Goal: Information Seeking & Learning: Learn about a topic

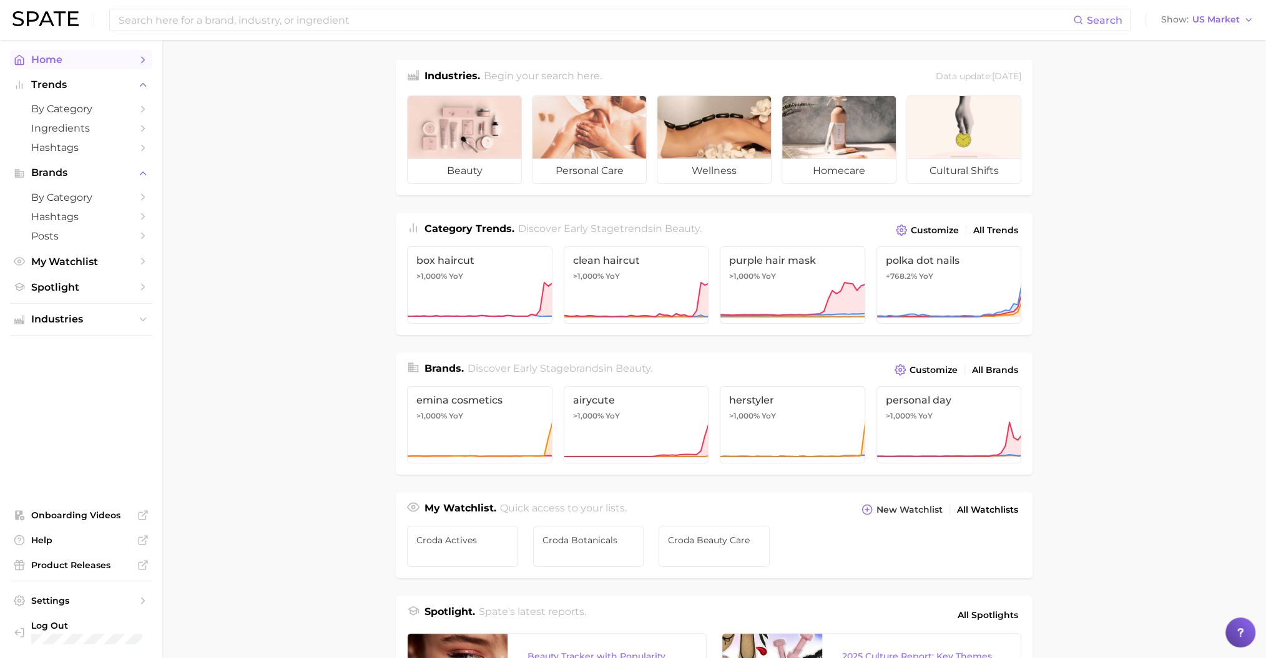
click at [119, 59] on span "Home" at bounding box center [81, 60] width 100 height 12
click at [133, 105] on link "by Category" at bounding box center [81, 108] width 142 height 19
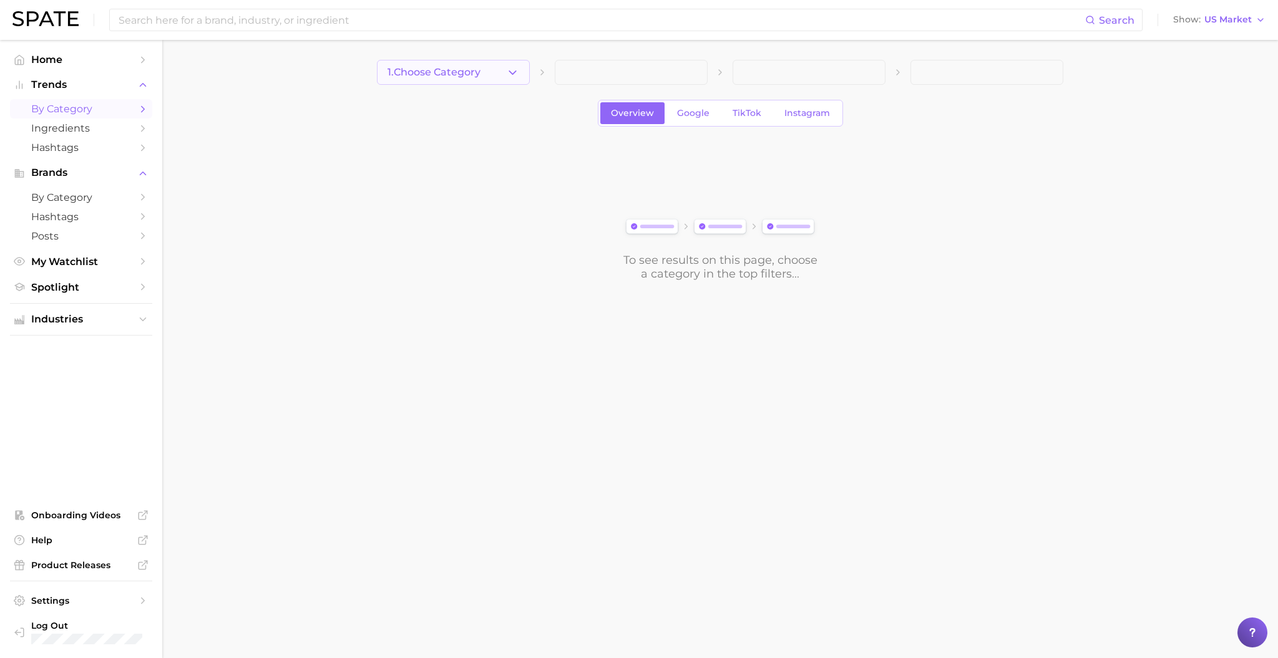
click at [446, 76] on span "1. Choose Category" at bounding box center [434, 72] width 93 height 11
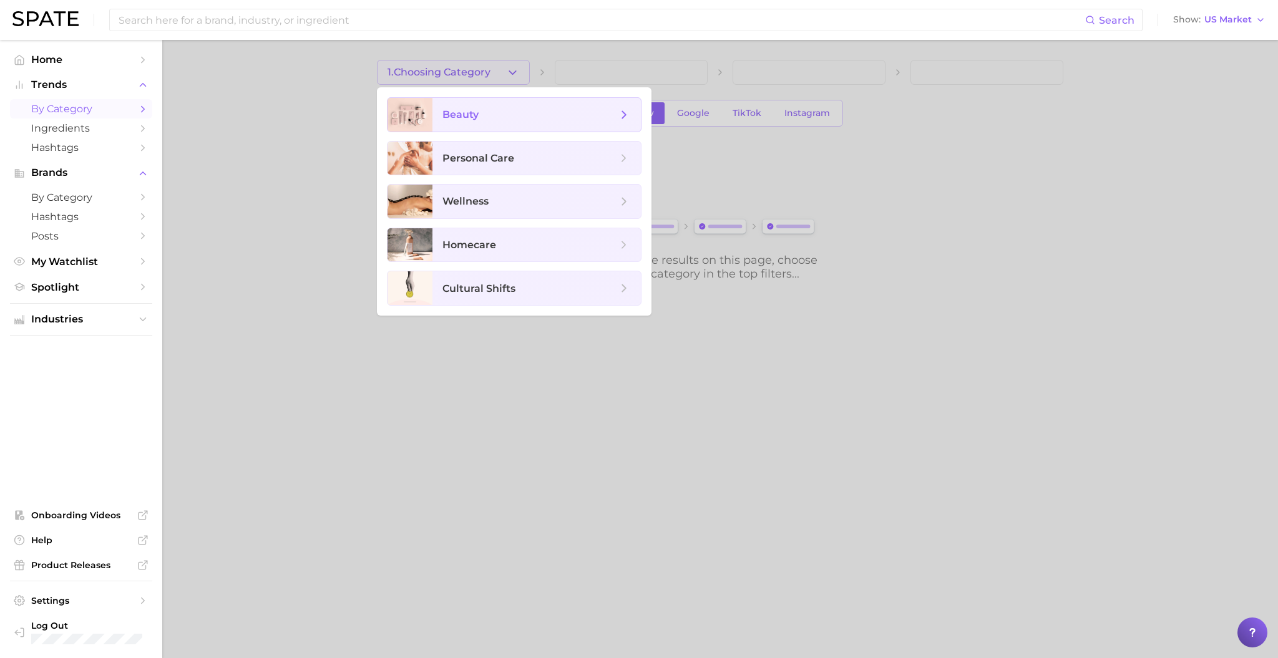
click at [459, 108] on span "beauty" at bounding box center [529, 115] width 175 height 14
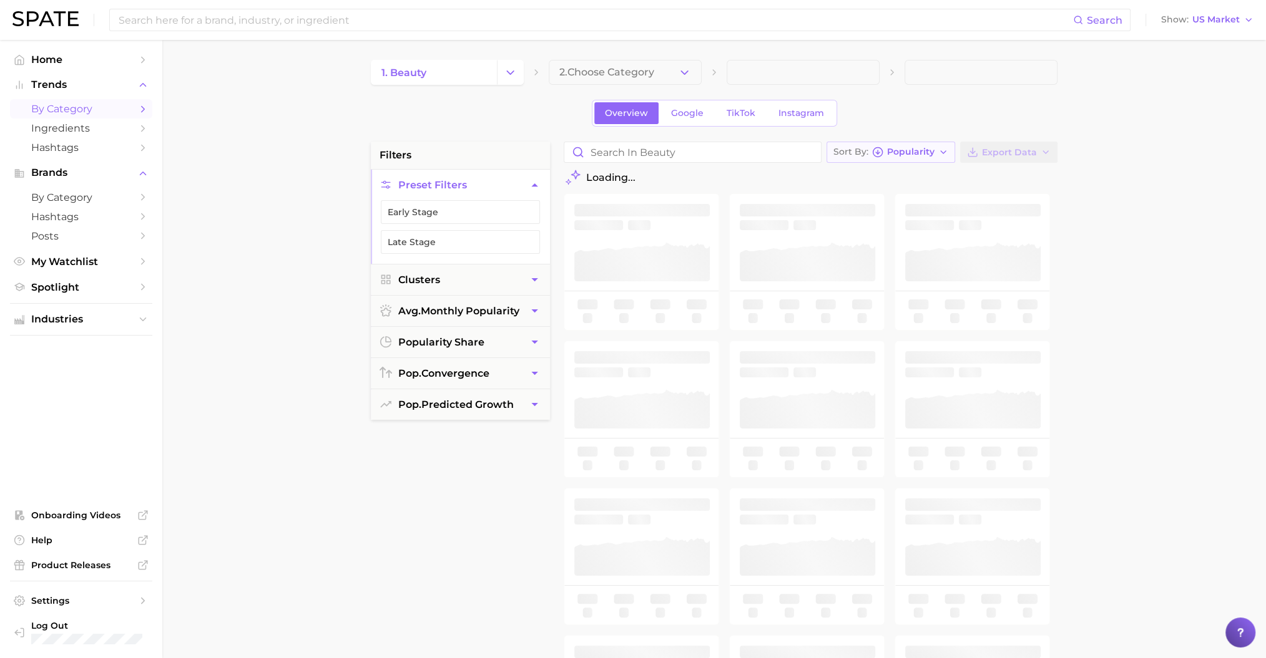
click at [954, 150] on button "Sort By Popularity" at bounding box center [890, 152] width 129 height 21
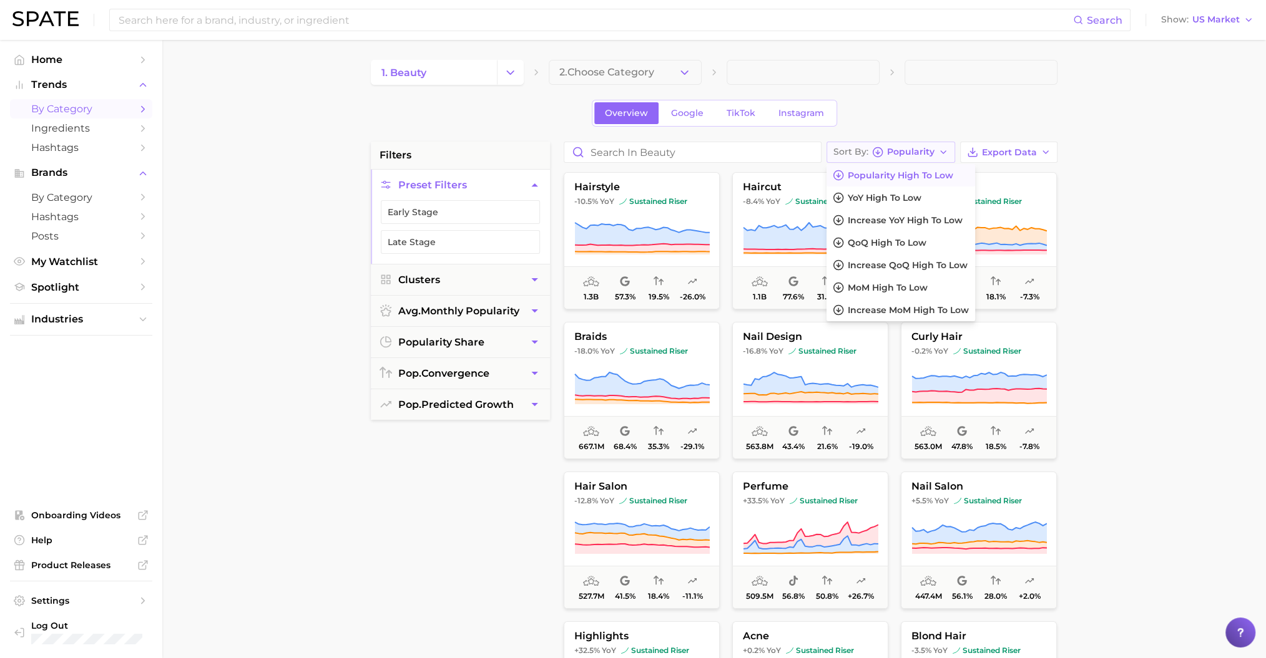
click at [954, 150] on button "Sort By Popularity" at bounding box center [890, 152] width 129 height 21
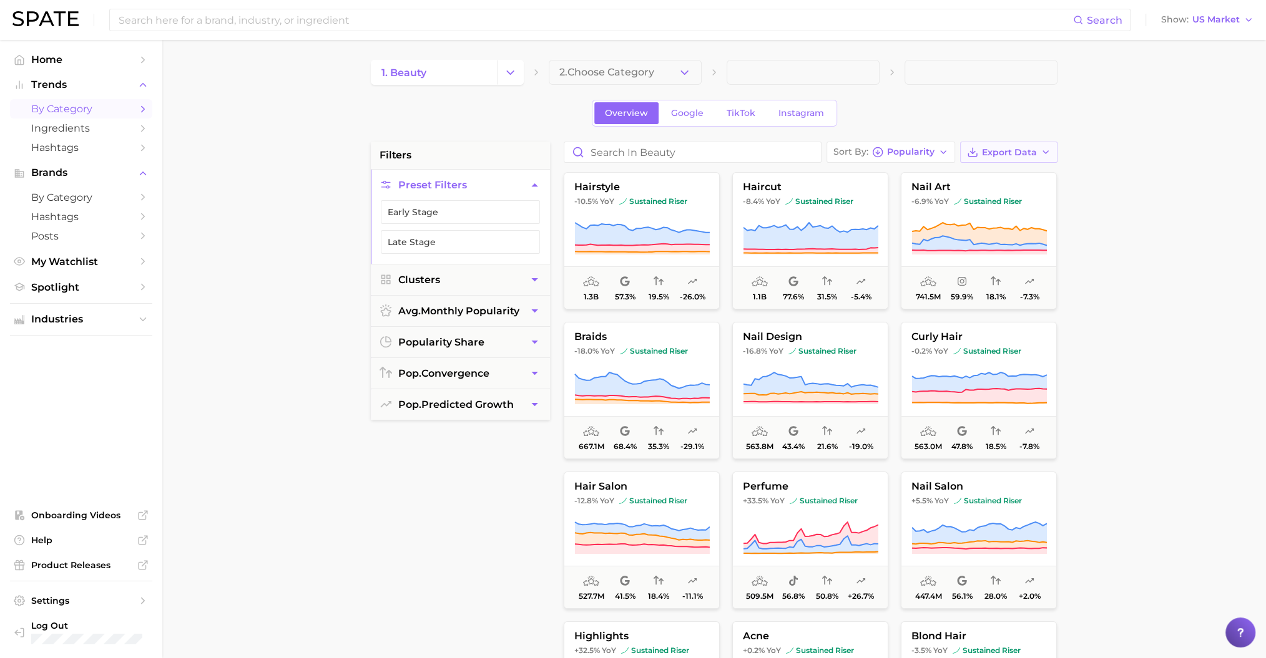
click at [1040, 159] on button "Export Data" at bounding box center [1008, 152] width 97 height 21
click at [1022, 180] on button "Card Data CSV" at bounding box center [988, 175] width 137 height 22
click at [426, 403] on span "pop. predicted growth" at bounding box center [455, 405] width 115 height 12
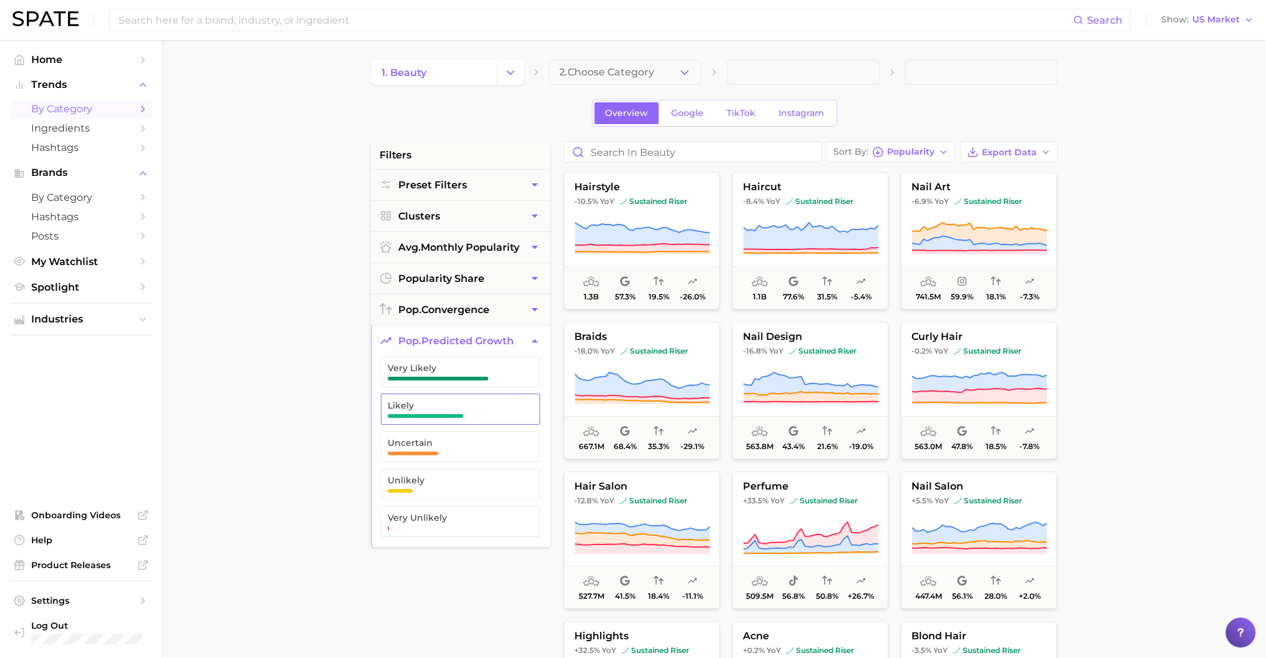
click at [464, 413] on span "Likely" at bounding box center [450, 409] width 125 height 17
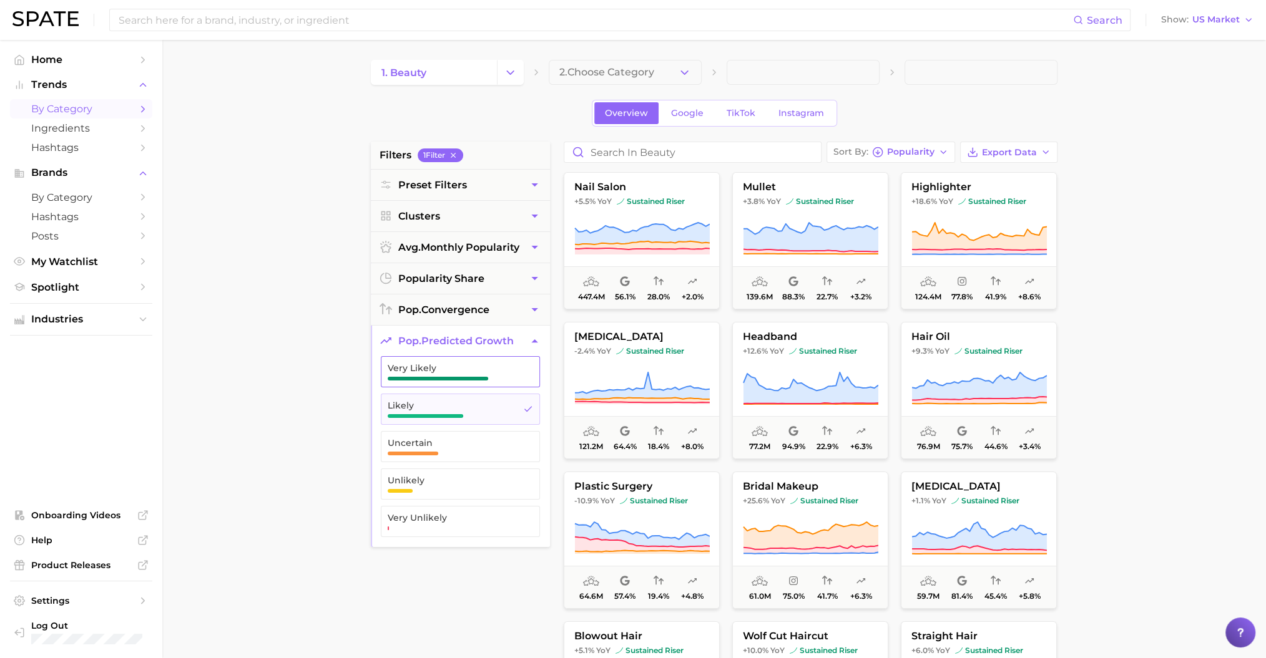
click at [465, 370] on span "Very Likely" at bounding box center [450, 371] width 125 height 17
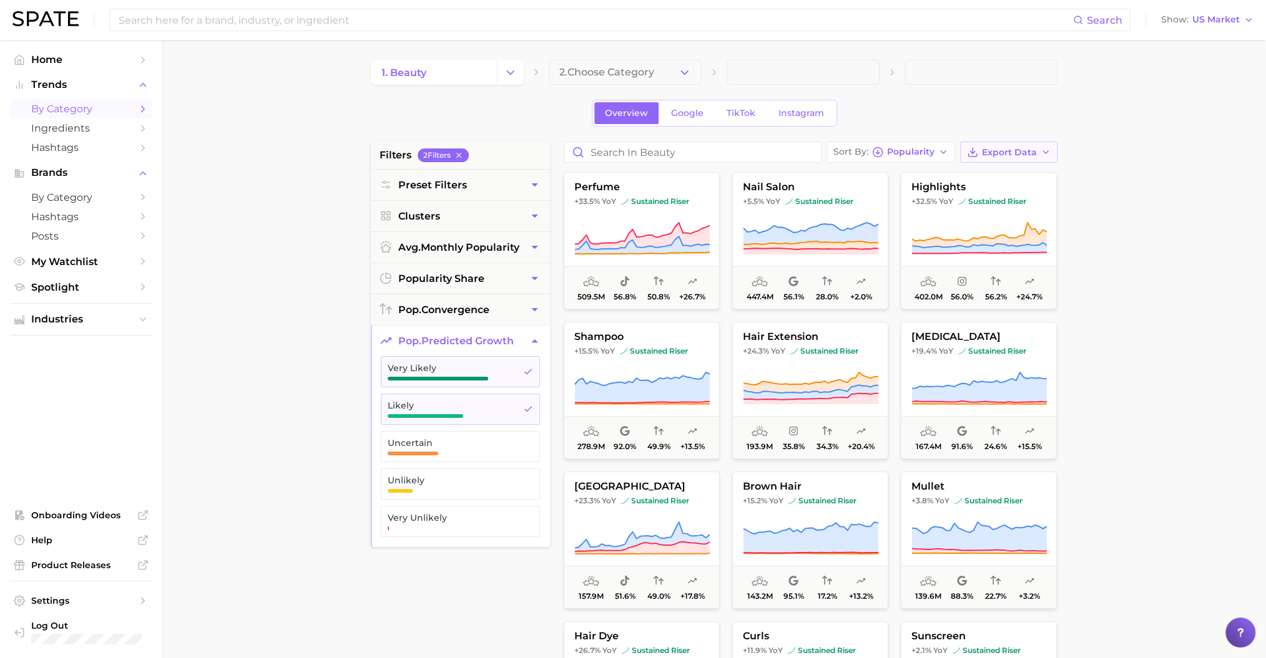
click at [984, 148] on span "Export Data" at bounding box center [1009, 152] width 55 height 11
click at [994, 179] on button "Card Data CSV" at bounding box center [988, 175] width 137 height 22
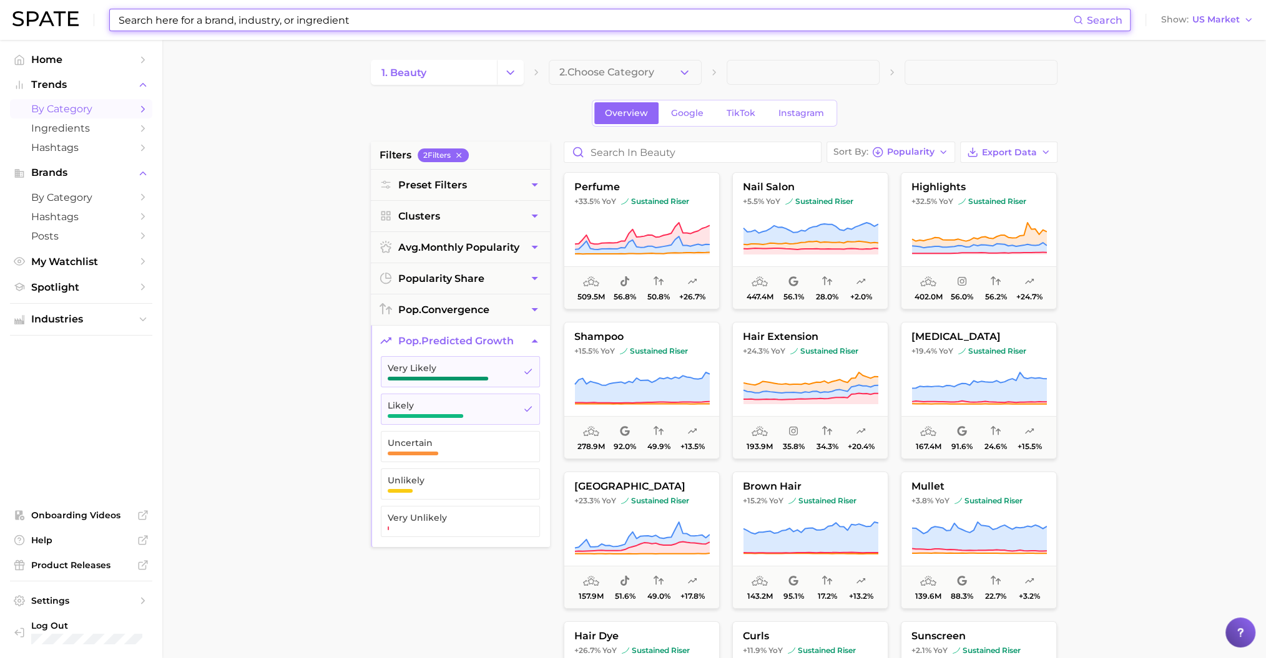
click at [422, 17] on input at bounding box center [594, 19] width 955 height 21
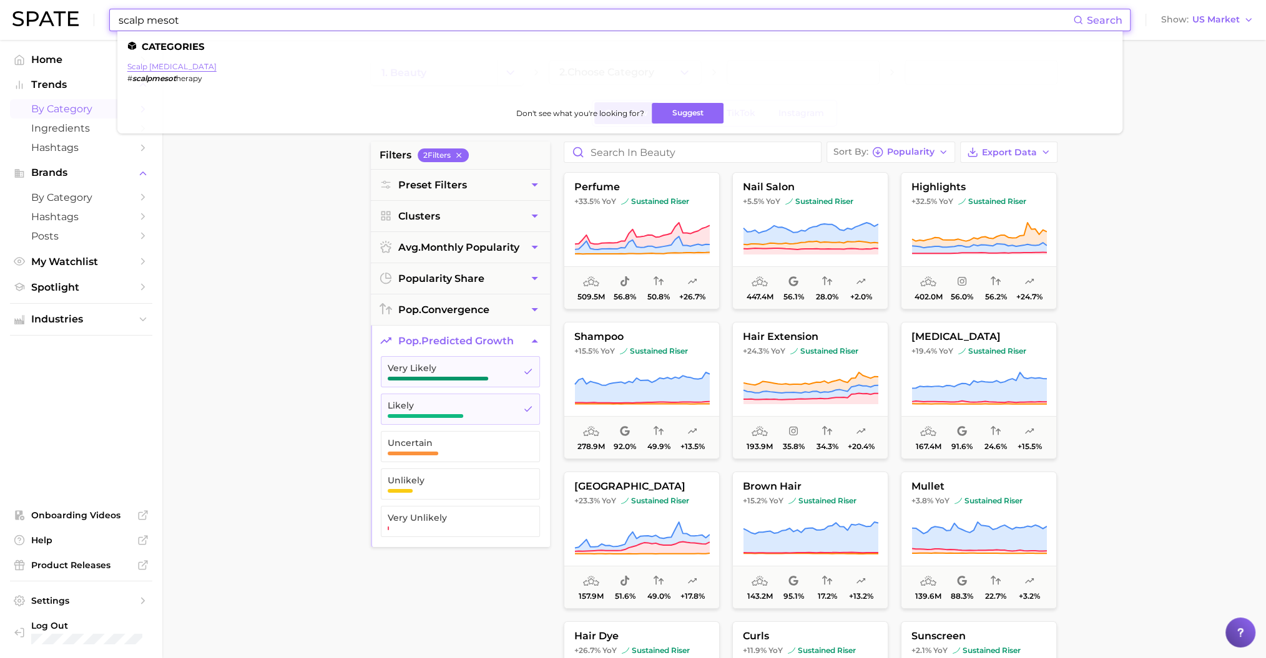
type input "scalp mesot"
click at [168, 66] on link "scalp mesotherapy" at bounding box center [171, 66] width 89 height 9
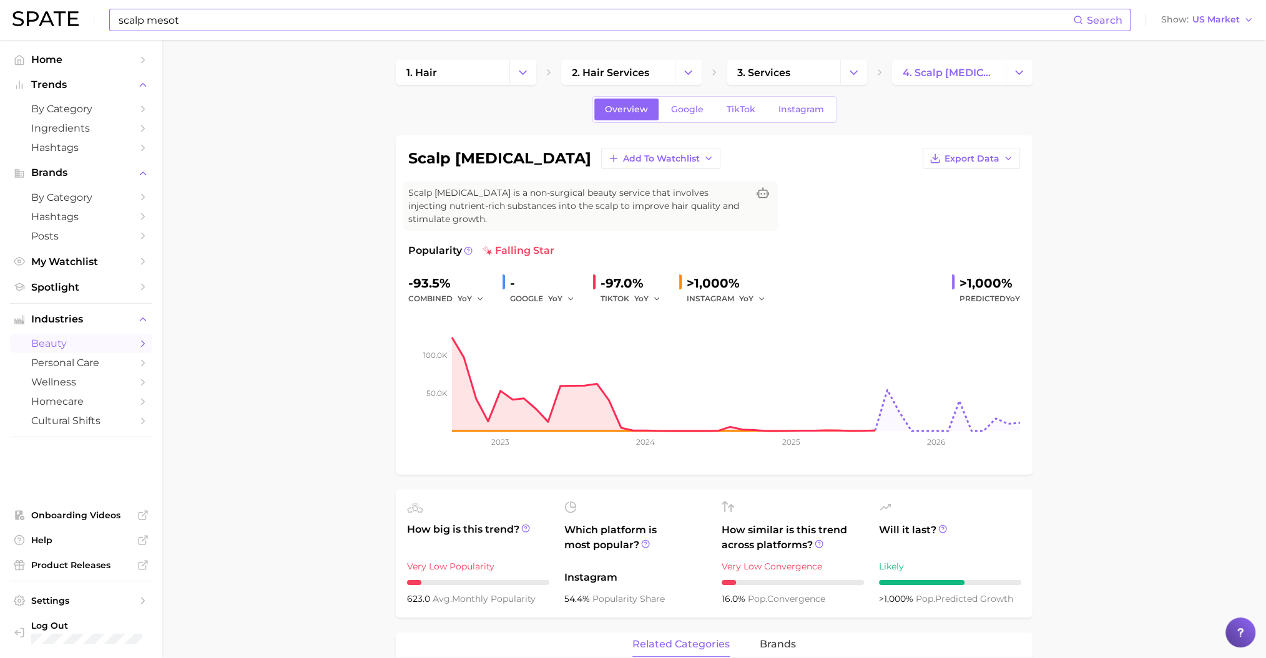
click at [336, 14] on input "scalp mesot" at bounding box center [594, 19] width 955 height 21
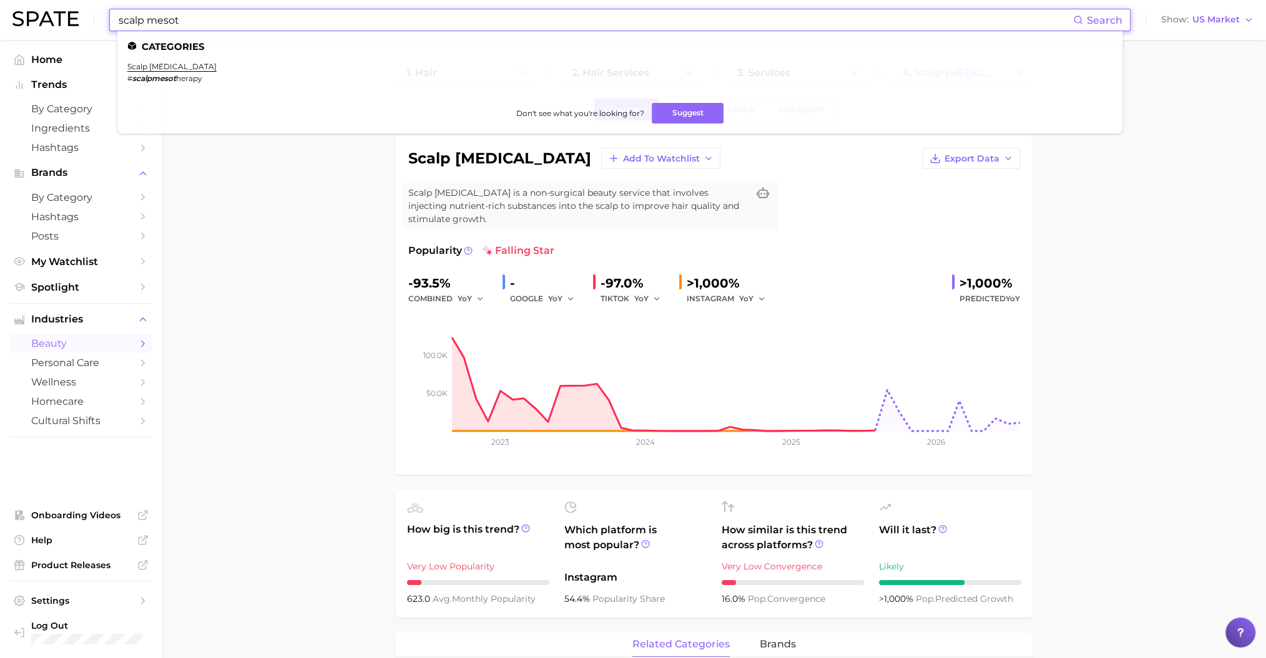
click at [336, 14] on input "scalp mesot" at bounding box center [594, 19] width 955 height 21
type input "double glossing"
click at [181, 66] on link "double glossing" at bounding box center [157, 66] width 61 height 9
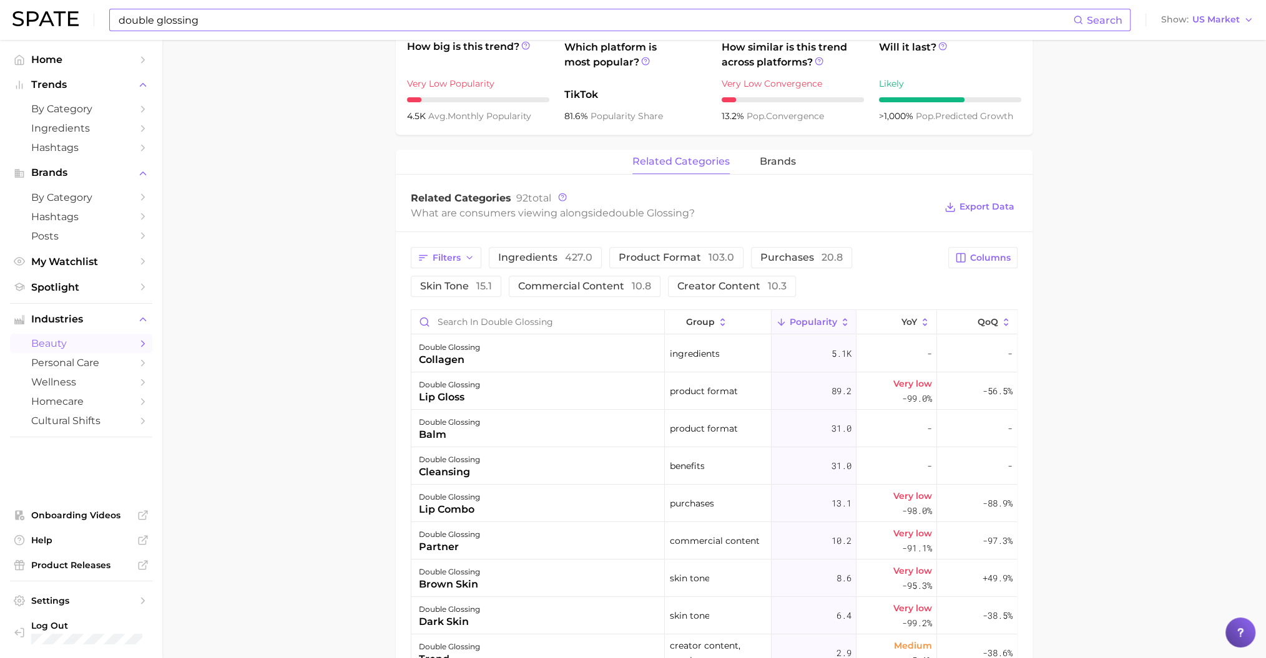
scroll to position [499, 0]
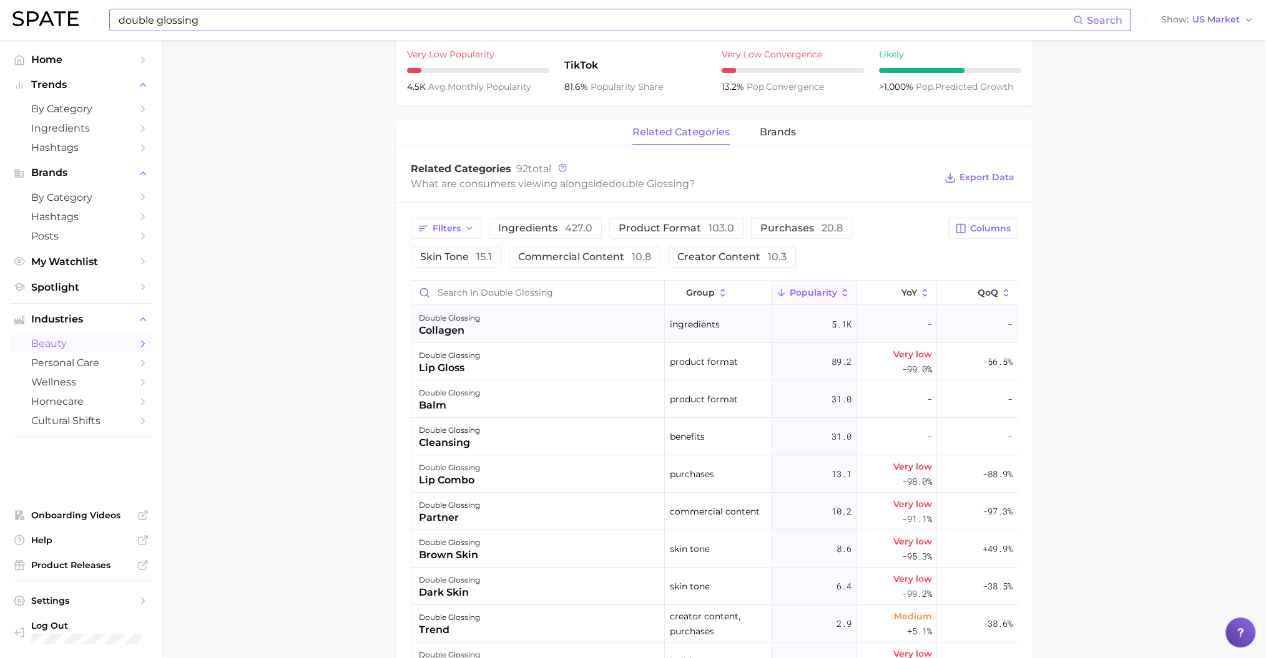
click at [503, 327] on div "double glossing collagen" at bounding box center [537, 324] width 253 height 37
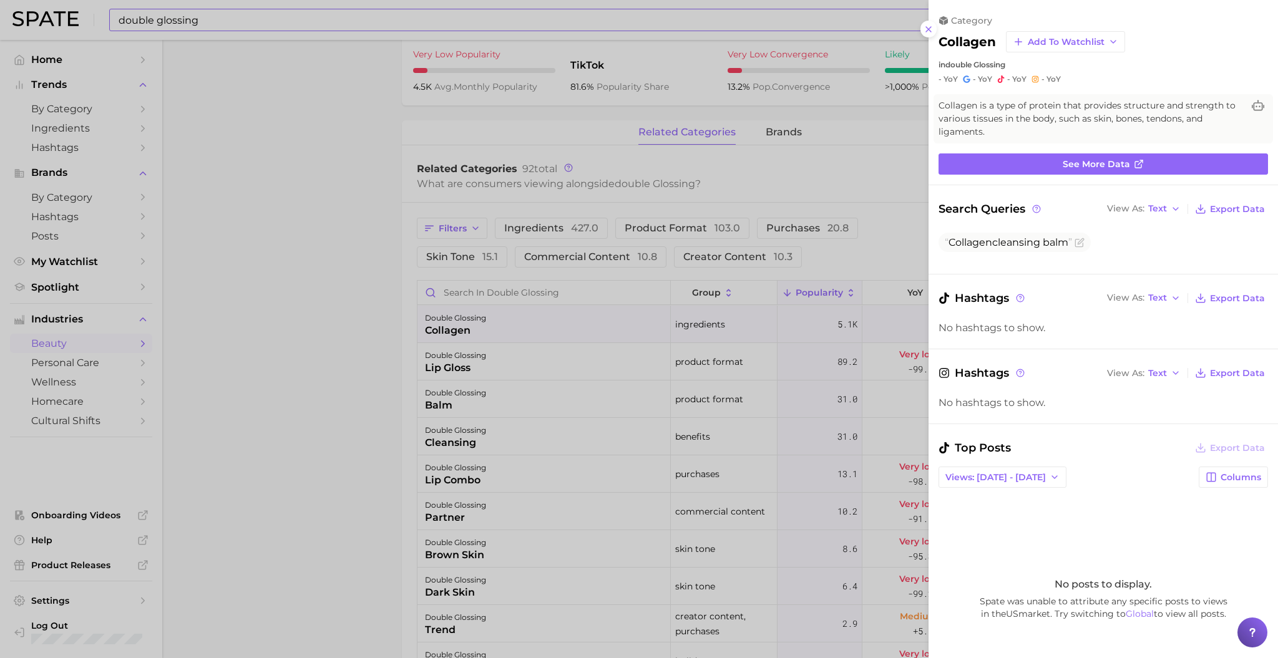
click at [403, 315] on div at bounding box center [639, 329] width 1278 height 658
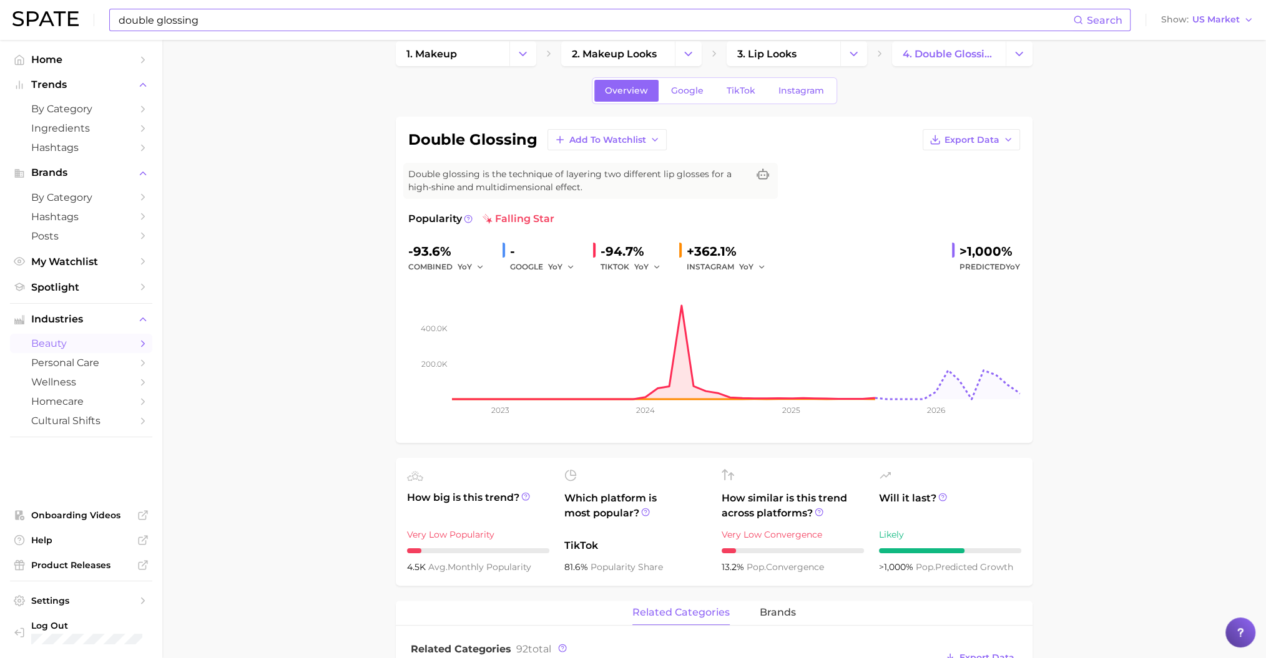
scroll to position [0, 0]
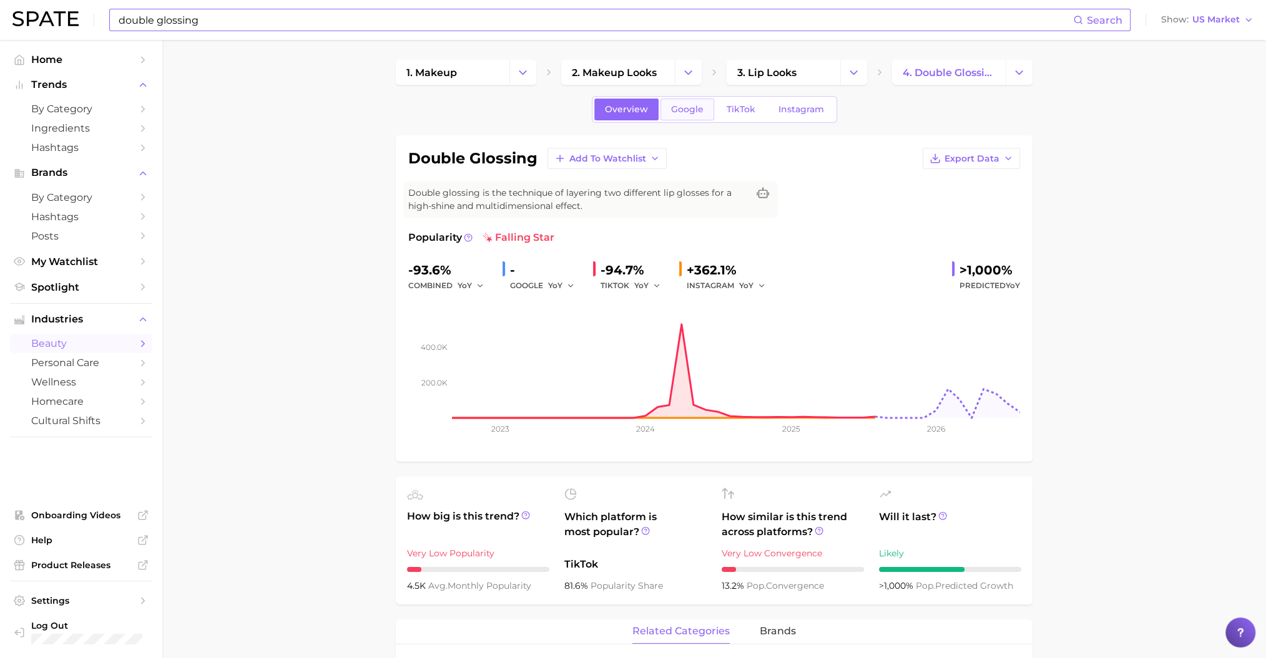
click at [686, 110] on span "Google" at bounding box center [687, 109] width 32 height 11
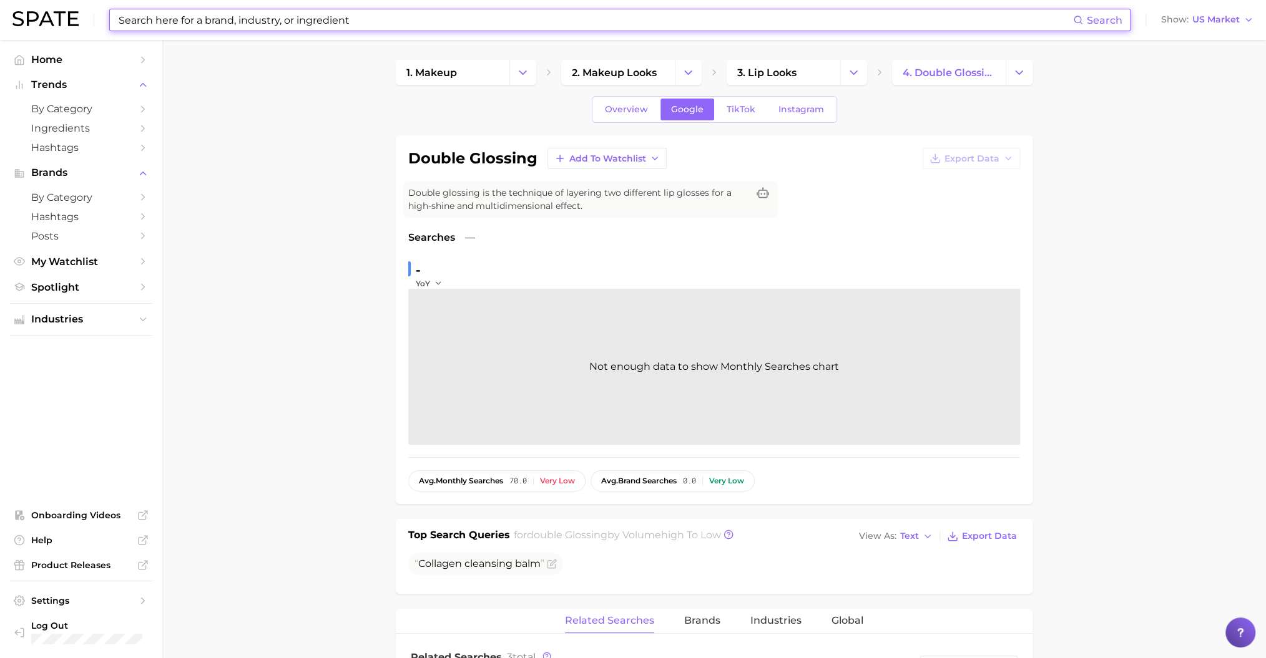
click at [486, 24] on input at bounding box center [594, 19] width 955 height 21
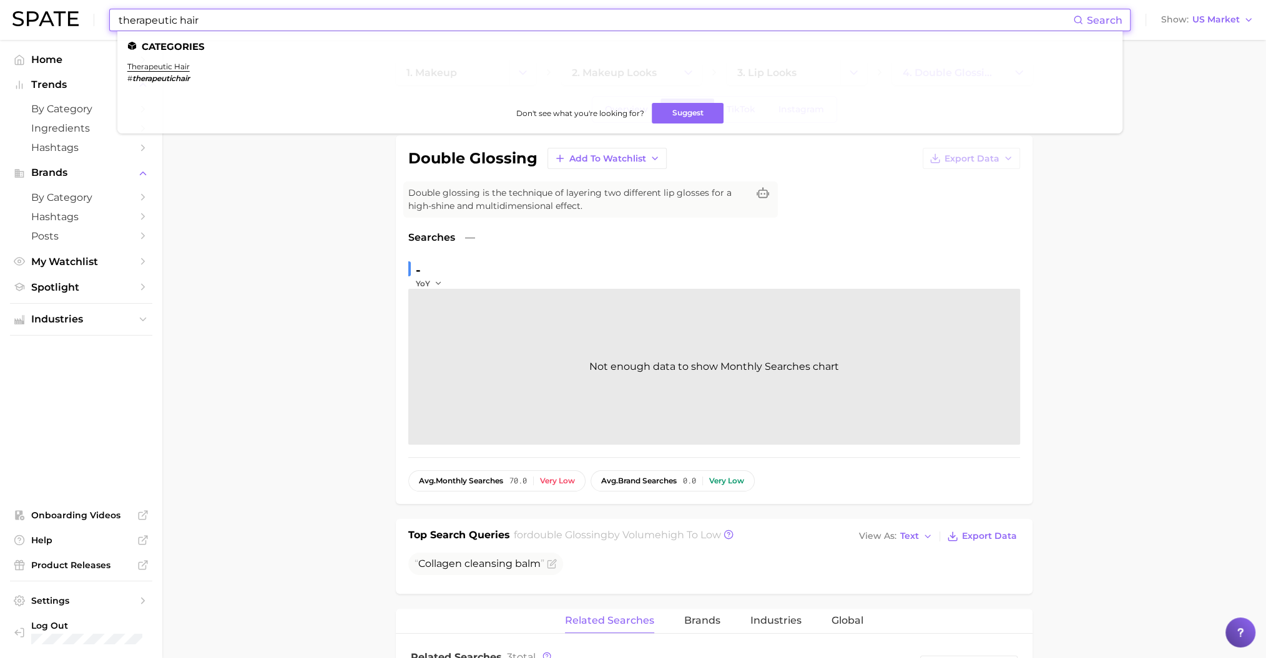
type input "therapeutic hair"
click at [168, 60] on ul "Categories therapeutic hair # therapeutichair Don't see what you're looking for…" at bounding box center [619, 82] width 1005 height 102
click at [172, 62] on link "therapeutic hair" at bounding box center [158, 66] width 62 height 9
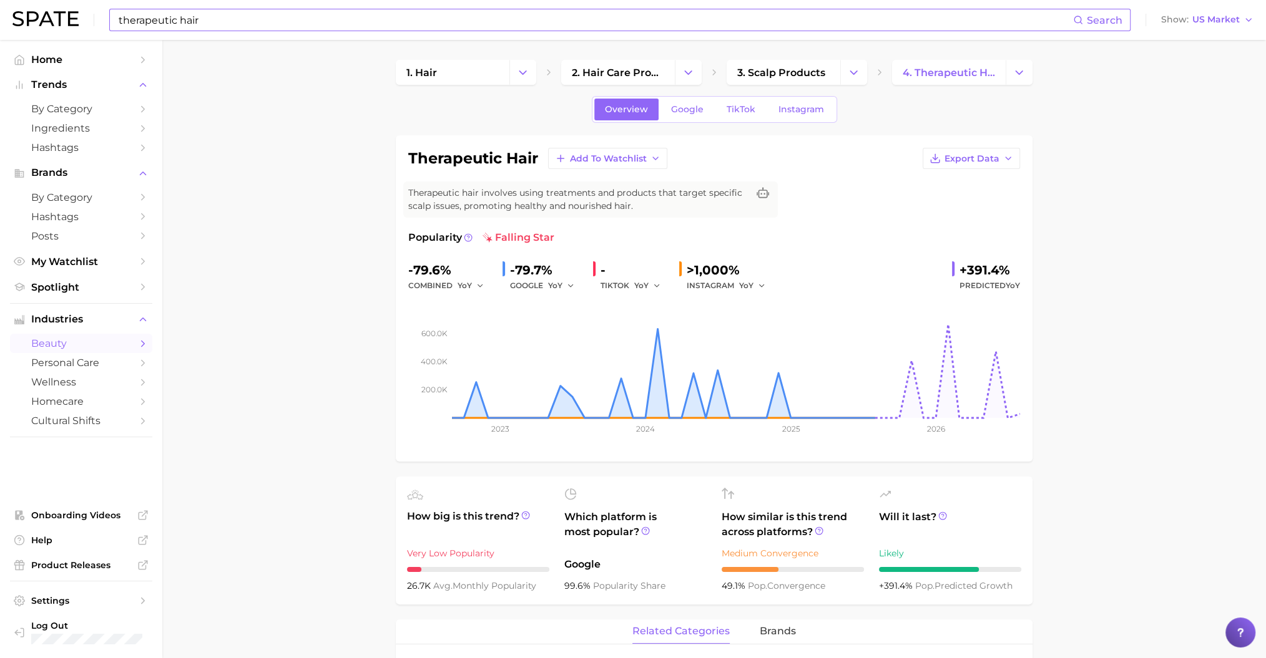
click at [685, 119] on div "Overview Google TikTok Instagram" at bounding box center [714, 109] width 245 height 27
click at [688, 111] on span "Google" at bounding box center [687, 109] width 32 height 11
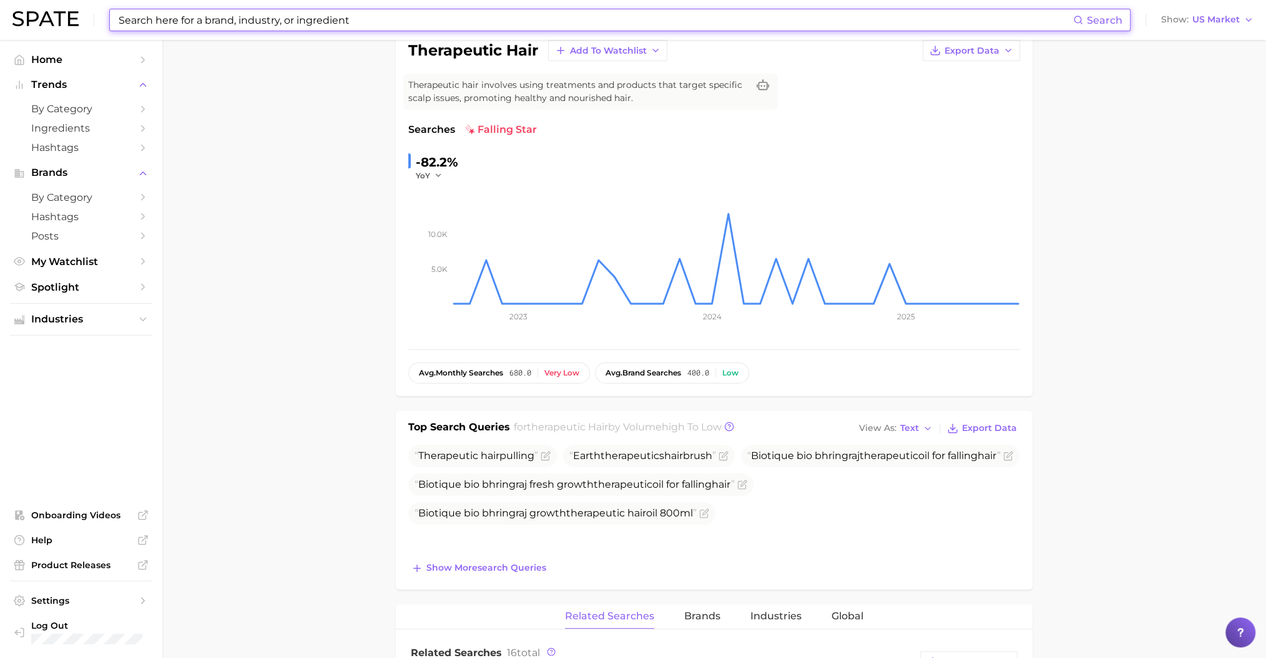
scroll to position [166, 0]
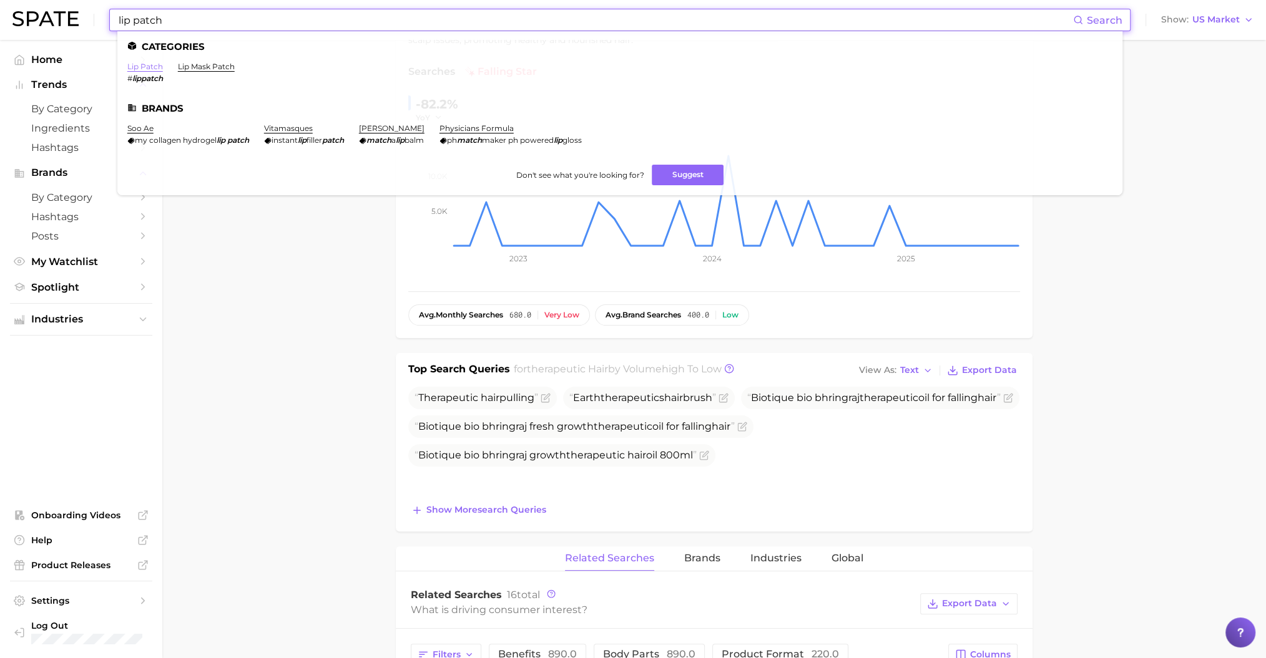
type input "lip patch"
click at [146, 69] on link "lip patch" at bounding box center [145, 66] width 36 height 9
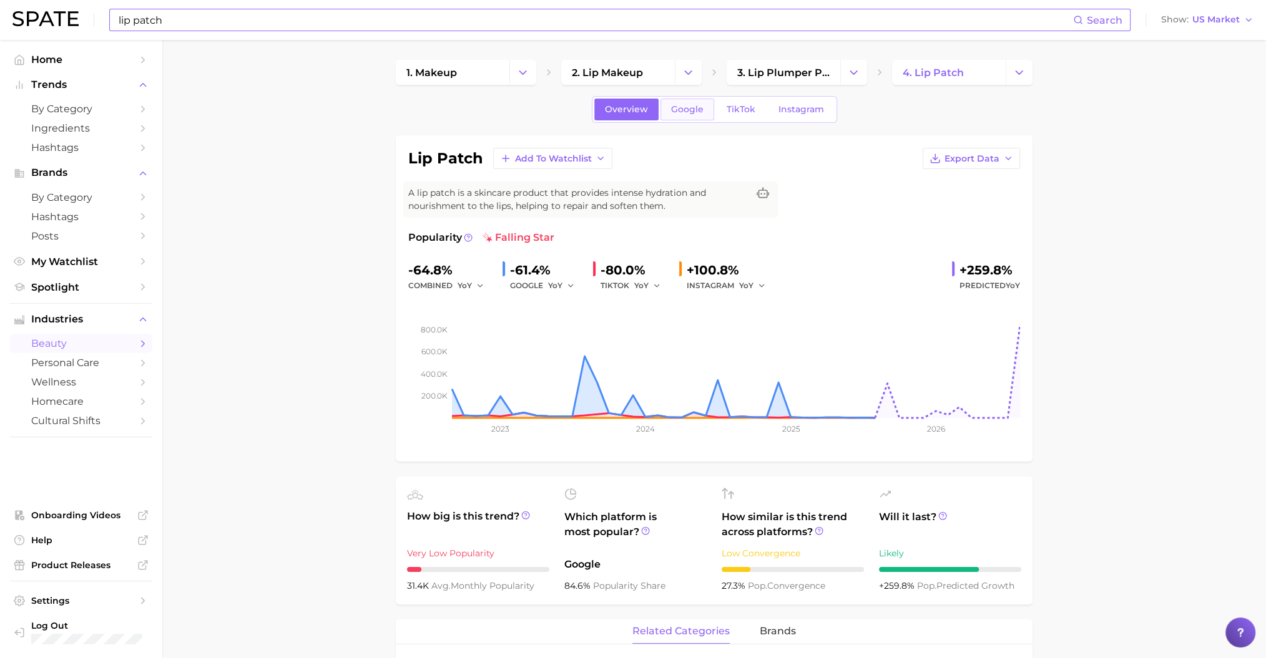
click at [683, 109] on span "Google" at bounding box center [687, 109] width 32 height 11
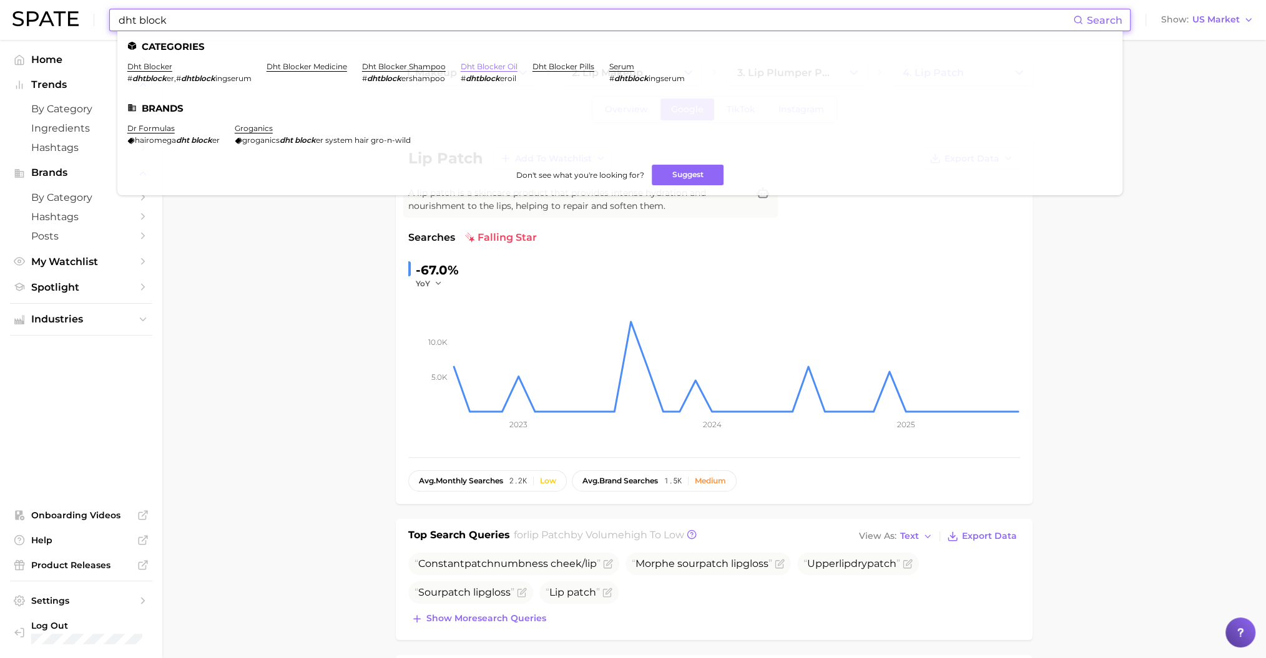
click at [467, 67] on link "dht blocker oil" at bounding box center [489, 66] width 57 height 9
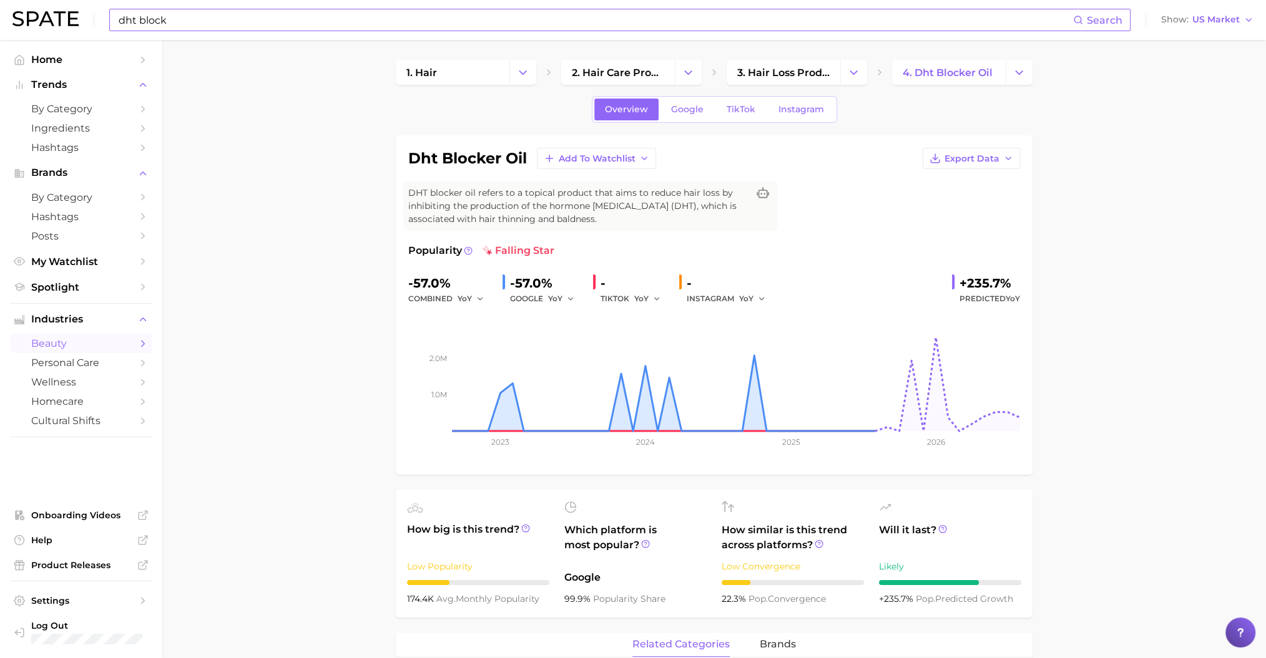
click at [467, 21] on input "dht block" at bounding box center [594, 19] width 955 height 21
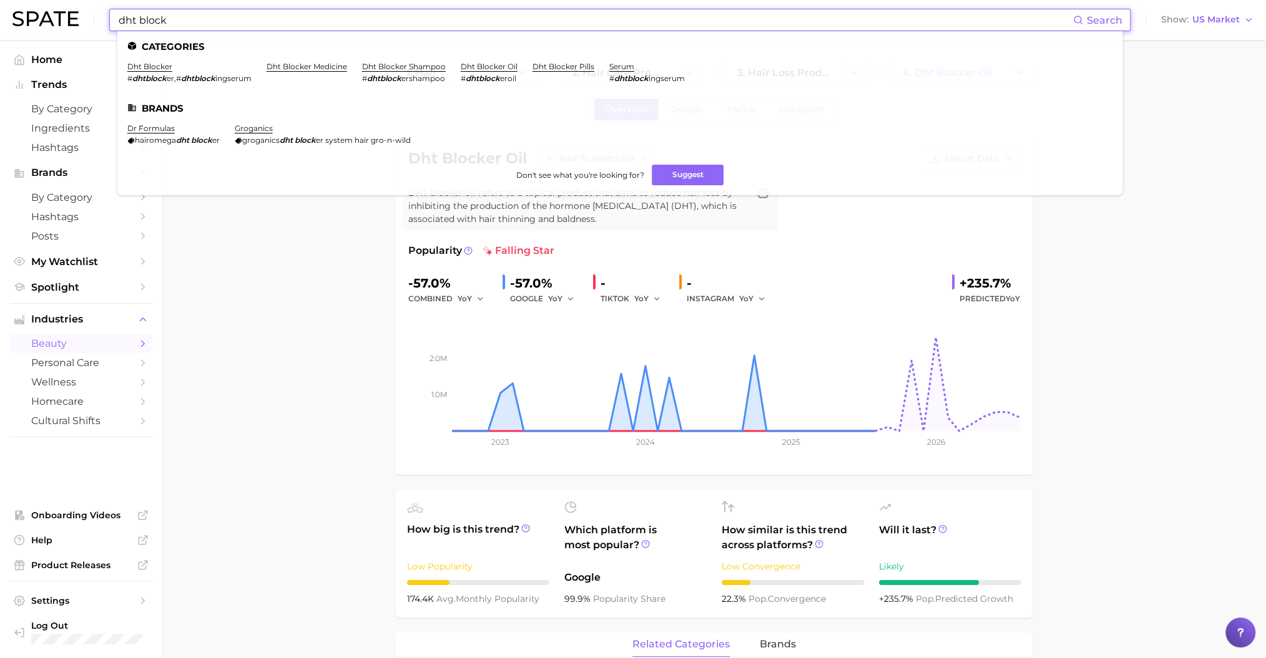
click at [467, 21] on input "dht block" at bounding box center [594, 19] width 955 height 21
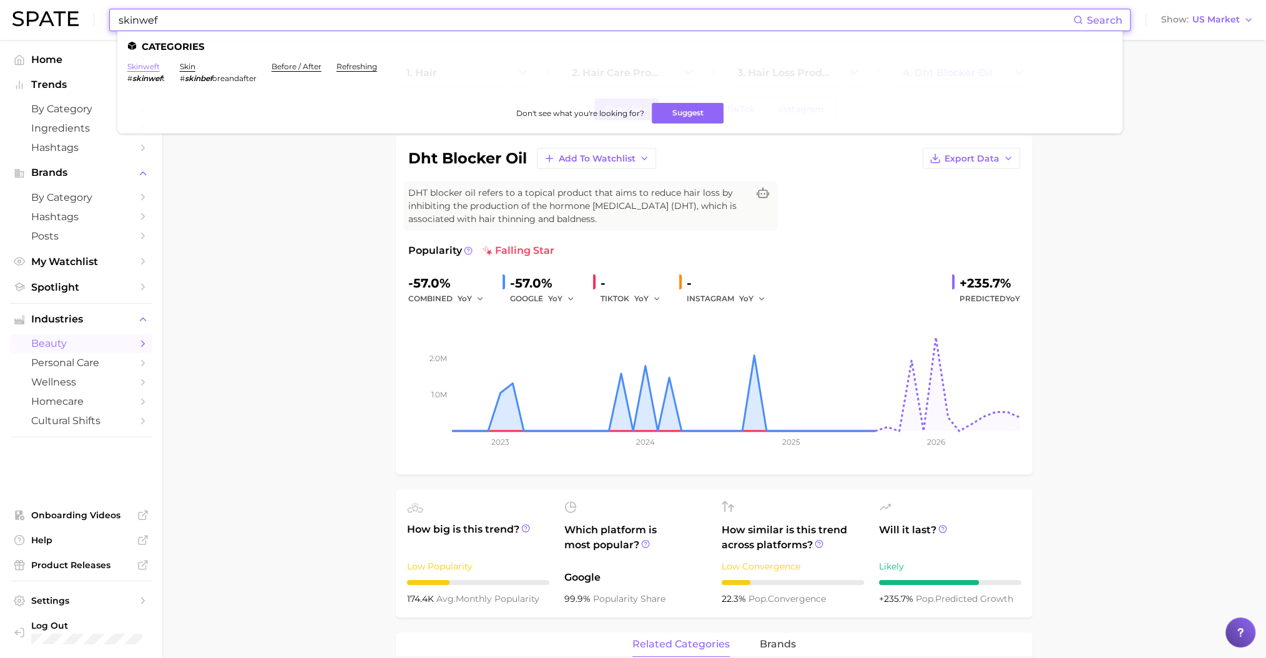
type input "skinwef"
click at [153, 65] on link "skinweft" at bounding box center [143, 66] width 32 height 9
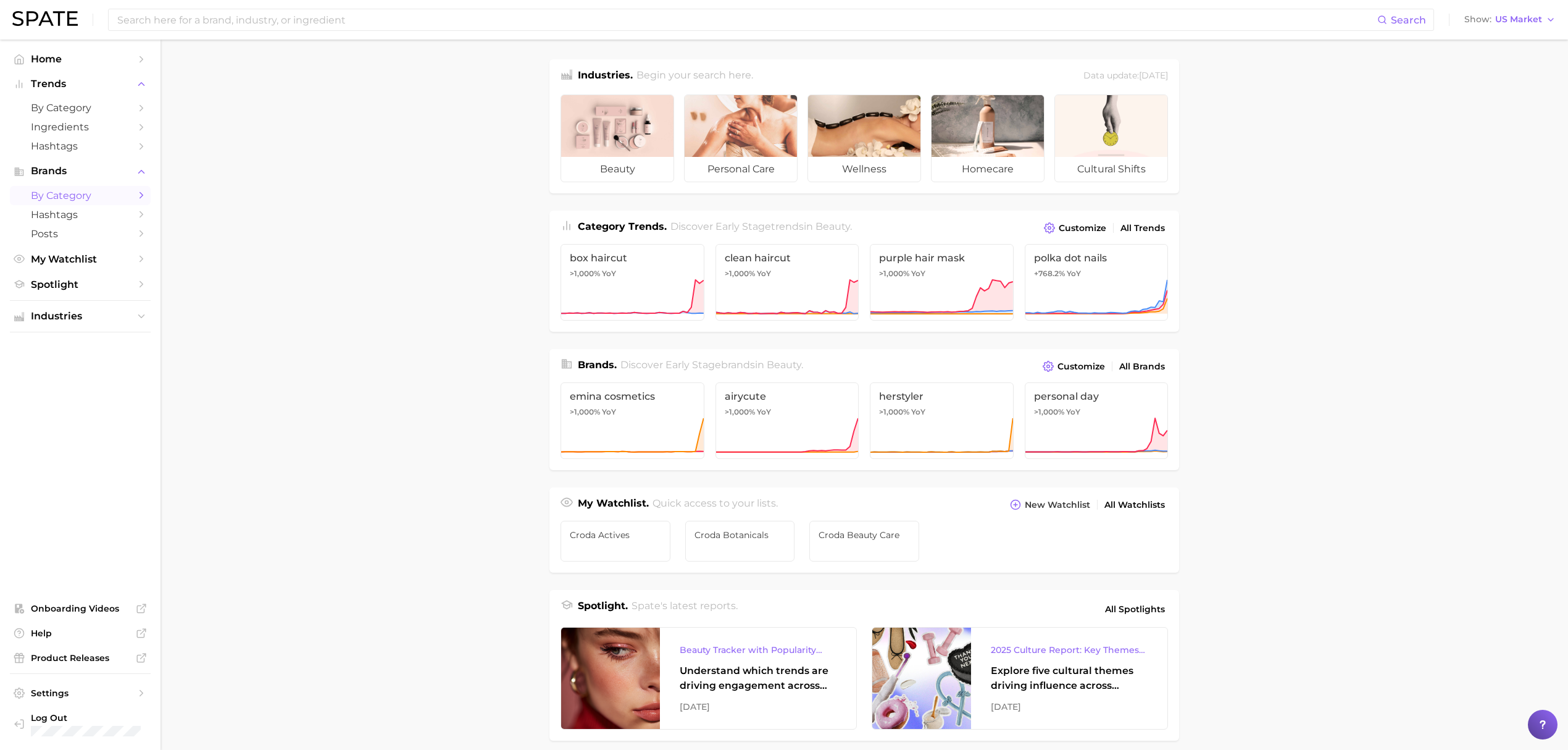
click at [119, 189] on link "by Category" at bounding box center [80, 195] width 140 height 19
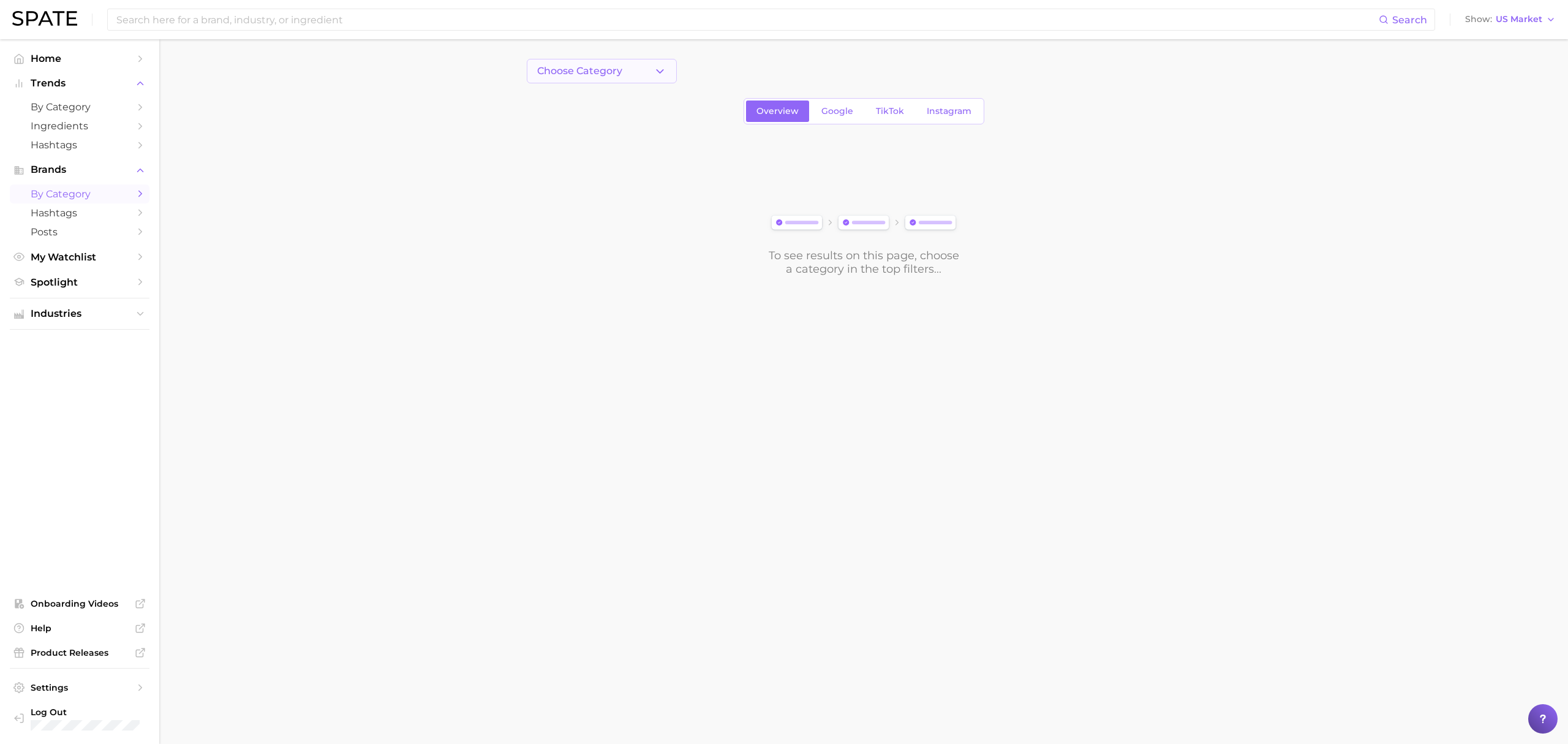
click at [574, 69] on span "Choose Category" at bounding box center [579, 71] width 85 height 11
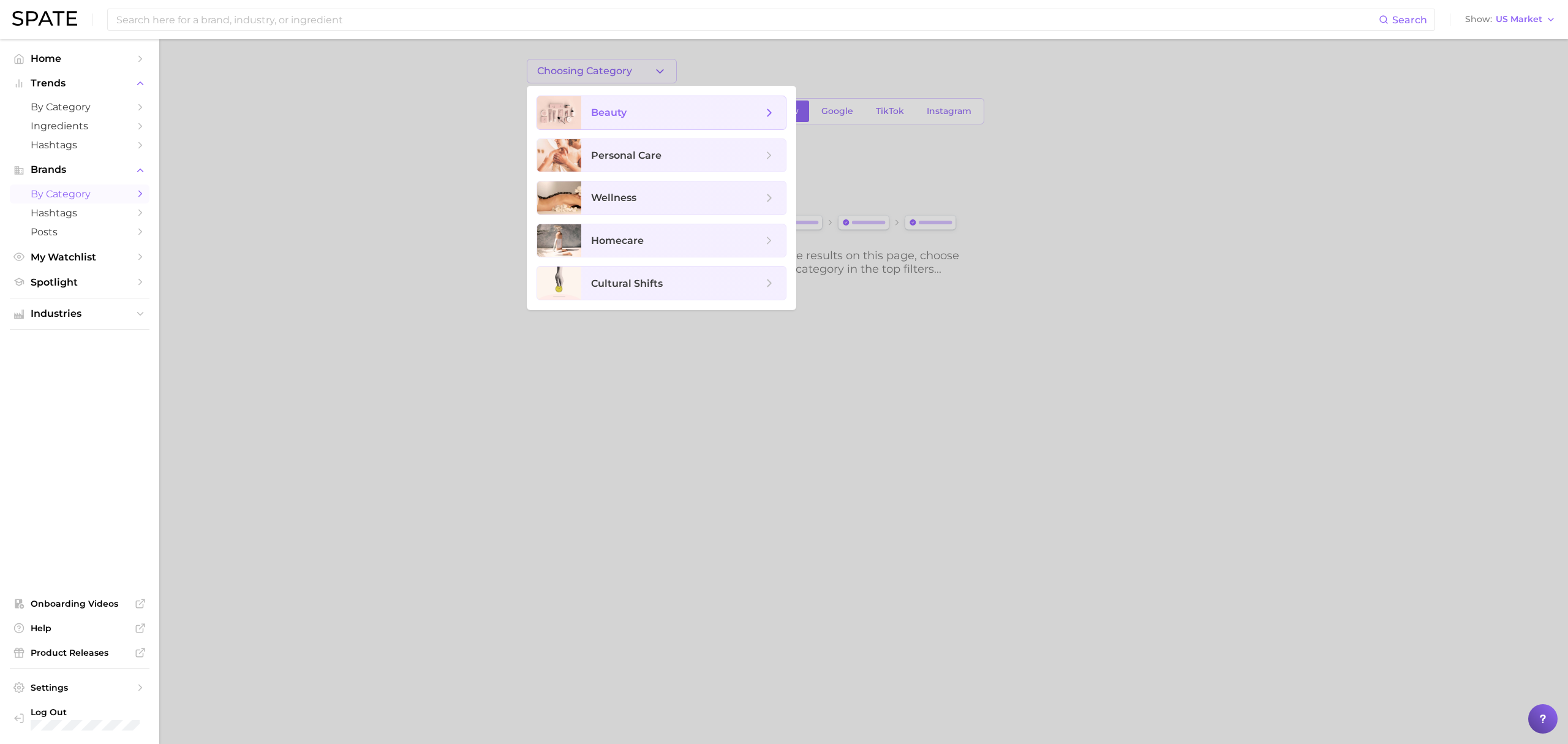
click at [705, 117] on span "beauty" at bounding box center [676, 113] width 172 height 14
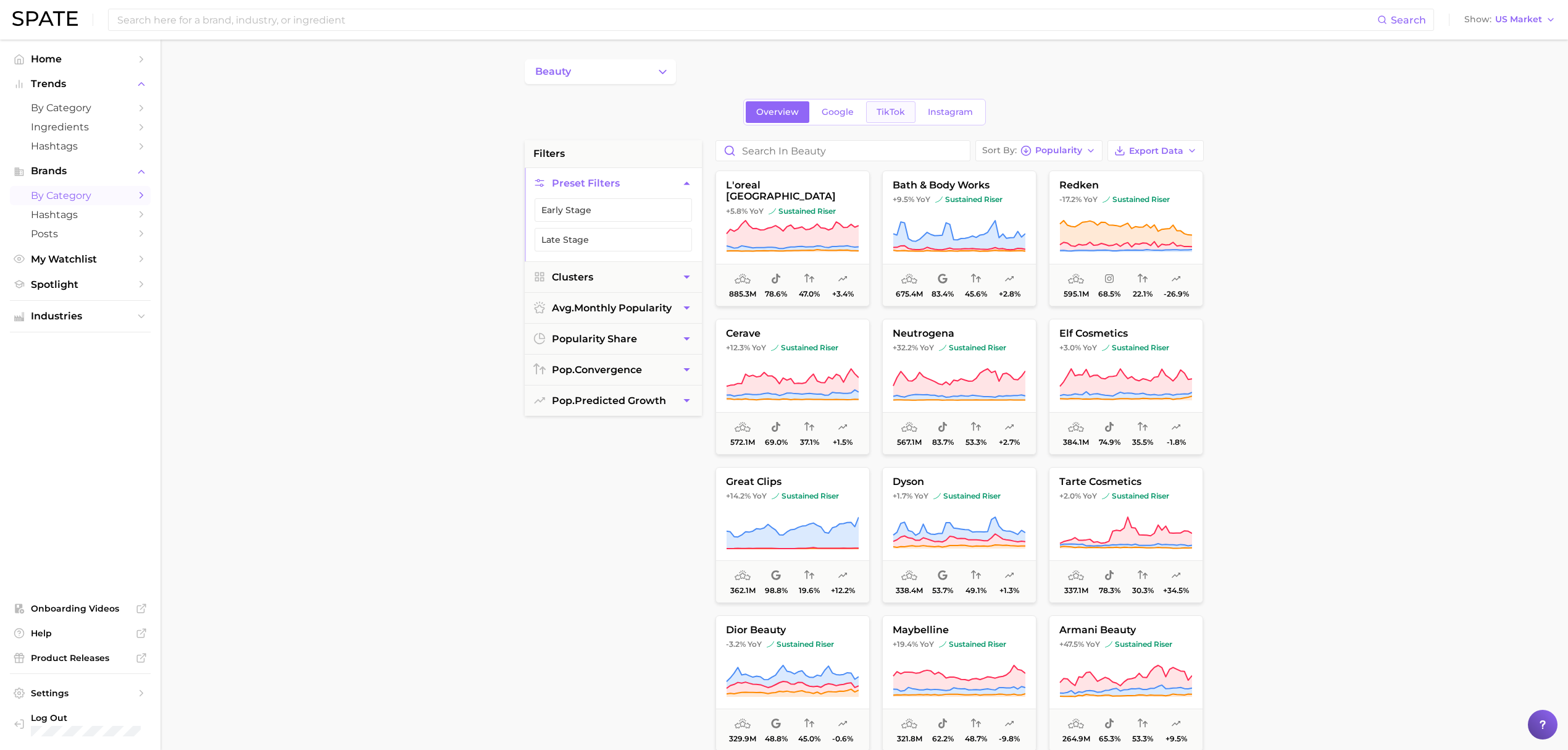
click at [876, 121] on link "TikTok" at bounding box center [891, 112] width 49 height 22
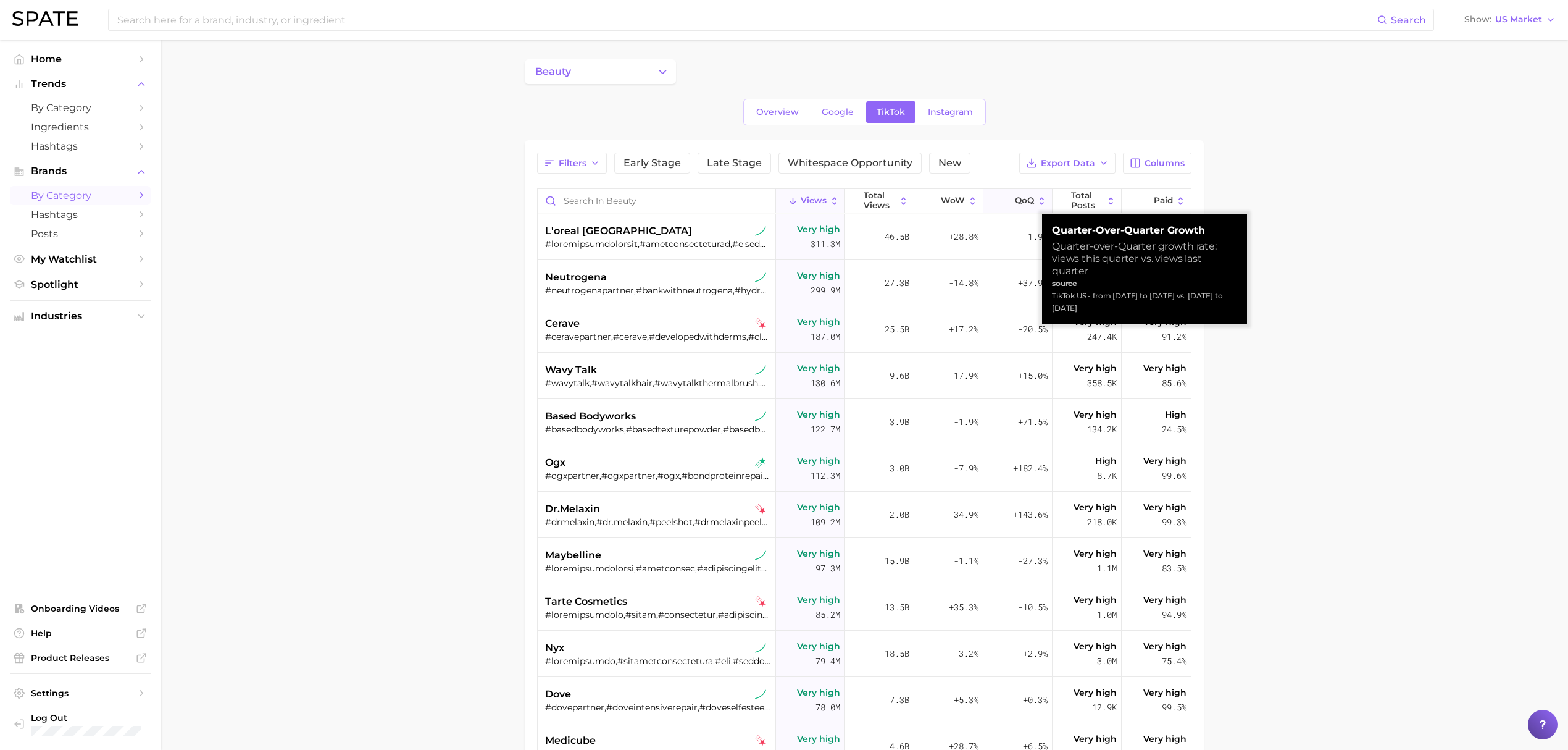
click at [1009, 194] on button "QoQ" at bounding box center [1018, 201] width 69 height 24
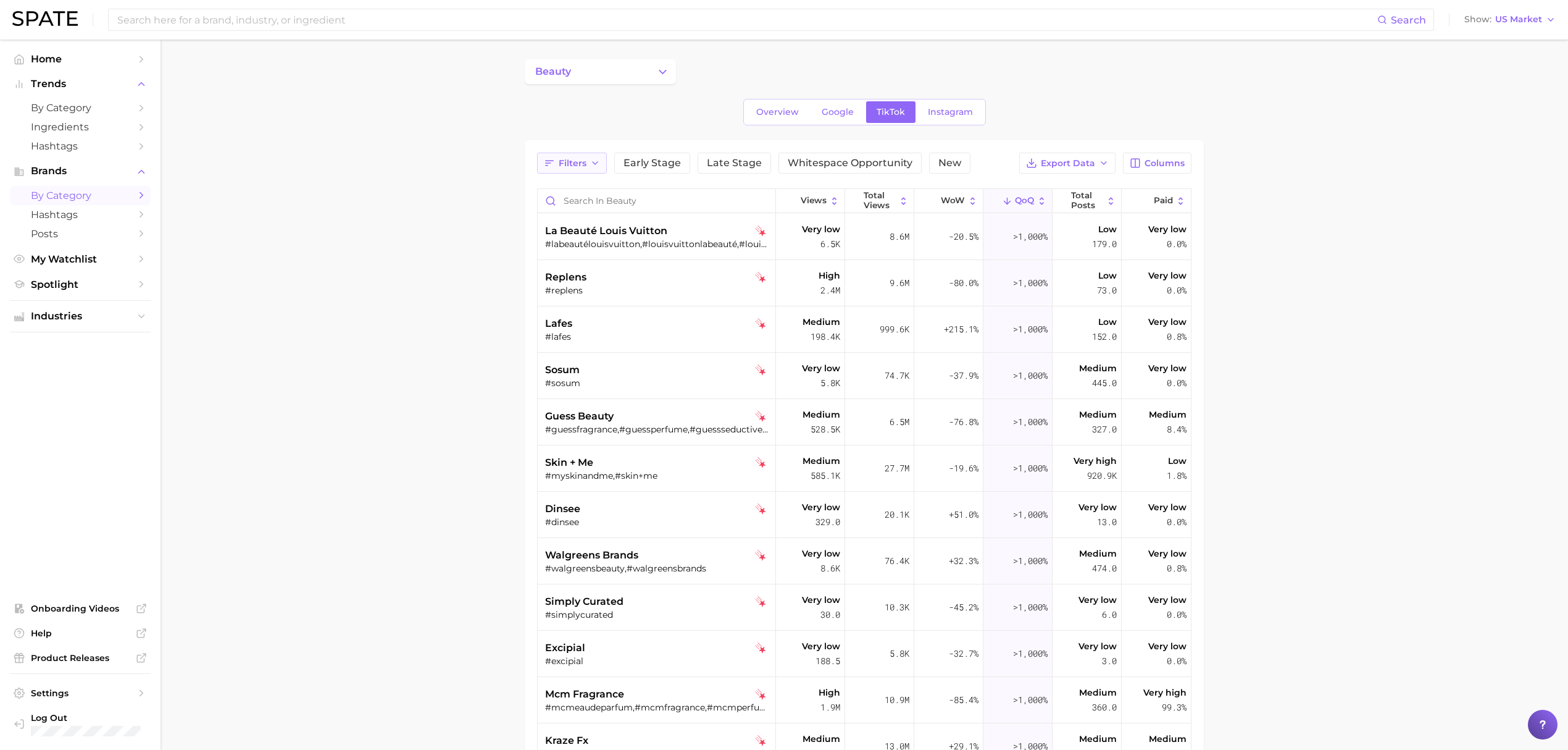
click at [586, 168] on span "Filters" at bounding box center [573, 163] width 28 height 11
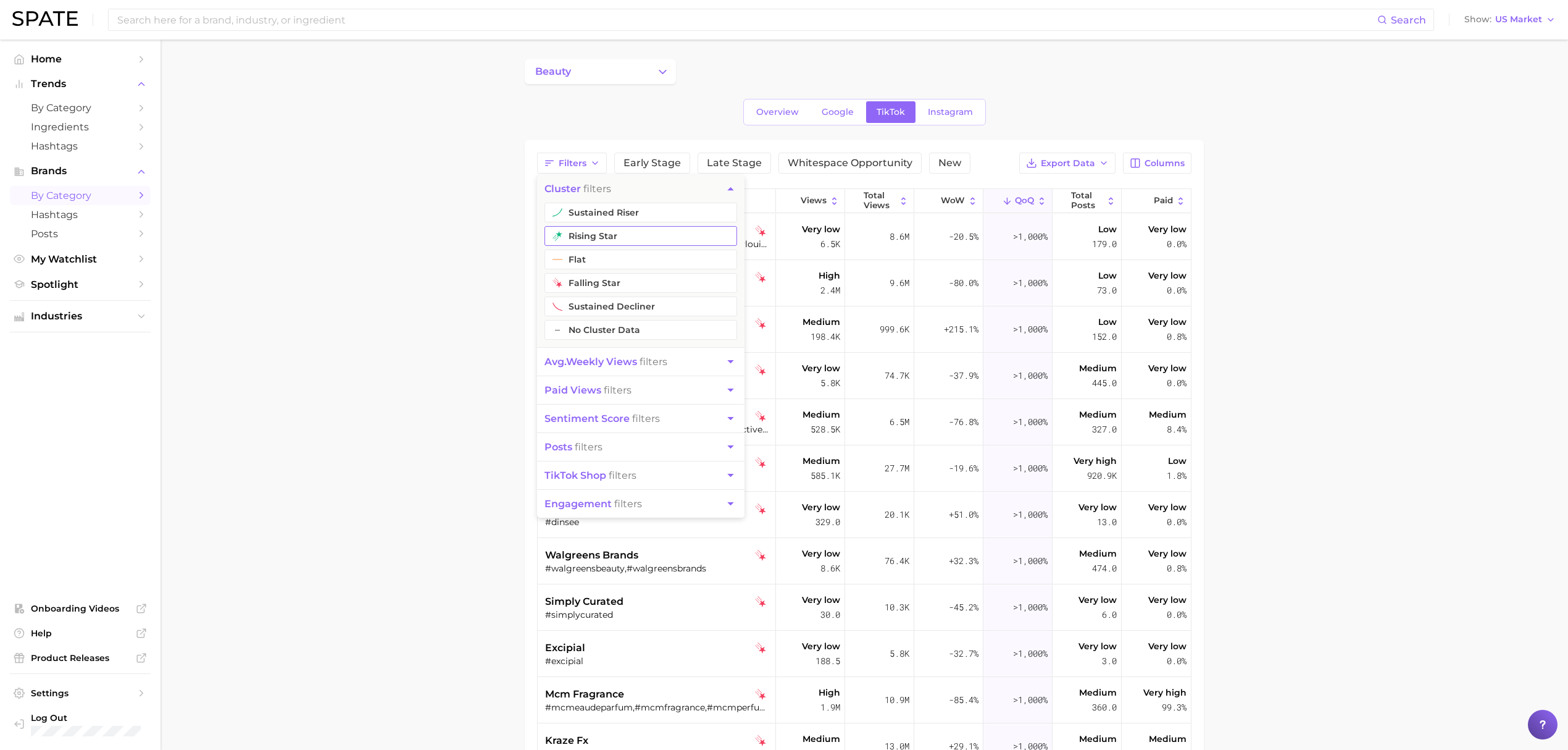
click at [605, 242] on button "rising star" at bounding box center [640, 235] width 193 height 20
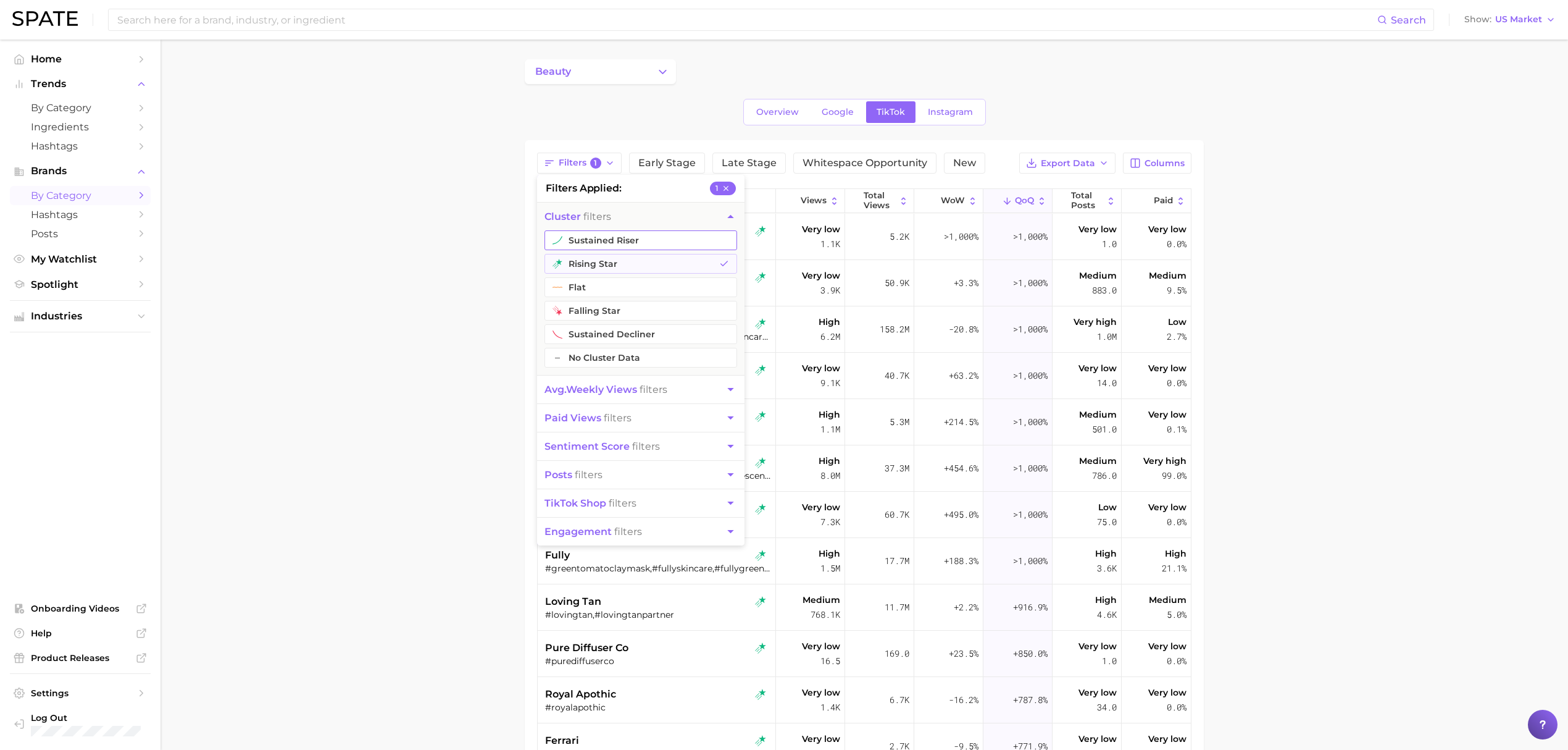
click at [615, 238] on button "sustained riser" at bounding box center [640, 240] width 193 height 20
click at [442, 274] on main "beauty Overview Google TikTok Instagram Filters 2 filters applied 2 cluster fil…" at bounding box center [864, 525] width 1408 height 973
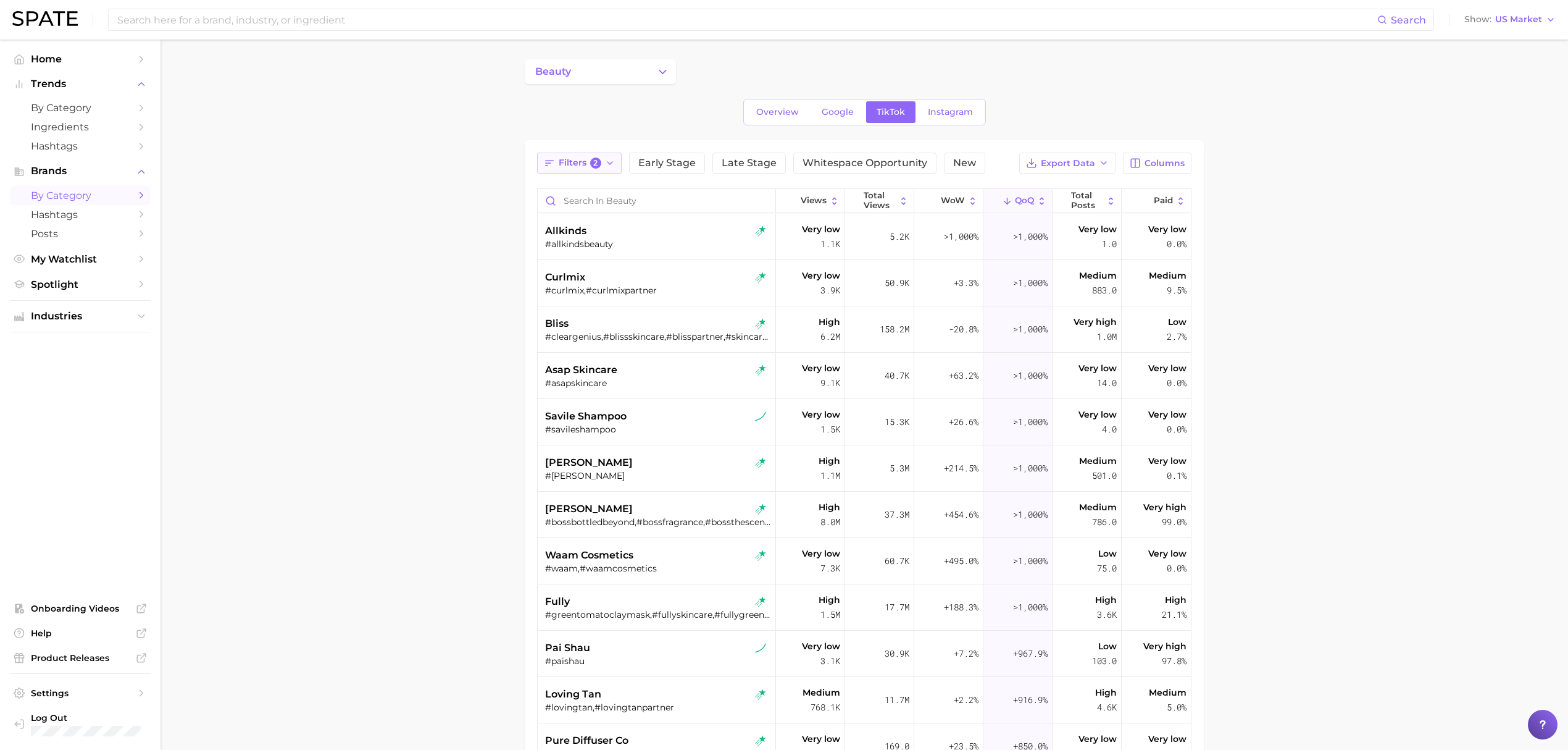
click at [592, 166] on span "2" at bounding box center [596, 162] width 11 height 11
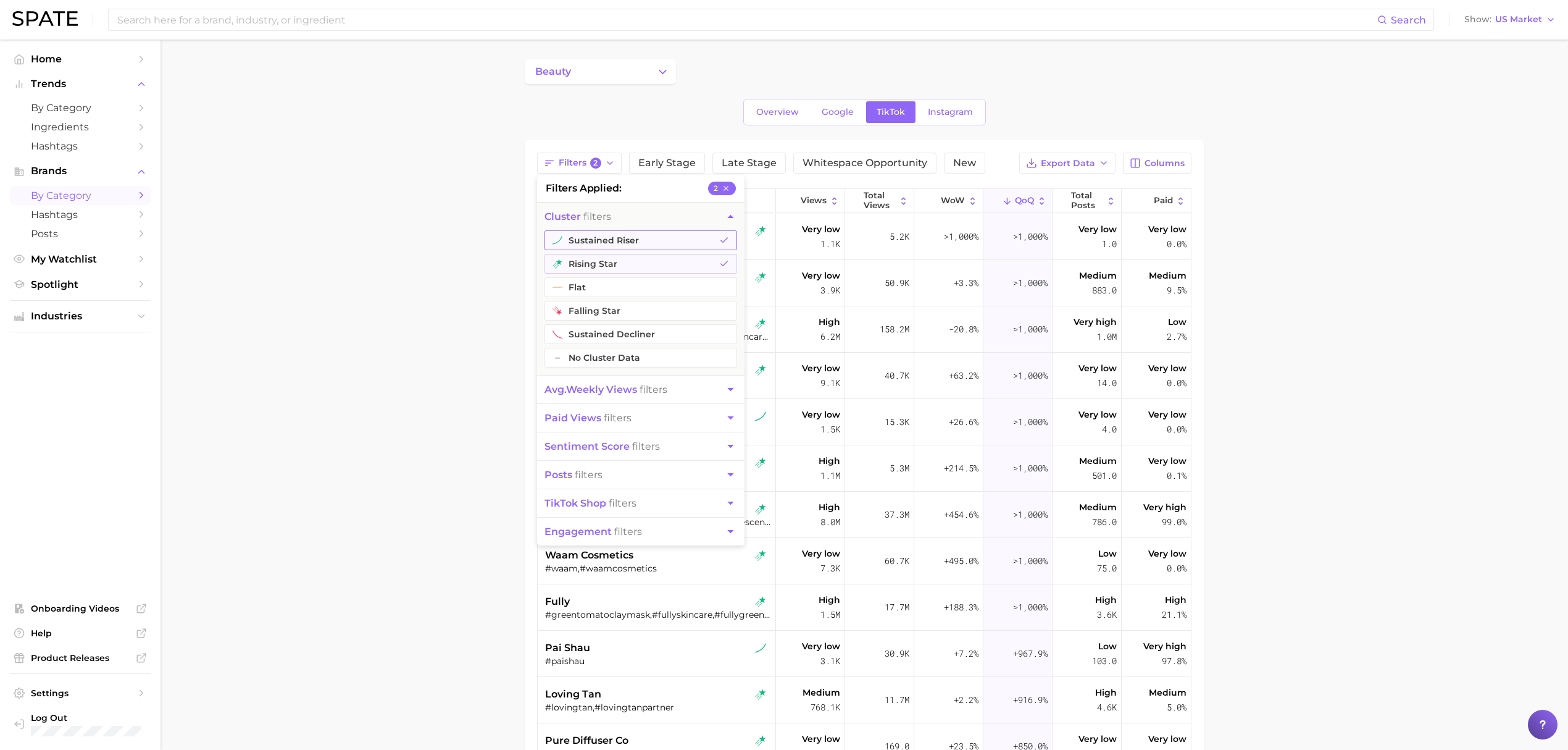
click at [635, 242] on button "sustained riser" at bounding box center [640, 240] width 193 height 20
click at [636, 259] on button "rising star" at bounding box center [640, 263] width 193 height 20
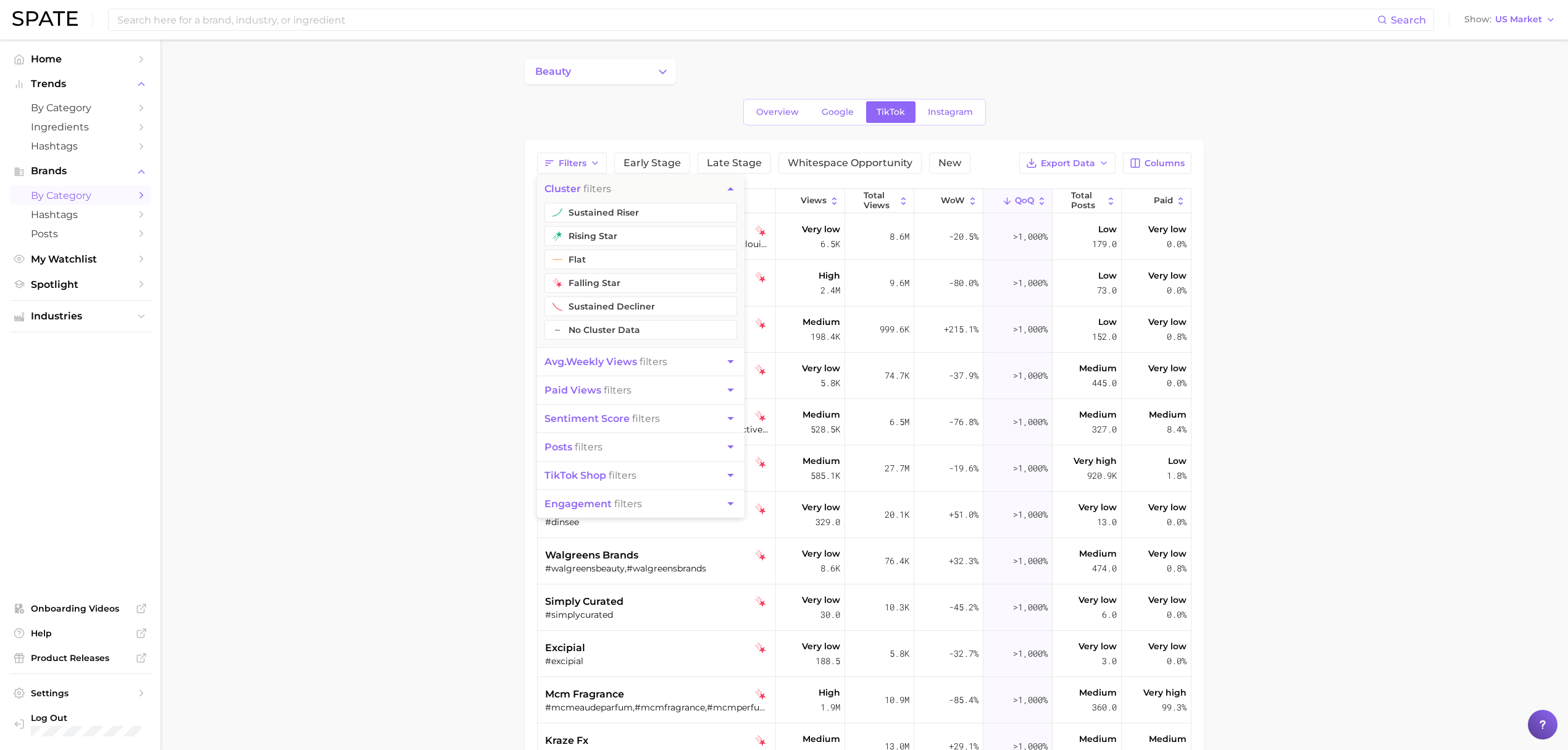
click at [633, 362] on span "avg. weekly views" at bounding box center [591, 361] width 93 height 12
click at [632, 287] on button "Medium Views" at bounding box center [640, 288] width 193 height 20
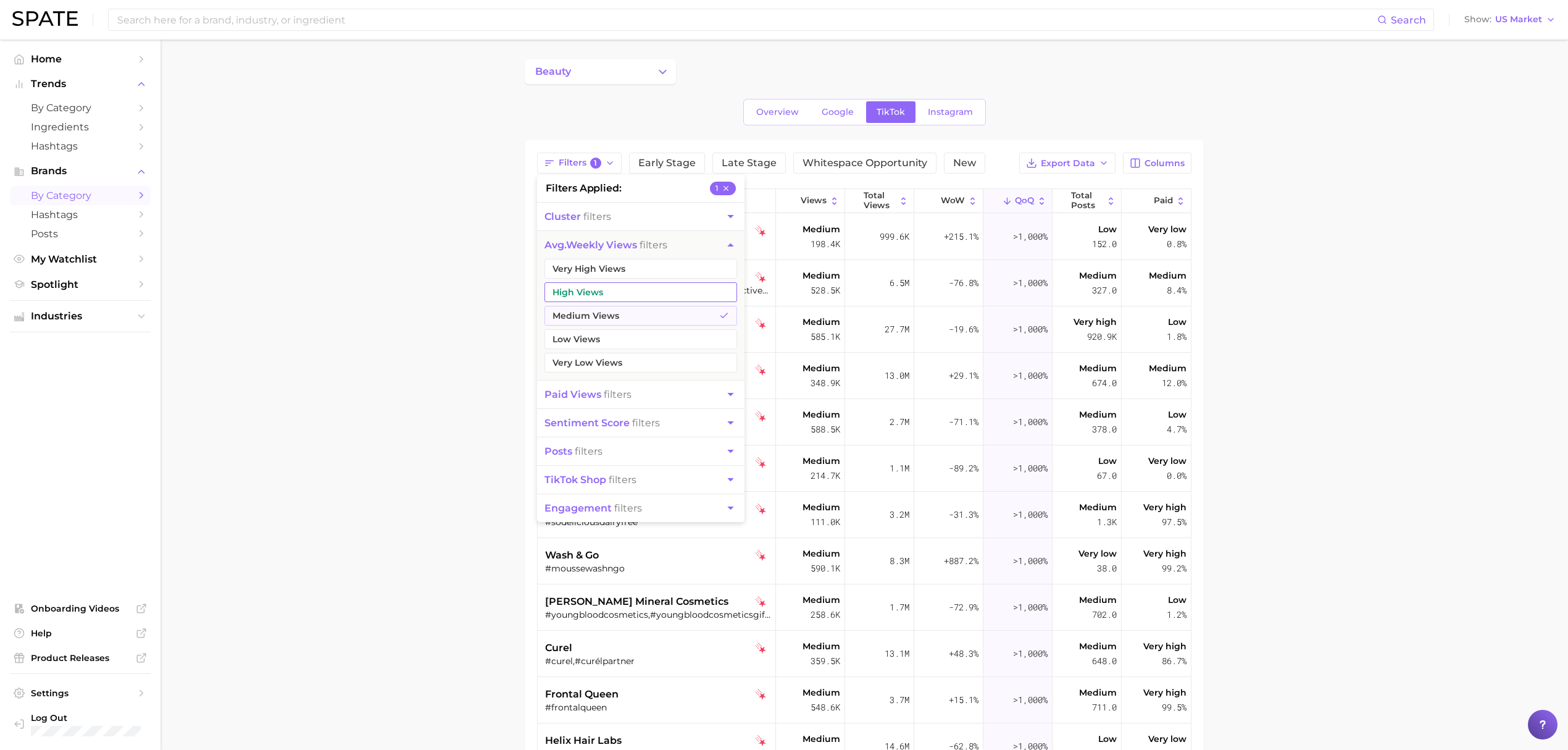
click at [632, 297] on button "High Views" at bounding box center [640, 292] width 193 height 20
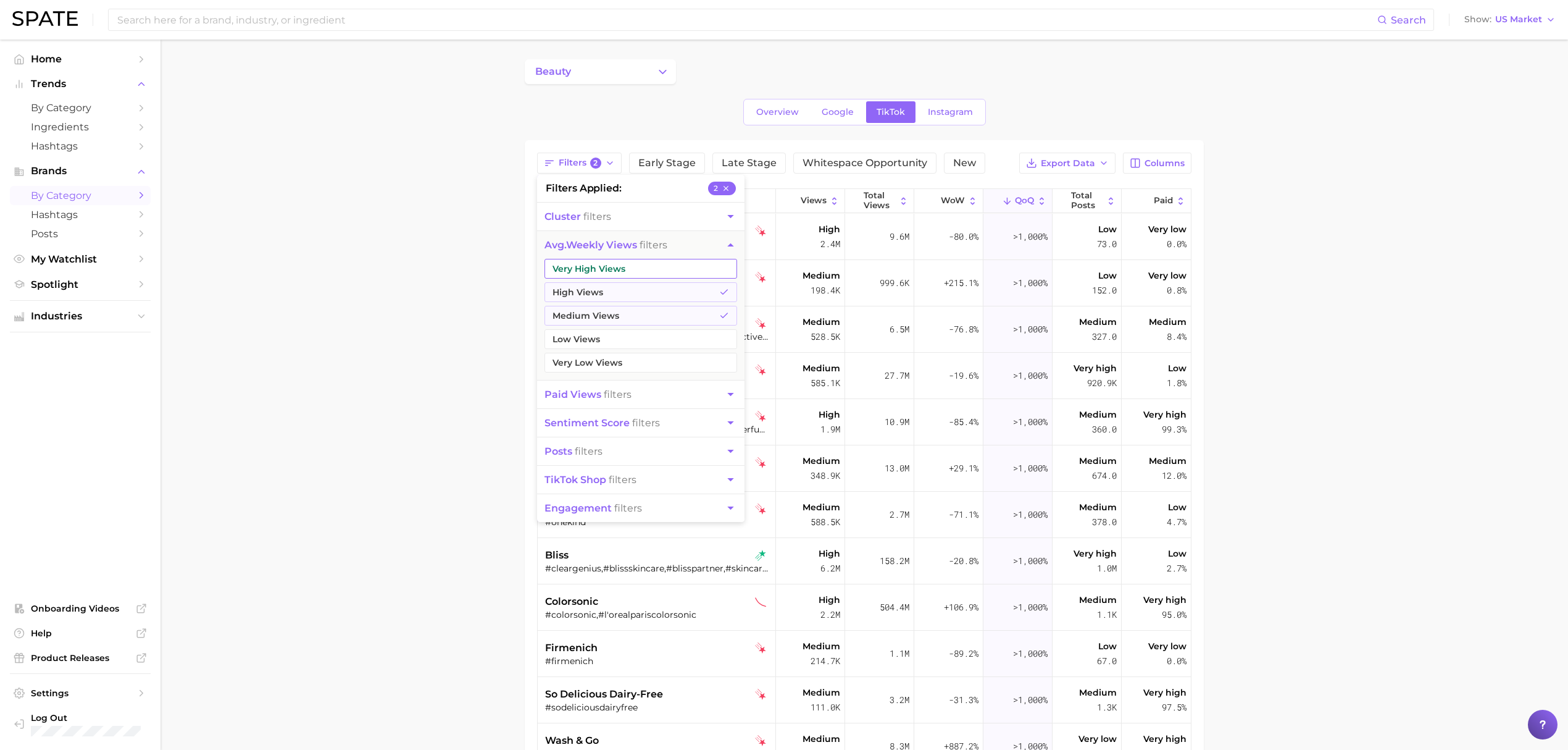
click at [635, 259] on button "Very High Views" at bounding box center [640, 268] width 193 height 20
click at [464, 245] on main "beauty Overview Google TikTok Instagram Filters 3 filters applied 3 cluster fil…" at bounding box center [864, 525] width 1408 height 973
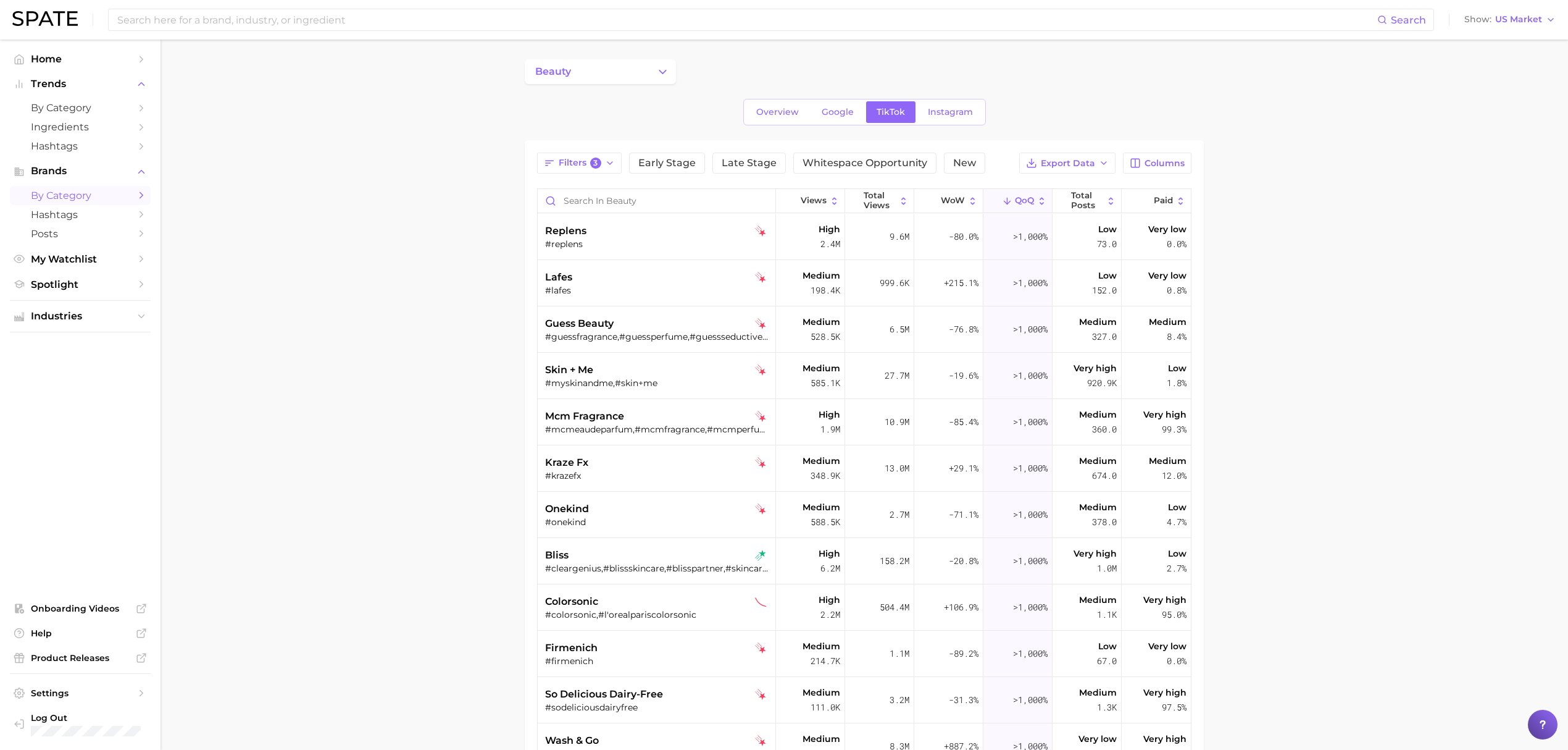
click at [464, 245] on main "beauty Overview Google TikTok Instagram Filters 3 Early Stage Late Stage Whites…" at bounding box center [864, 525] width 1408 height 973
click at [579, 160] on span "Filters 3" at bounding box center [580, 162] width 43 height 11
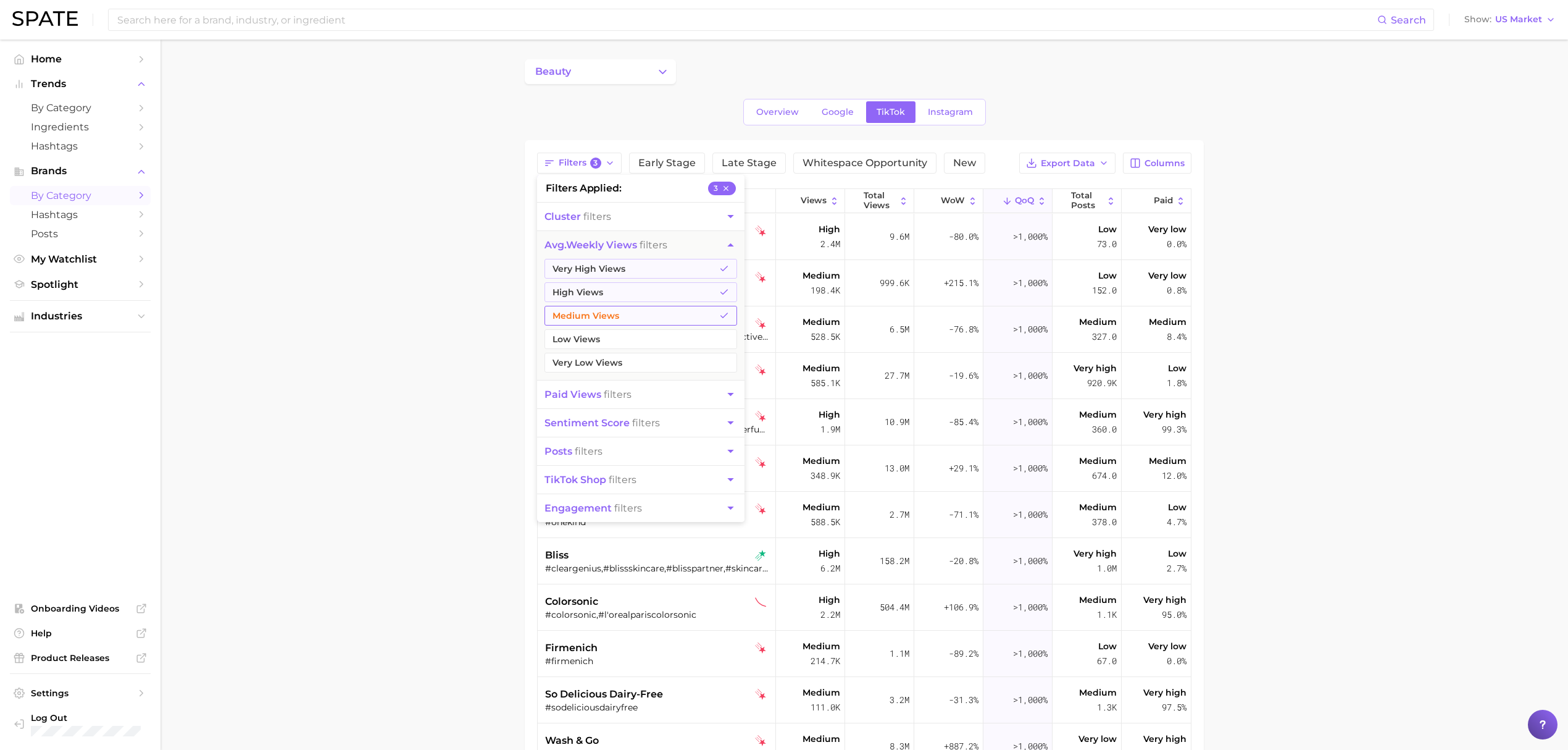
click at [648, 312] on button "Medium Views" at bounding box center [640, 316] width 193 height 20
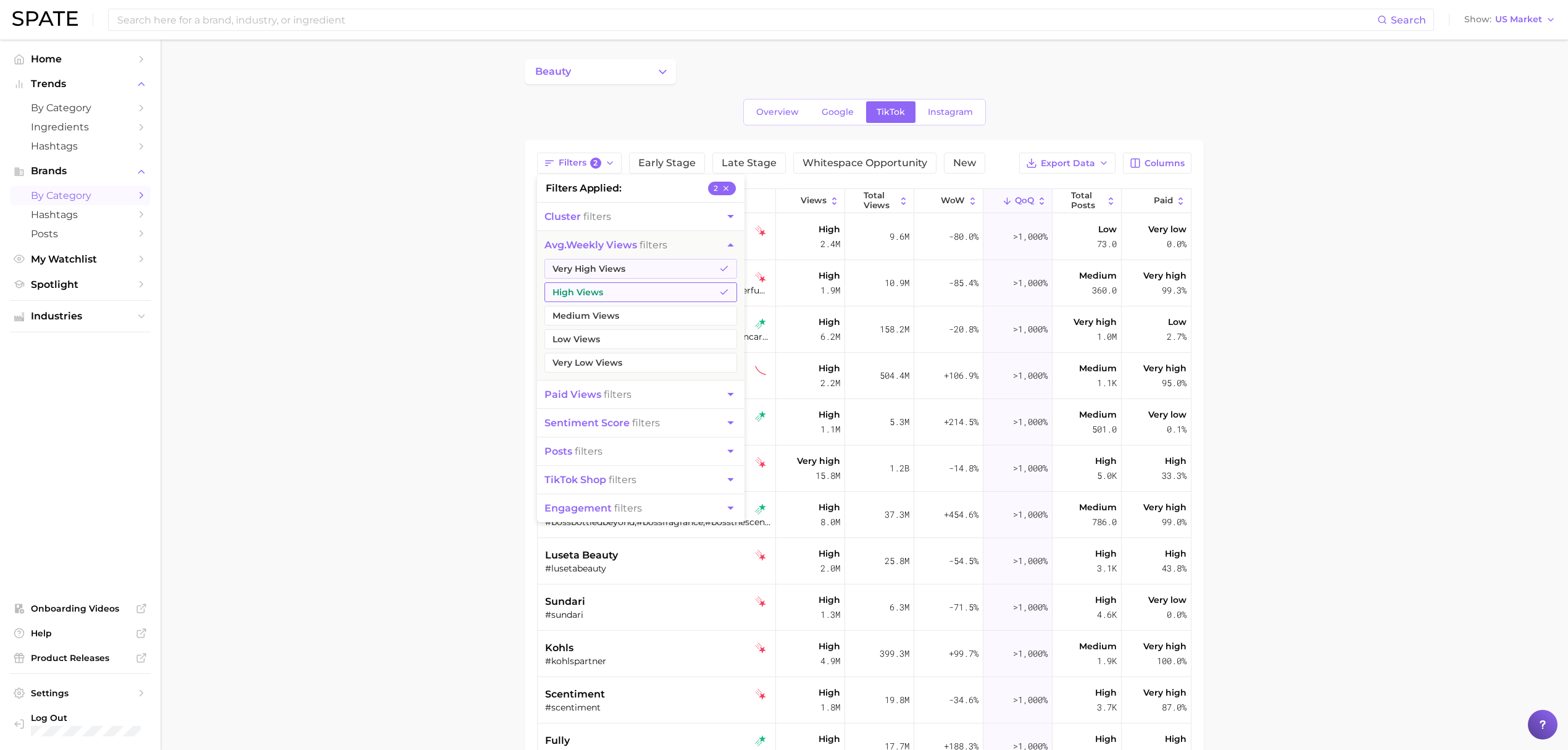
click at [647, 295] on button "High Views" at bounding box center [640, 292] width 193 height 20
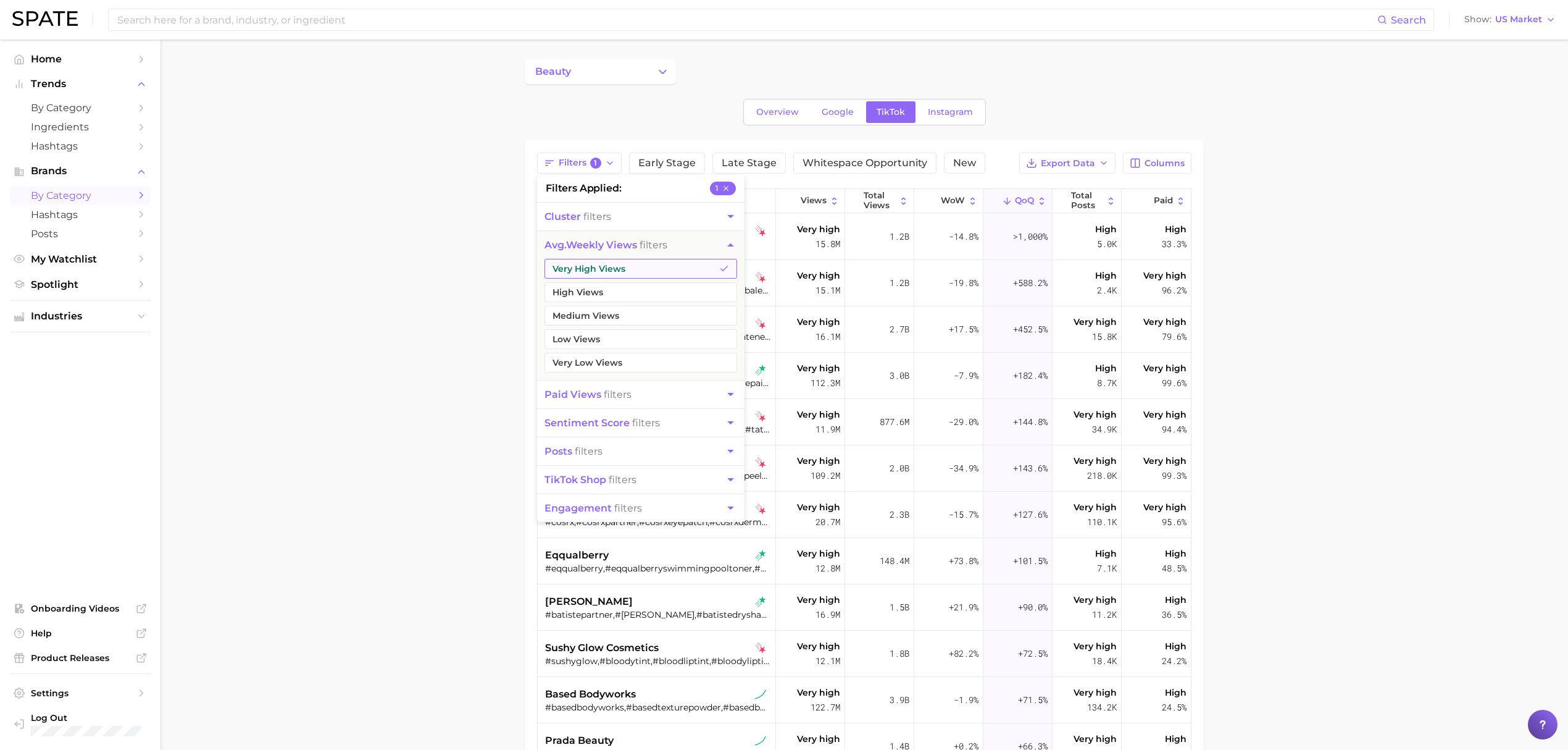
click at [655, 272] on button "Very High Views" at bounding box center [640, 268] width 193 height 20
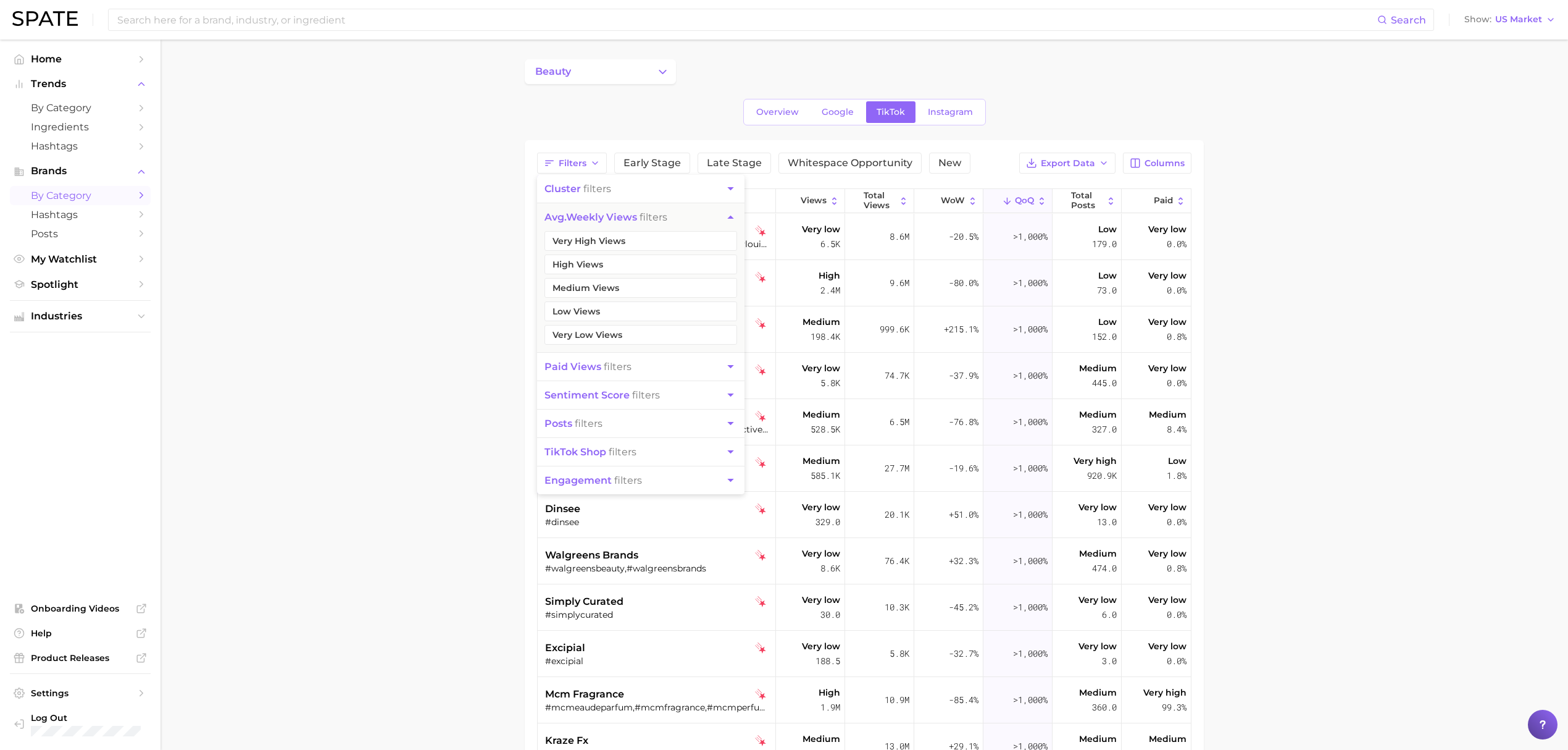
click at [635, 186] on button "cluster filters" at bounding box center [641, 189] width 208 height 28
click at [628, 240] on button "rising star" at bounding box center [640, 235] width 193 height 20
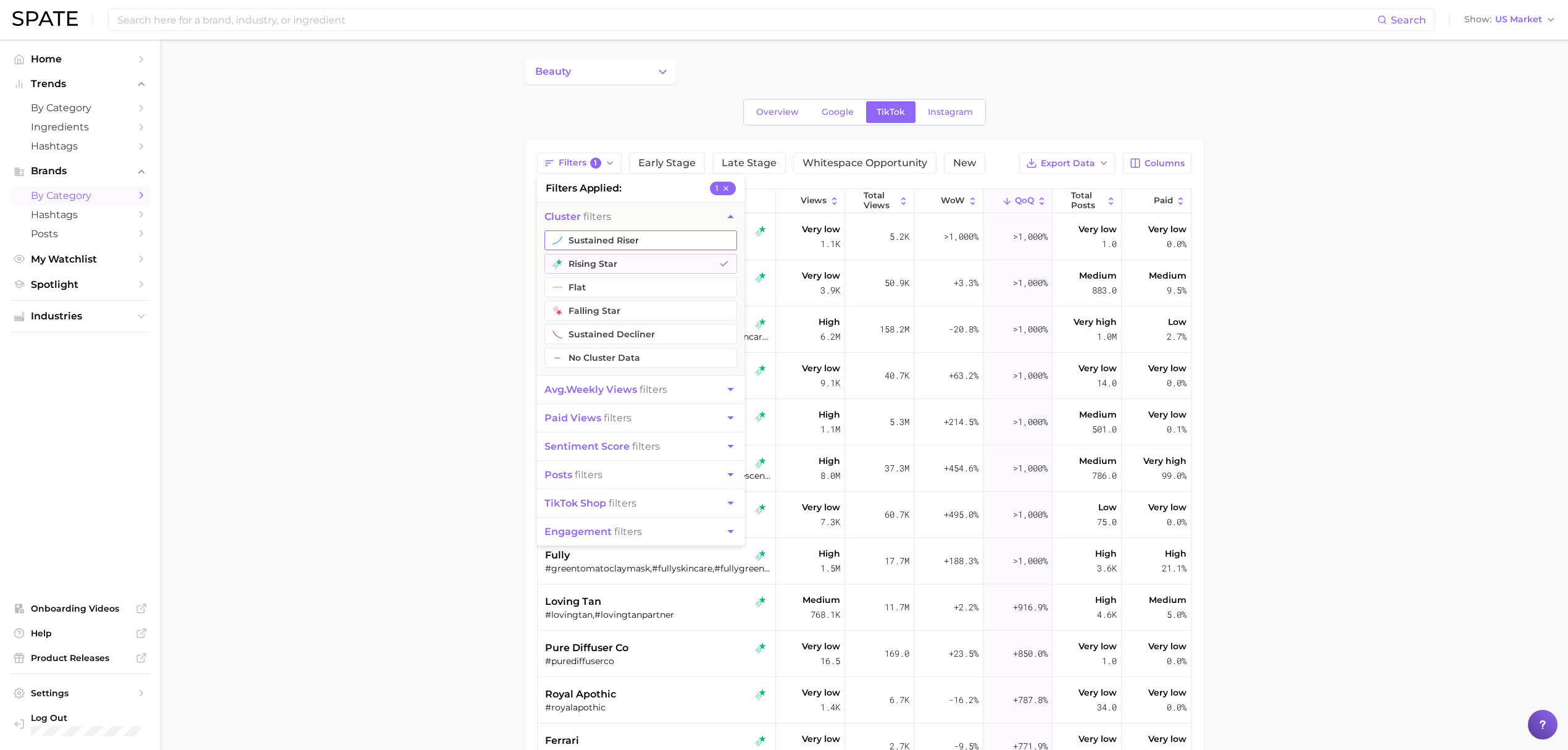
click at [628, 235] on button "sustained riser" at bounding box center [640, 240] width 193 height 20
click at [471, 335] on main "beauty Overview Google TikTok Instagram Filters 2 filters applied 2 cluster fil…" at bounding box center [864, 525] width 1408 height 973
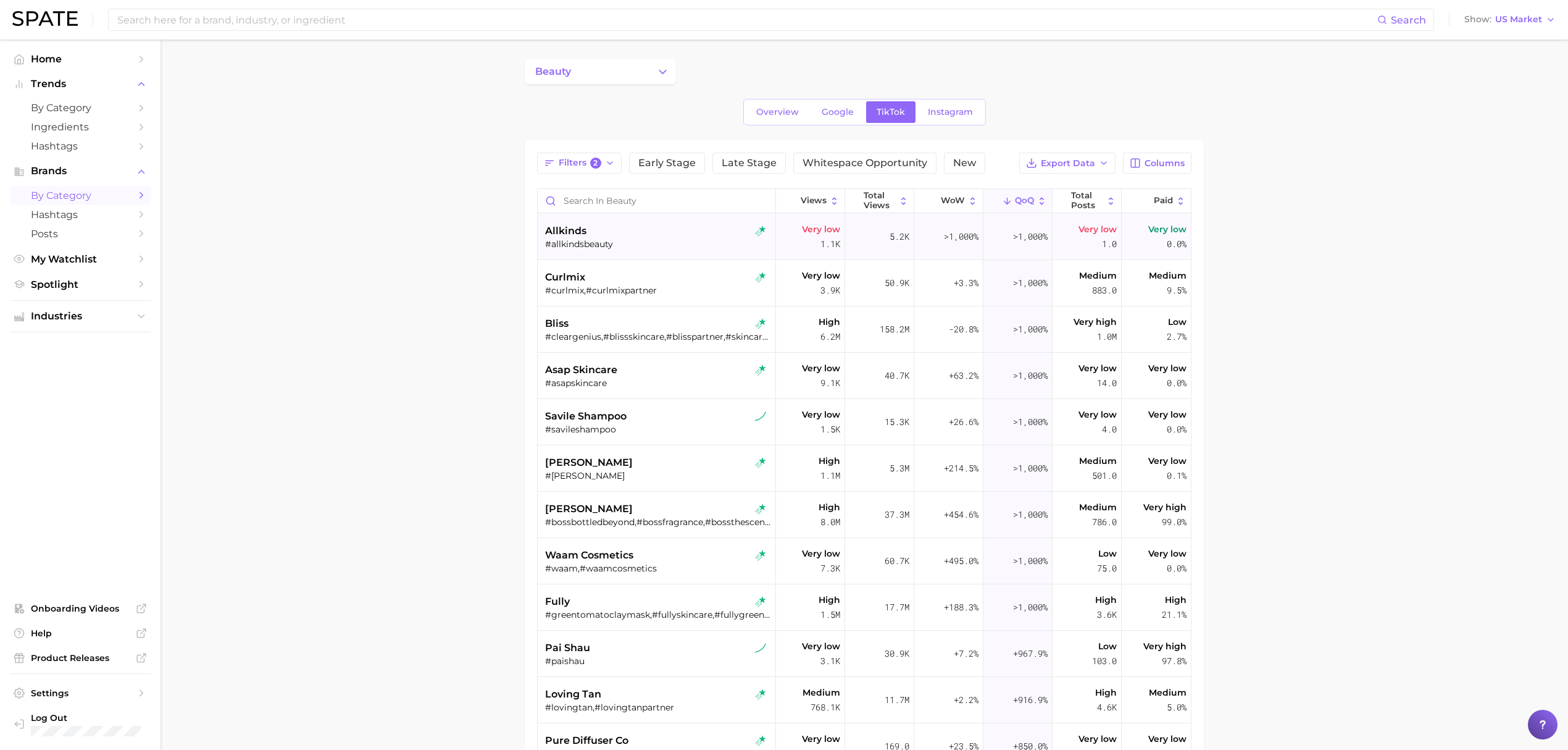
click at [653, 228] on div "allkinds" at bounding box center [658, 231] width 226 height 15
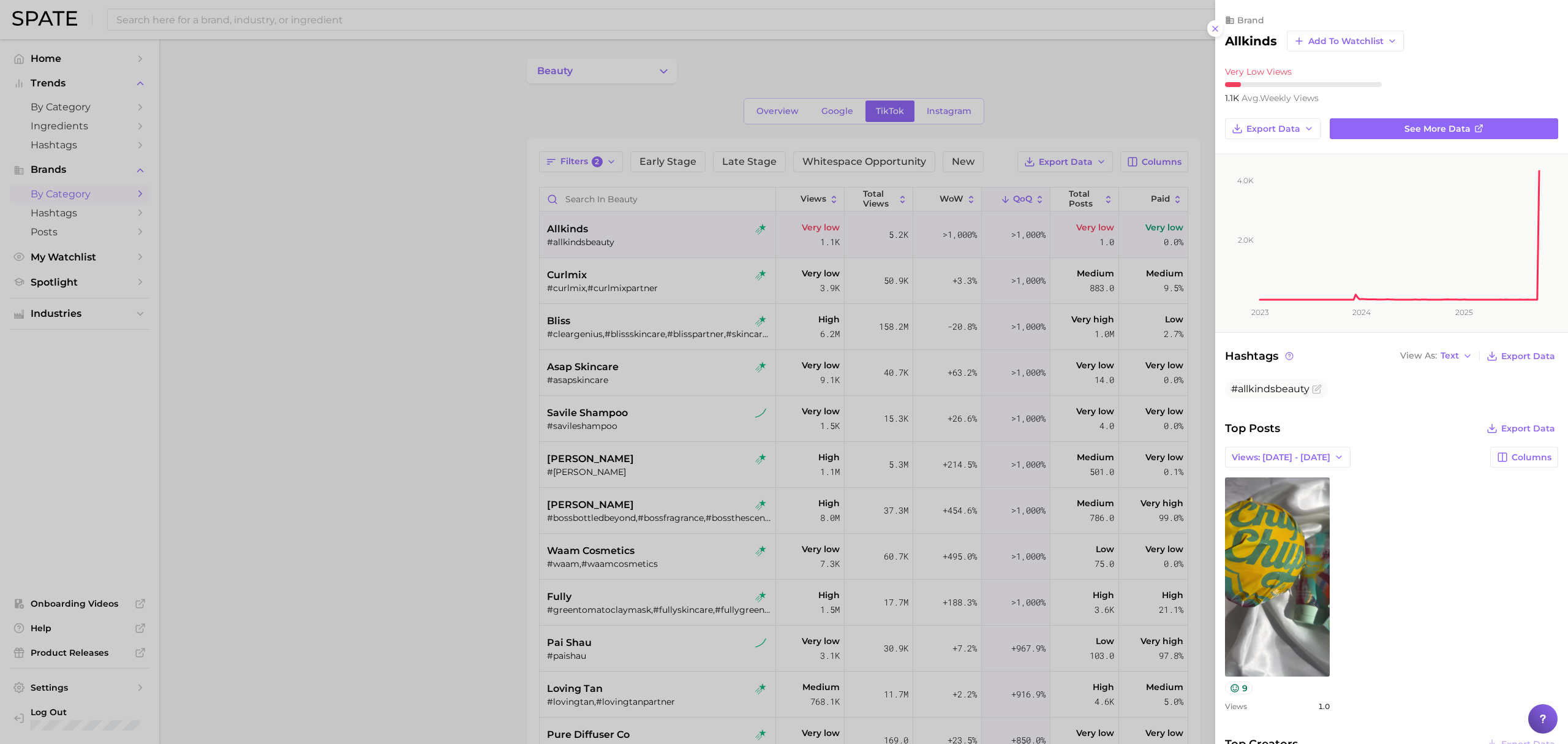
click at [522, 367] on div at bounding box center [784, 372] width 1568 height 744
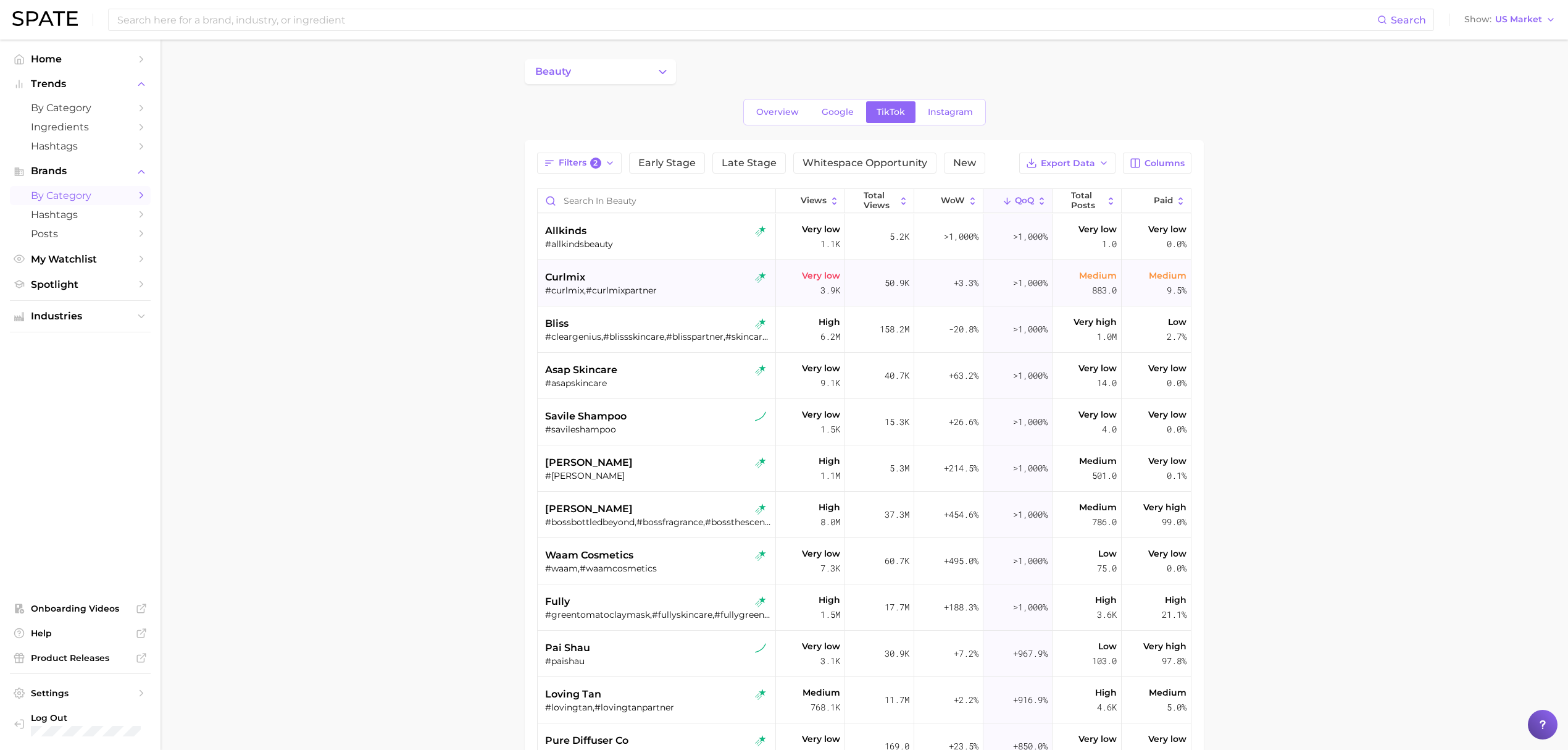
click at [673, 274] on div "curlmix" at bounding box center [658, 277] width 226 height 15
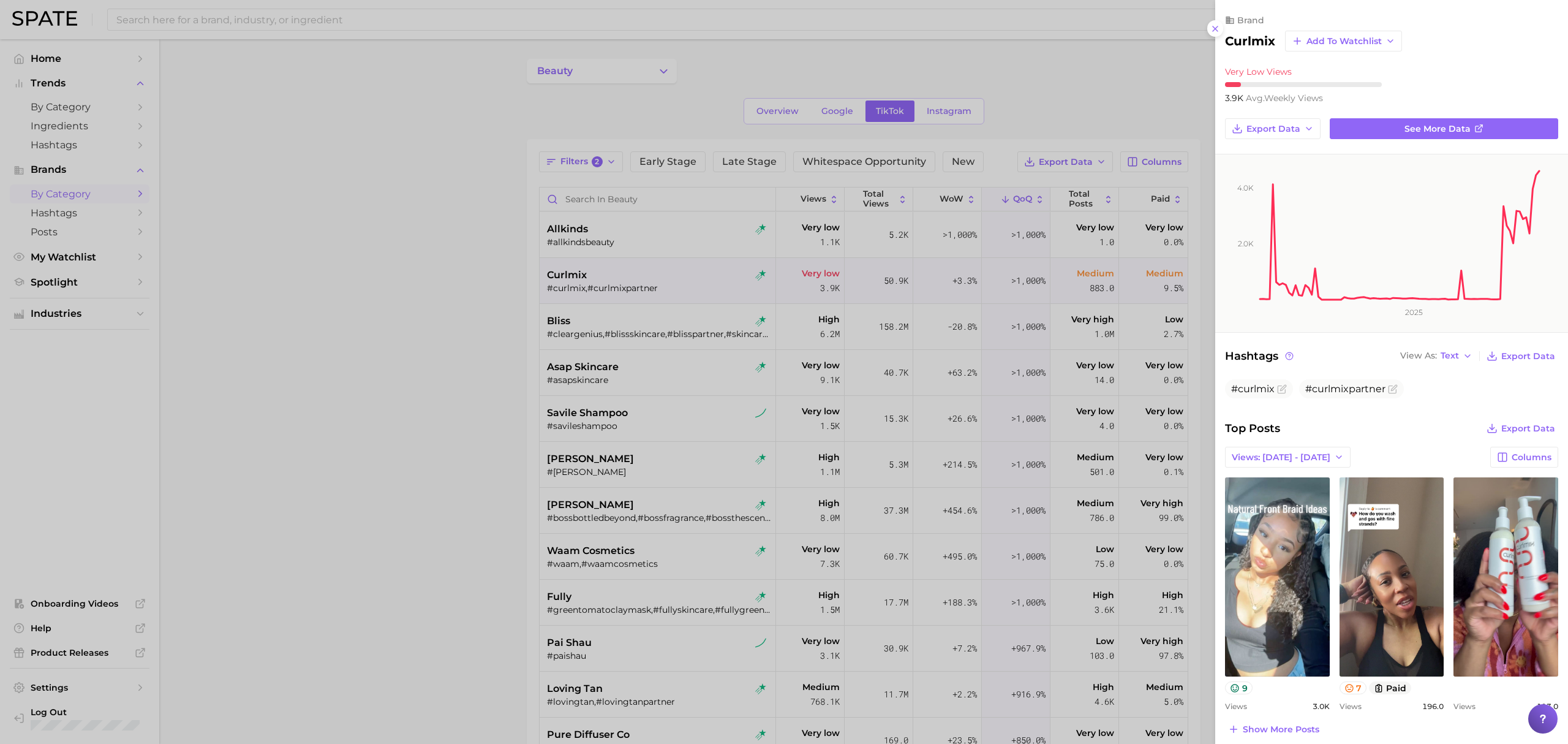
click at [496, 302] on div at bounding box center [784, 372] width 1568 height 744
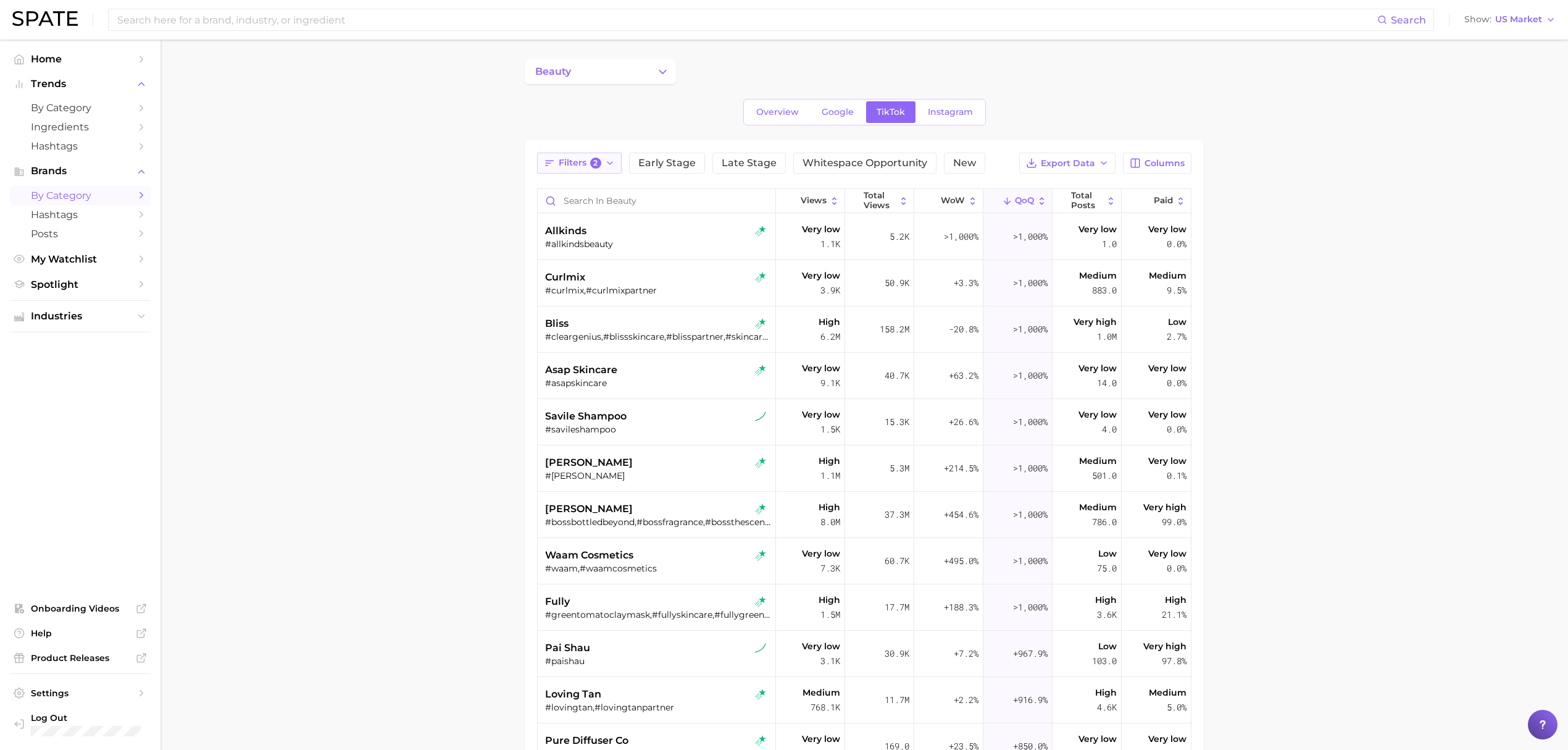
click at [613, 164] on icon "button" at bounding box center [610, 163] width 10 height 10
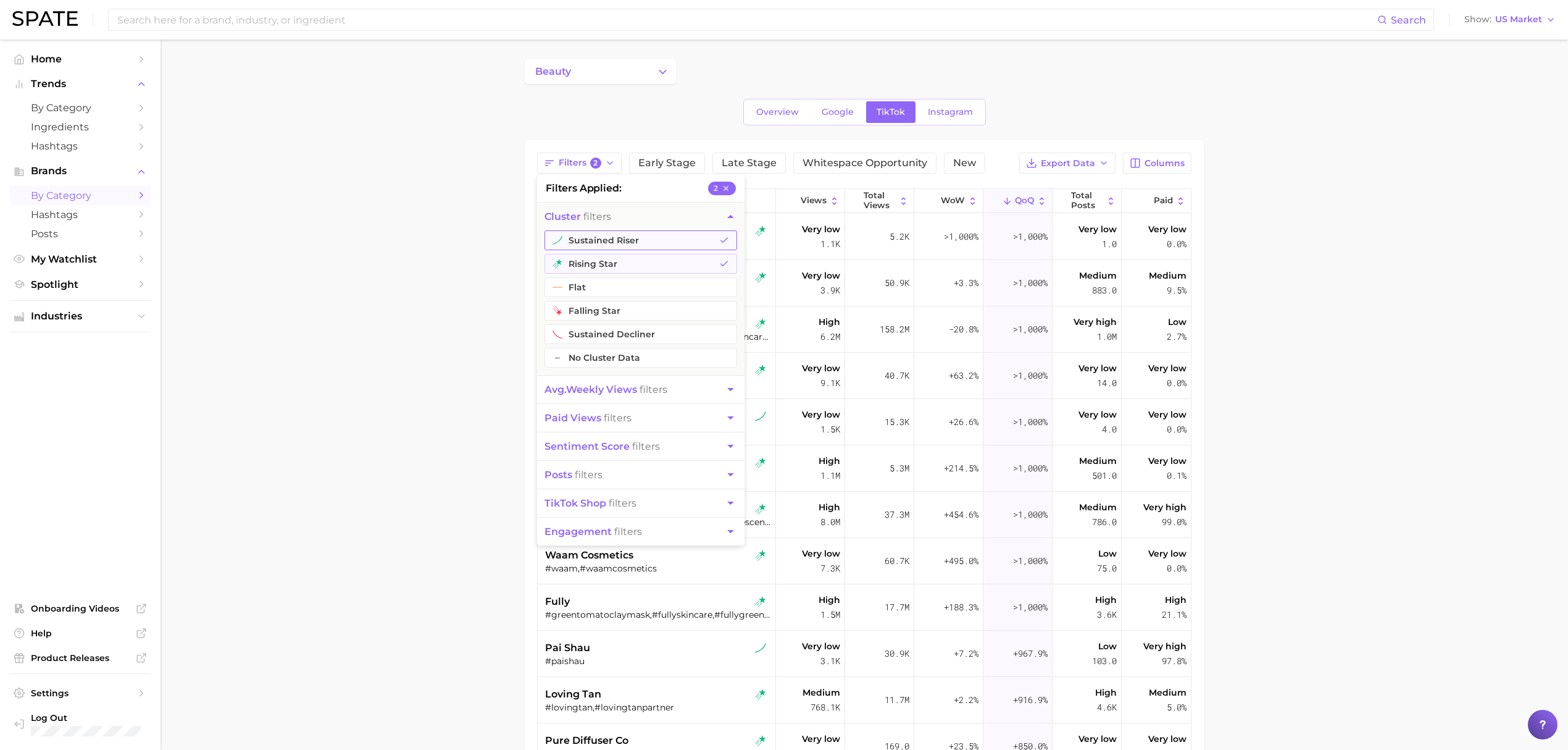
click at [616, 233] on button "sustained riser" at bounding box center [640, 240] width 193 height 20
click at [616, 260] on button "rising star" at bounding box center [640, 263] width 193 height 20
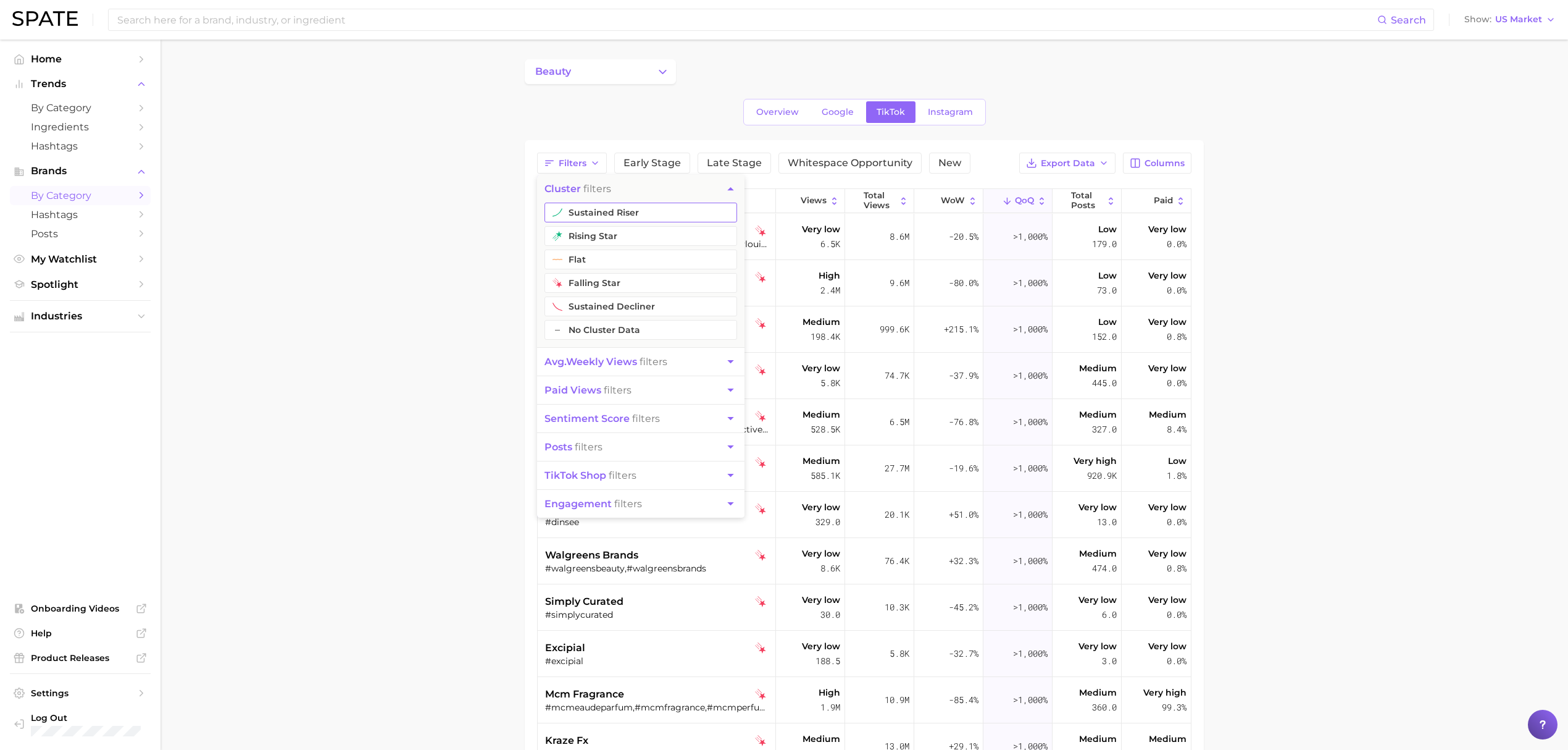
click at [628, 216] on button "sustained riser" at bounding box center [640, 213] width 193 height 20
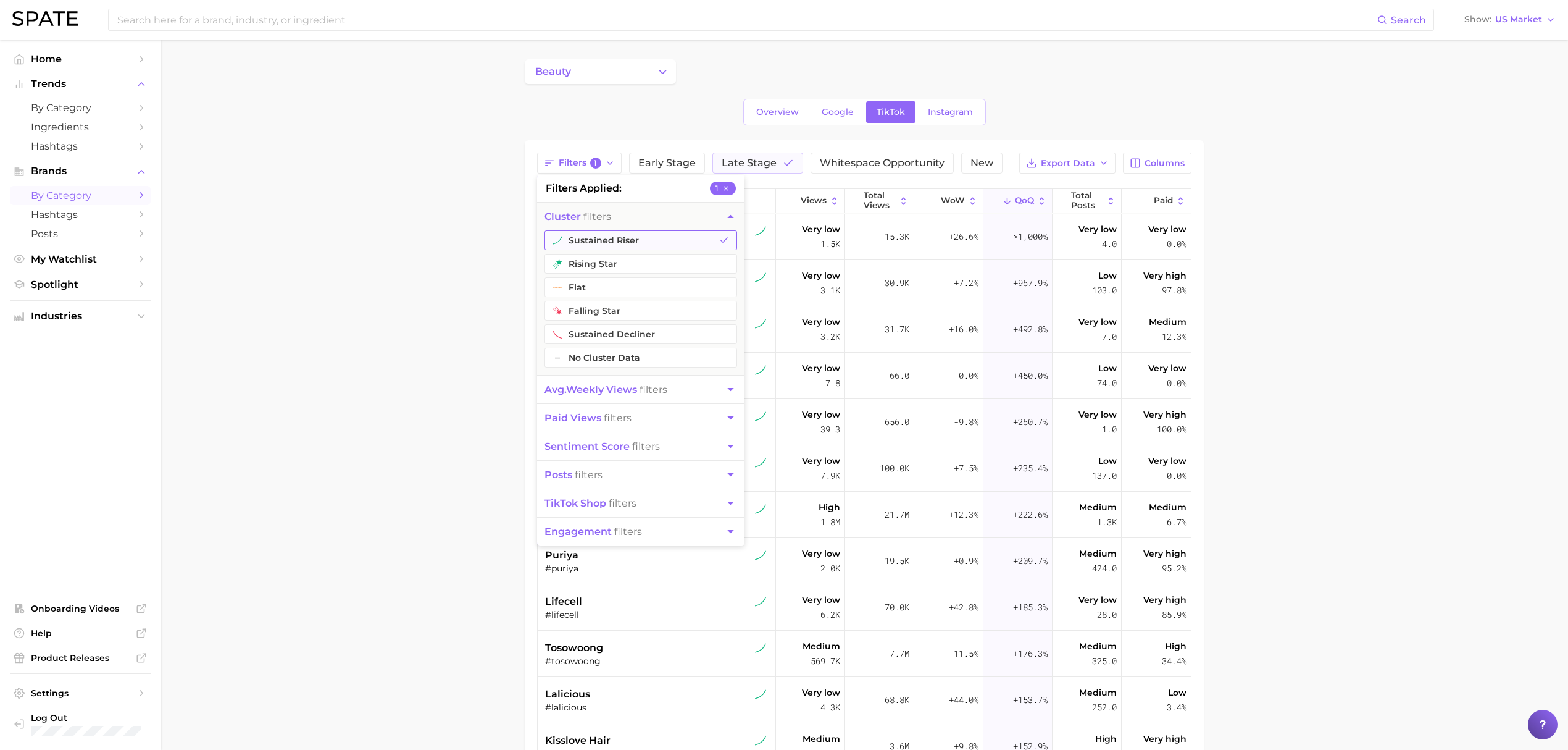
click at [627, 240] on button "sustained riser" at bounding box center [640, 240] width 193 height 20
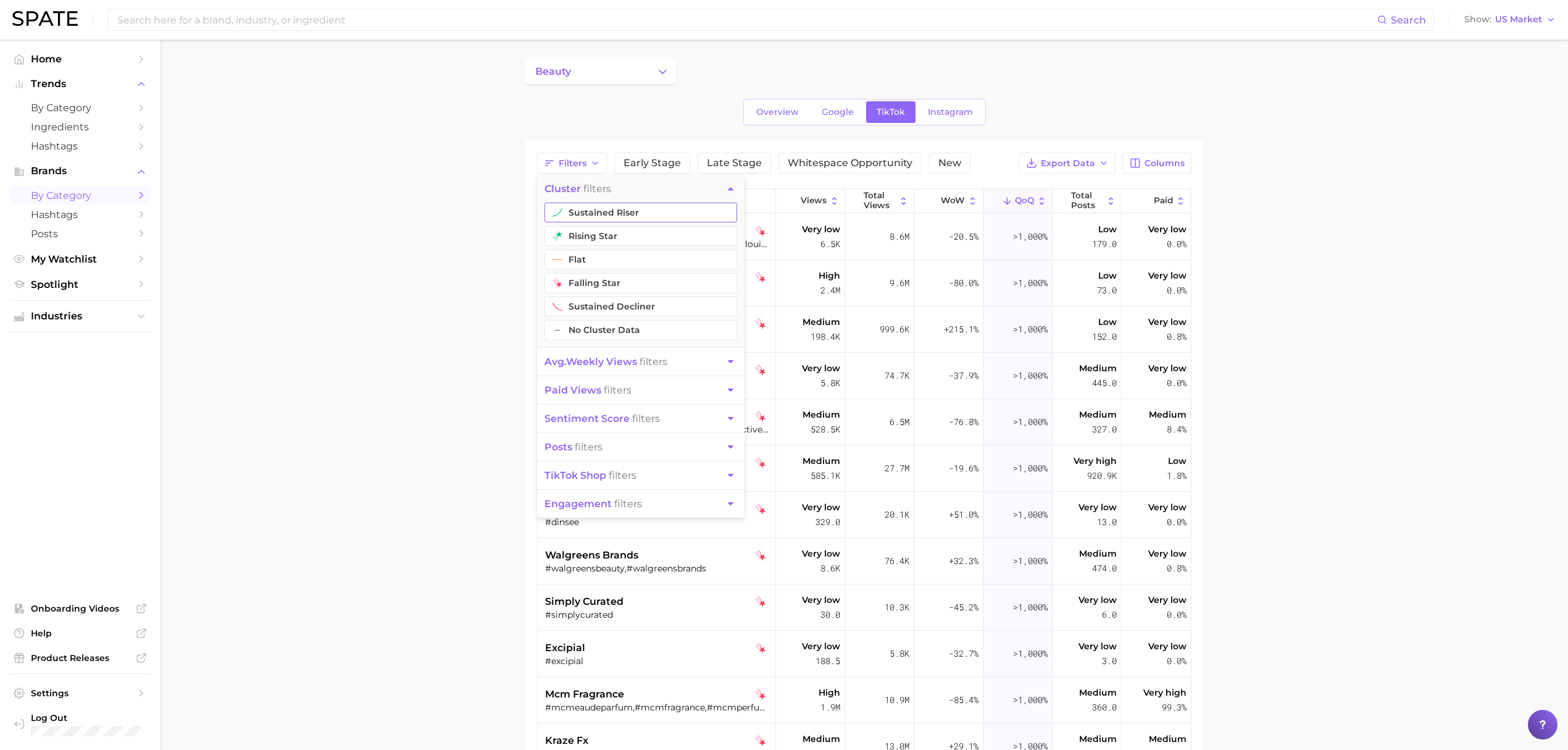
click at [627, 240] on button "rising star" at bounding box center [640, 235] width 193 height 20
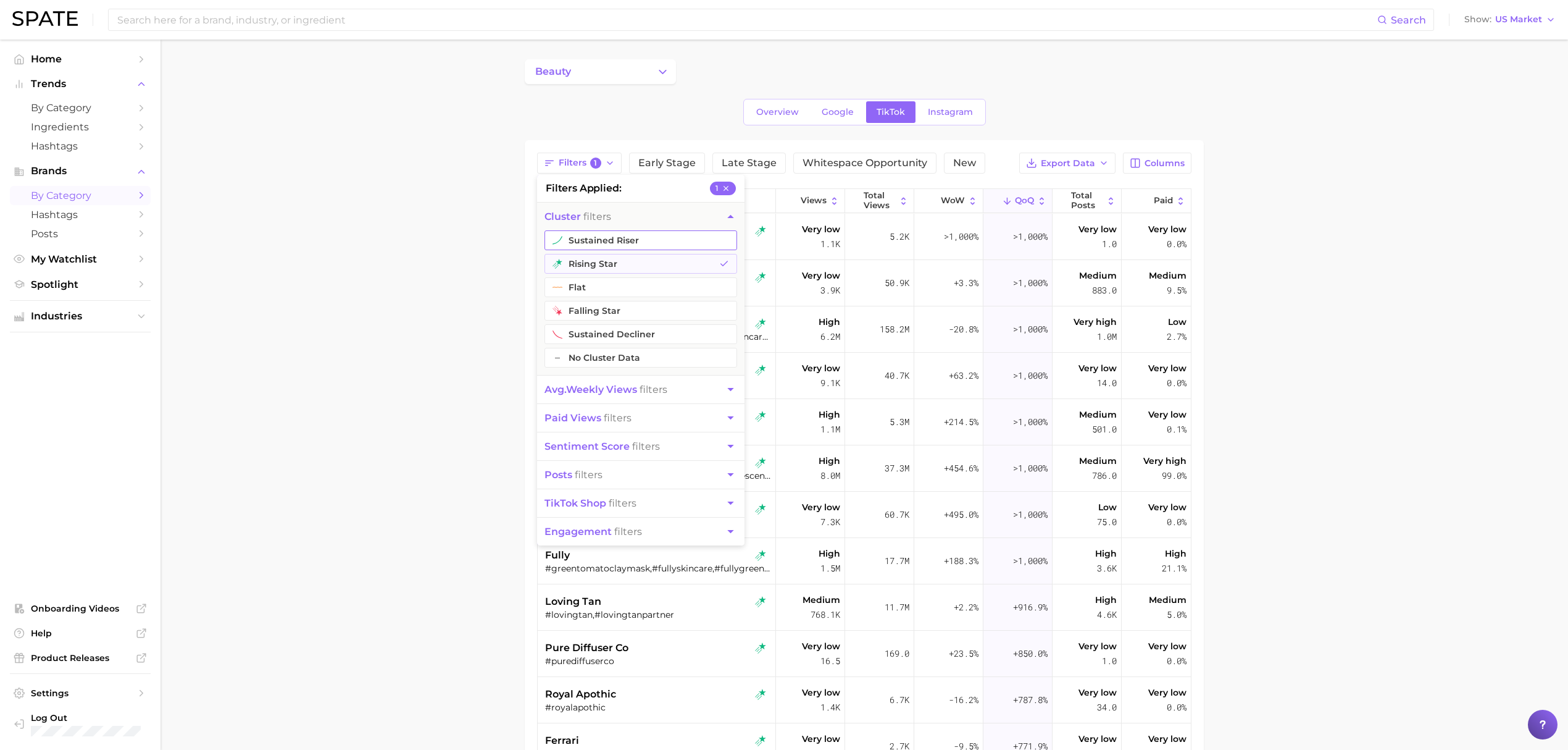
click at [625, 237] on button "sustained riser" at bounding box center [640, 240] width 193 height 20
click at [621, 386] on span "avg. weekly views" at bounding box center [591, 390] width 93 height 12
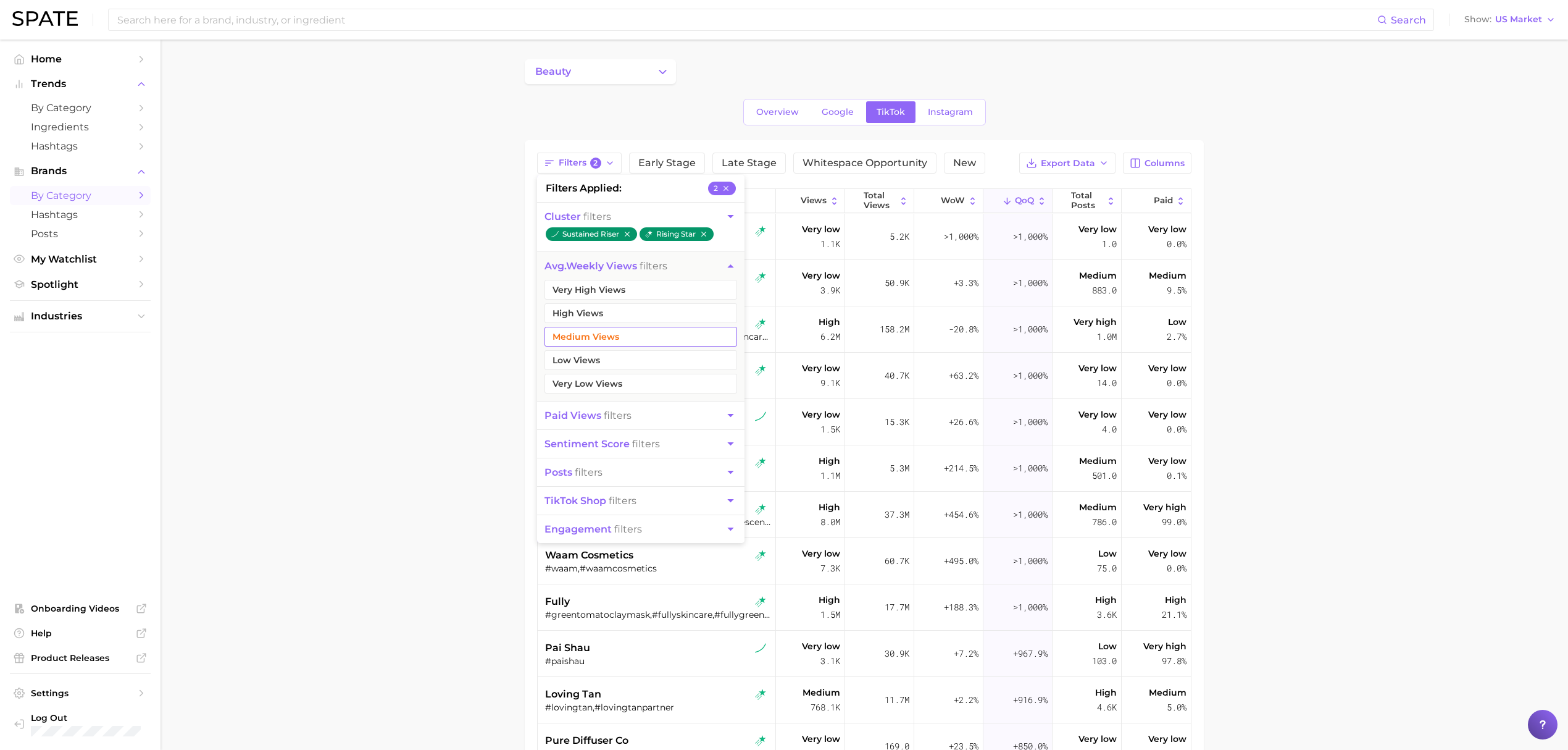
click at [605, 334] on button "Medium Views" at bounding box center [640, 336] width 193 height 20
click at [599, 315] on button "High Views" at bounding box center [640, 313] width 193 height 20
click at [599, 292] on button "Very High Views" at bounding box center [640, 290] width 193 height 20
click at [450, 295] on main "beauty Overview Google TikTok Instagram Filters 5 filters applied 5 cluster fil…" at bounding box center [864, 525] width 1408 height 973
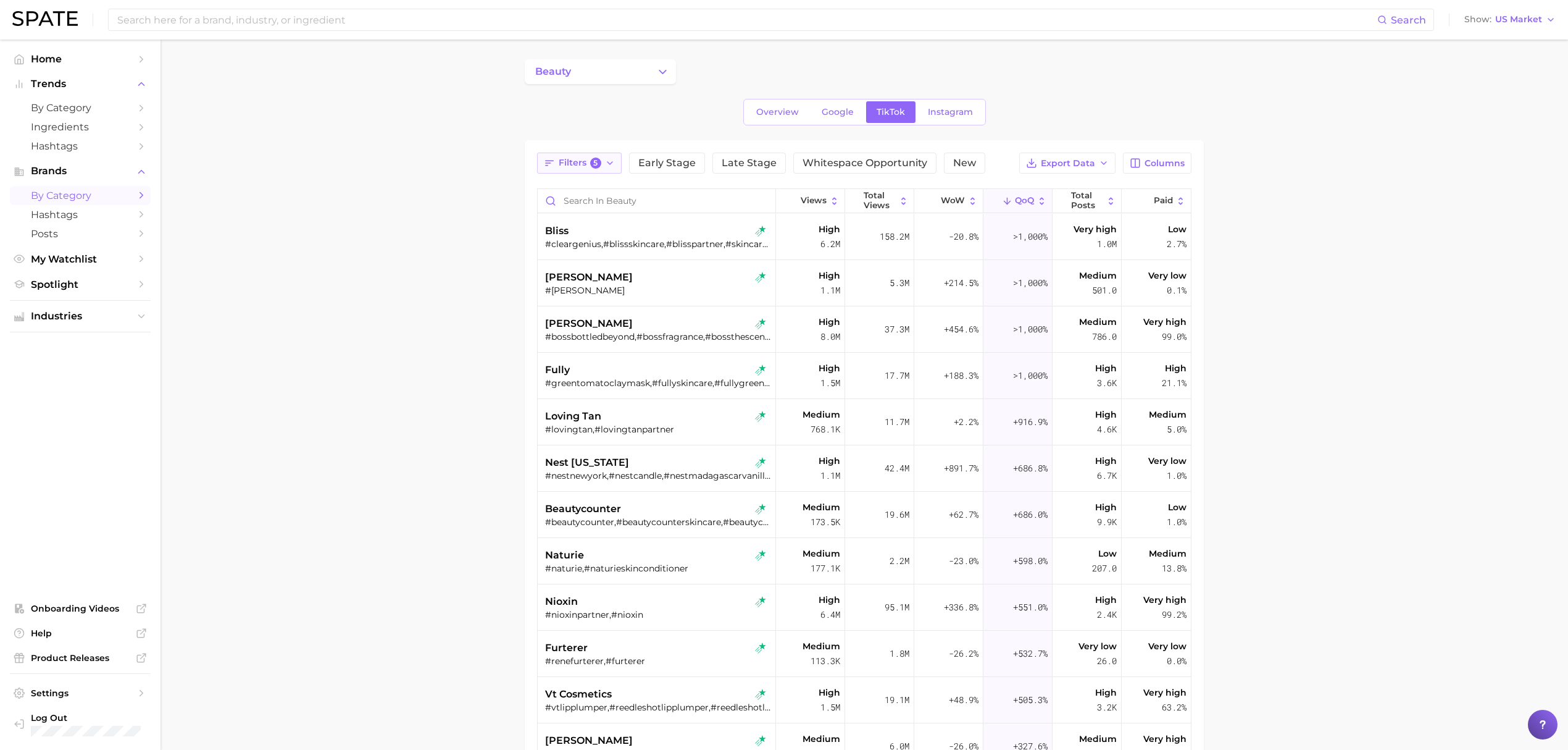
click at [607, 160] on icon "button" at bounding box center [610, 163] width 10 height 10
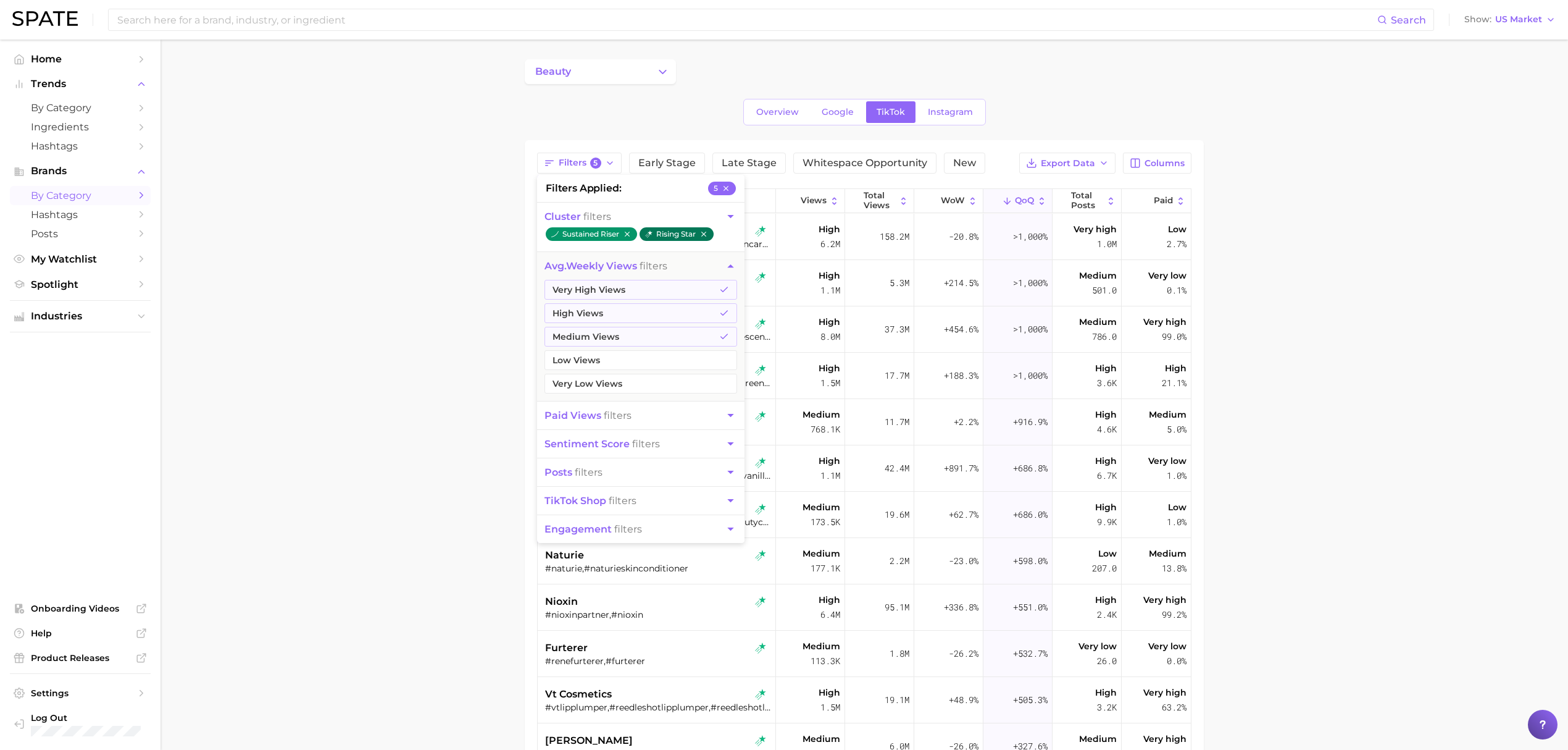
click at [706, 234] on icon "button" at bounding box center [703, 234] width 9 height 9
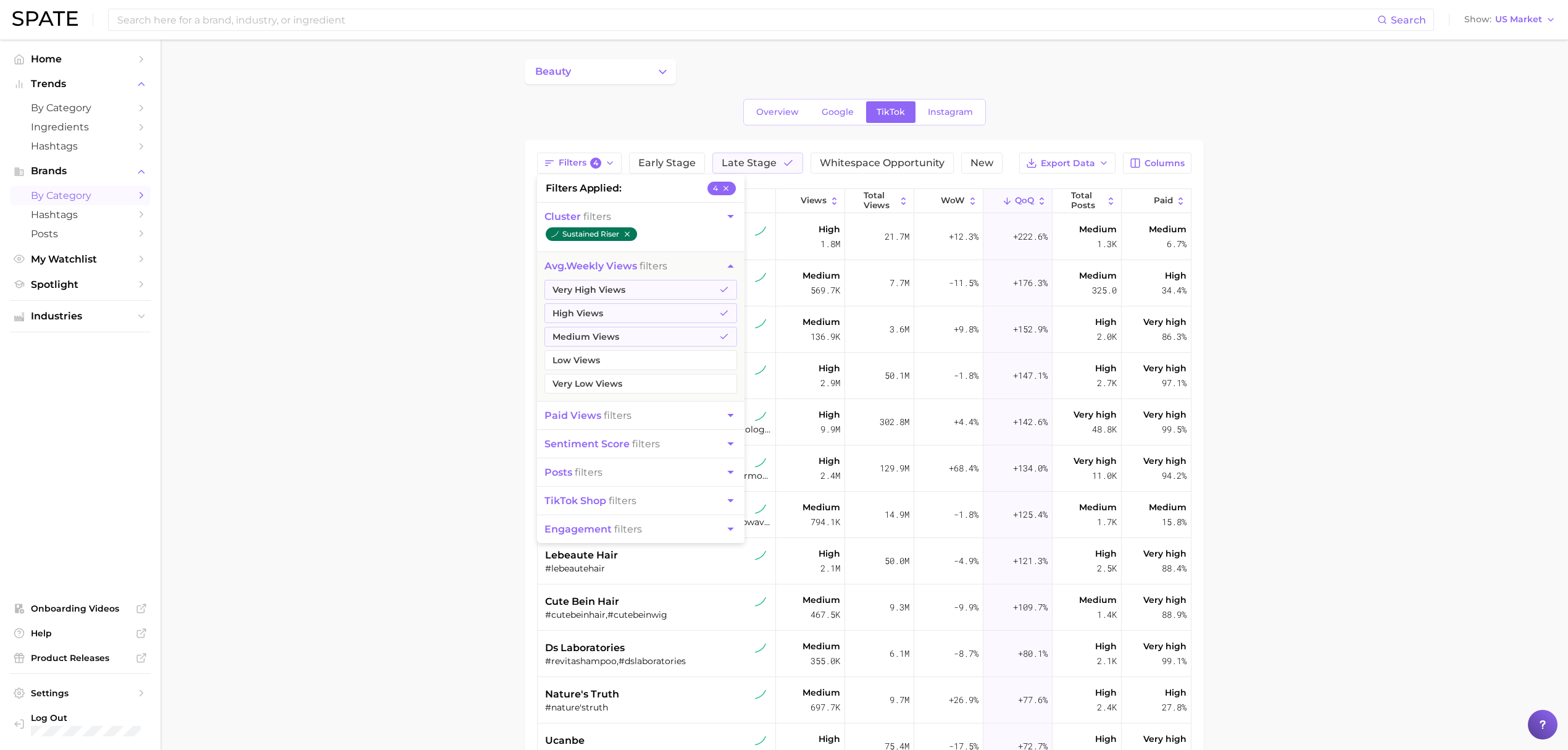
click at [627, 231] on icon "button" at bounding box center [627, 234] width 9 height 9
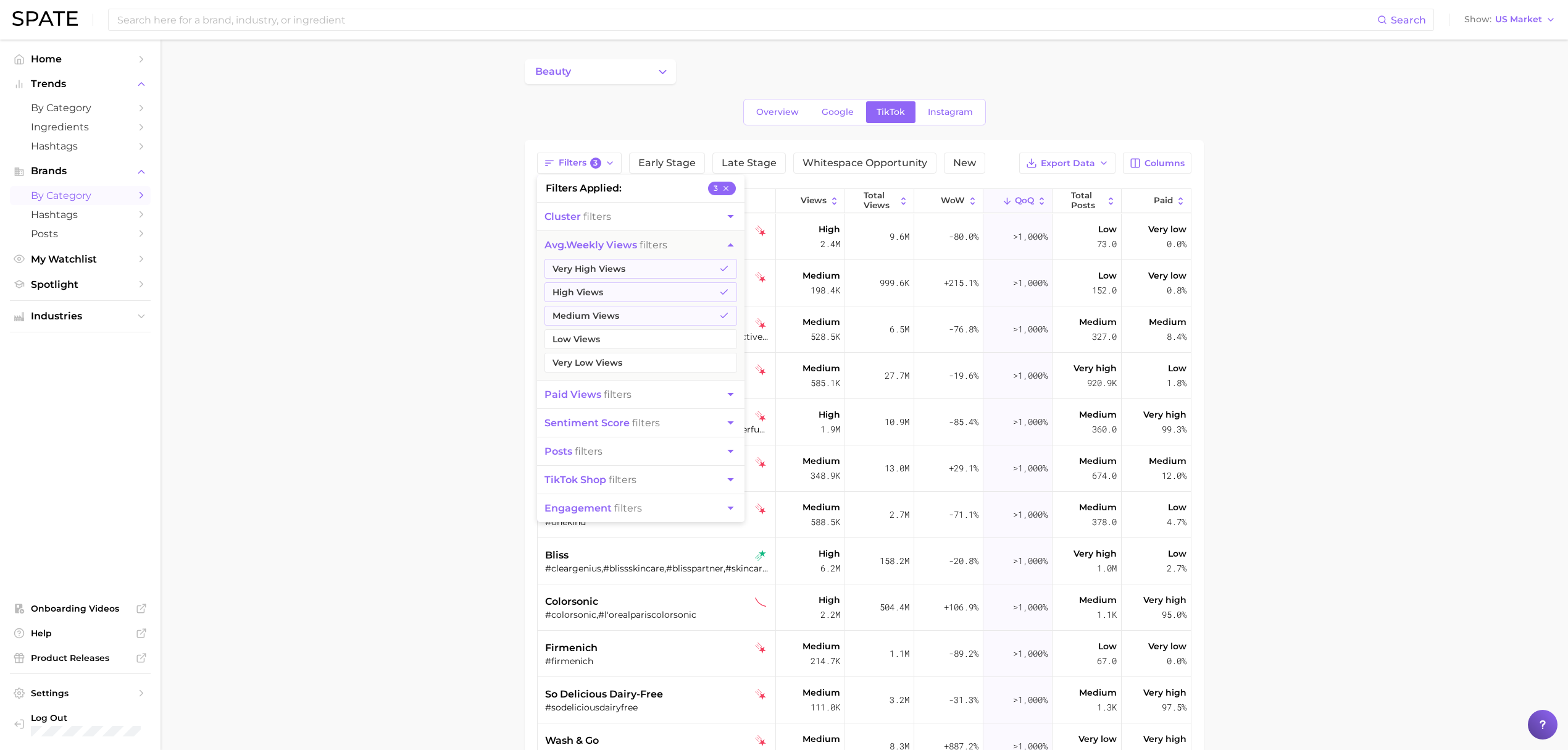
click at [500, 231] on main "beauty Overview Google TikTok Instagram Filters 3 filters applied 3 cluster fil…" at bounding box center [864, 525] width 1408 height 973
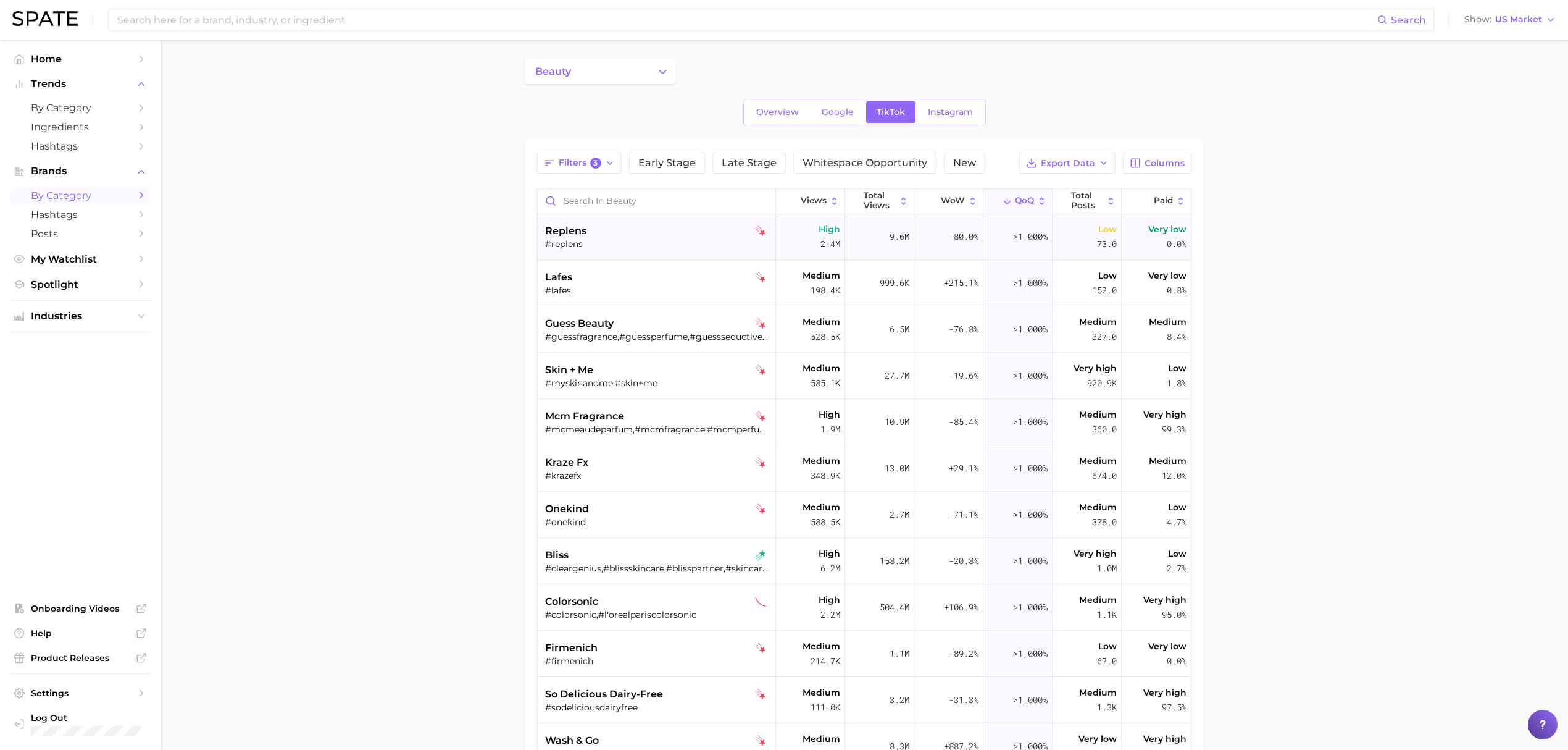
click at [655, 235] on div "replens" at bounding box center [658, 231] width 226 height 15
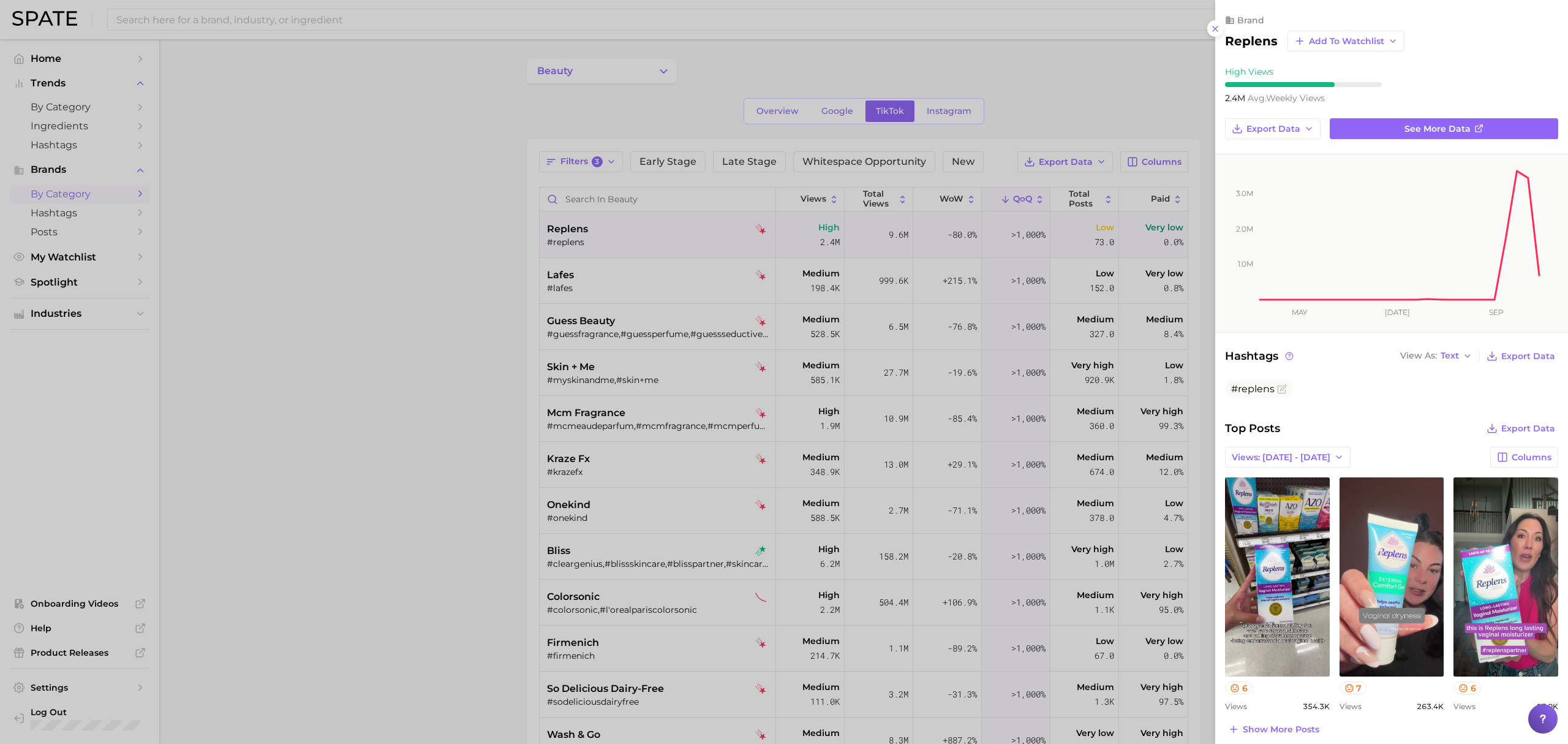
click at [500, 275] on div at bounding box center [784, 372] width 1568 height 744
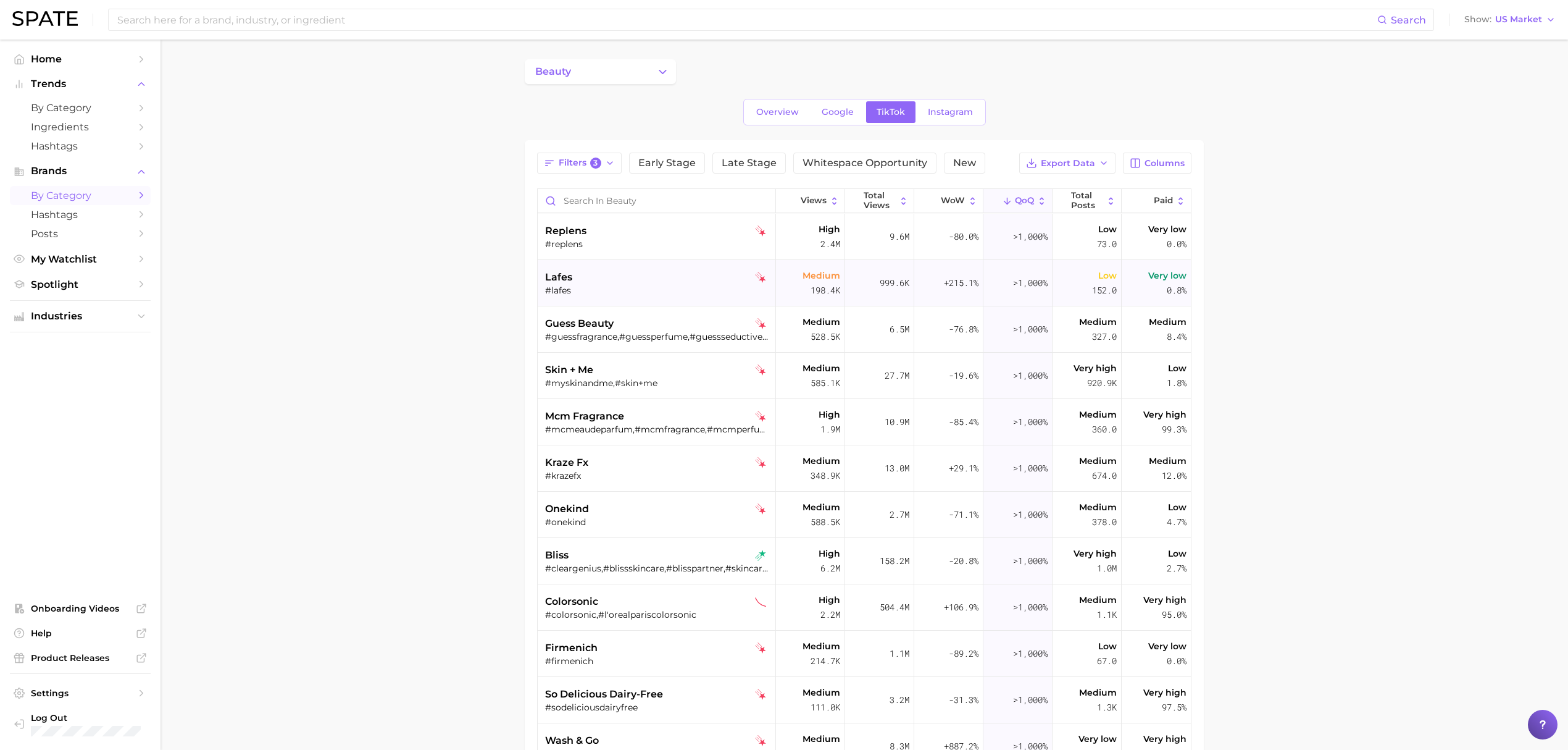
click at [623, 283] on div "lafes" at bounding box center [658, 277] width 226 height 15
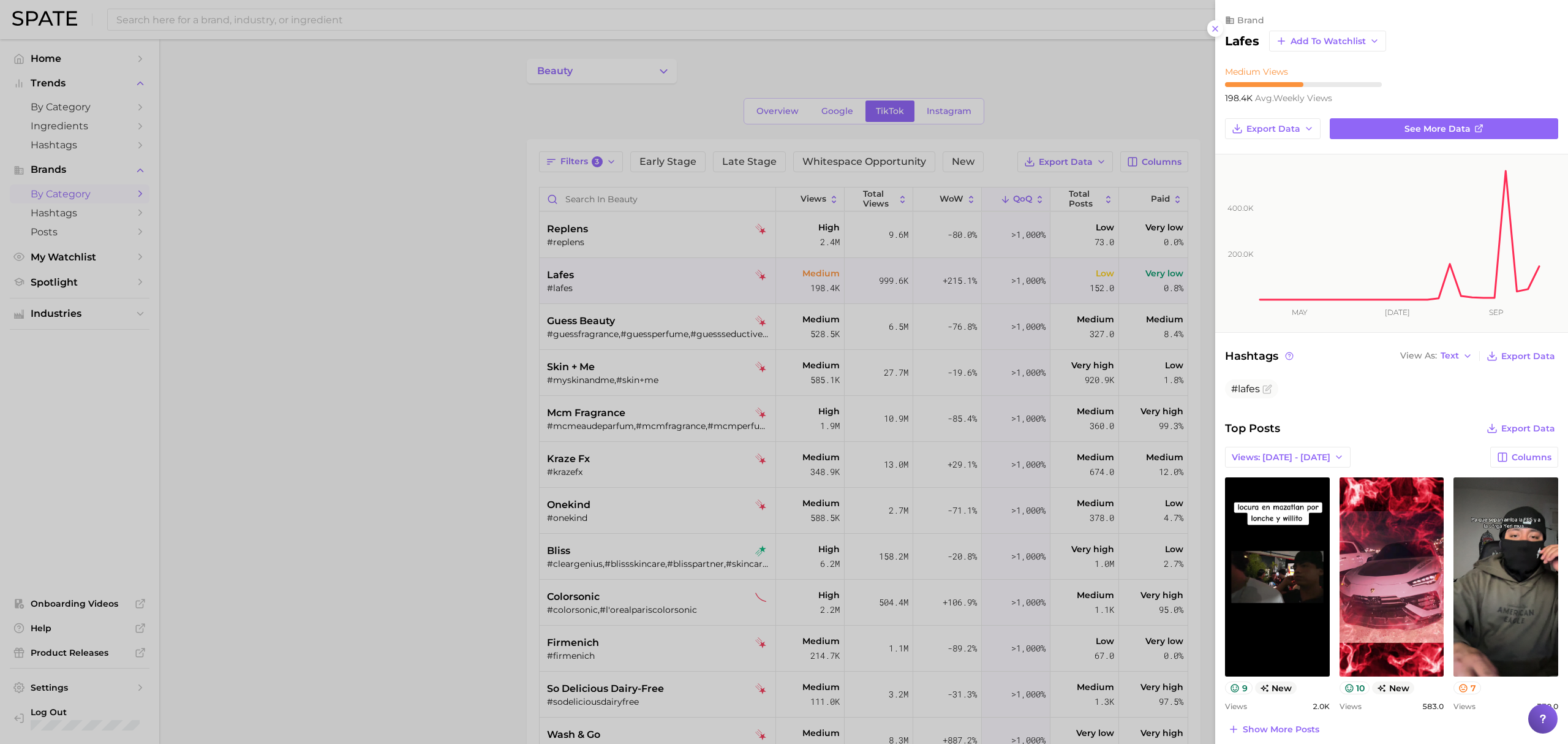
click at [579, 377] on div at bounding box center [784, 372] width 1568 height 744
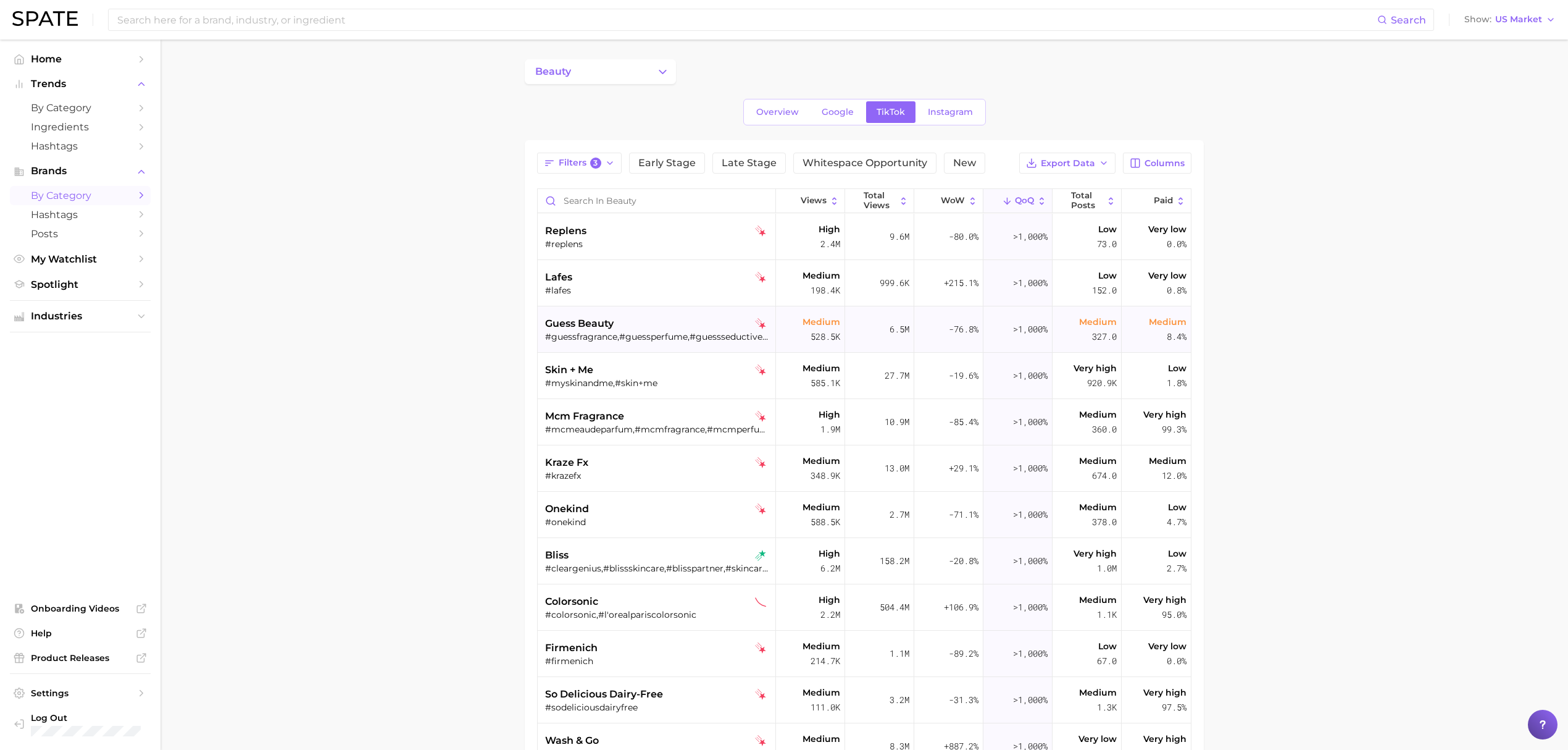
click at [667, 322] on div "guess beauty" at bounding box center [658, 324] width 226 height 15
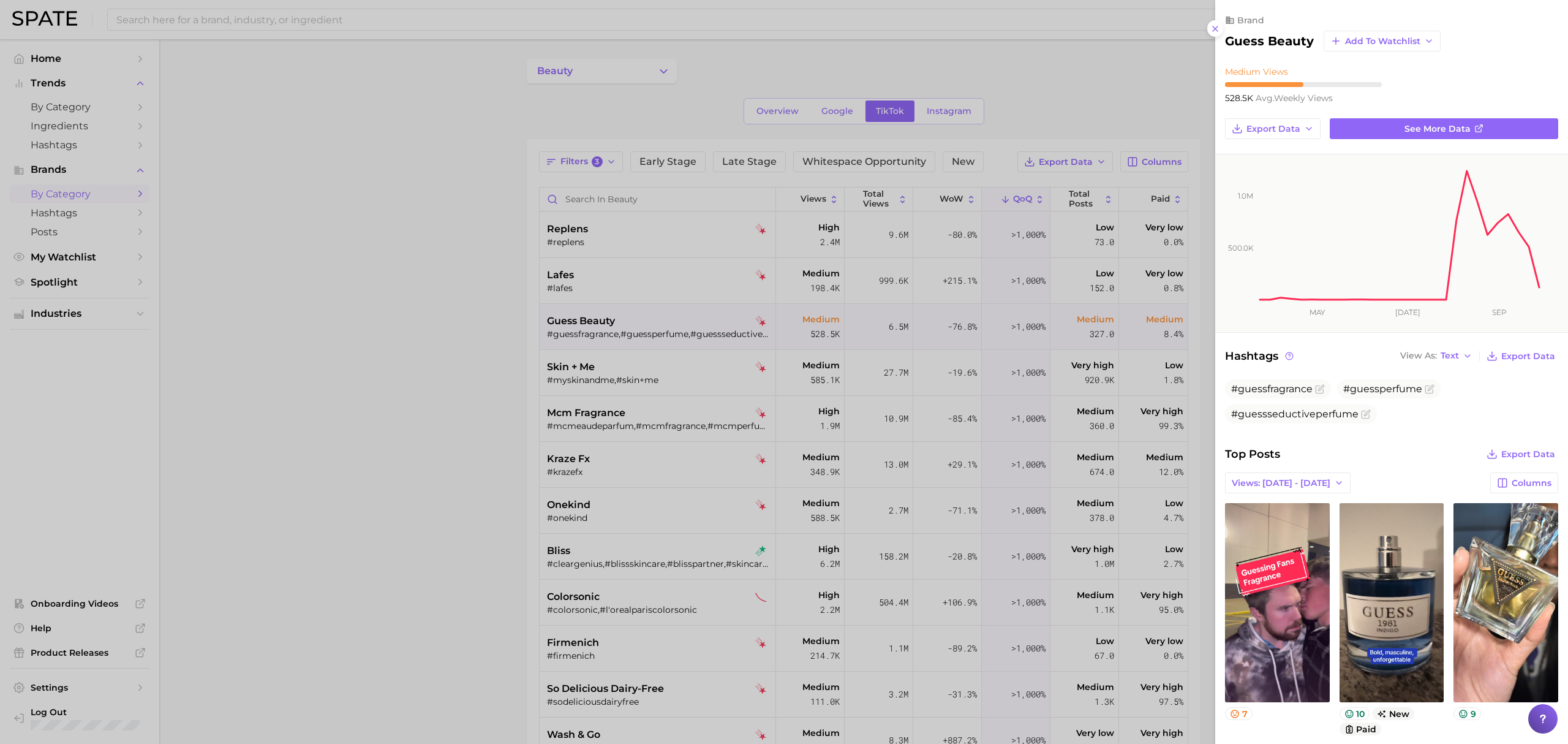
click at [663, 355] on div at bounding box center [784, 372] width 1568 height 744
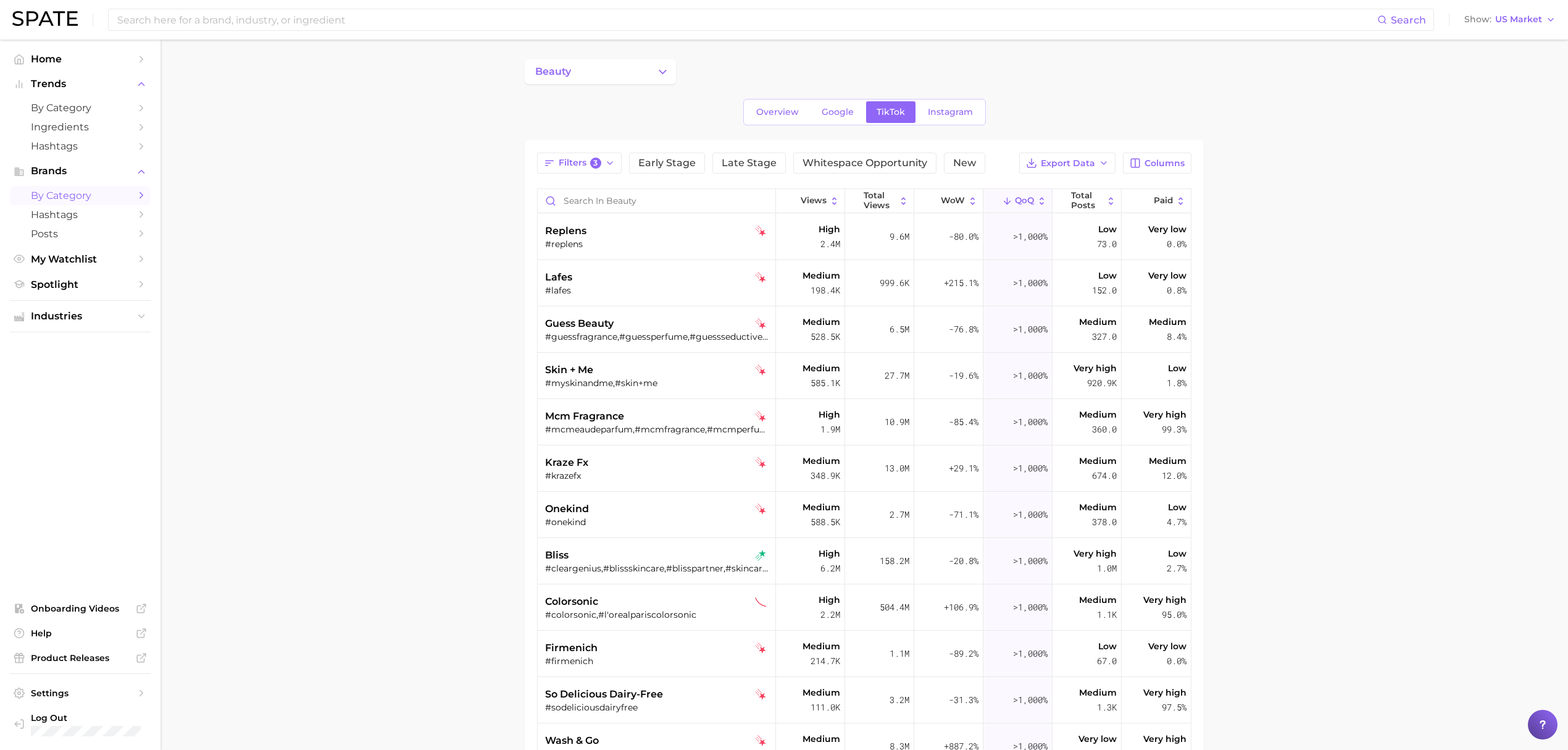
click at [674, 374] on div "skin + me" at bounding box center [658, 369] width 226 height 15
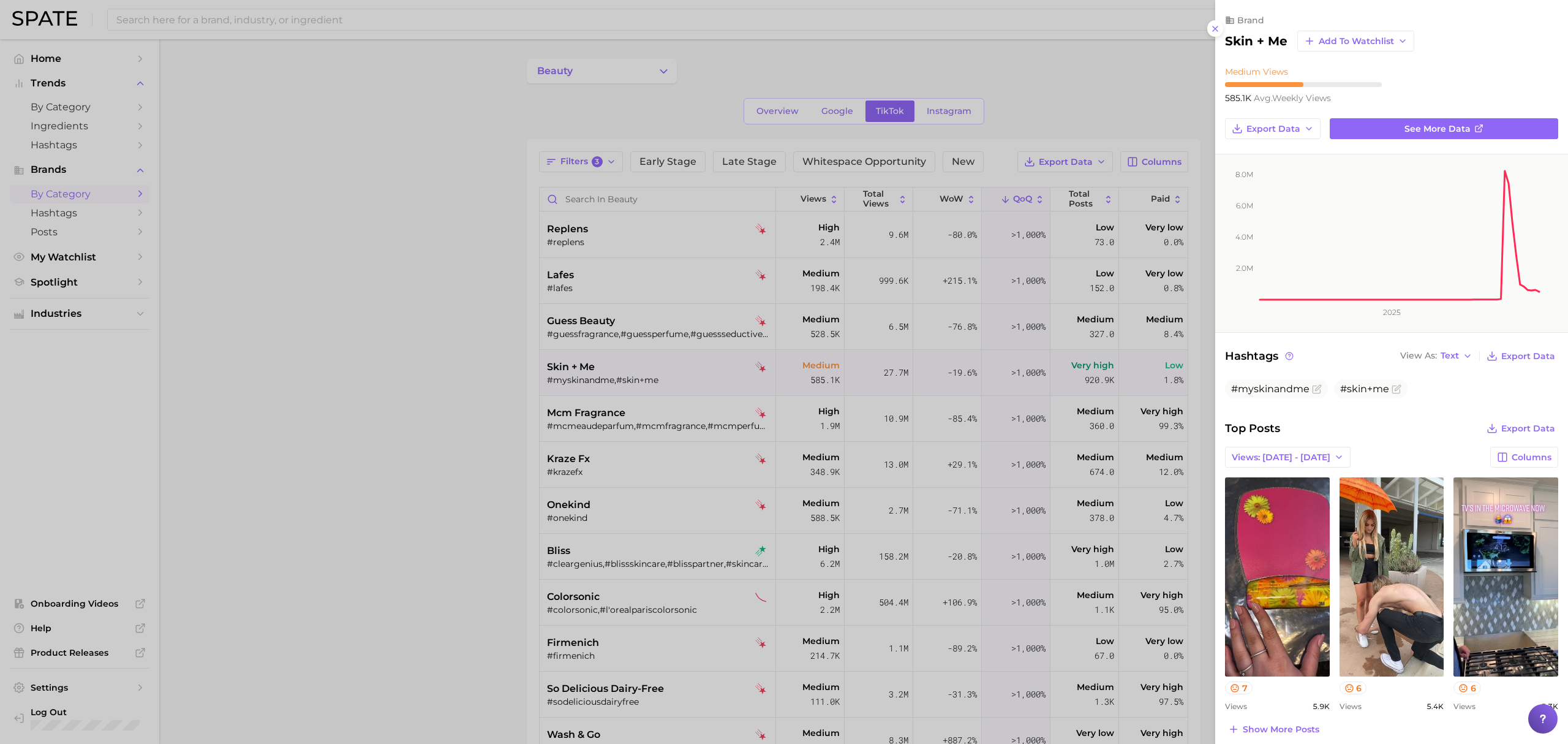
click at [664, 438] on div at bounding box center [784, 372] width 1568 height 744
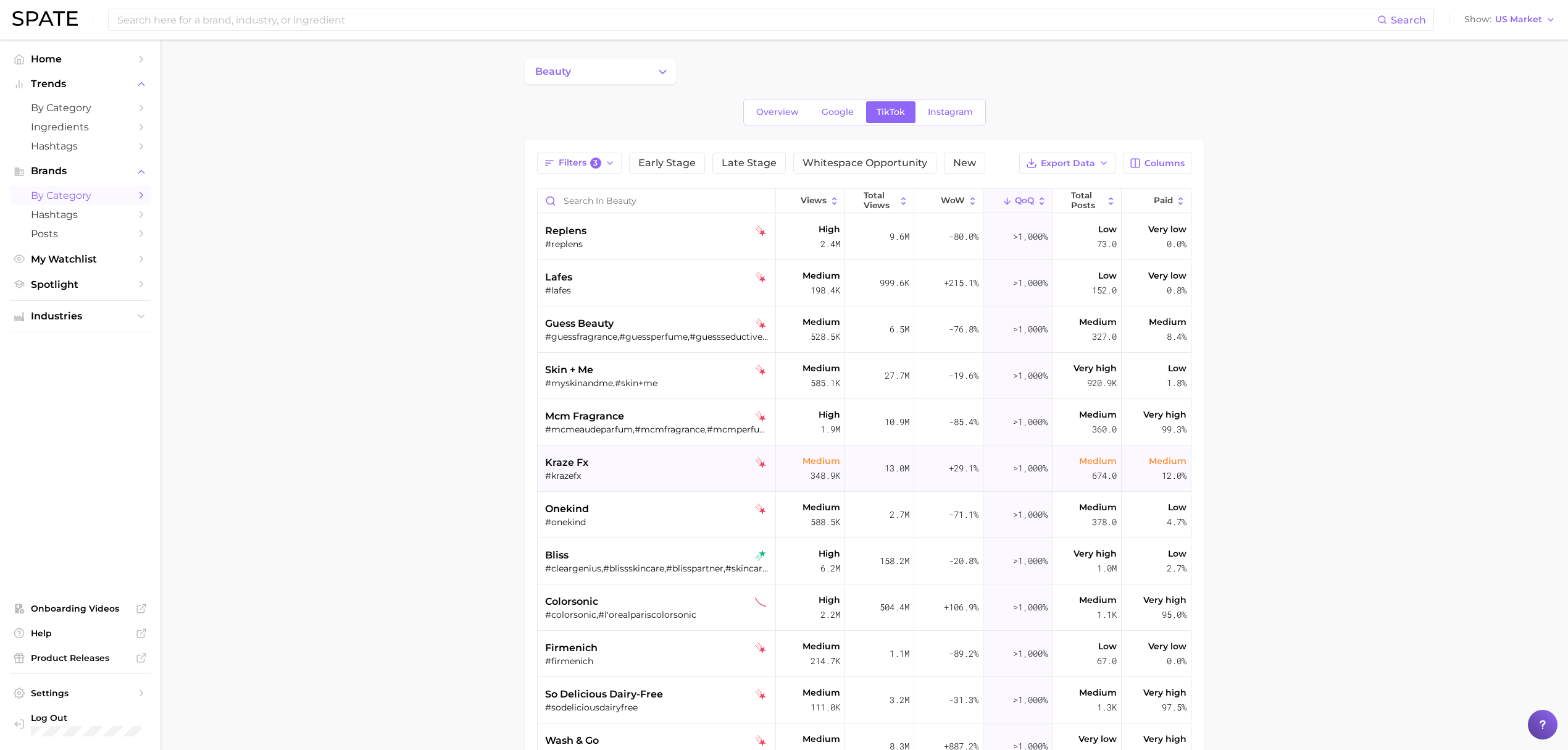
click at [680, 473] on div "#krazefx" at bounding box center [658, 475] width 226 height 11
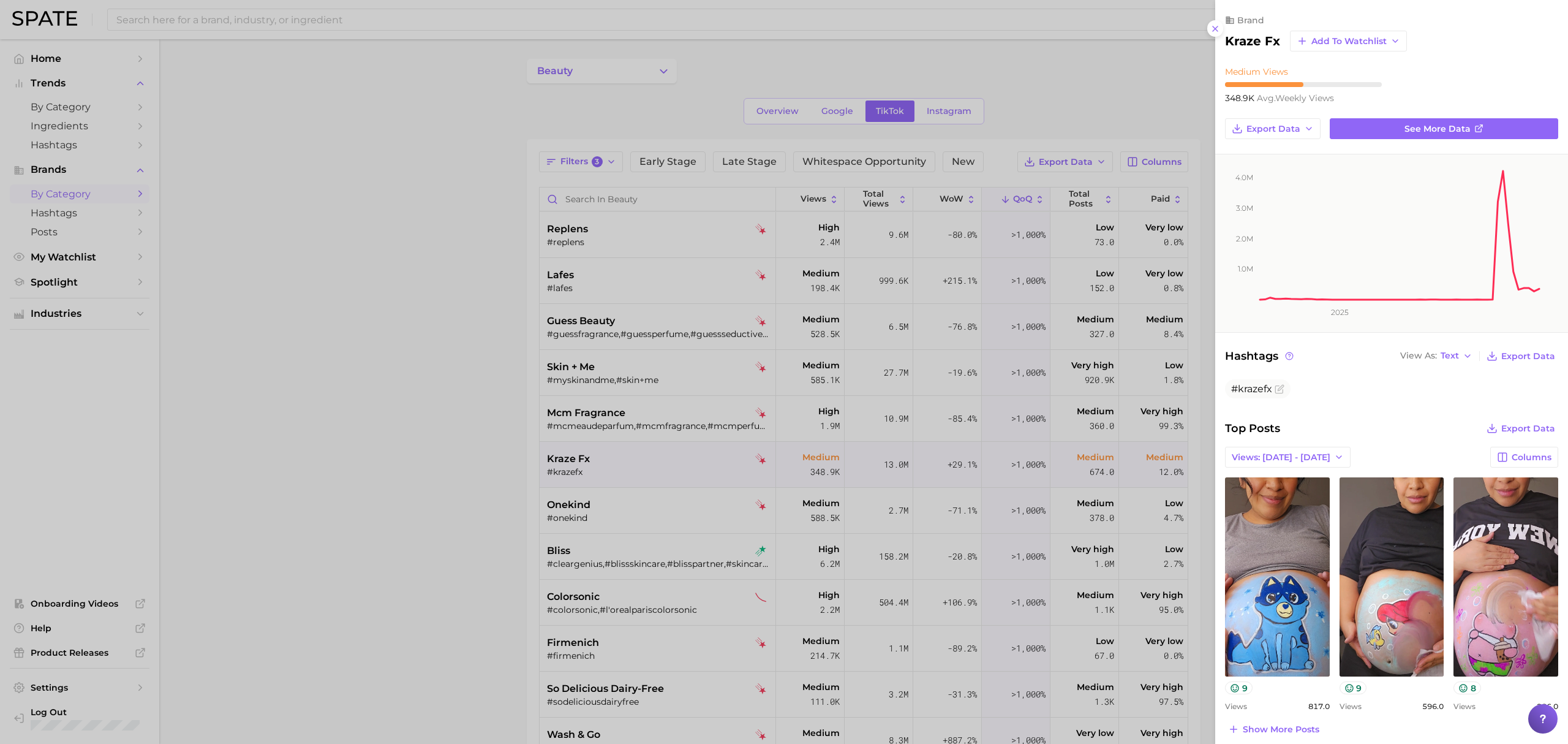
click at [561, 470] on div at bounding box center [784, 372] width 1568 height 744
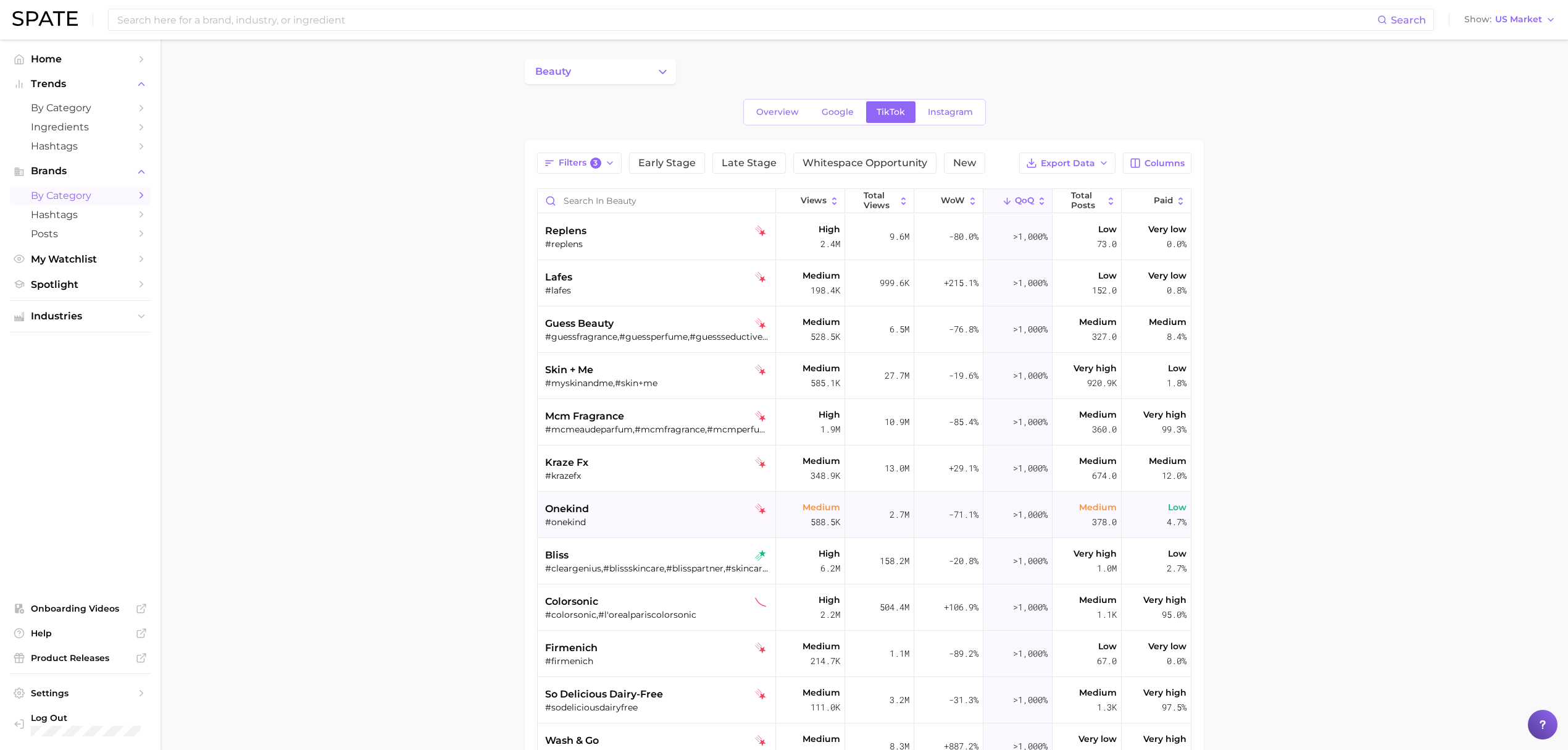
click at [637, 510] on div "onekind" at bounding box center [658, 509] width 226 height 15
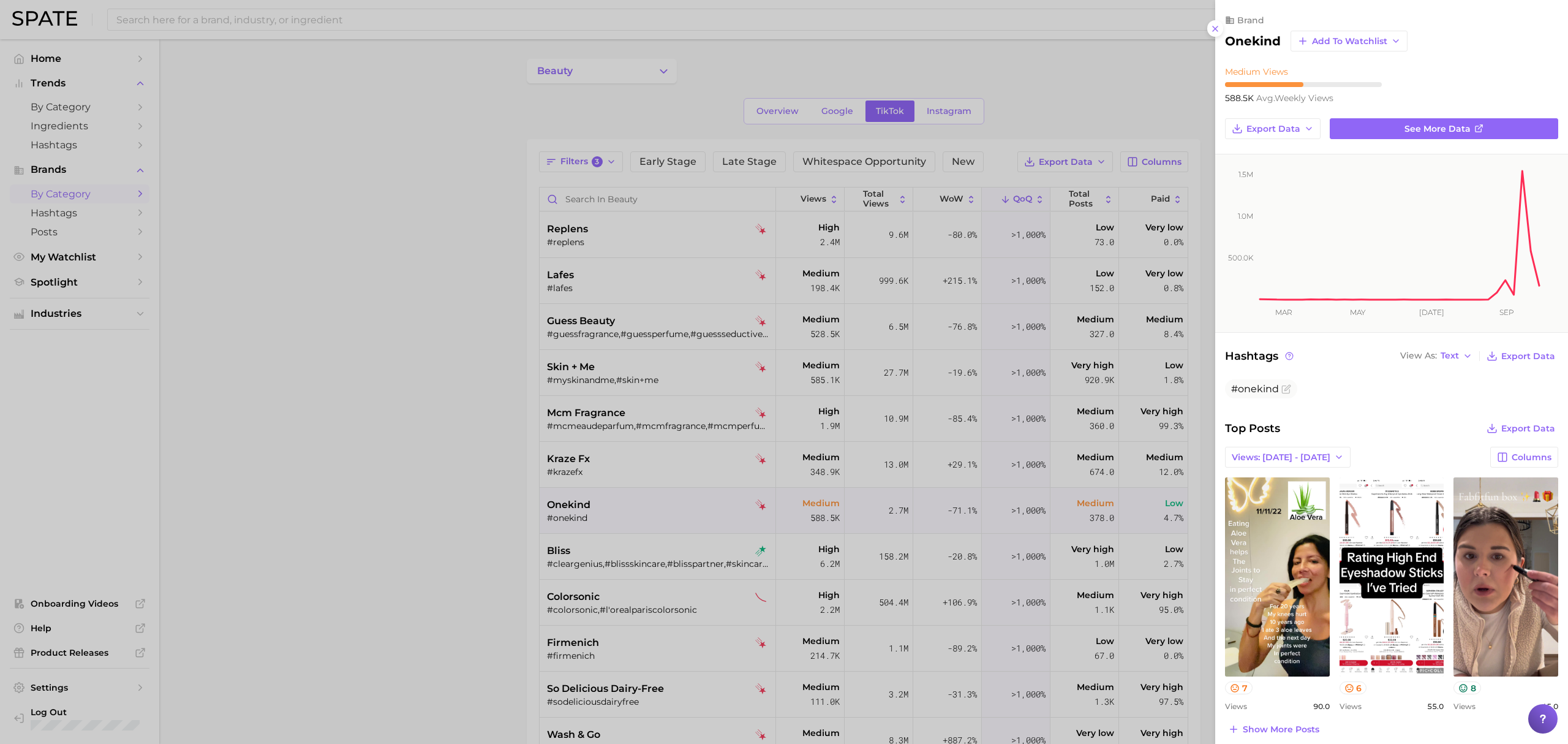
click at [602, 550] on div at bounding box center [784, 372] width 1568 height 744
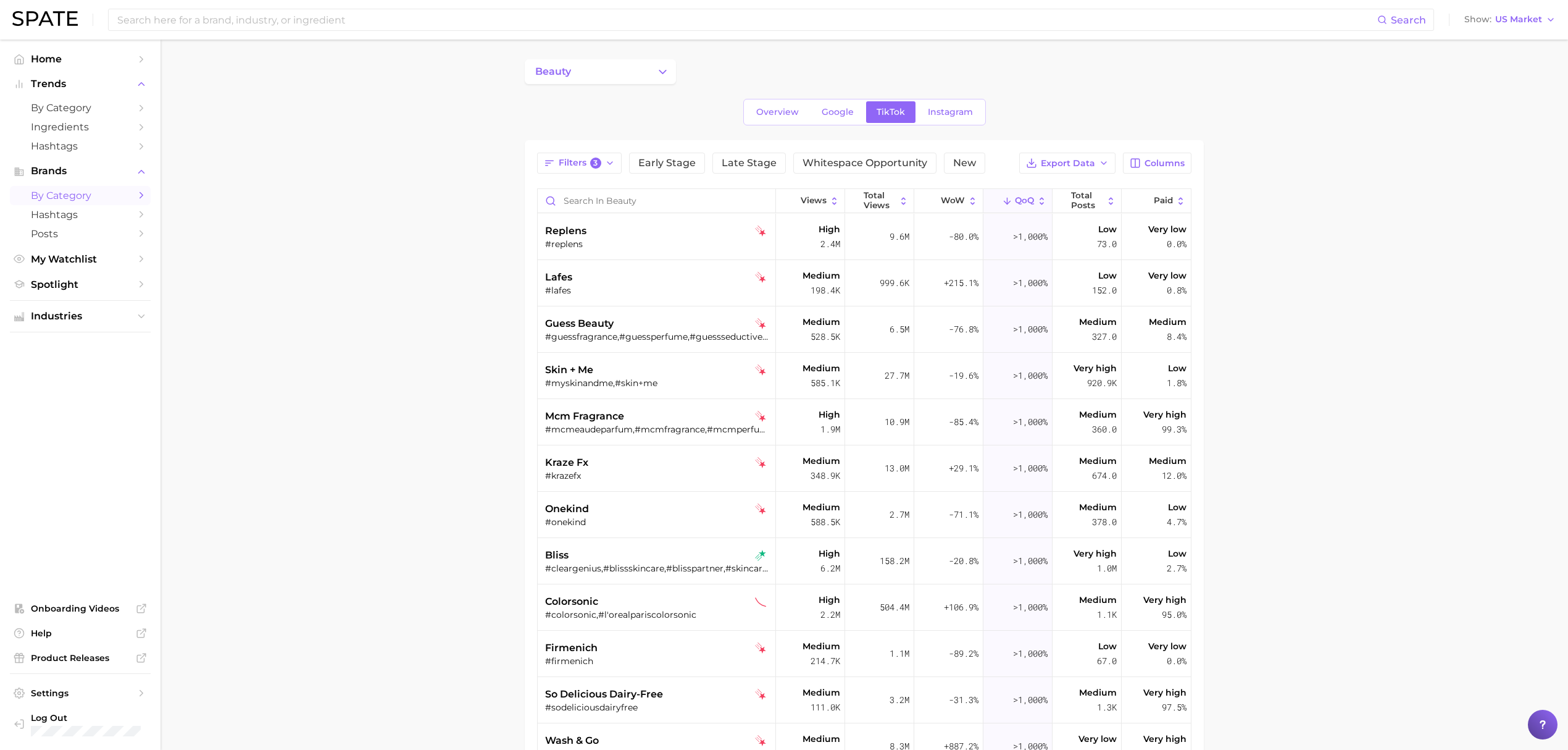
click at [656, 546] on div "bliss #cleargenius,#blissskincare,#blisspartner,#skincarebliss" at bounding box center [658, 561] width 226 height 47
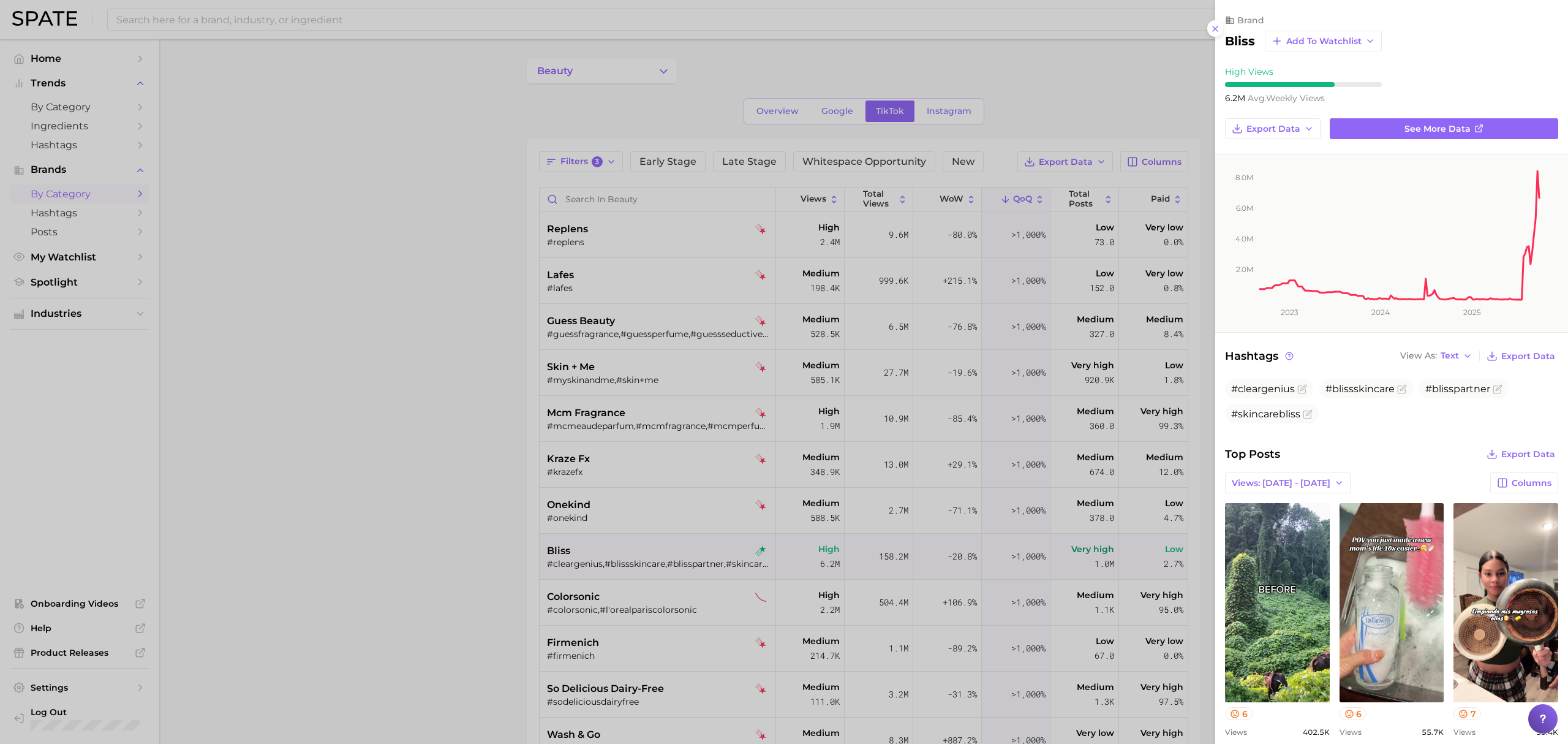
click at [602, 543] on div at bounding box center [784, 372] width 1568 height 744
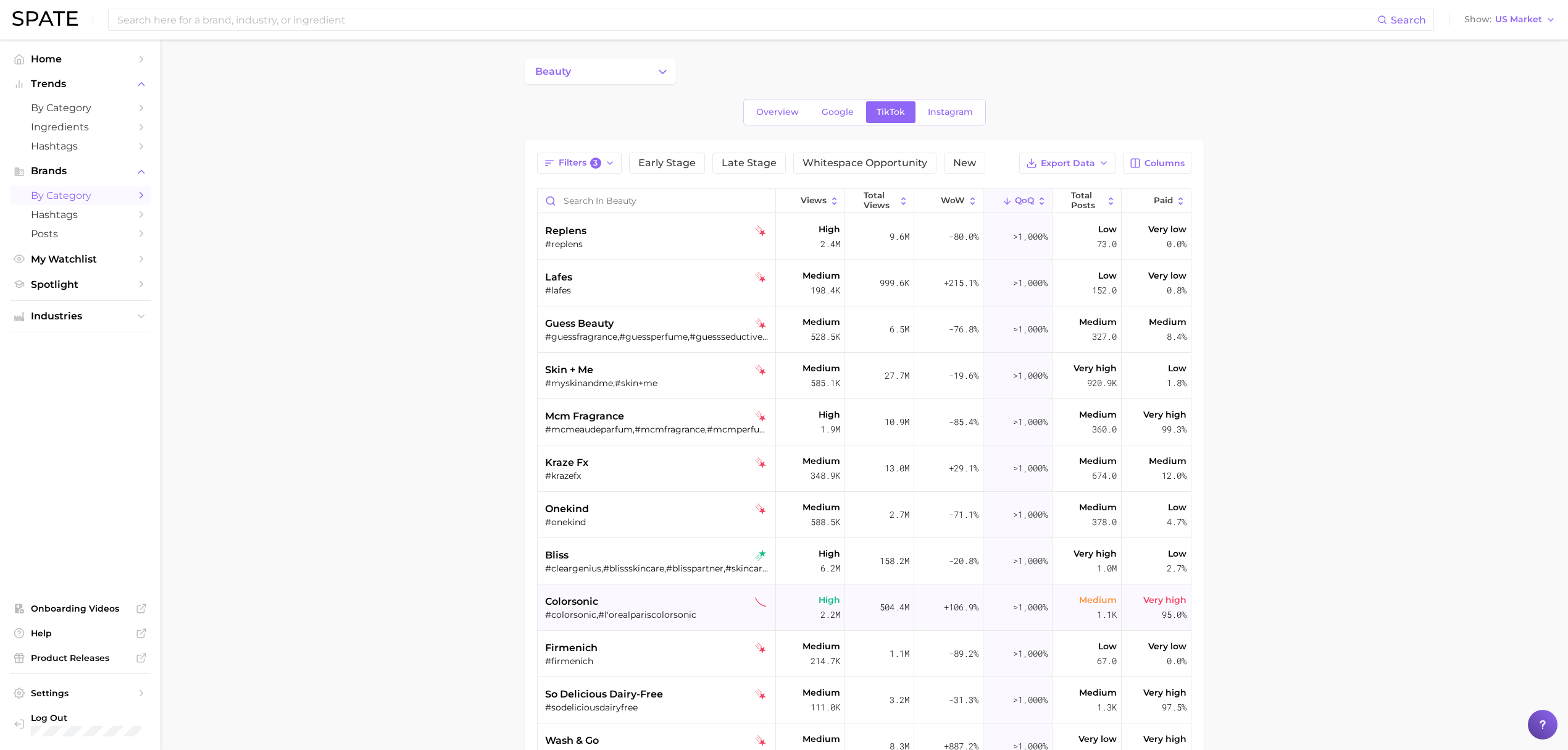
click at [648, 598] on div "colorsonic" at bounding box center [658, 601] width 226 height 15
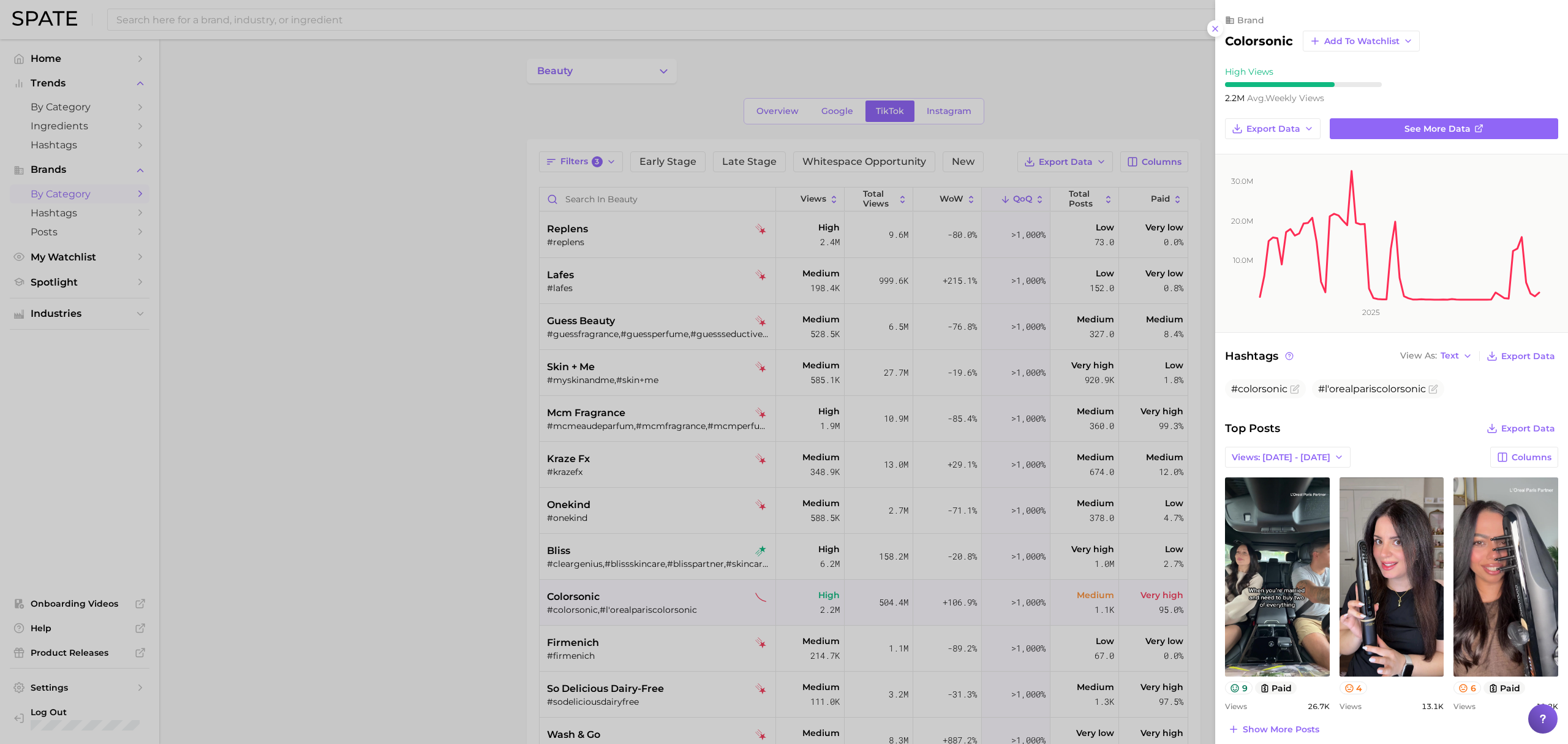
click at [640, 611] on div at bounding box center [784, 372] width 1568 height 744
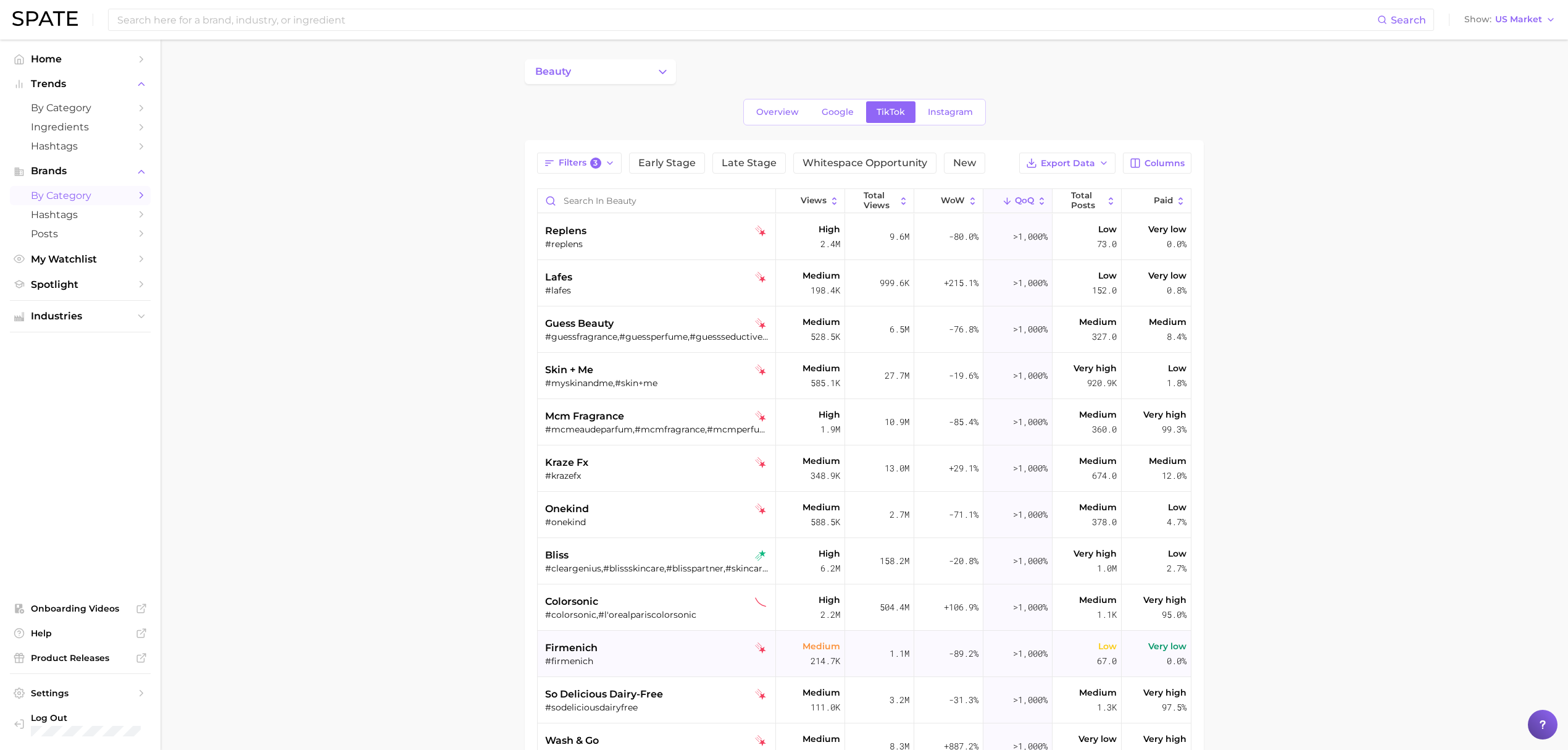
click at [694, 648] on div "firmenich" at bounding box center [658, 647] width 226 height 15
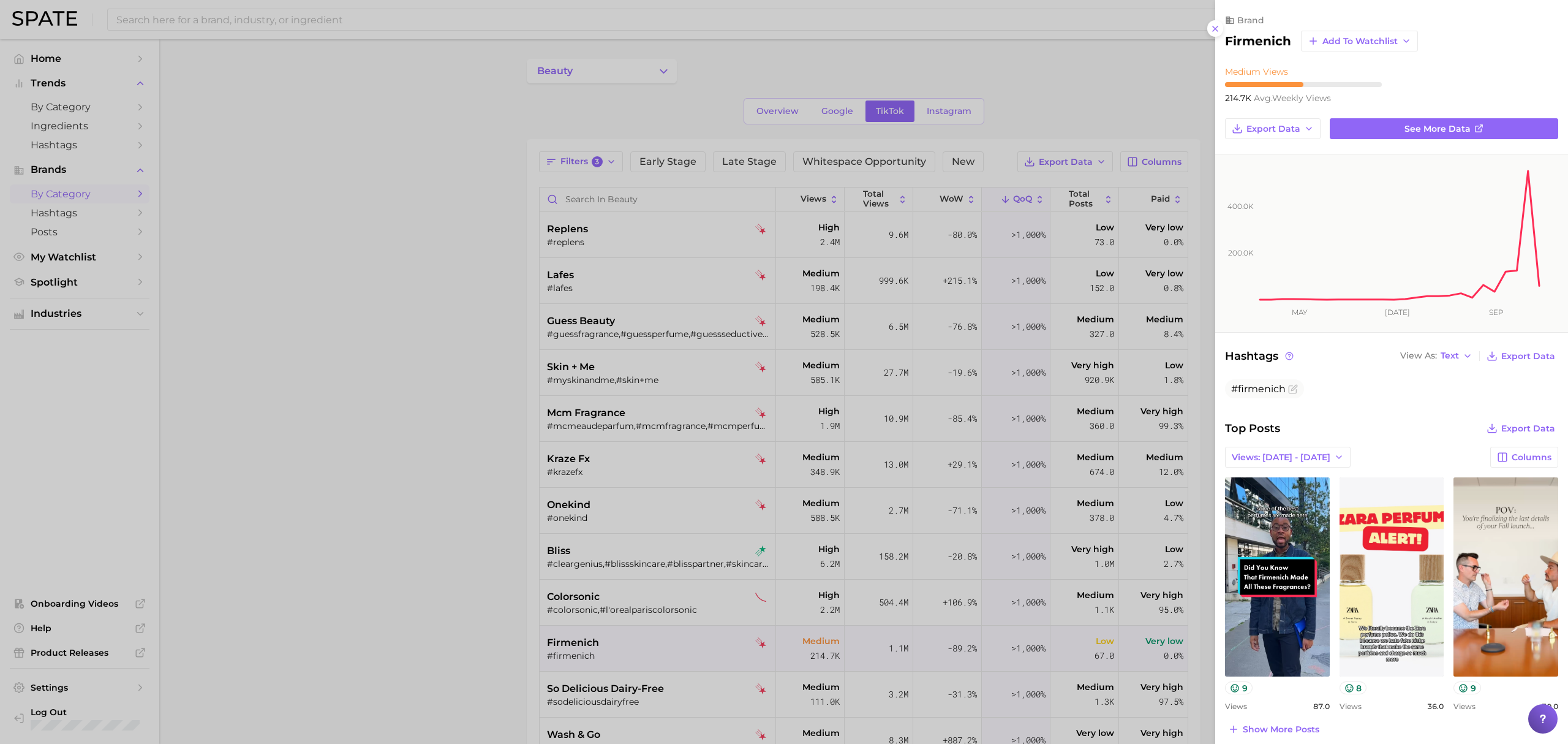
click at [467, 588] on div at bounding box center [784, 372] width 1568 height 744
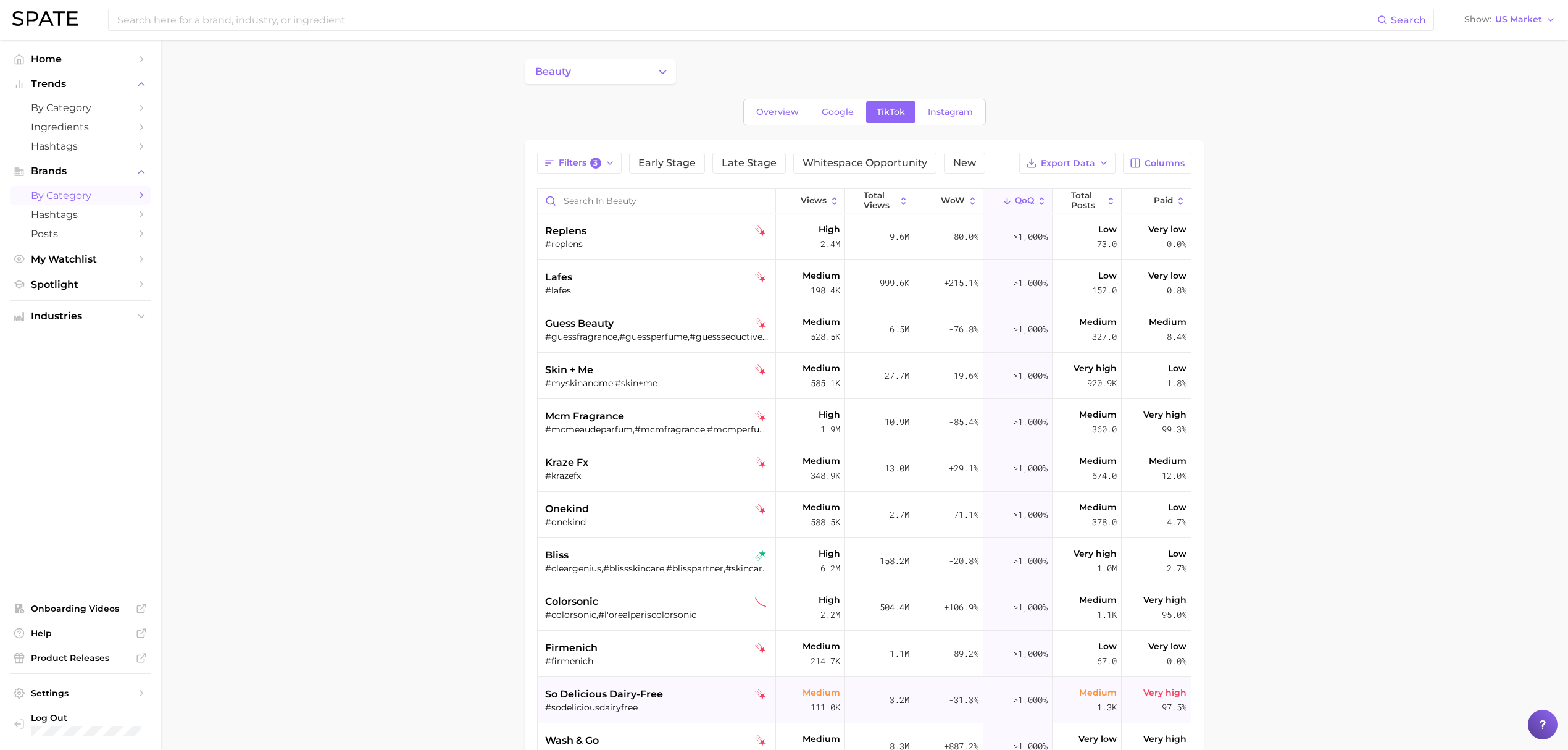
click at [712, 691] on div "so delicious dairy-free" at bounding box center [658, 694] width 226 height 15
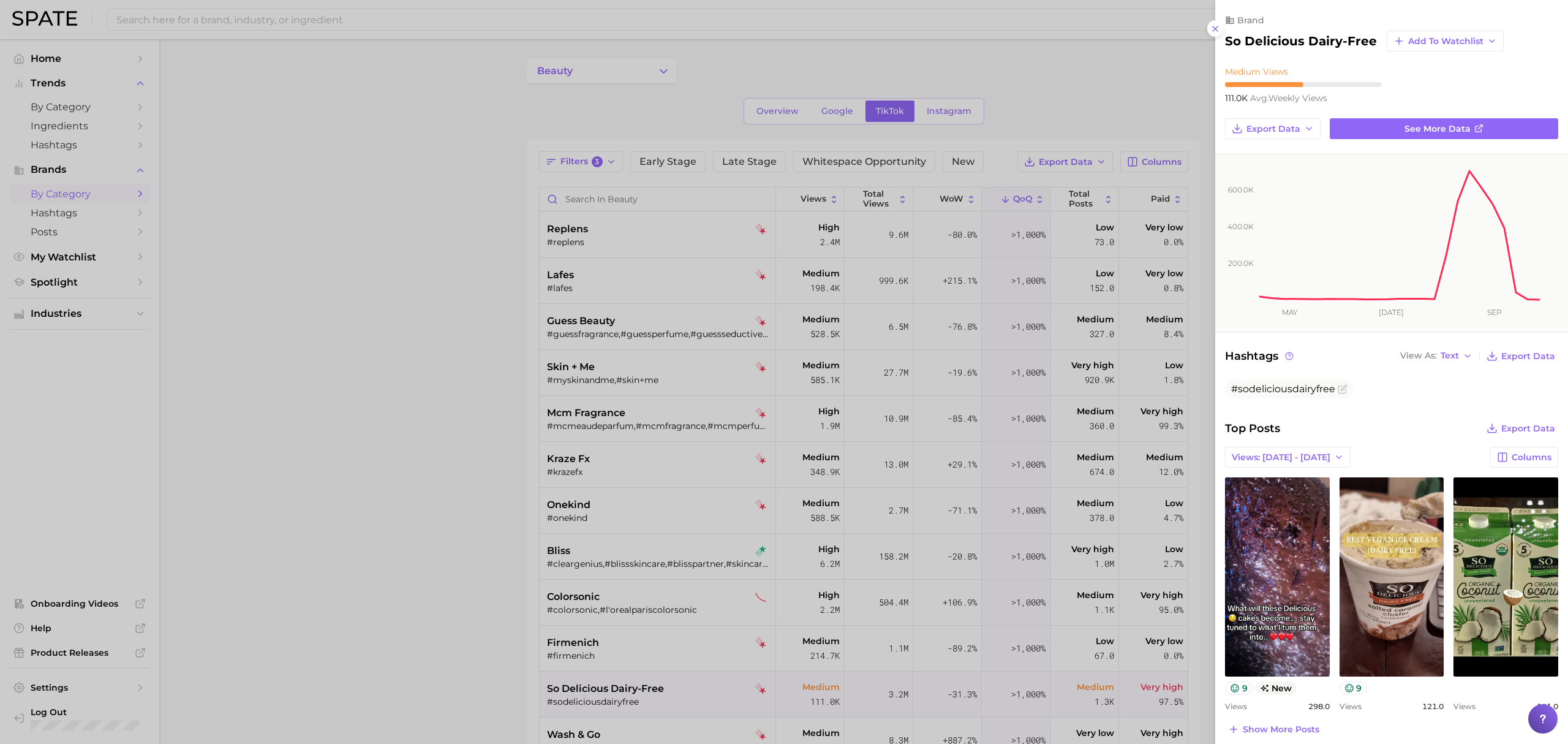
click at [472, 598] on div at bounding box center [784, 372] width 1568 height 744
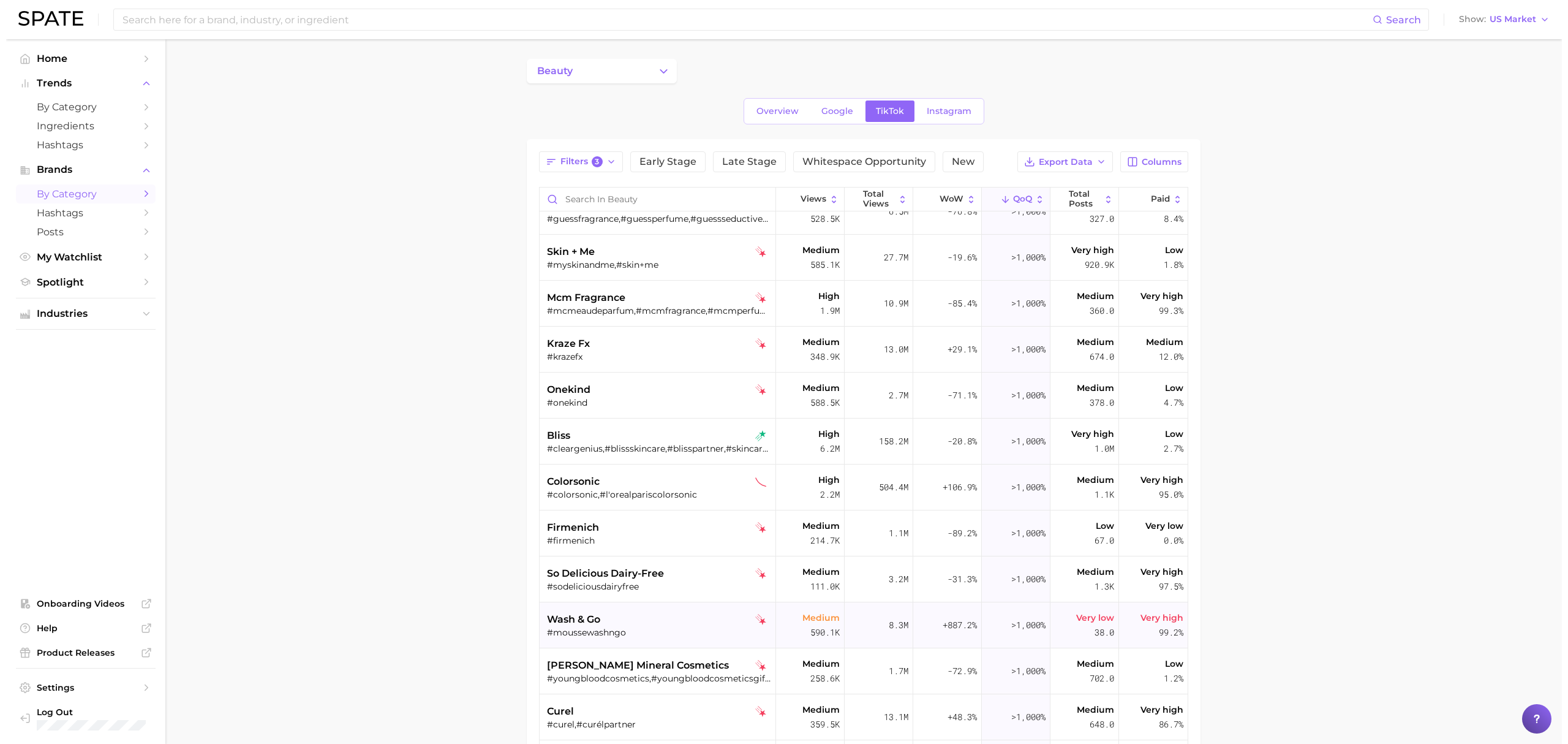
scroll to position [327, 0]
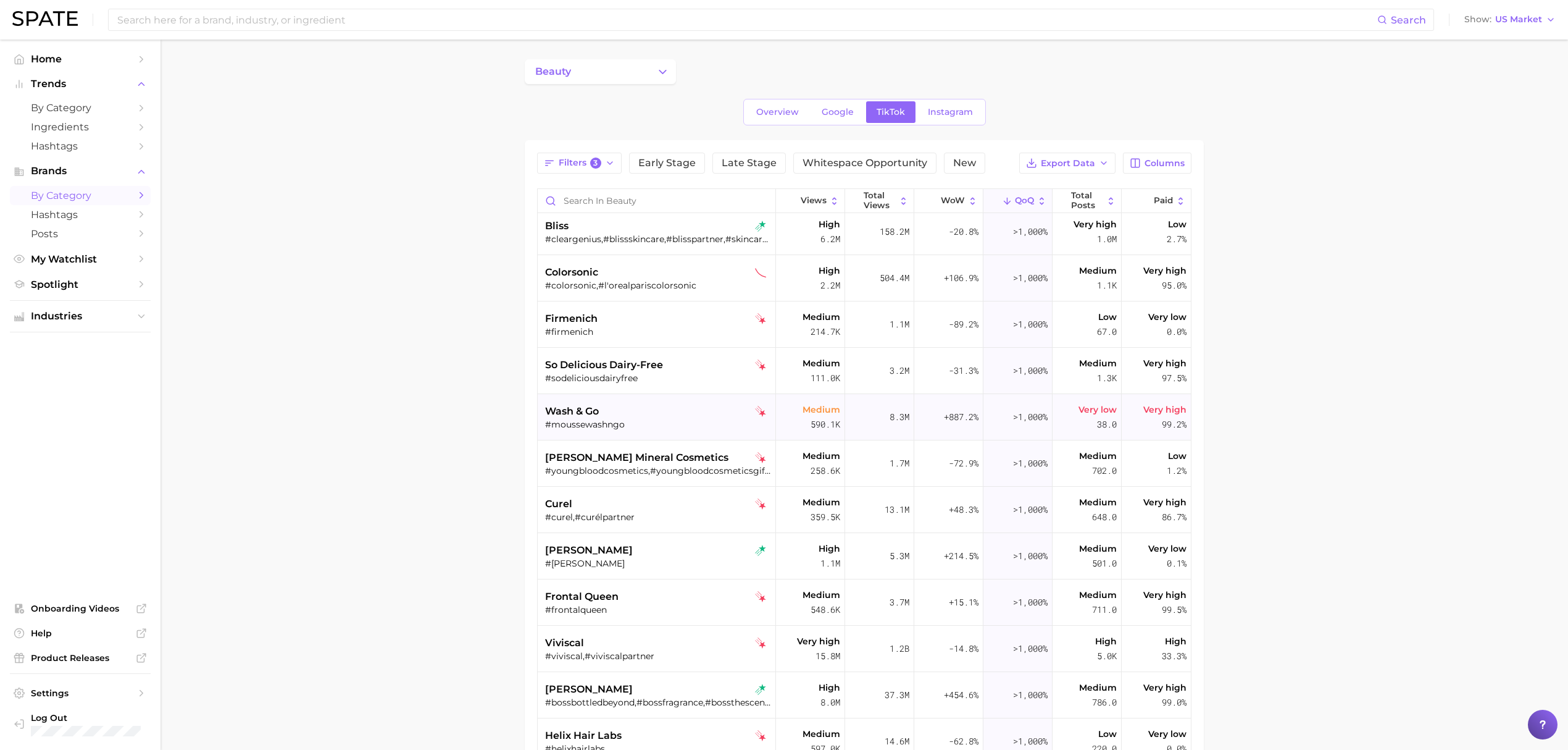
click at [653, 422] on div "#moussewashngo" at bounding box center [658, 423] width 226 height 11
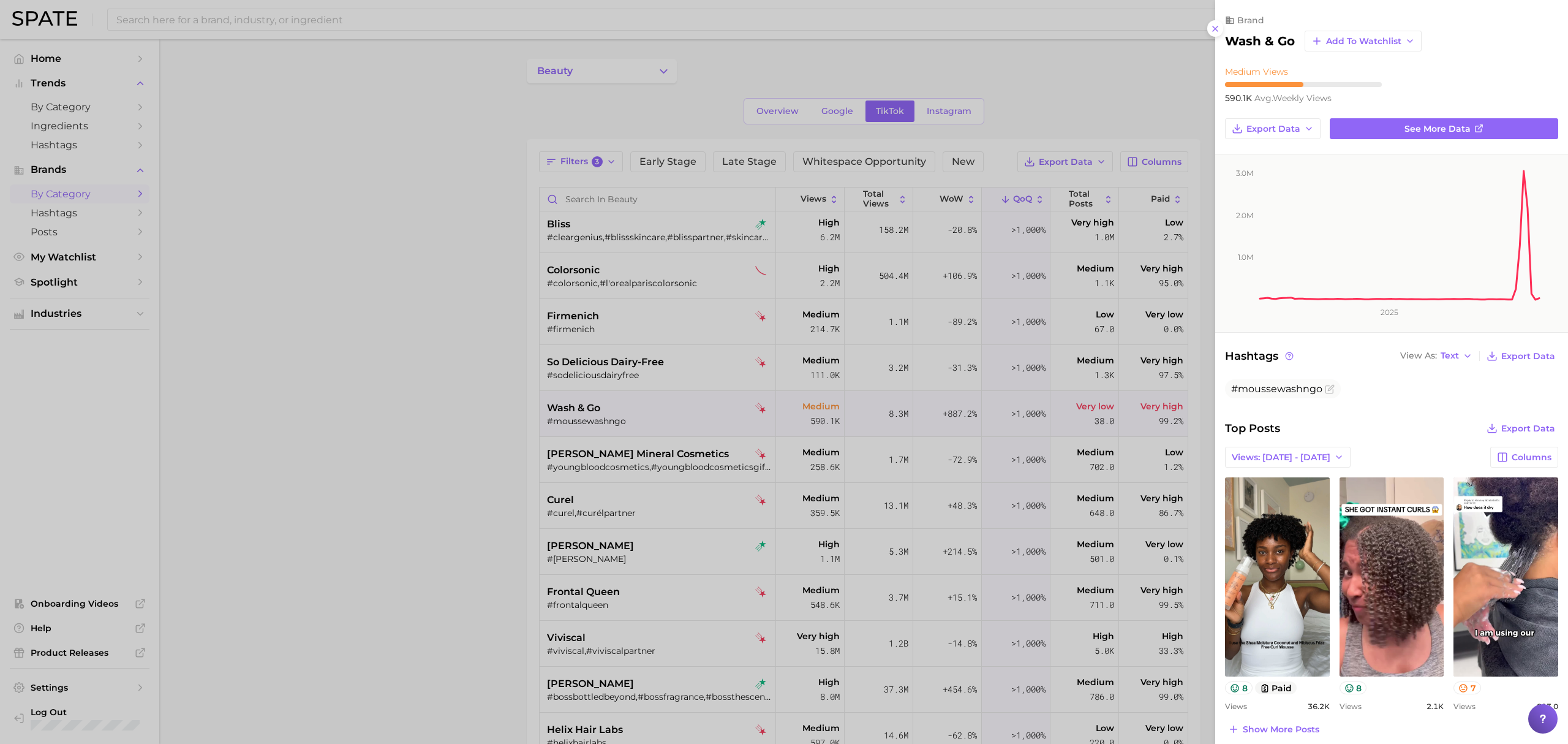
scroll to position [0, 0]
click at [642, 489] on div at bounding box center [784, 372] width 1568 height 744
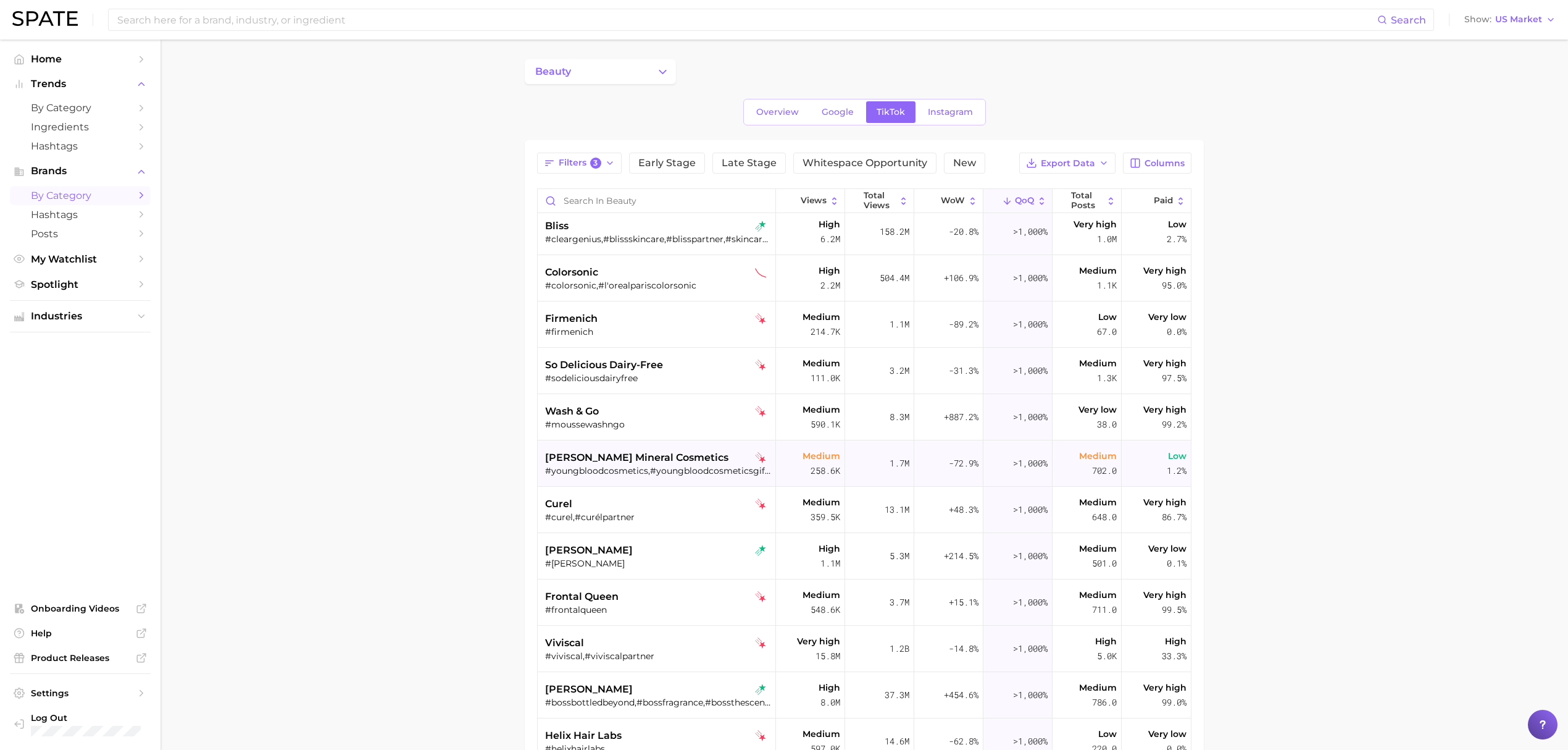
click at [702, 449] on div "youngblood mineral cosmetics #youngbloodcosmetics,#youngbloodcosmeticsgiftedme" at bounding box center [658, 463] width 226 height 47
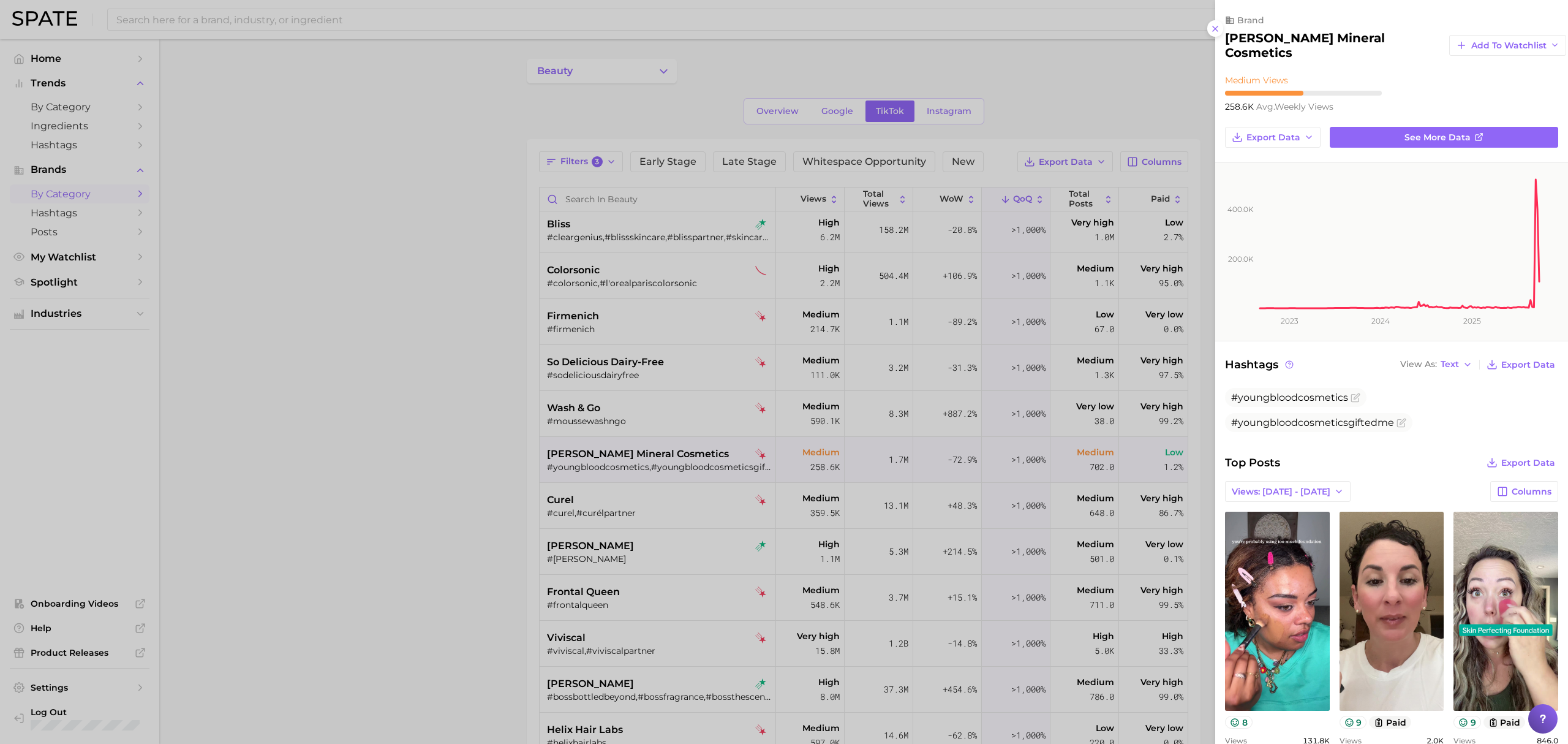
click at [681, 479] on div at bounding box center [784, 372] width 1568 height 744
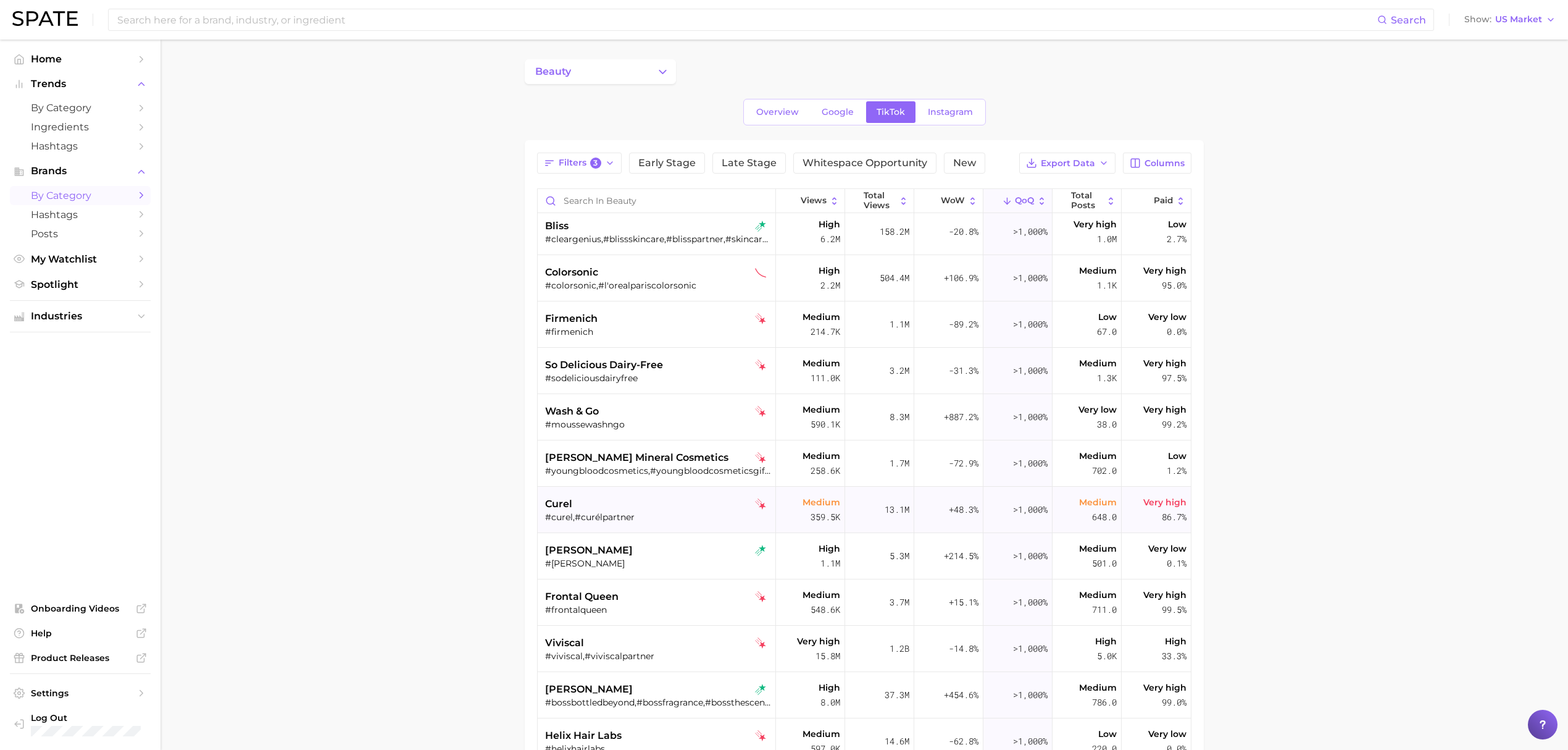
click at [683, 505] on div "curel" at bounding box center [658, 504] width 226 height 15
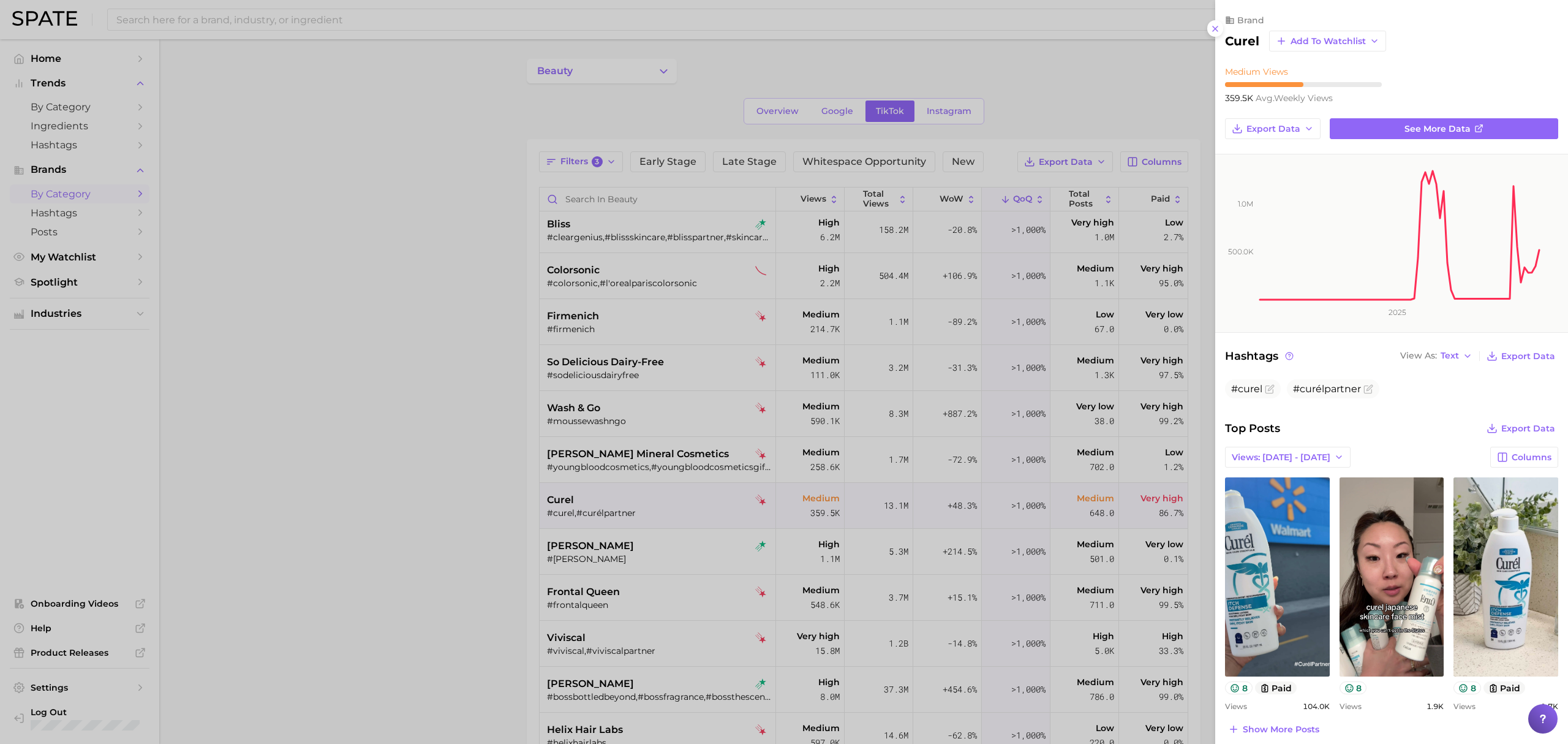
drag, startPoint x: 489, startPoint y: 594, endPoint x: 500, endPoint y: 592, distance: 11.2
click at [490, 596] on div at bounding box center [784, 372] width 1568 height 744
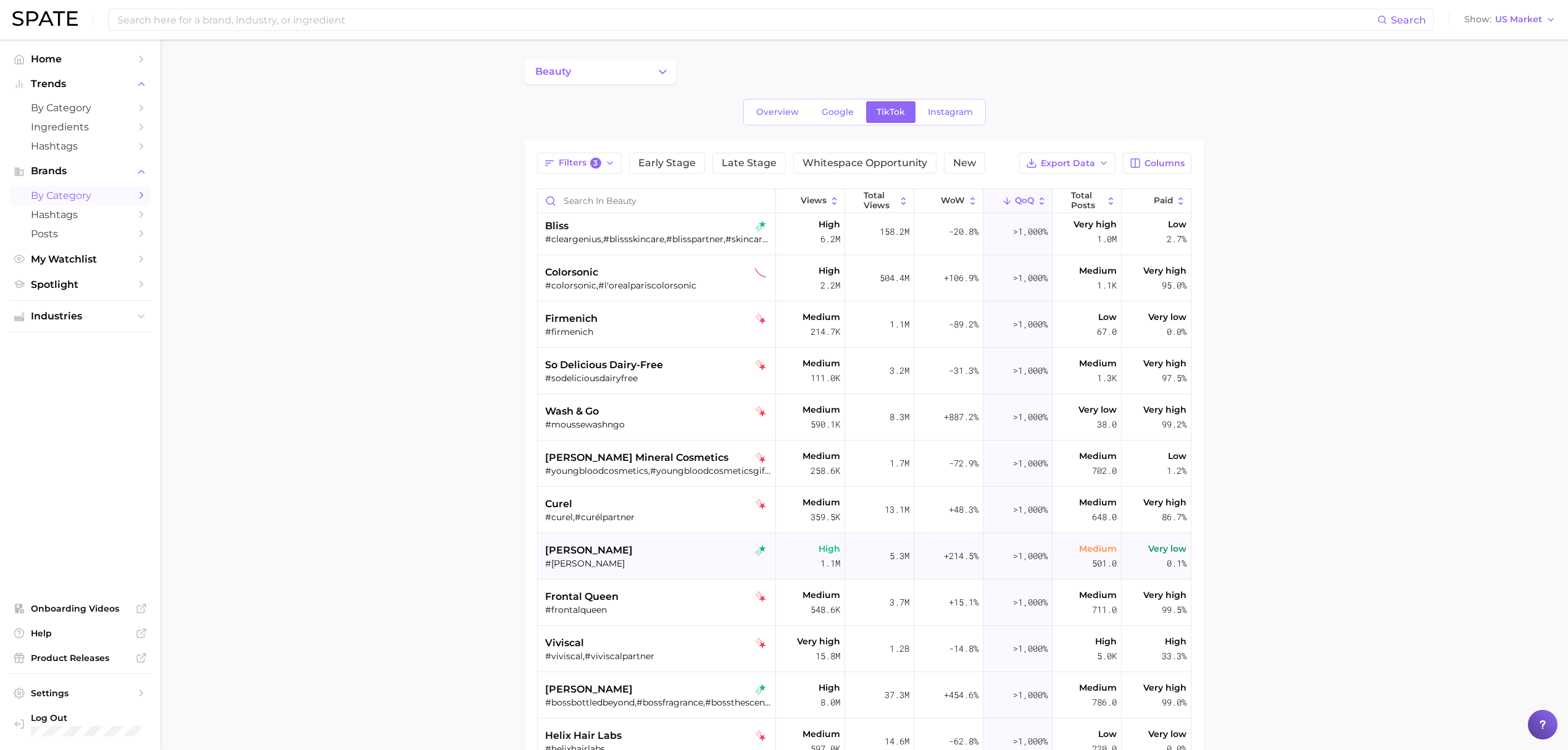
click at [645, 547] on div "dickinson's" at bounding box center [658, 550] width 226 height 15
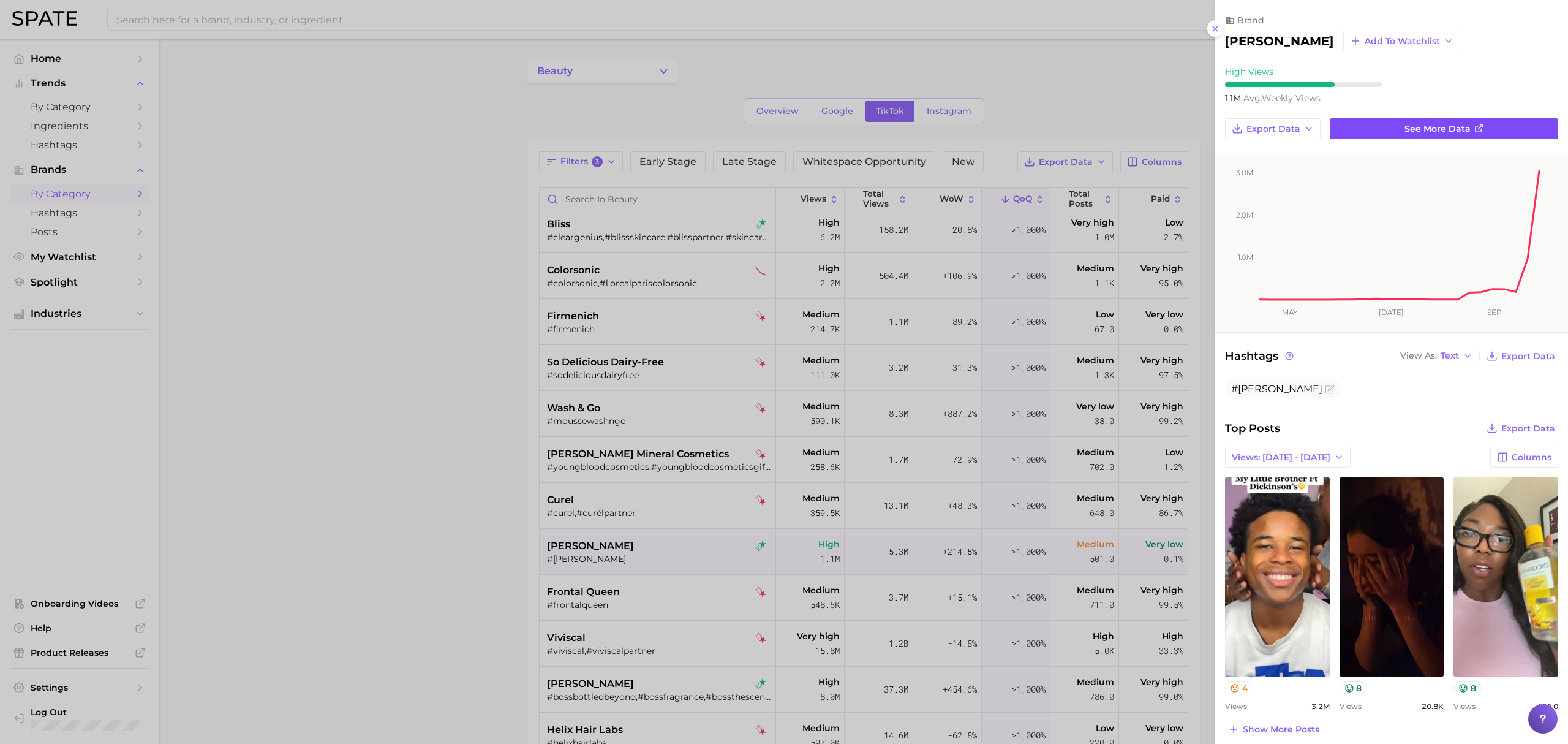
drag, startPoint x: 1422, startPoint y: 114, endPoint x: 1426, endPoint y: 120, distance: 7.2
click at [645, 545] on div at bounding box center [784, 372] width 1568 height 744
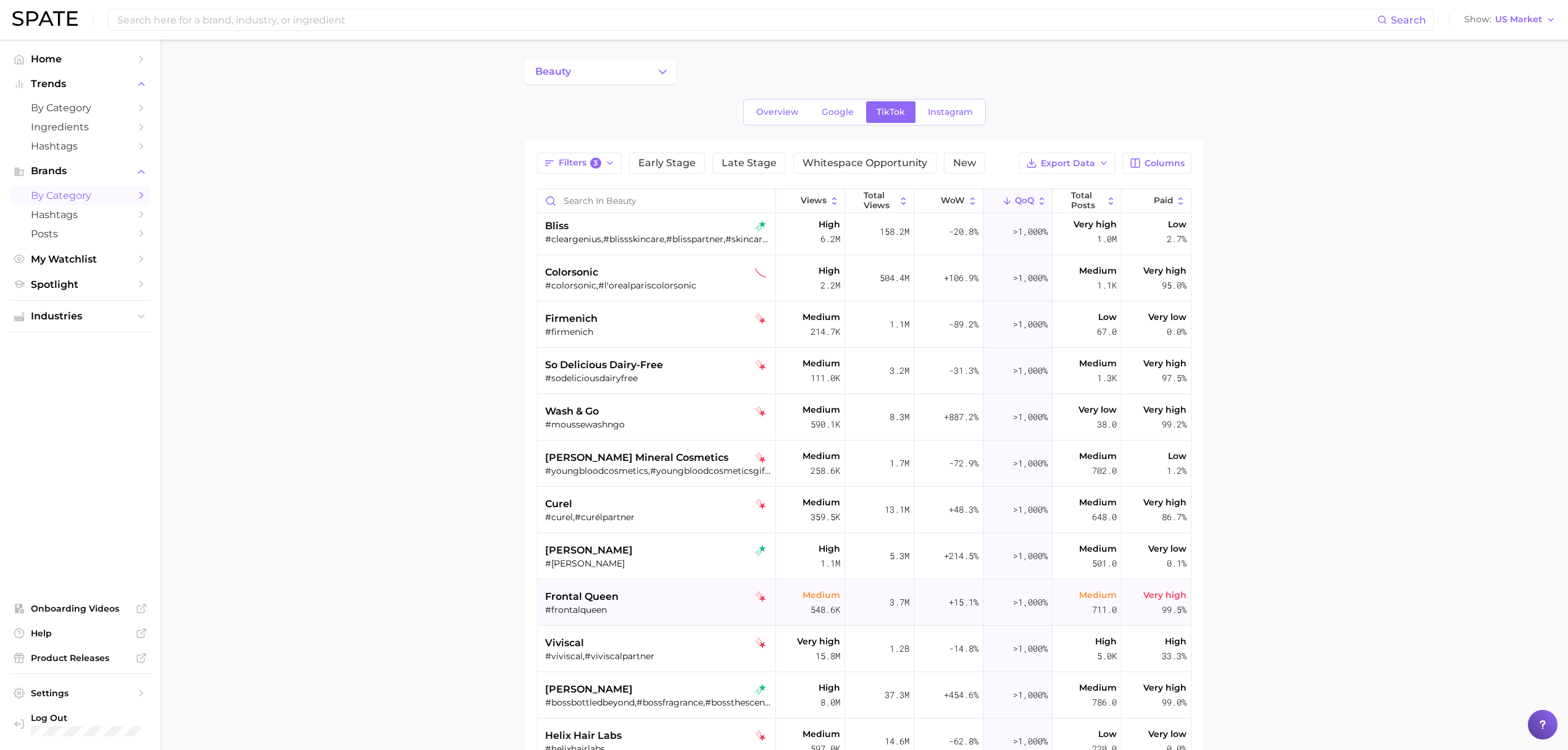
click at [667, 606] on div "#frontalqueen" at bounding box center [658, 609] width 226 height 11
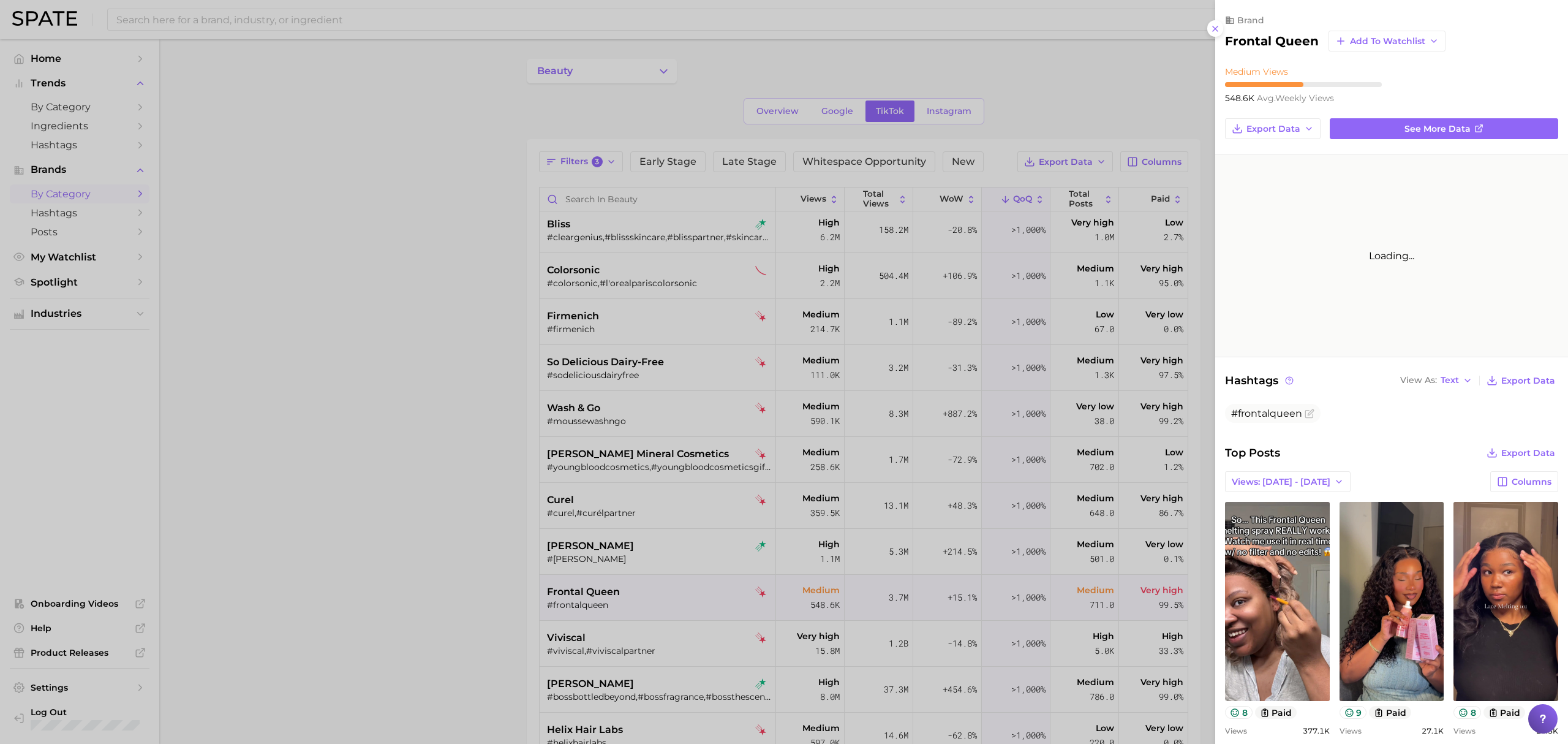
click at [680, 623] on div at bounding box center [784, 372] width 1568 height 744
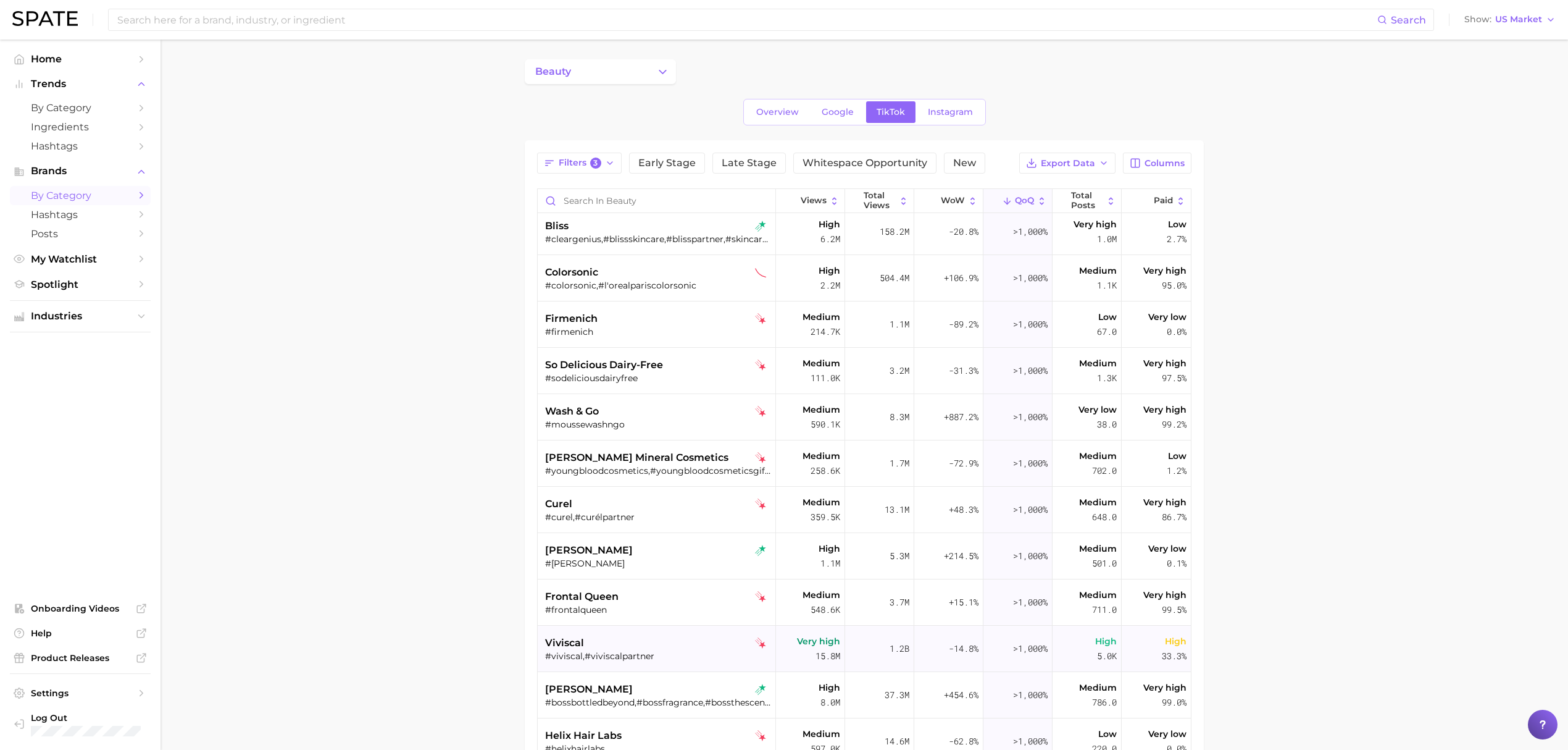
click at [685, 643] on div "viviscal" at bounding box center [658, 642] width 226 height 15
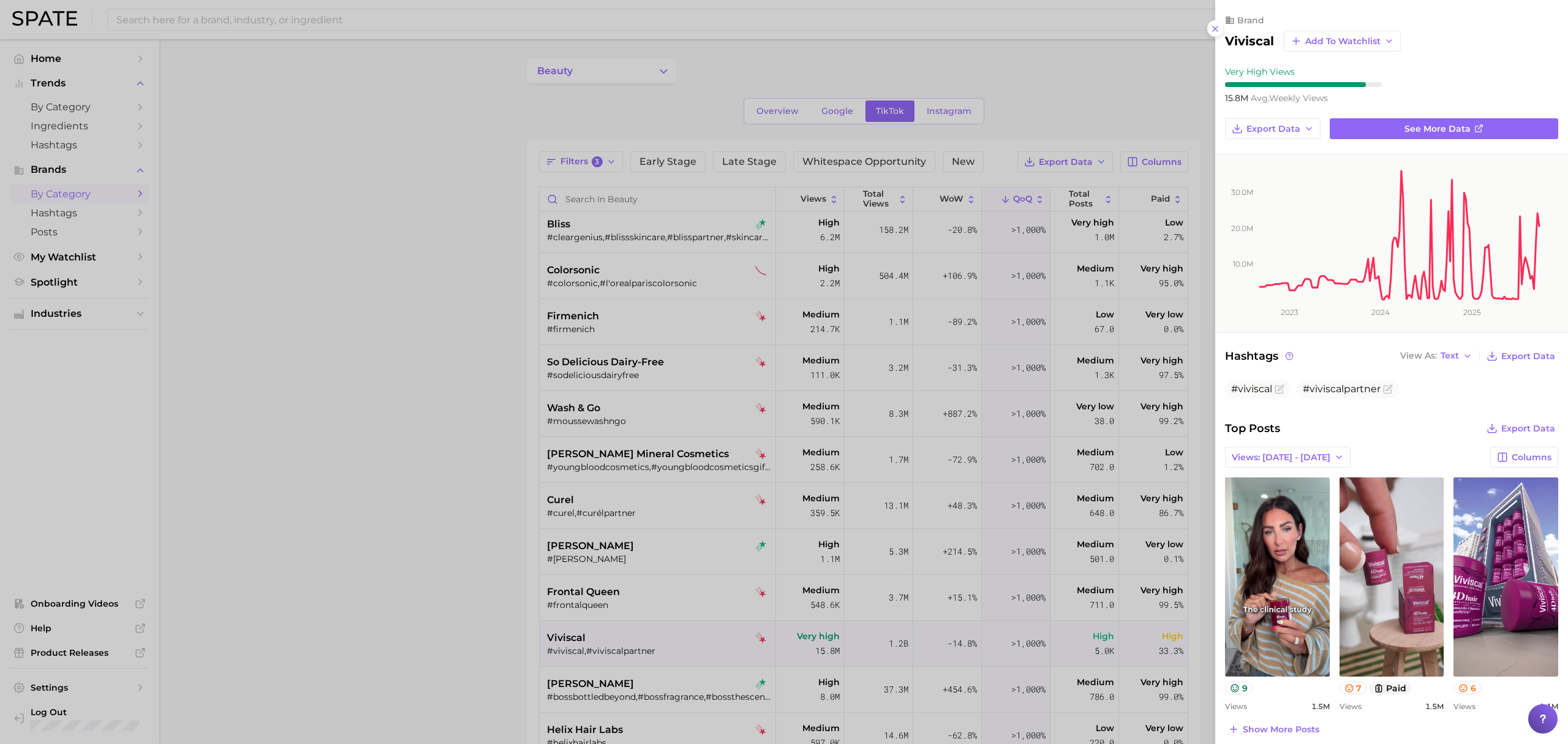
click at [627, 682] on div at bounding box center [784, 372] width 1568 height 744
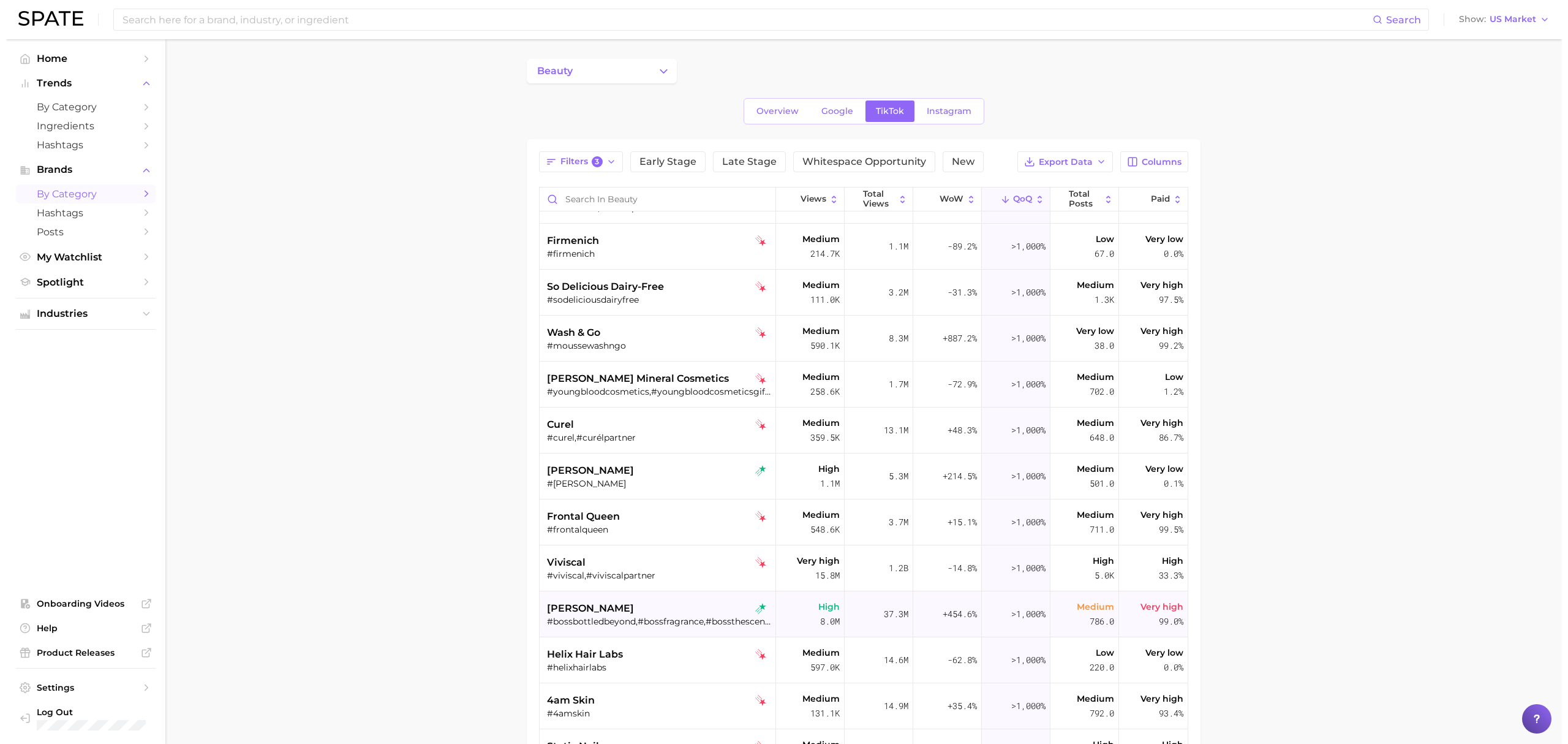
scroll to position [490, 0]
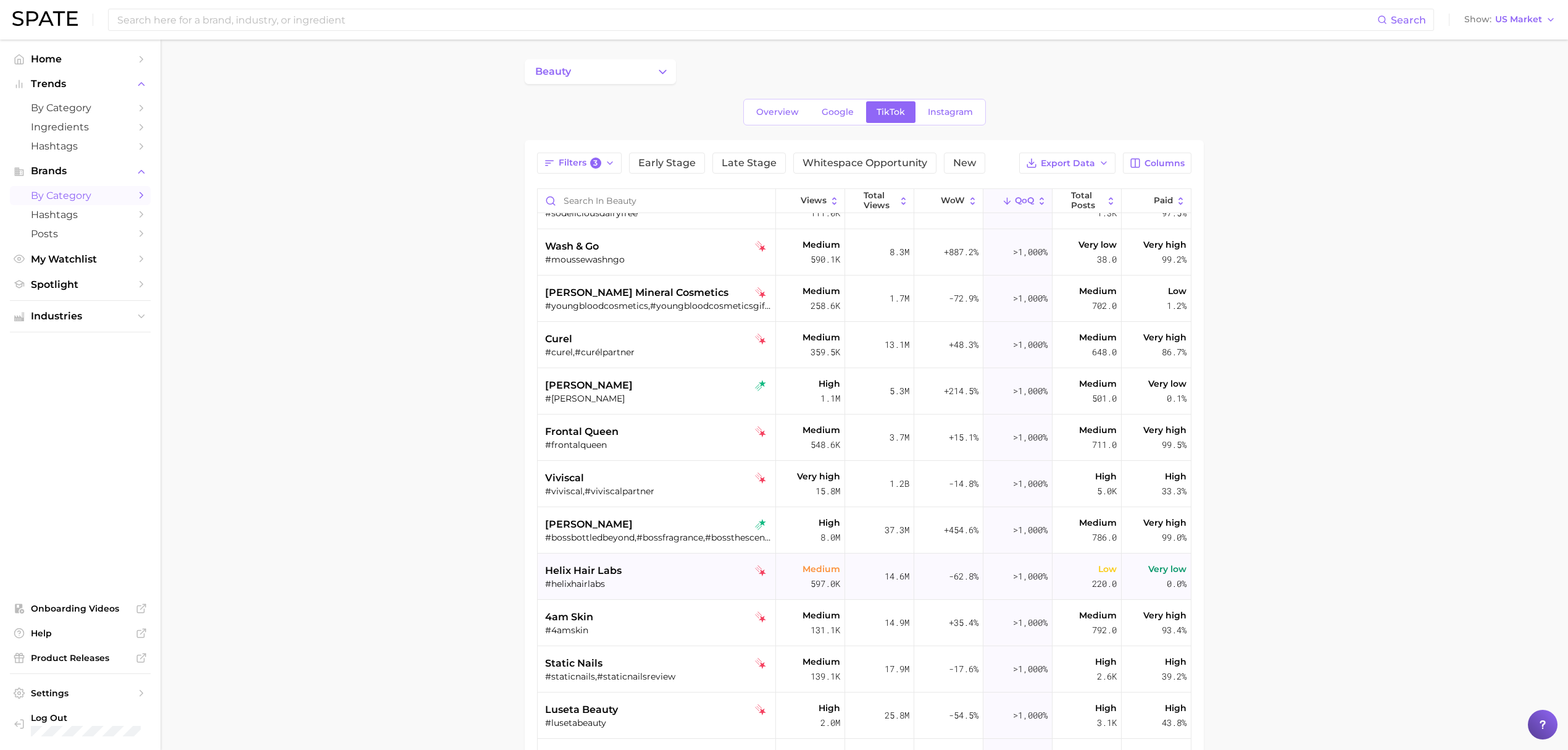
click at [652, 574] on div "helix hair labs" at bounding box center [658, 570] width 226 height 15
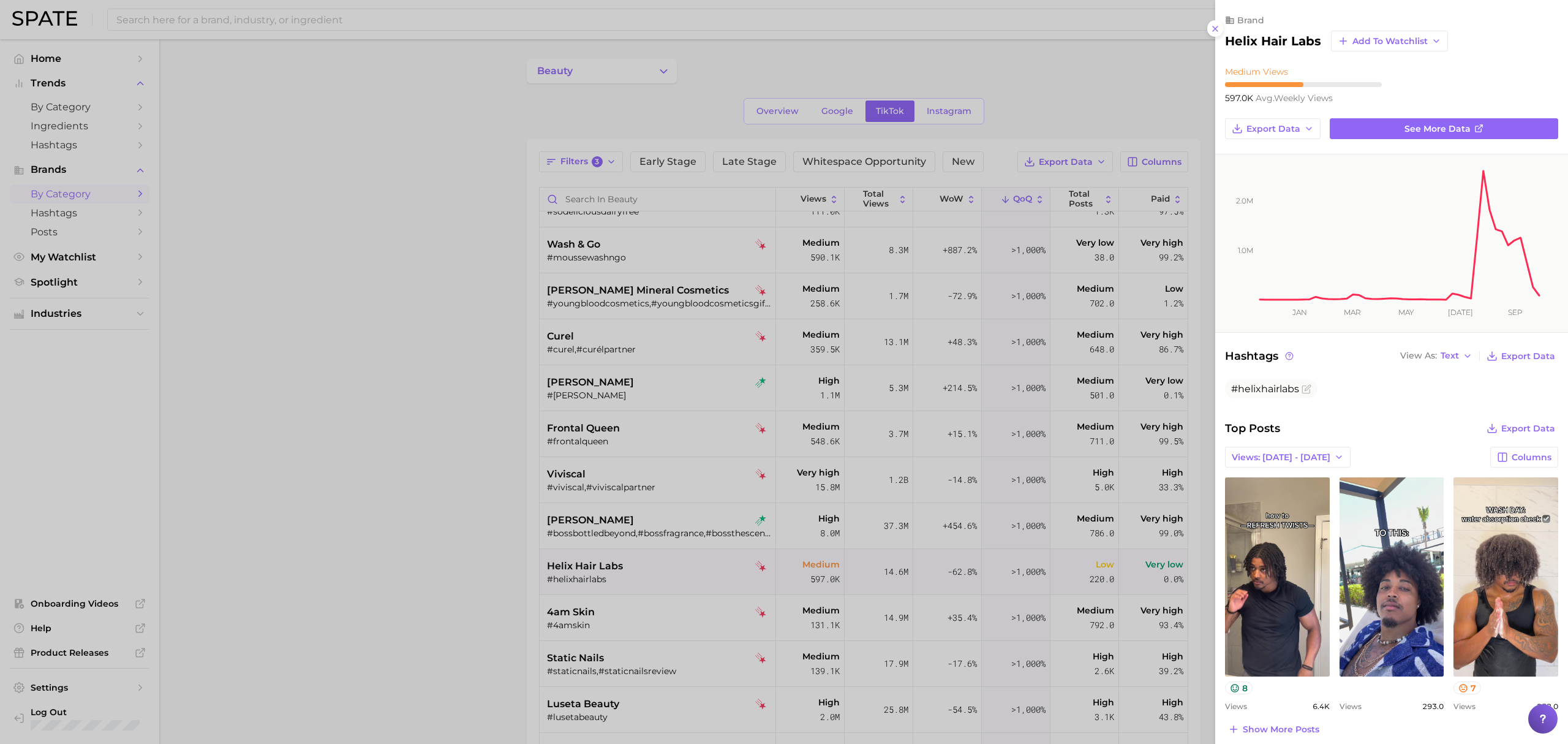
scroll to position [0, 0]
drag, startPoint x: 636, startPoint y: 620, endPoint x: 666, endPoint y: 621, distance: 30.0
click at [636, 620] on div at bounding box center [784, 372] width 1568 height 744
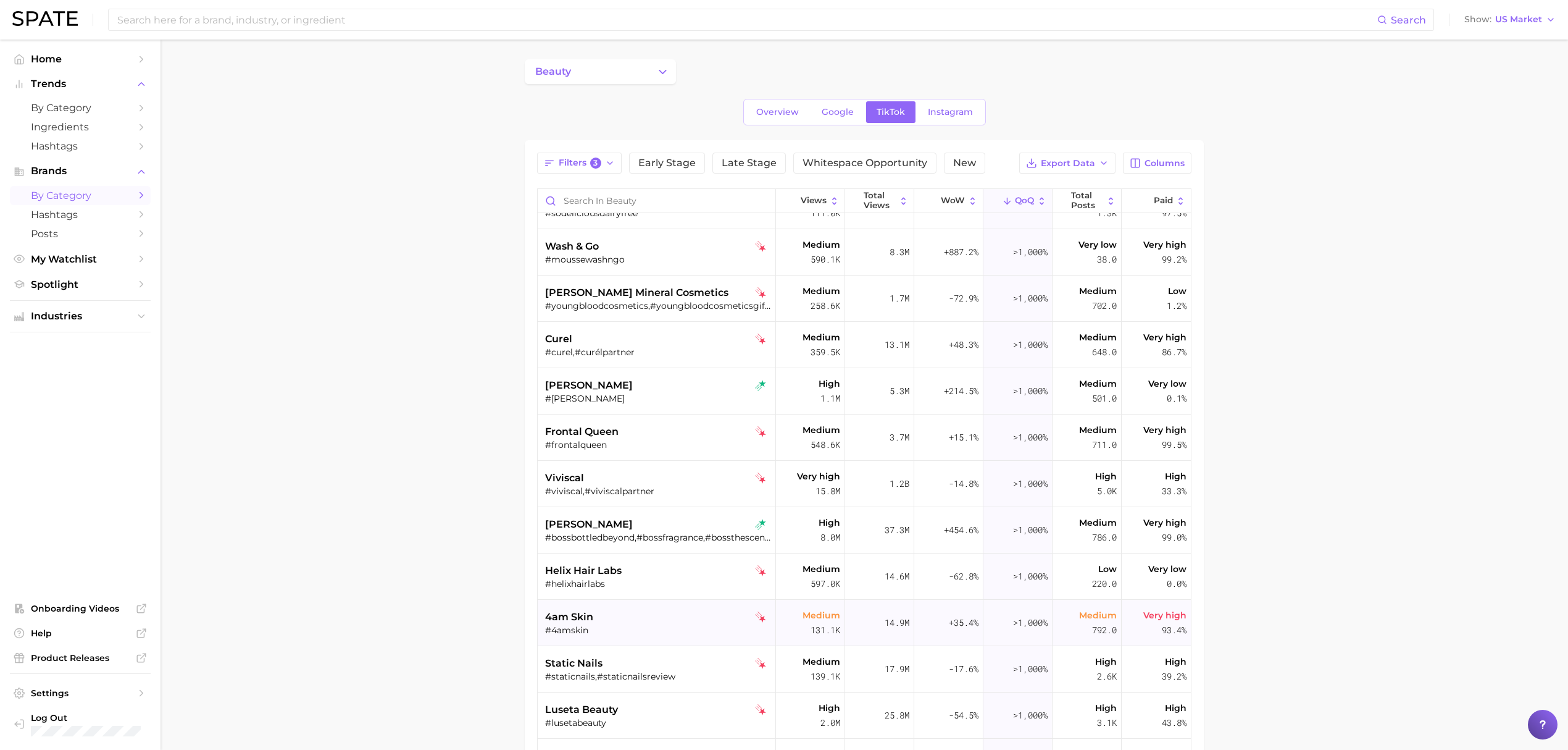
click at [683, 637] on div "4am skin #4amskin" at bounding box center [658, 622] width 226 height 47
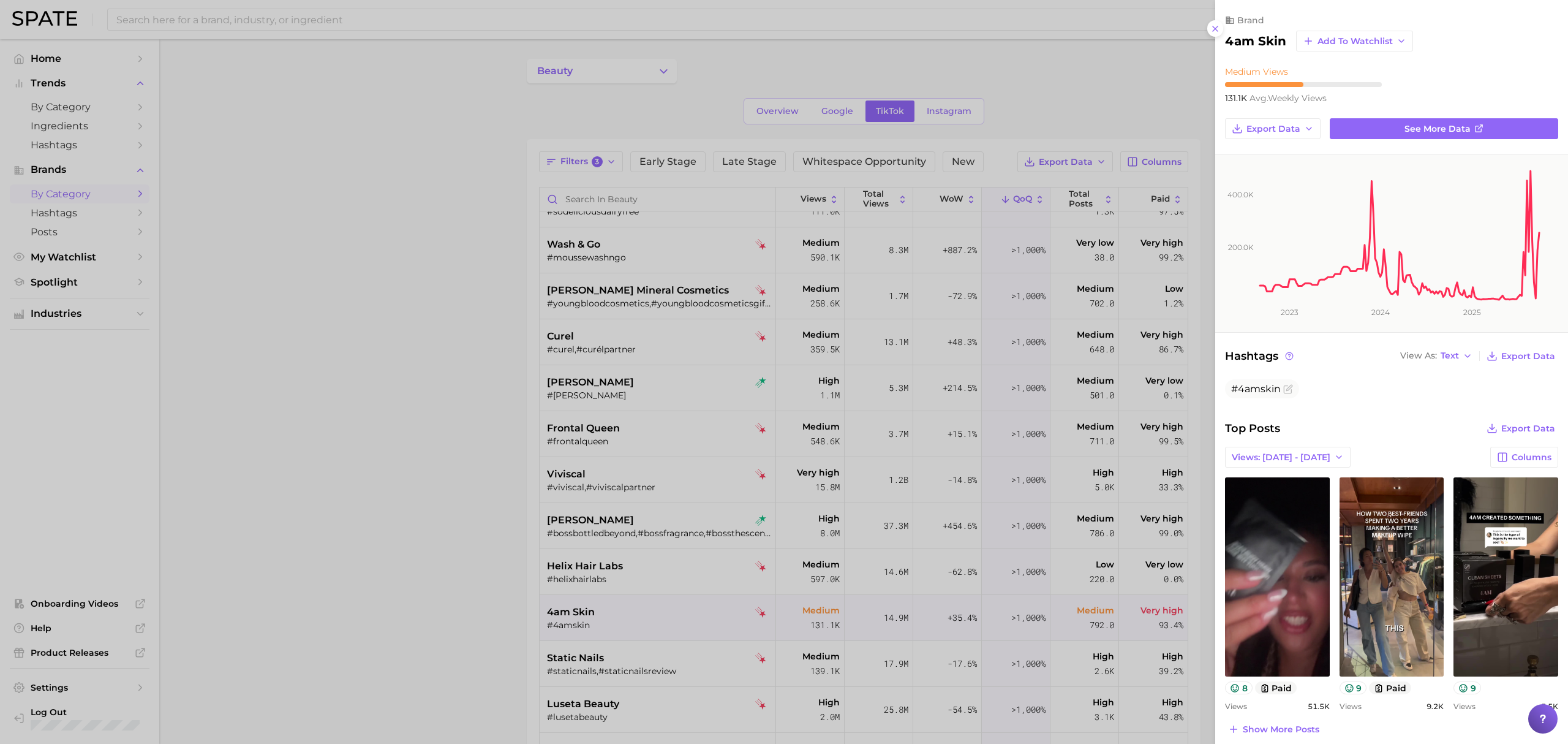
drag, startPoint x: 466, startPoint y: 611, endPoint x: 611, endPoint y: 653, distance: 151.0
click at [465, 611] on div at bounding box center [784, 372] width 1568 height 744
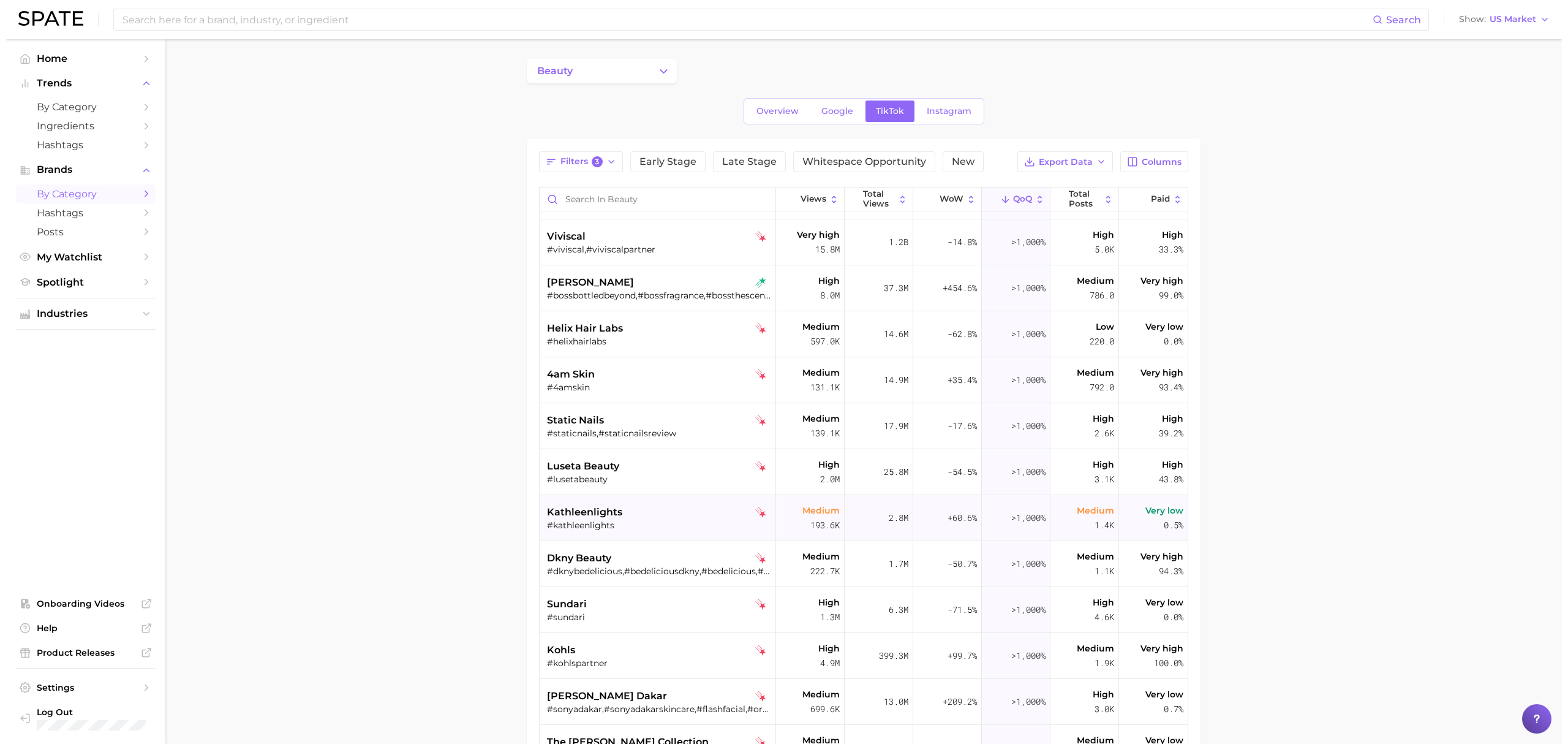
scroll to position [735, 0]
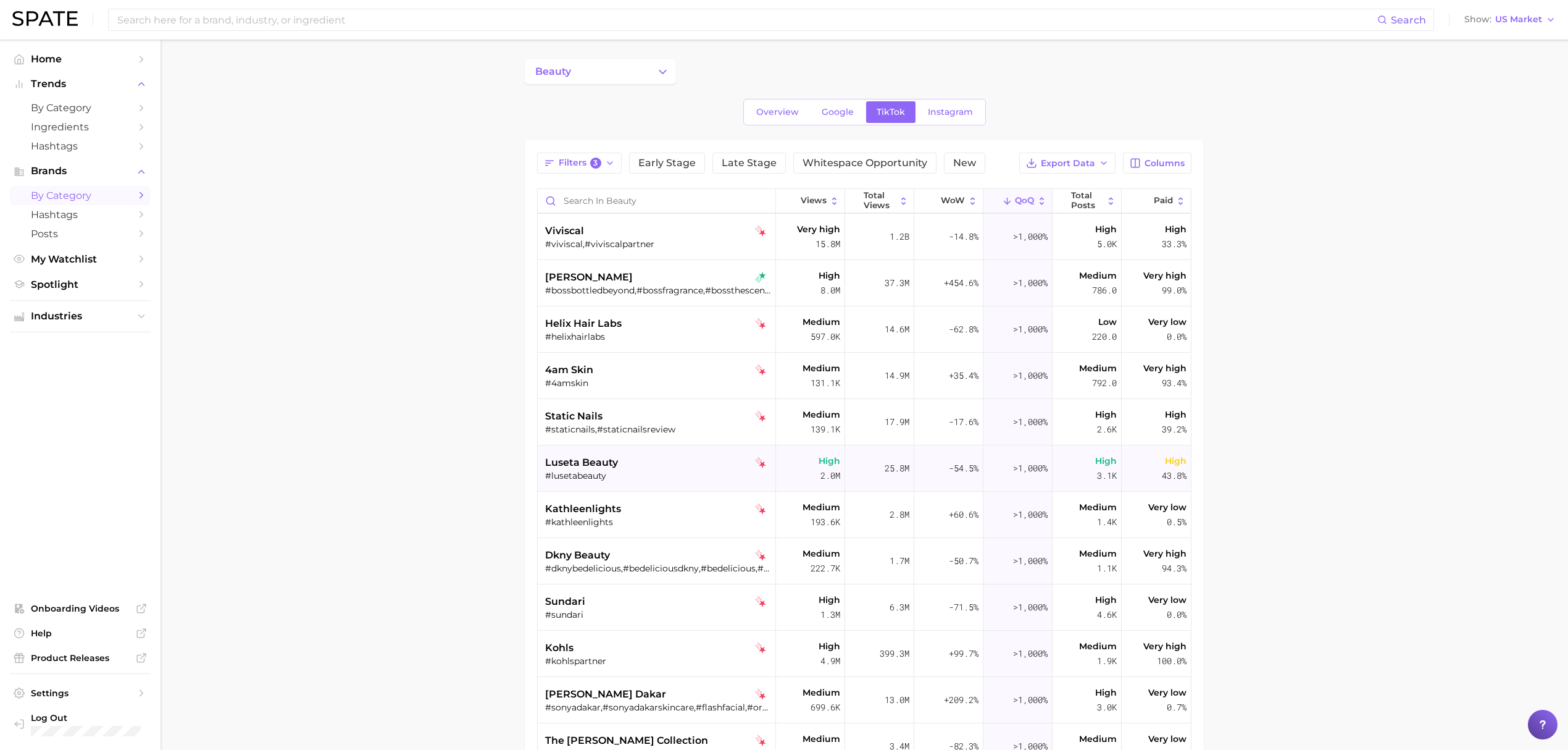
click at [673, 465] on div "luseta beauty" at bounding box center [658, 462] width 226 height 15
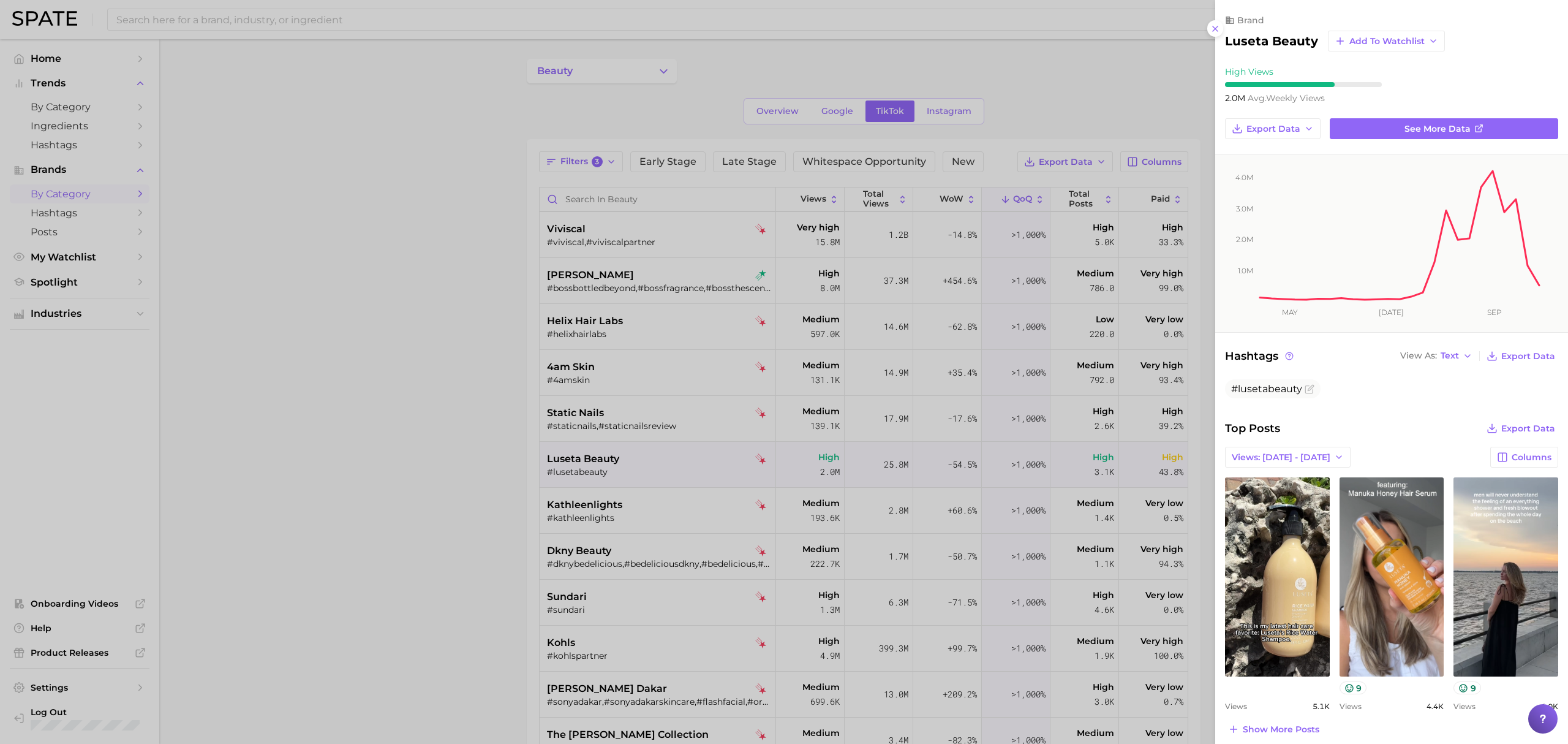
scroll to position [0, 0]
drag, startPoint x: 1417, startPoint y: 139, endPoint x: 1416, endPoint y: 128, distance: 11.0
click at [654, 513] on div at bounding box center [784, 372] width 1568 height 744
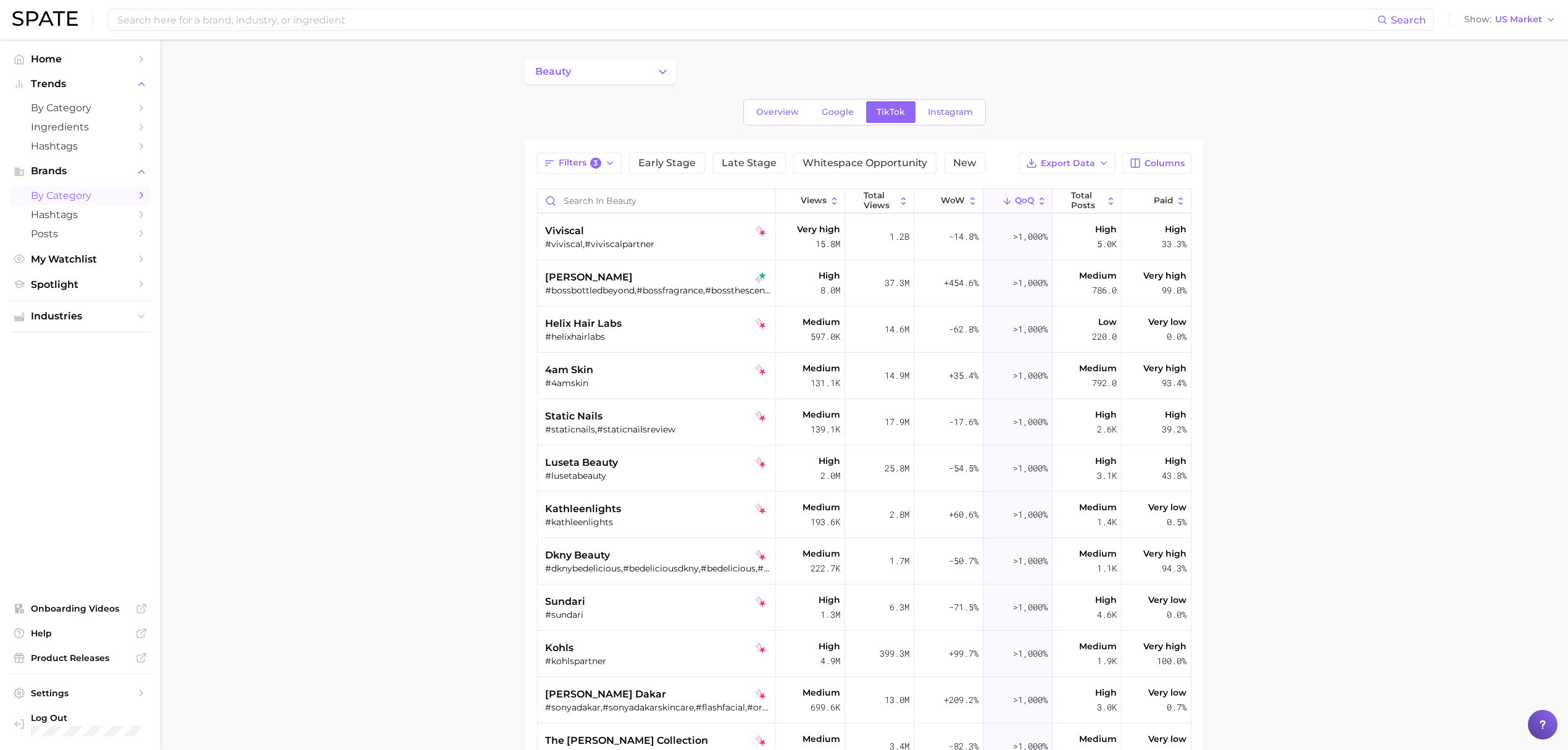
click at [668, 517] on div "#kathleenlights" at bounding box center [658, 521] width 226 height 11
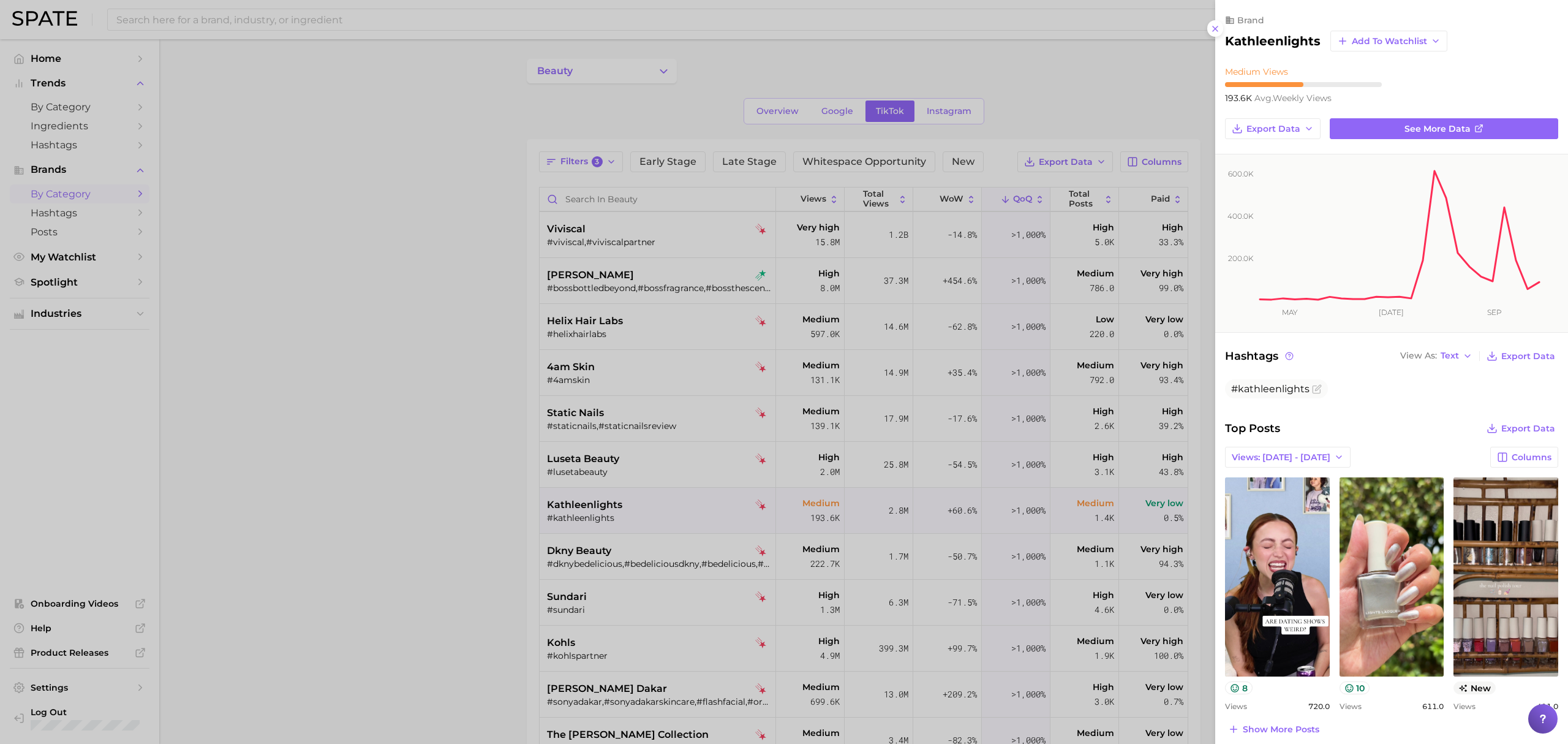
drag, startPoint x: 662, startPoint y: 514, endPoint x: 626, endPoint y: 538, distance: 43.3
click at [662, 514] on div at bounding box center [784, 372] width 1568 height 744
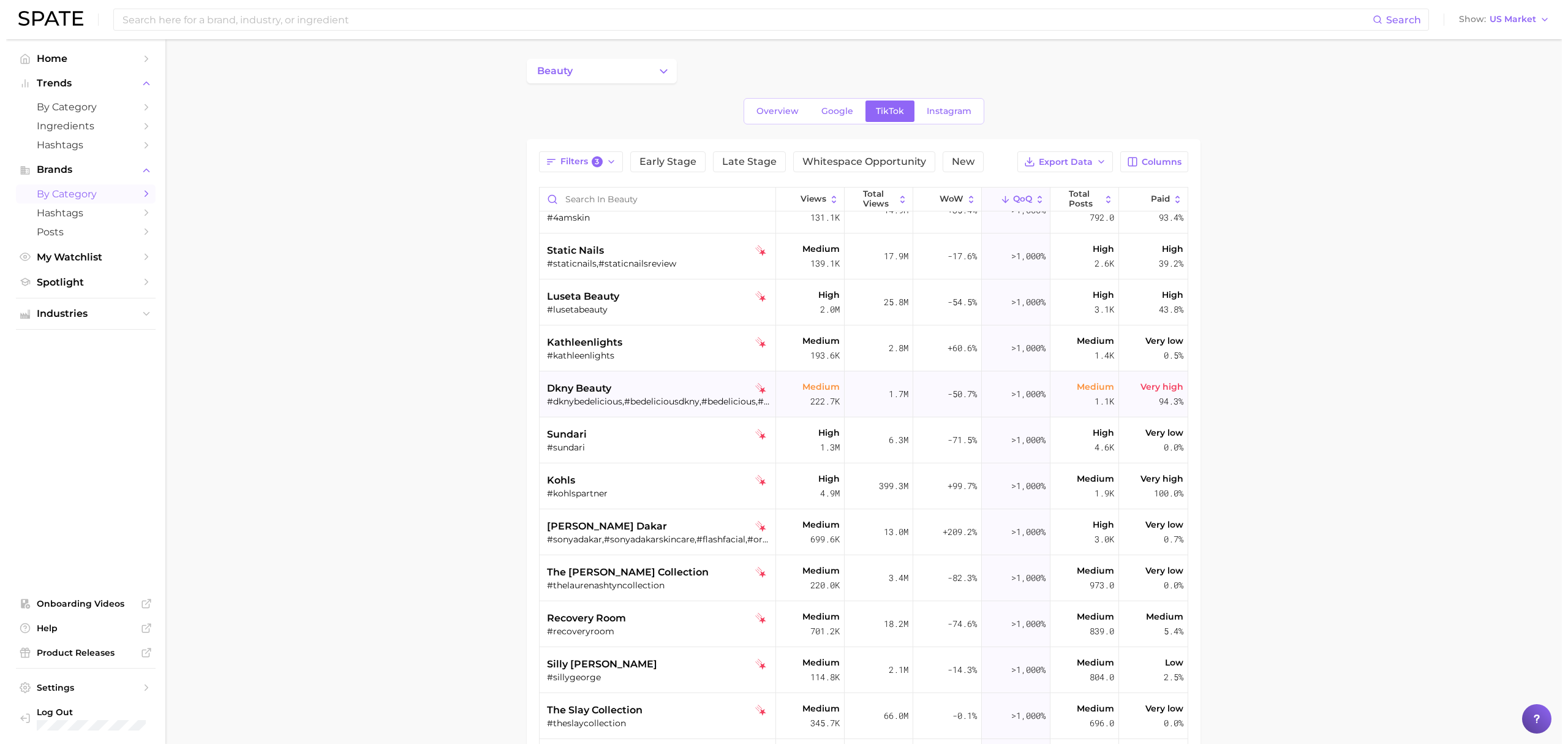
scroll to position [898, 0]
click at [657, 380] on div "dkny beauty #dknybedelicious,#bedeliciousdkny,#bedelicious,#dknyperfume,#dknybe…" at bounding box center [653, 394] width 224 height 46
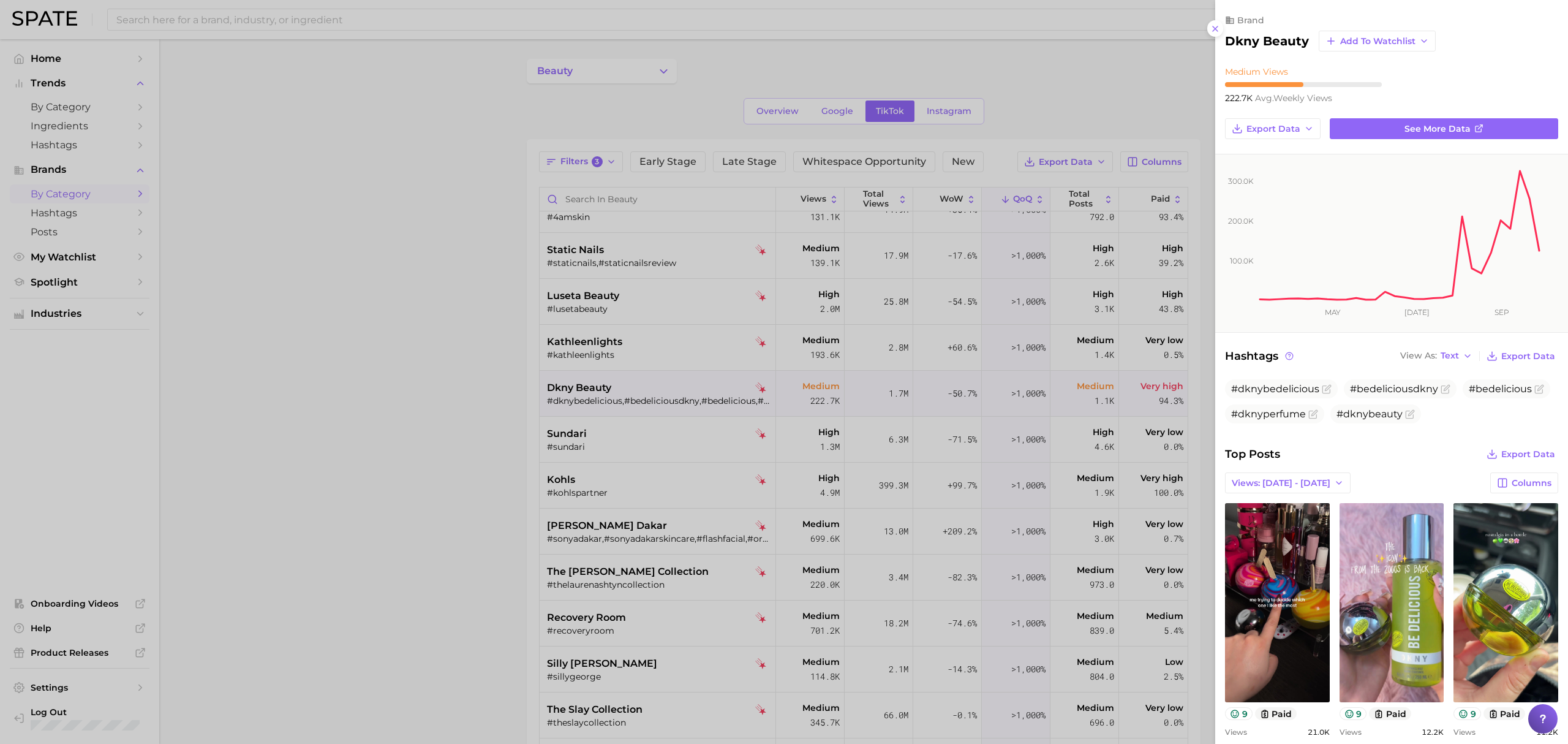
scroll to position [0, 0]
click at [695, 450] on div at bounding box center [784, 372] width 1568 height 744
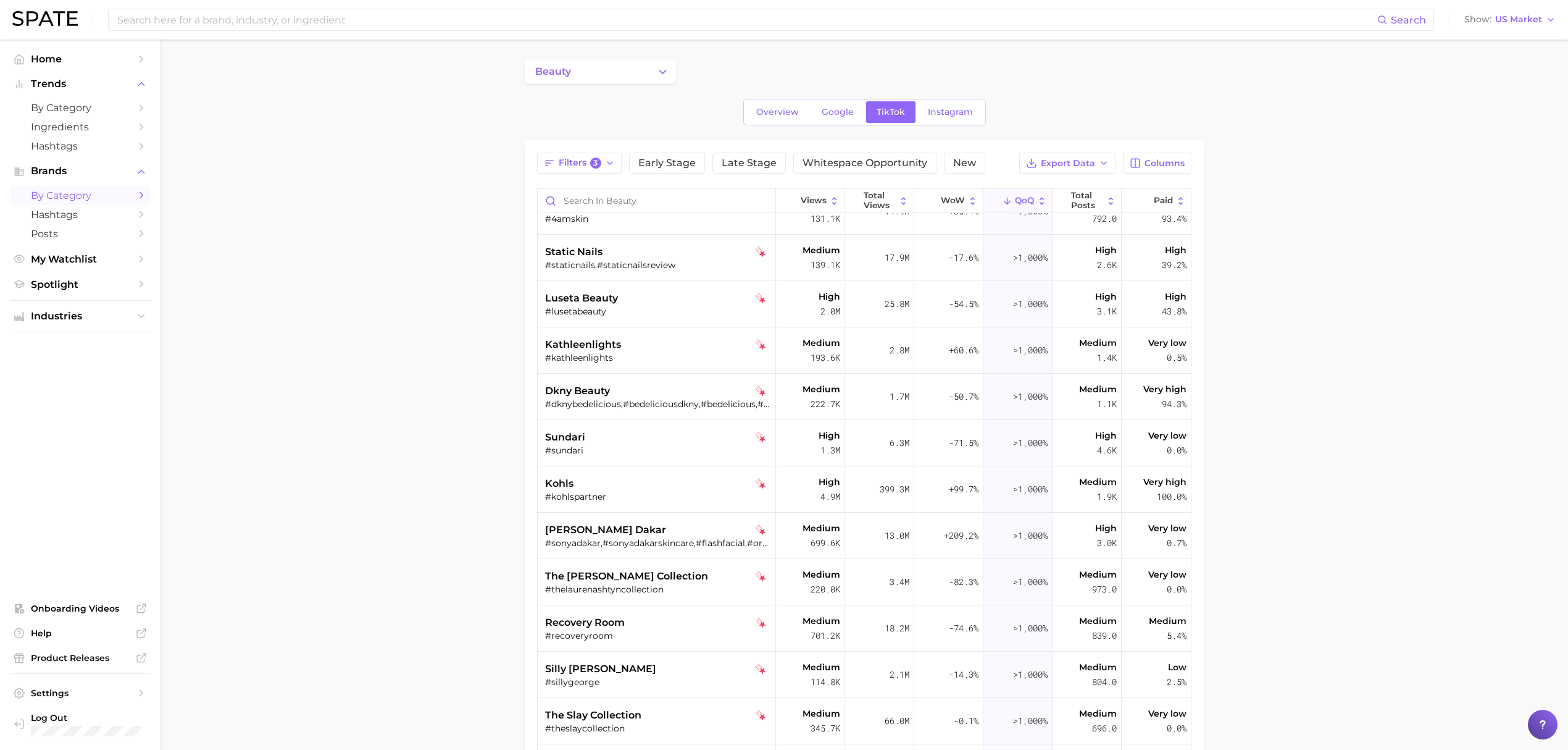
click at [627, 436] on div "sundari" at bounding box center [658, 436] width 226 height 15
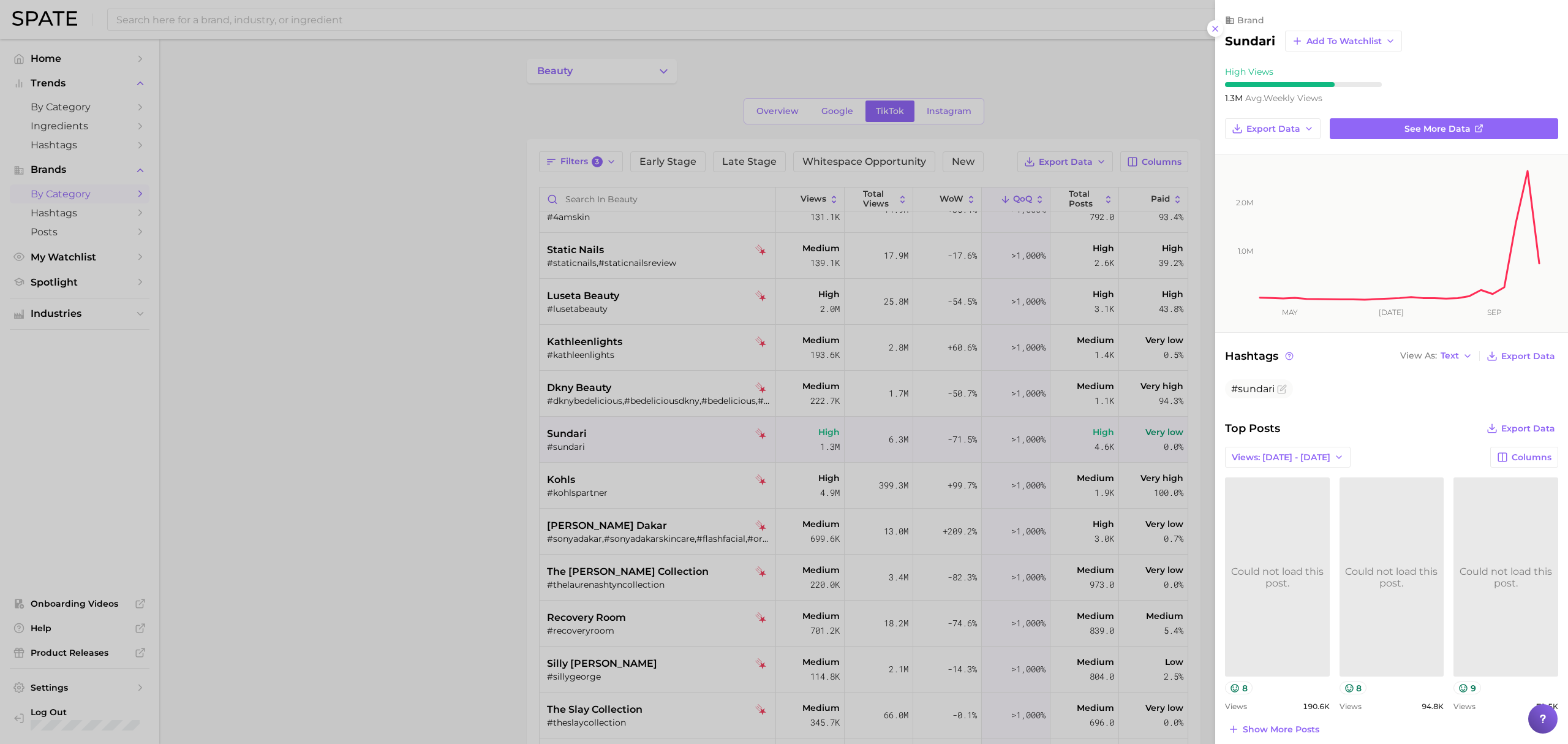
click at [638, 484] on div at bounding box center [784, 372] width 1568 height 744
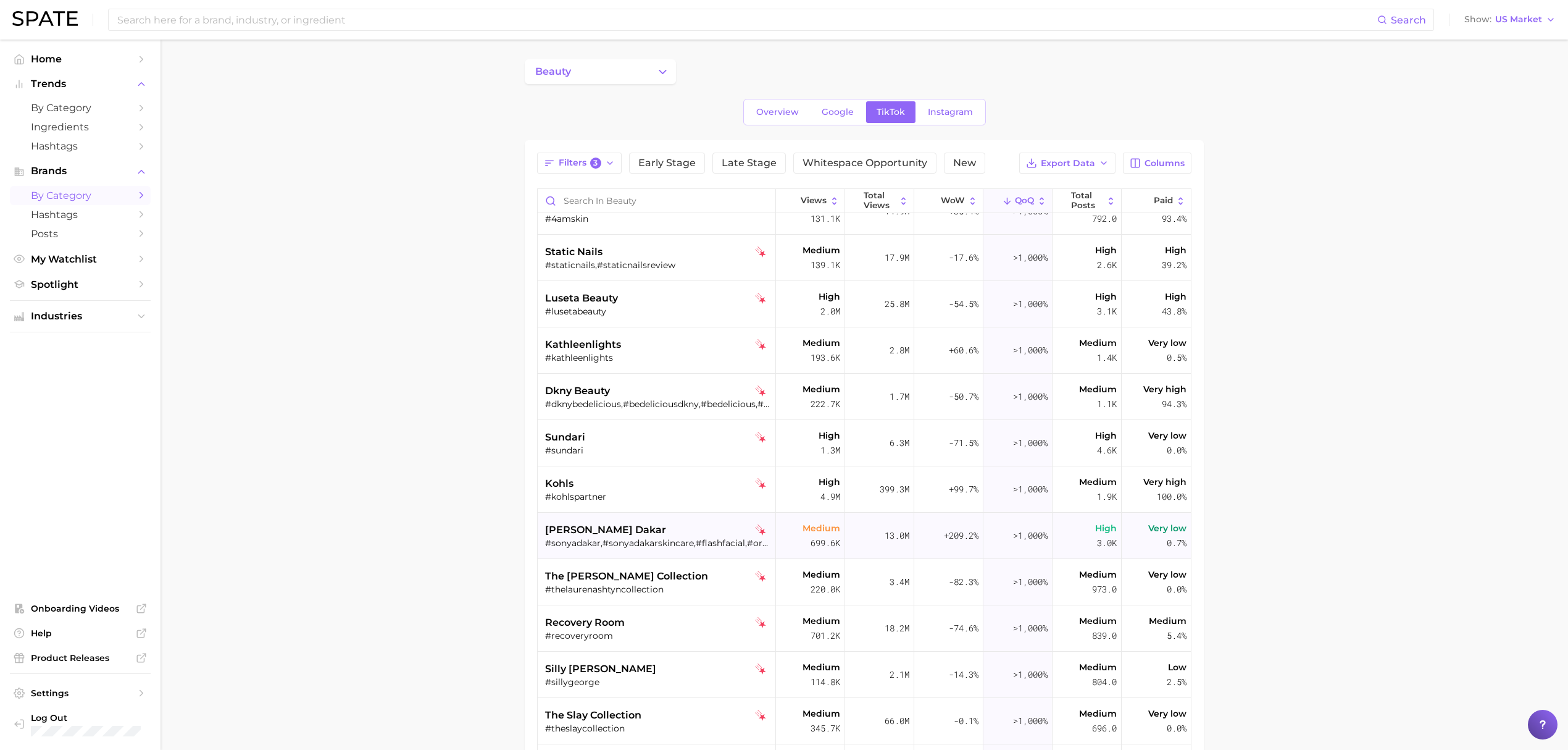
click at [667, 516] on div "sonya dakar #sonyadakar,#sonyadakarskincare,#flashfacial,#organicomegaoil" at bounding box center [658, 535] width 226 height 47
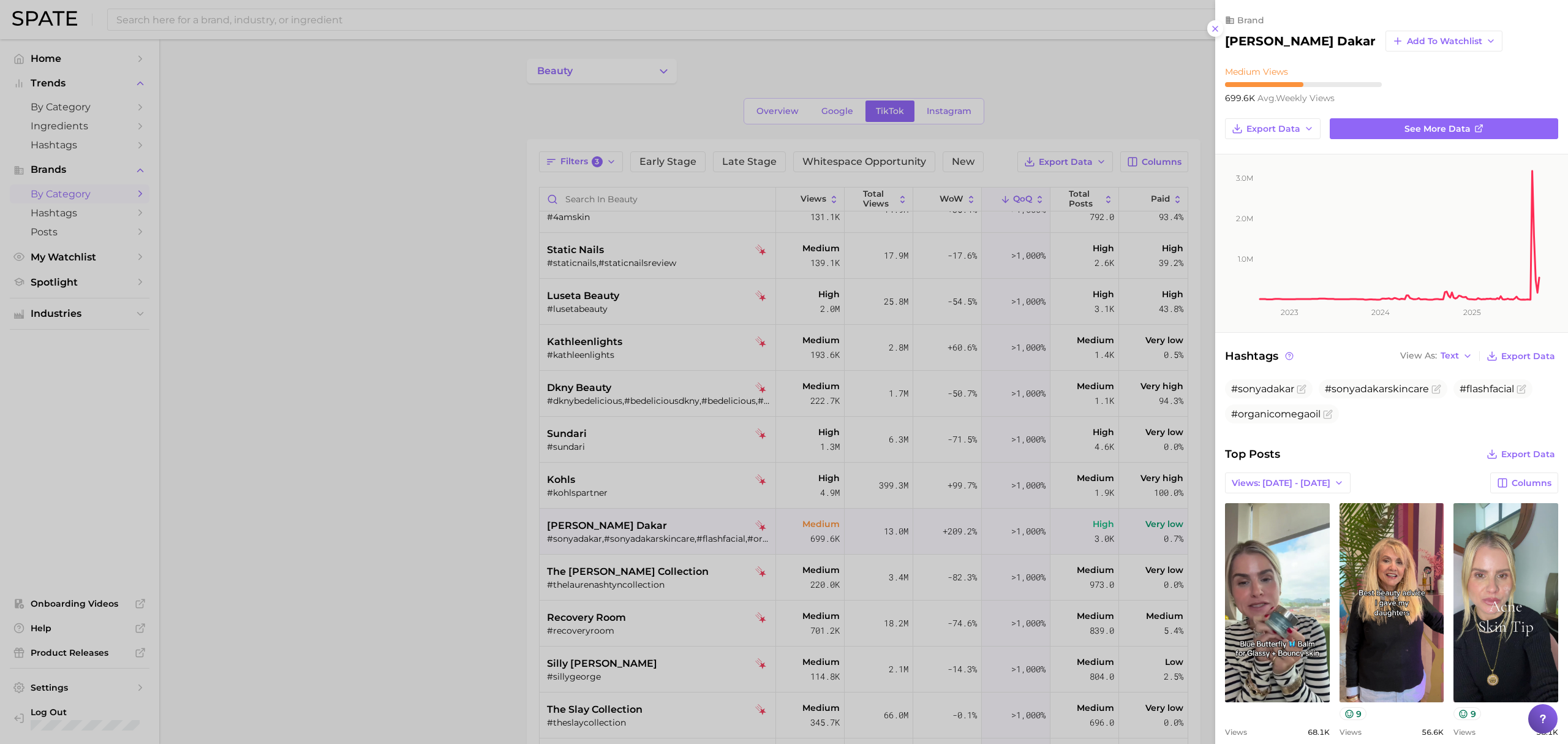
click at [496, 535] on div at bounding box center [784, 372] width 1568 height 744
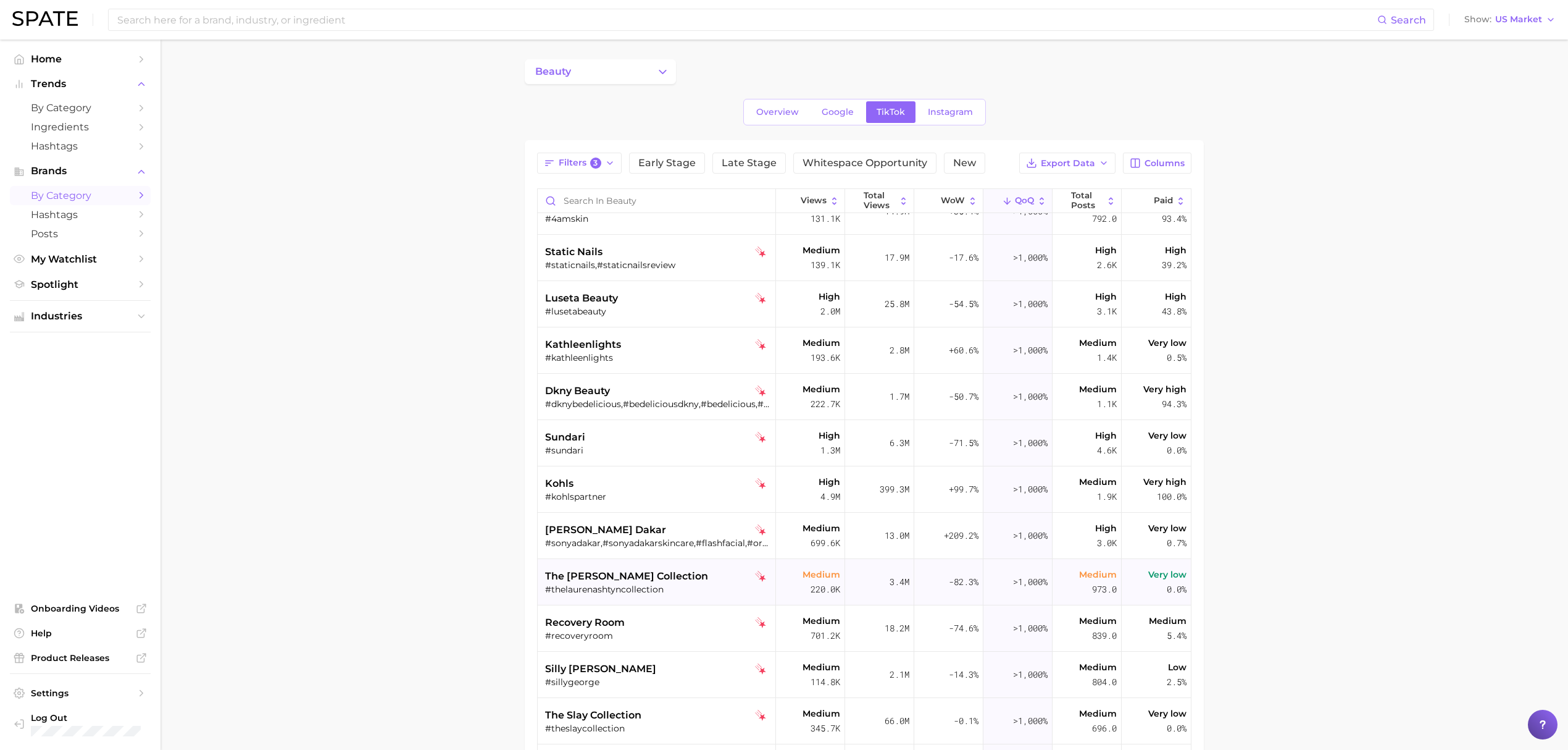
click at [704, 589] on div "#thelaurenashtyncollection" at bounding box center [658, 589] width 226 height 11
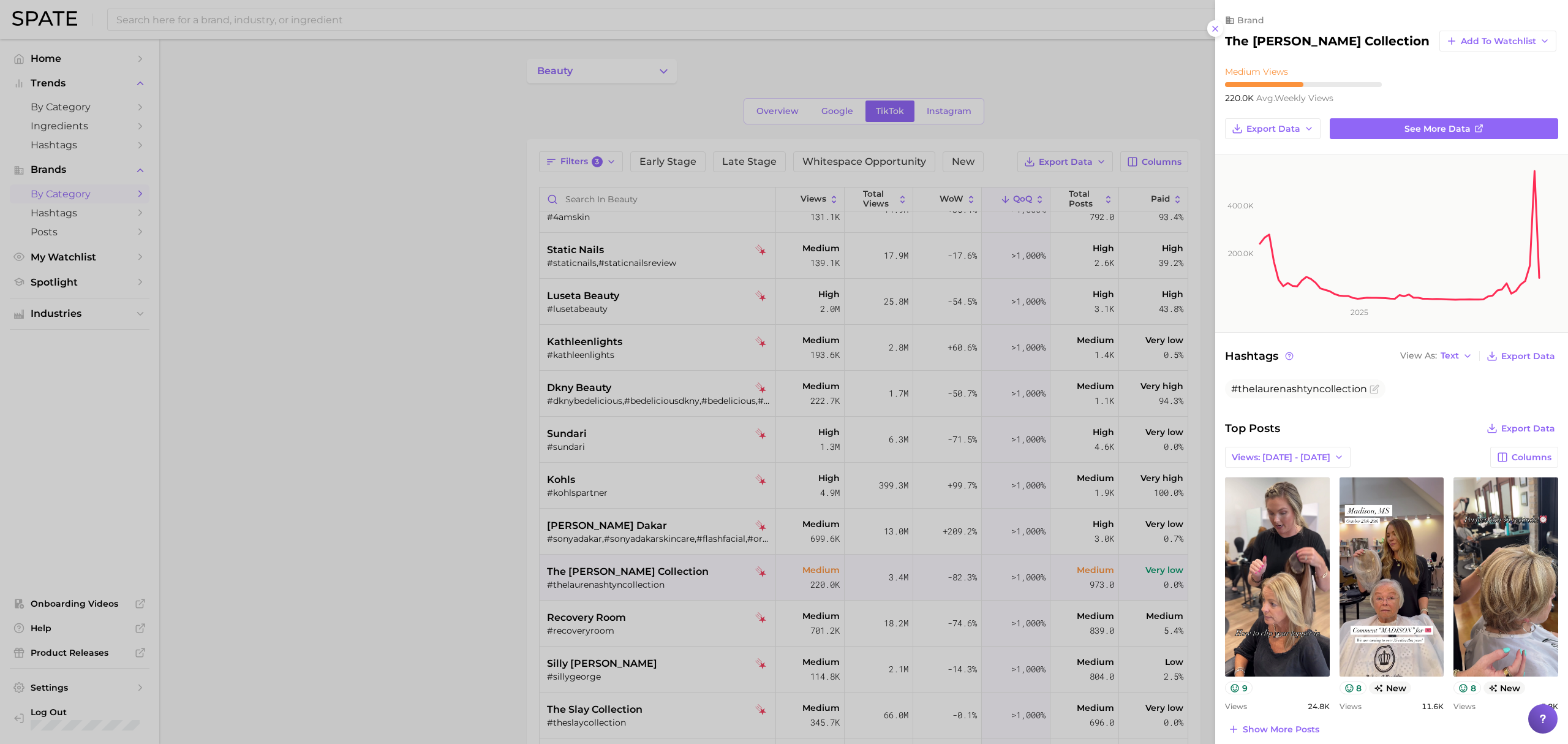
click at [687, 604] on div at bounding box center [784, 372] width 1568 height 744
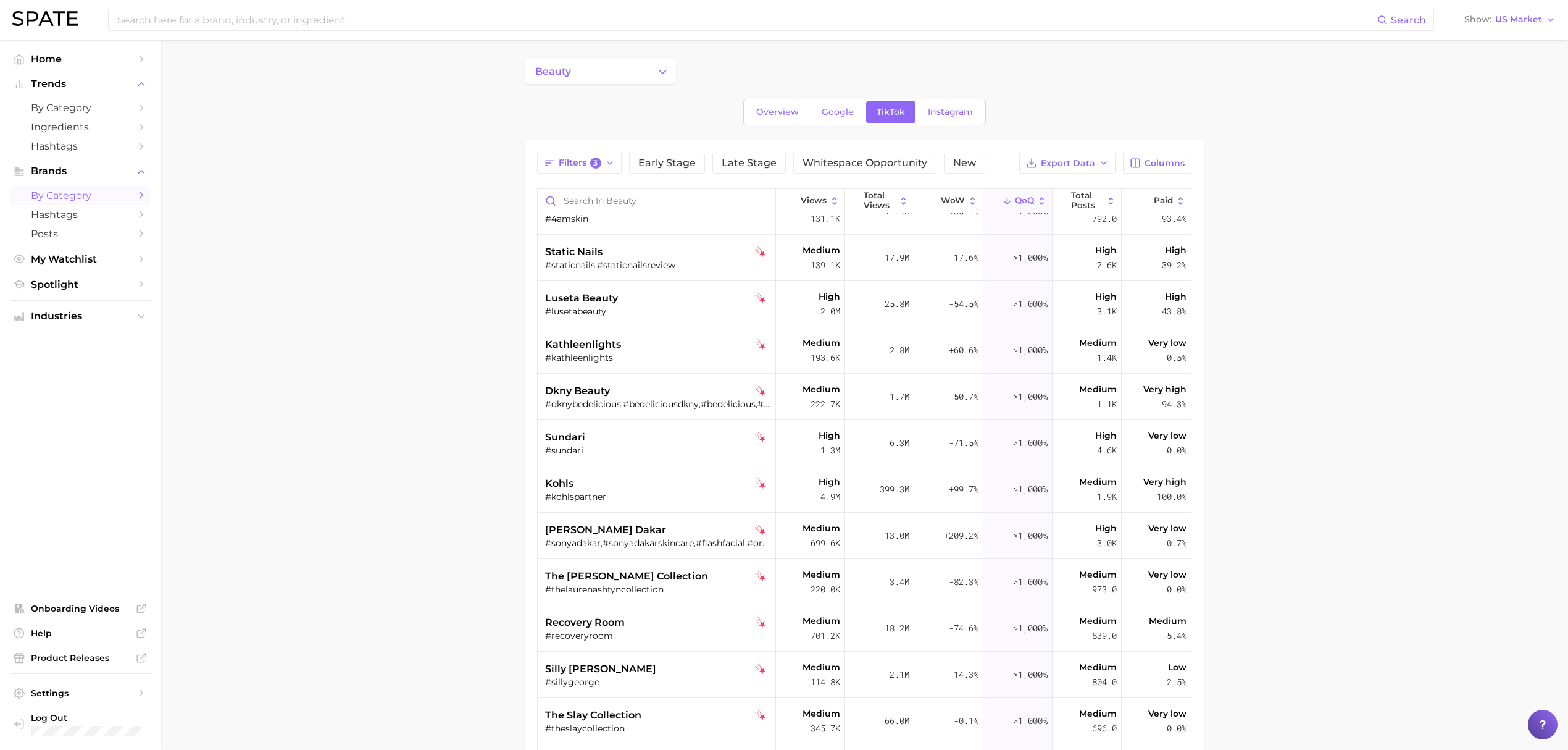
click at [692, 633] on div "#recoveryroom" at bounding box center [658, 635] width 226 height 11
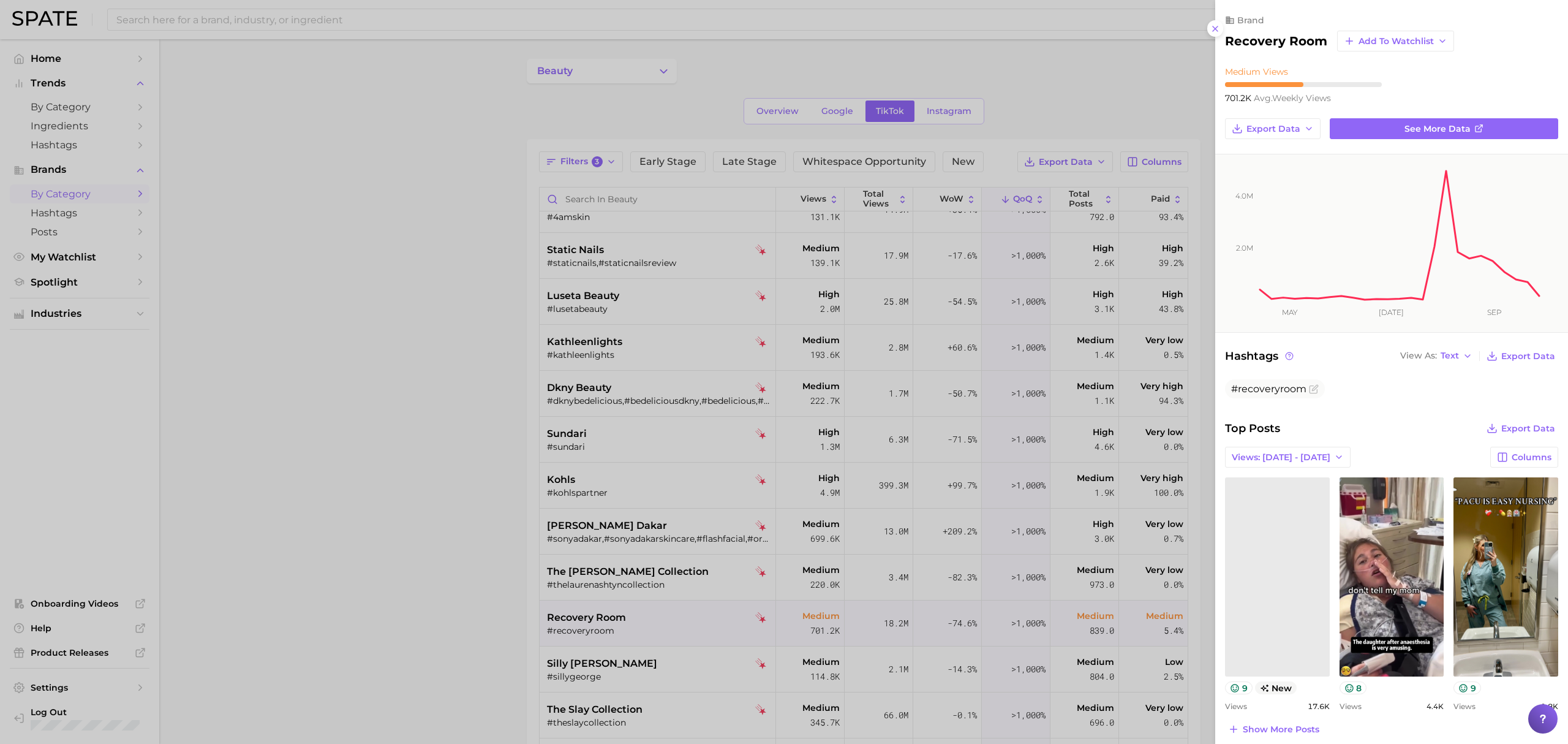
click at [607, 681] on div at bounding box center [784, 372] width 1568 height 744
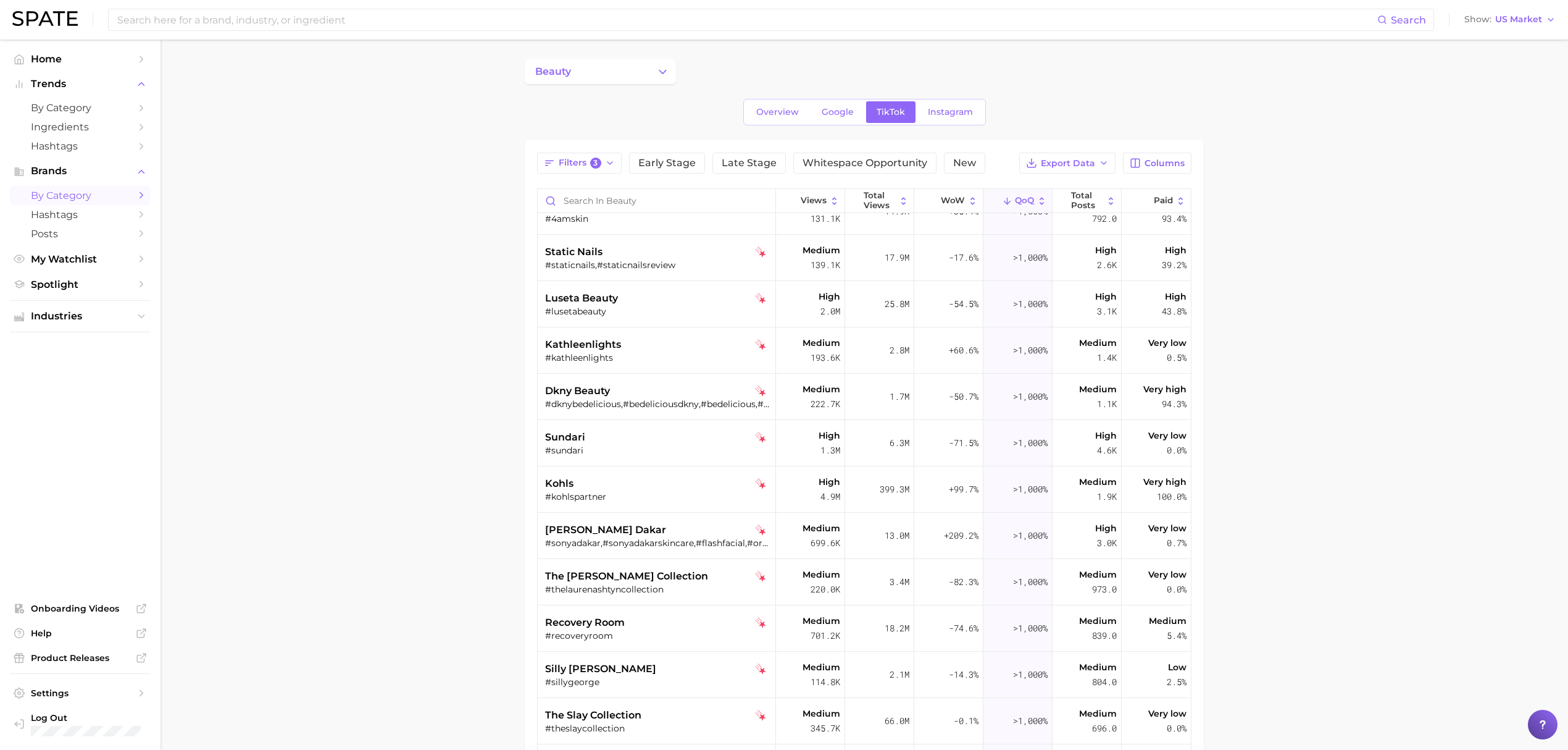
click at [648, 673] on div "silly george" at bounding box center [658, 668] width 226 height 15
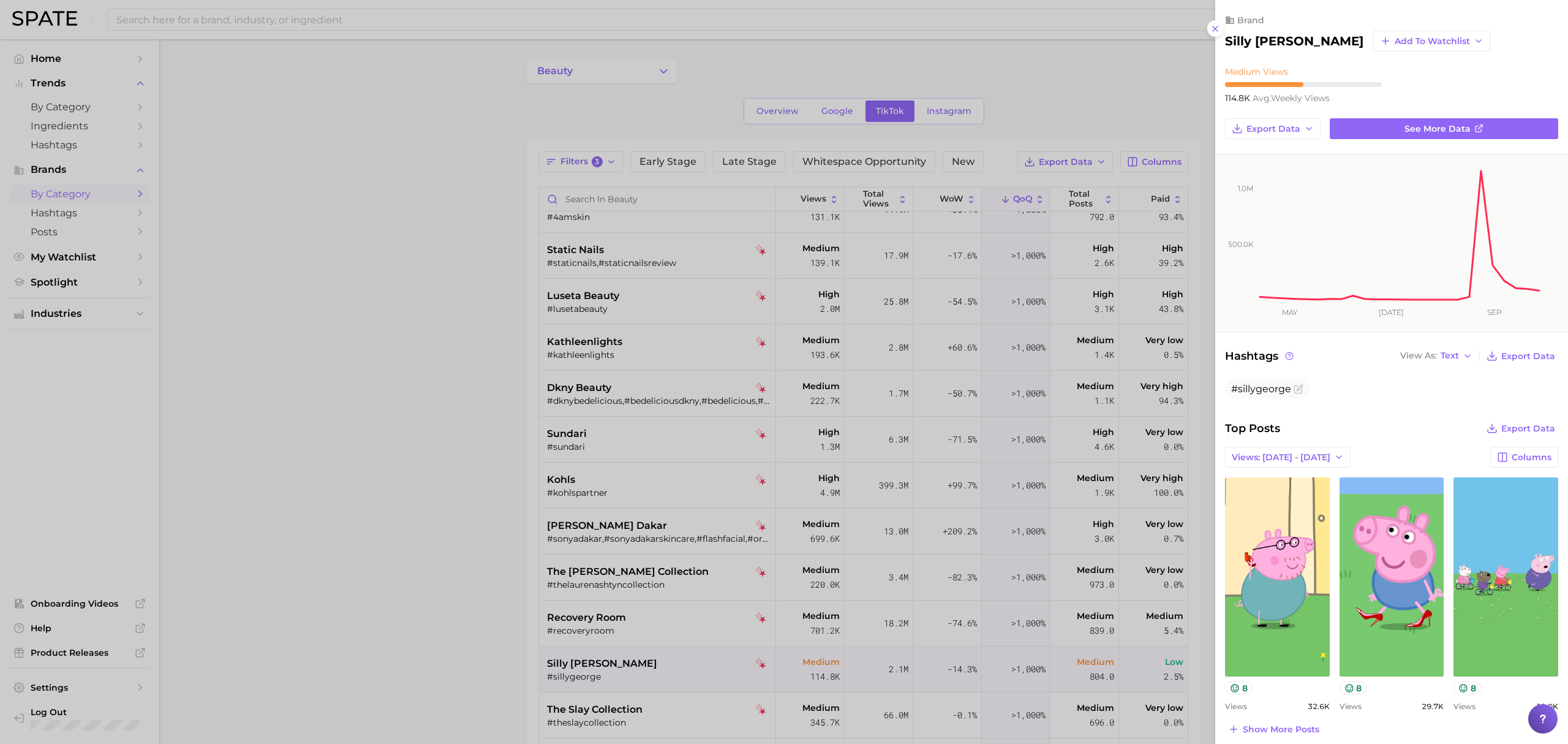
click at [488, 622] on div at bounding box center [784, 372] width 1568 height 744
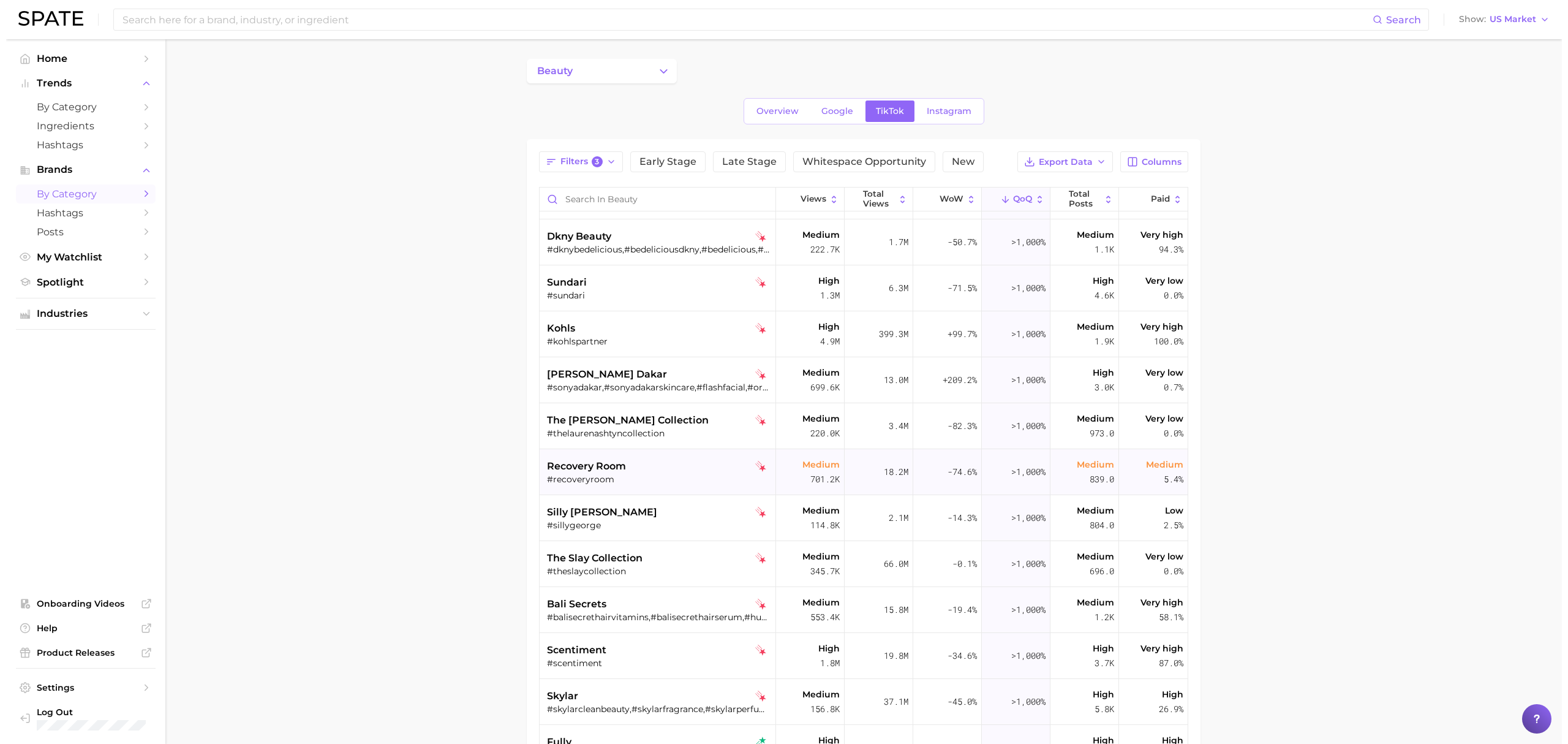
scroll to position [1143, 0]
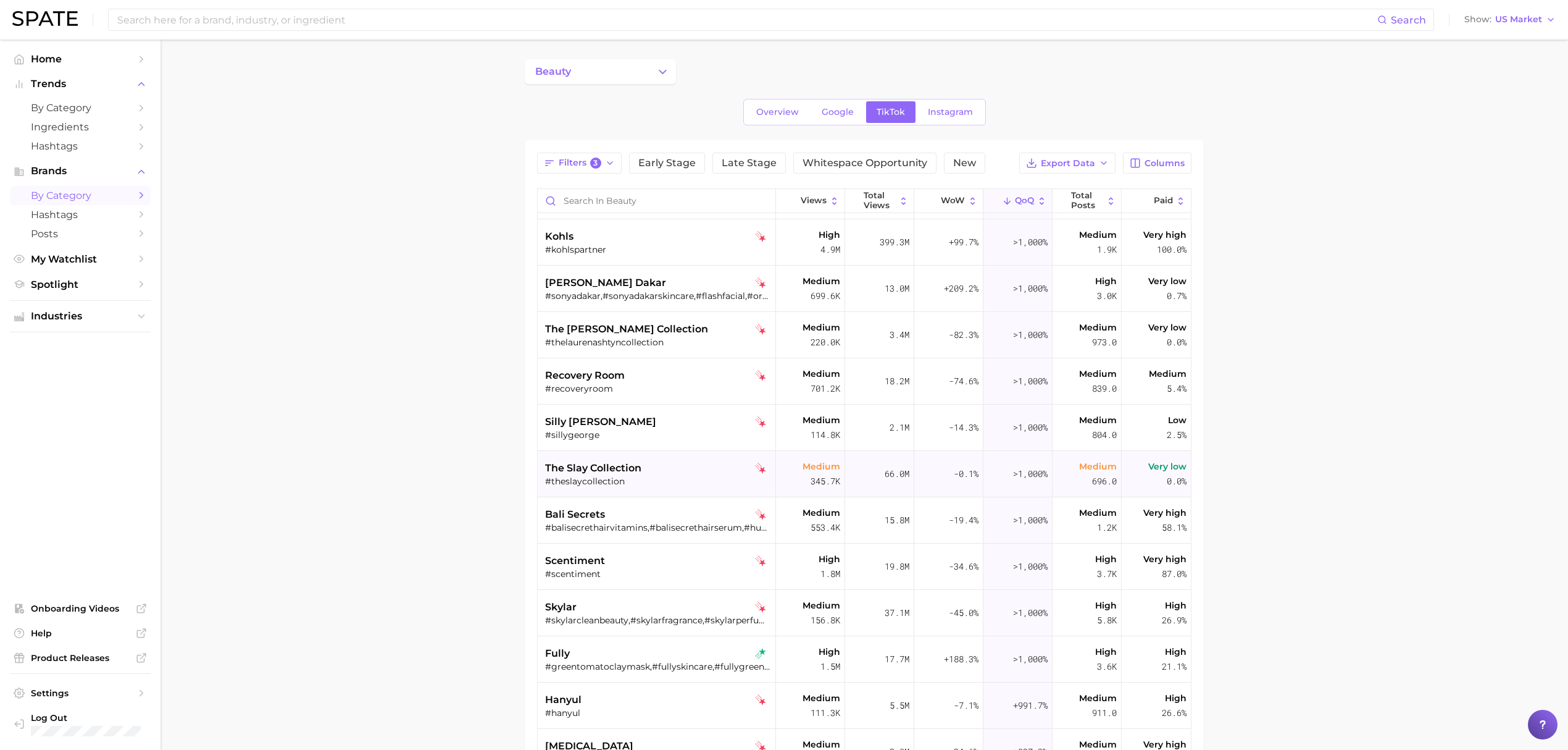
click at [678, 481] on div "#theslaycollection" at bounding box center [658, 481] width 226 height 11
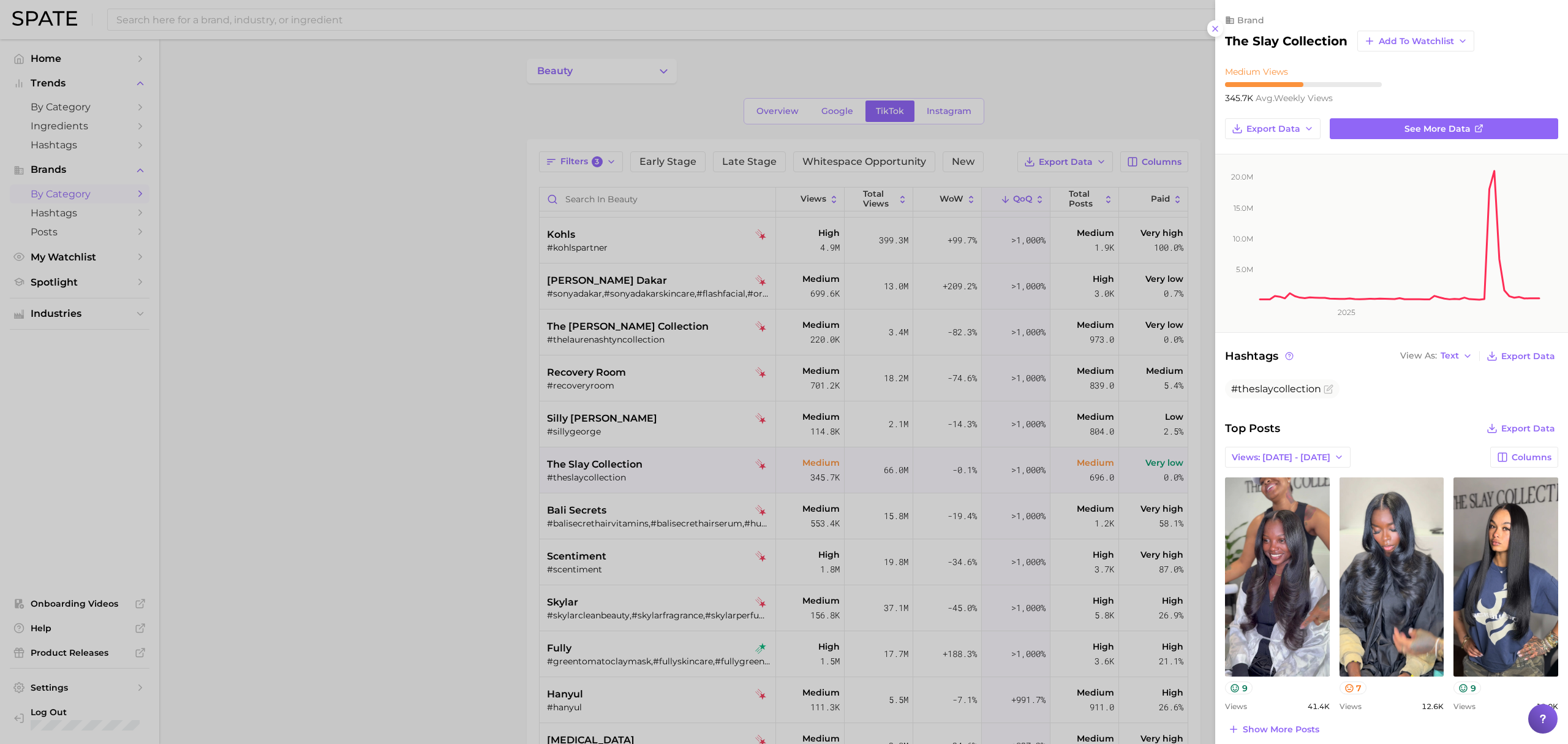
scroll to position [0, 0]
click at [672, 504] on div at bounding box center [784, 372] width 1568 height 744
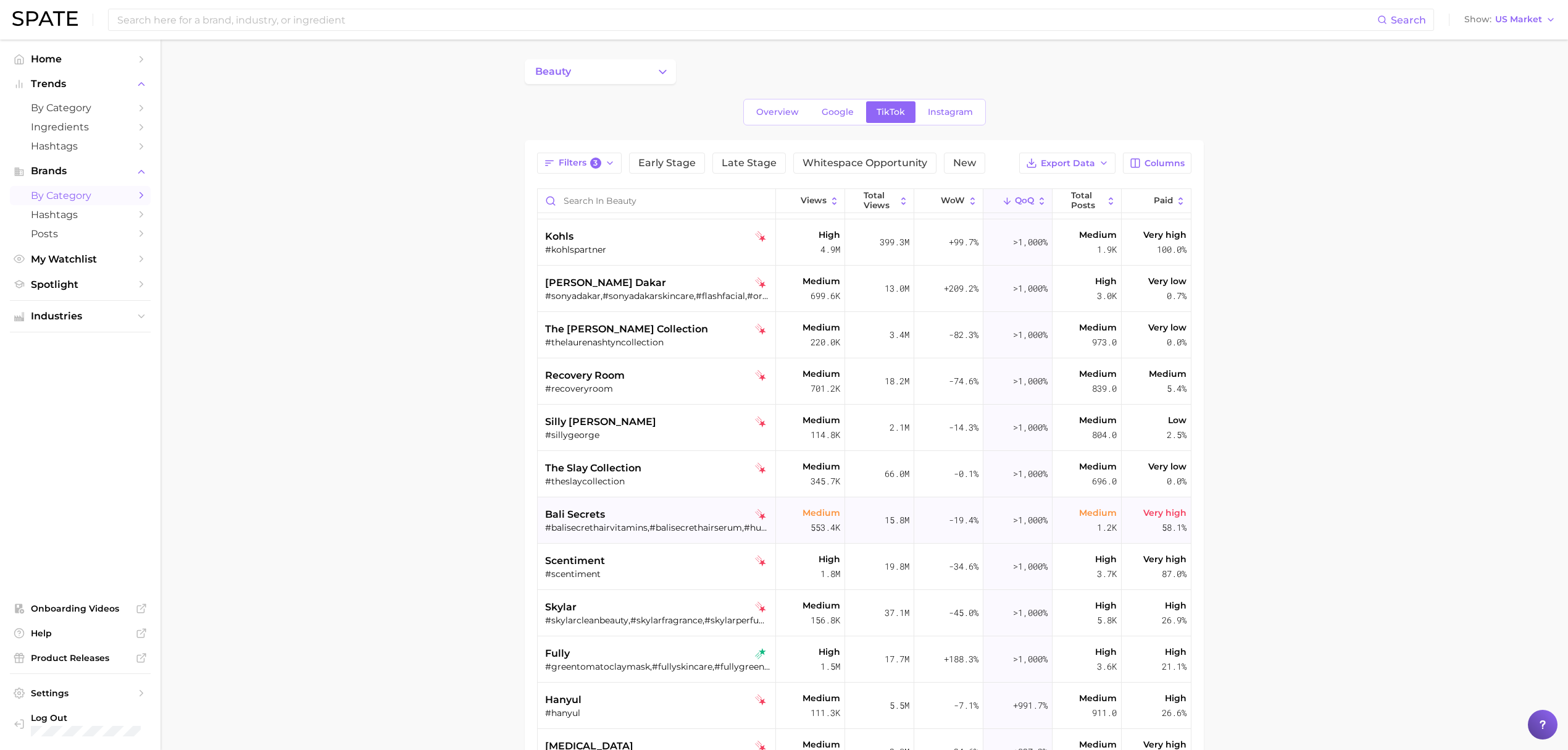
click at [657, 512] on div "bali secrets" at bounding box center [658, 514] width 226 height 15
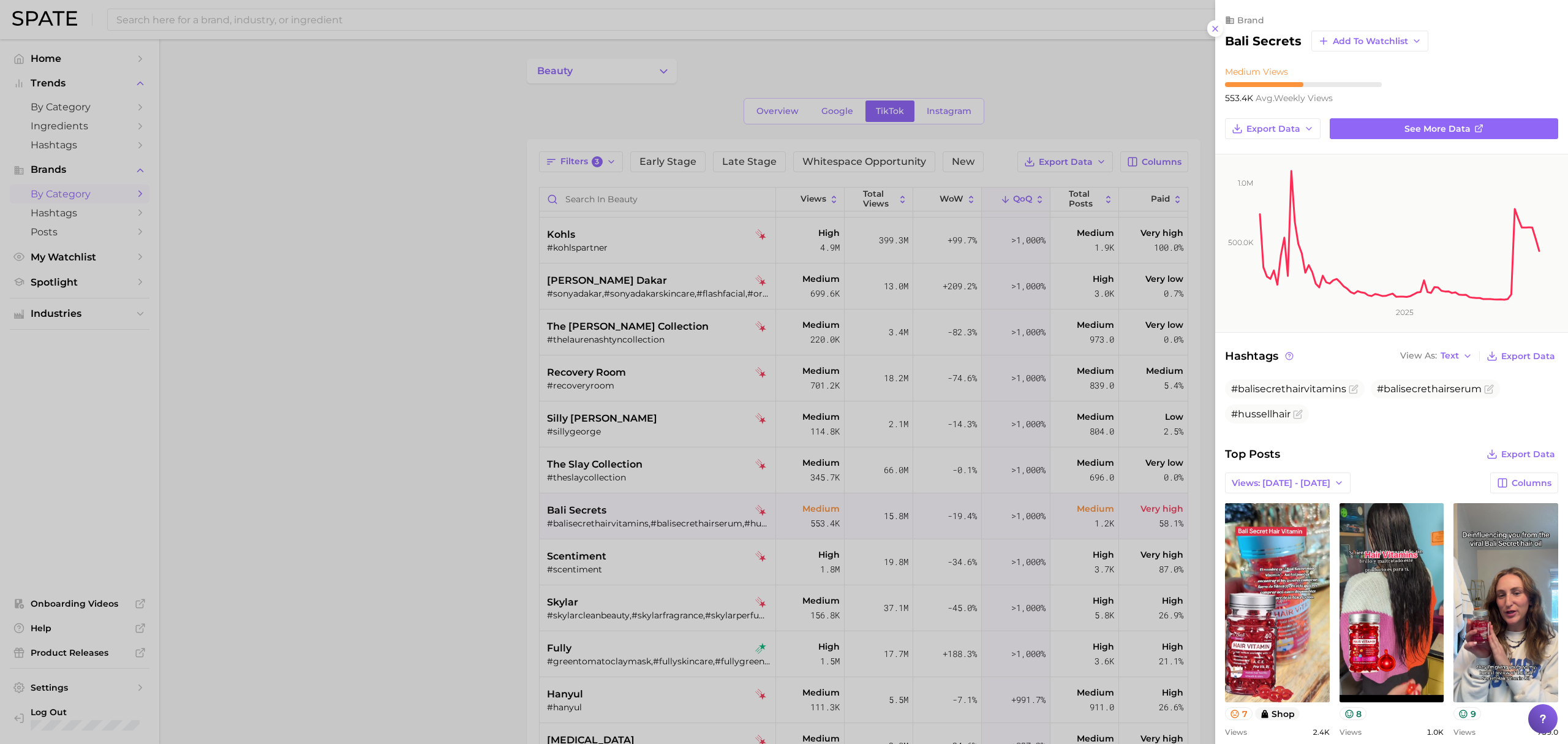
click at [646, 548] on div at bounding box center [784, 372] width 1568 height 744
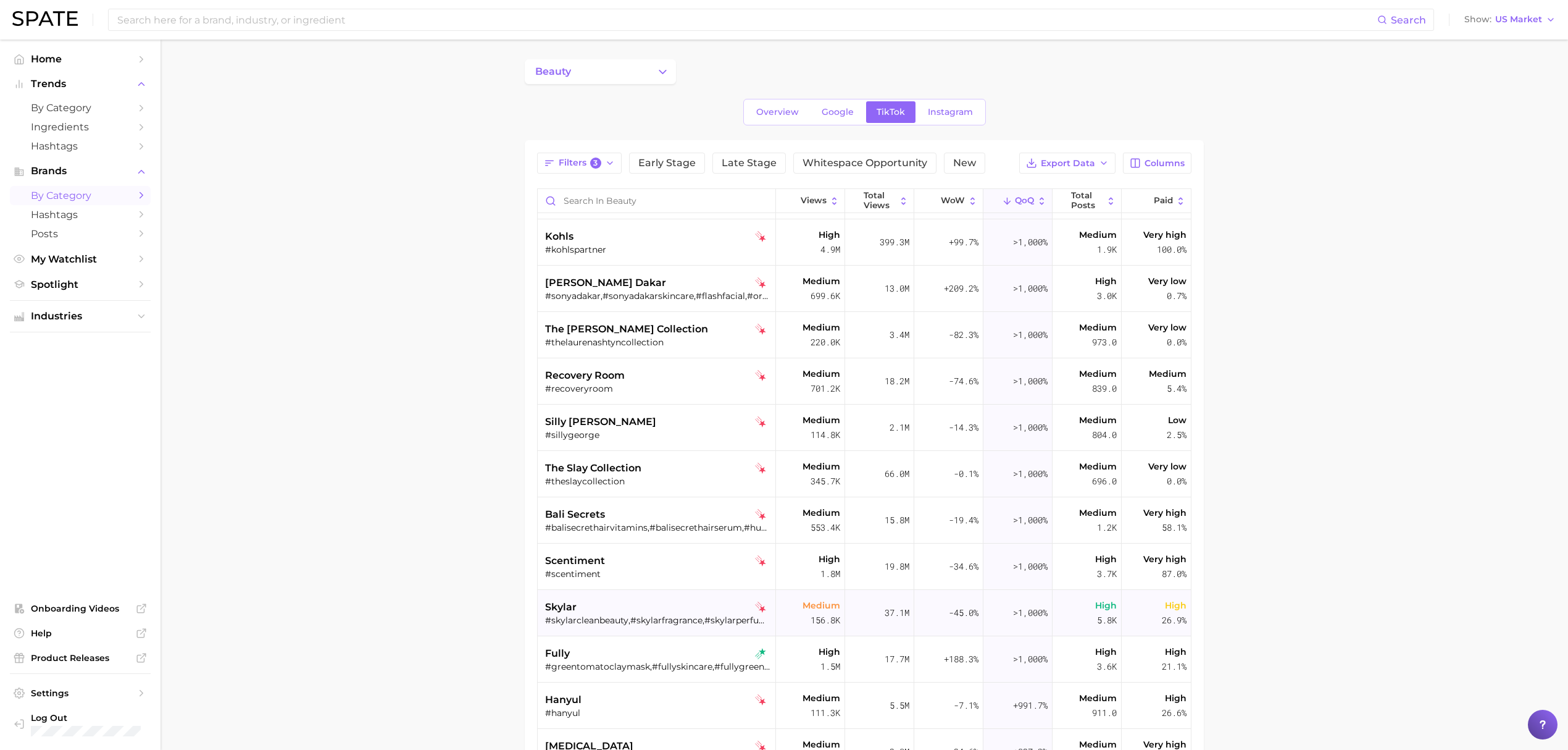
click at [670, 599] on div "skylar #skylarcleanbeauty,#skylarfragrance,#skylarperfume,#boardwalkdelight,#sk…" at bounding box center [658, 612] width 226 height 47
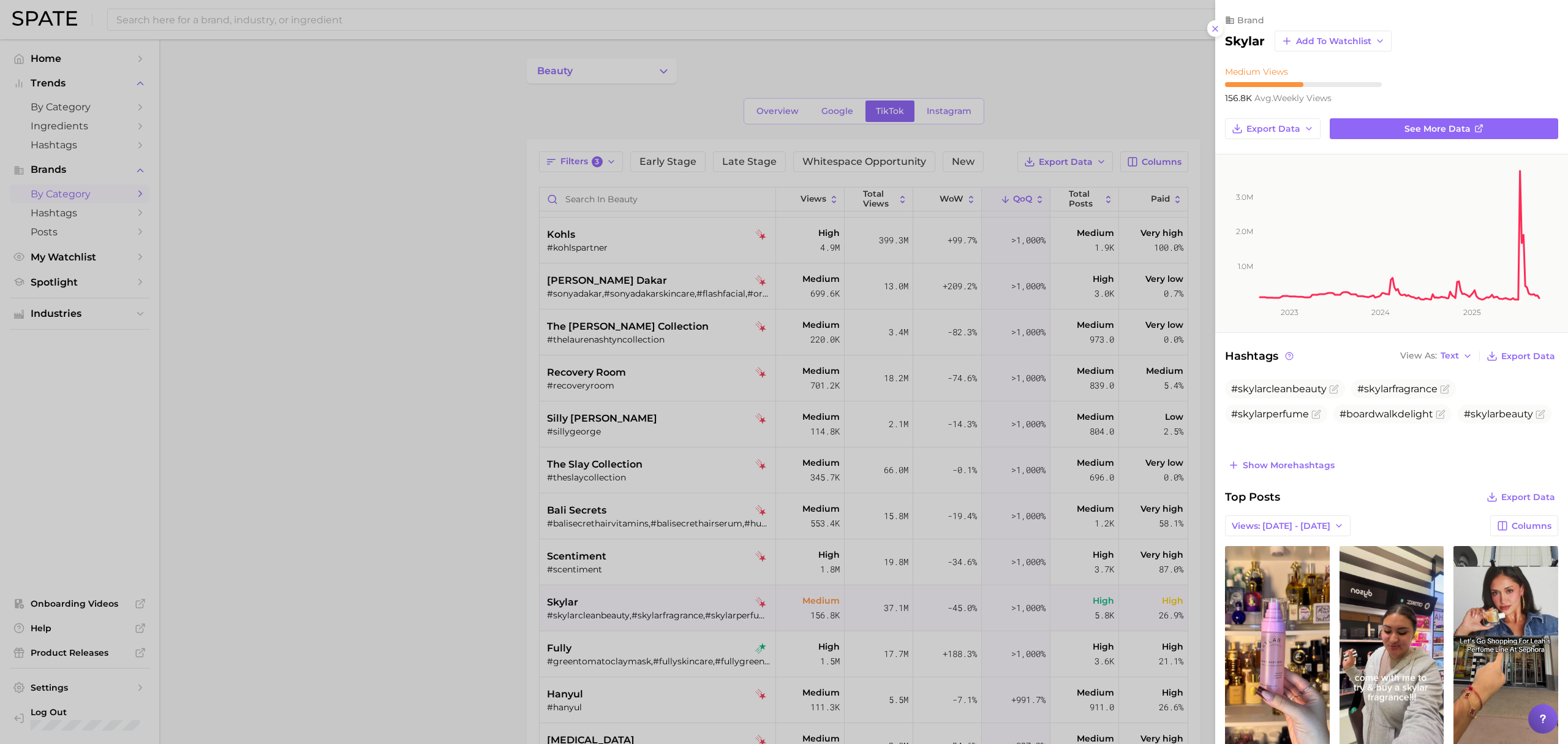
click at [473, 601] on div at bounding box center [784, 372] width 1568 height 744
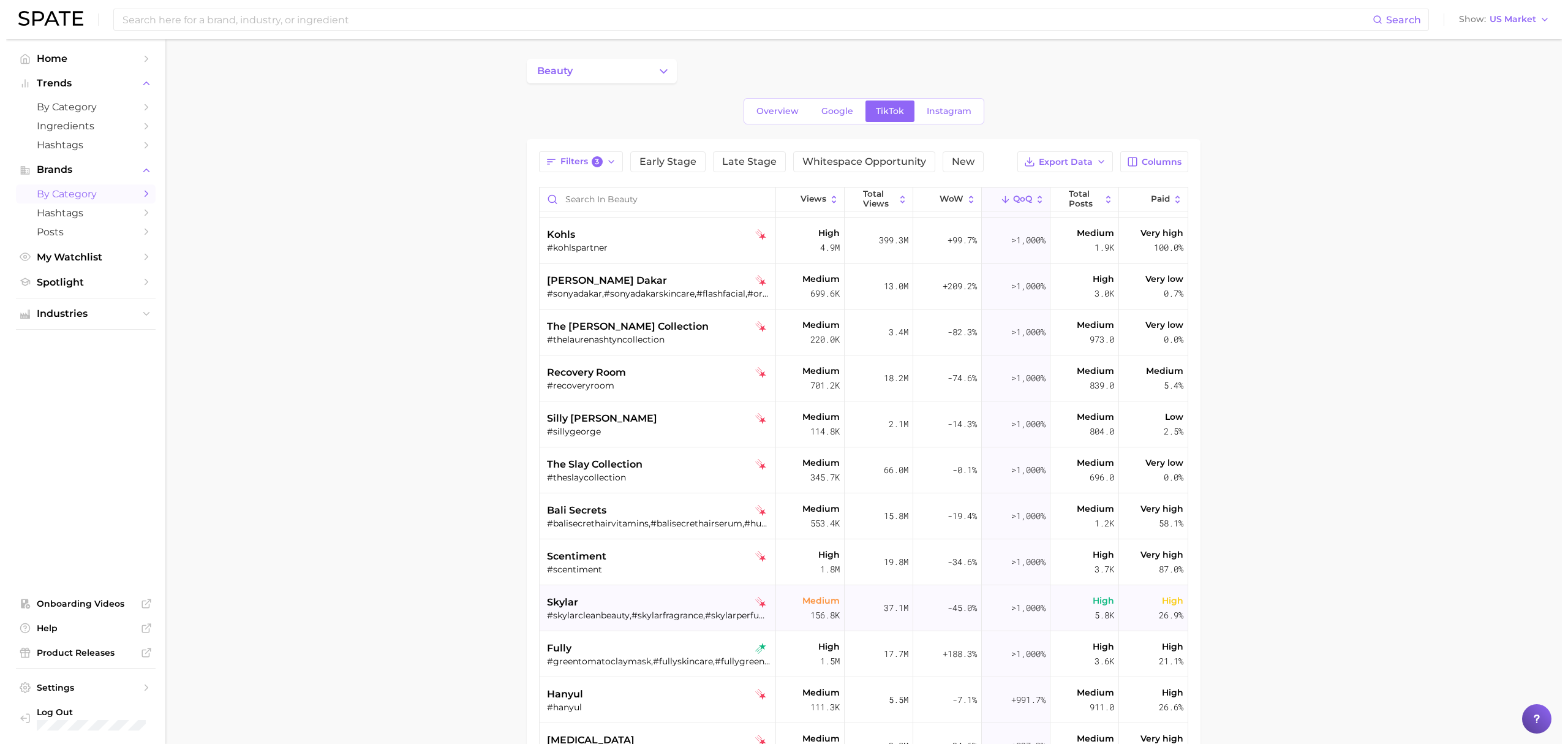
scroll to position [1306, 0]
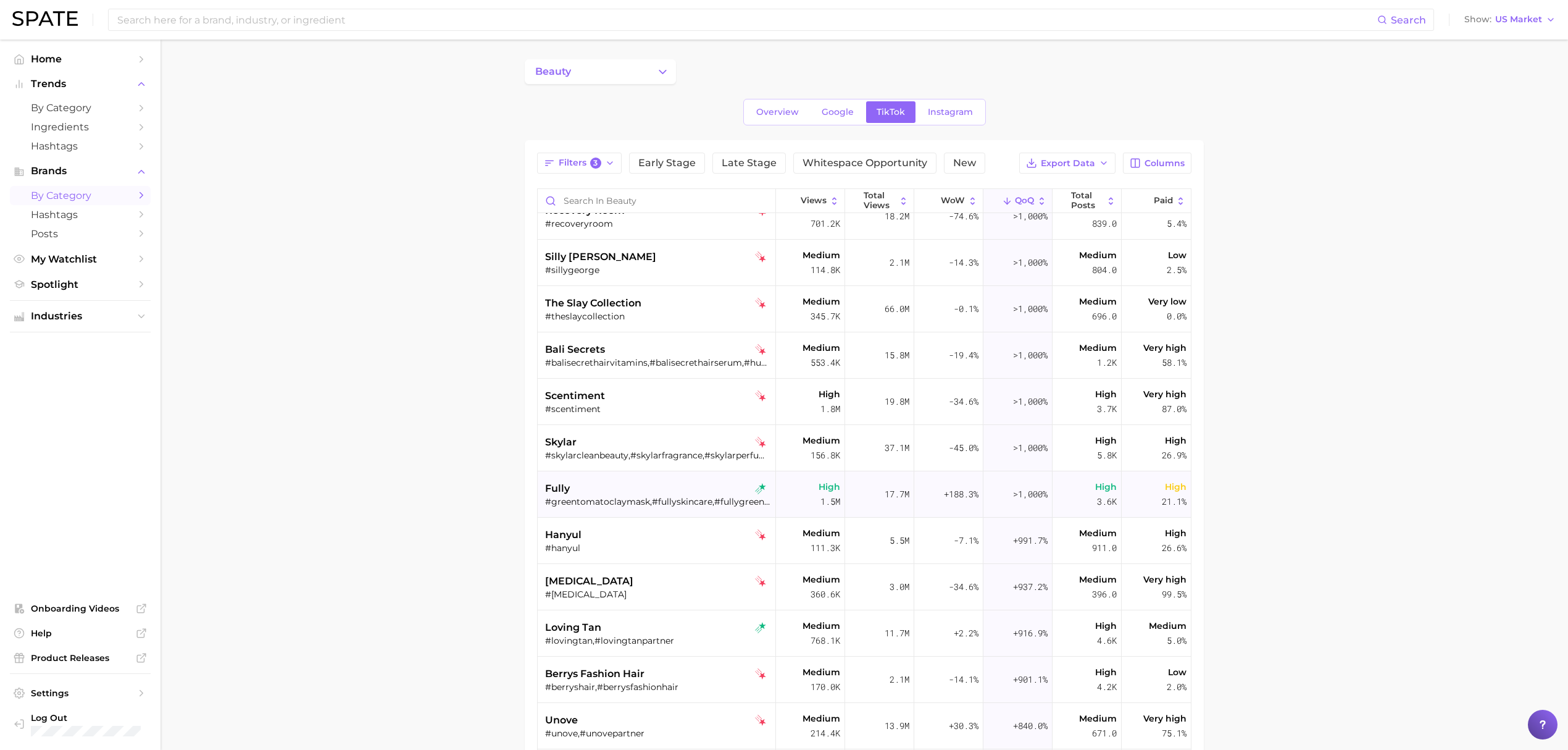
click at [665, 478] on div "fully #greentomatoclaymask,#fullyskincare,#fullygreentomato,#fullybeauty" at bounding box center [658, 494] width 226 height 47
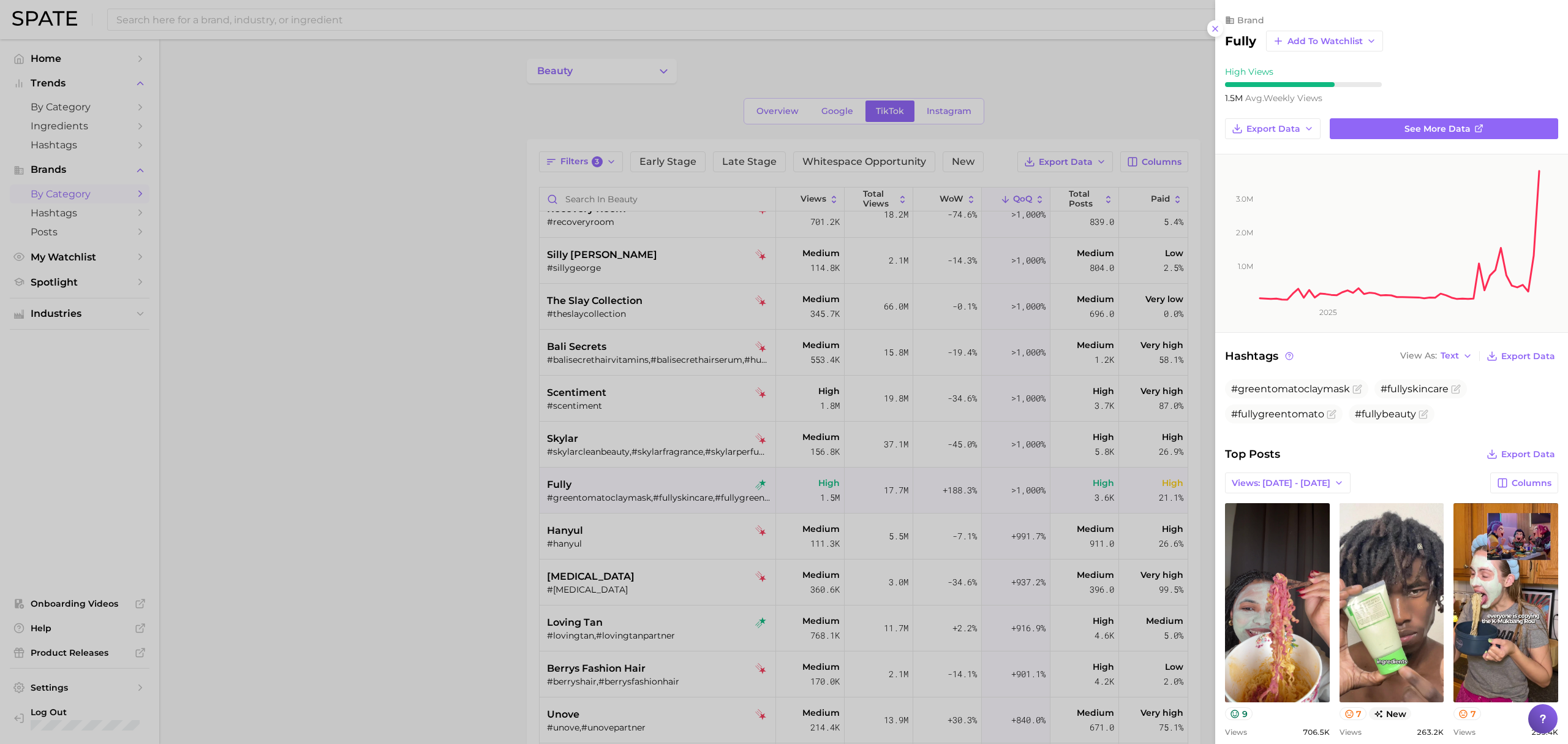
scroll to position [0, 0]
click at [641, 545] on div at bounding box center [784, 372] width 1568 height 744
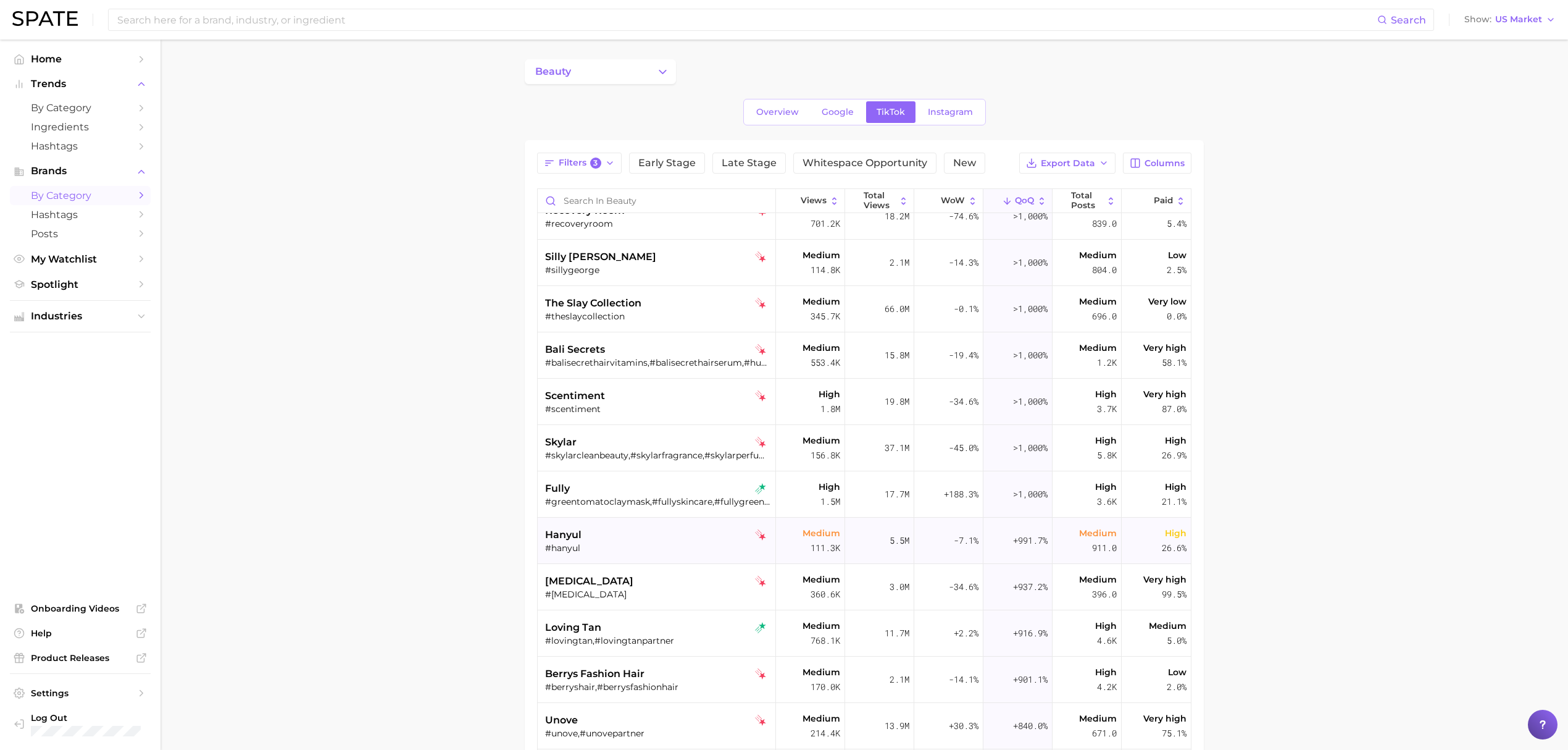
click at [655, 546] on div "#hanyul" at bounding box center [658, 547] width 226 height 11
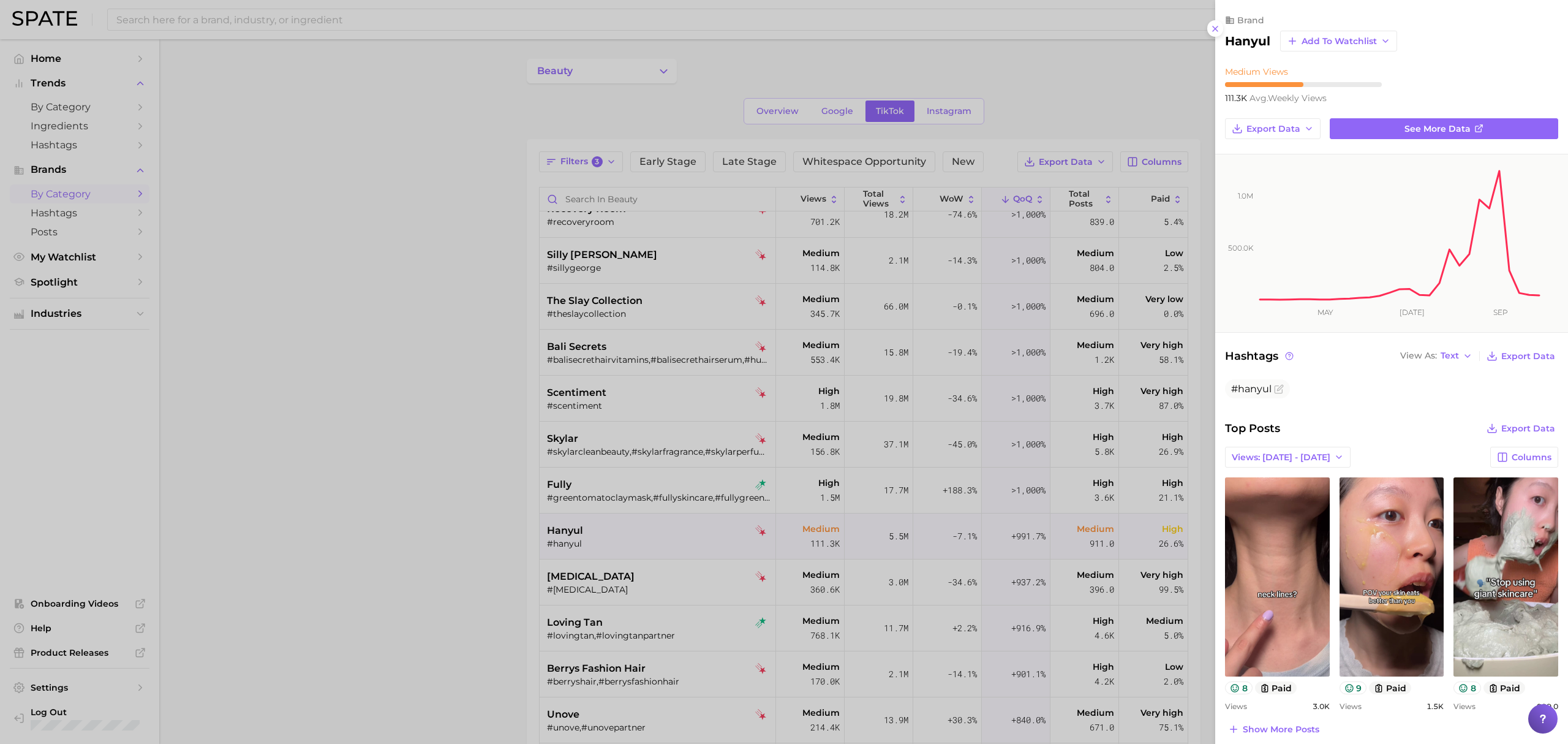
drag, startPoint x: 412, startPoint y: 613, endPoint x: 640, endPoint y: 599, distance: 228.4
click at [412, 613] on div at bounding box center [784, 372] width 1568 height 744
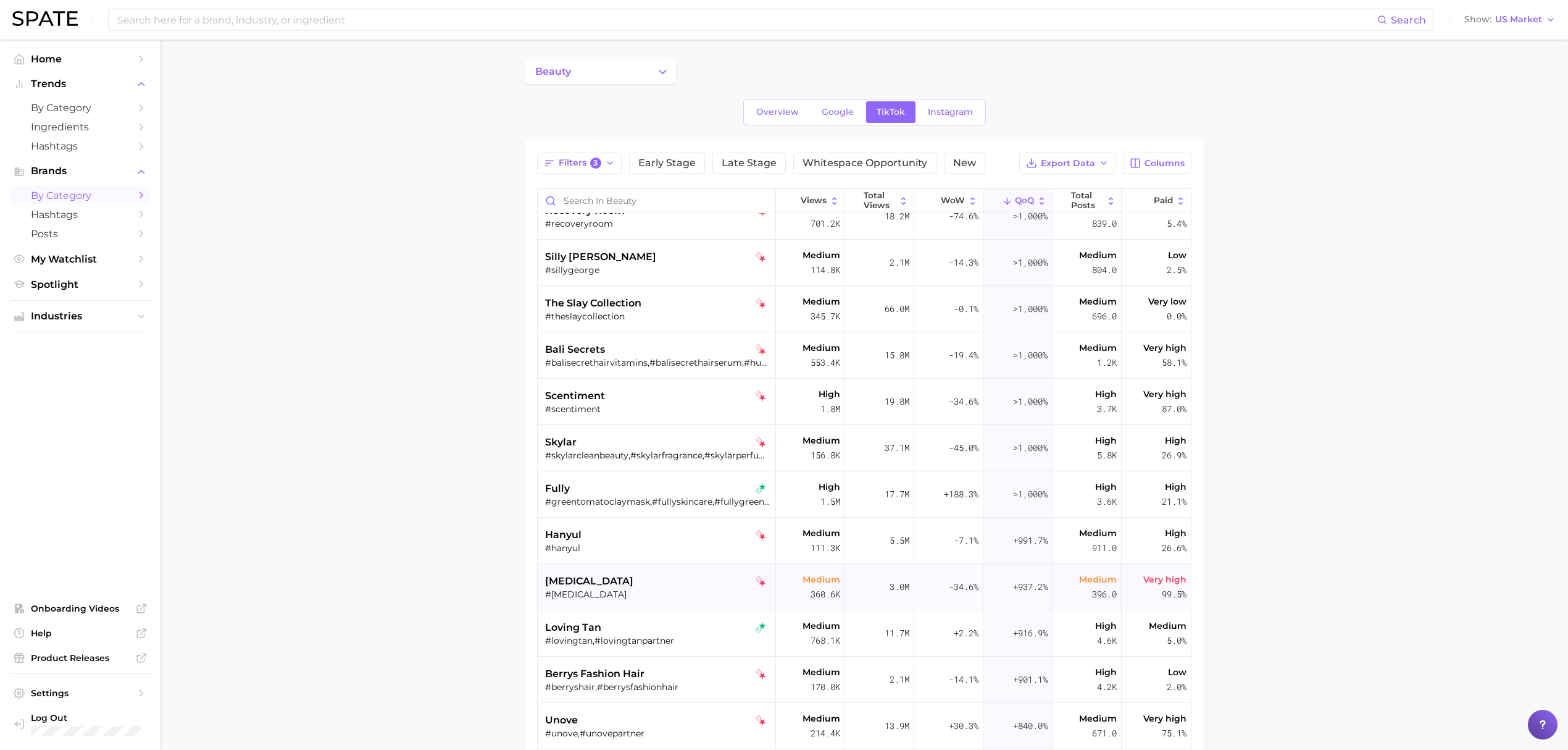
click at [658, 587] on div "kerasal" at bounding box center [658, 581] width 226 height 15
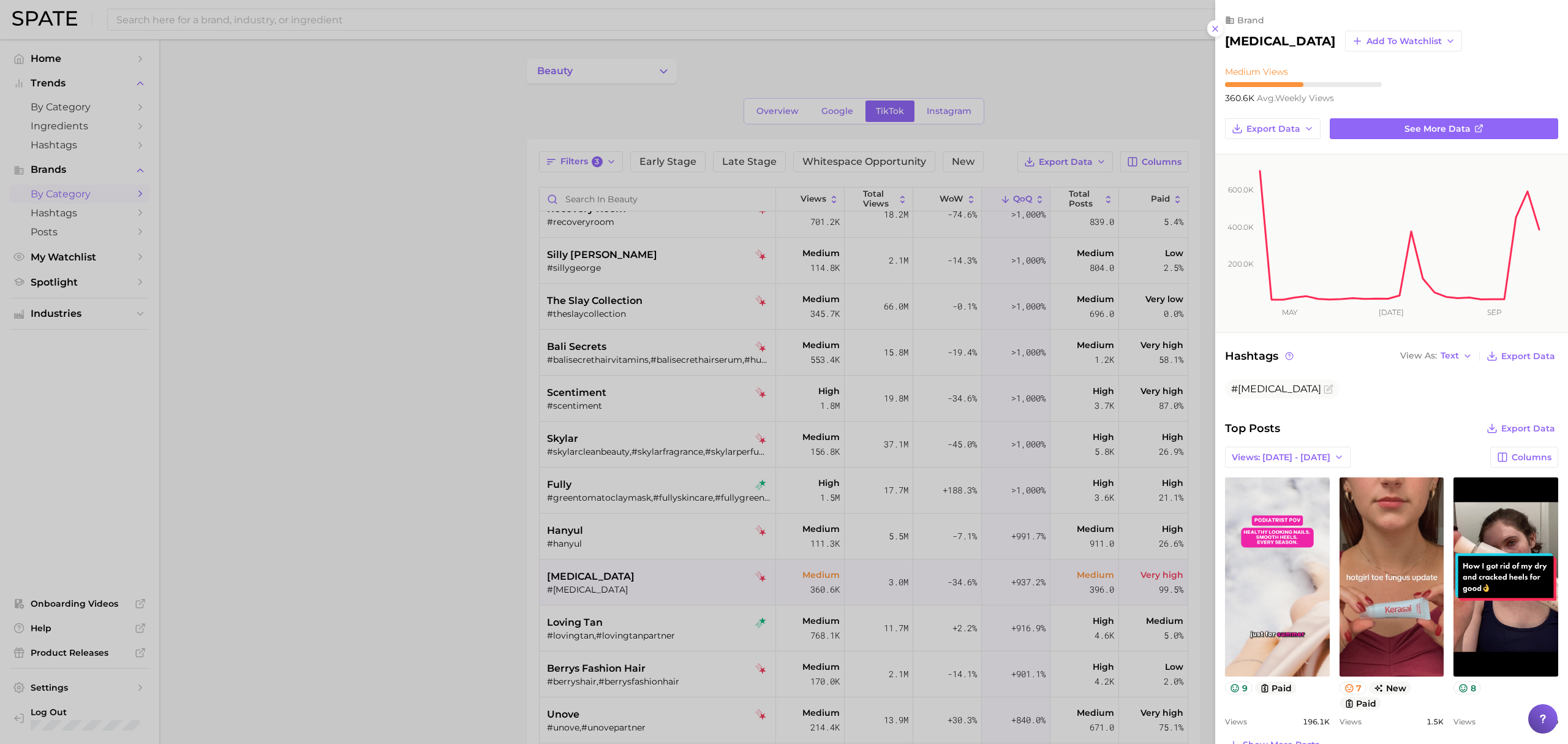
click at [678, 608] on div at bounding box center [784, 372] width 1568 height 744
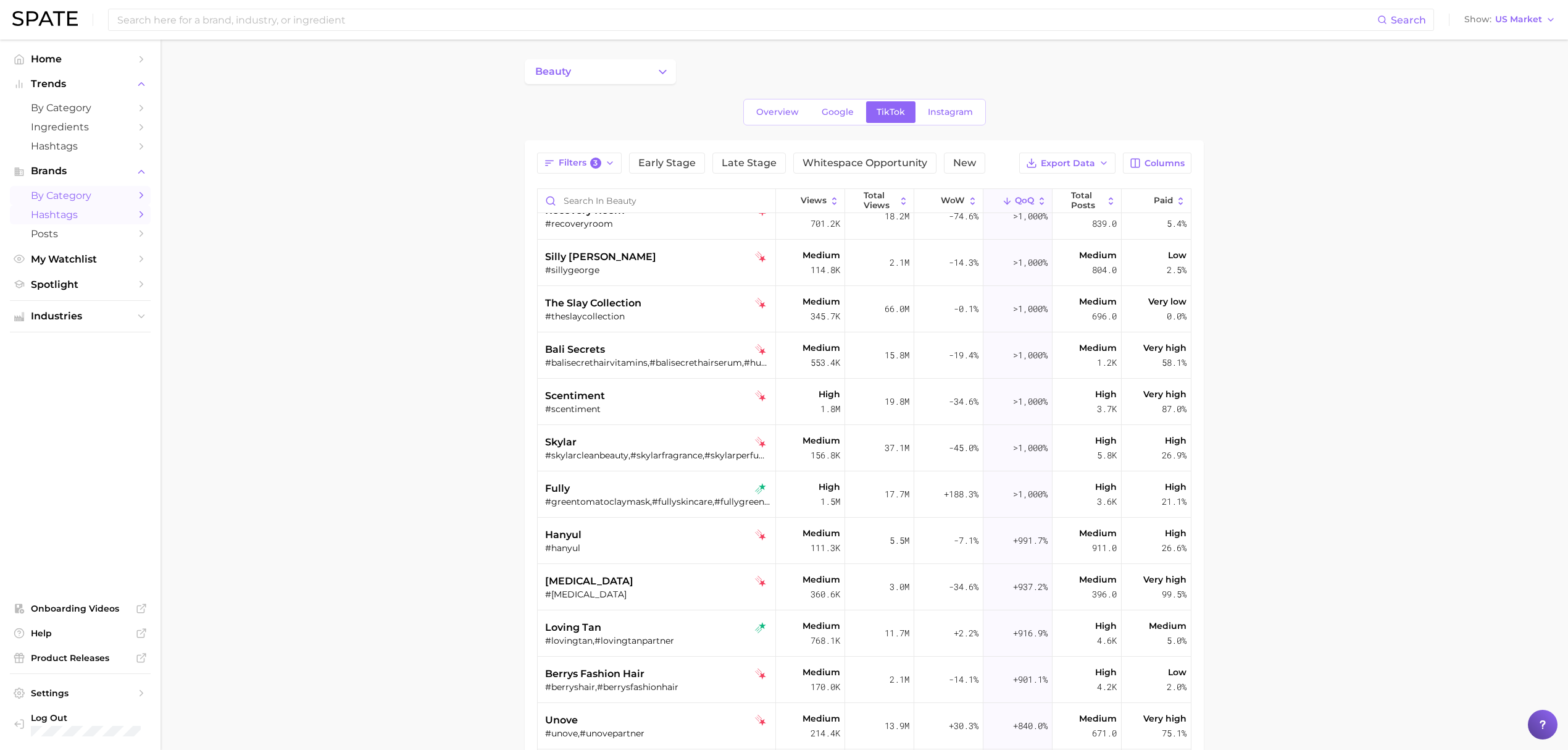
drag, startPoint x: 104, startPoint y: 221, endPoint x: 404, endPoint y: 257, distance: 302.2
click at [104, 221] on span "Hashtags" at bounding box center [80, 215] width 99 height 12
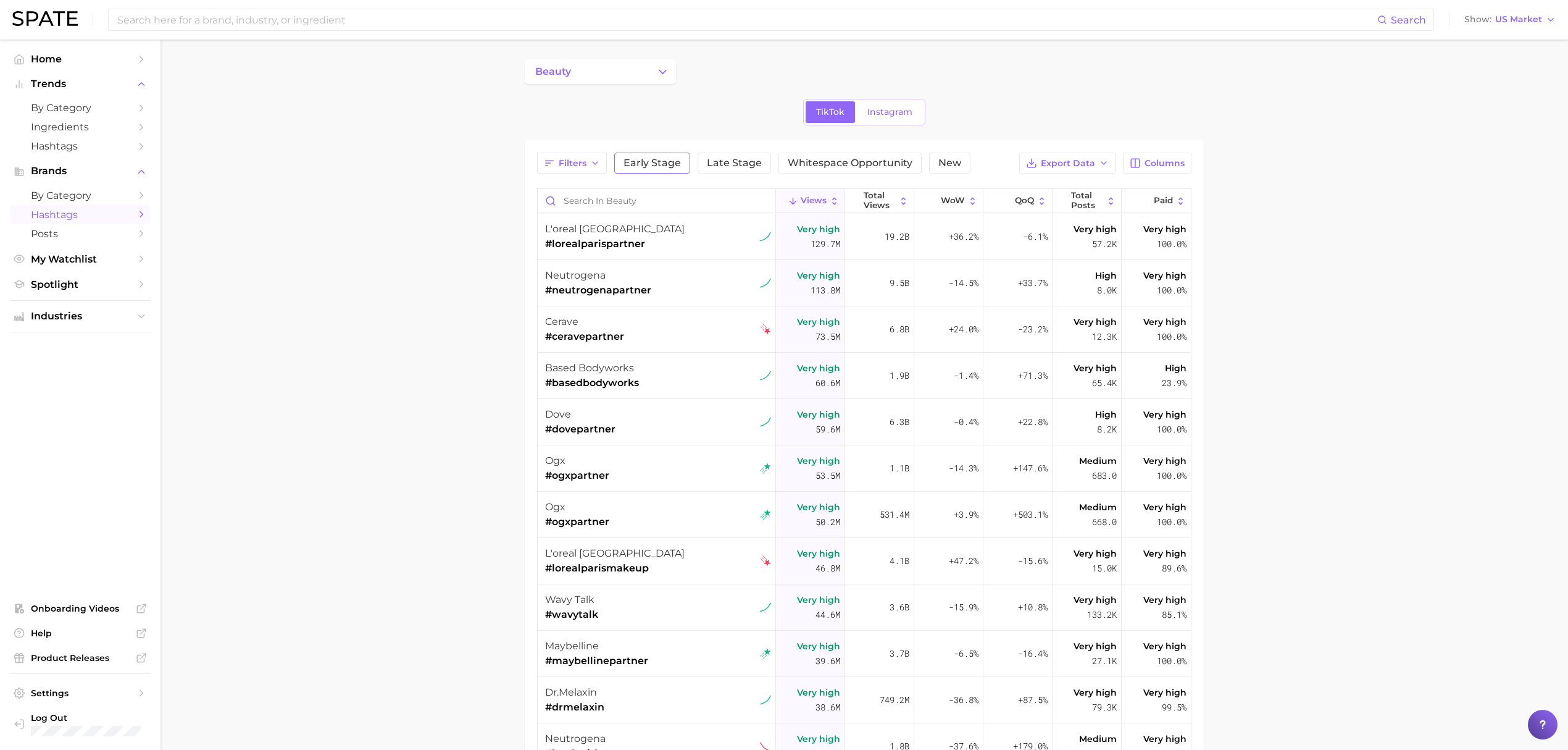
click at [675, 163] on span "Early Stage" at bounding box center [652, 163] width 57 height 10
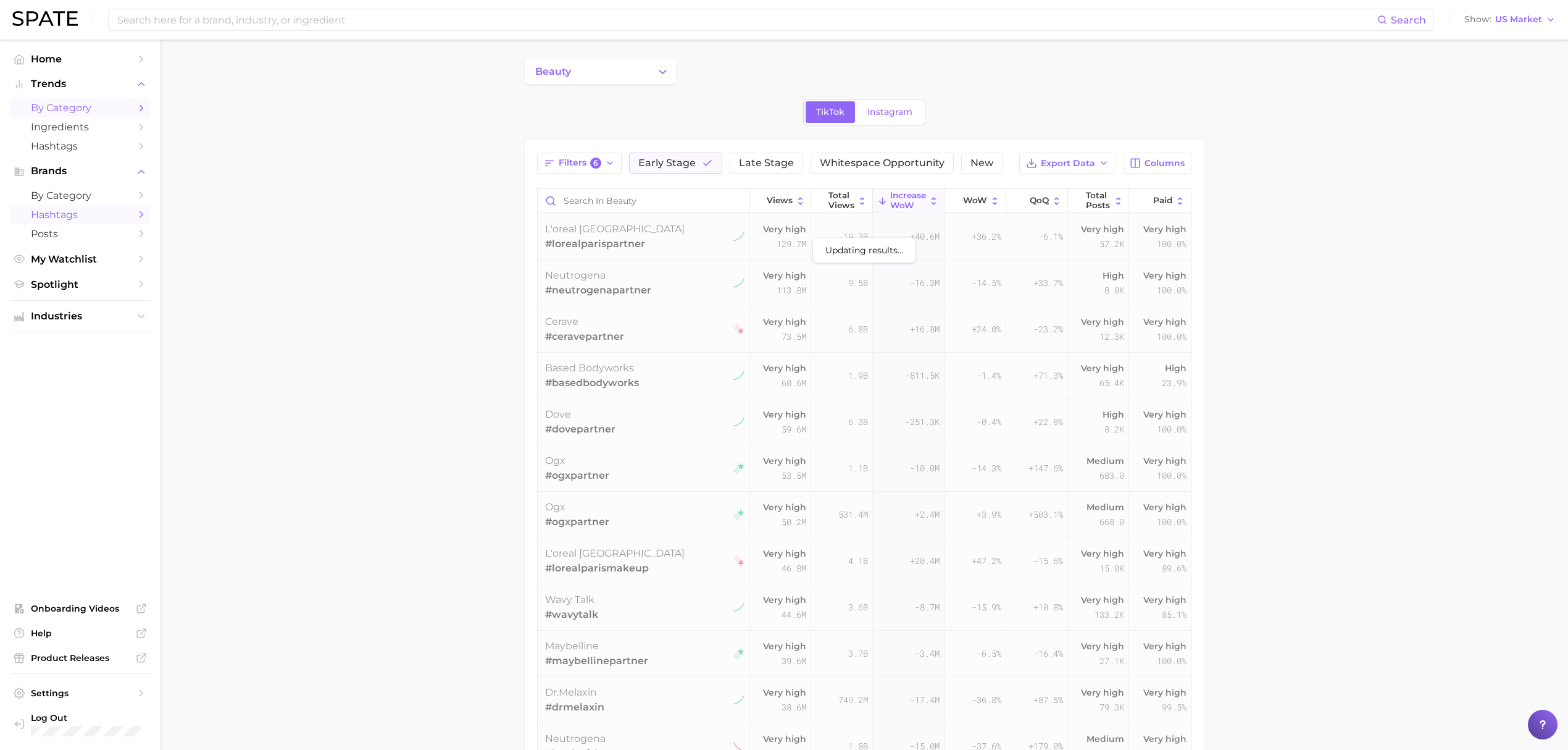
click at [79, 107] on span "by Category" at bounding box center [80, 108] width 99 height 12
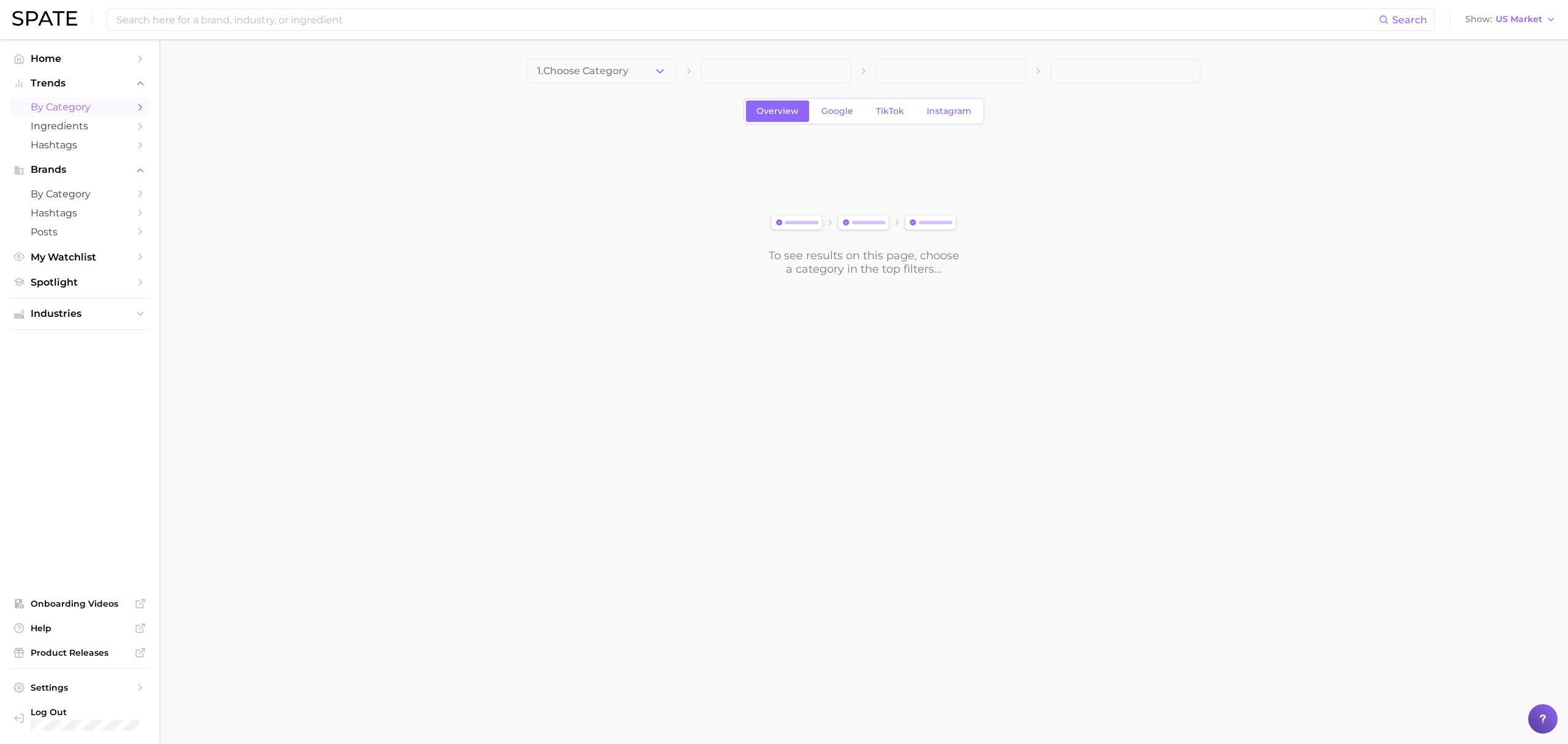
click at [637, 87] on div "1. Choose Category Overview Google TikTok Instagram To see results on this page…" at bounding box center [863, 167] width 673 height 217
click at [637, 82] on button "1. Choose Category" at bounding box center [601, 71] width 150 height 25
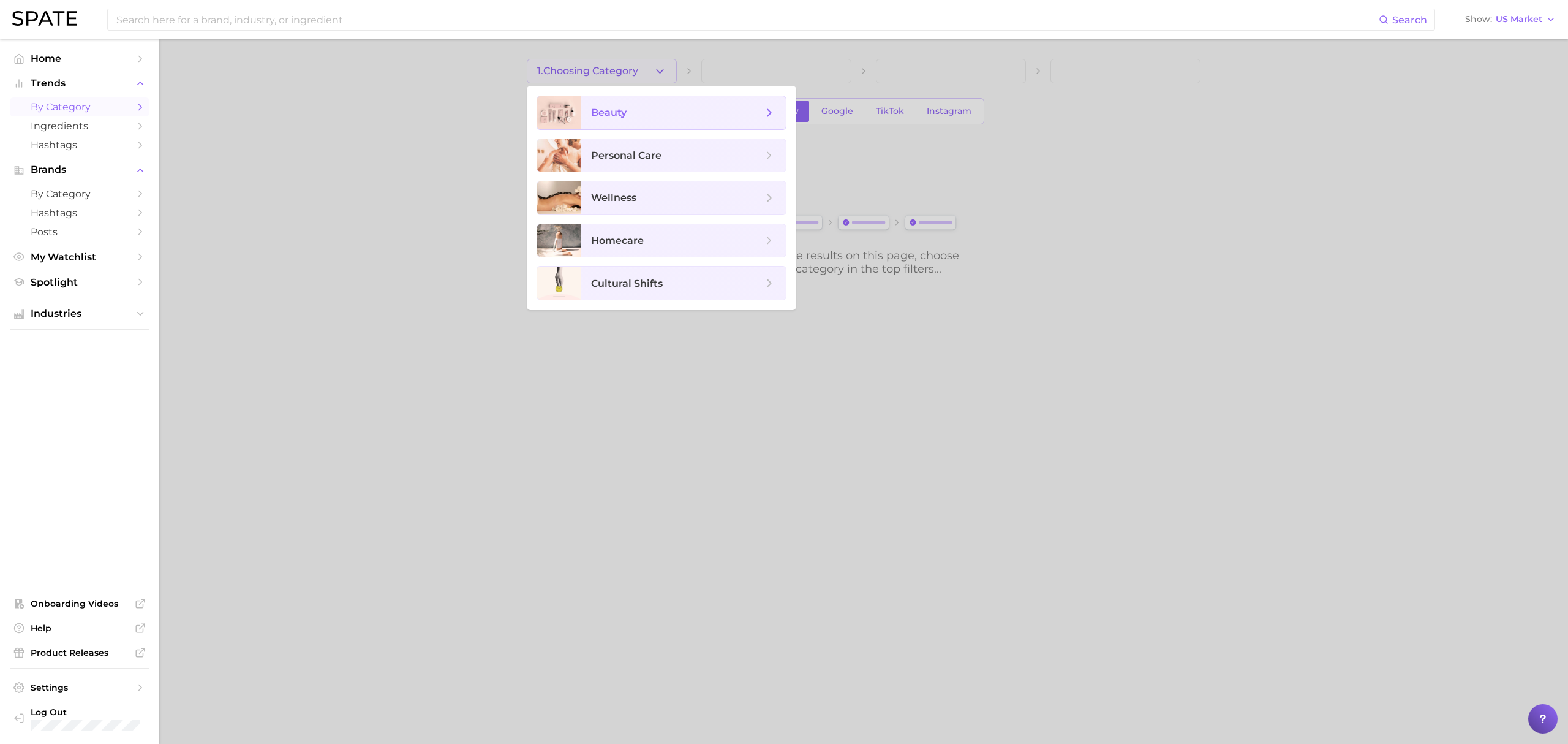
click at [643, 103] on span "beauty" at bounding box center [683, 113] width 204 height 33
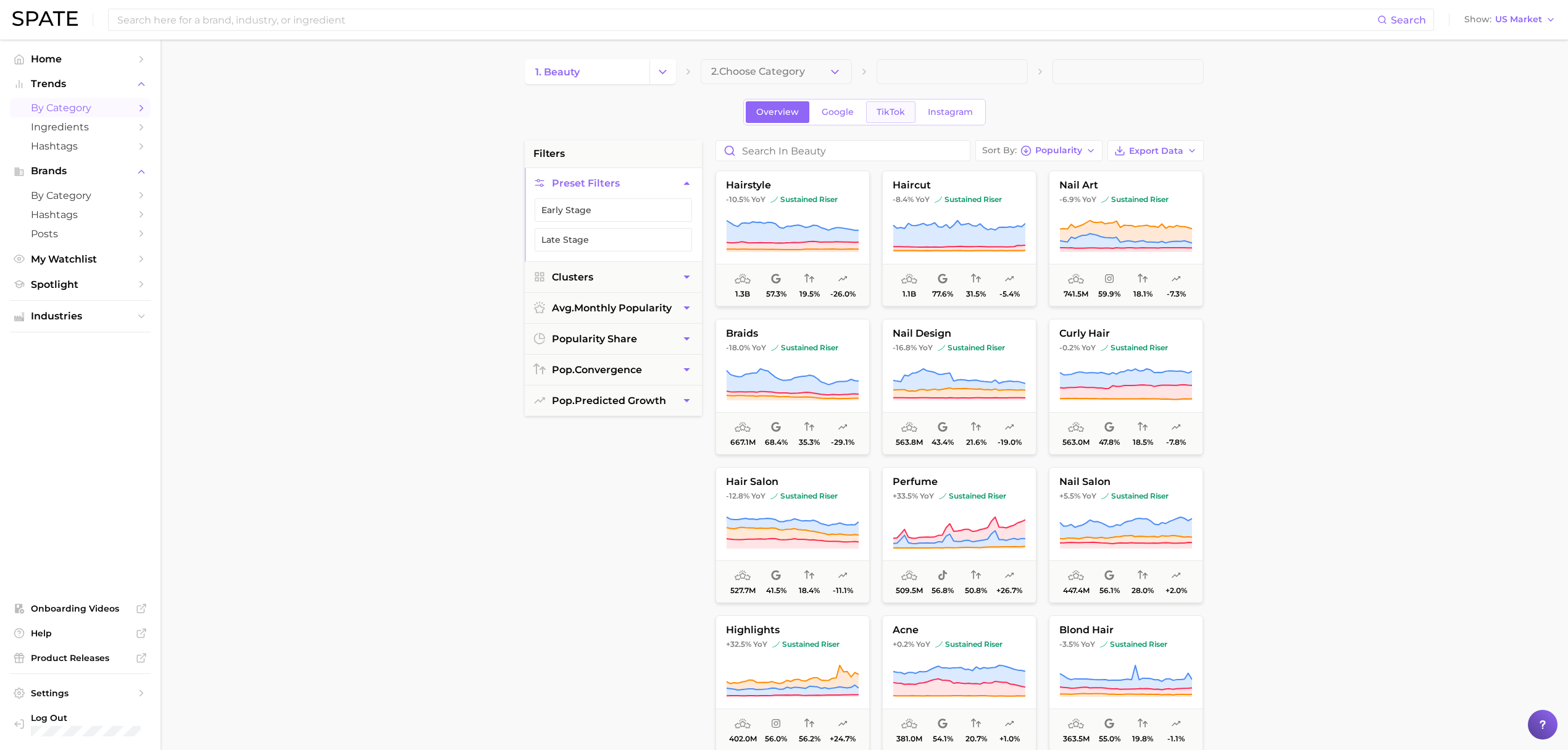
click at [887, 112] on span "TikTok" at bounding box center [890, 112] width 29 height 11
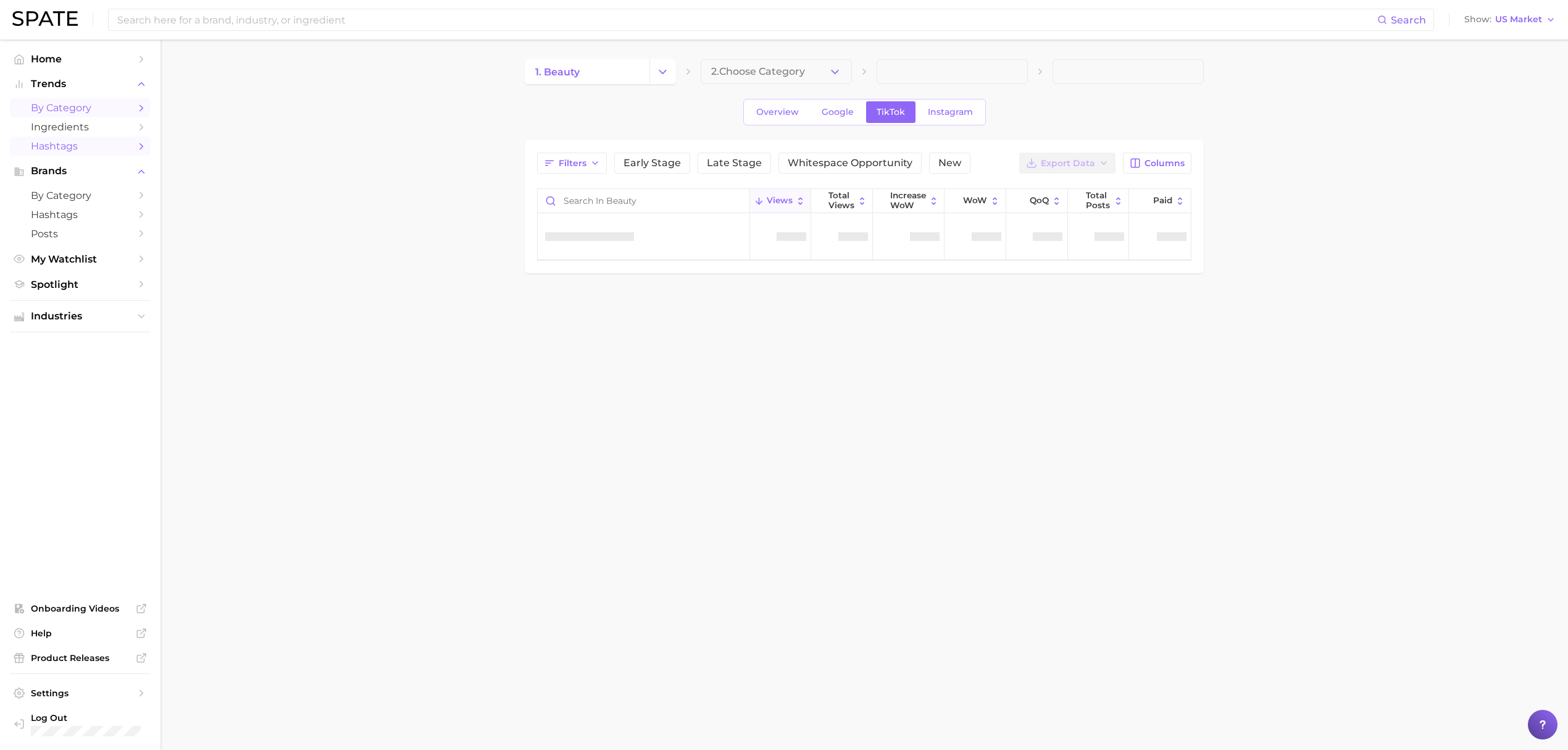
click at [108, 147] on span "Hashtags" at bounding box center [80, 146] width 99 height 12
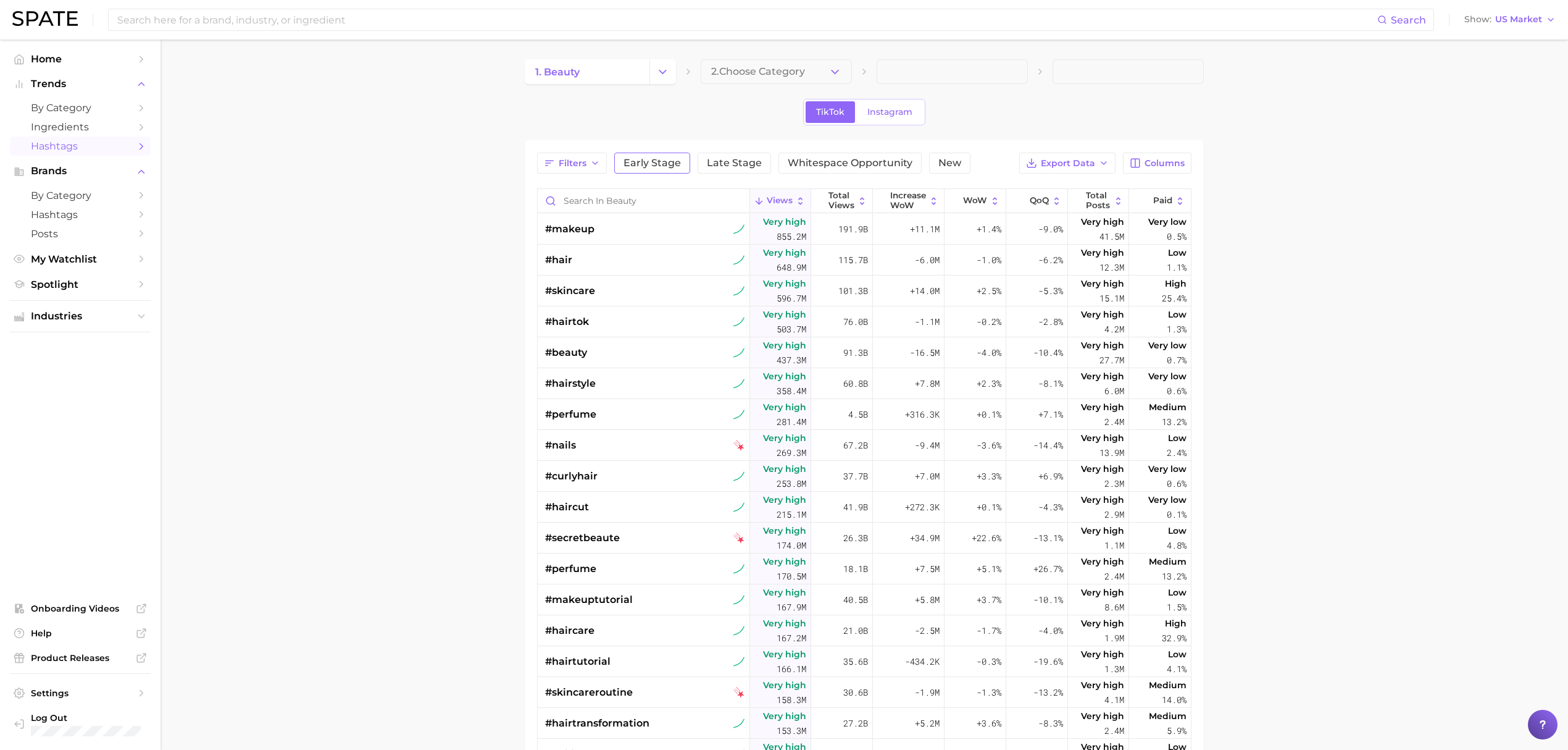
click at [668, 168] on span "Early Stage" at bounding box center [652, 163] width 57 height 10
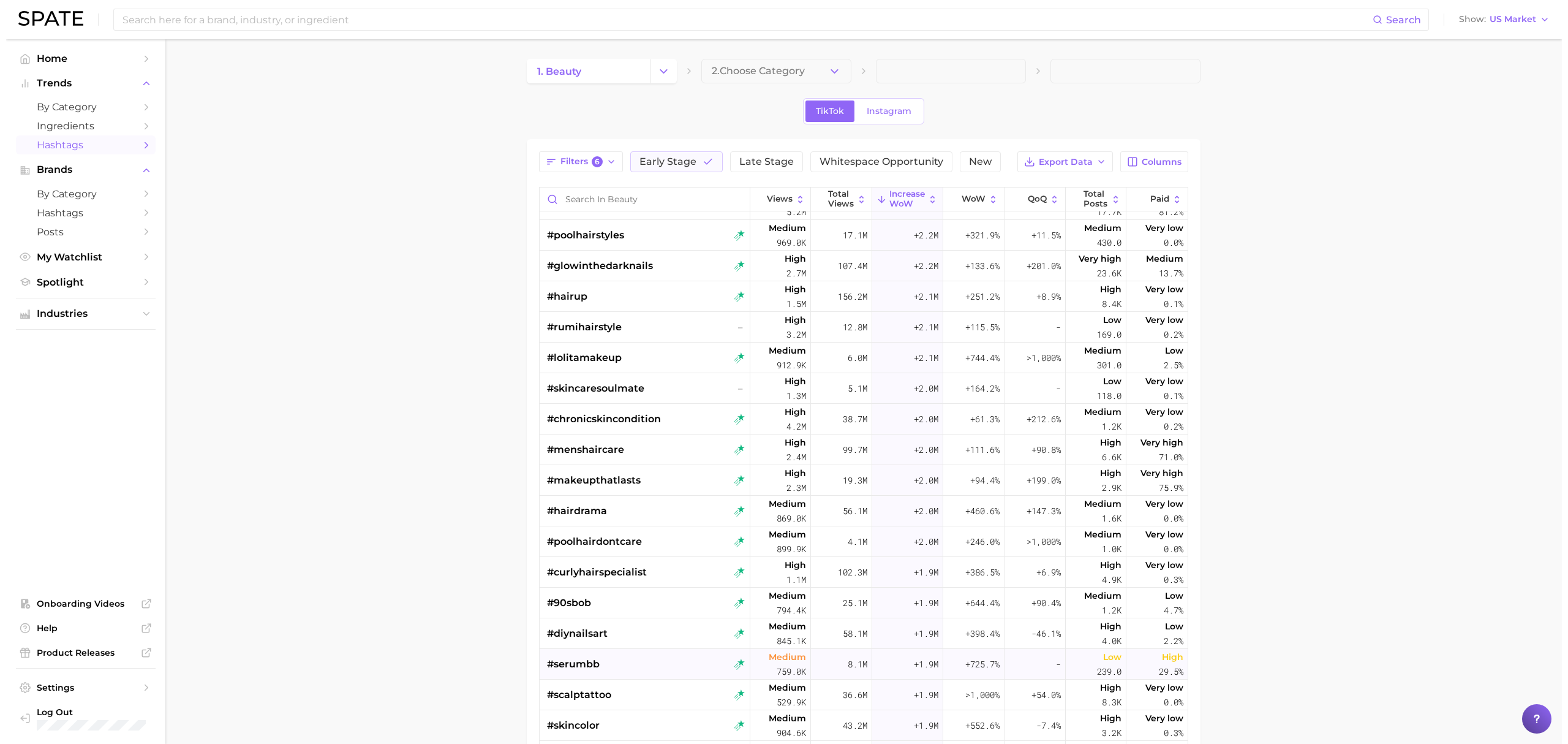
scroll to position [898, 0]
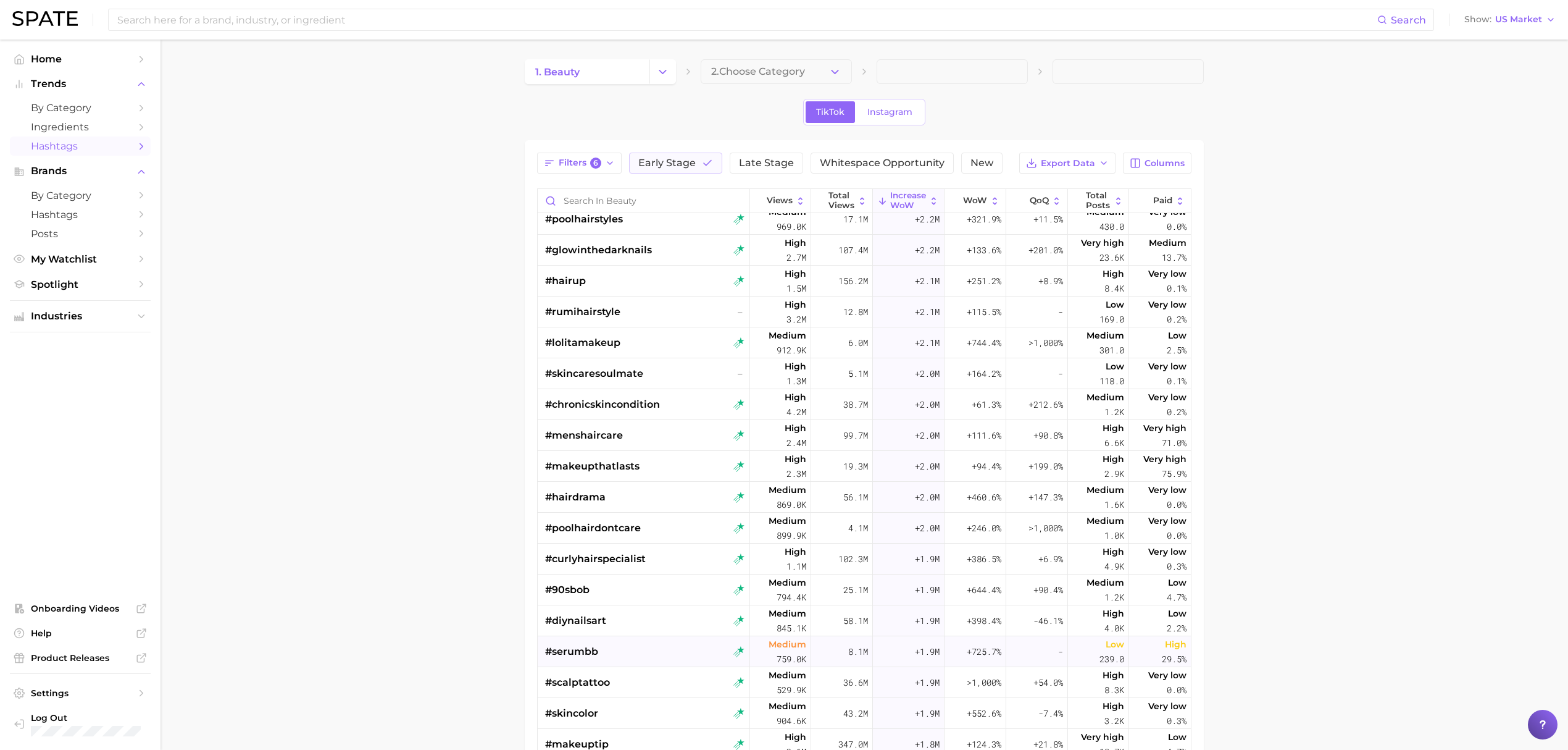
click at [618, 662] on div "#serumbb" at bounding box center [645, 651] width 200 height 31
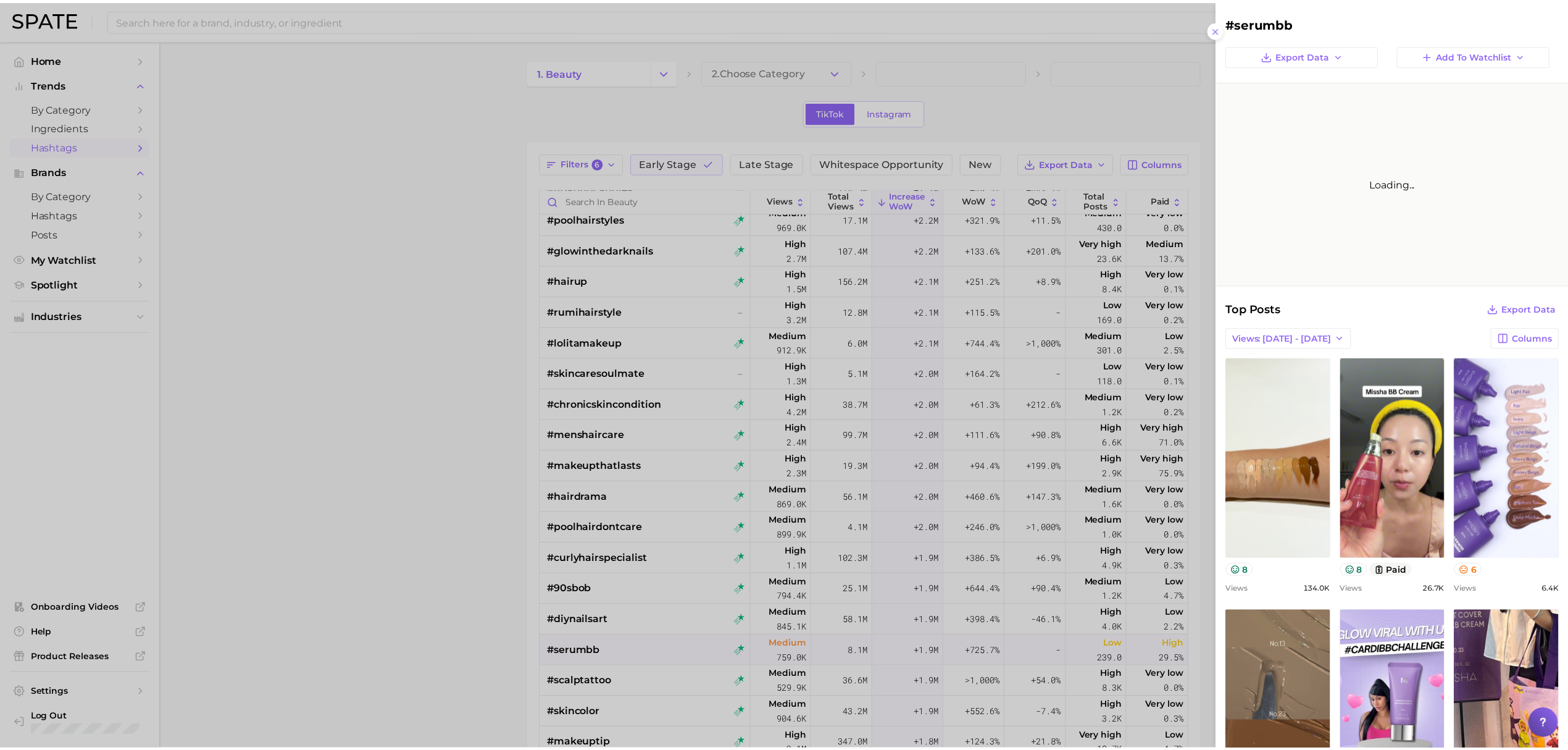
scroll to position [0, 0]
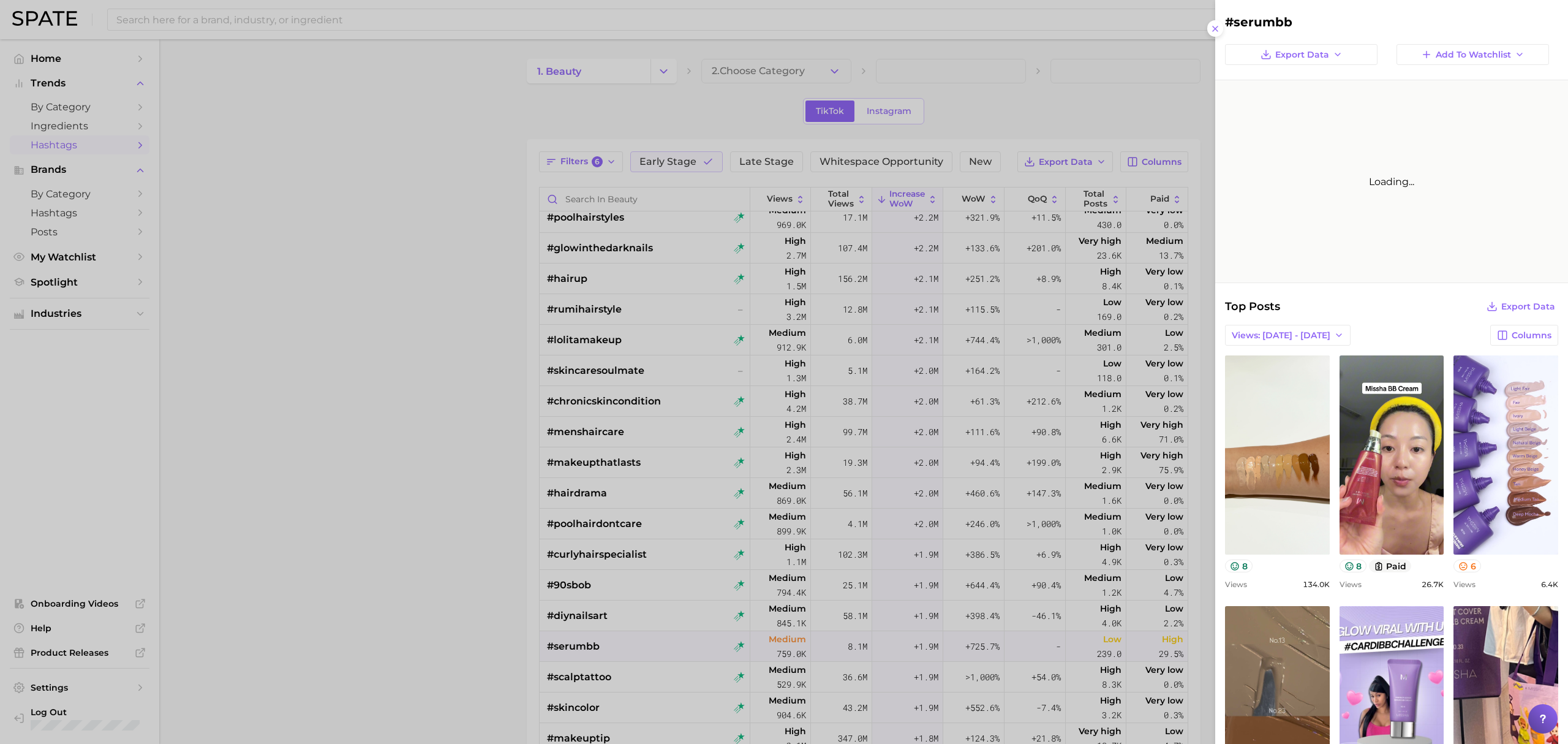
click at [476, 601] on div at bounding box center [784, 372] width 1568 height 744
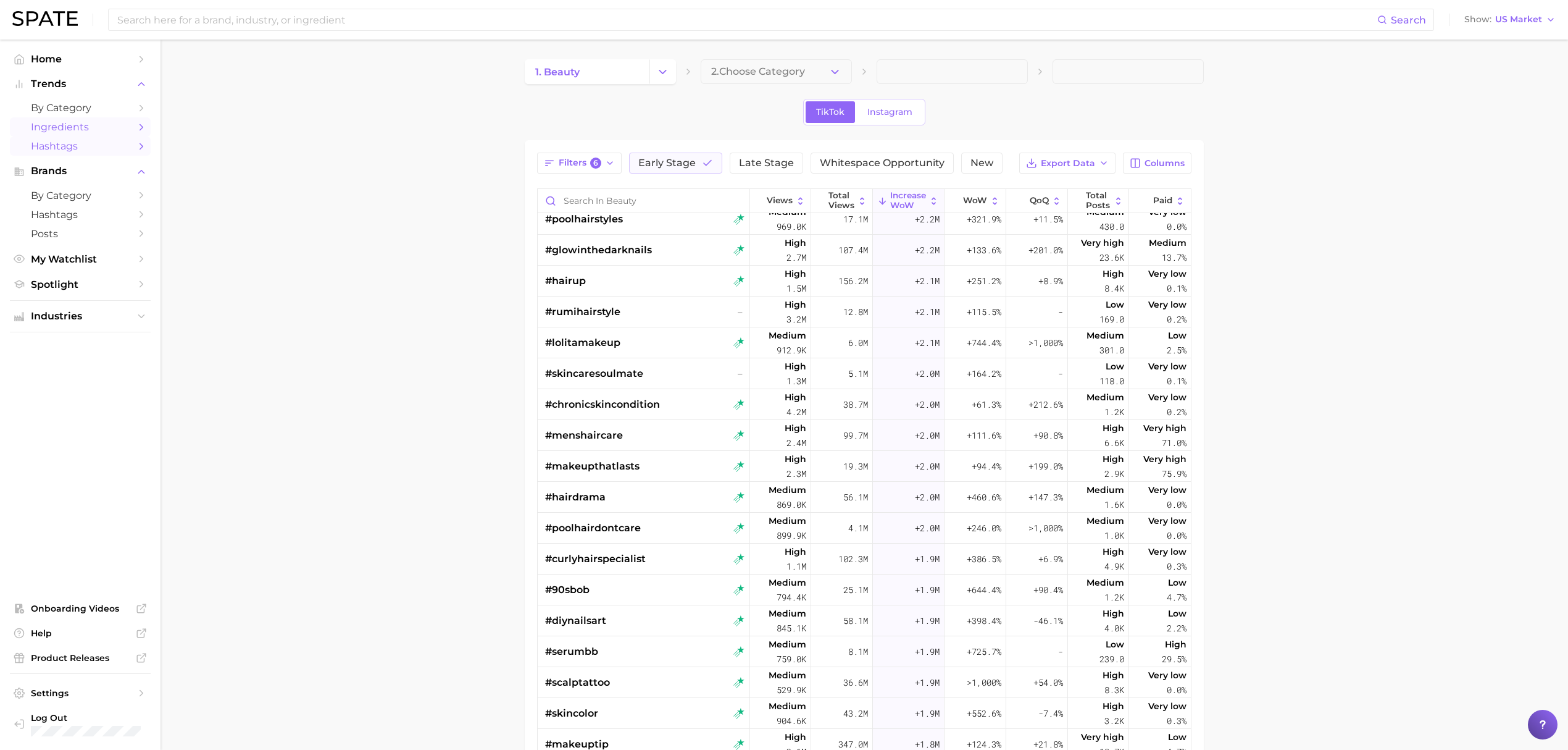
click at [89, 126] on span "Ingredients" at bounding box center [80, 127] width 99 height 12
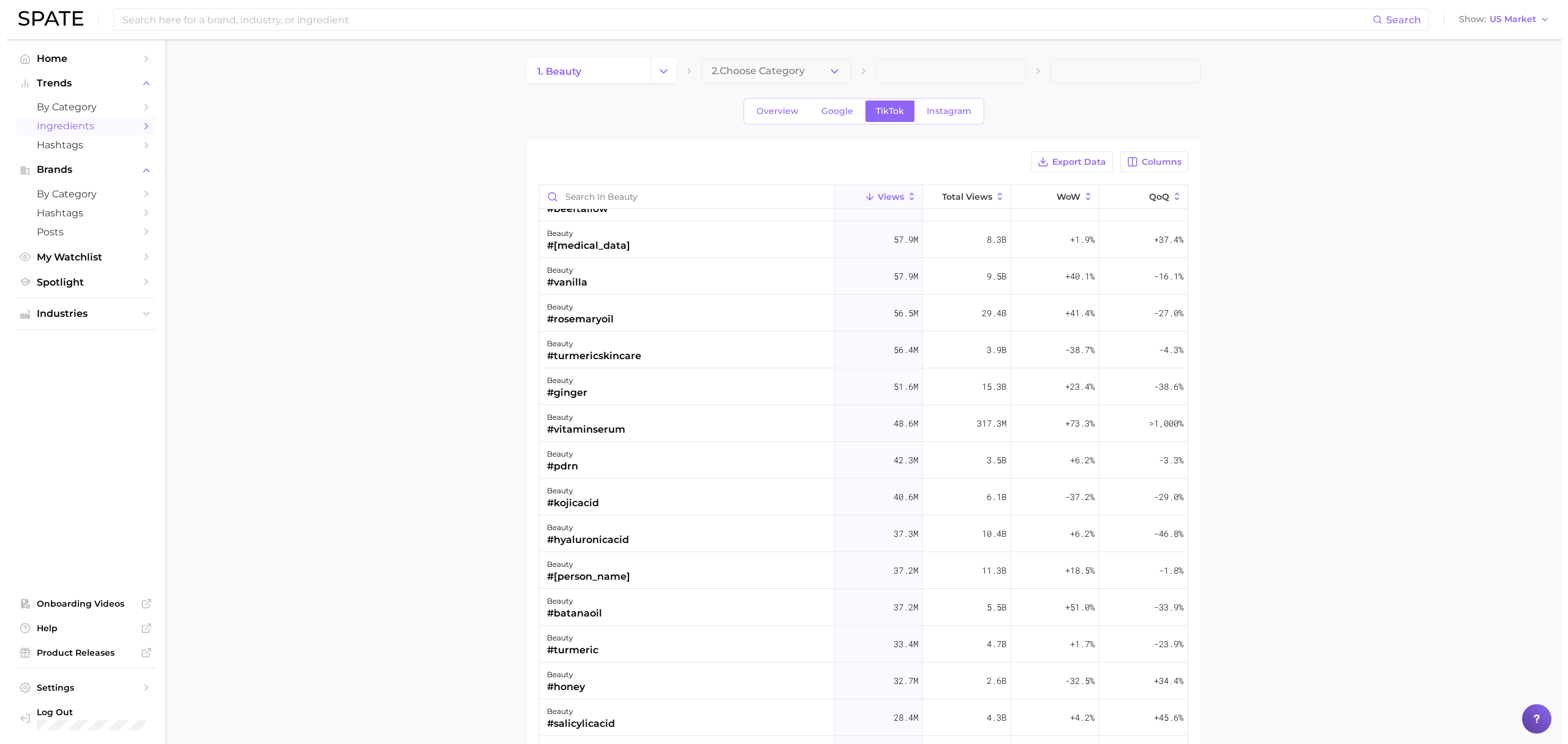
scroll to position [327, 0]
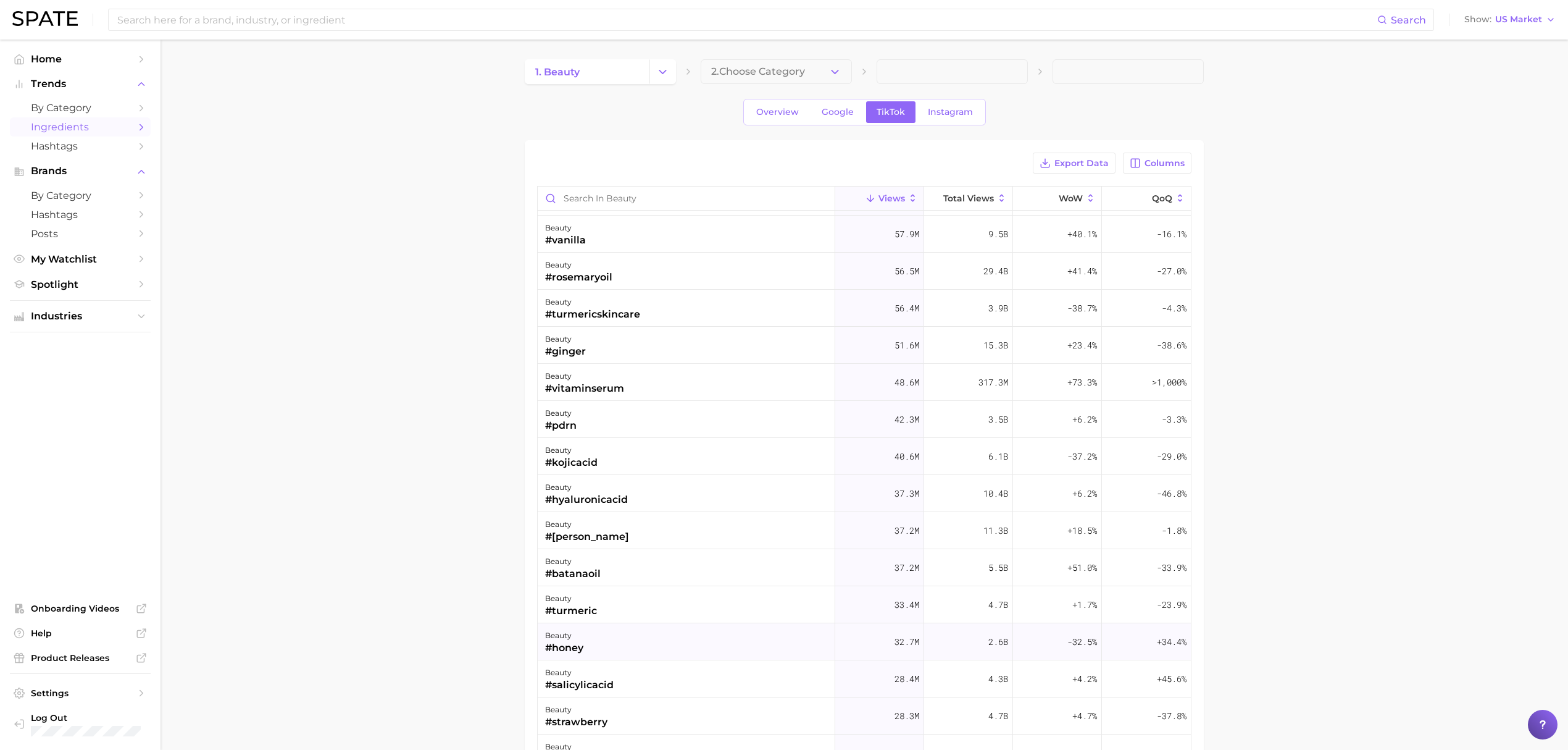
click at [646, 657] on div "beauty #honey" at bounding box center [687, 641] width 298 height 37
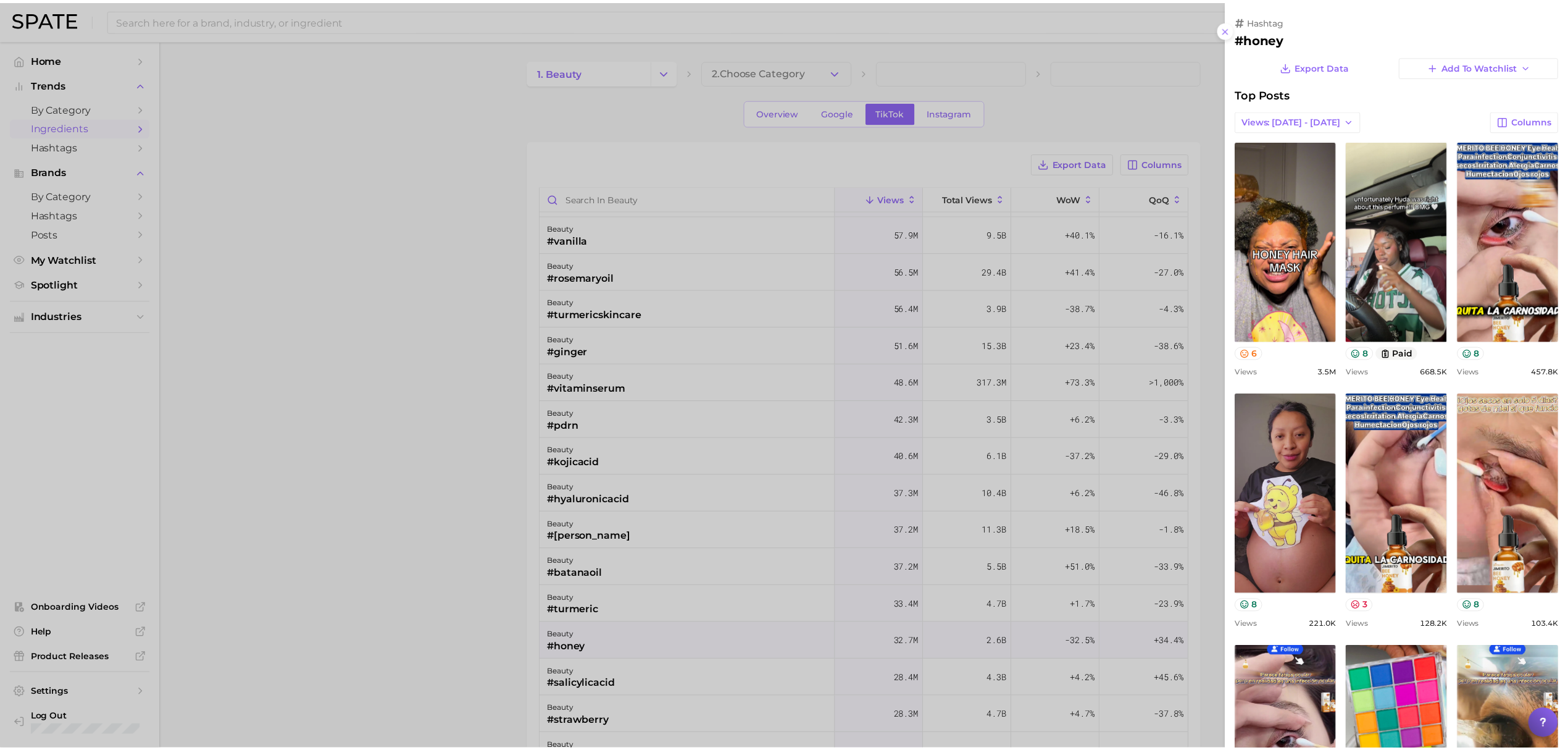
scroll to position [0, 0]
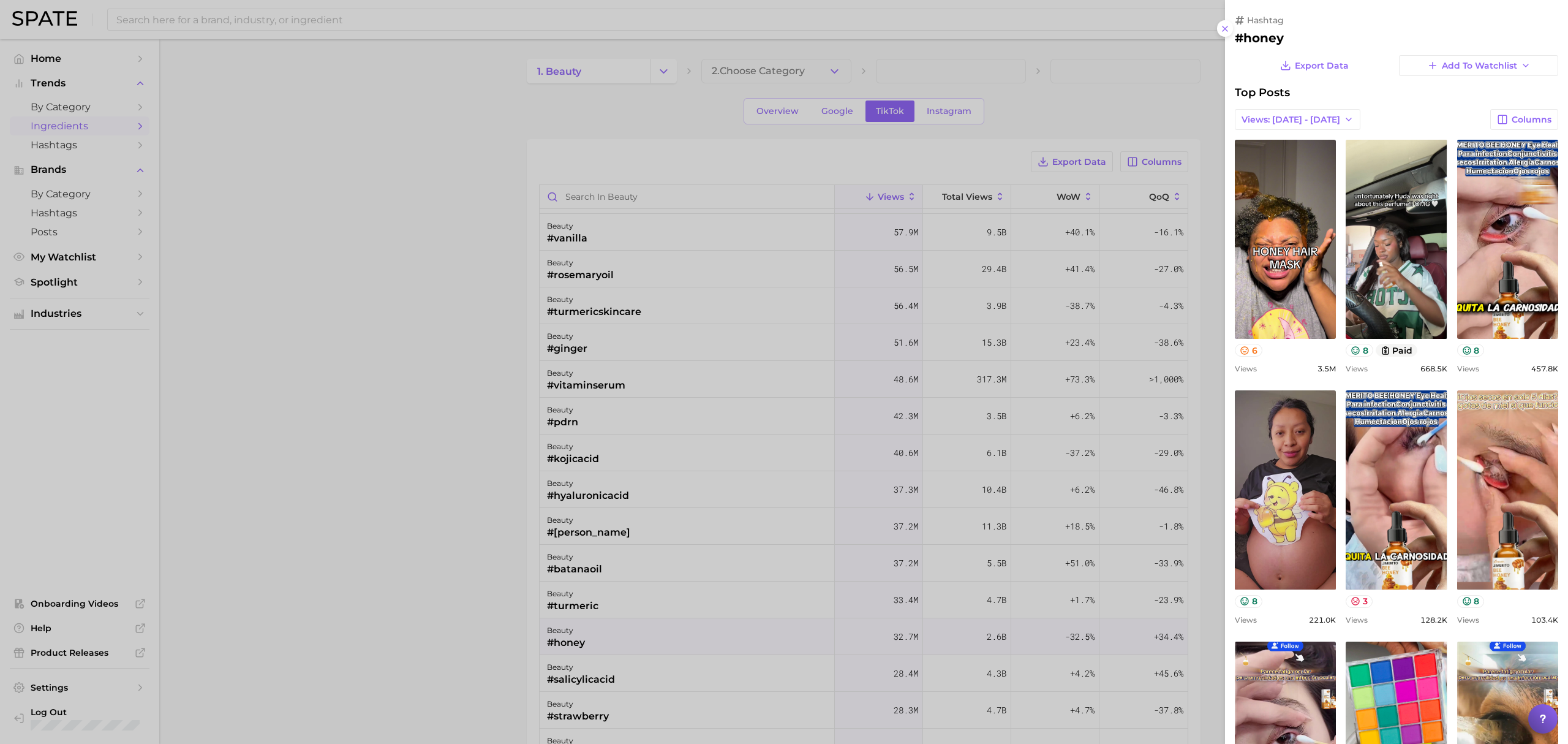
click at [478, 530] on div at bounding box center [784, 372] width 1568 height 744
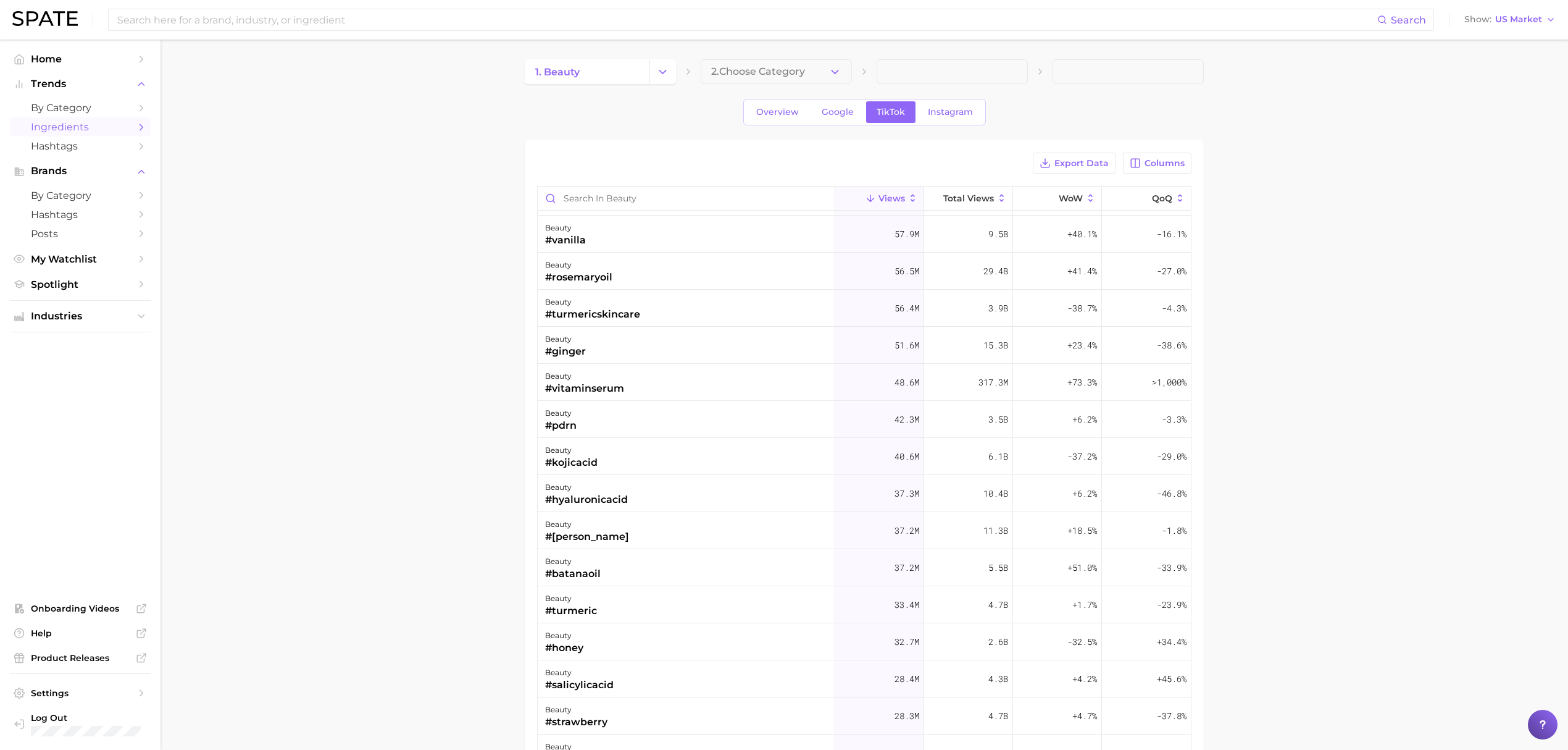
click at [482, 534] on main "1. beauty 2. Choose Category Overview Google TikTok Instagram Export Data Colum…" at bounding box center [864, 524] width 1408 height 970
click at [105, 205] on link "by Category" at bounding box center [80, 195] width 140 height 19
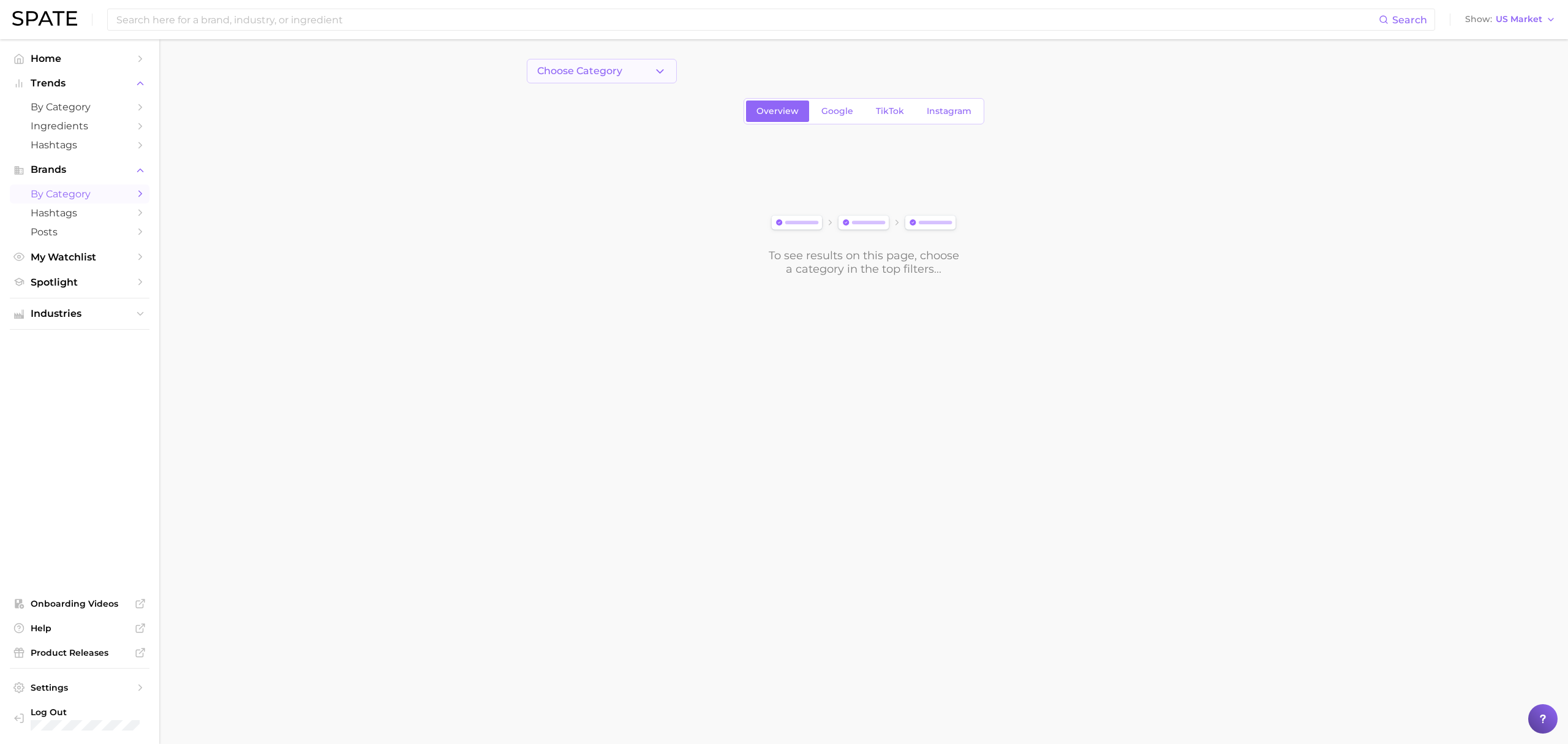
click at [638, 59] on button "Choose Category" at bounding box center [601, 71] width 150 height 25
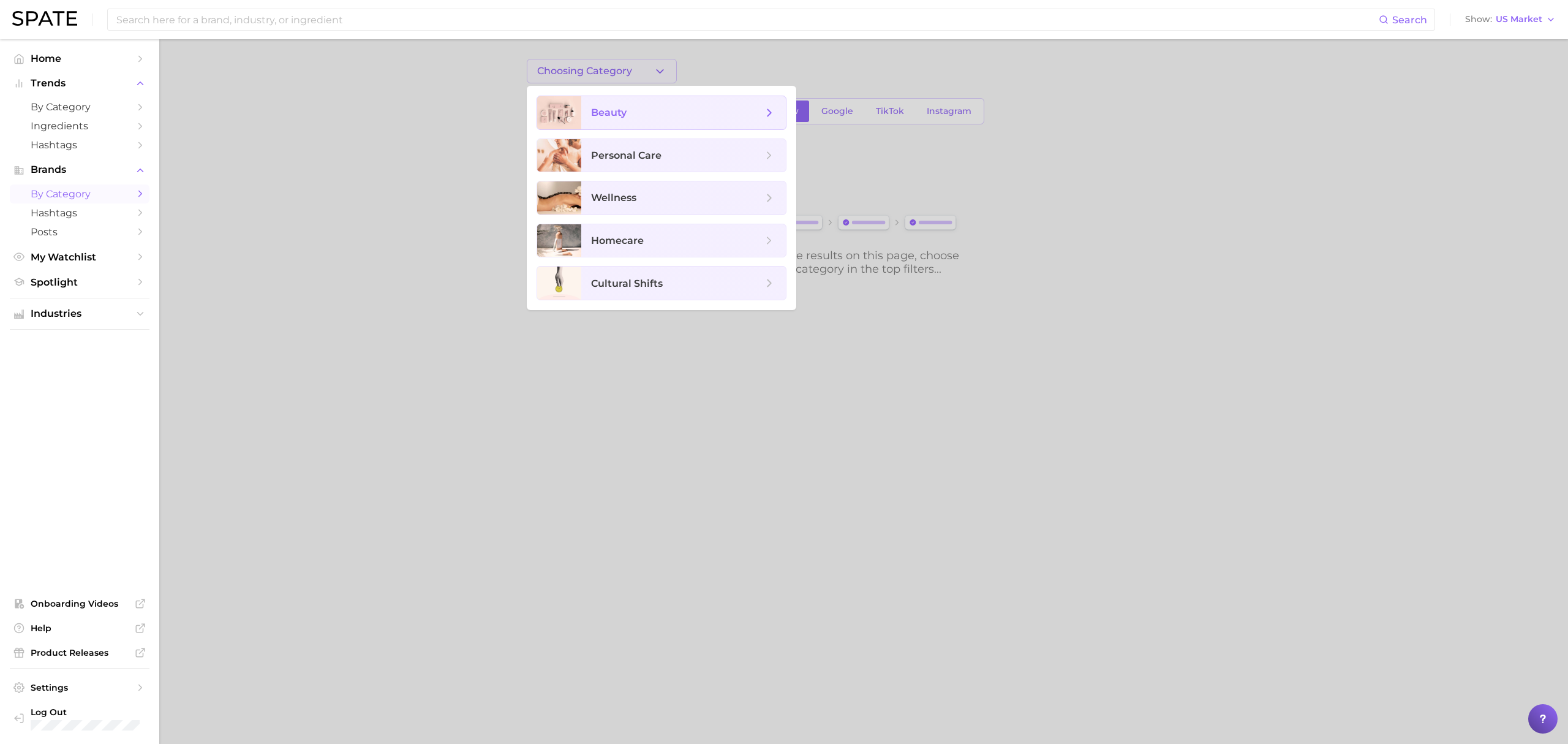
click at [650, 103] on span "beauty" at bounding box center [683, 113] width 204 height 33
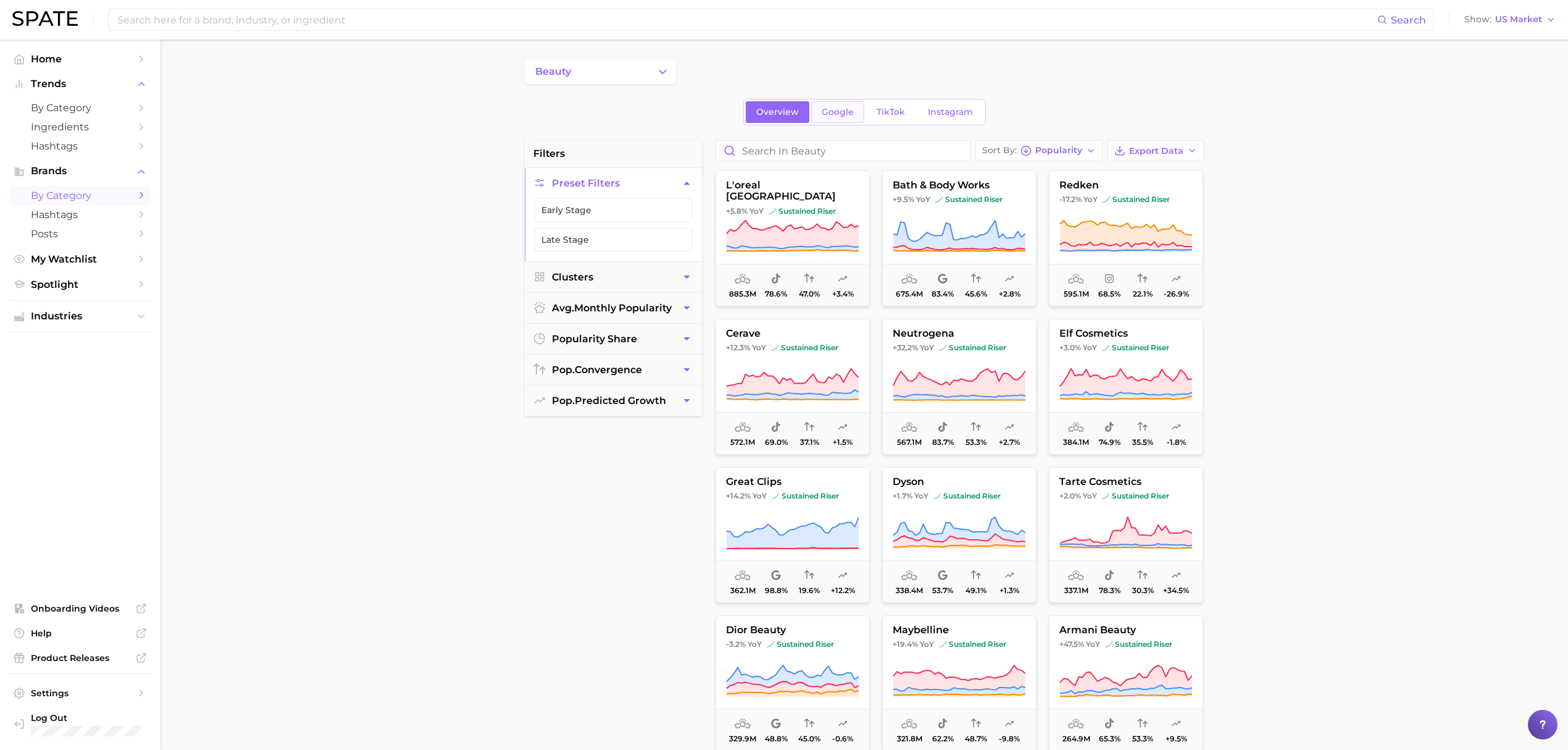
click at [837, 114] on span "Google" at bounding box center [838, 112] width 32 height 11
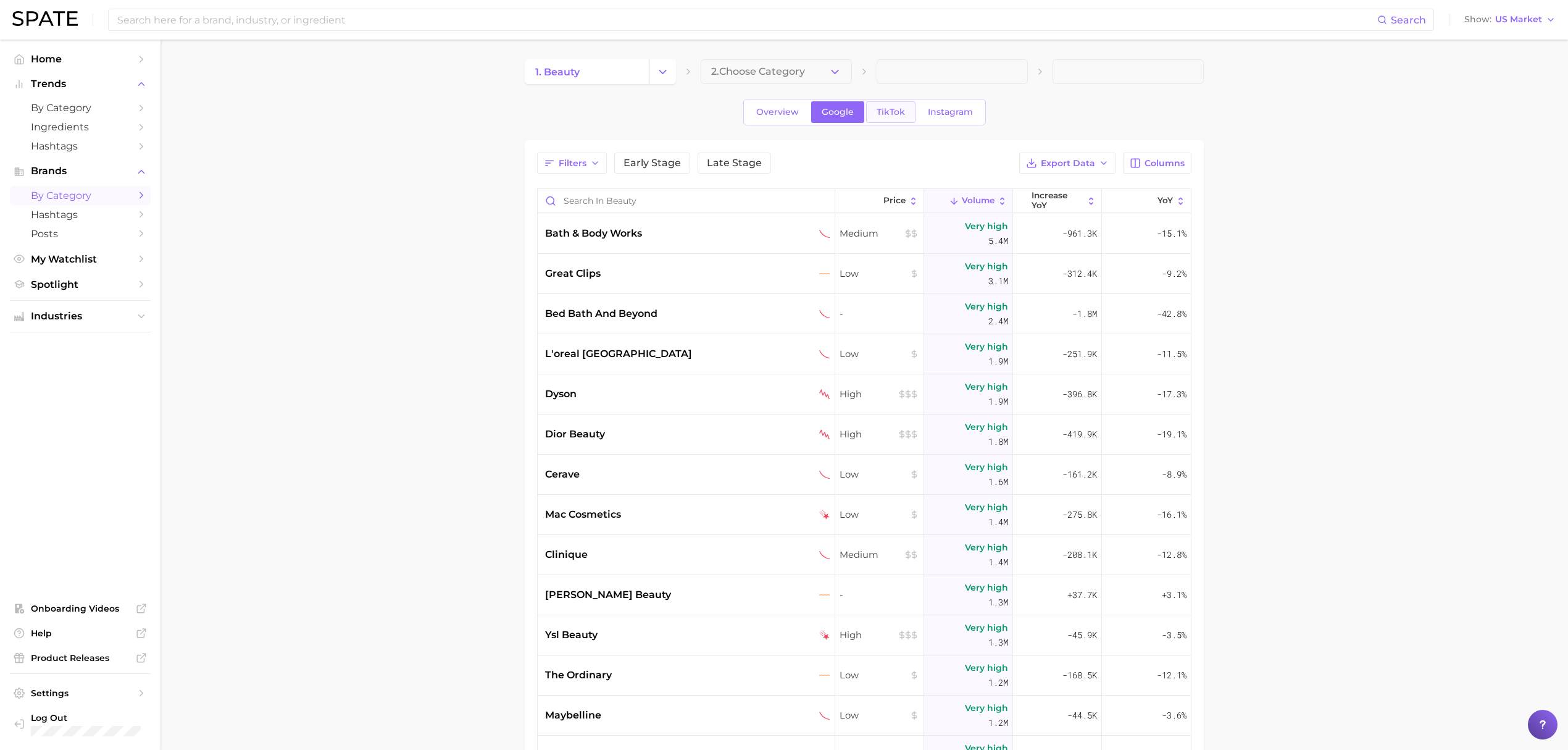
click at [891, 110] on span "TikTok" at bounding box center [890, 112] width 29 height 11
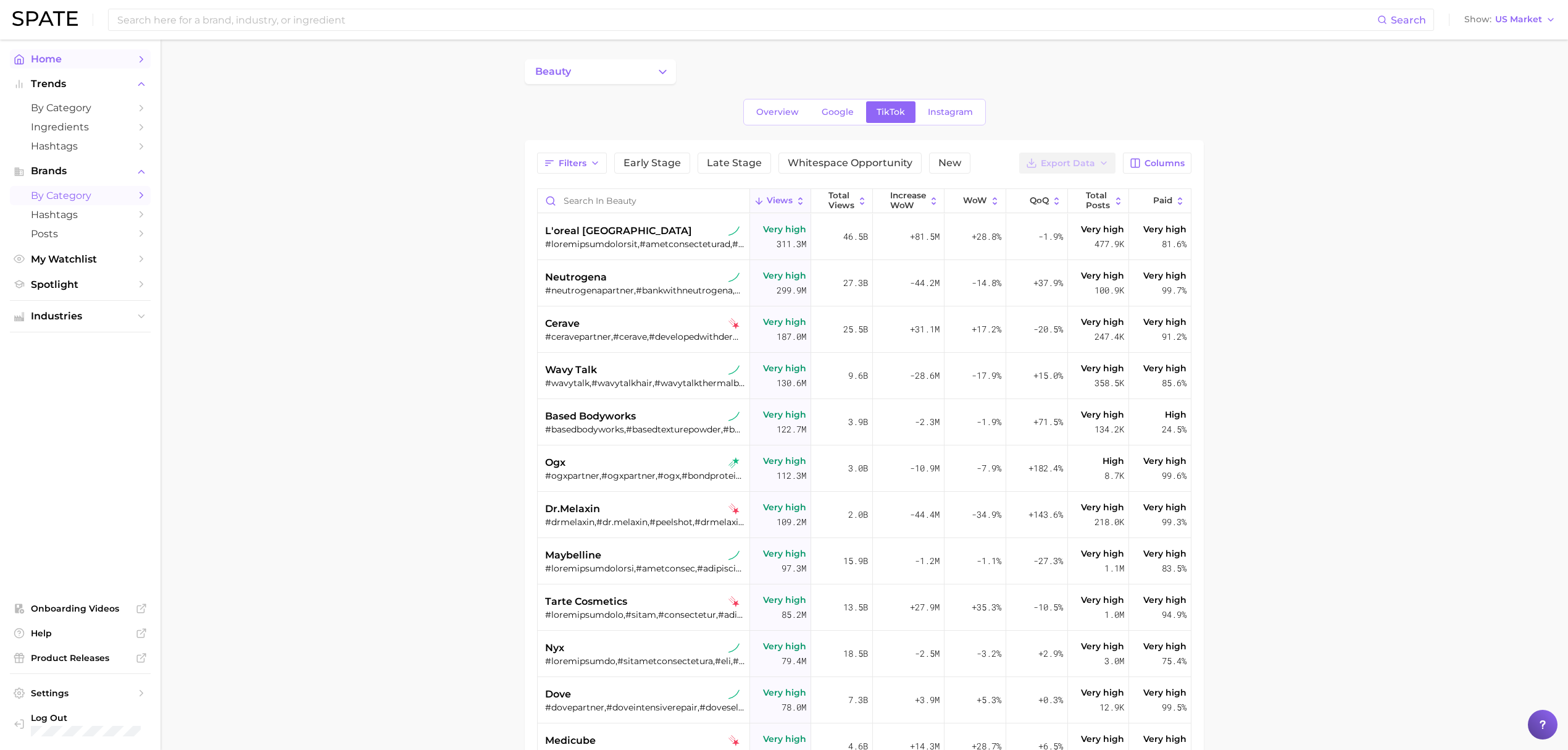
click at [71, 53] on span "Home" at bounding box center [80, 59] width 99 height 12
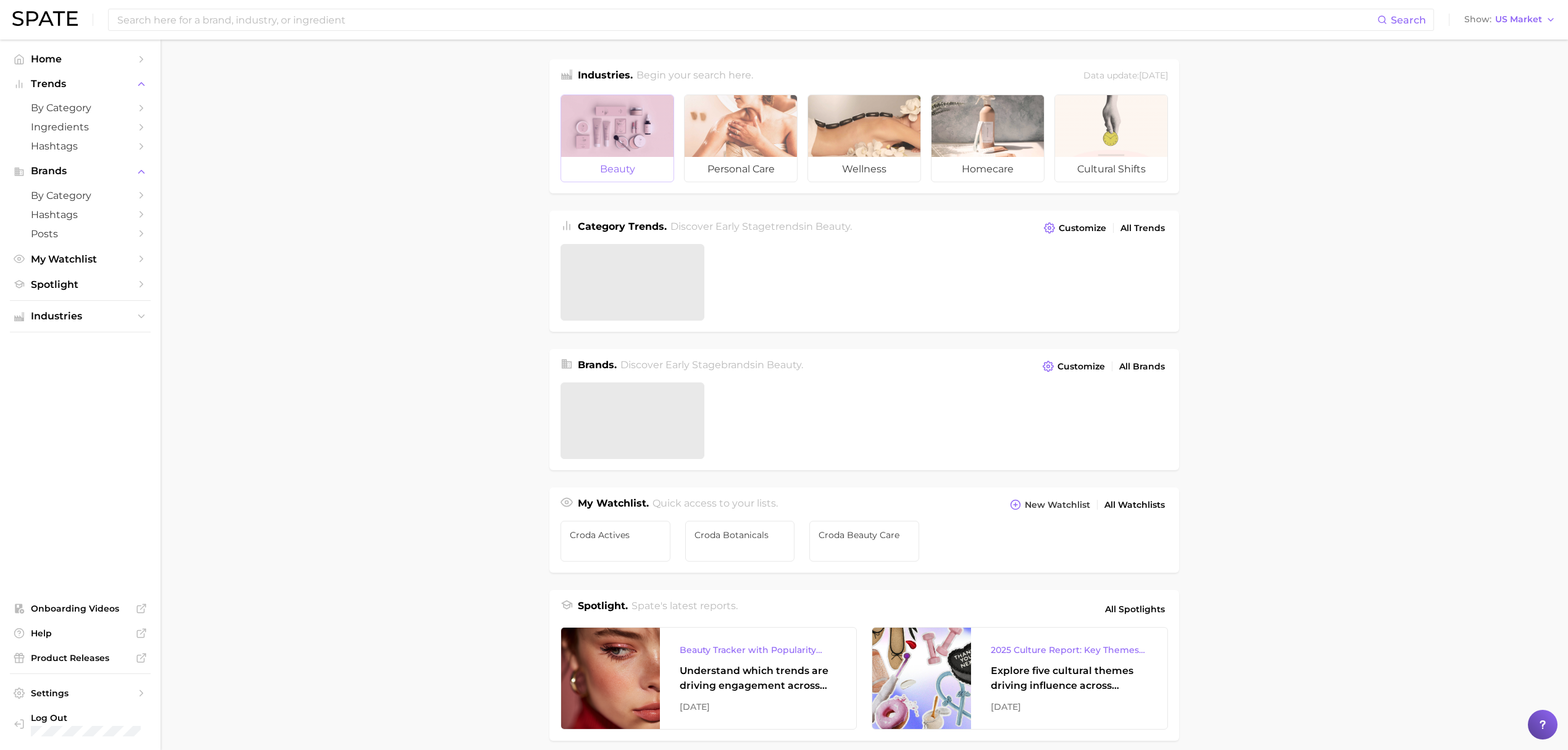
click at [626, 119] on div at bounding box center [617, 126] width 113 height 61
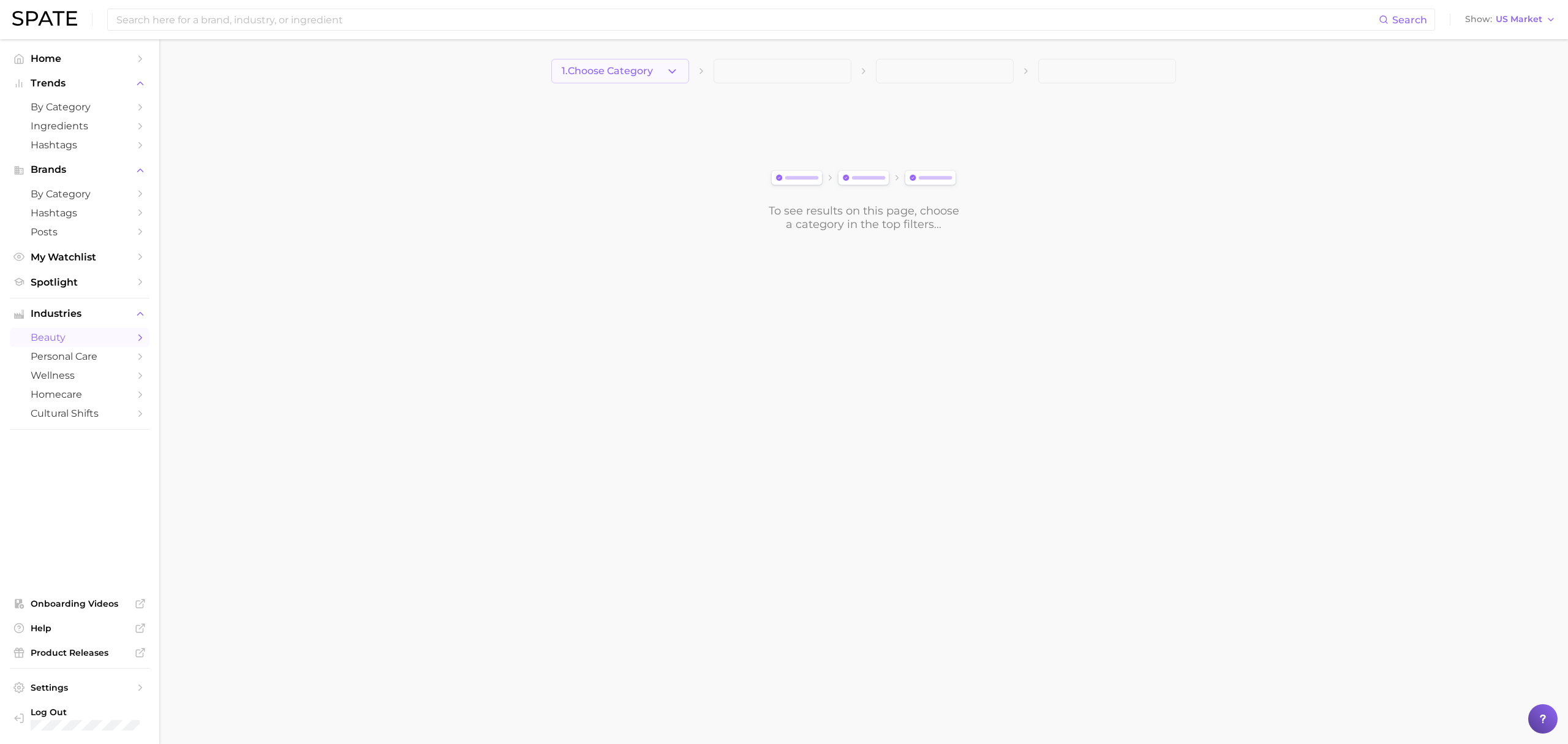
click at [610, 73] on span "1. Choose Category" at bounding box center [606, 71] width 91 height 11
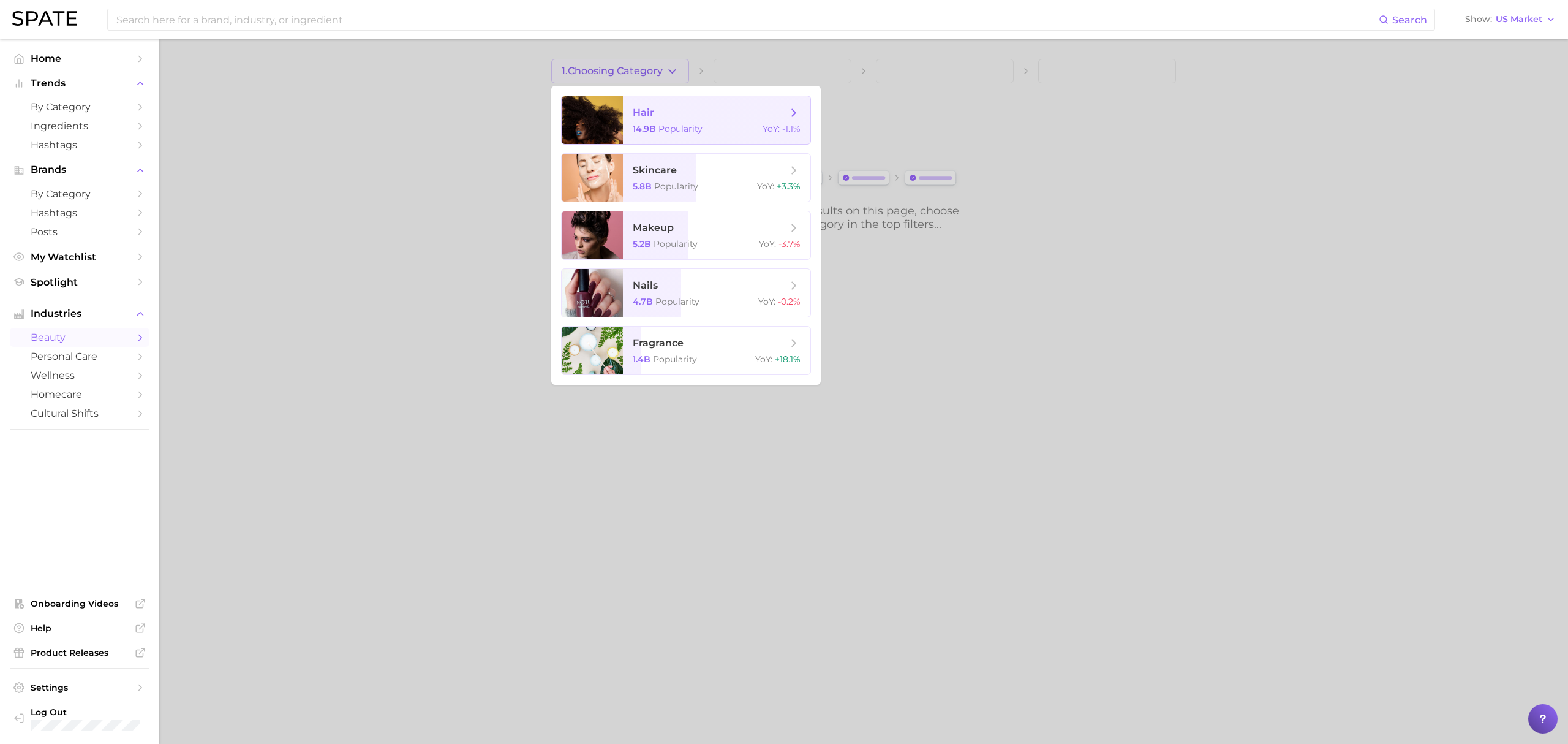
click at [668, 137] on span "hair 14.9b Popularity YoY : -1.1%" at bounding box center [716, 120] width 187 height 48
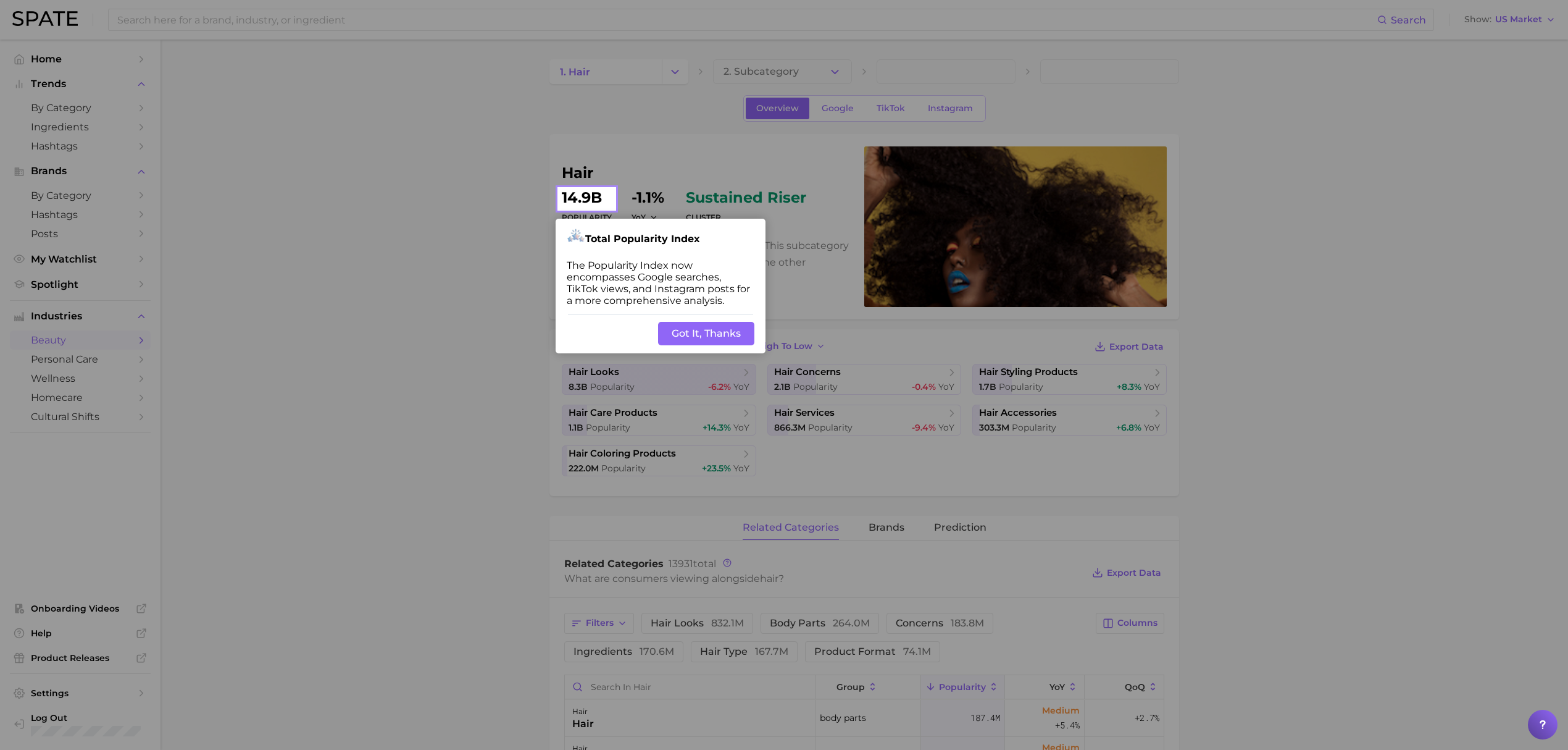
click at [707, 333] on button "Got It, Thanks" at bounding box center [705, 333] width 96 height 24
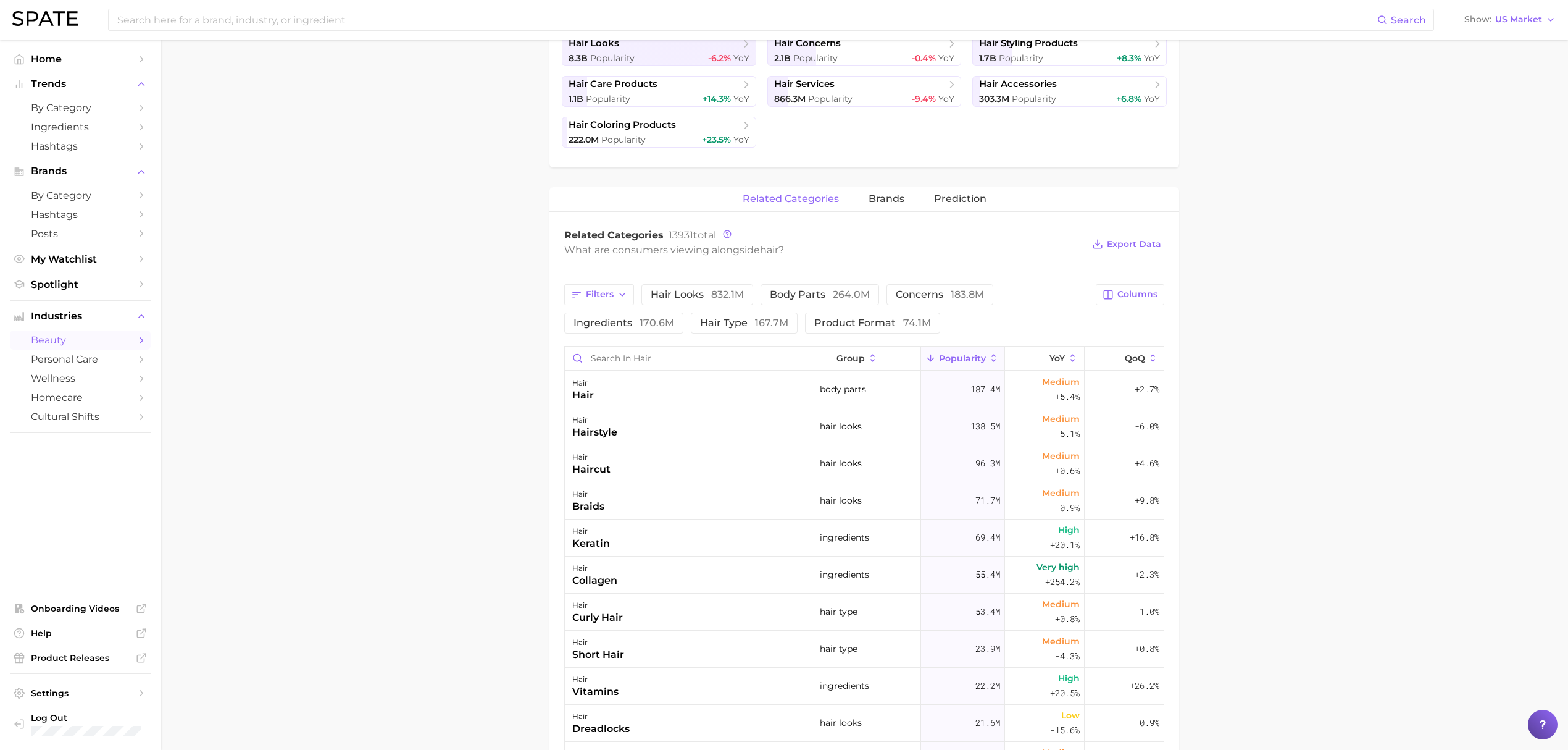
scroll to position [329, 0]
click at [865, 200] on div "related categories brands Prediction" at bounding box center [864, 198] width 630 height 25
click at [877, 201] on span "brands" at bounding box center [886, 198] width 36 height 11
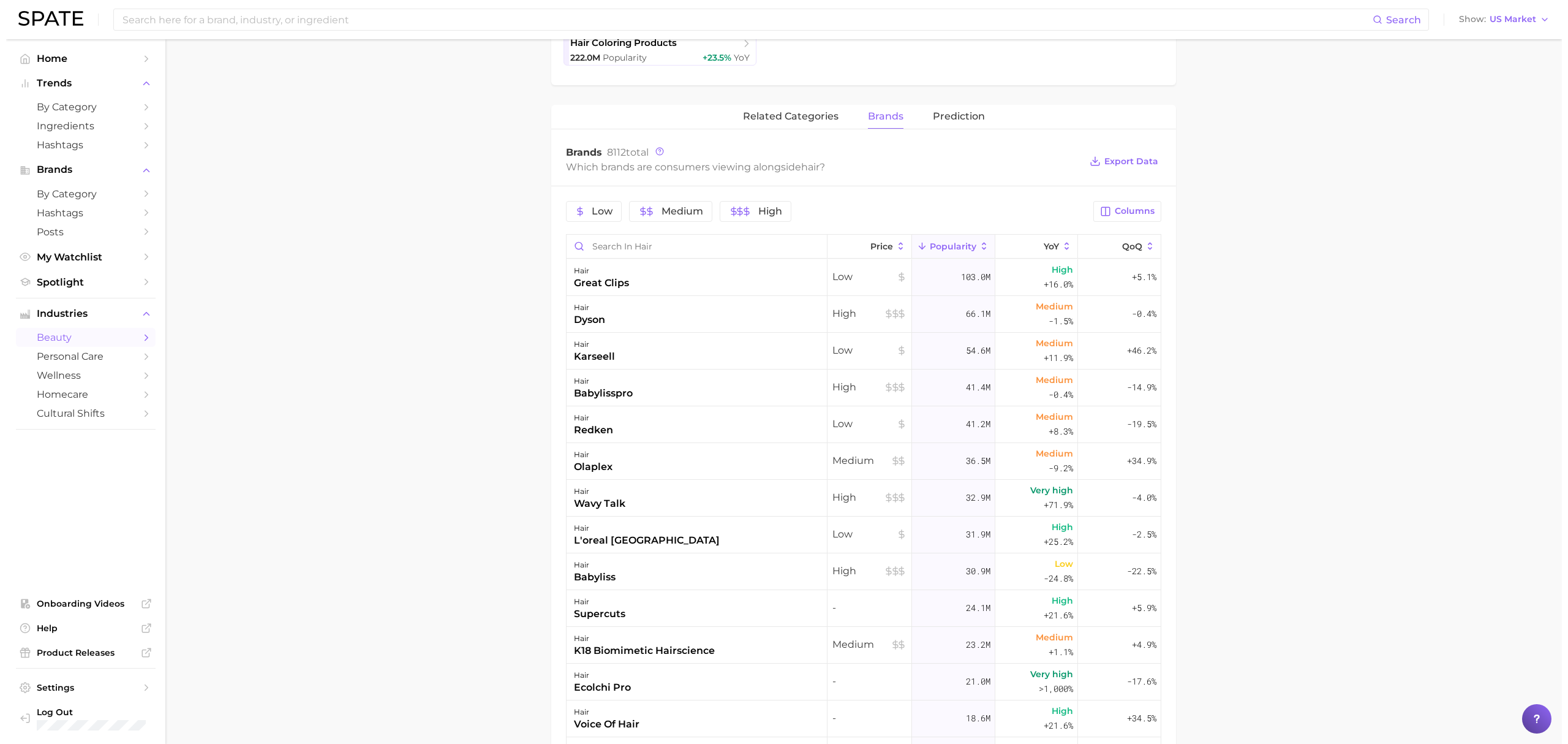
scroll to position [408, 0]
click at [735, 386] on div "hair babylisspro" at bounding box center [691, 386] width 261 height 36
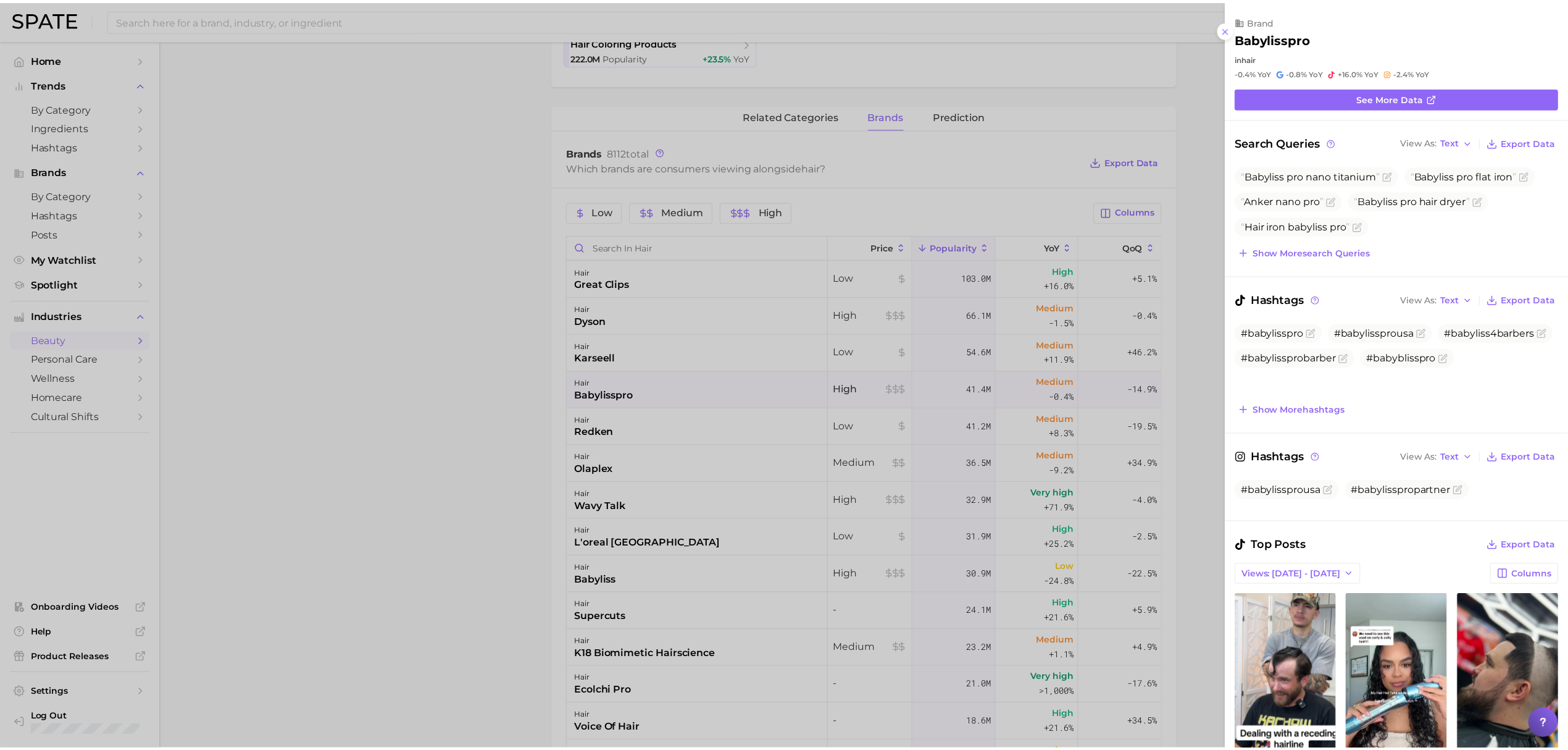
scroll to position [0, 0]
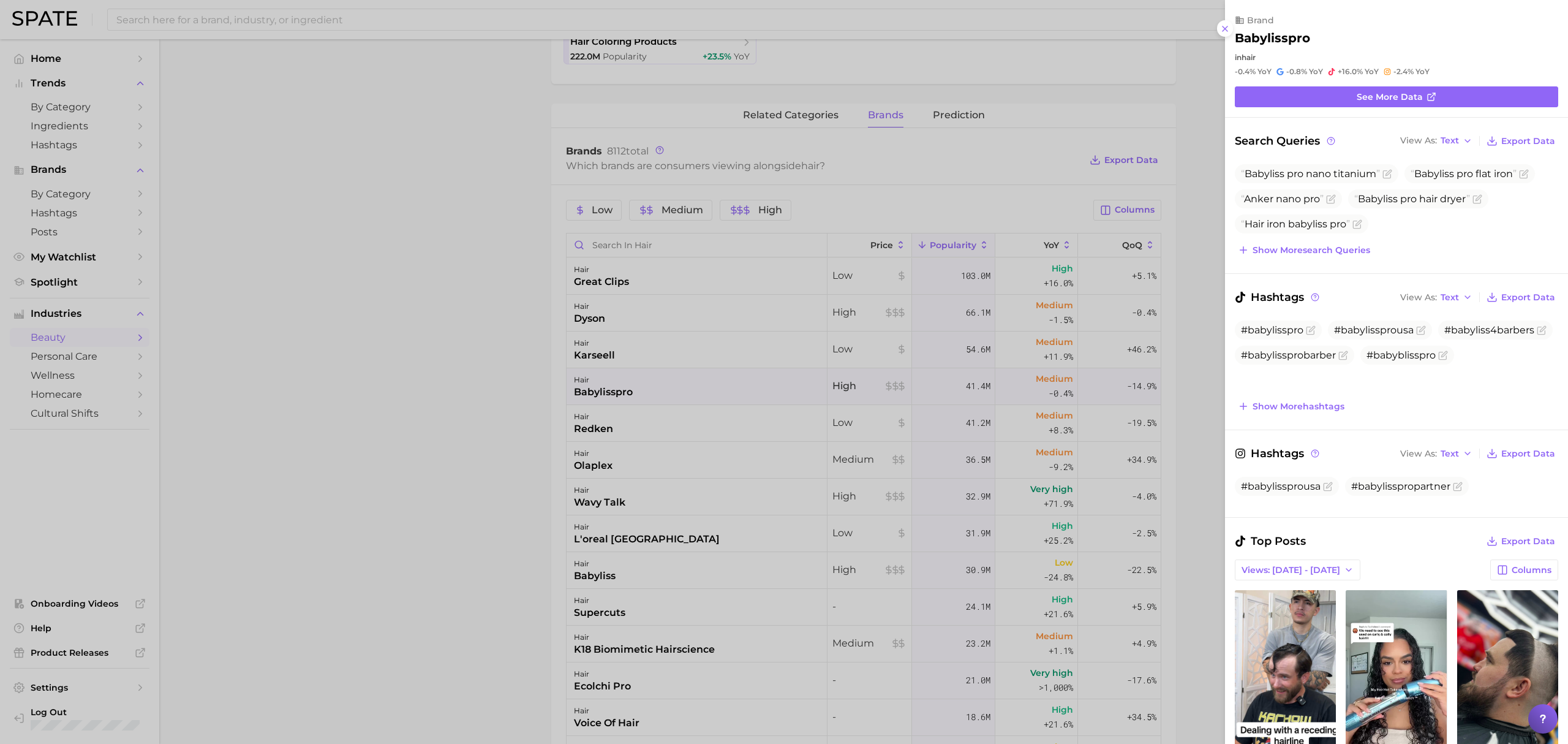
click at [571, 406] on div at bounding box center [784, 372] width 1568 height 744
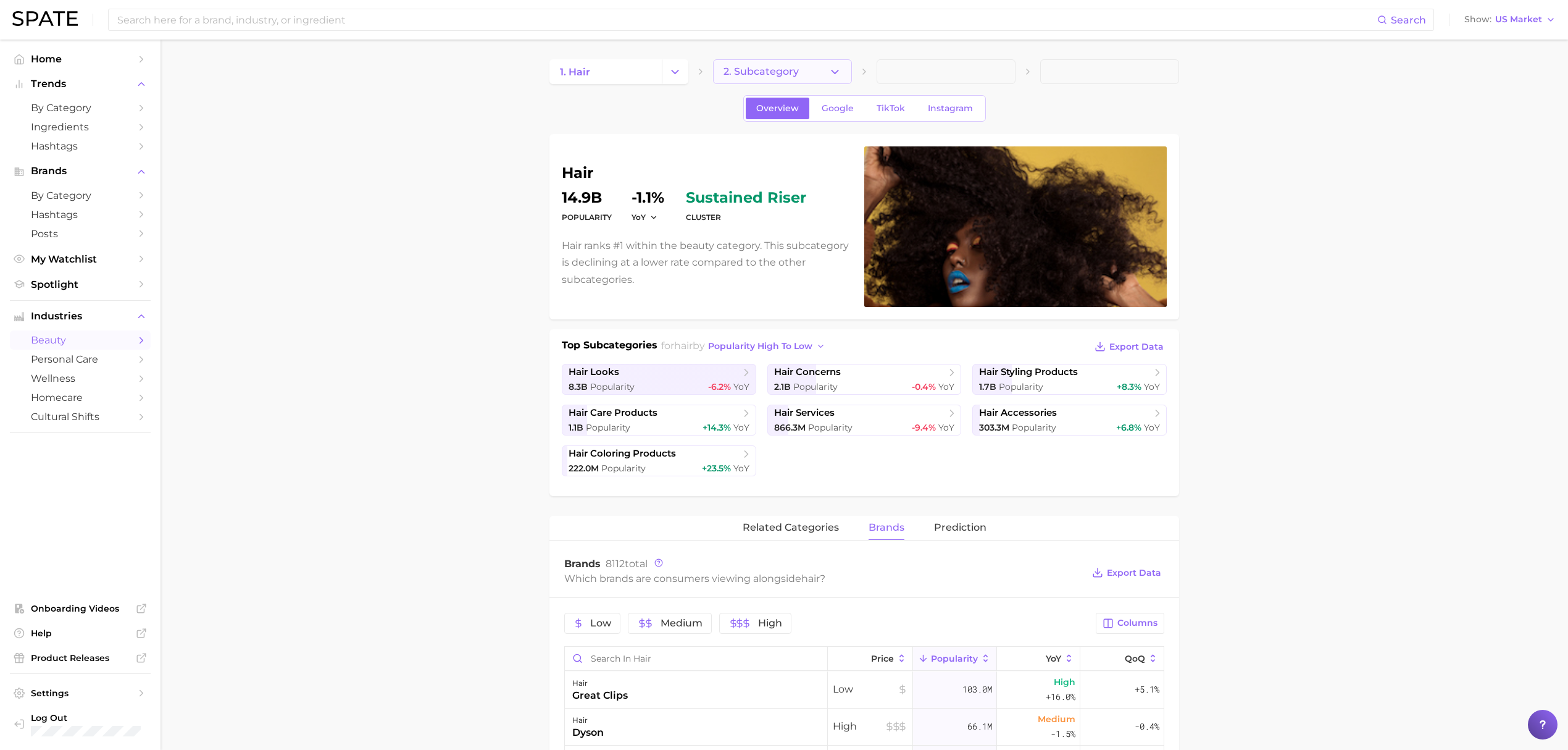
click at [840, 65] on icon "button" at bounding box center [835, 71] width 13 height 13
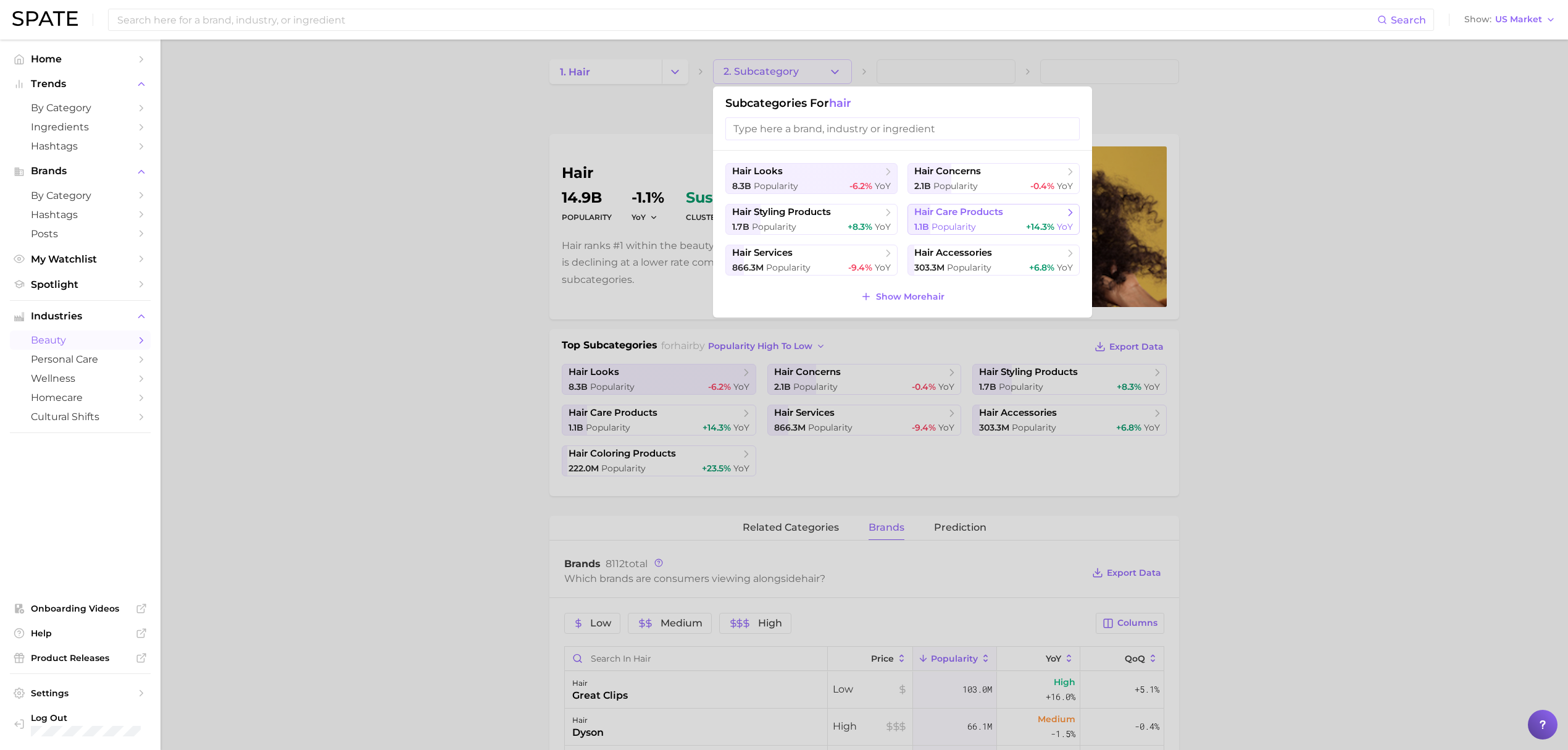
click at [936, 216] on span "hair care products" at bounding box center [959, 212] width 89 height 12
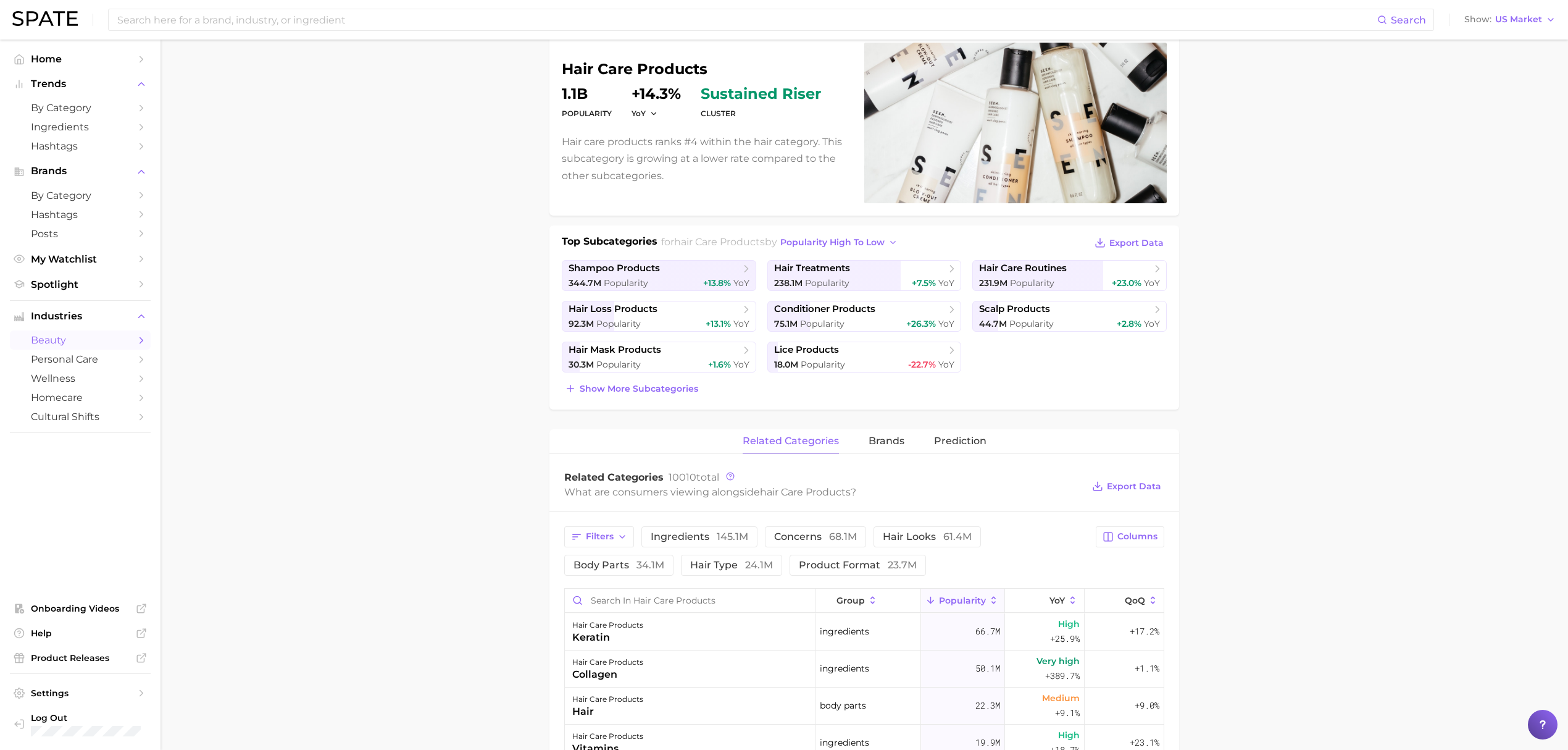
scroll to position [329, 0]
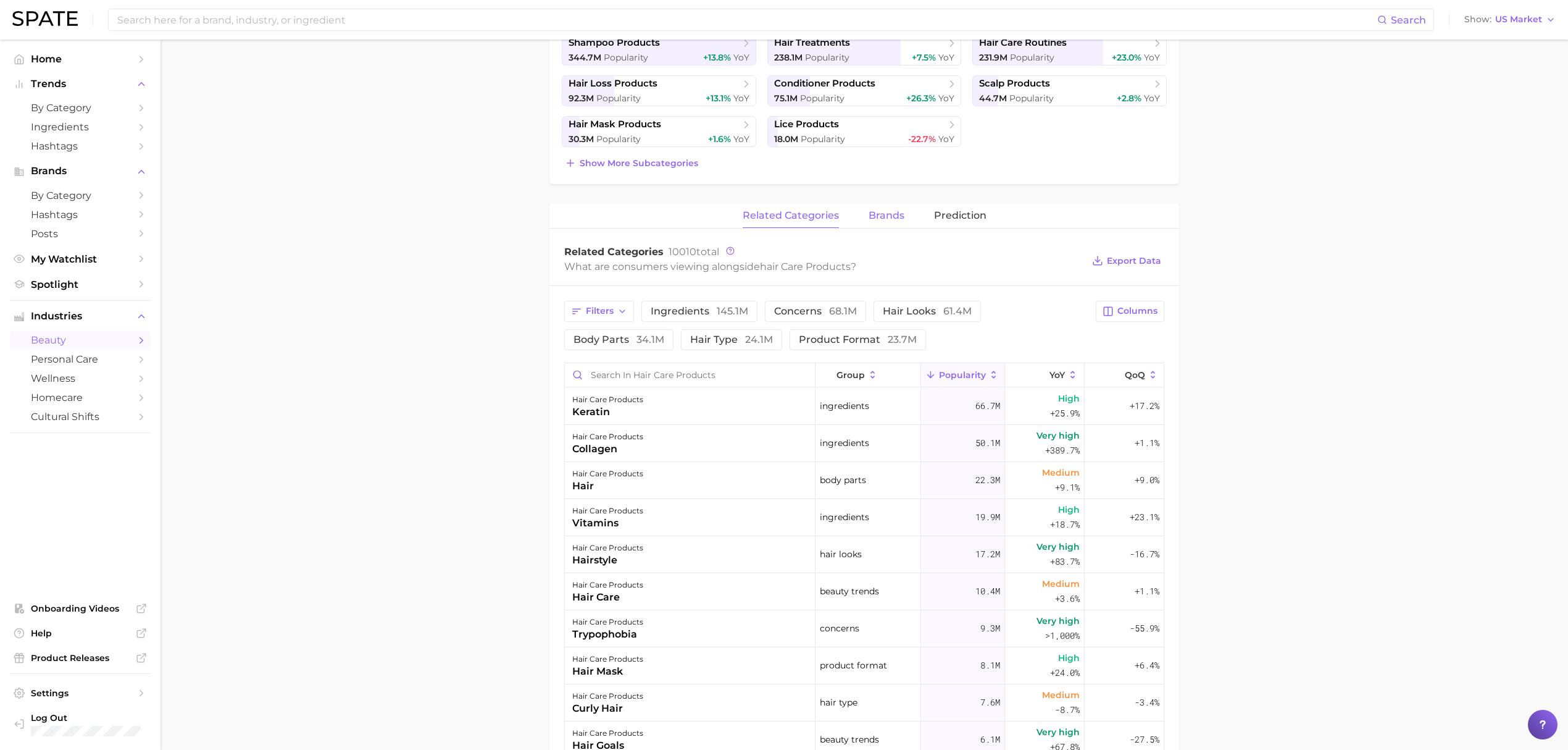
click at [897, 205] on button "brands" at bounding box center [886, 216] width 36 height 24
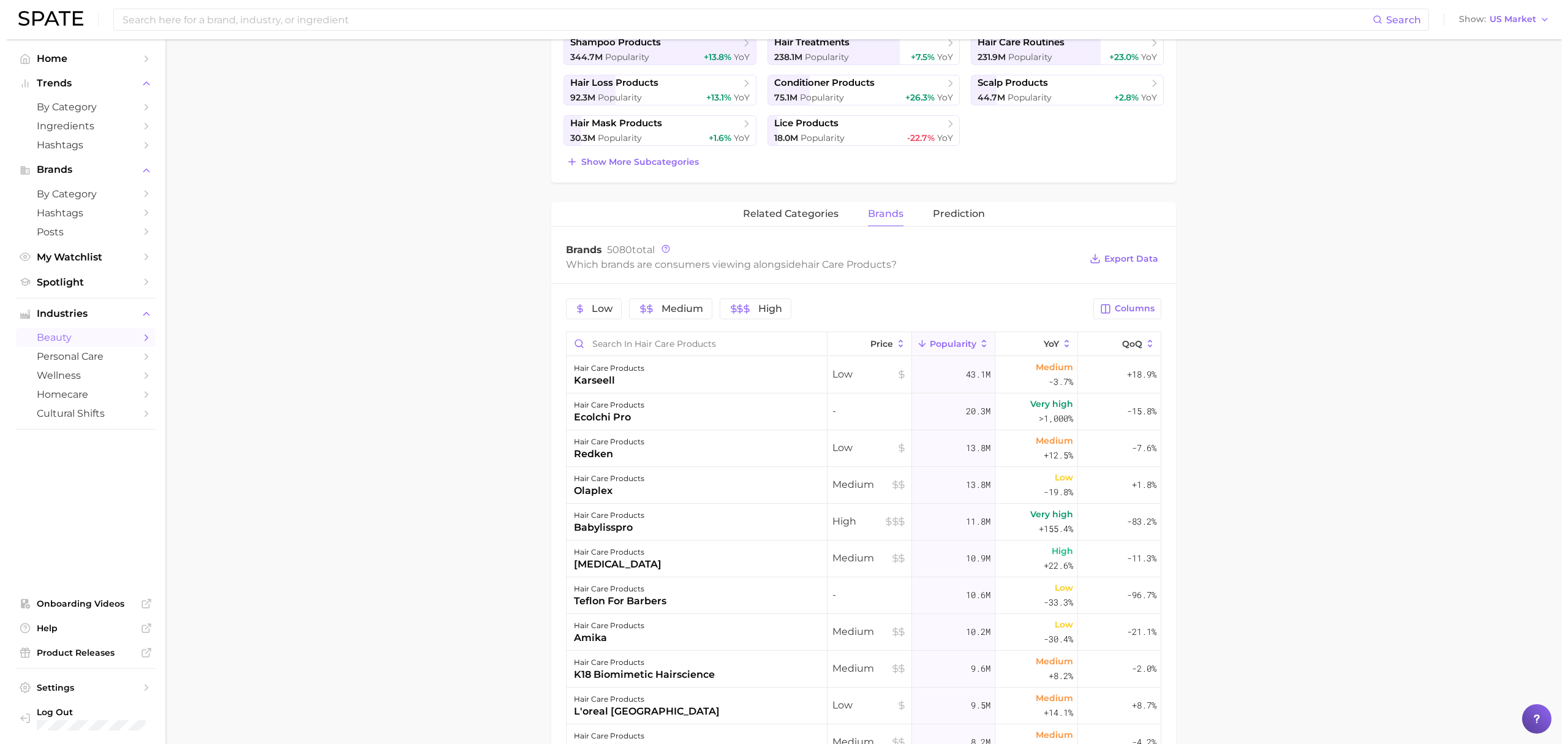
scroll to position [408, 0]
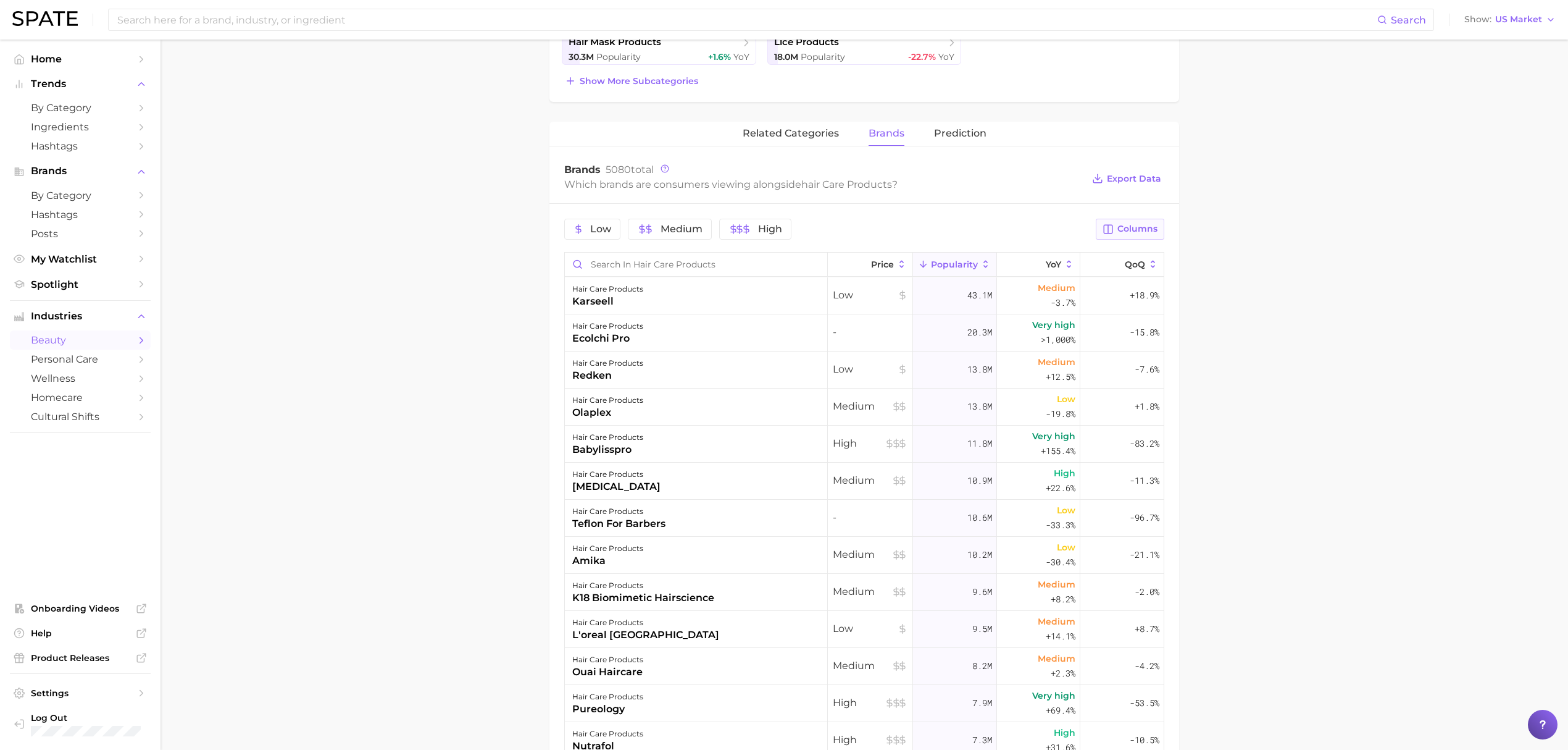
click at [1145, 237] on button "Columns" at bounding box center [1130, 229] width 68 height 21
click at [1050, 285] on button "Increase YoY" at bounding box center [1065, 293] width 198 height 21
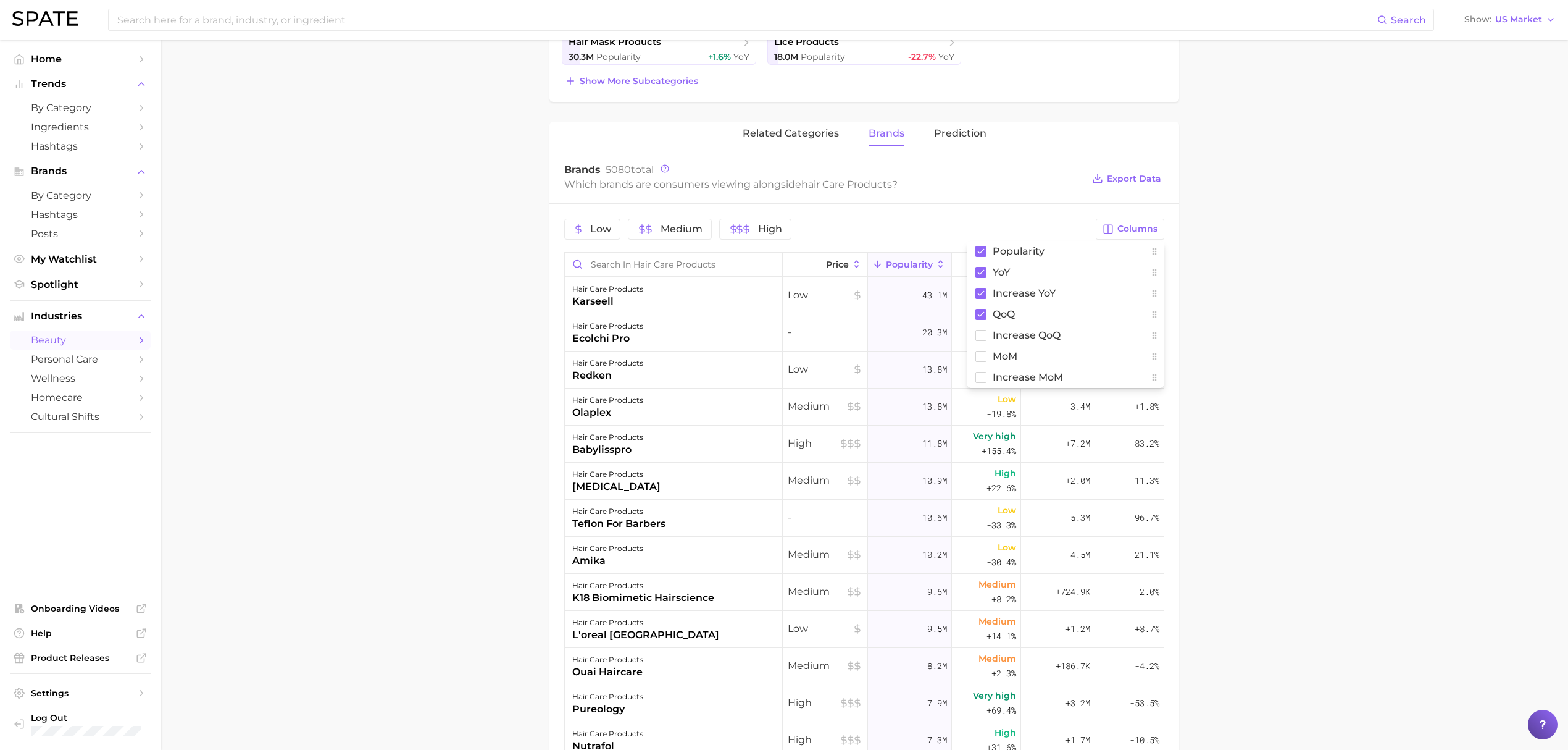
click at [1025, 208] on div "Low Medium High Columns Popularity YoY Increase YoY QoQ Increase QoQ MoM Increa…" at bounding box center [864, 609] width 630 height 812
click at [1042, 262] on span "Increase YoY" at bounding box center [1056, 264] width 39 height 20
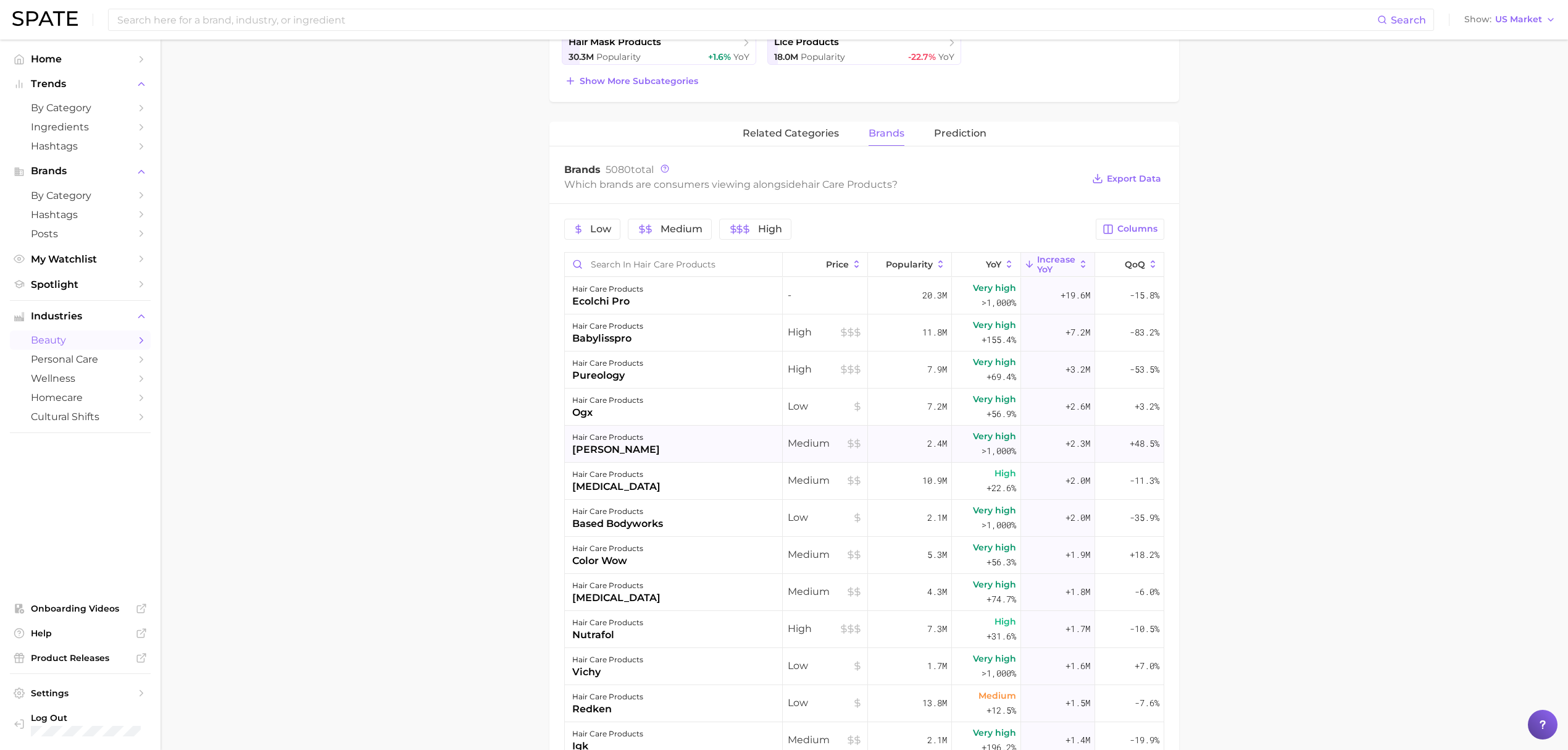
click at [672, 460] on div "hair care products dr. groot" at bounding box center [674, 443] width 218 height 37
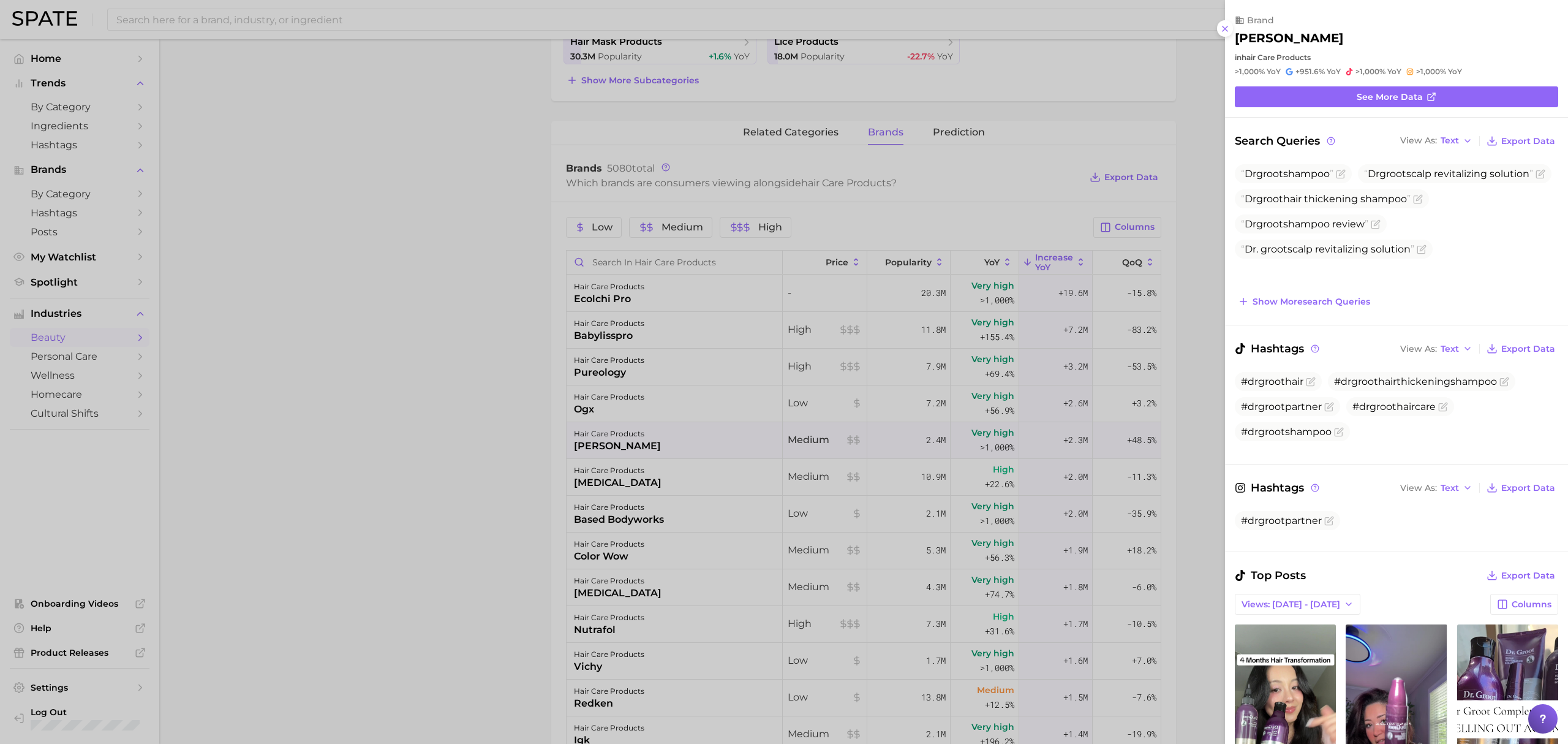
scroll to position [0, 0]
click at [490, 478] on div at bounding box center [784, 372] width 1568 height 744
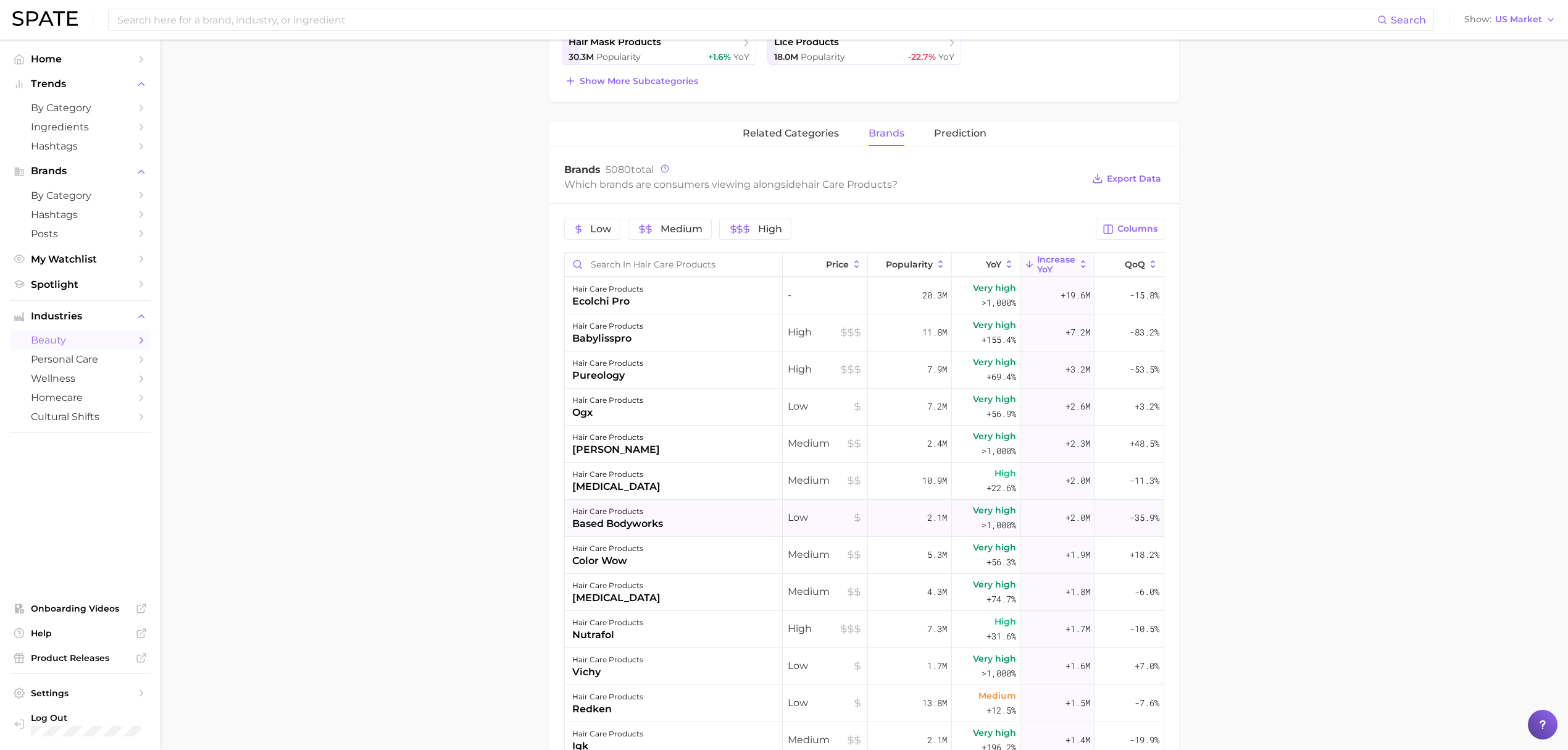
click at [665, 510] on div "hair care products based bodyworks" at bounding box center [674, 517] width 218 height 37
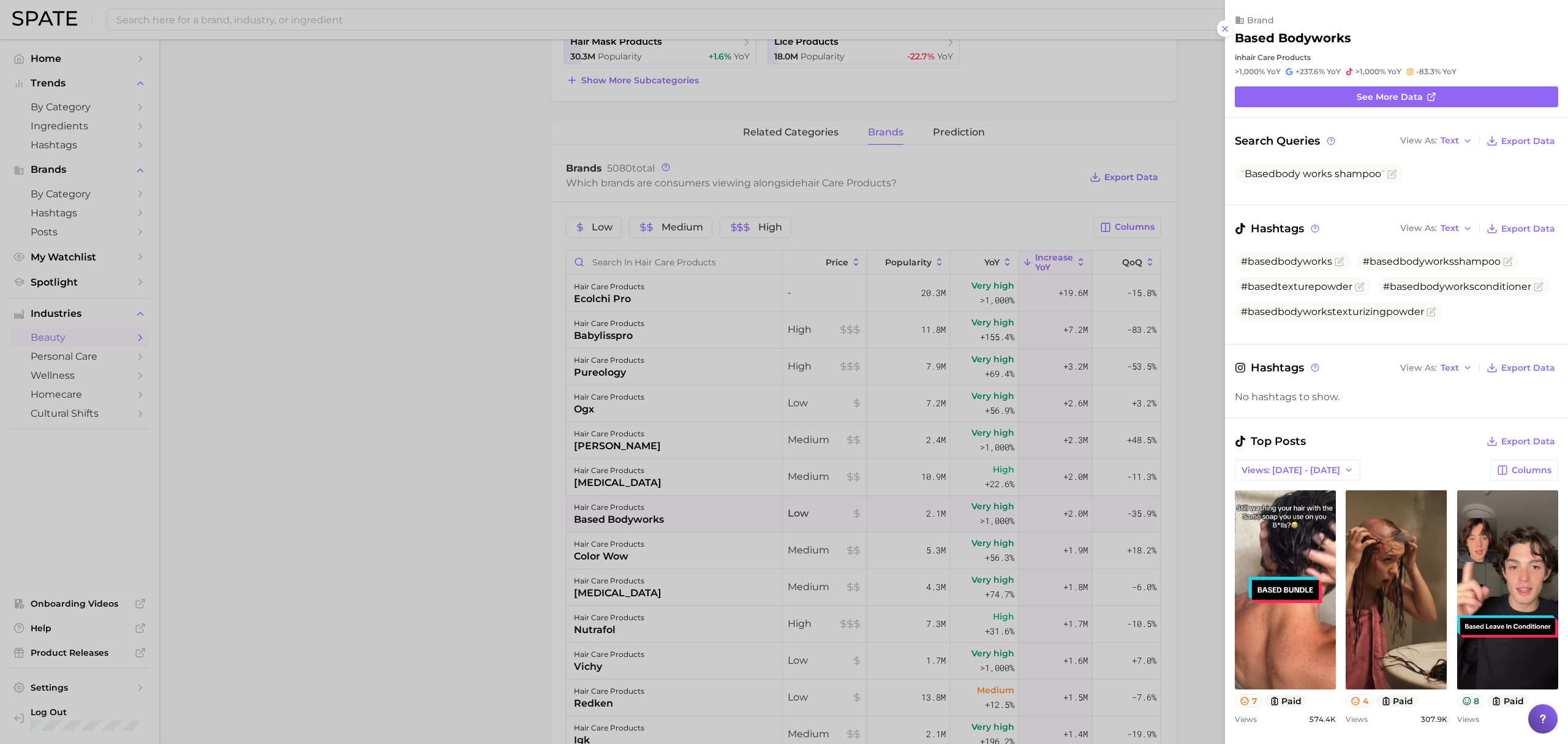
click at [392, 514] on div at bounding box center [784, 372] width 1568 height 744
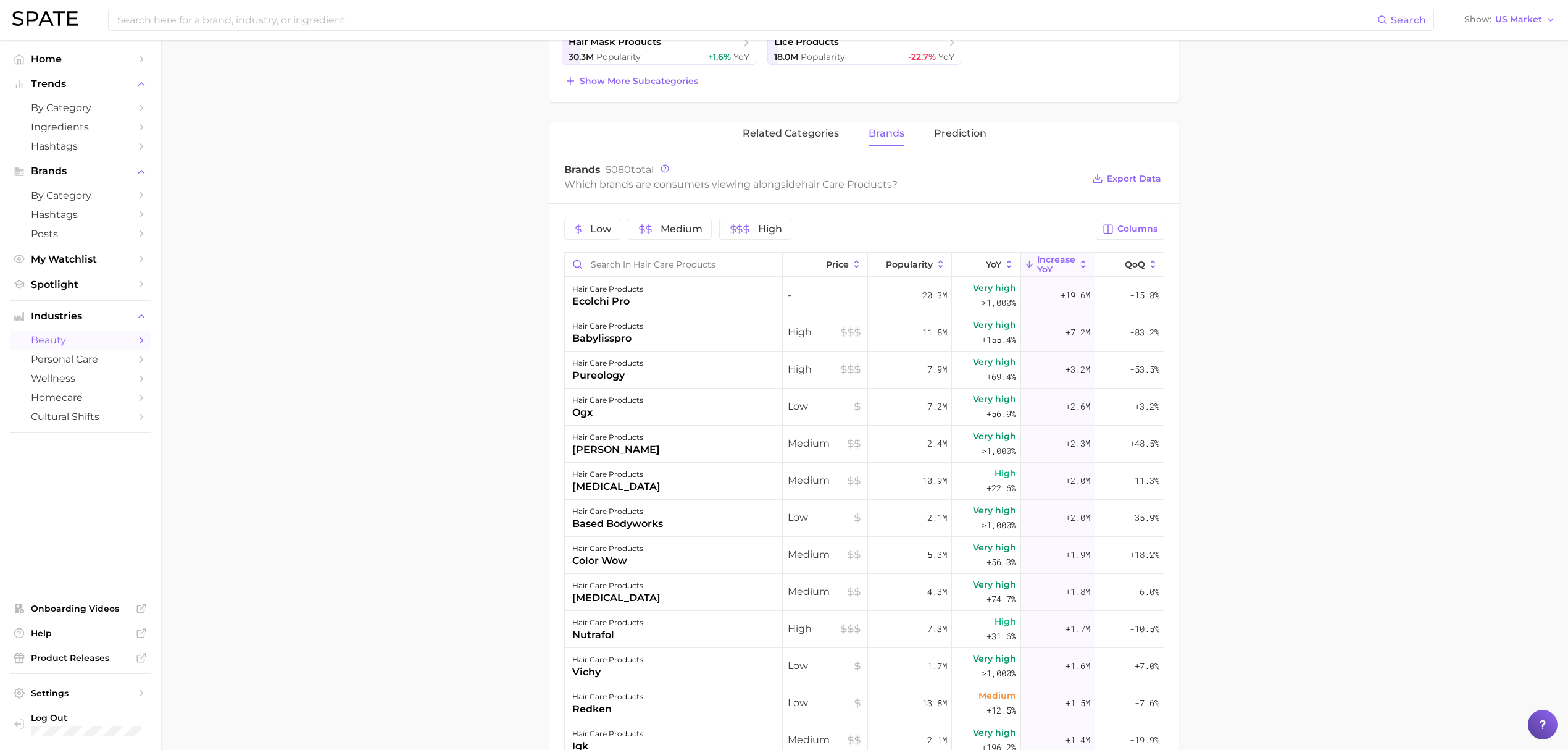
click at [469, 571] on main "1. hair 2. hair care products 3. Subcategory Overview Google TikTok Instagram h…" at bounding box center [864, 352] width 1408 height 1450
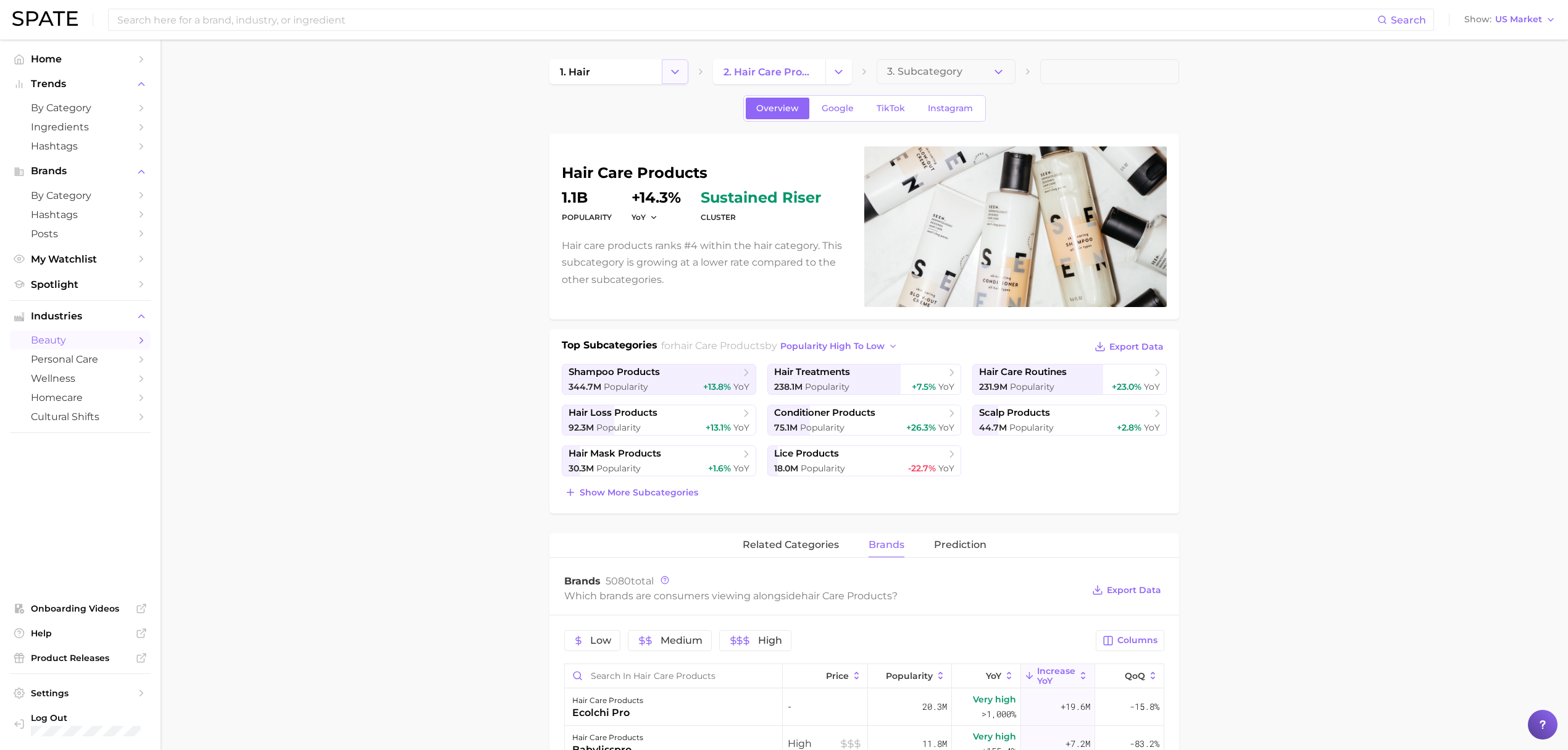
click at [676, 75] on icon "Change Category" at bounding box center [675, 71] width 13 height 13
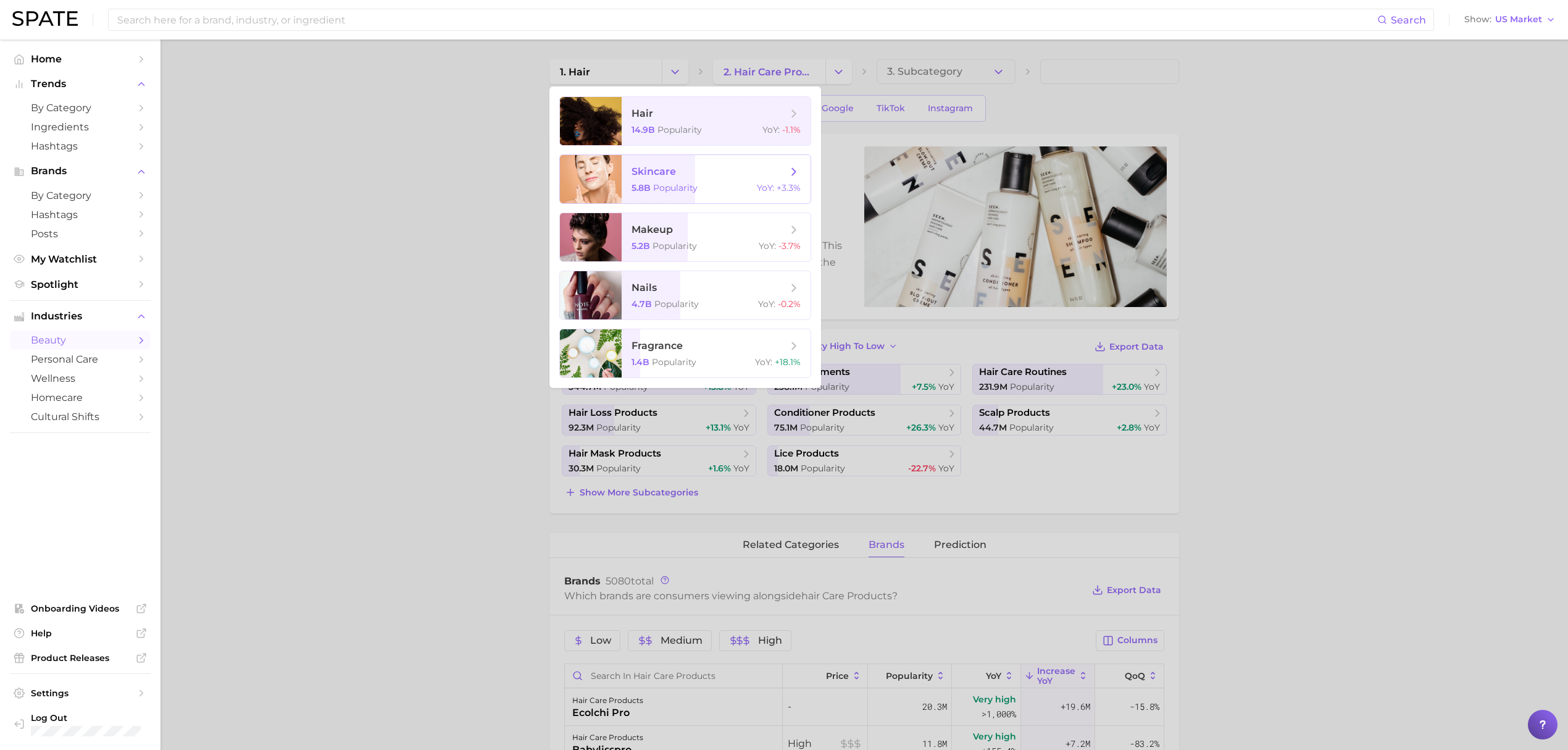
click at [693, 166] on span "skincare" at bounding box center [708, 172] width 155 height 14
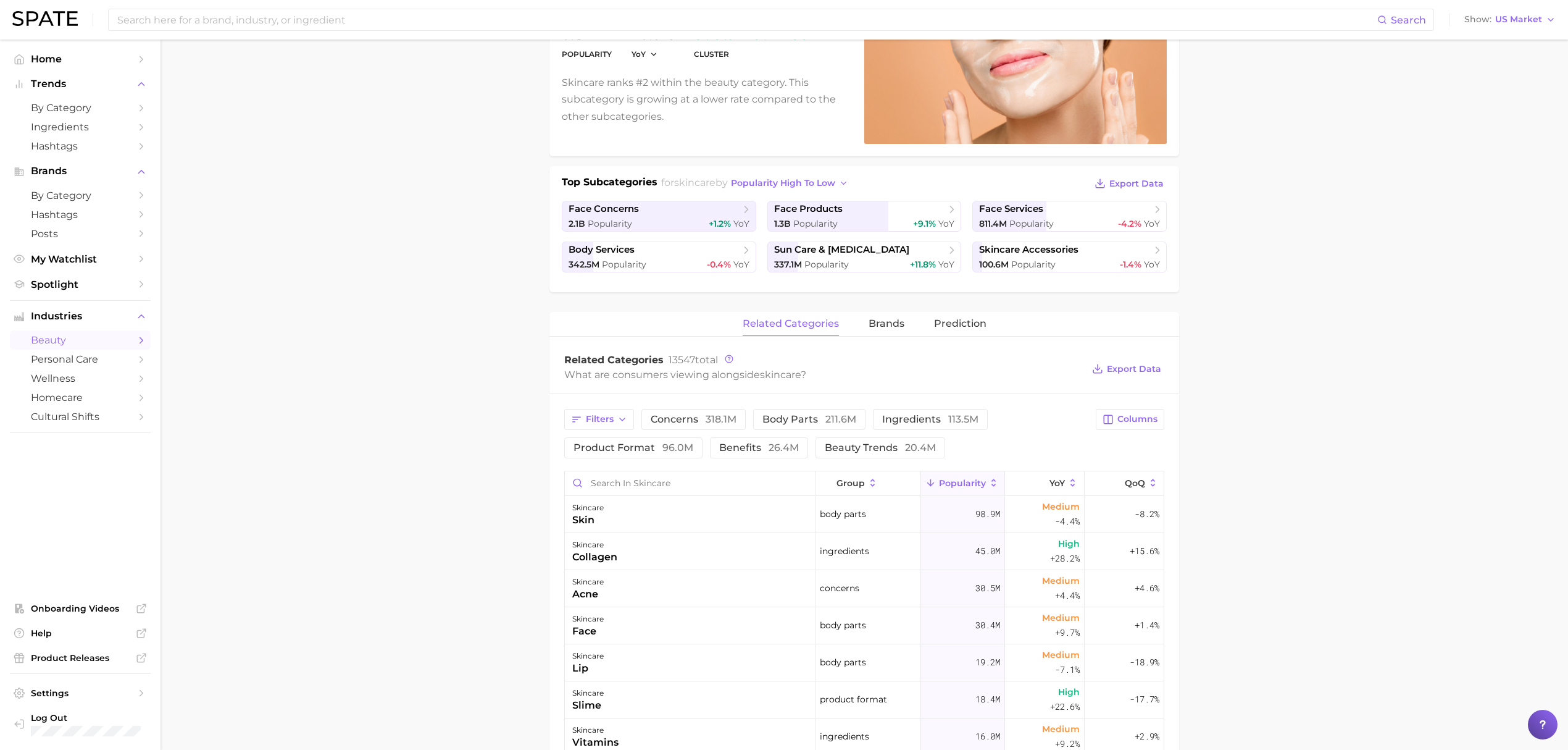
scroll to position [164, 0]
click at [870, 323] on span "brands" at bounding box center [886, 322] width 36 height 11
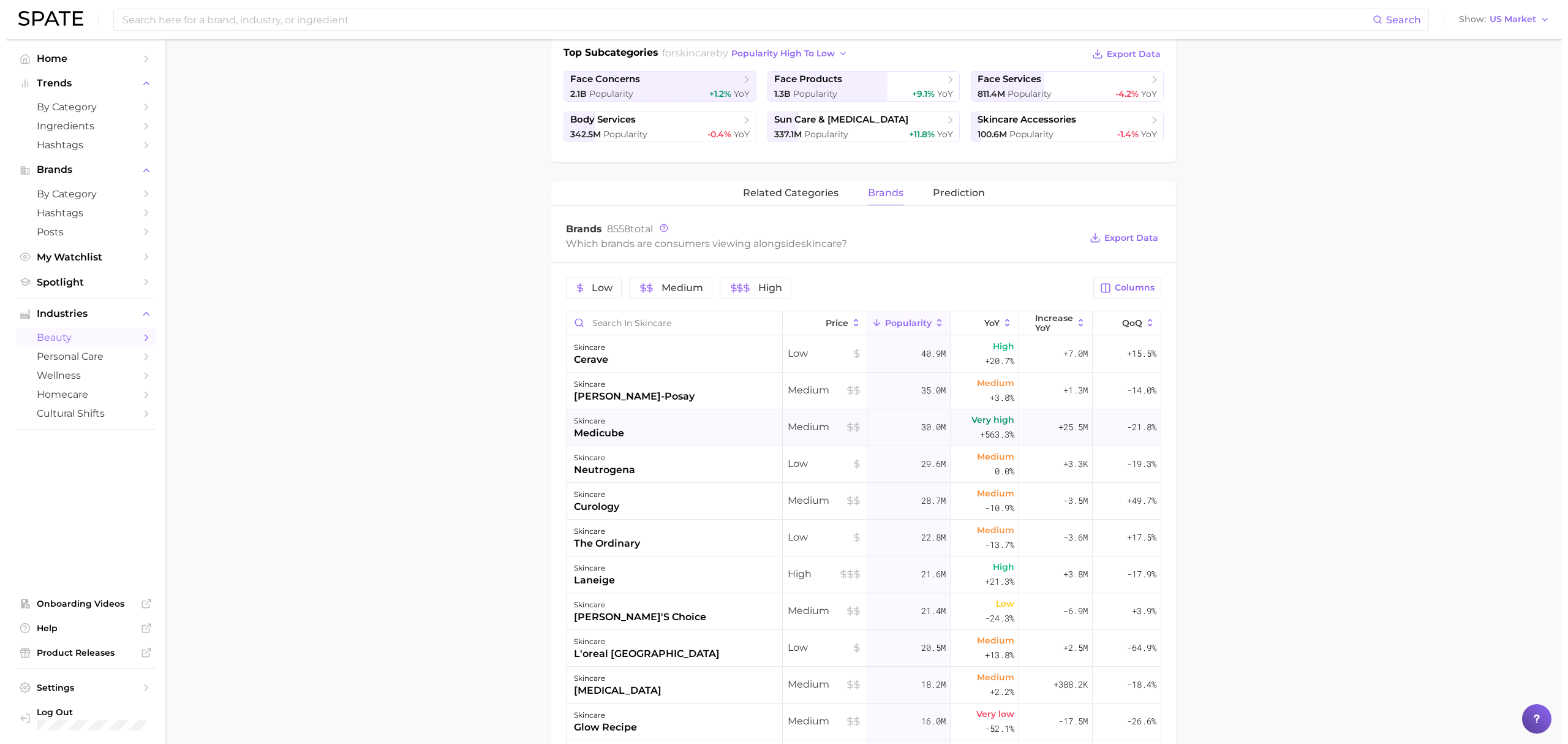
scroll to position [408, 0]
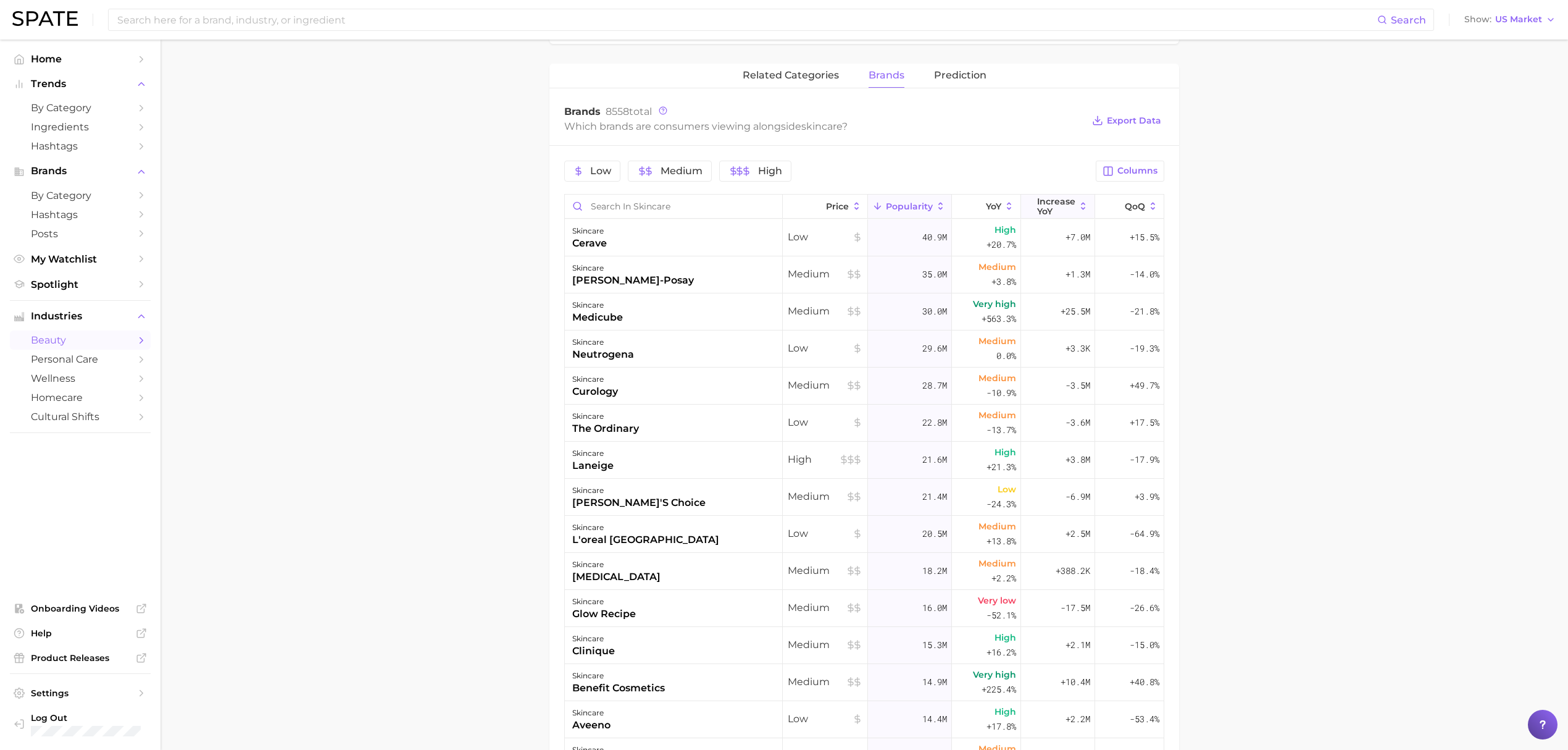
click at [1064, 206] on span "Increase YoY" at bounding box center [1056, 206] width 39 height 20
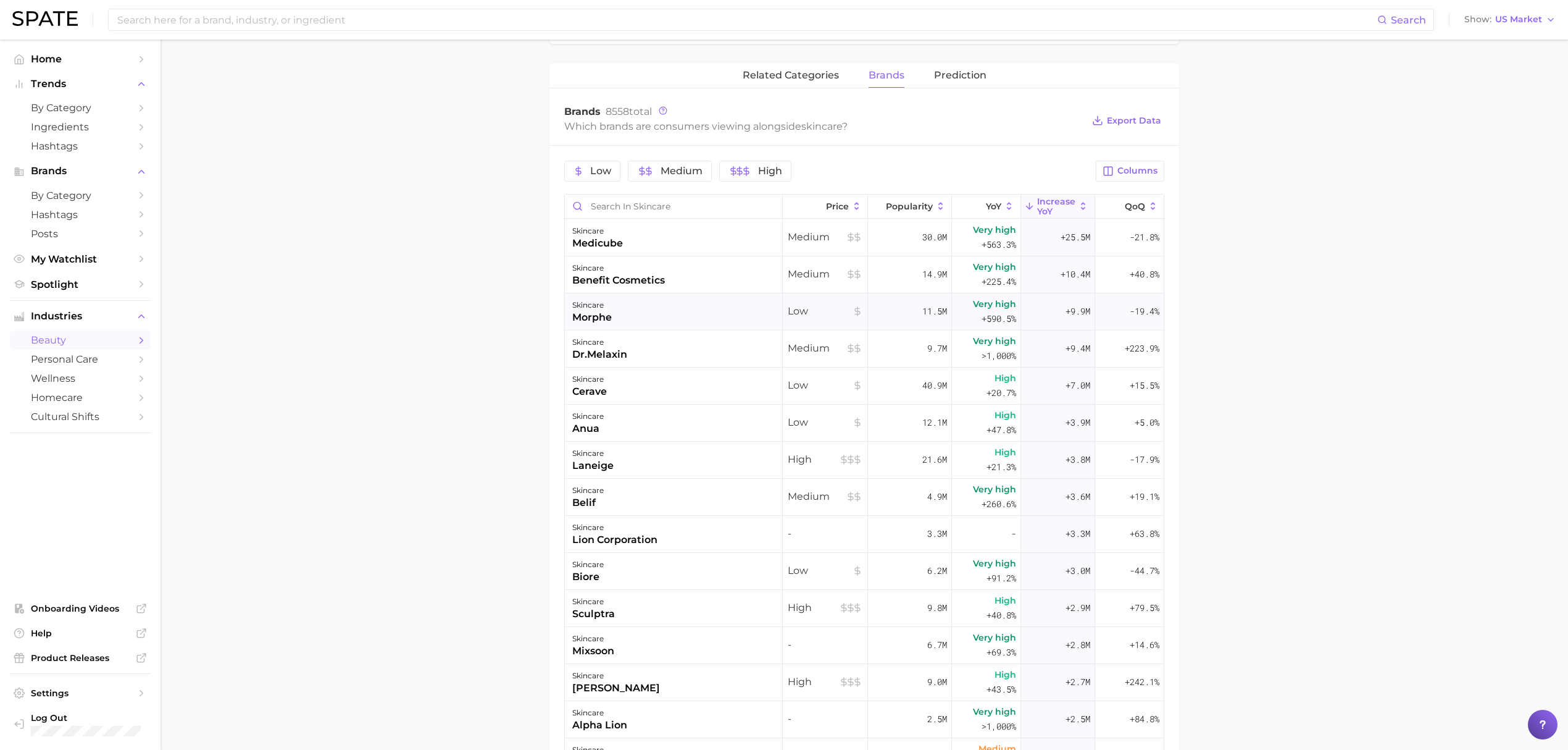
click at [740, 315] on div "skincare morphe" at bounding box center [674, 311] width 218 height 37
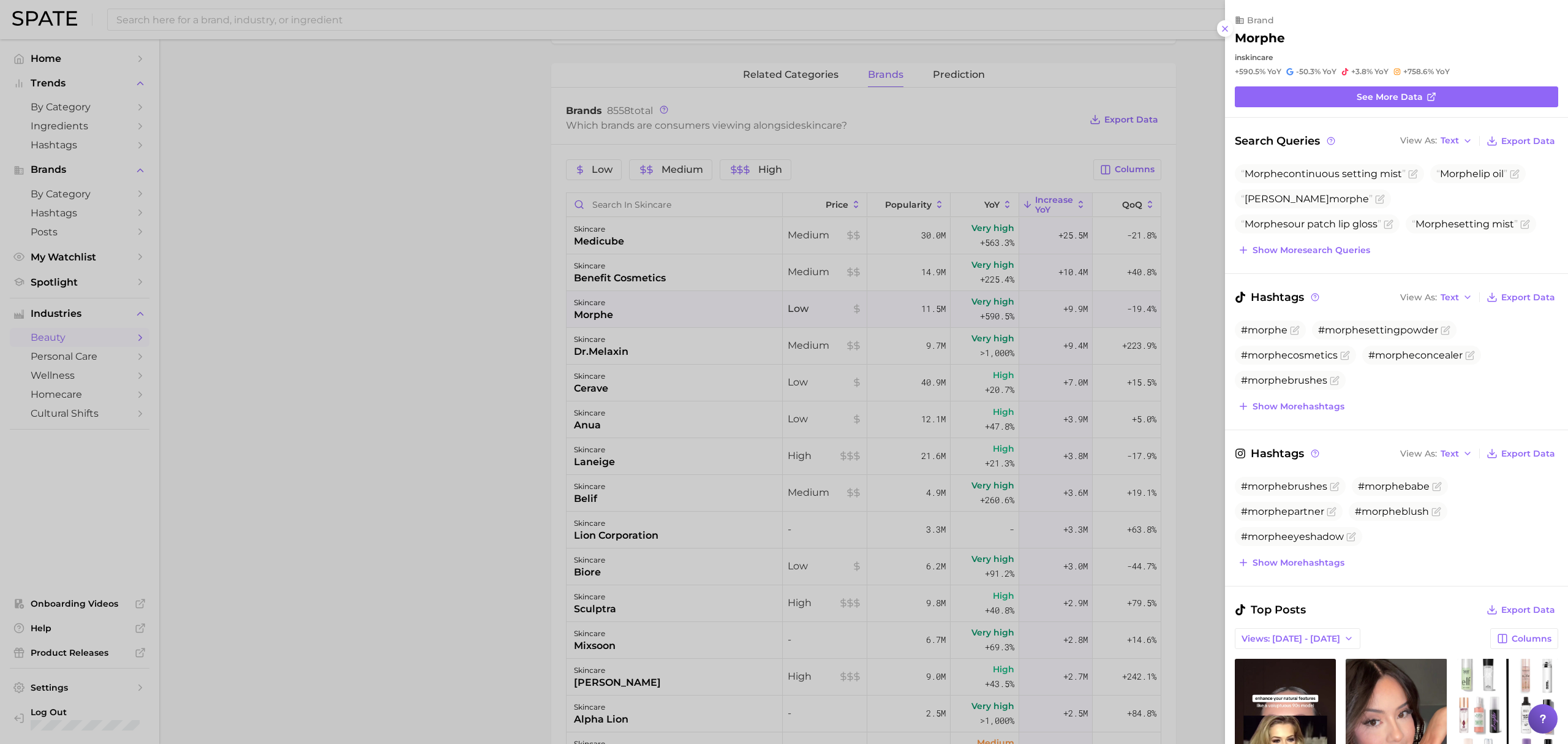
scroll to position [0, 0]
click at [508, 406] on div at bounding box center [784, 372] width 1568 height 744
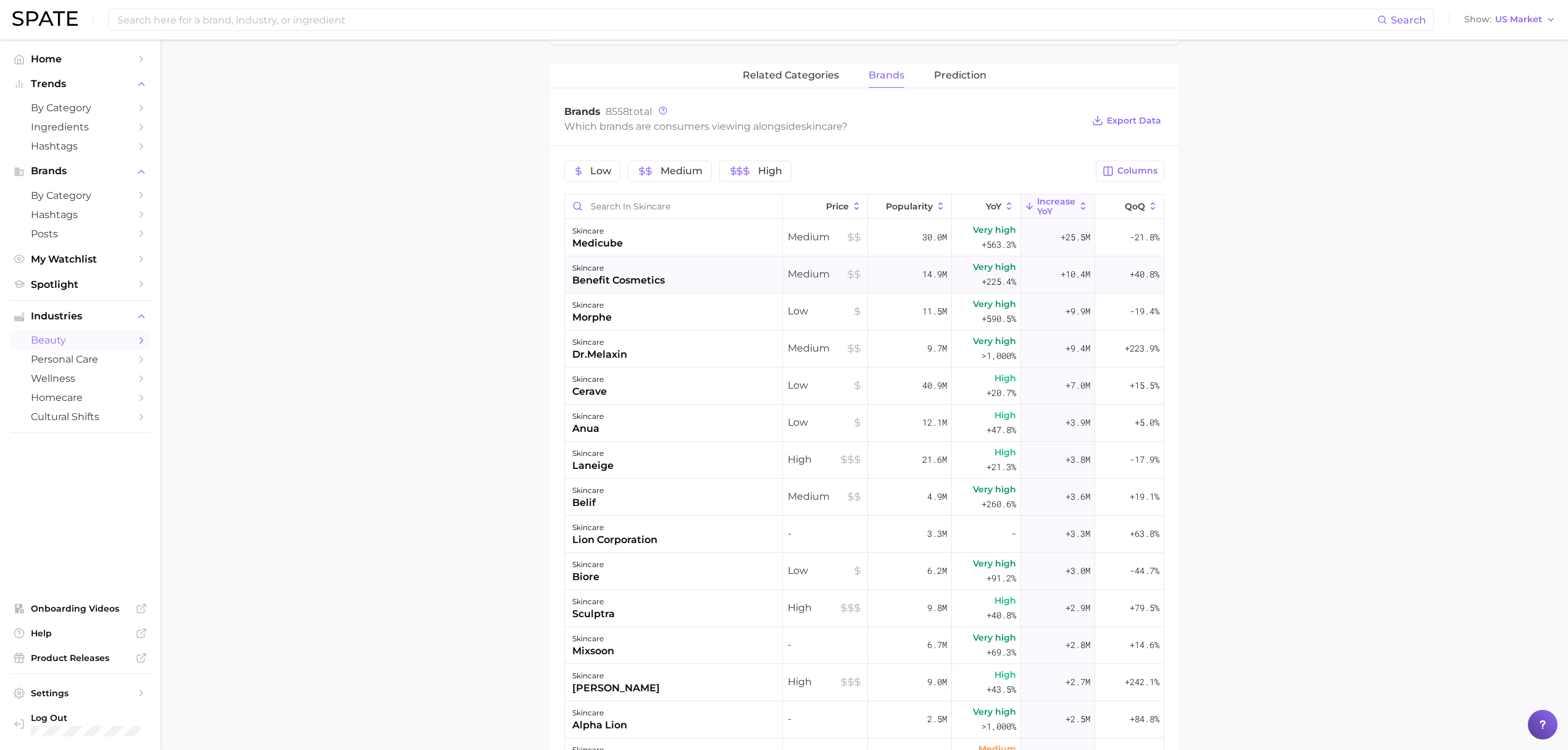
click at [713, 277] on div "skincare benefit cosmetics" at bounding box center [674, 274] width 218 height 37
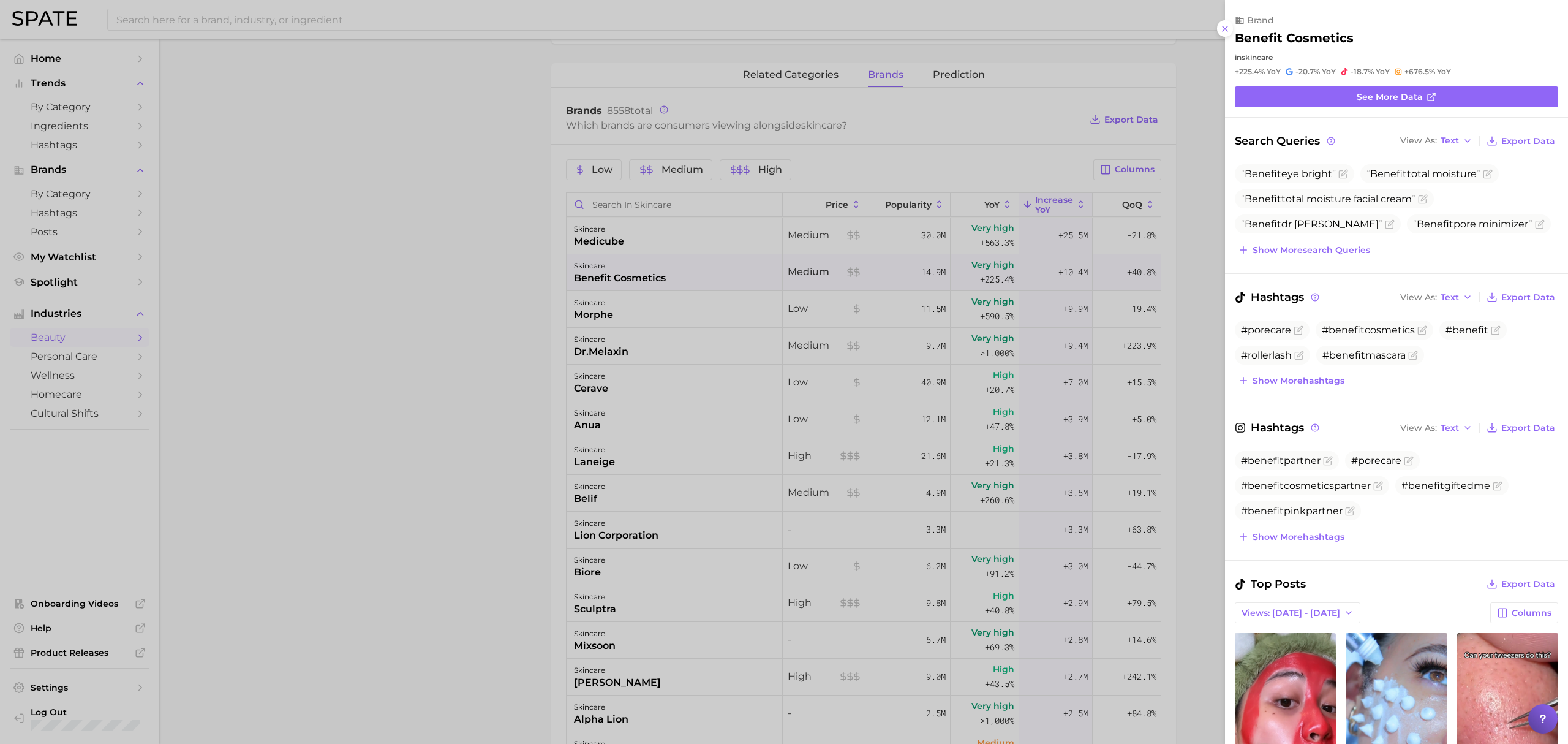
click at [548, 424] on div at bounding box center [784, 372] width 1568 height 744
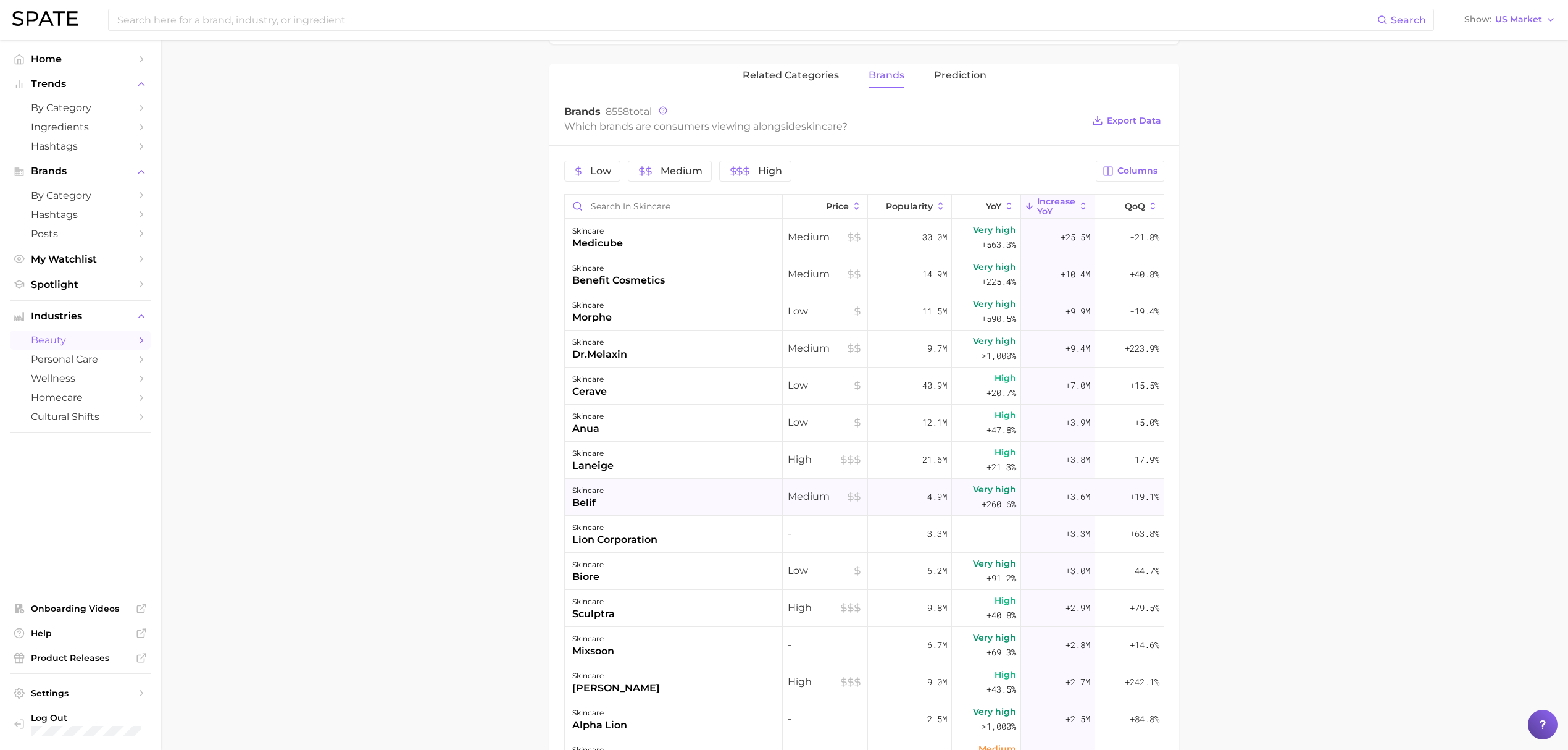
click at [656, 489] on div "skincare belif" at bounding box center [674, 497] width 218 height 37
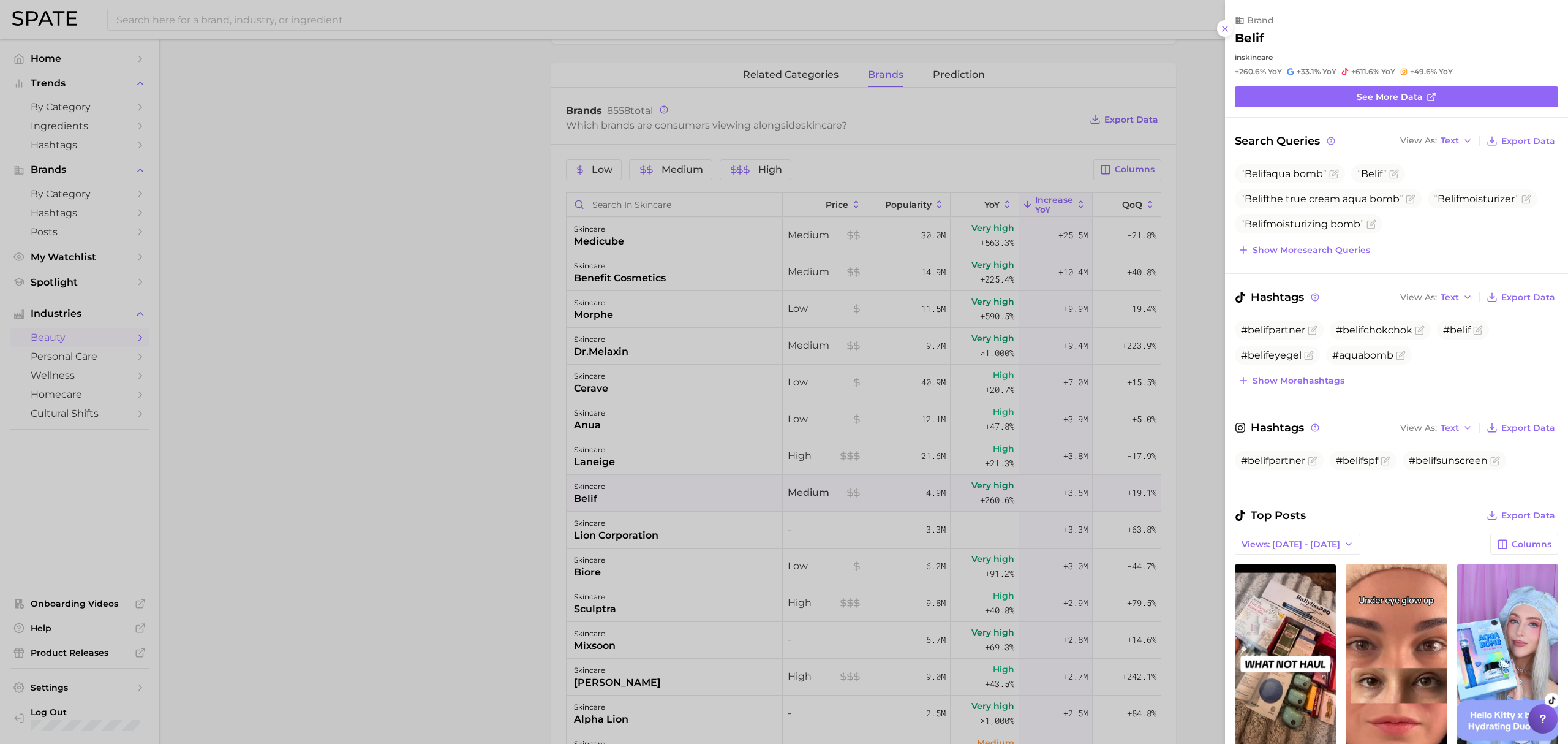
click at [753, 620] on div at bounding box center [784, 372] width 1568 height 744
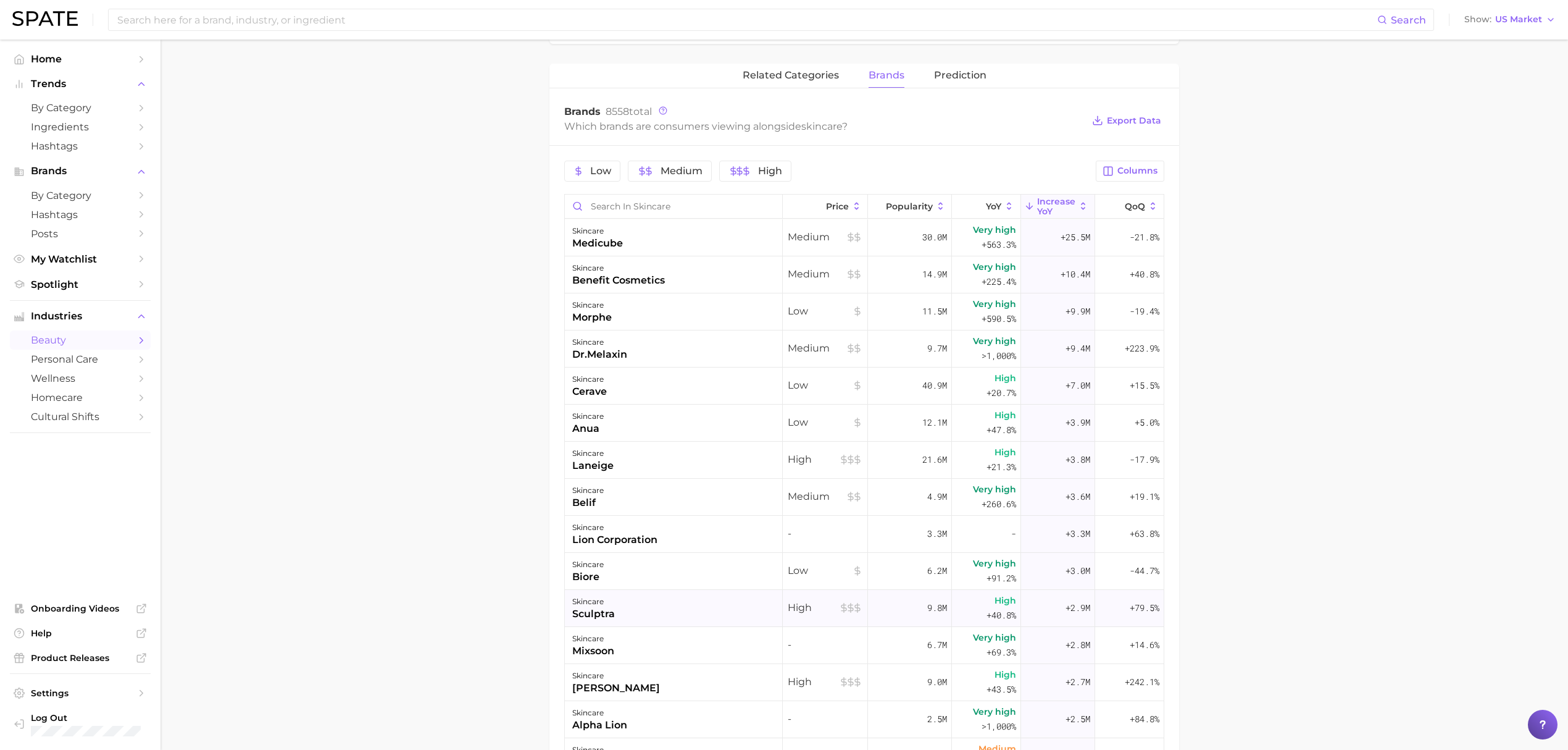
click at [702, 611] on div "skincare sculptra" at bounding box center [674, 608] width 218 height 37
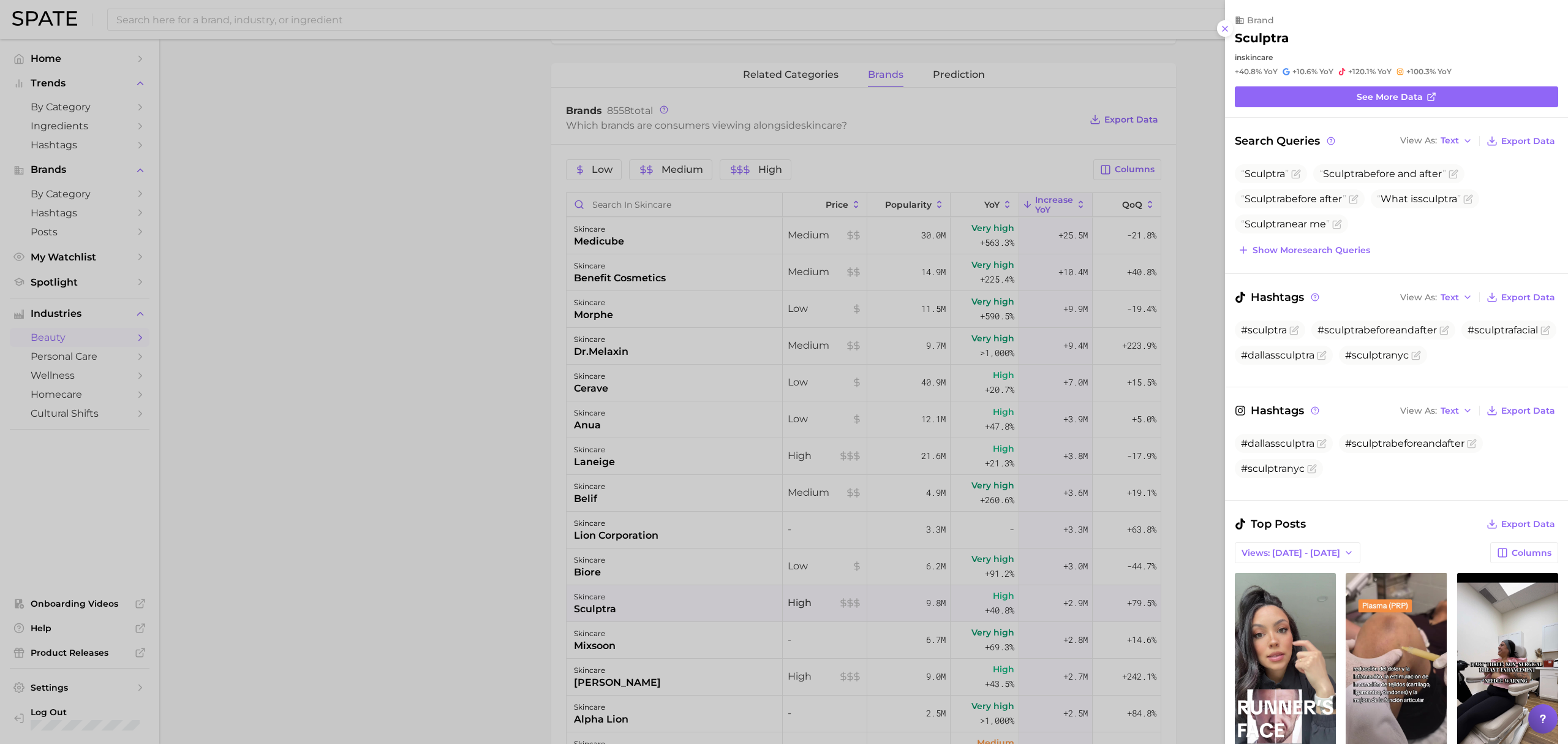
click at [527, 609] on div at bounding box center [784, 372] width 1568 height 744
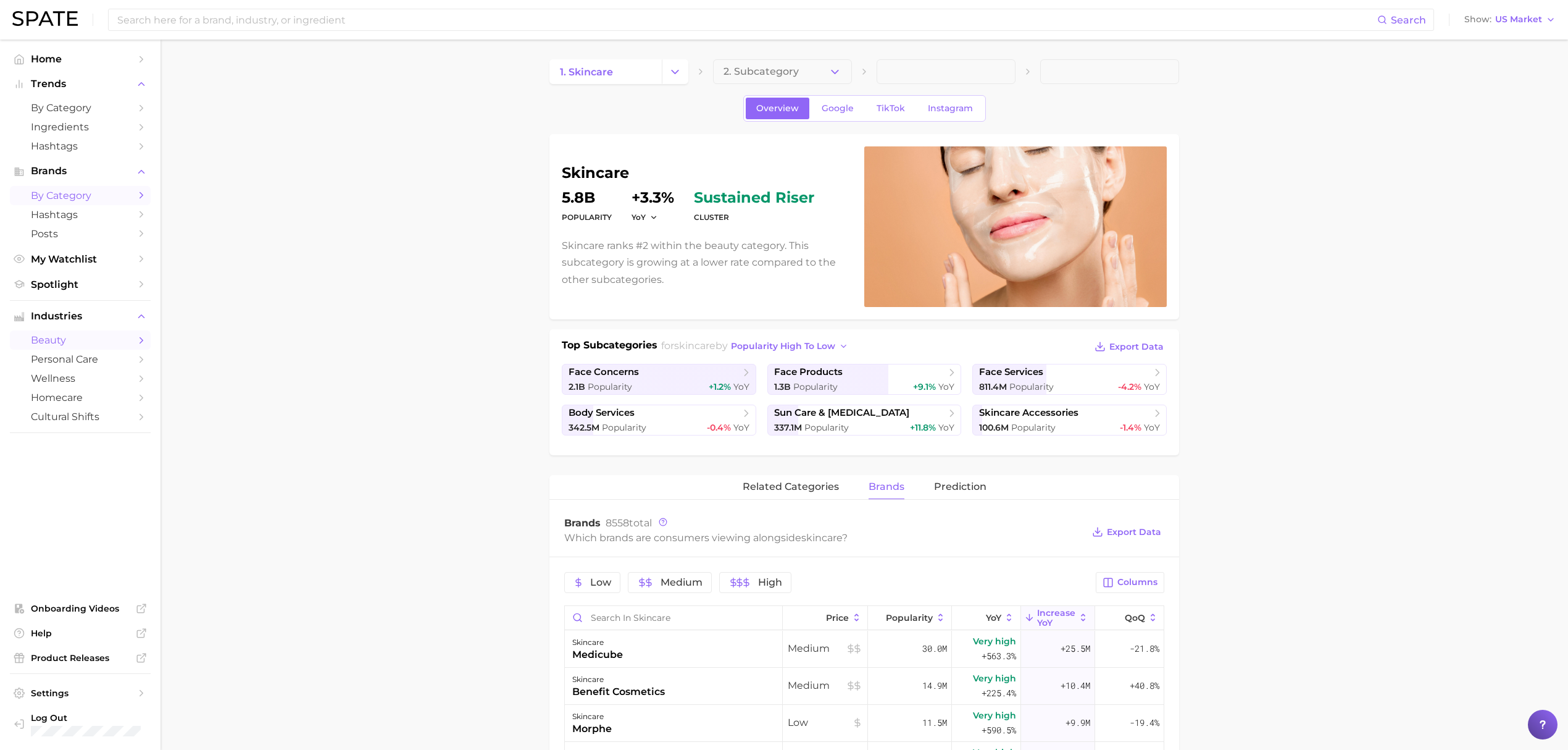
click at [91, 201] on span "by Category" at bounding box center [80, 196] width 99 height 12
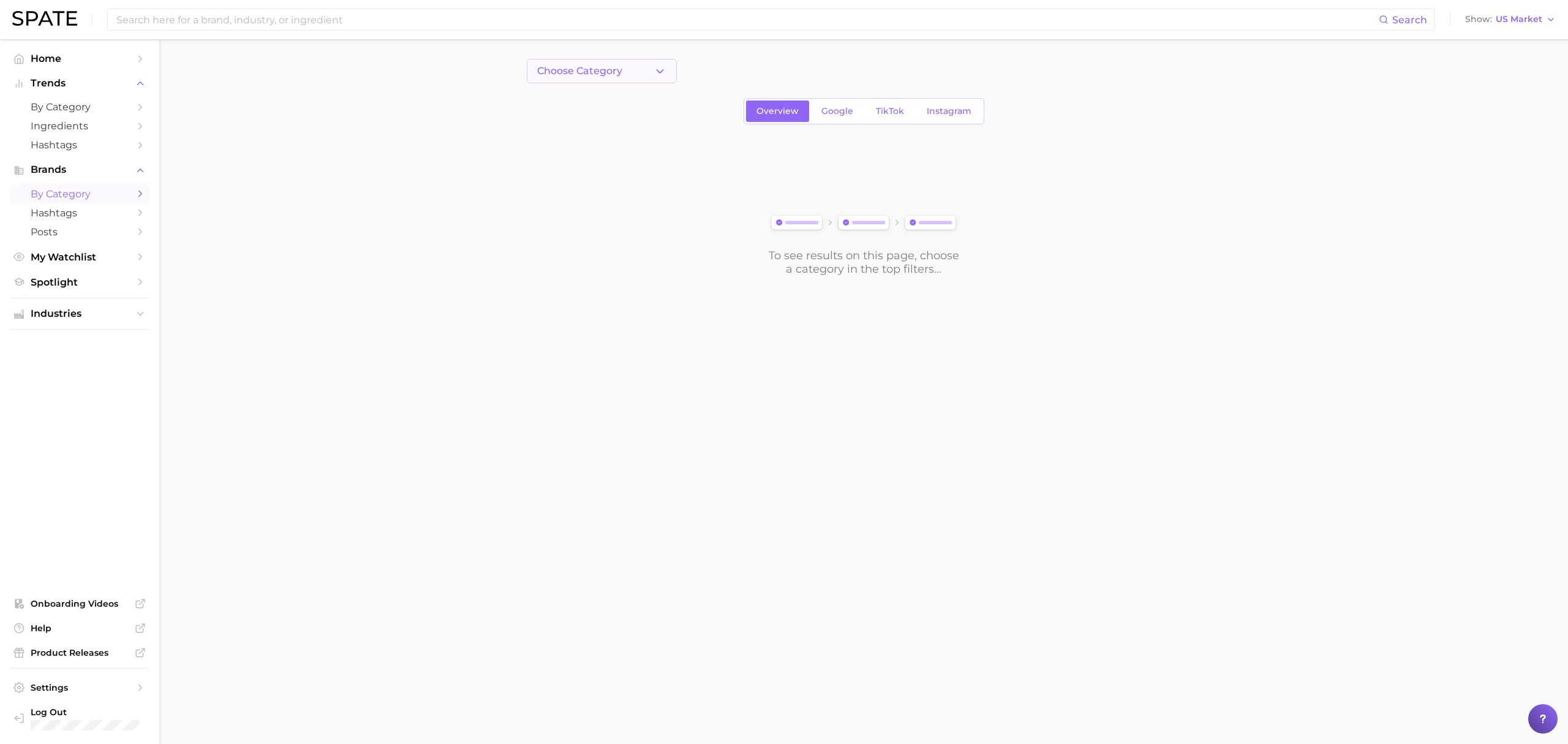
click at [662, 67] on icon "button" at bounding box center [659, 71] width 13 height 13
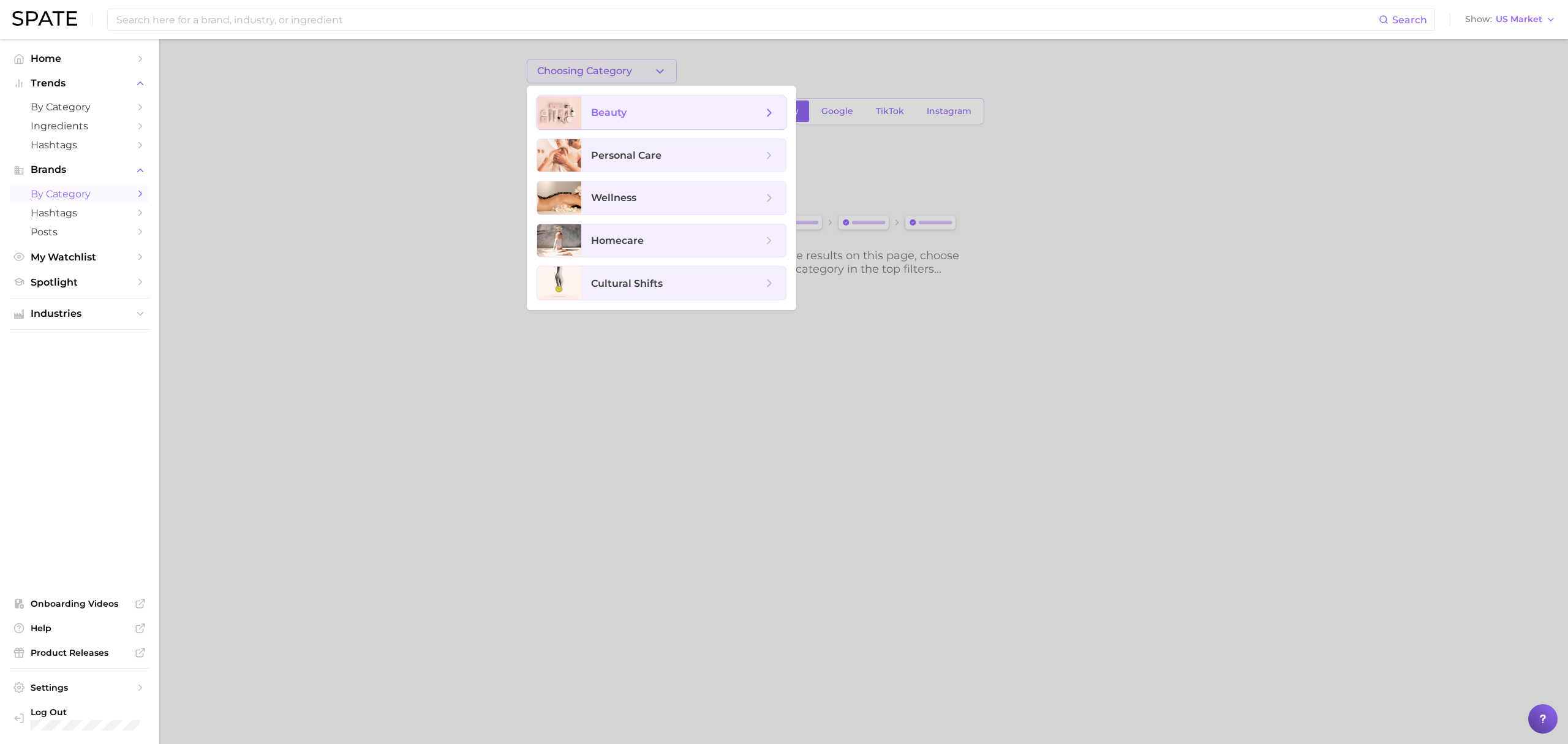
click at [659, 123] on span "beauty" at bounding box center [683, 113] width 204 height 33
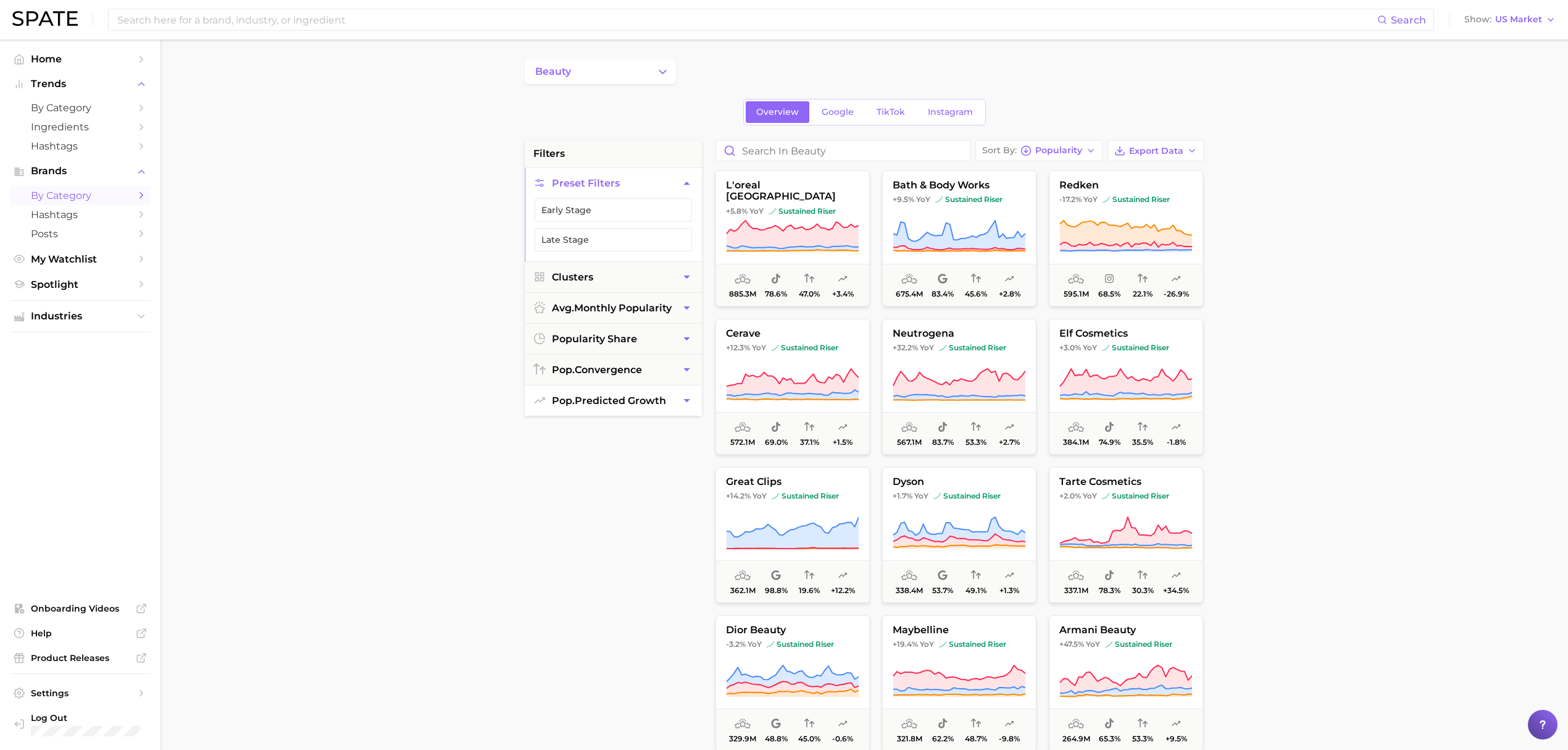
click at [660, 405] on span "pop. predicted growth" at bounding box center [608, 401] width 114 height 12
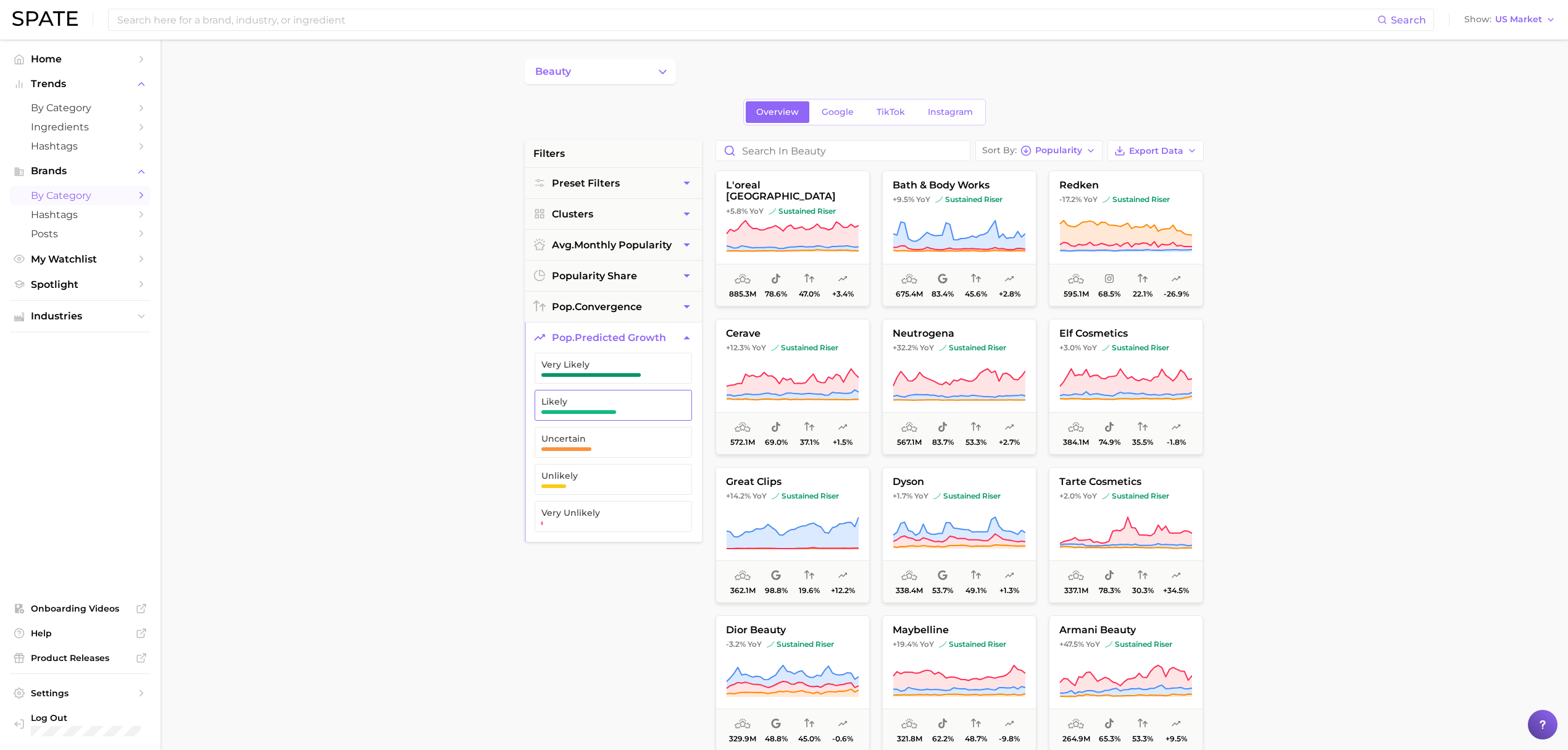
click at [628, 412] on span "Likely" at bounding box center [602, 405] width 124 height 17
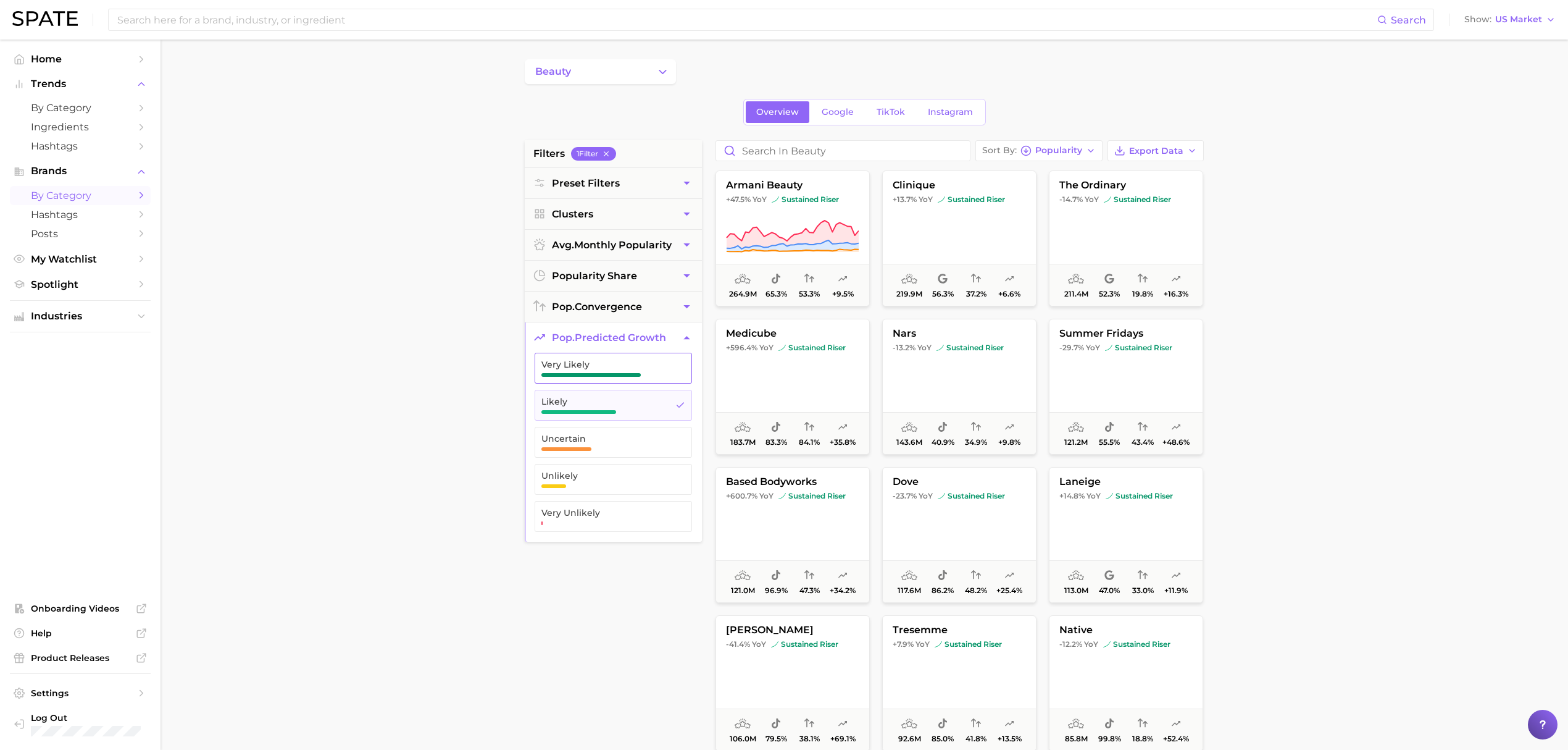
click at [628, 376] on span "button" at bounding box center [591, 375] width 99 height 4
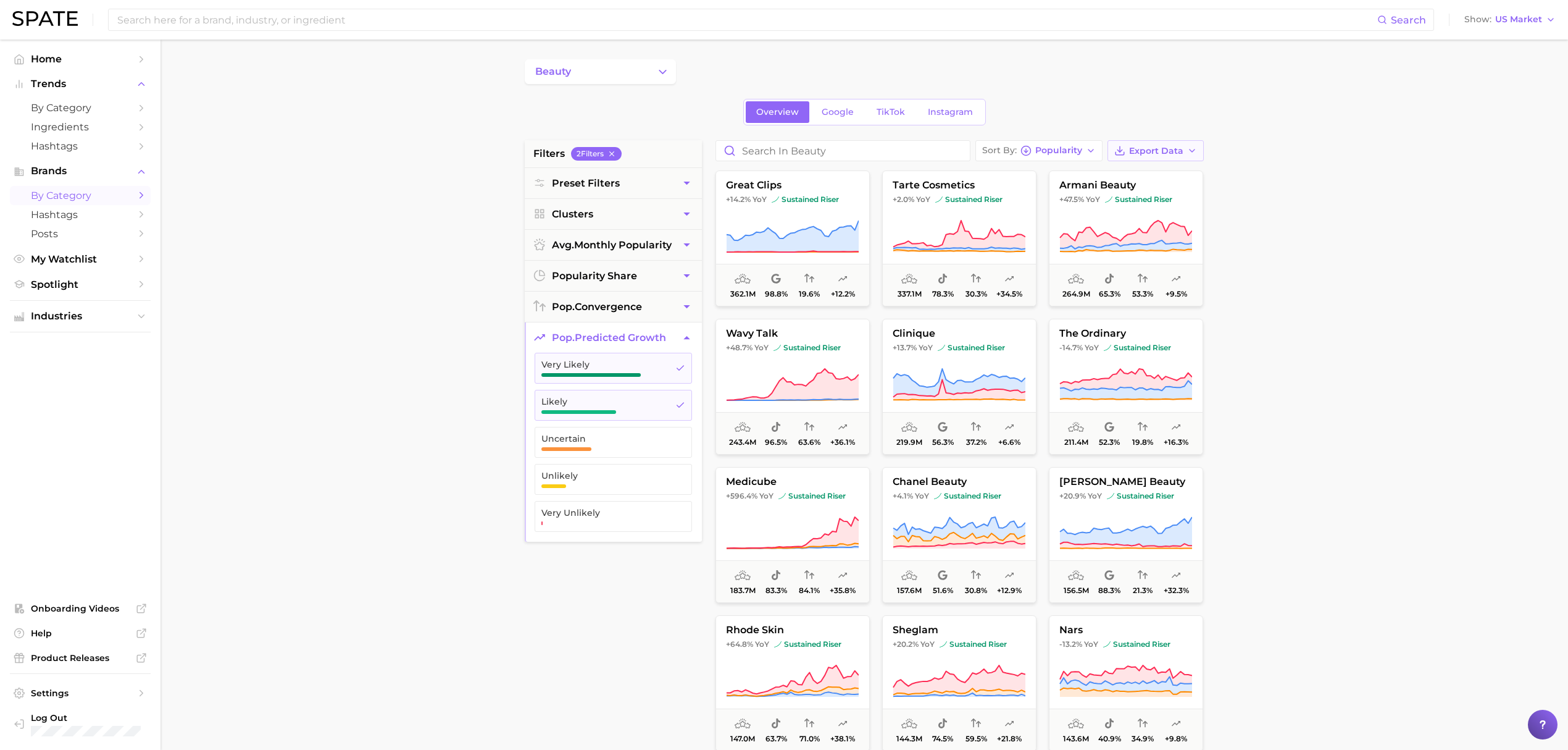
click at [1163, 143] on button "Export Data" at bounding box center [1155, 150] width 96 height 21
click at [1145, 176] on span "Card Data CSV" at bounding box center [1122, 173] width 65 height 11
click at [651, 203] on button "Clusters" at bounding box center [612, 214] width 177 height 31
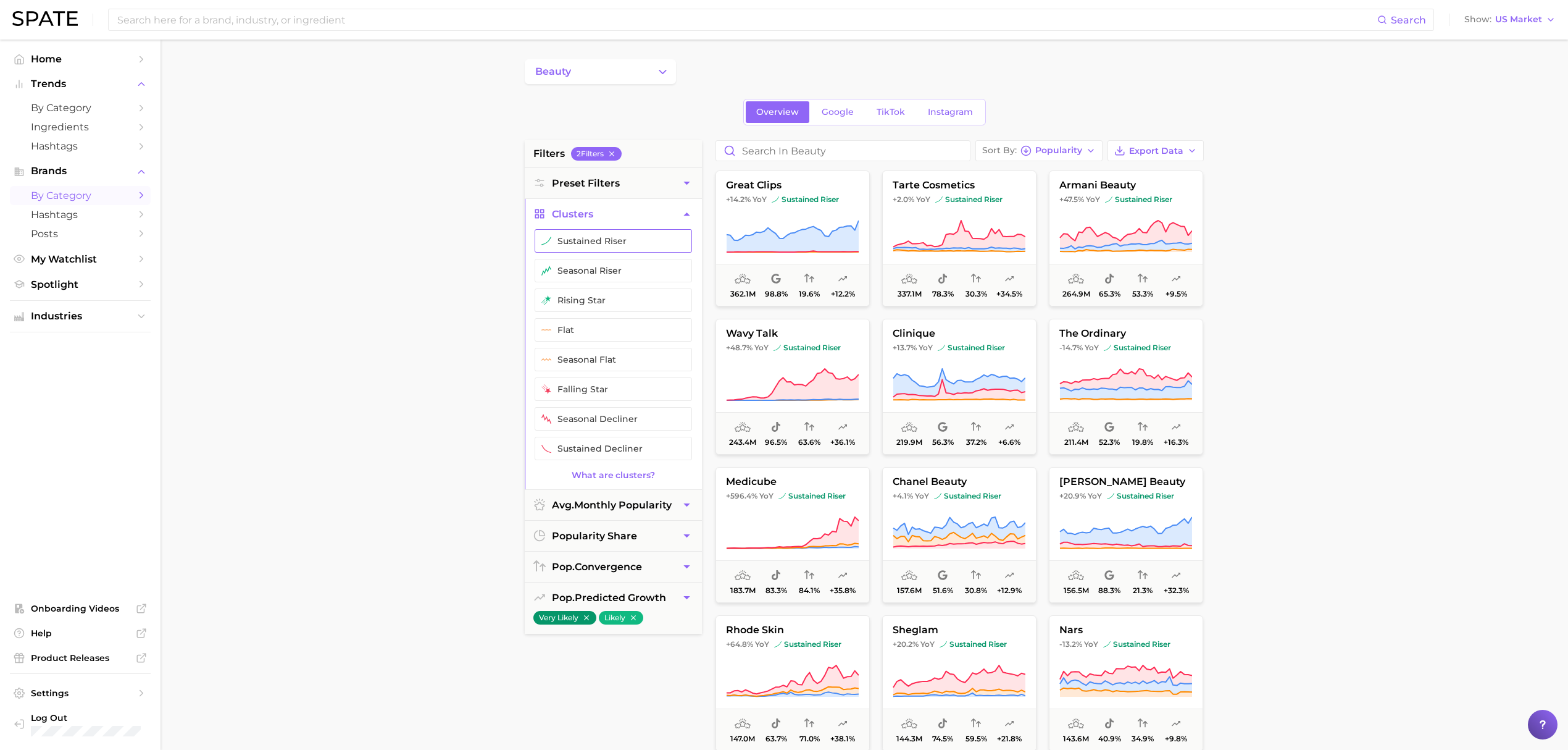
click at [638, 239] on button "sustained riser" at bounding box center [612, 241] width 157 height 24
click at [638, 267] on button "seasonal riser" at bounding box center [612, 270] width 157 height 24
click at [643, 297] on button "rising star" at bounding box center [612, 300] width 157 height 24
click at [669, 508] on span "avg. monthly popularity" at bounding box center [611, 505] width 120 height 12
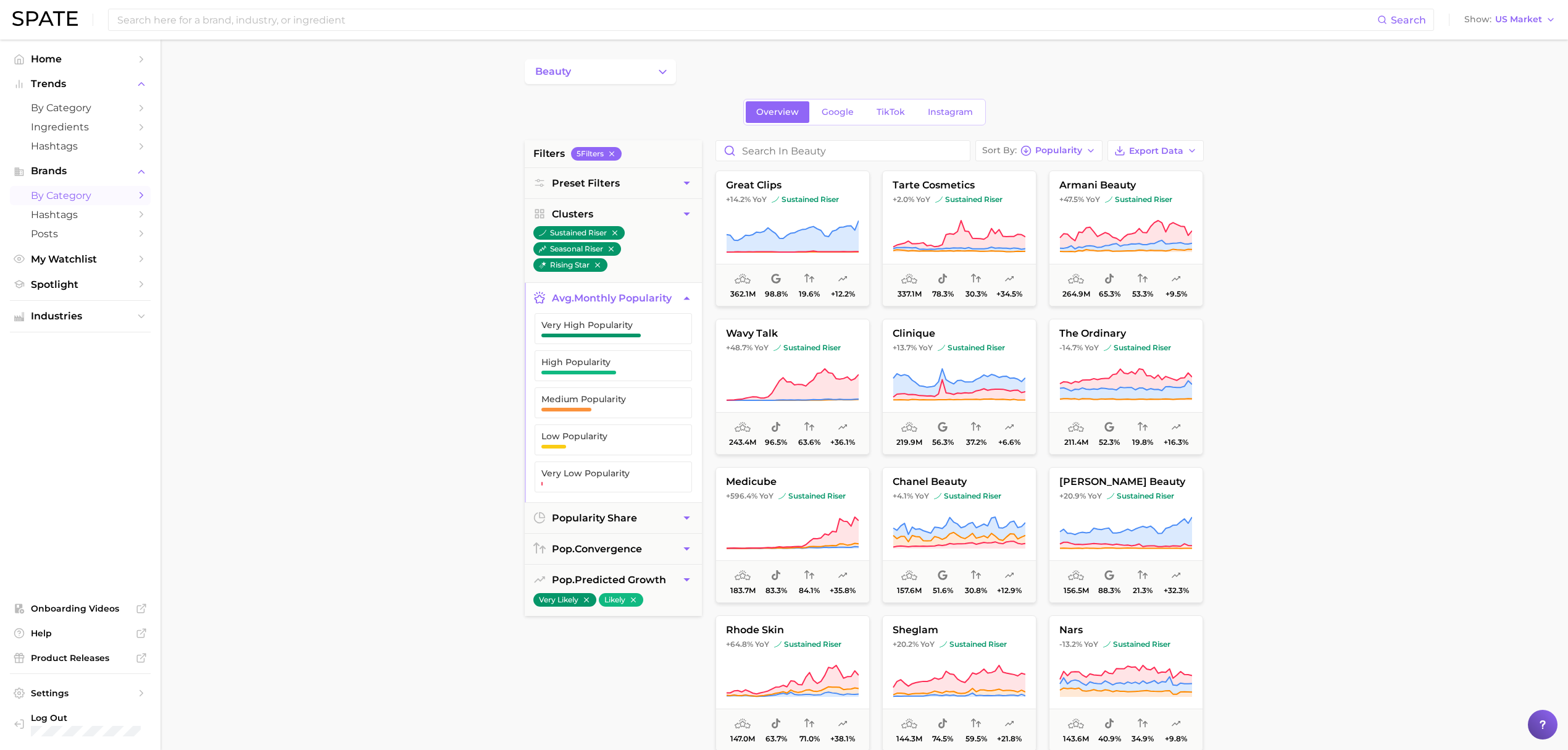
click at [688, 293] on icon "button" at bounding box center [687, 298] width 13 height 13
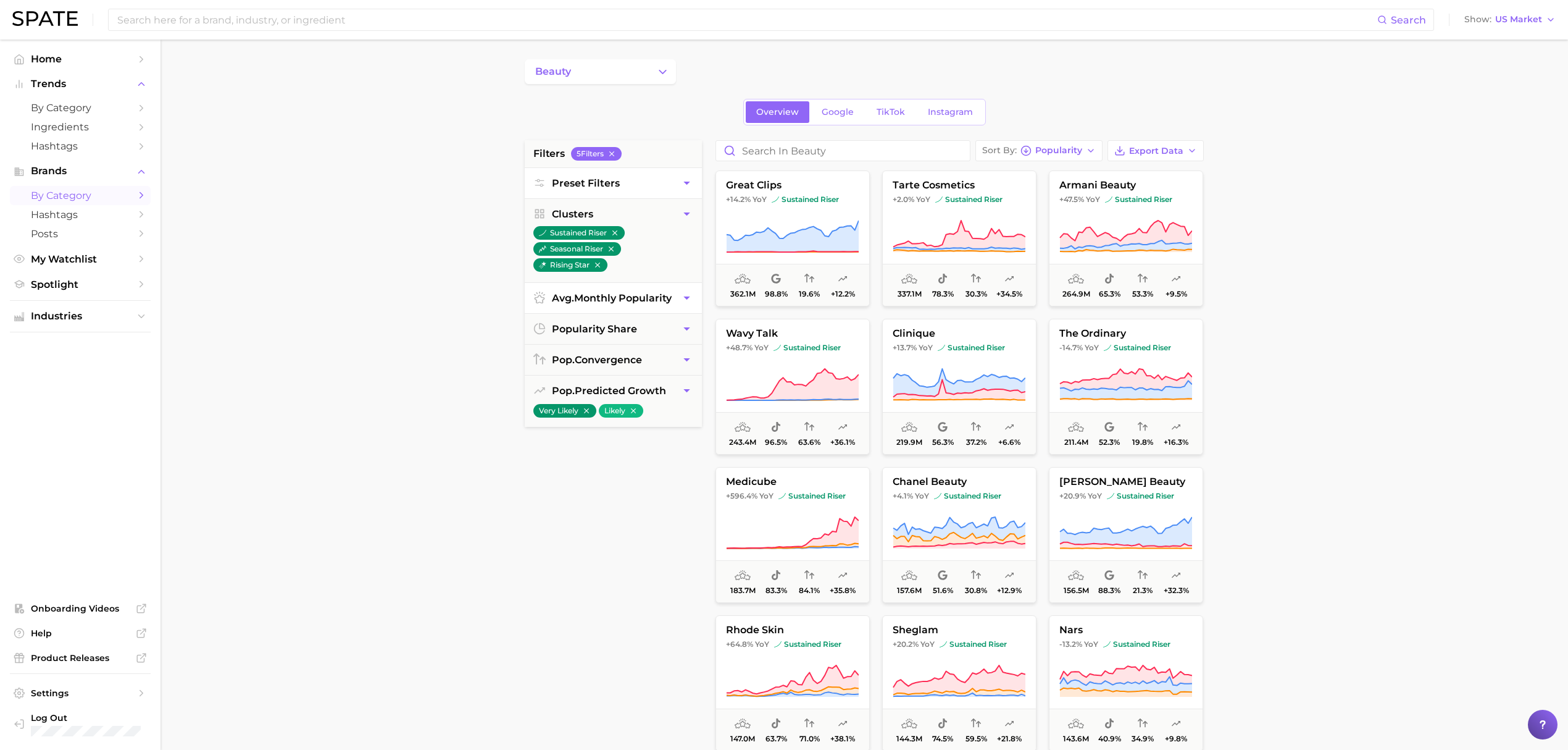
click at [685, 189] on icon "button" at bounding box center [687, 182] width 13 height 13
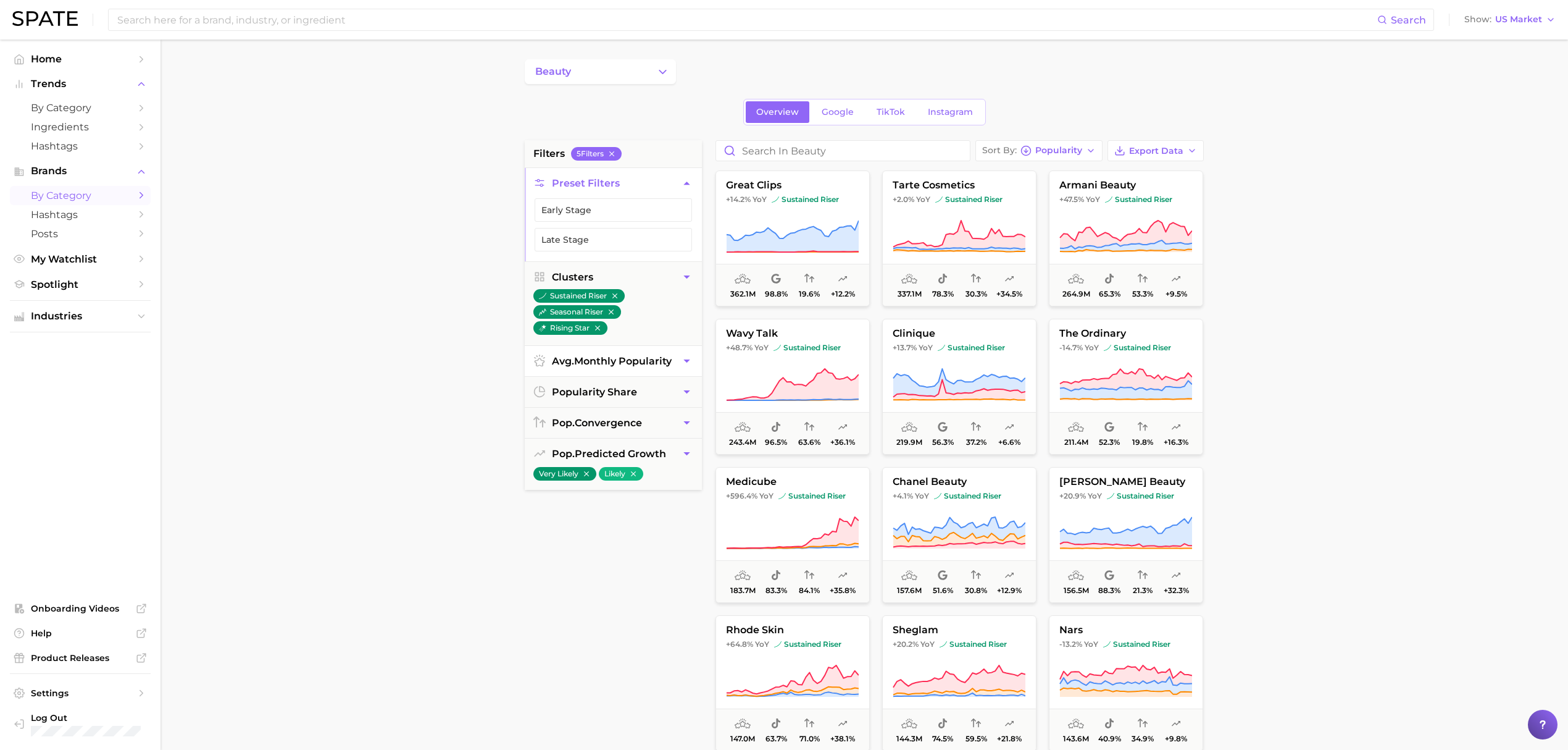
click at [685, 189] on icon "button" at bounding box center [687, 182] width 13 height 13
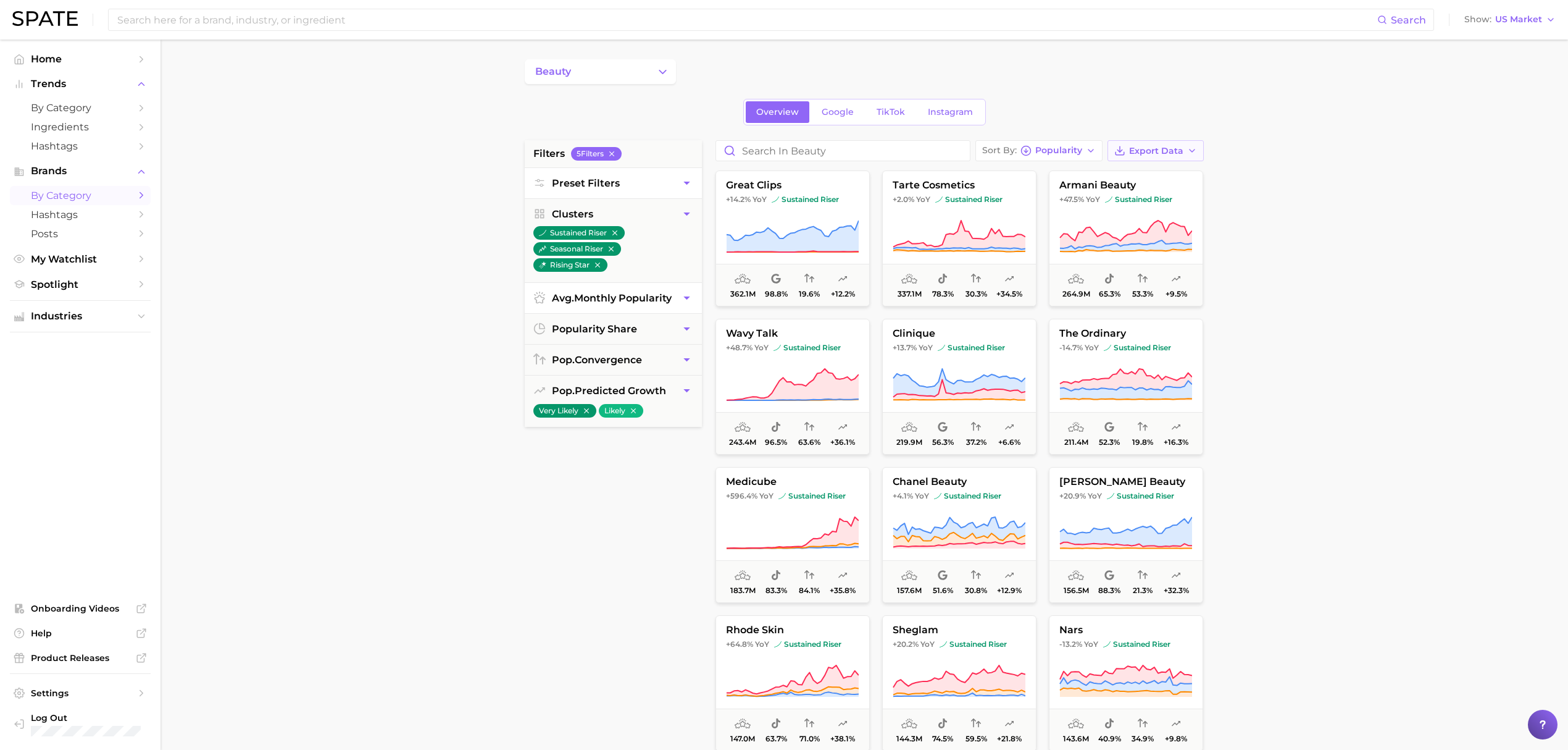
click at [1139, 158] on button "Export Data" at bounding box center [1155, 150] width 96 height 21
click at [1142, 178] on span "Card Data CSV" at bounding box center [1122, 173] width 65 height 11
click at [485, 30] on input at bounding box center [746, 19] width 1261 height 21
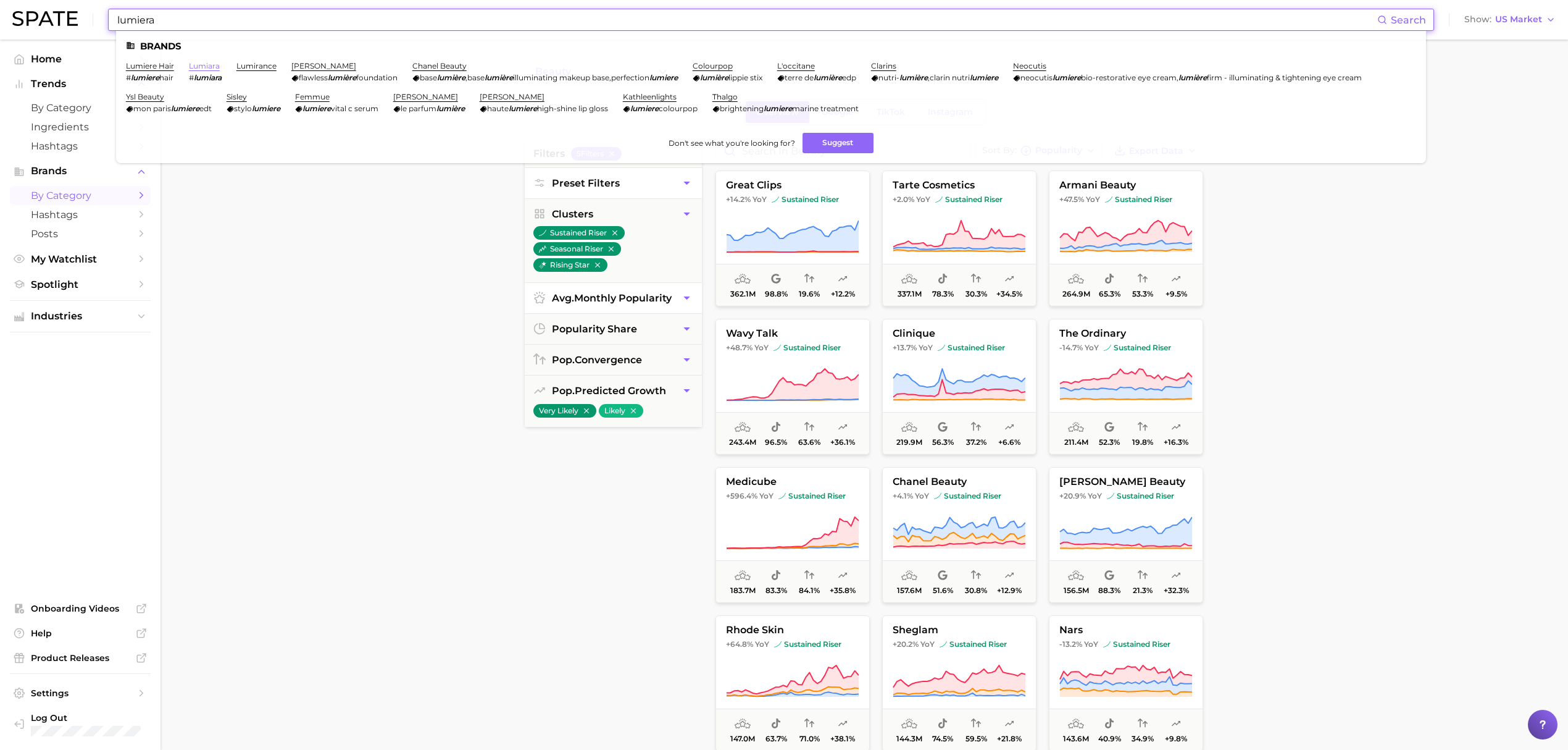
type input "lumiera"
click at [198, 62] on link "lumiara" at bounding box center [204, 65] width 31 height 9
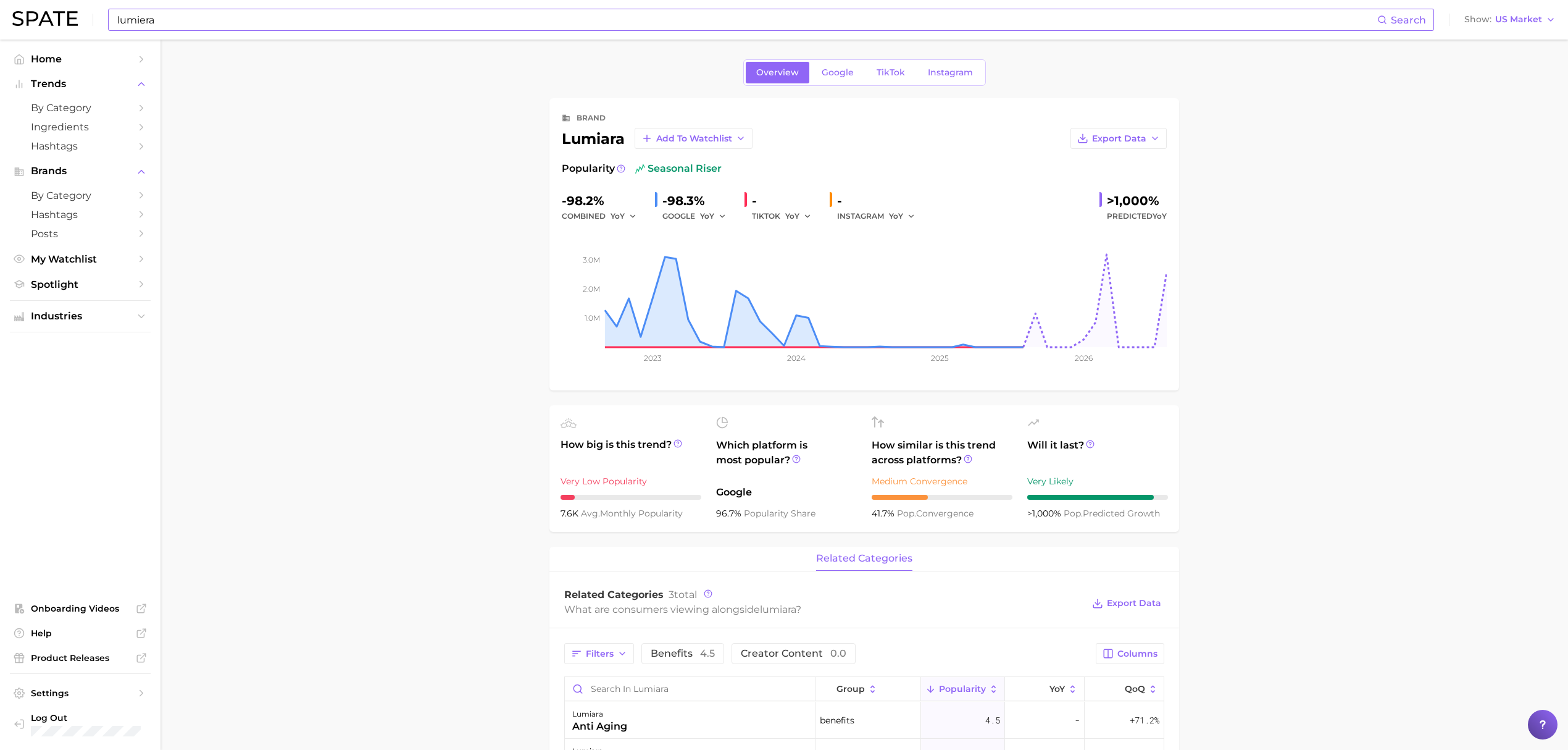
click at [546, 20] on input "lumiera" at bounding box center [746, 19] width 1261 height 21
click at [546, 18] on input "lumieracity c" at bounding box center [746, 19] width 1261 height 21
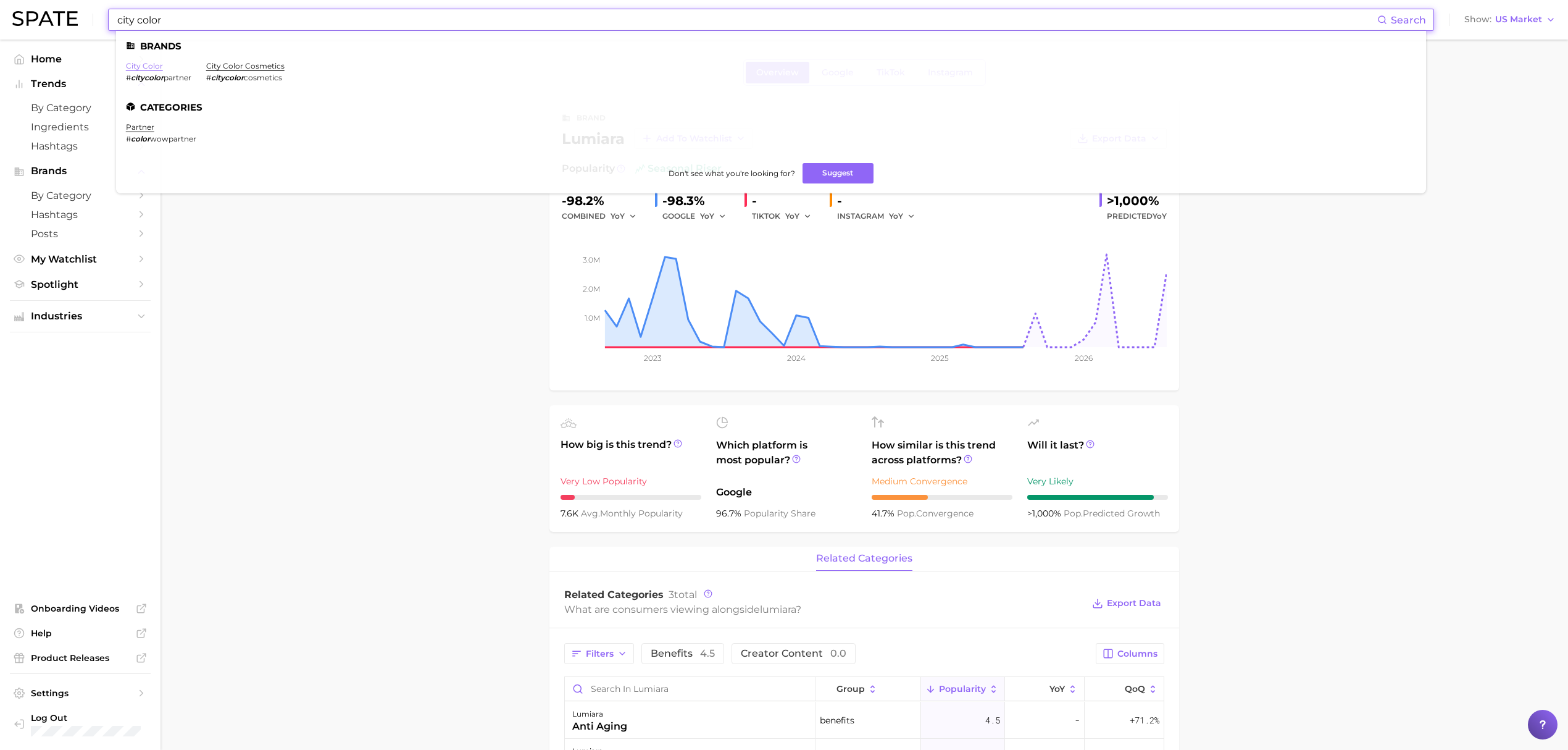
type input "city color"
click at [144, 64] on link "city color" at bounding box center [143, 65] width 37 height 9
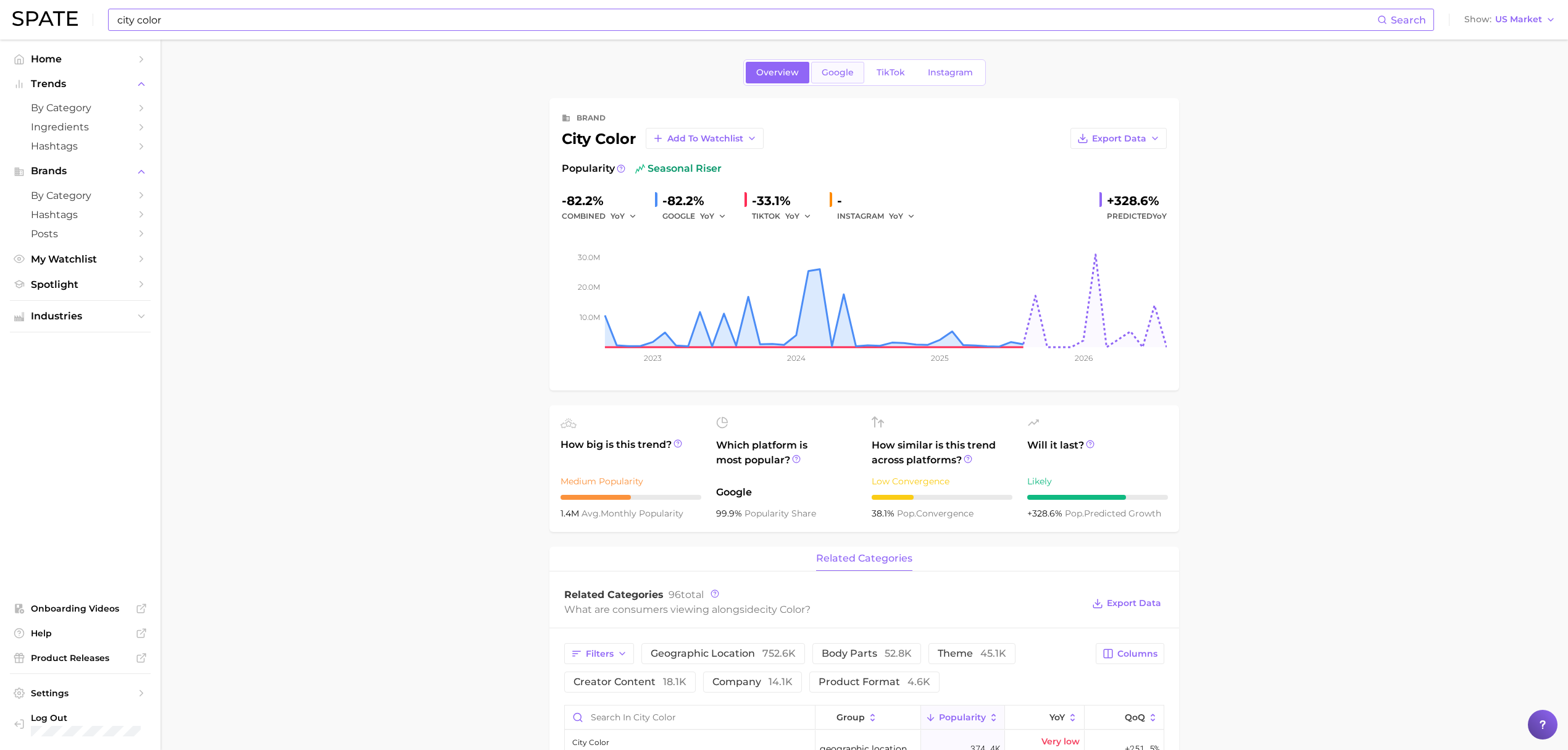
click at [848, 83] on link "Google" at bounding box center [838, 72] width 53 height 22
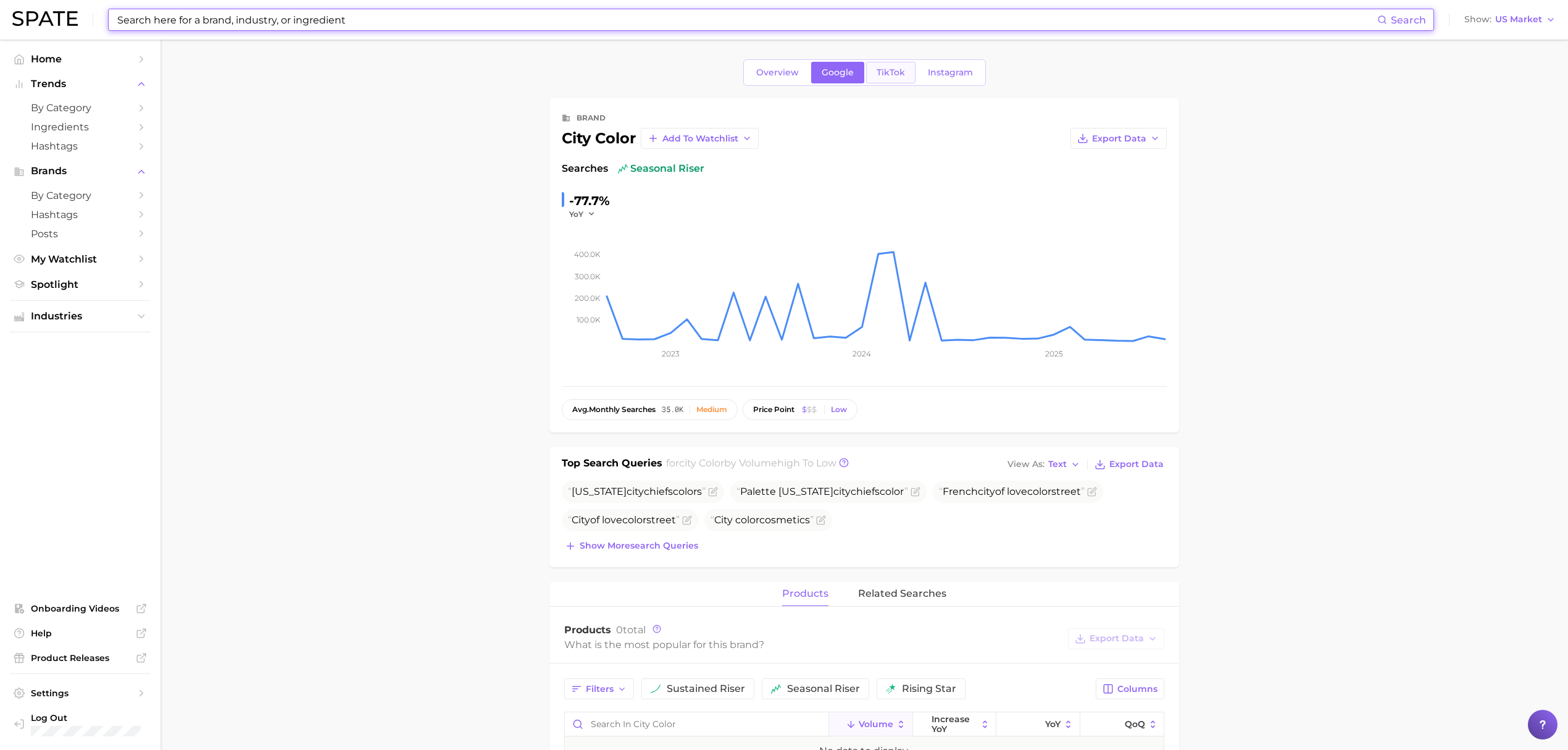
click at [886, 75] on span "TikTok" at bounding box center [890, 72] width 29 height 11
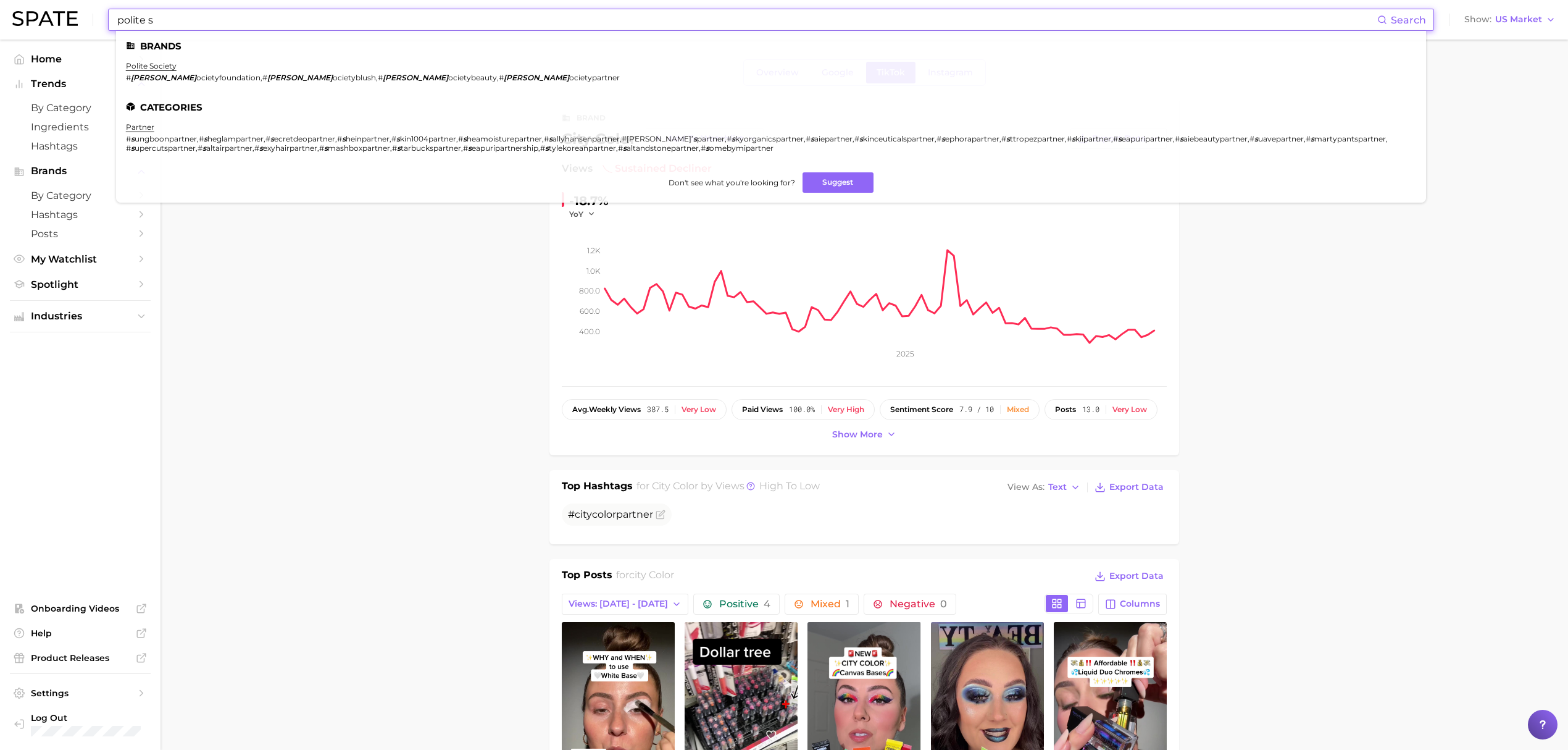
click at [176, 61] on li "polite society # polites ocietyfoundation , # polites ocietyblush , # polites o…" at bounding box center [372, 71] width 494 height 21
click at [173, 64] on link "polite society" at bounding box center [150, 65] width 50 height 9
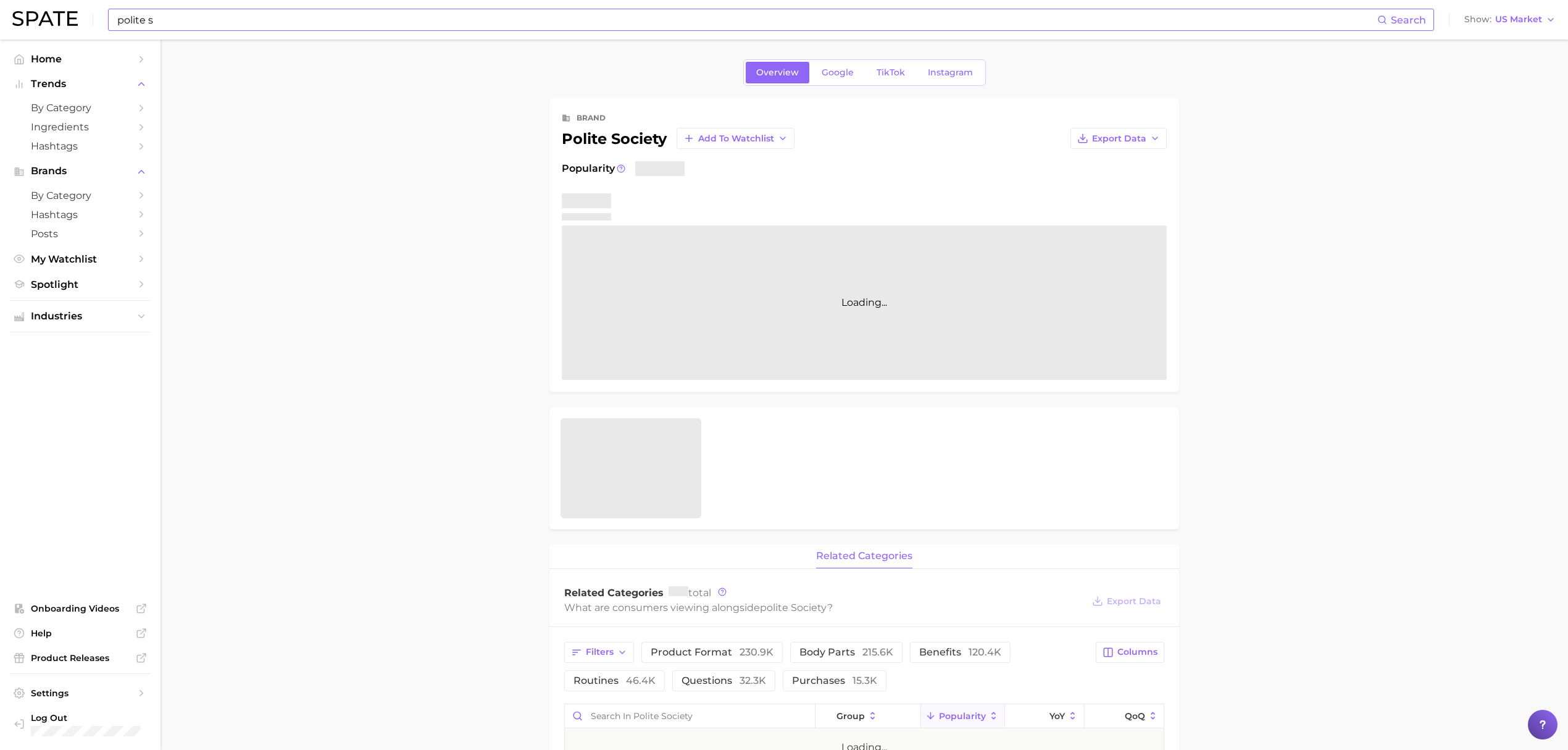
click at [216, 21] on input "polite s" at bounding box center [746, 19] width 1261 height 21
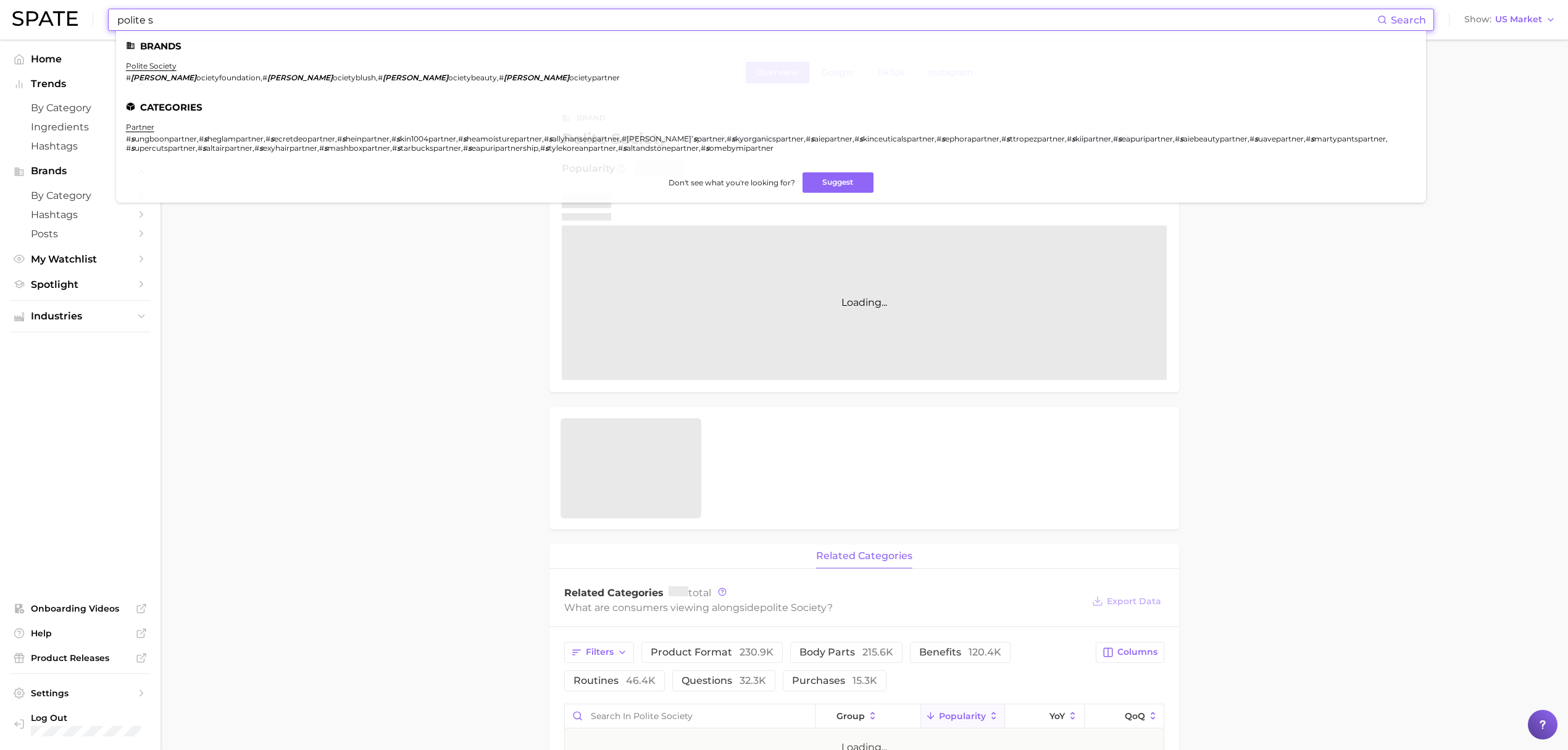
click at [216, 21] on input "polite s" at bounding box center [746, 19] width 1261 height 21
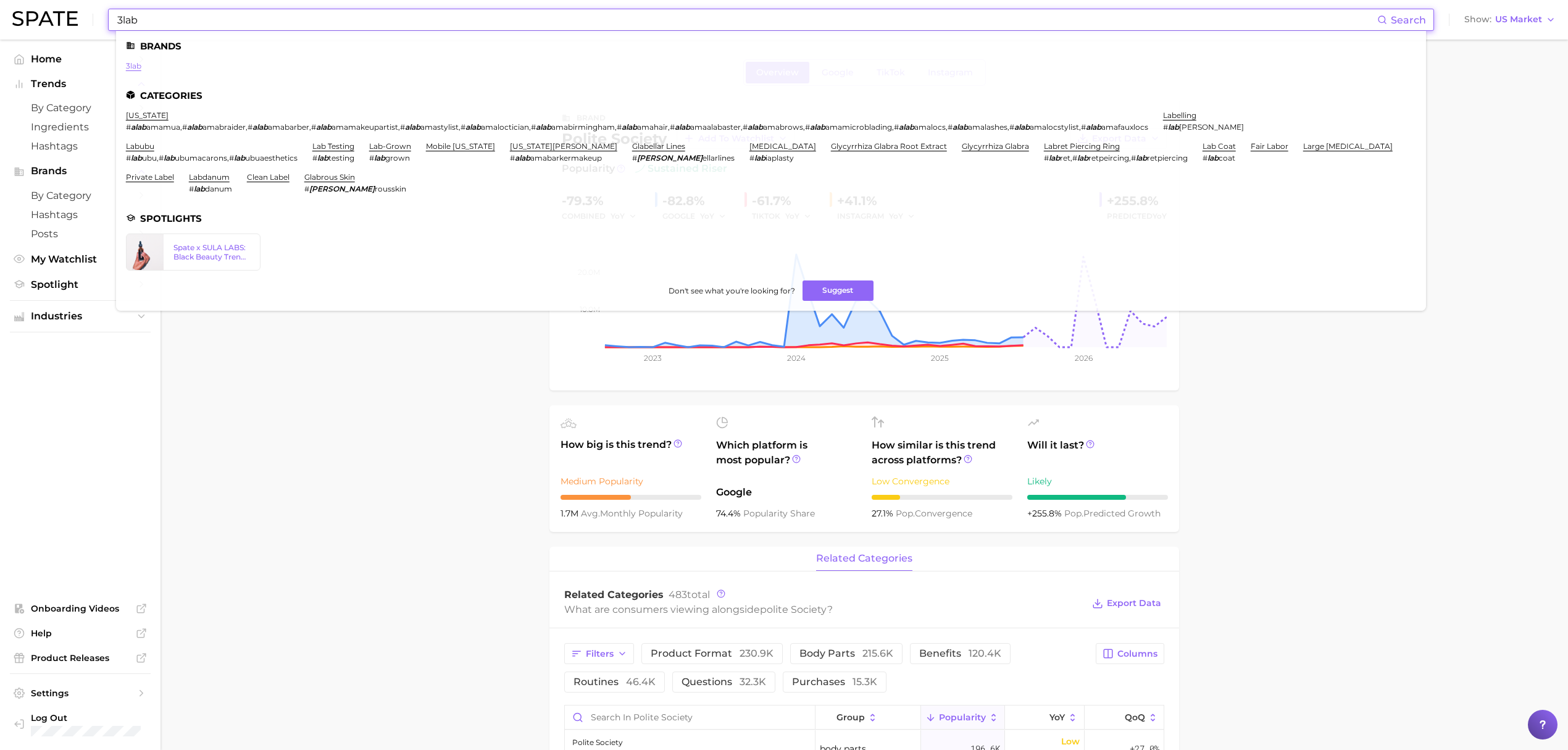
type input "3lab"
click at [132, 66] on link "3lab" at bounding box center [134, 65] width 16 height 9
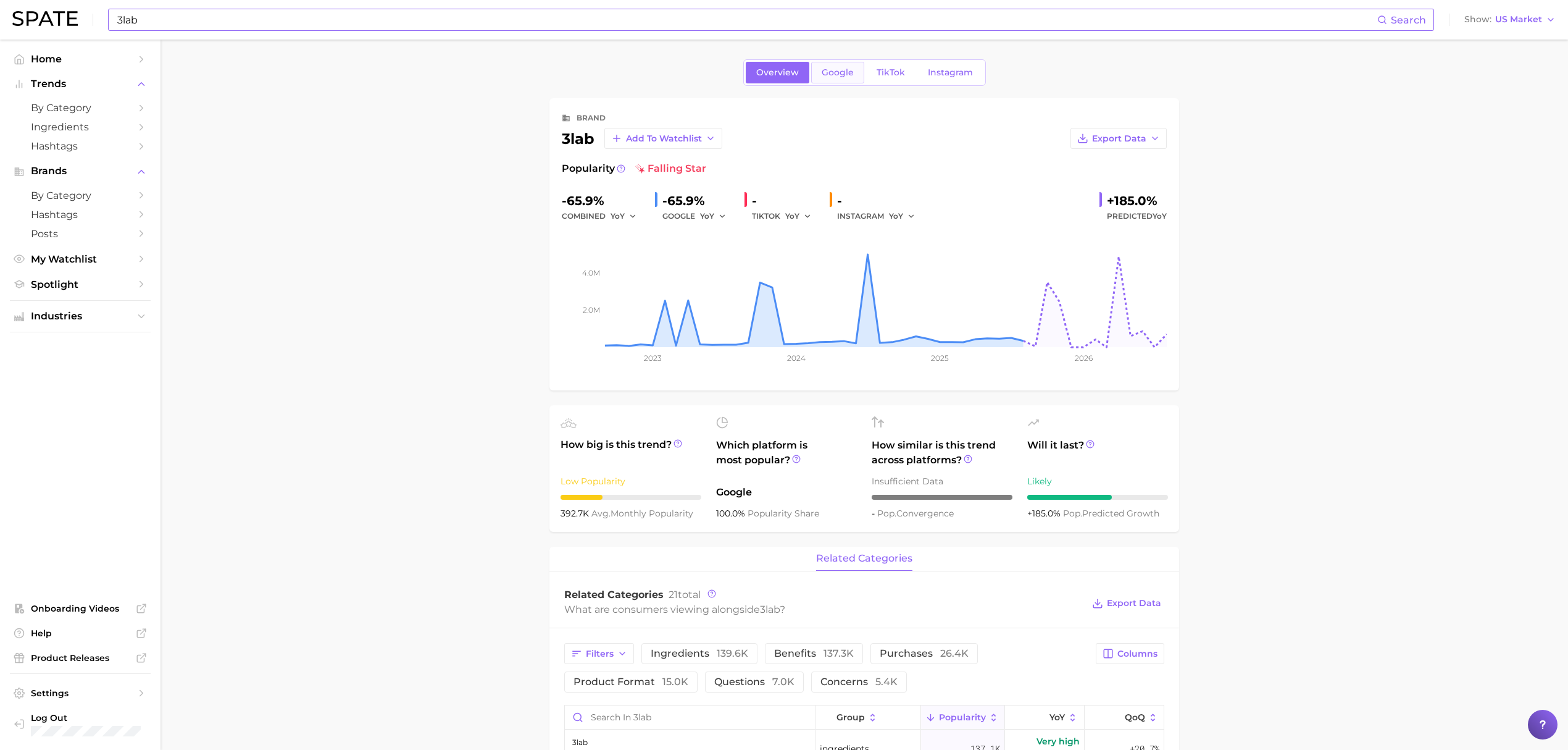
click at [855, 70] on link "Google" at bounding box center [838, 72] width 53 height 22
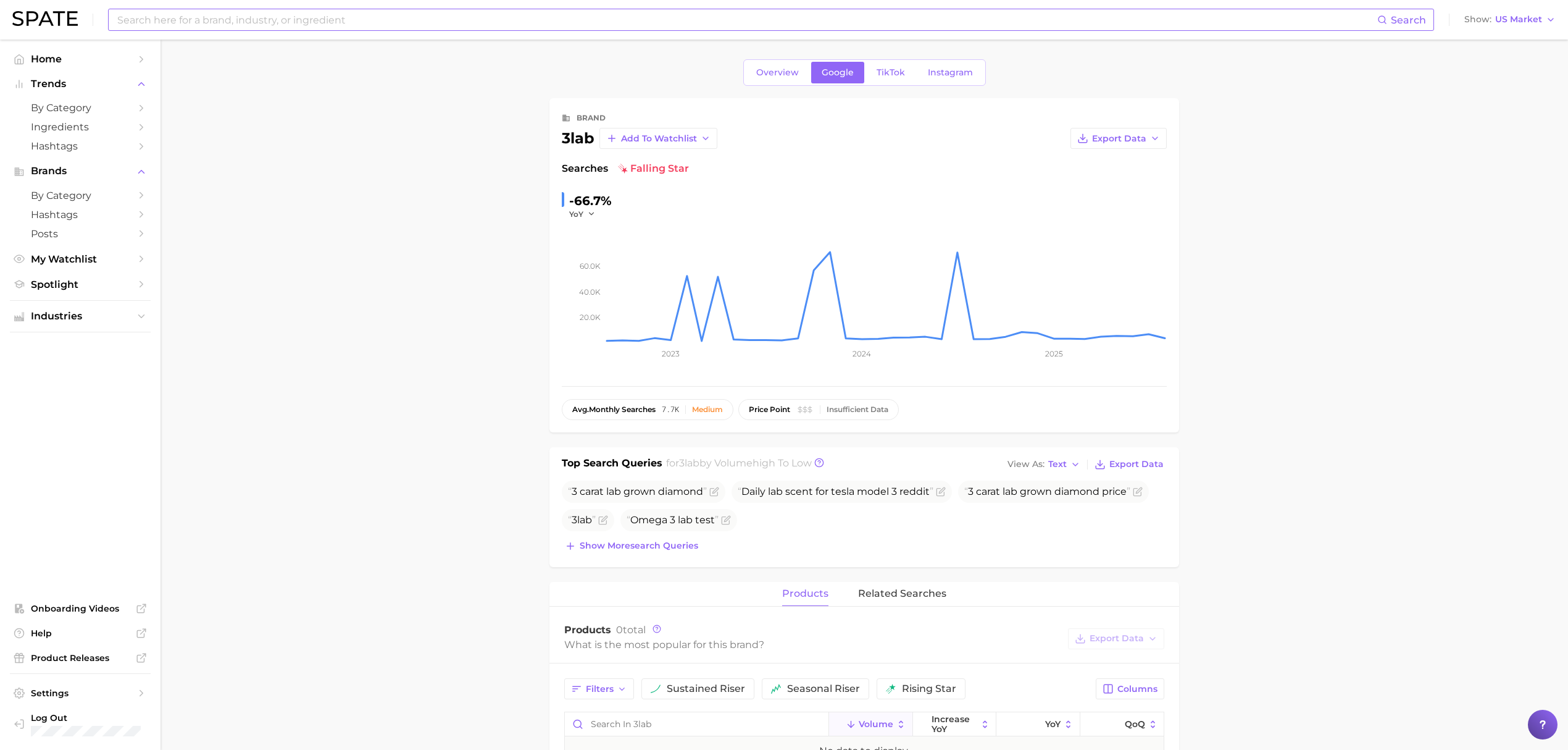
click at [283, 27] on input at bounding box center [746, 19] width 1261 height 21
type input "mia adora"
click at [158, 63] on link "mia adora" at bounding box center [158, 65] width 65 height 9
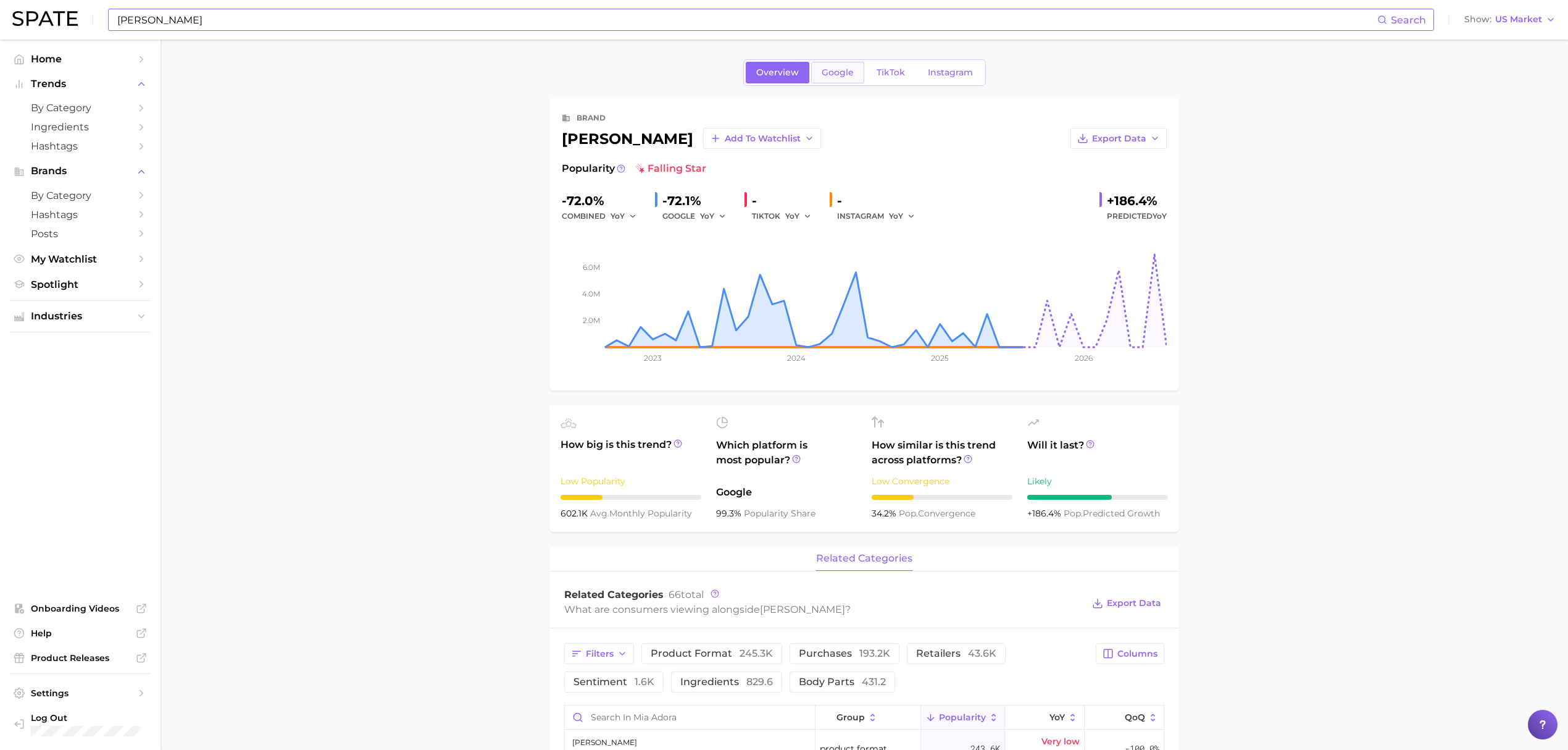
click at [838, 69] on span "Google" at bounding box center [838, 72] width 32 height 11
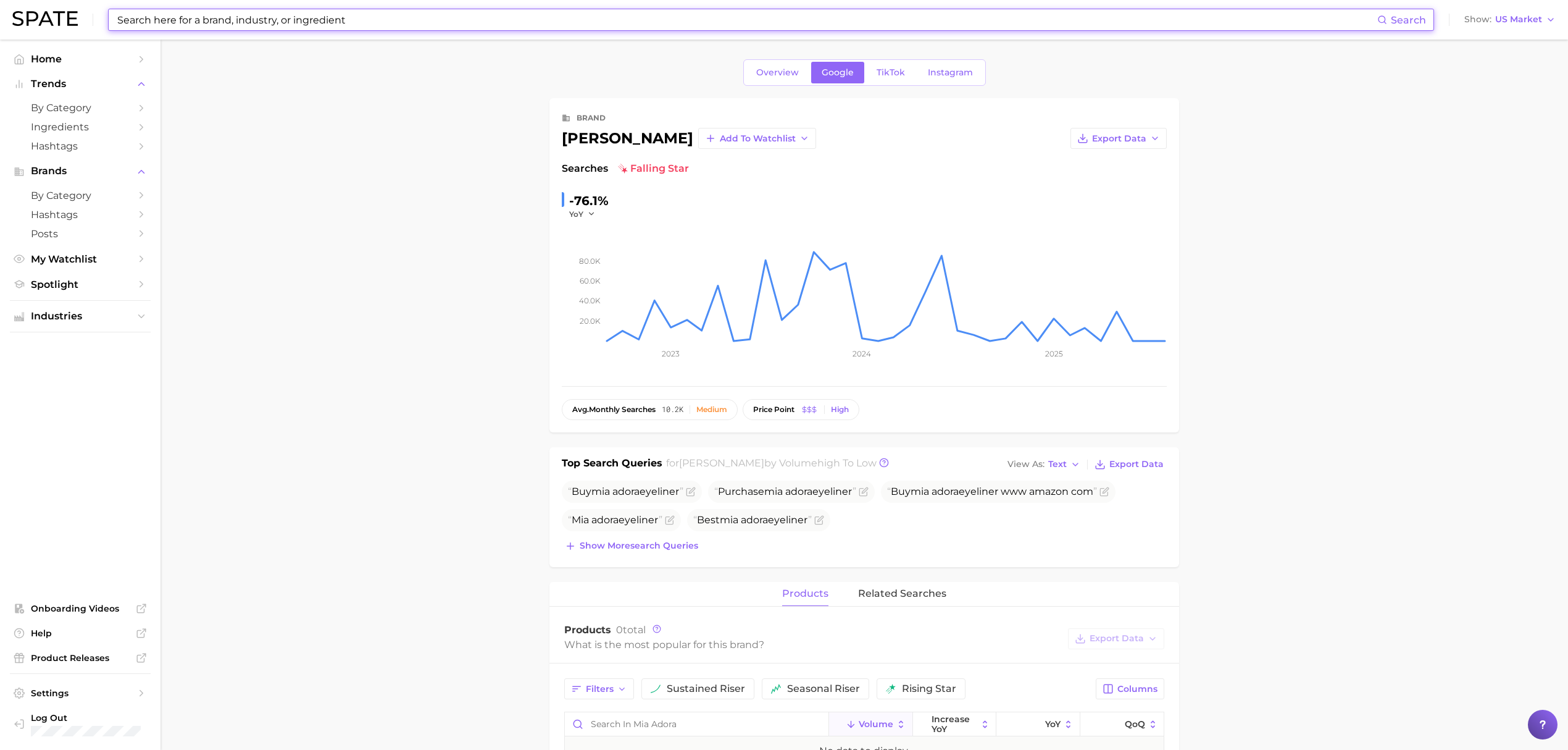
click at [628, 25] on input at bounding box center [746, 19] width 1261 height 21
click at [628, 24] on input at bounding box center [746, 19] width 1261 height 21
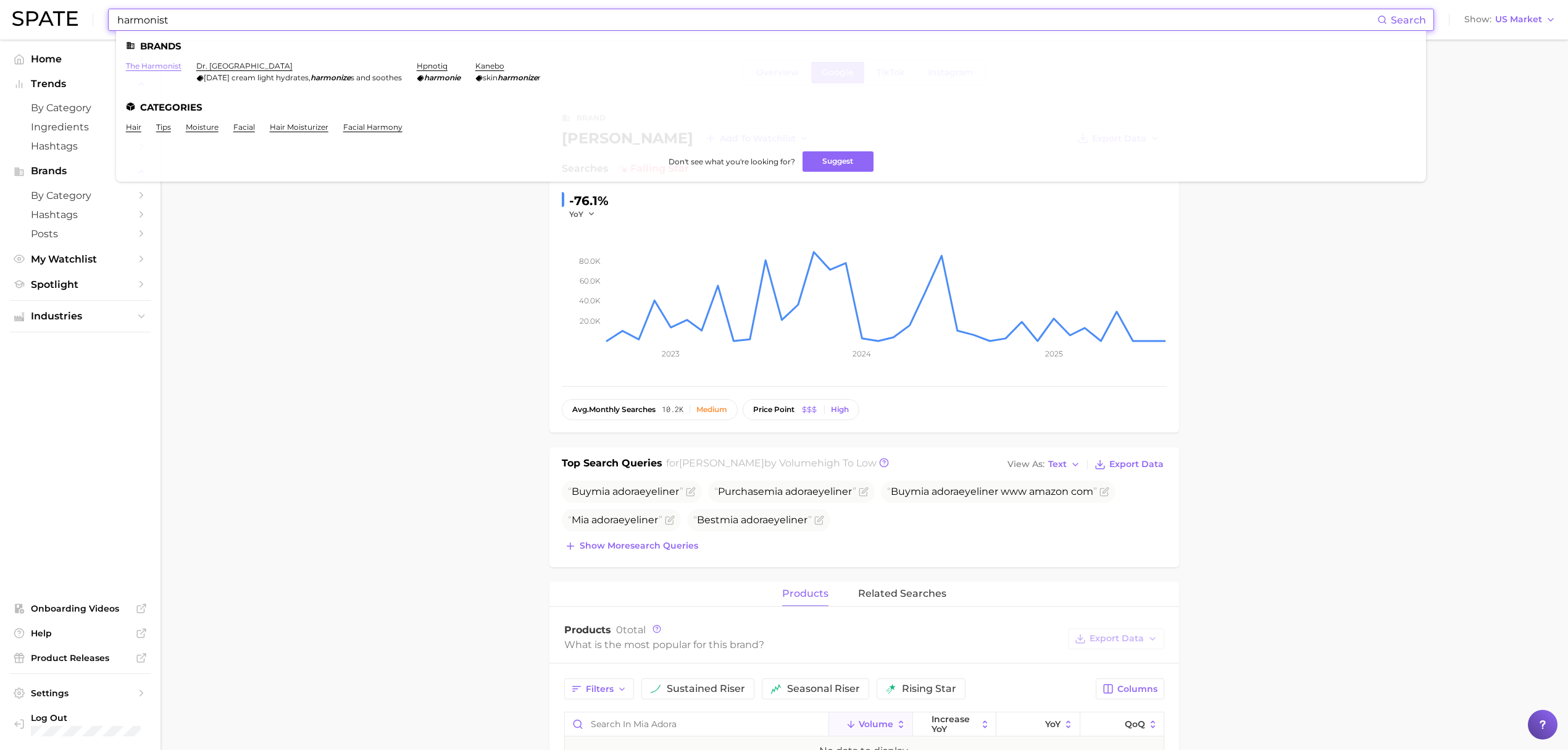
type input "harmonist"
click at [157, 68] on link "the harmonist" at bounding box center [153, 65] width 55 height 9
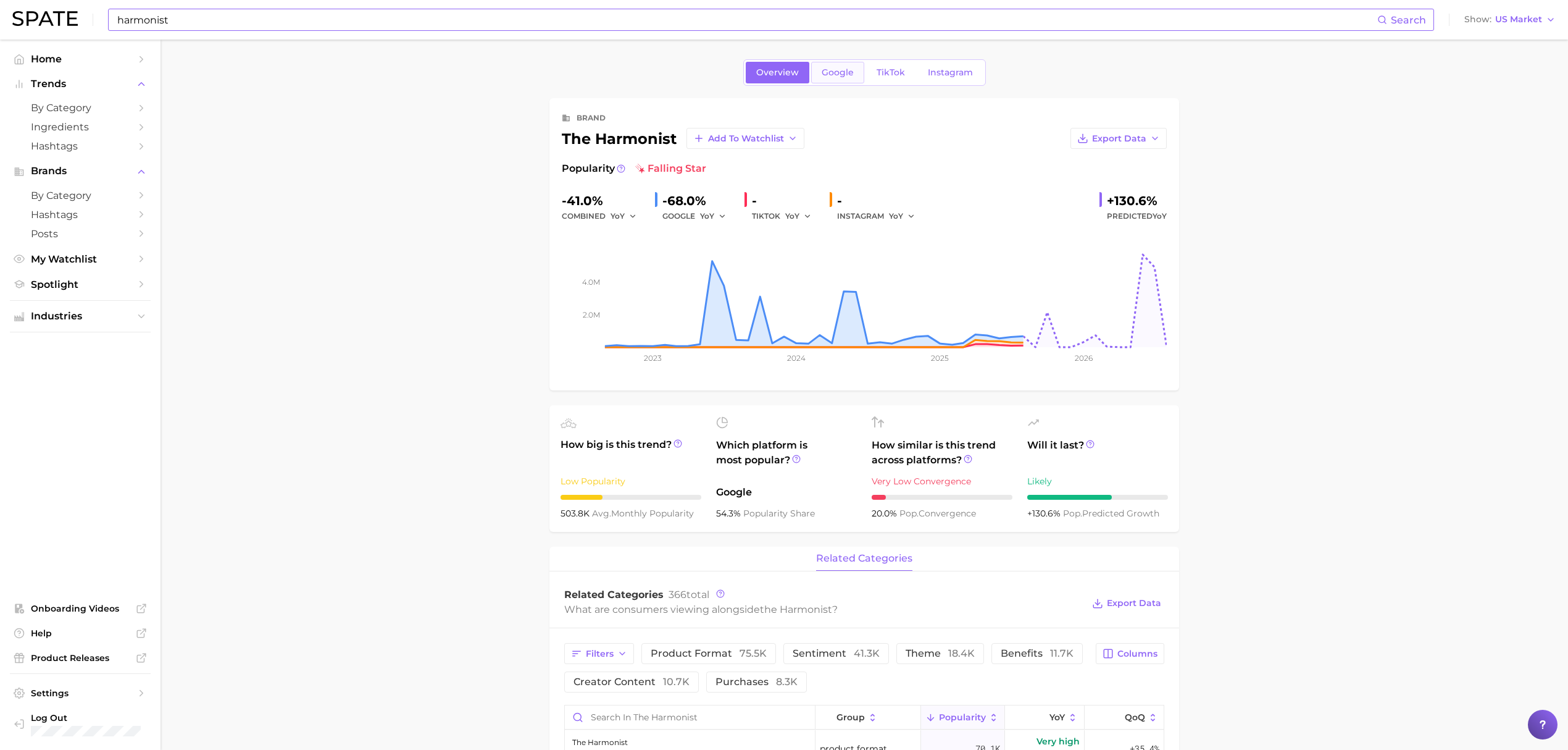
click at [832, 70] on span "Google" at bounding box center [838, 72] width 32 height 11
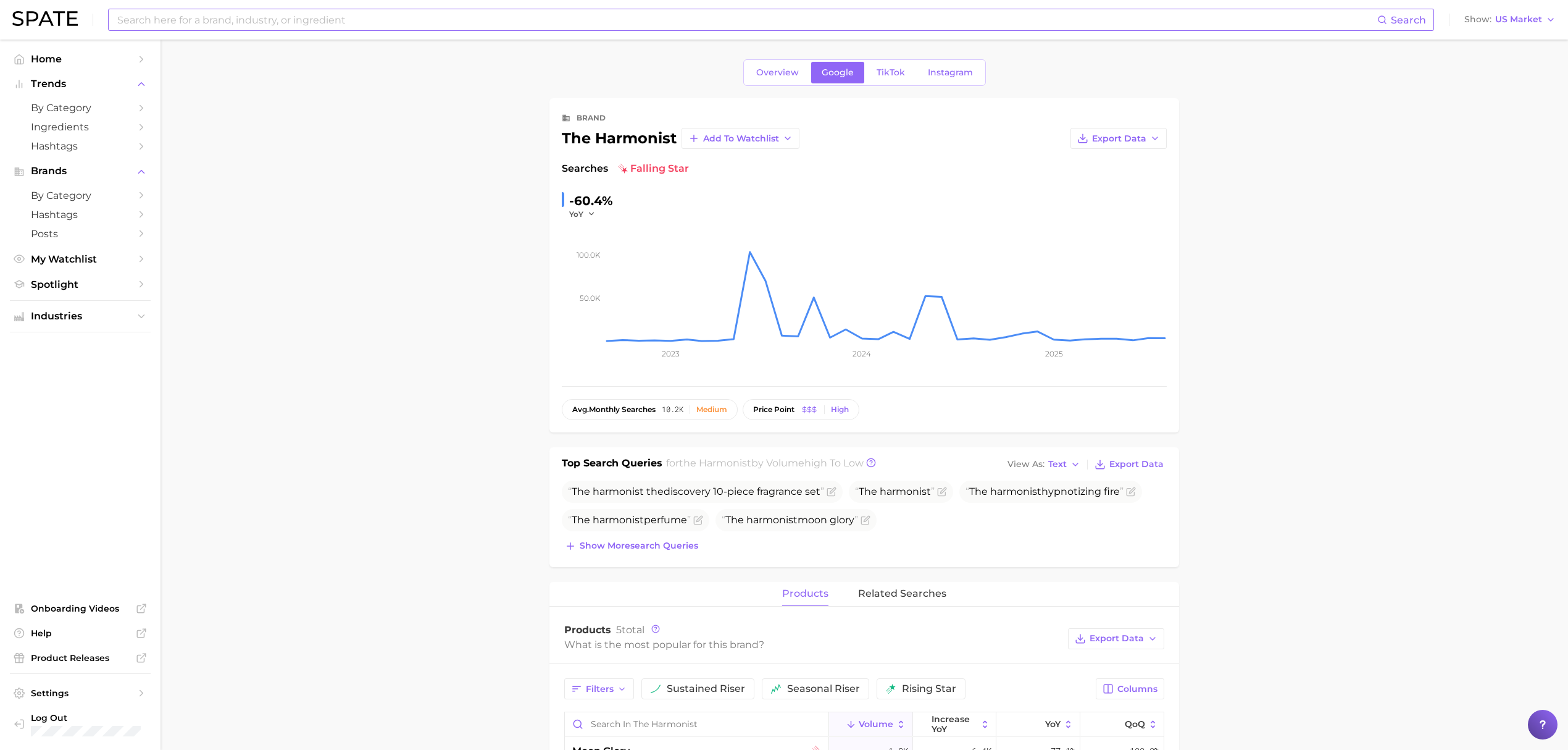
click at [274, 3] on div "Search Show US Market" at bounding box center [784, 20] width 1543 height 40
click at [275, 21] on input at bounding box center [746, 19] width 1261 height 21
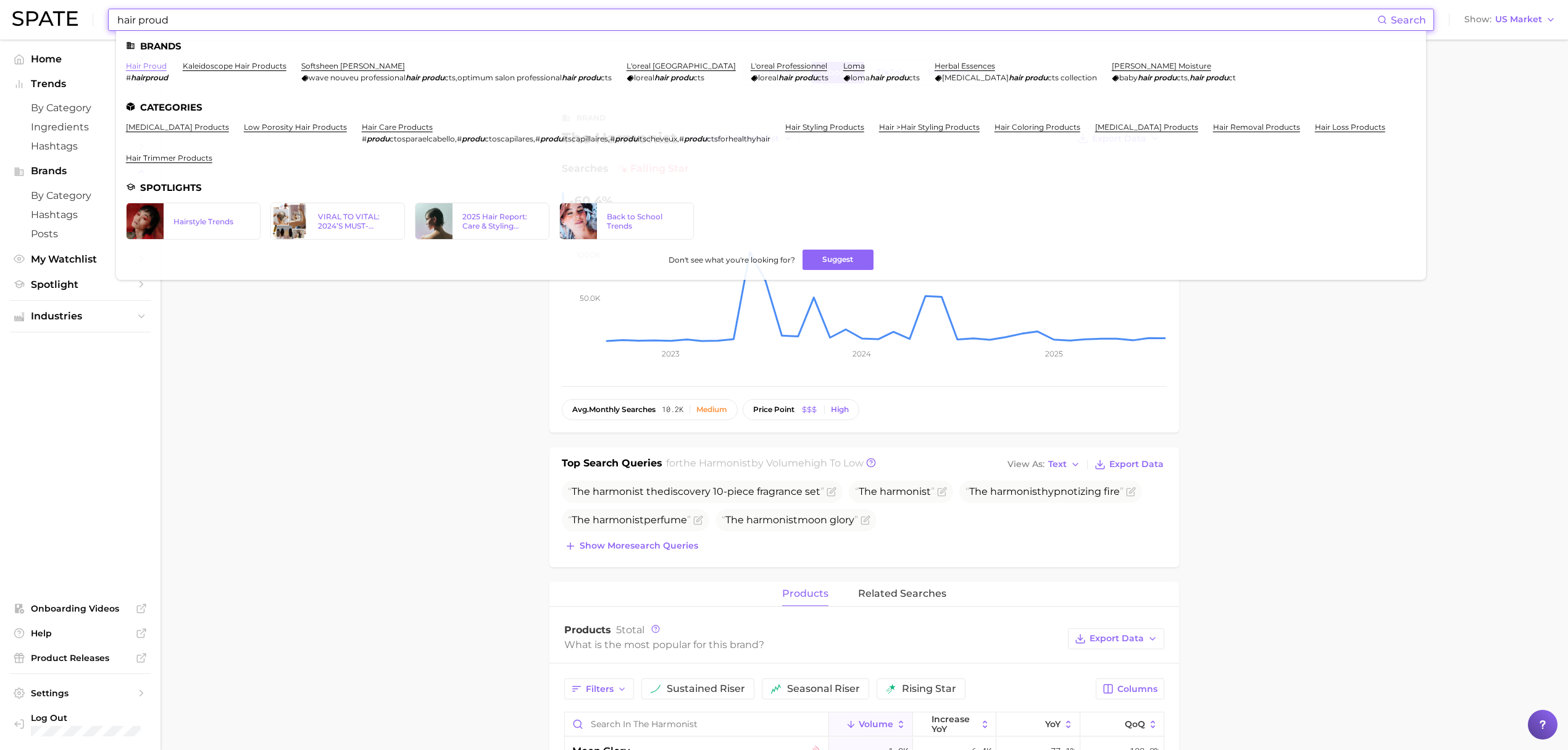
type input "hair proud"
click at [158, 66] on link "hair proud" at bounding box center [145, 65] width 41 height 9
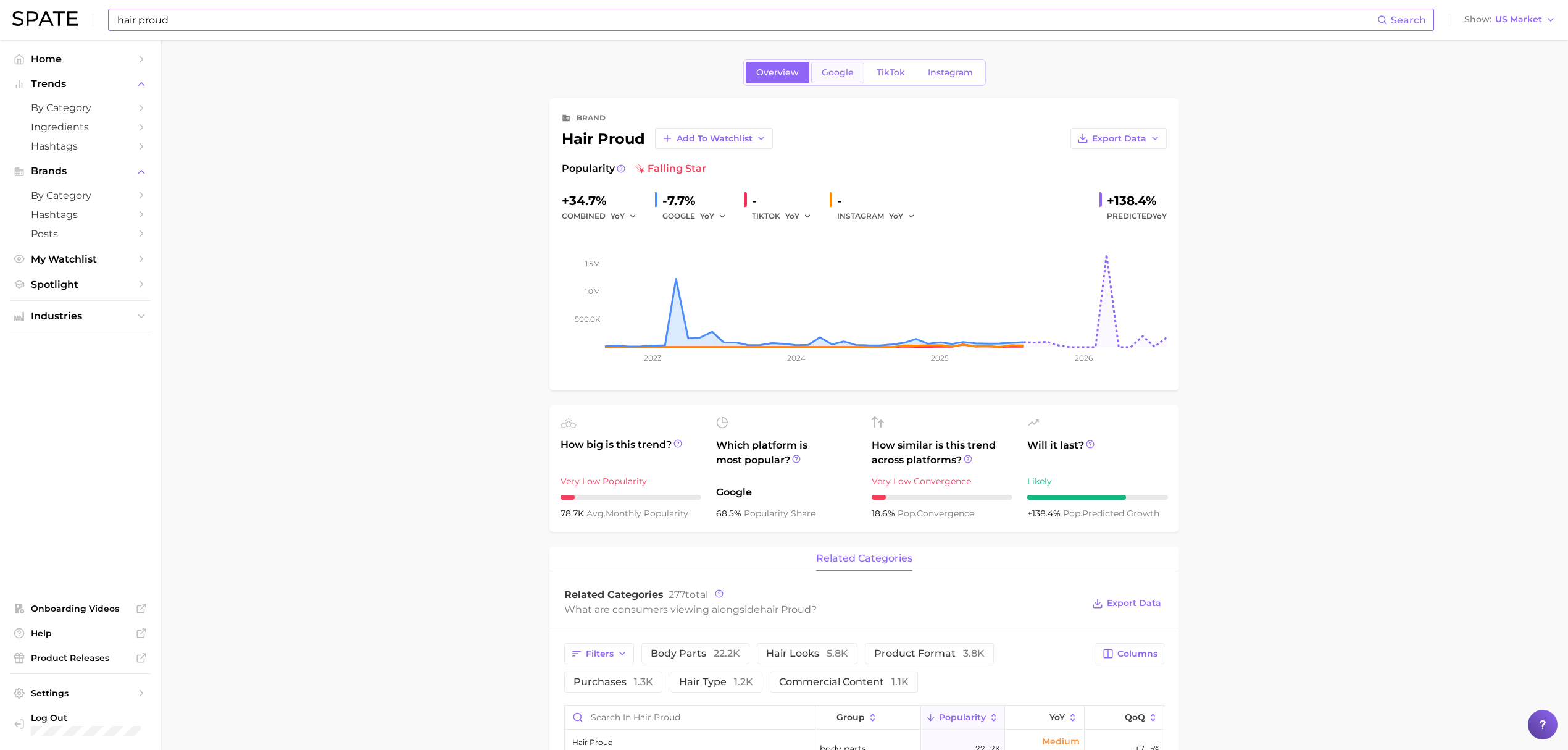
click at [838, 75] on span "Google" at bounding box center [838, 72] width 32 height 11
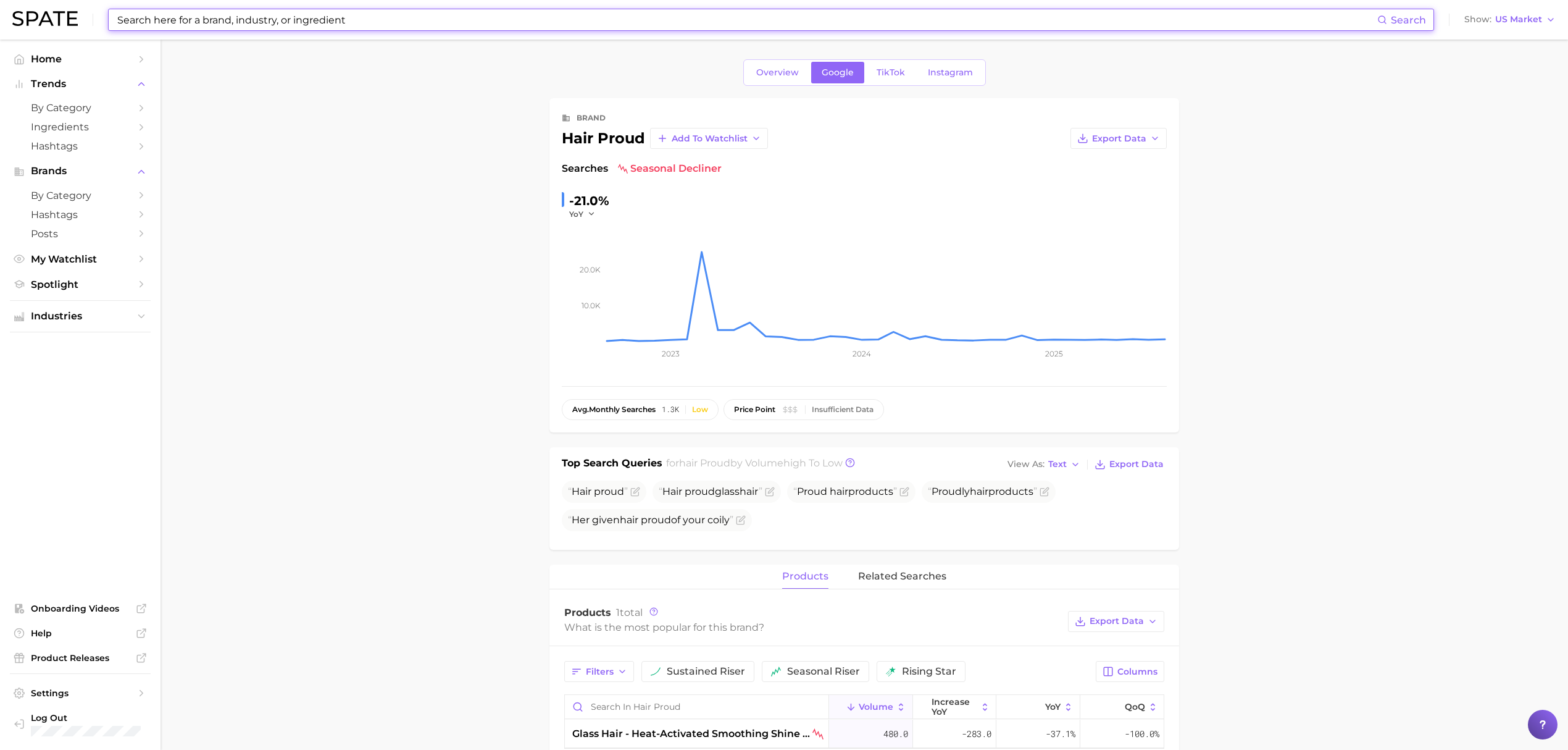
click at [373, 17] on input at bounding box center [746, 19] width 1261 height 21
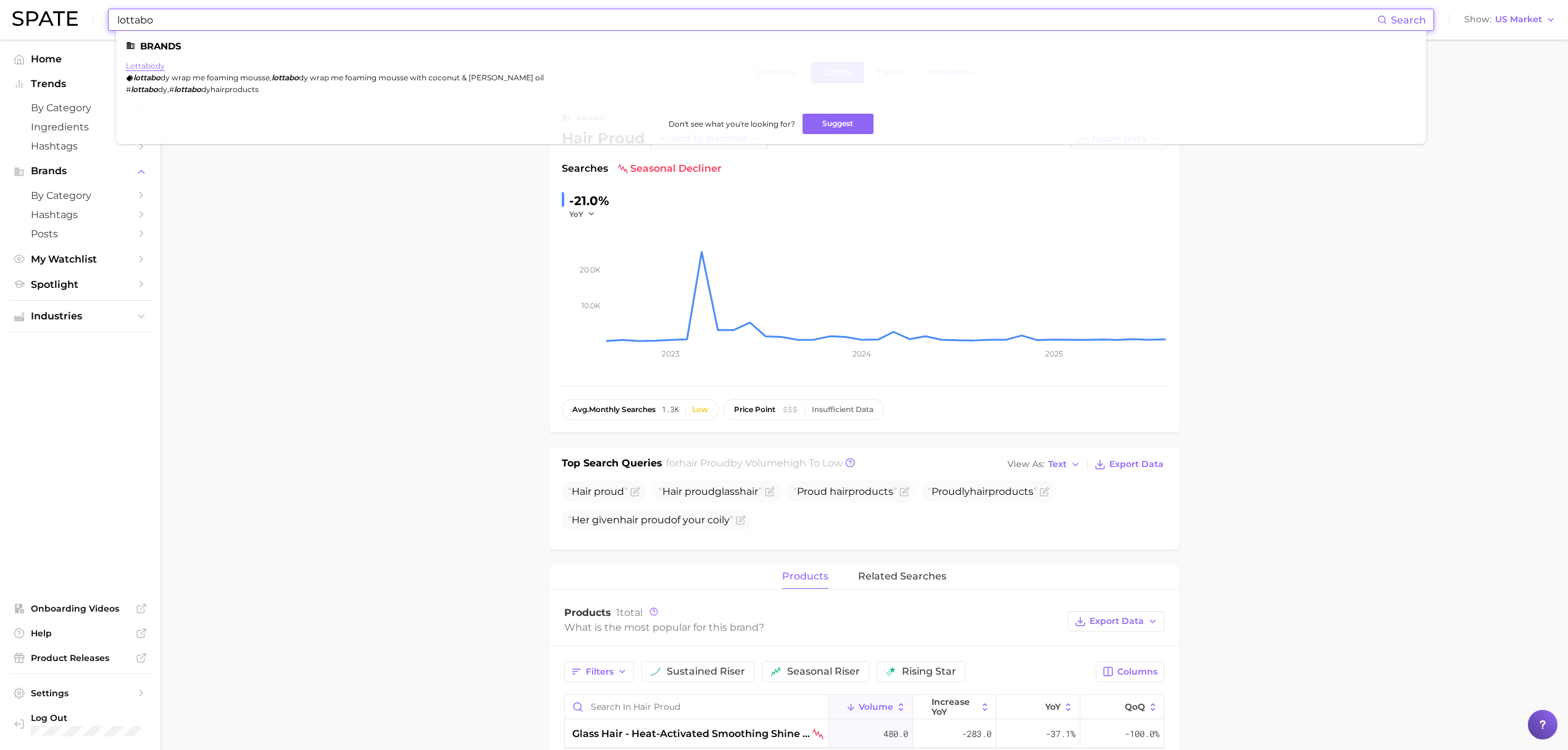
type input "lottabo"
click at [157, 68] on link "lottabody" at bounding box center [144, 65] width 39 height 9
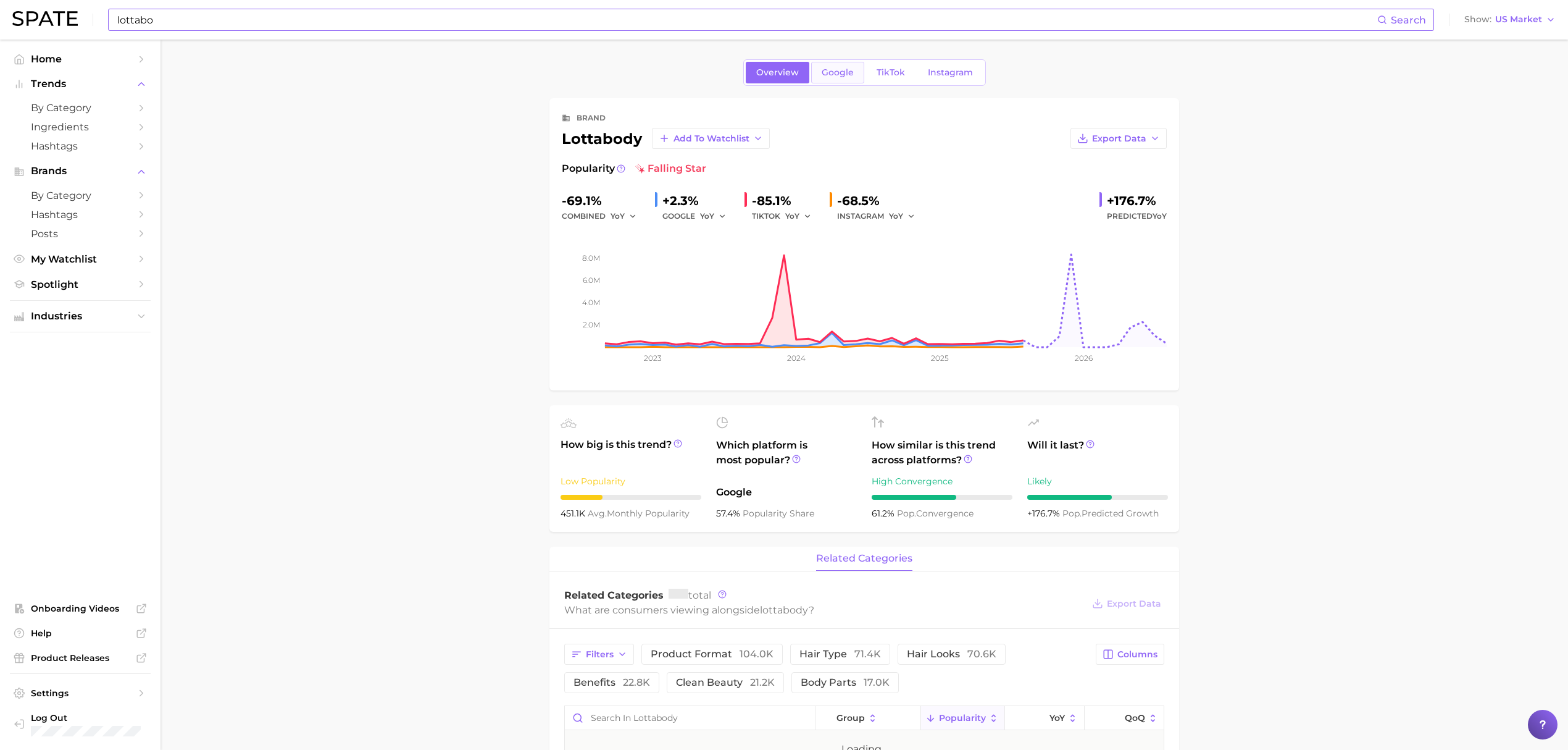
click at [846, 79] on link "Google" at bounding box center [838, 72] width 53 height 22
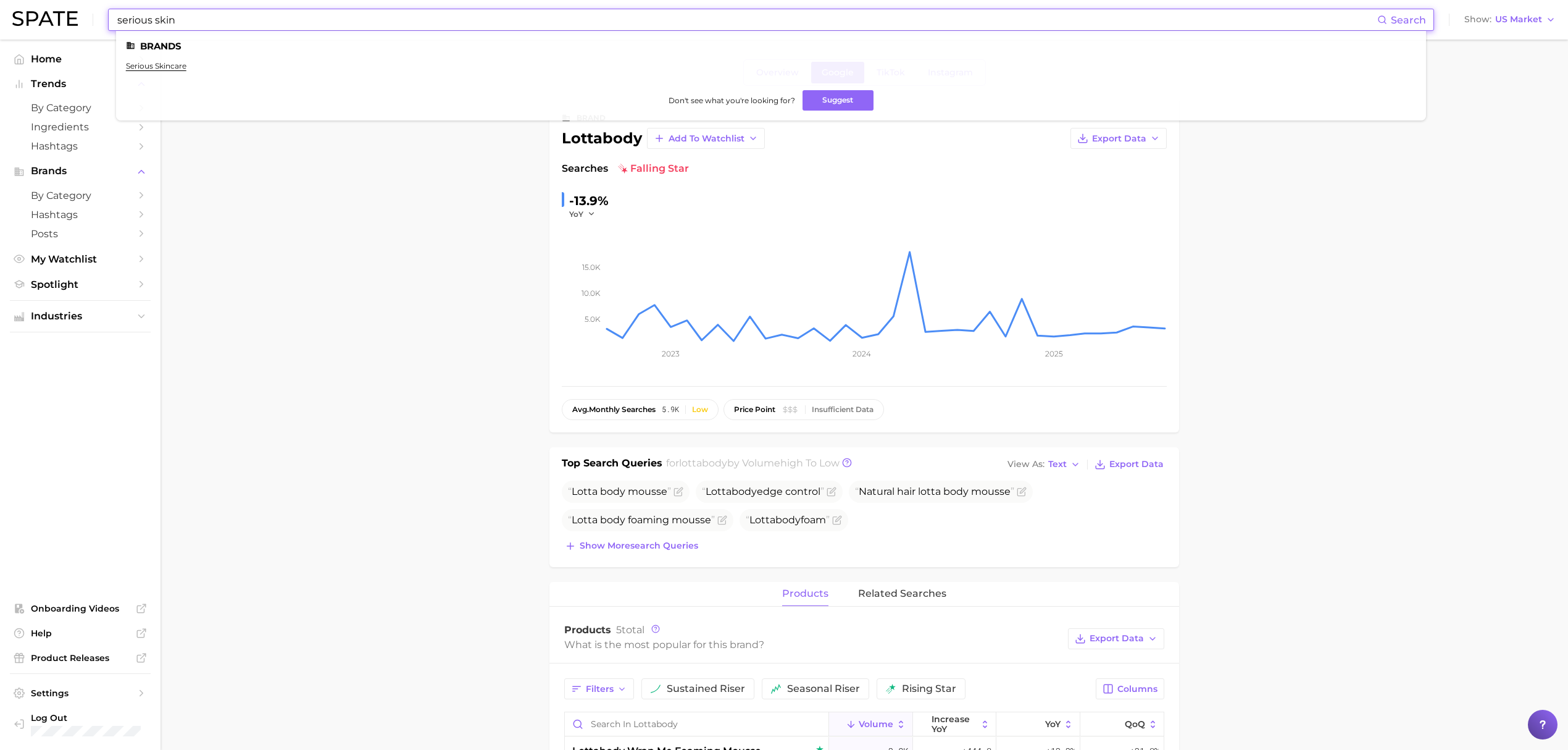
click at [533, 18] on input "serious skin" at bounding box center [746, 19] width 1261 height 21
click at [533, 17] on input "serious skin" at bounding box center [746, 19] width 1261 height 21
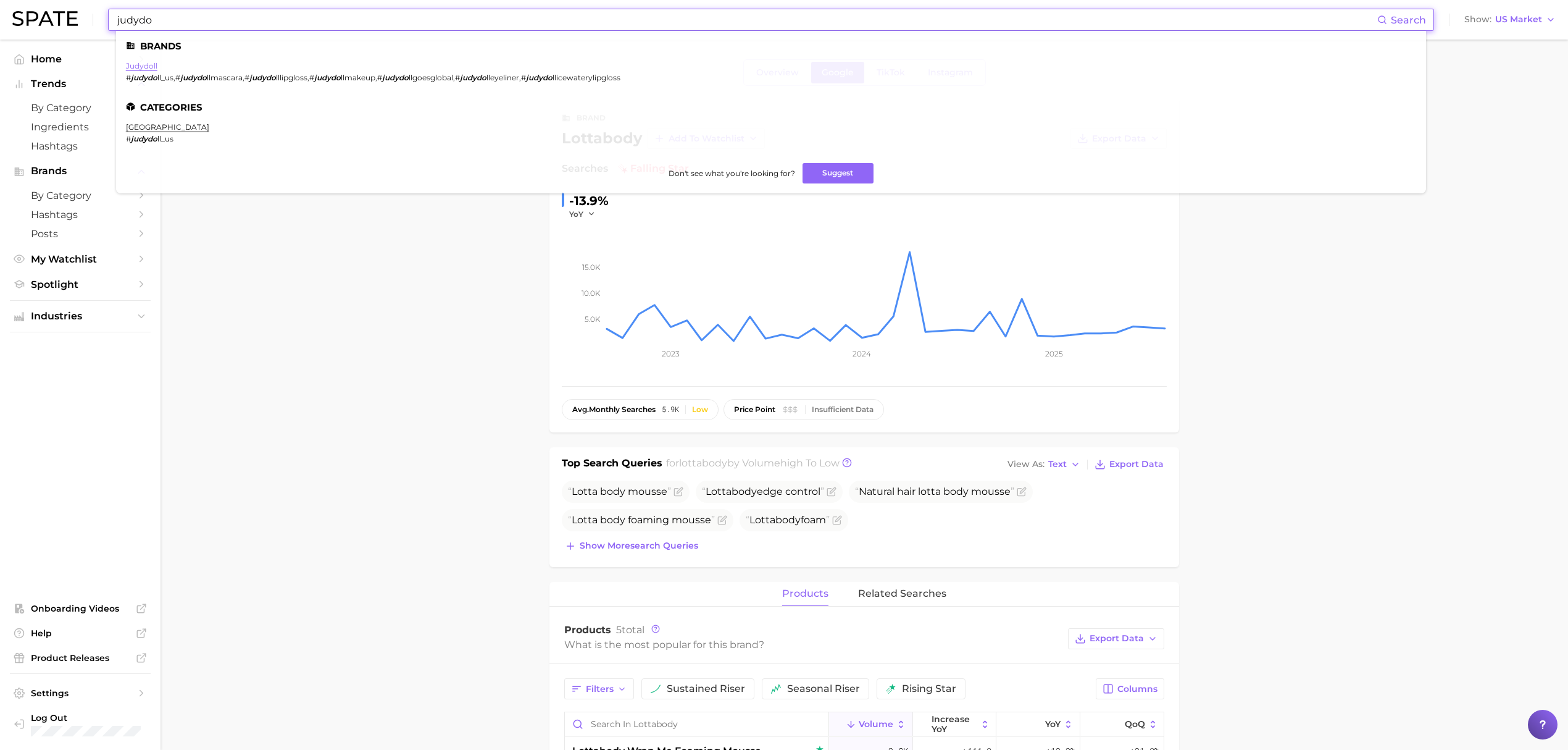
type input "judydo"
click at [141, 67] on link "judydoll" at bounding box center [141, 65] width 32 height 9
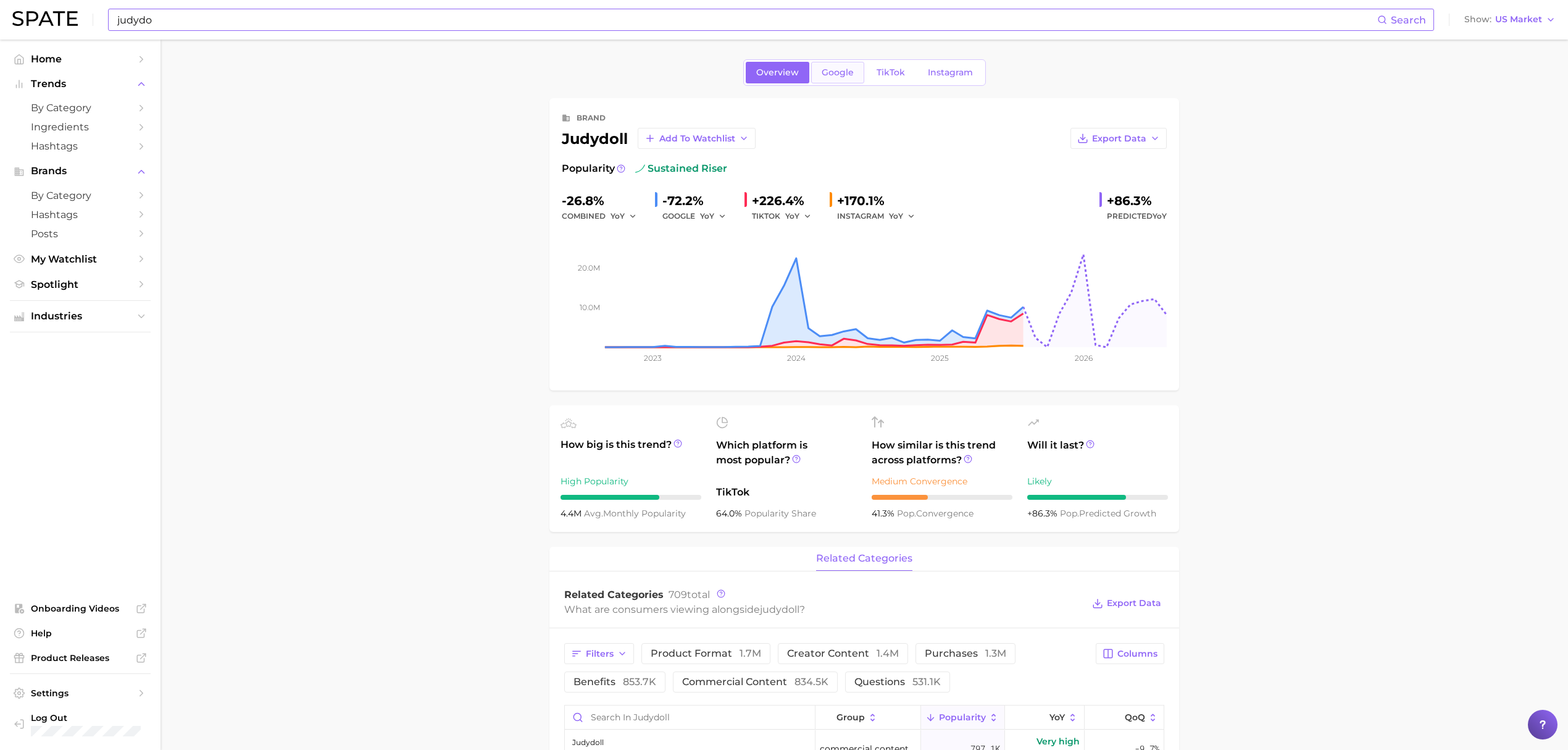
click at [836, 63] on link "Google" at bounding box center [838, 72] width 53 height 22
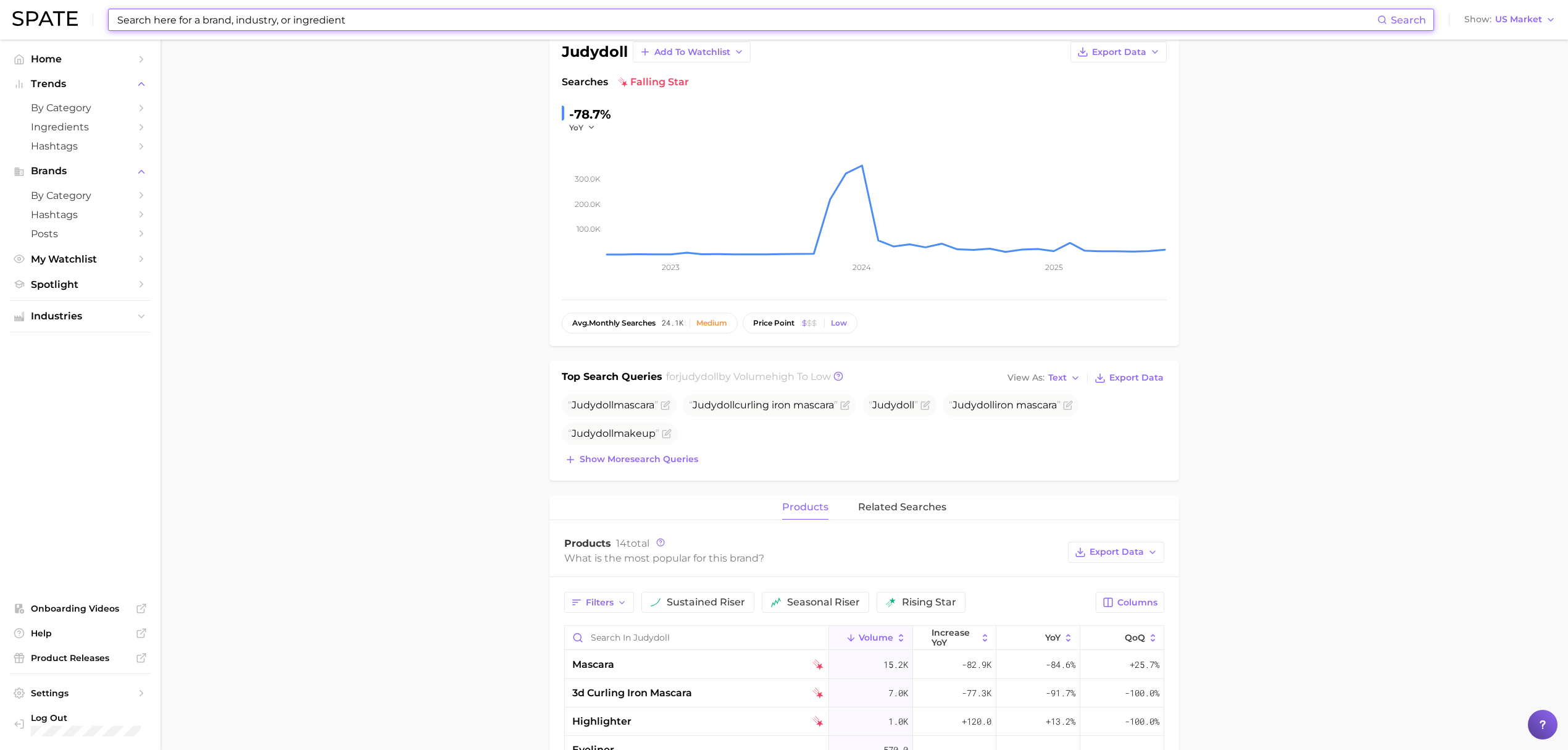
scroll to position [82, 0]
click at [364, 20] on input at bounding box center [746, 19] width 1261 height 21
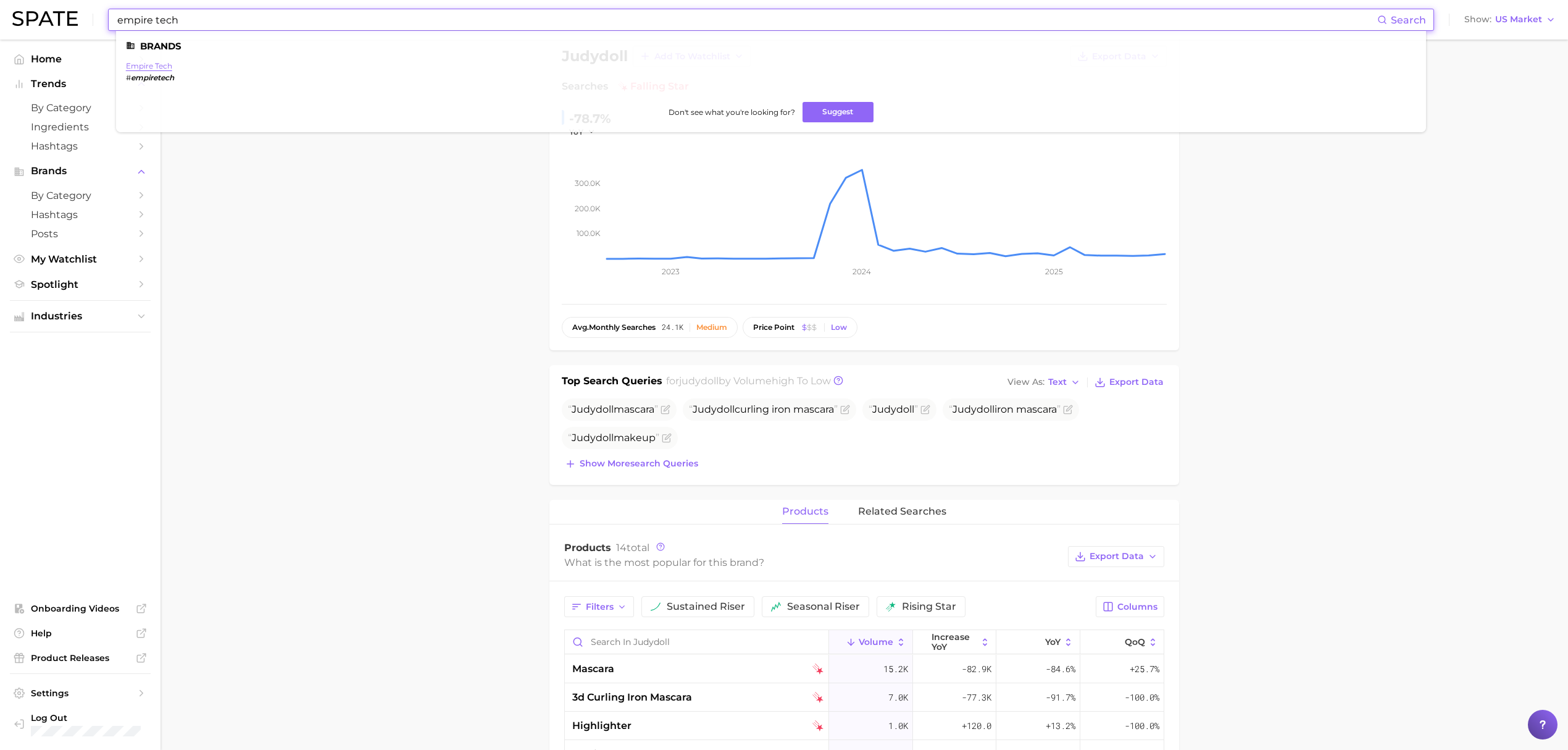
type input "empire tech"
click at [156, 65] on link "empire tech" at bounding box center [148, 65] width 46 height 9
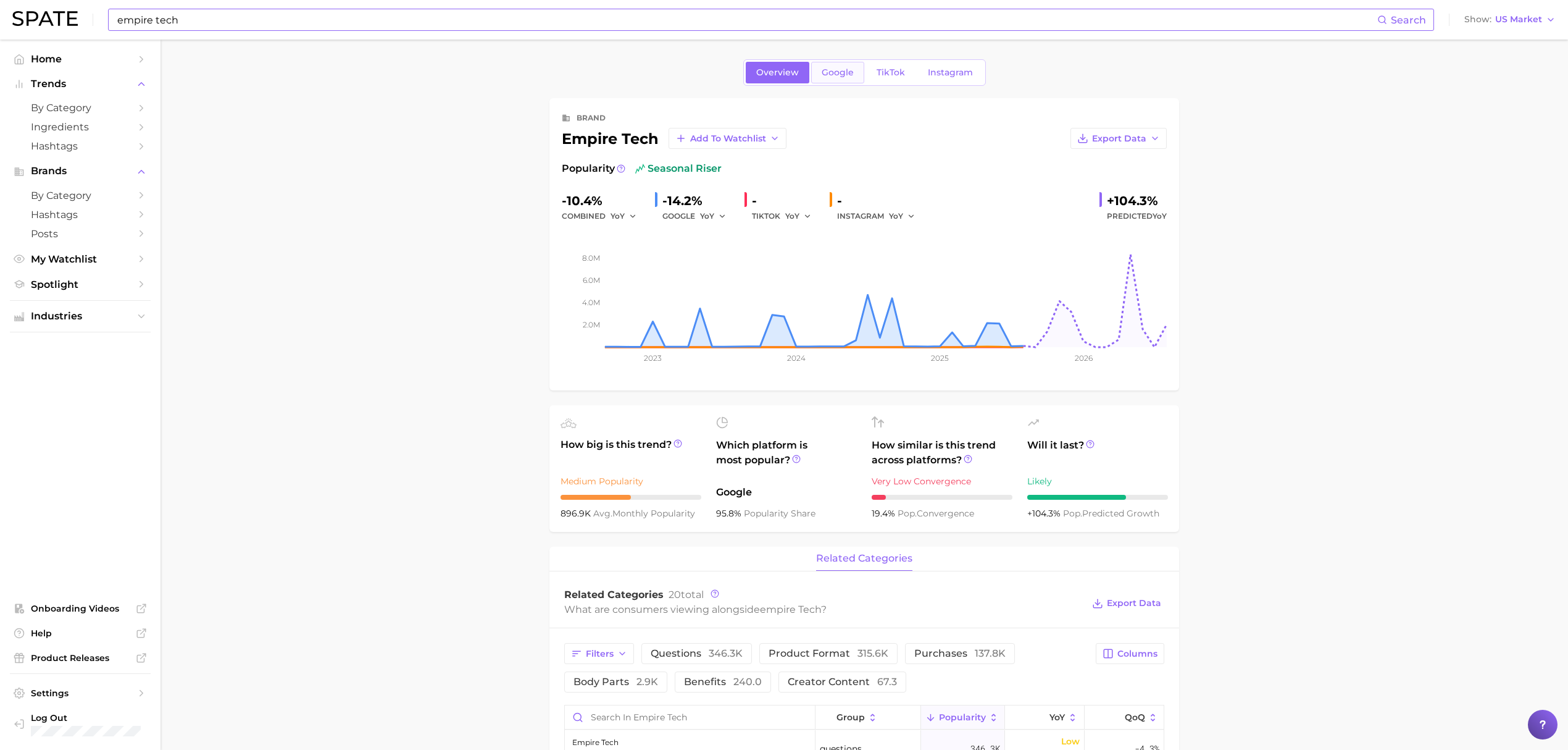
click at [845, 76] on span "Google" at bounding box center [838, 72] width 32 height 11
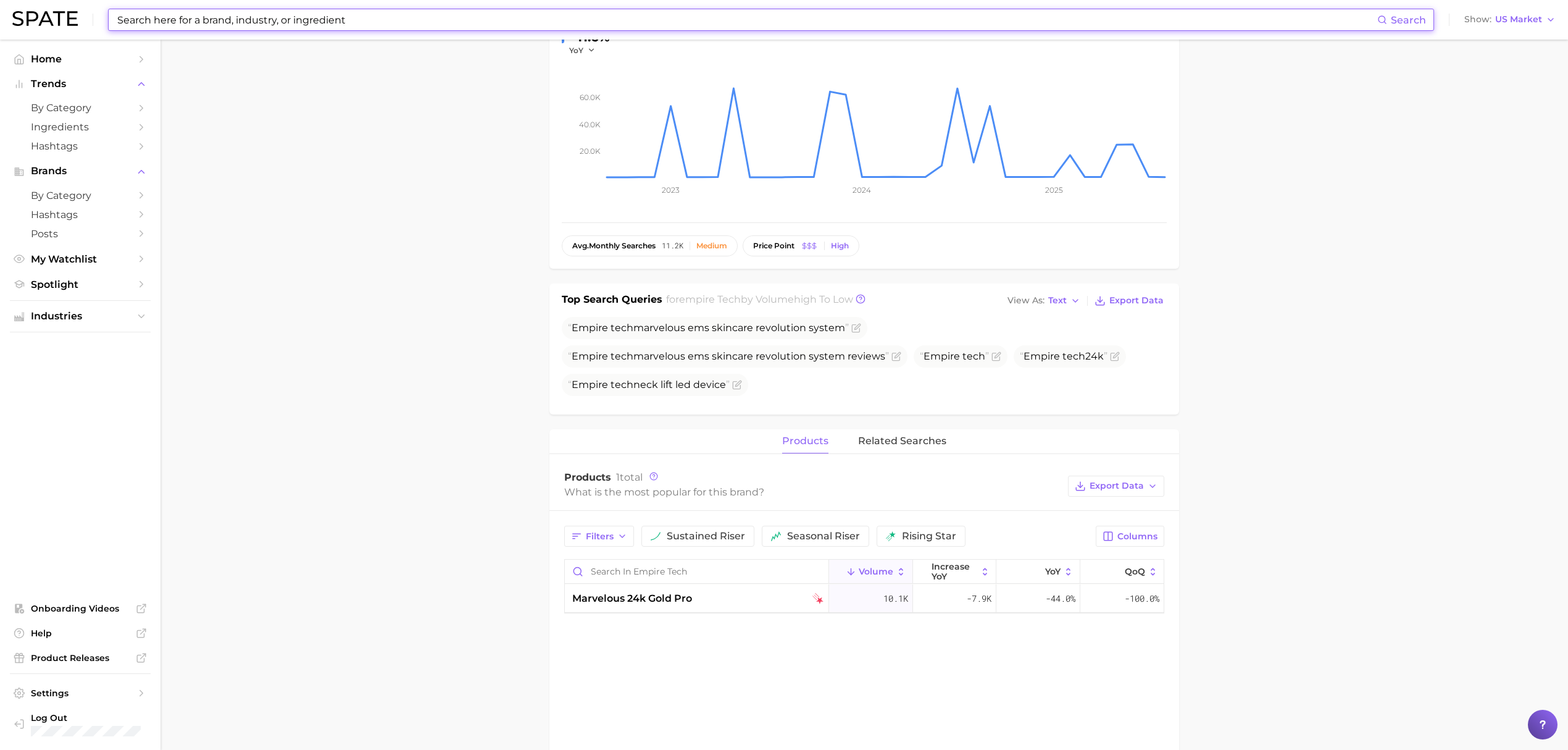
scroll to position [164, 0]
click at [660, 604] on span "marvelous 24k gold pro" at bounding box center [632, 598] width 120 height 15
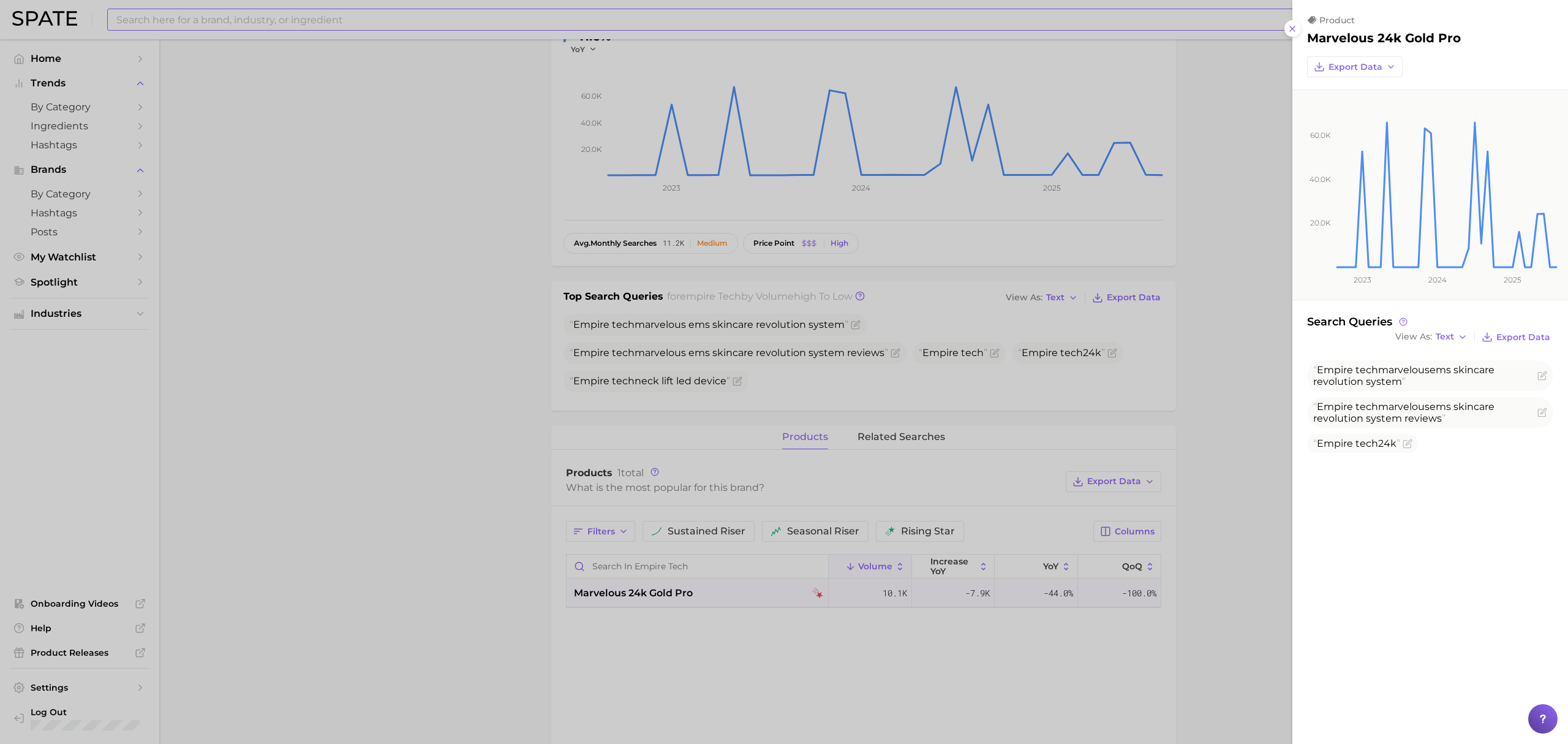
click at [510, 515] on div at bounding box center [784, 372] width 1568 height 744
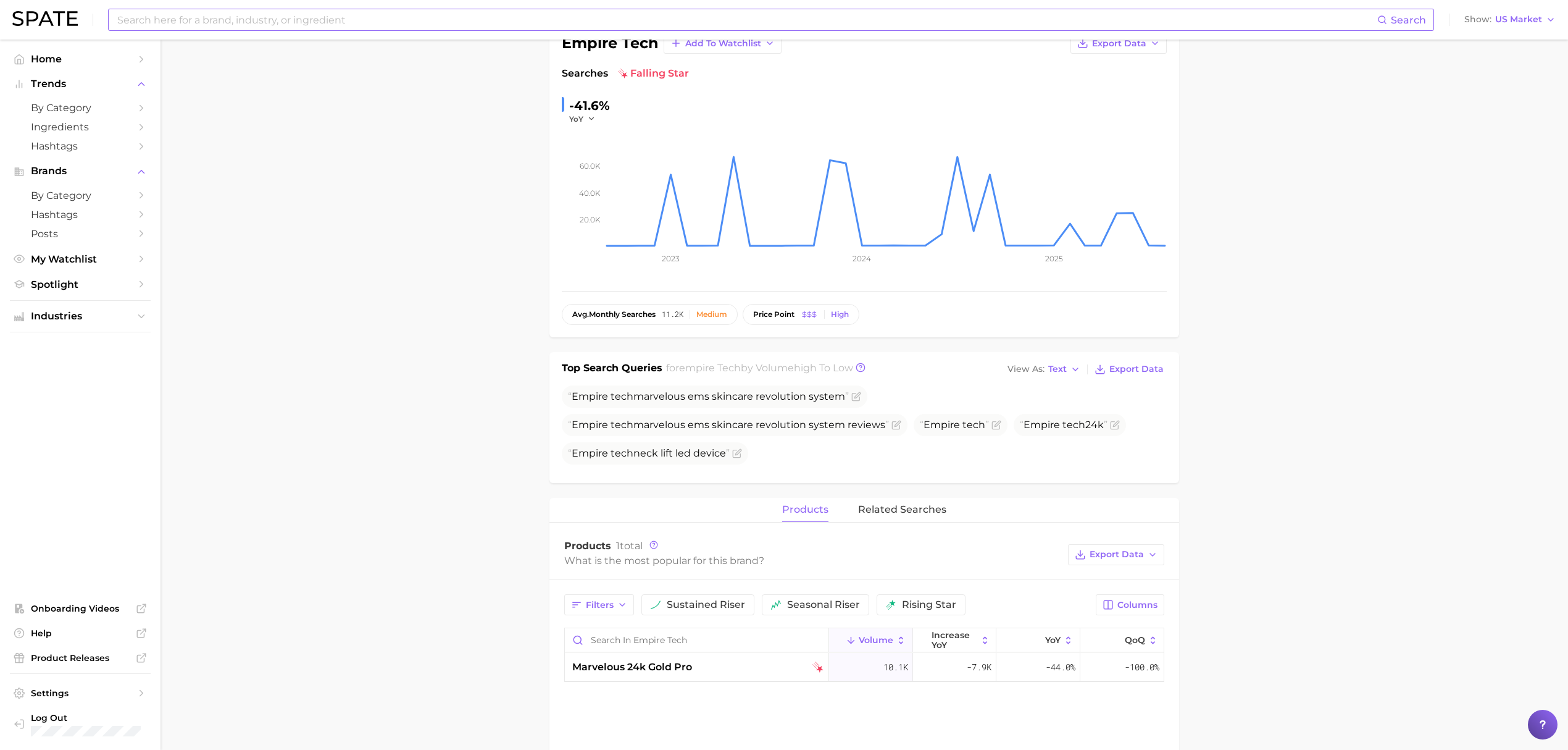
scroll to position [0, 0]
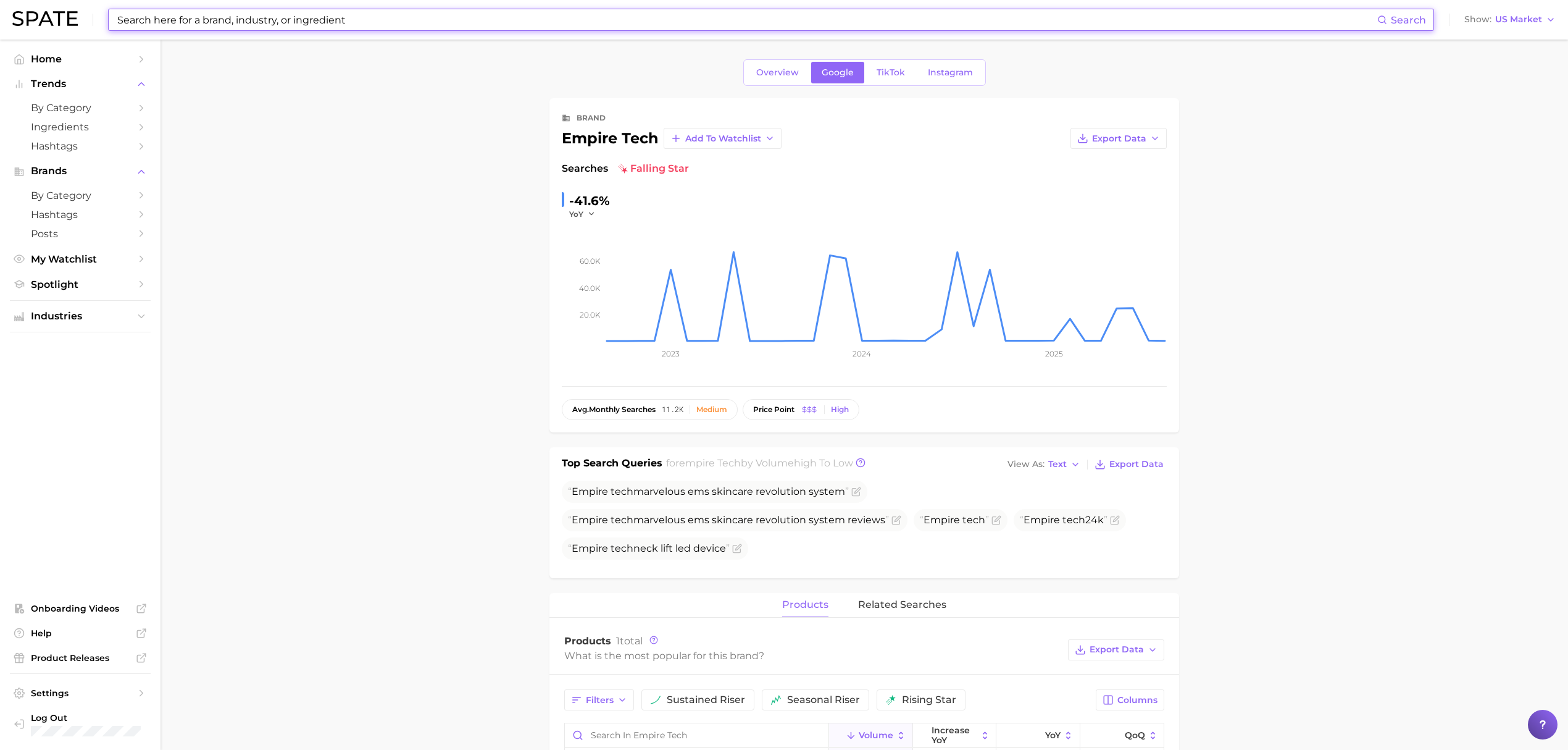
click at [485, 16] on input at bounding box center [746, 19] width 1261 height 21
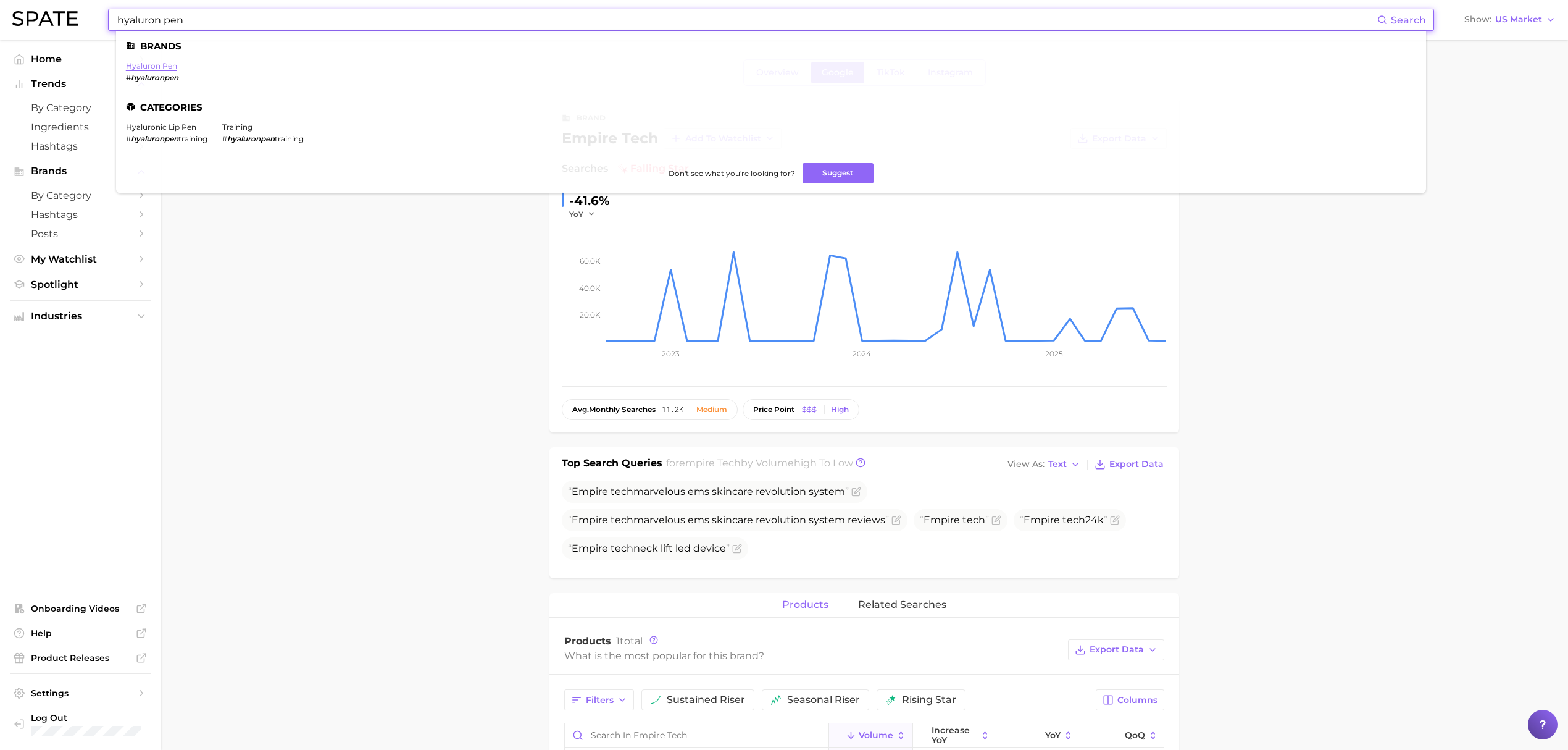
type input "hyaluron pen"
click at [139, 65] on link "hyaluron pen" at bounding box center [151, 65] width 51 height 9
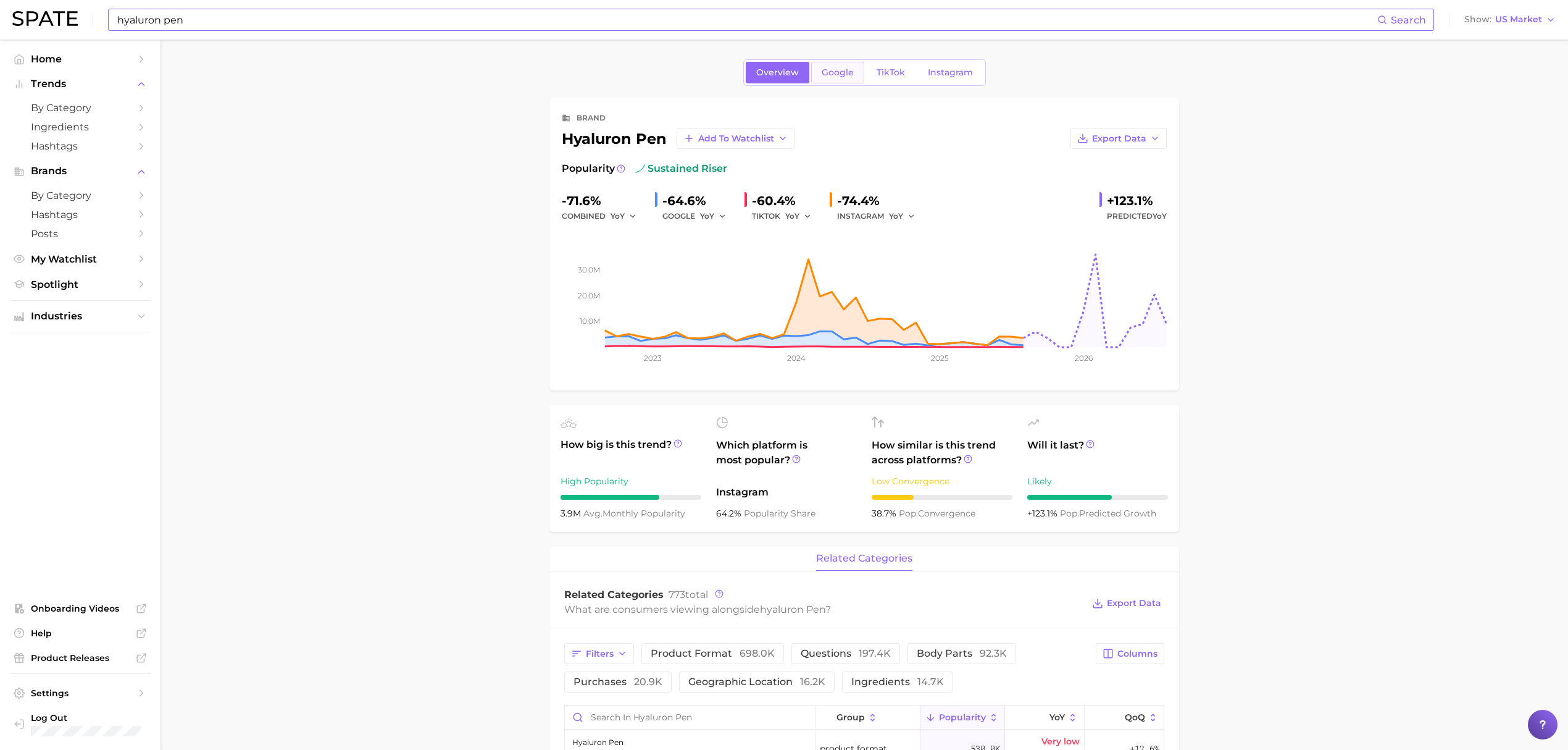
click at [843, 78] on link "Google" at bounding box center [838, 72] width 53 height 22
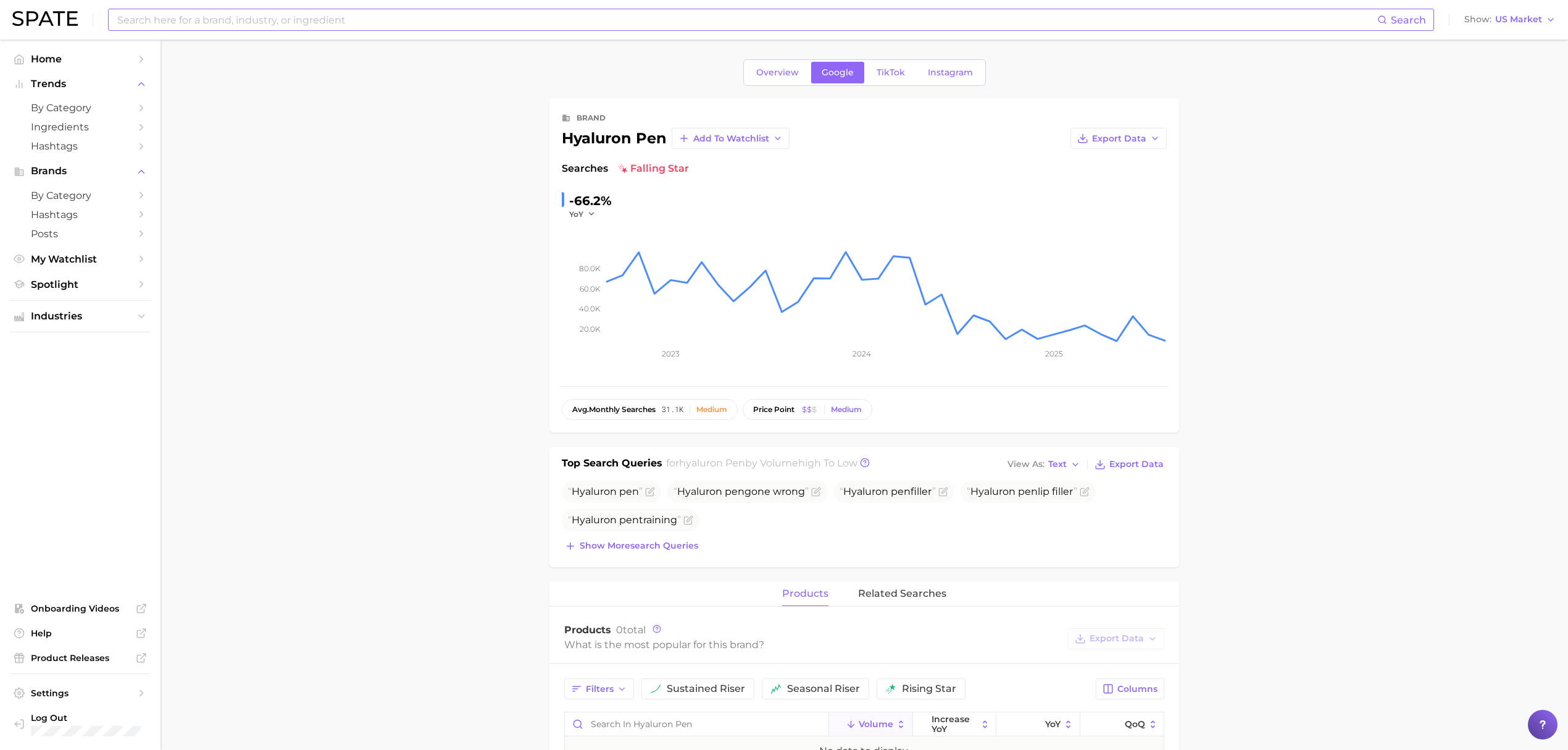
click at [279, 18] on input at bounding box center [746, 19] width 1261 height 21
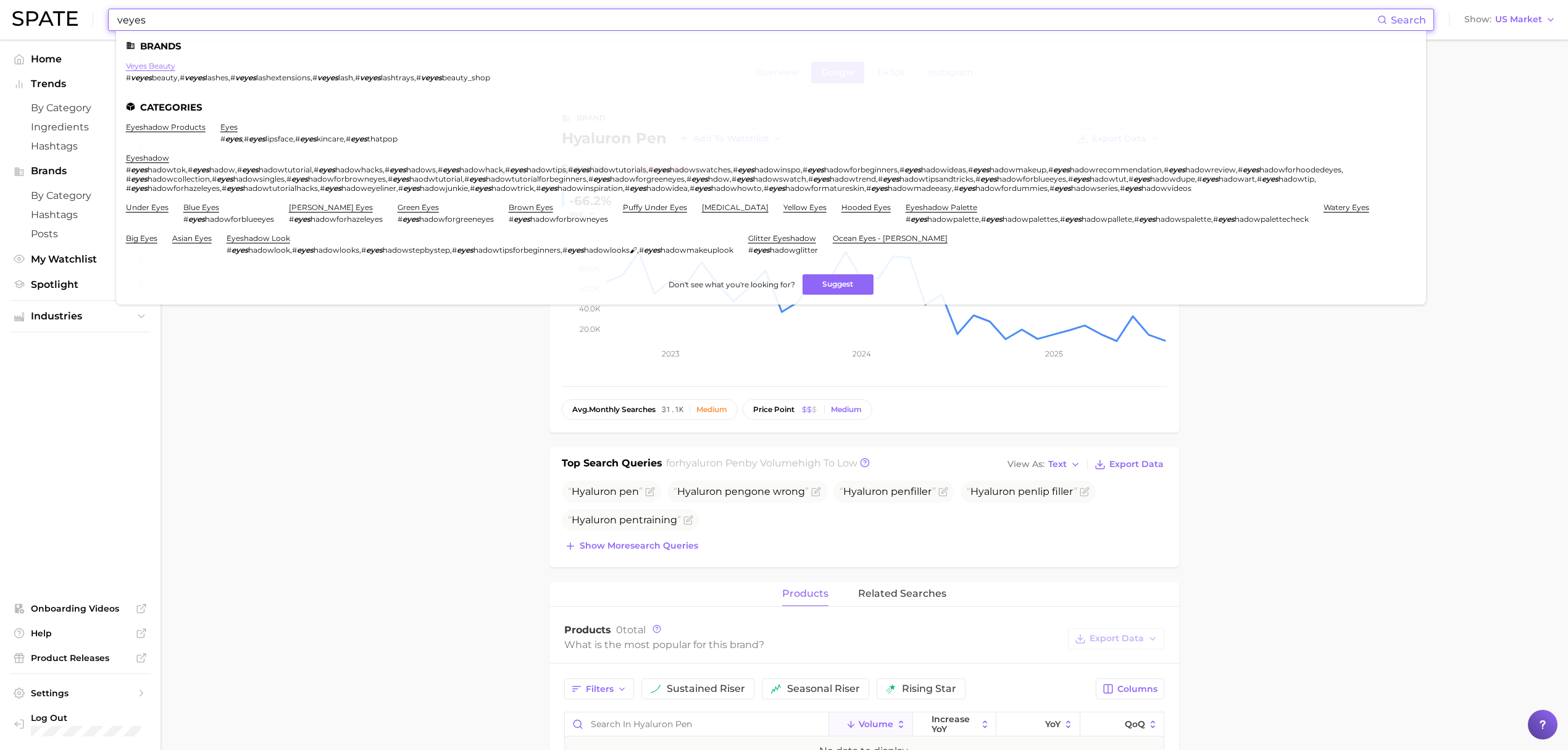
type input "veyes"
click at [163, 63] on link "veyes beauty" at bounding box center [150, 65] width 49 height 9
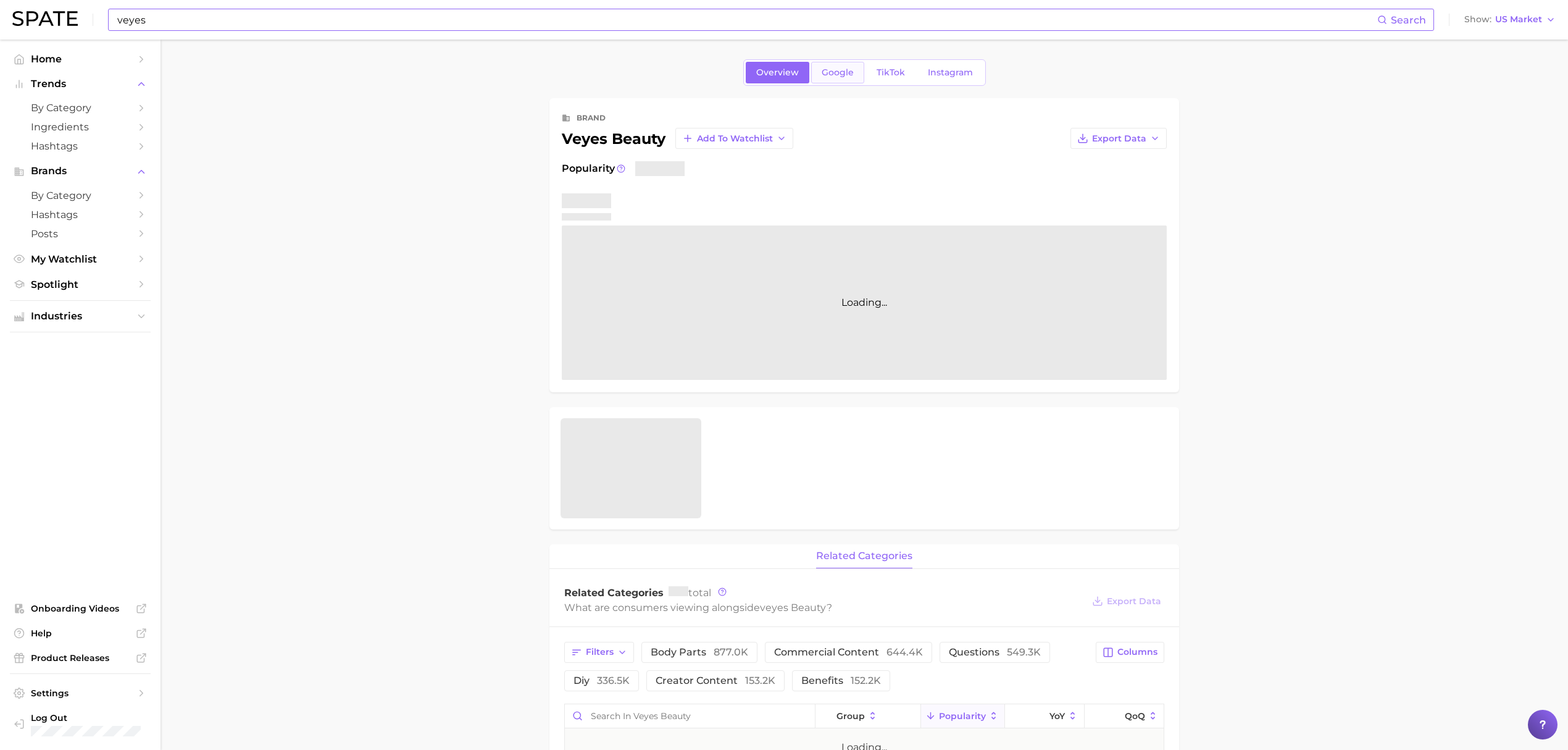
click at [838, 70] on span "Google" at bounding box center [838, 72] width 32 height 11
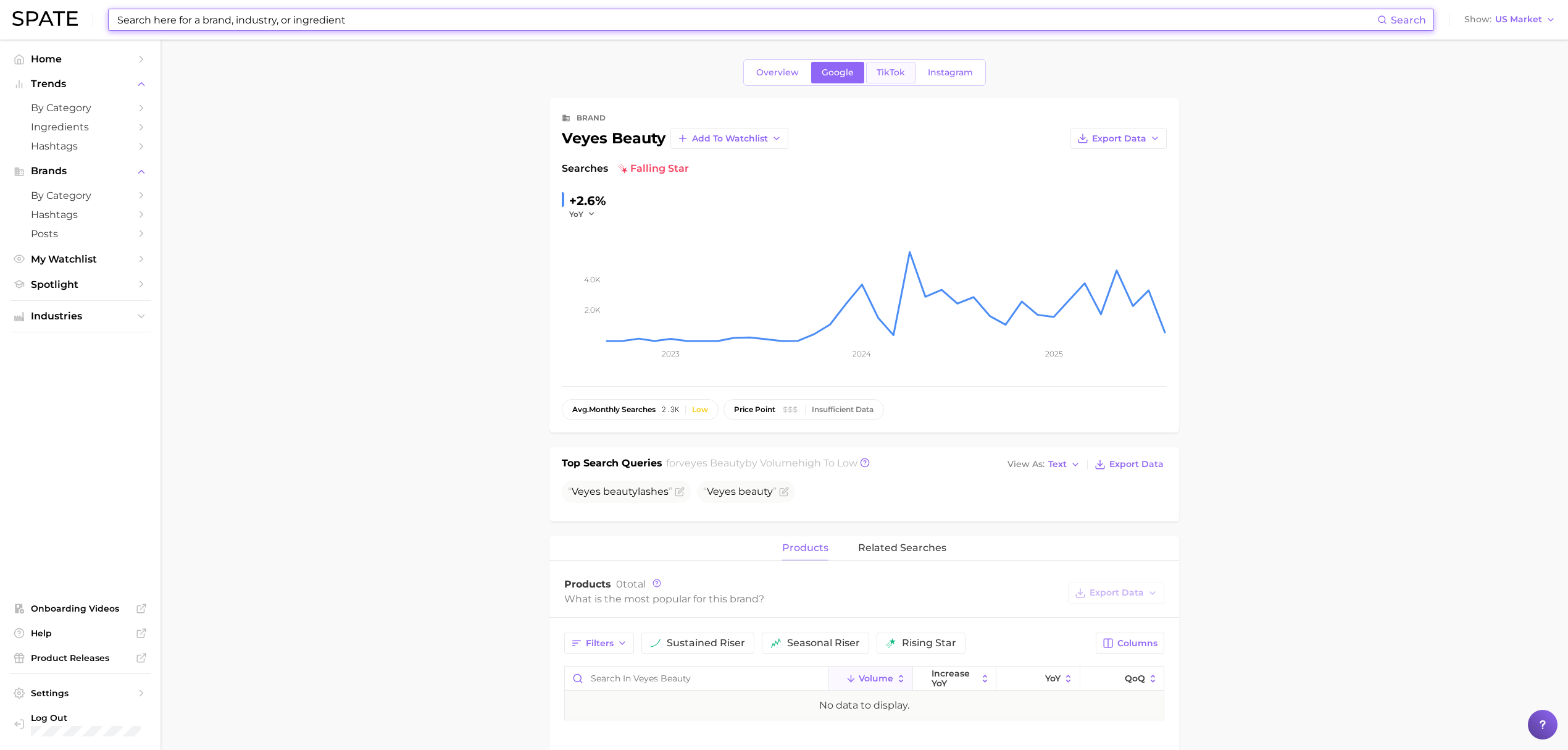
click at [876, 69] on span "TikTok" at bounding box center [890, 72] width 29 height 11
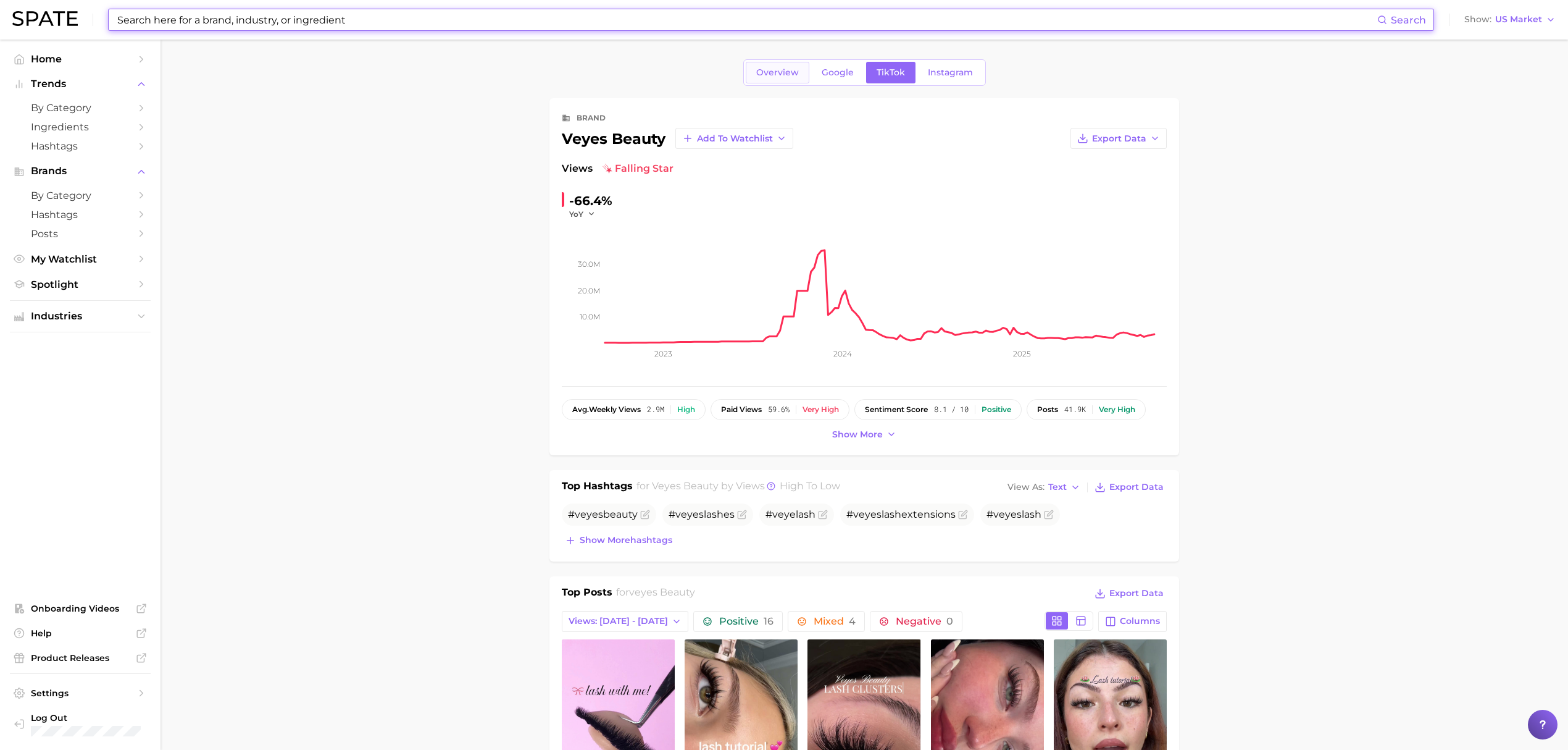
click at [786, 73] on span "Overview" at bounding box center [777, 72] width 43 height 11
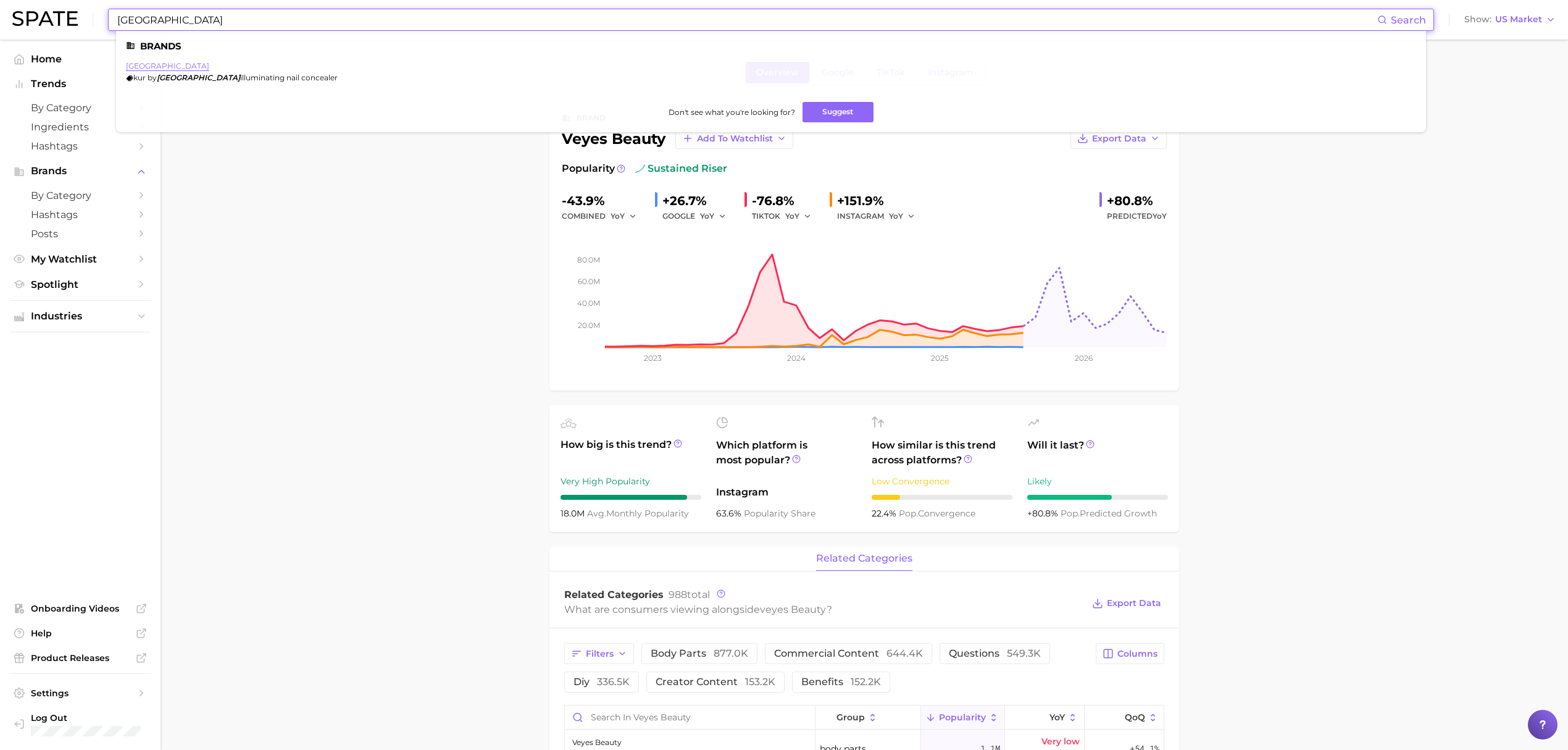
type input "londontown"
click at [148, 65] on link "londontown" at bounding box center [167, 65] width 83 height 9
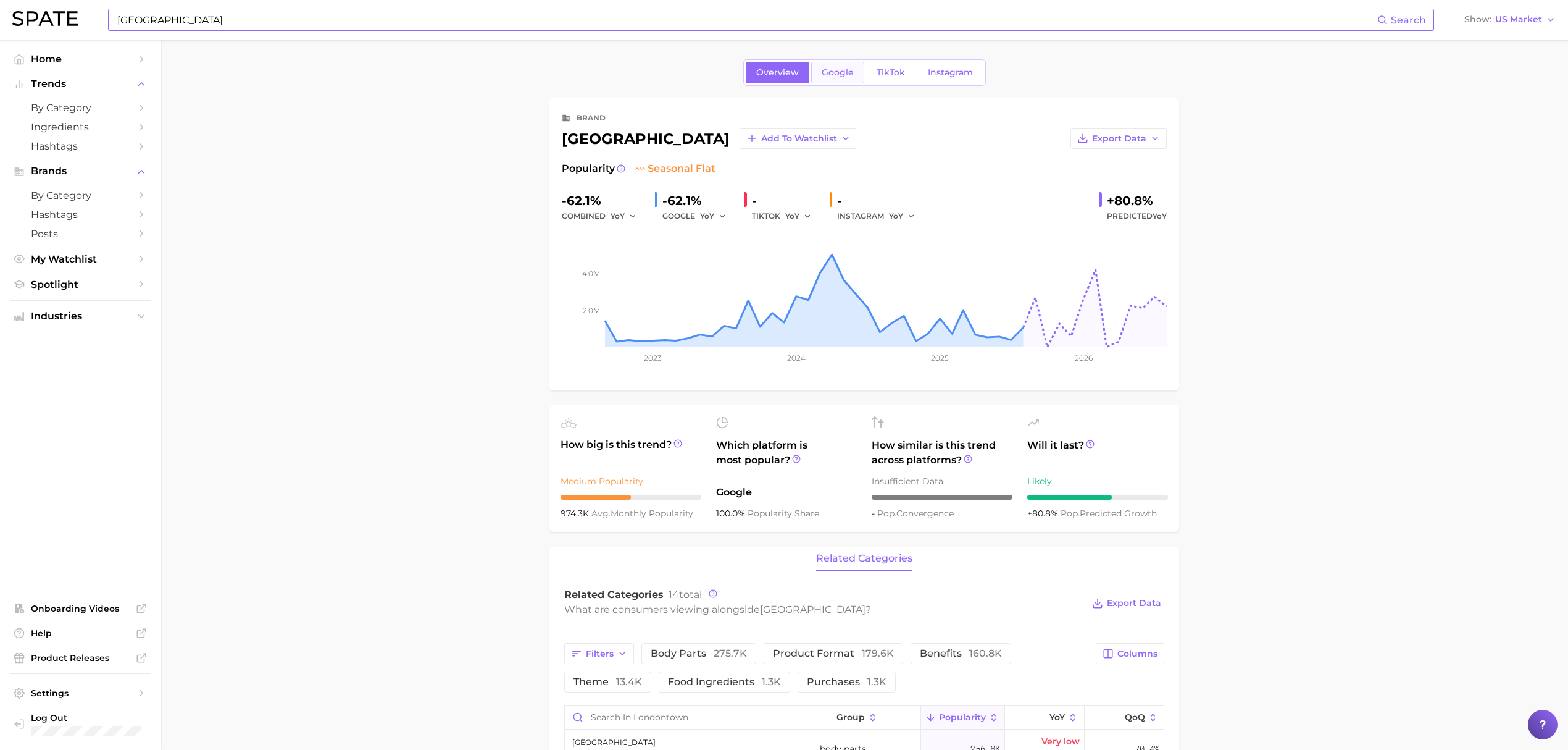
click at [845, 68] on span "Google" at bounding box center [838, 72] width 32 height 11
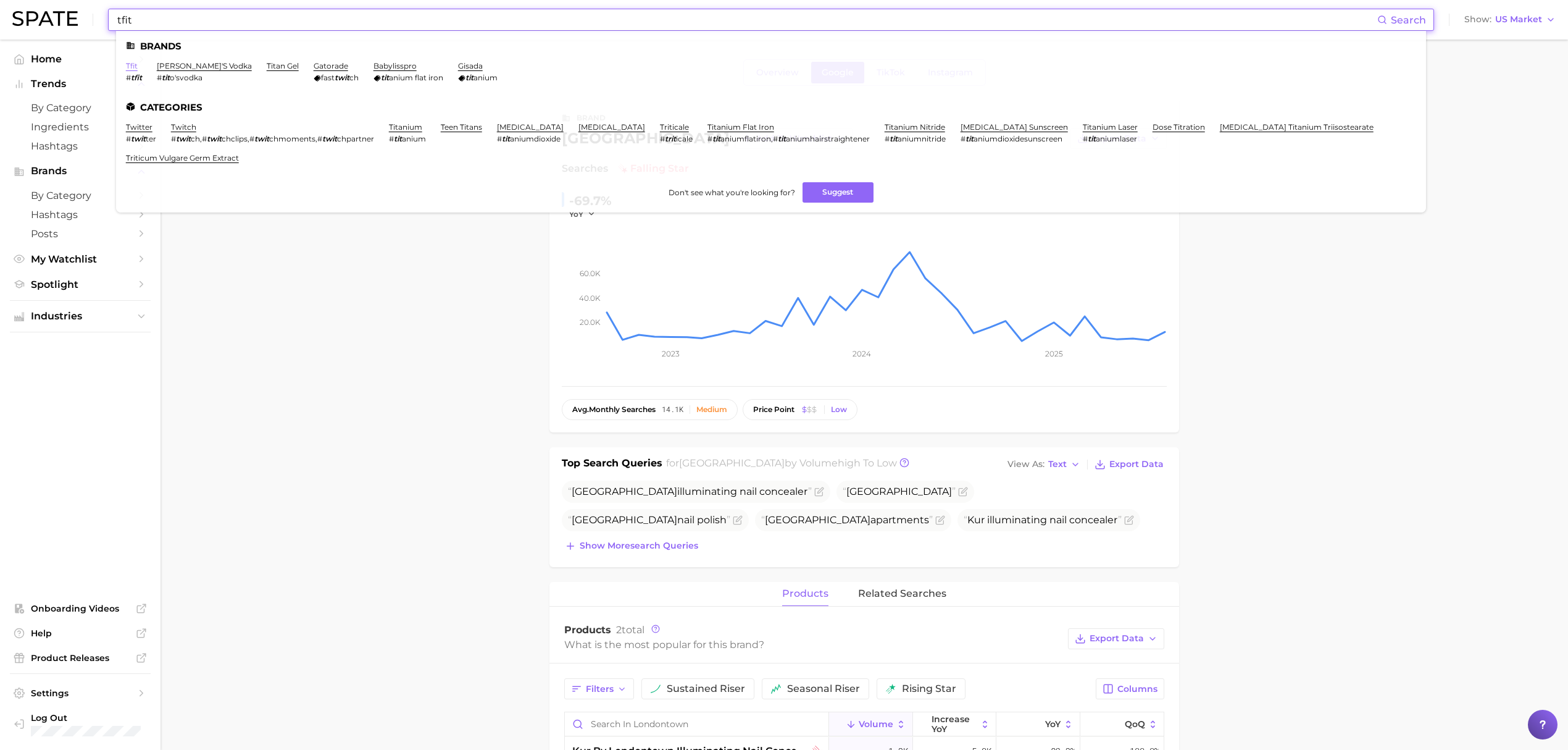
type input "tfit"
click at [133, 62] on link "tfit" at bounding box center [132, 65] width 12 height 9
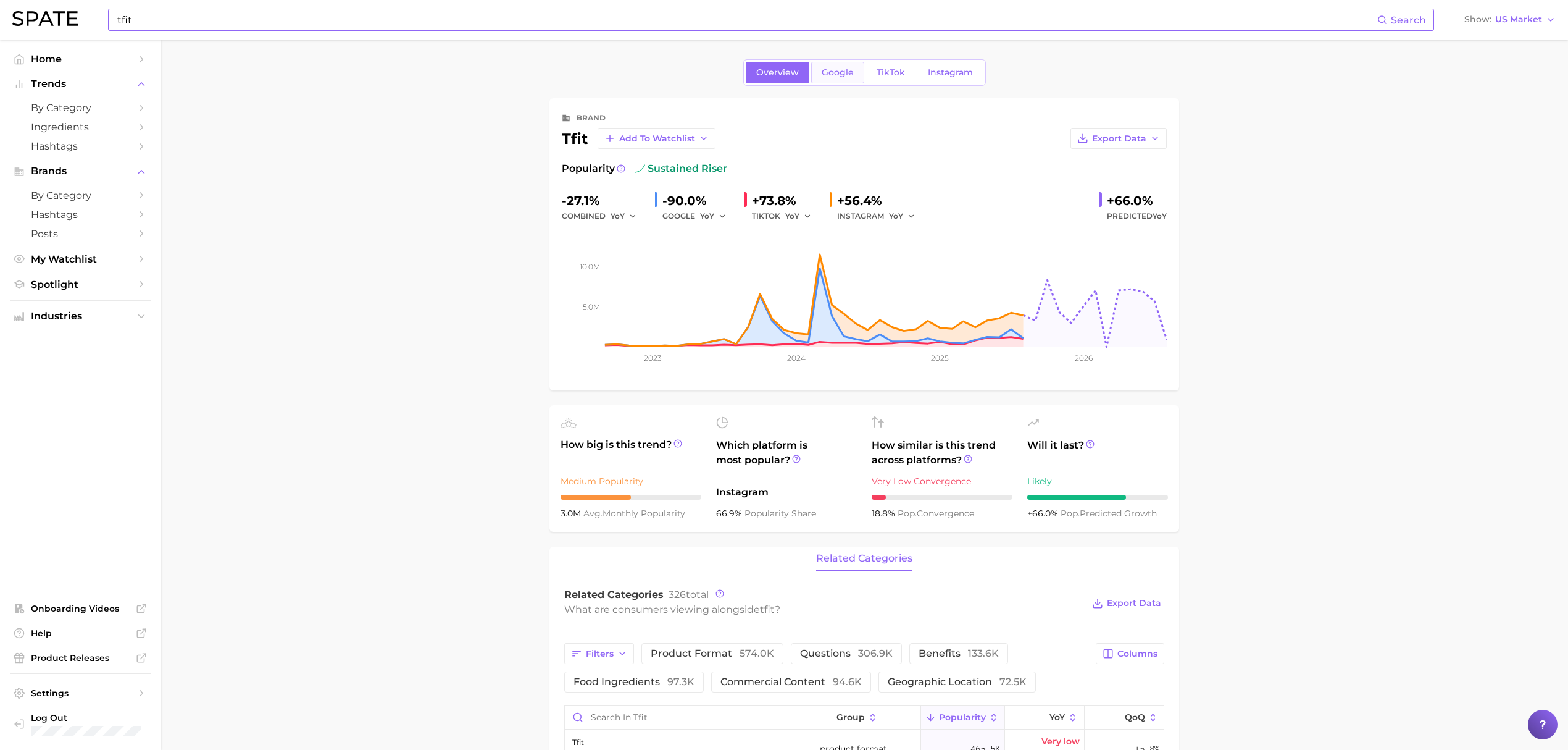
click at [855, 66] on link "Google" at bounding box center [838, 72] width 53 height 22
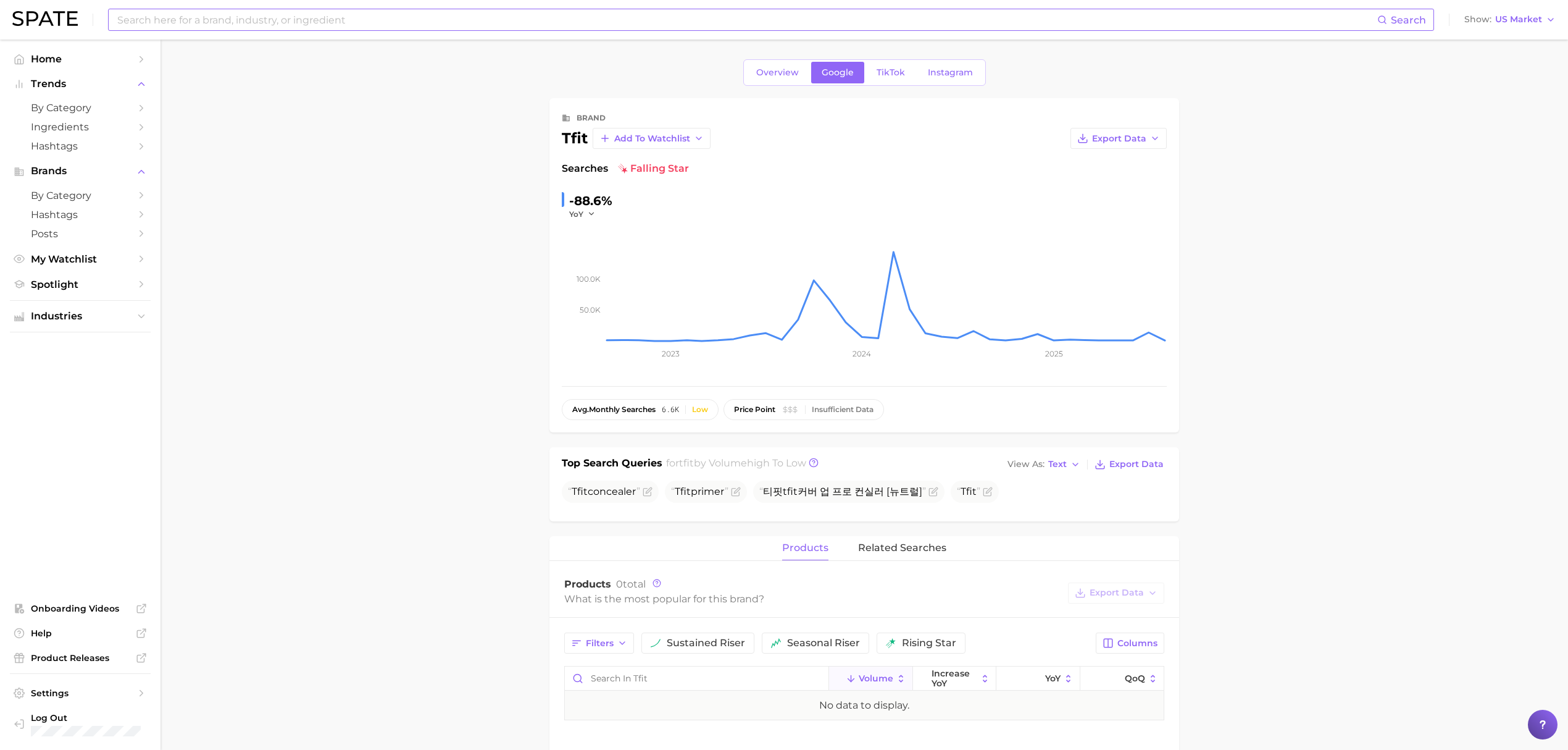
click at [1375, 312] on main "Overview Google TikTok Instagram brand tfit Add to Watchlist Export Data Search…" at bounding box center [864, 654] width 1408 height 1229
click at [126, 55] on span "Home" at bounding box center [80, 59] width 99 height 12
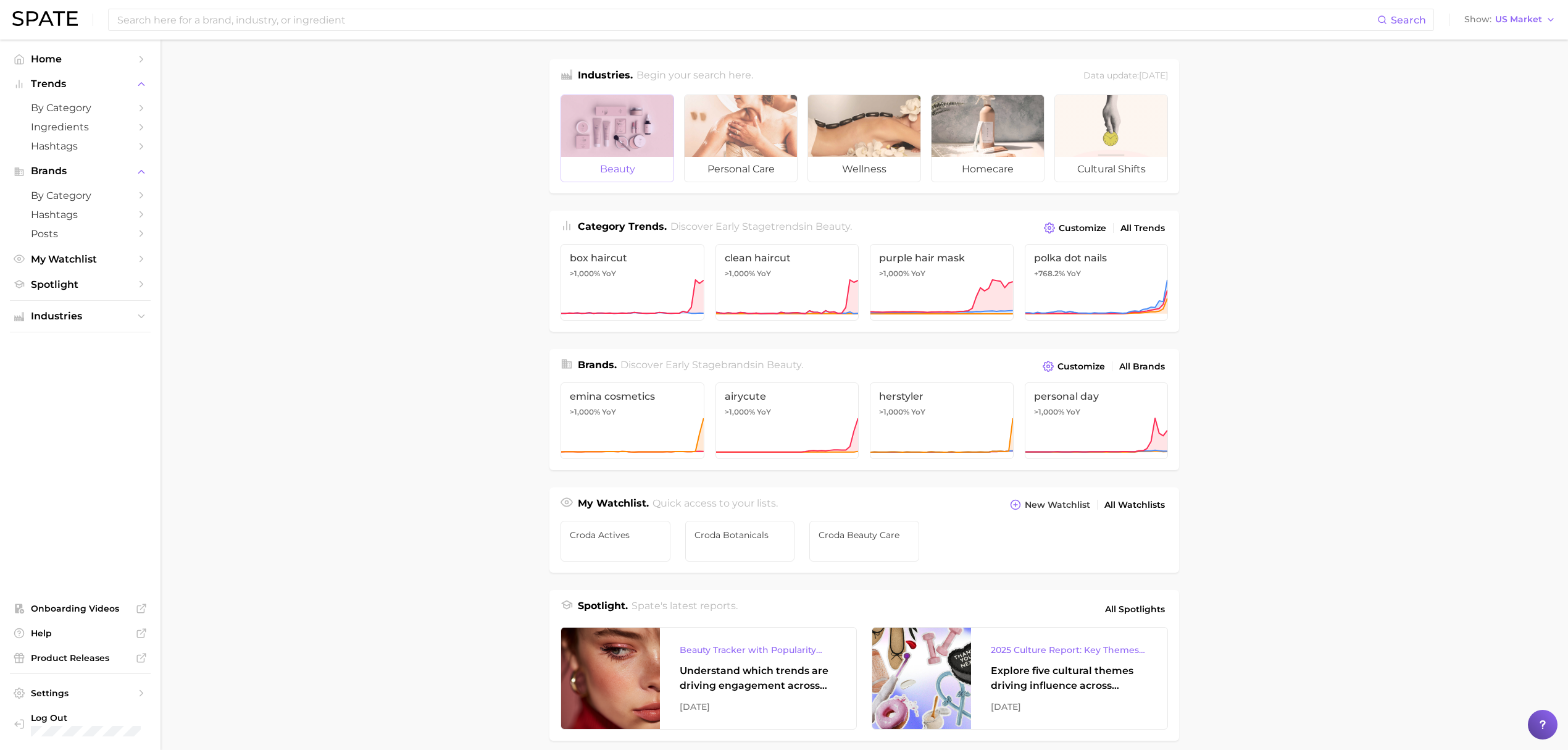
click at [630, 143] on div at bounding box center [617, 126] width 113 height 61
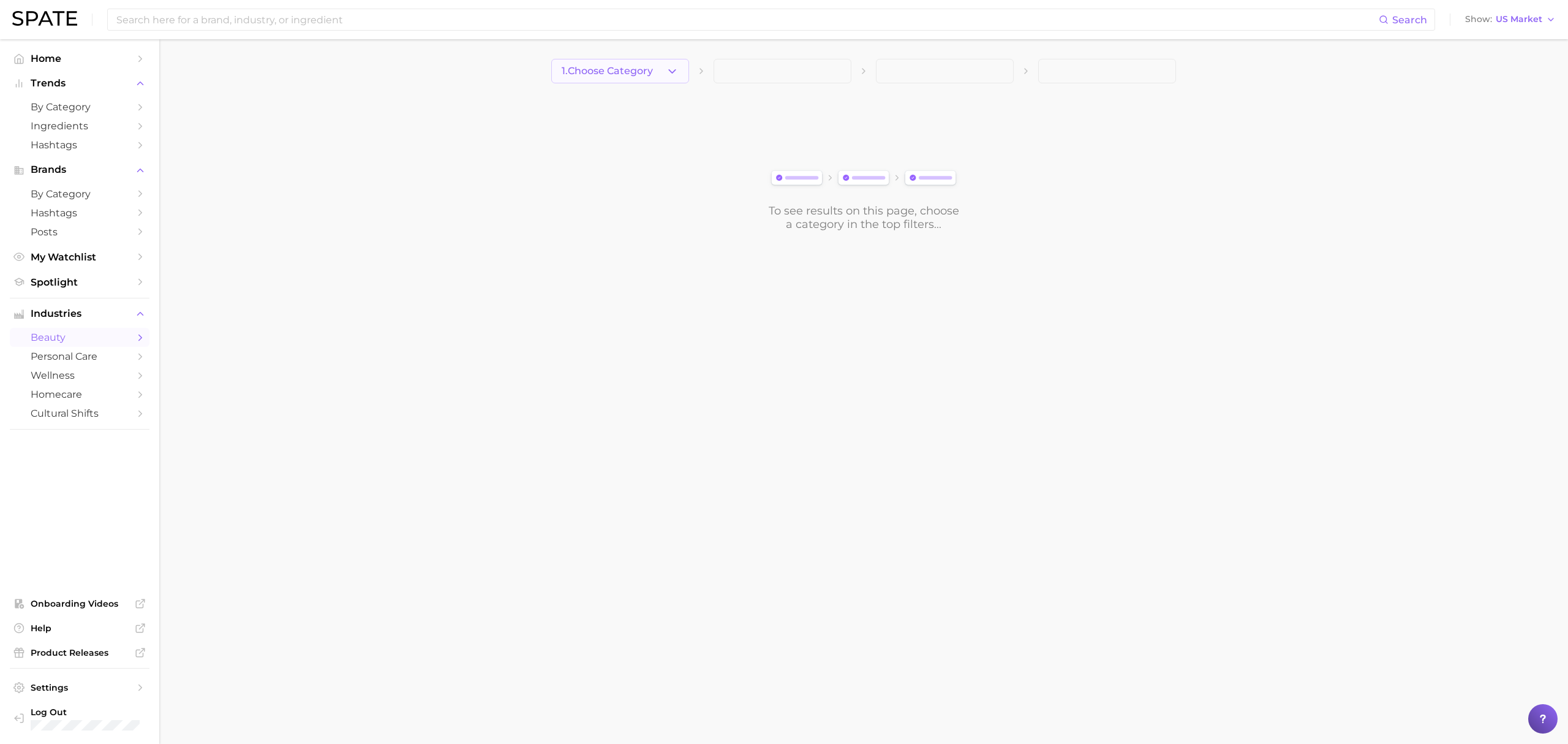
click at [651, 70] on span "1. Choose Category" at bounding box center [606, 71] width 91 height 11
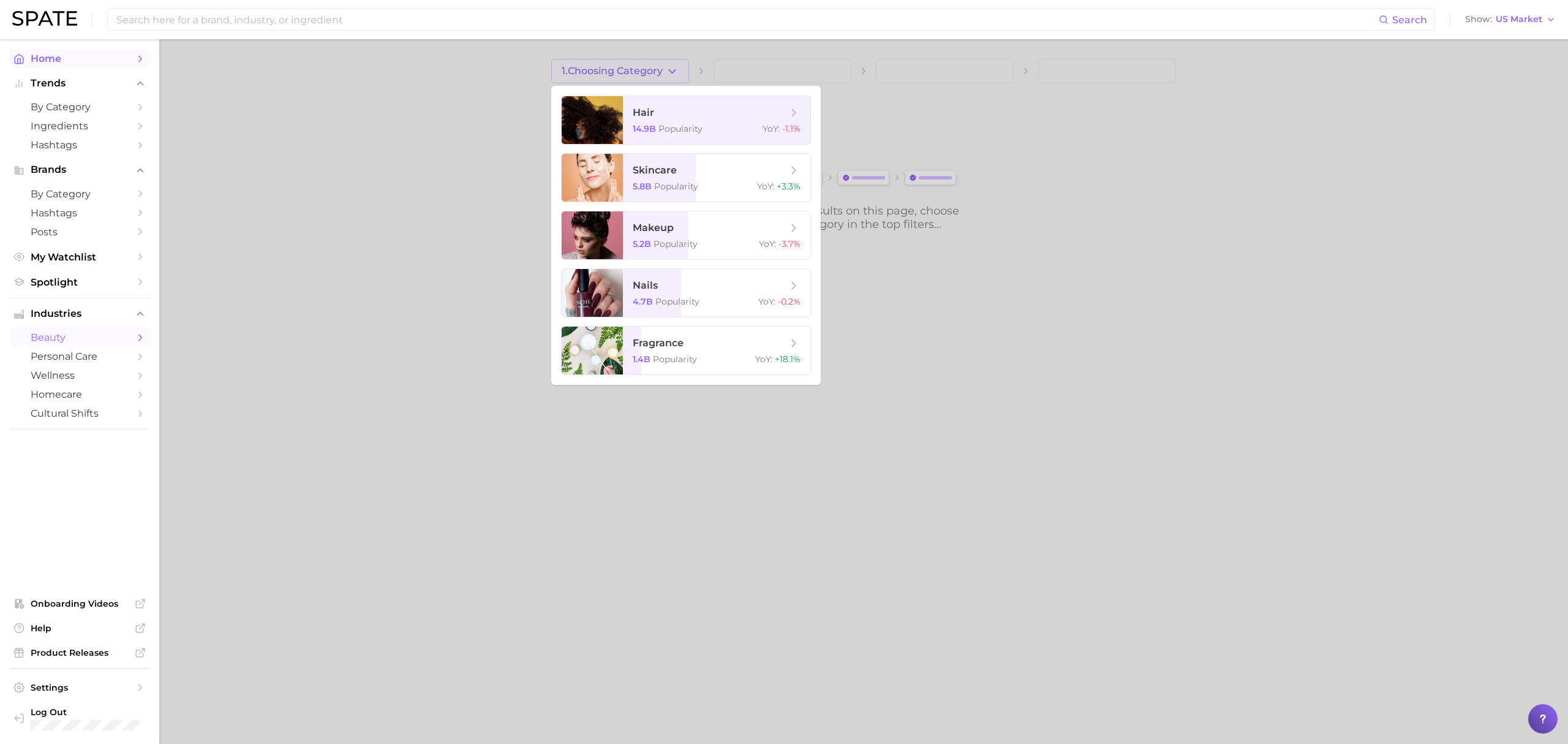
click at [71, 68] on link "Home" at bounding box center [79, 58] width 139 height 19
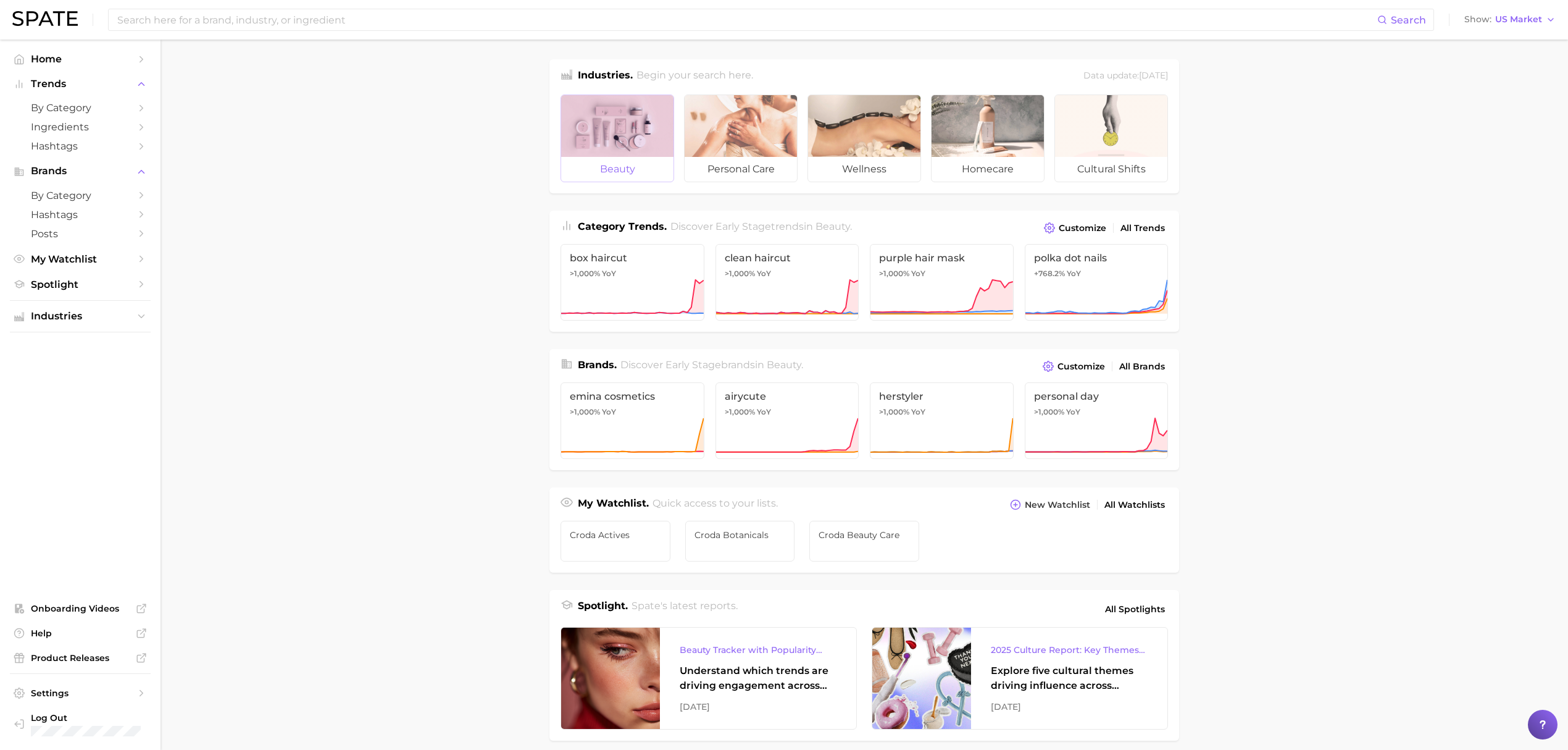
click at [574, 139] on div at bounding box center [617, 126] width 113 height 61
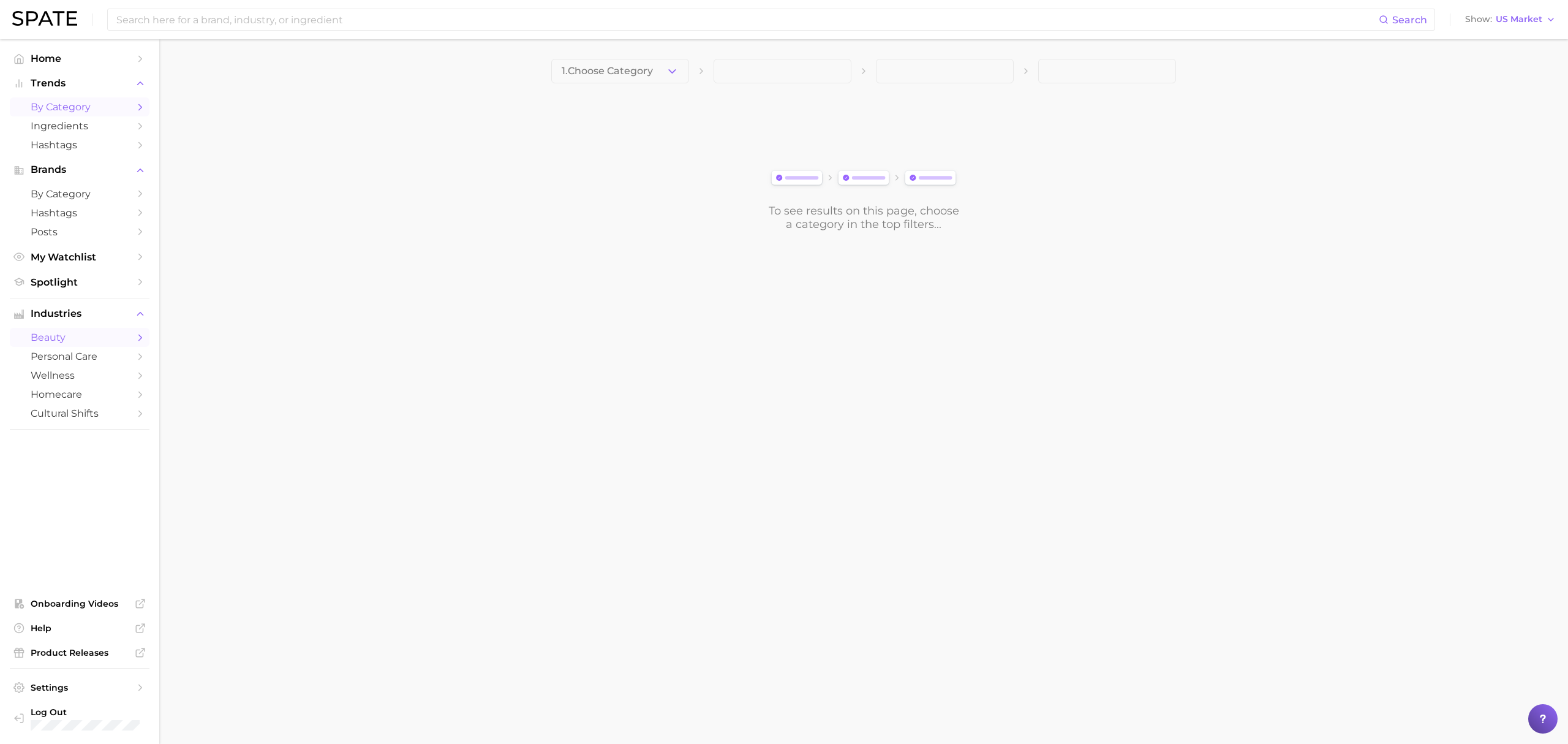
click at [72, 113] on span "by Category" at bounding box center [79, 107] width 98 height 12
click at [635, 58] on main "1. Choose Category Overview Google TikTok Instagram To see results on this page…" at bounding box center [862, 187] width 1408 height 297
click at [631, 84] on div "1. Choose Category Overview Google TikTok Instagram To see results on this page…" at bounding box center [863, 167] width 673 height 217
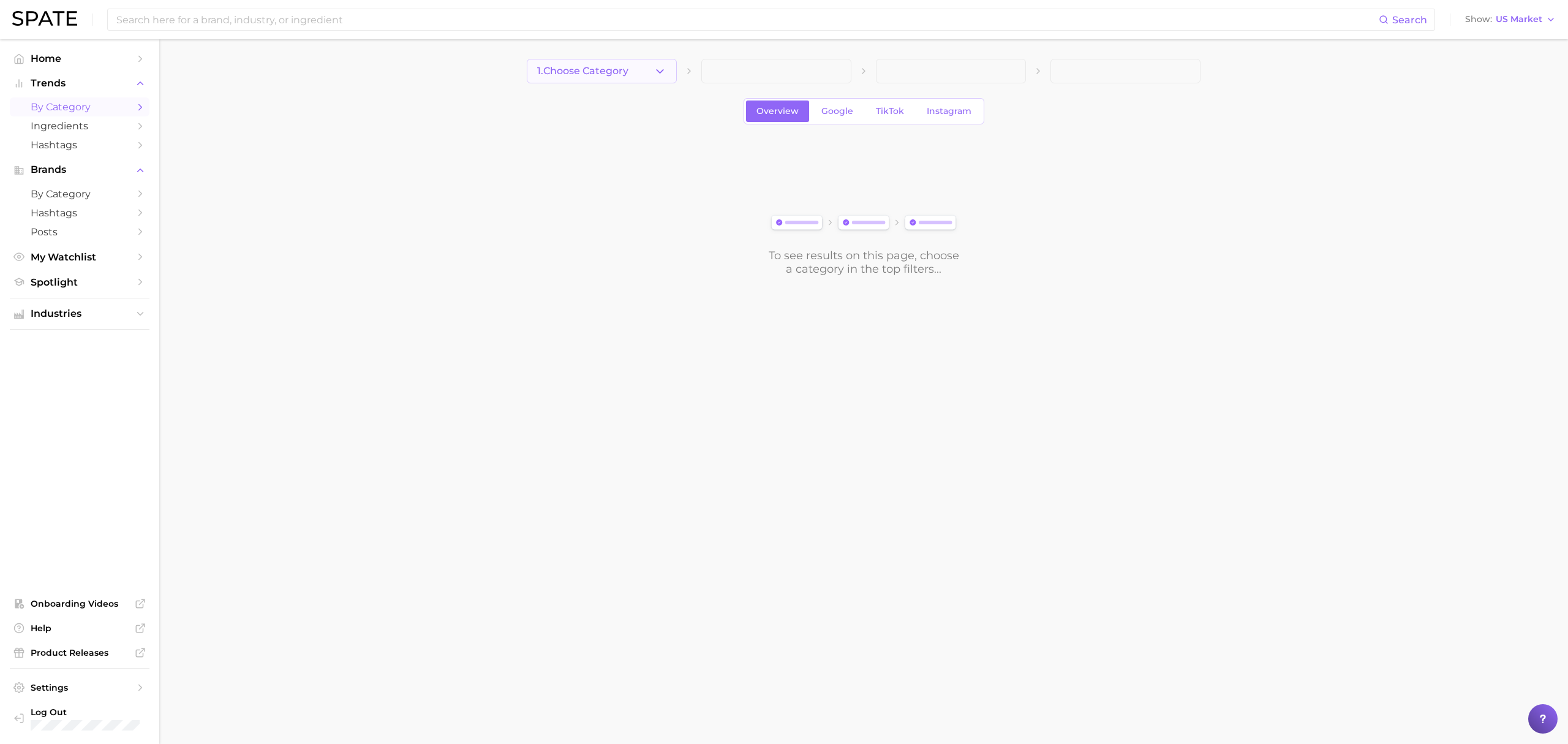
click at [631, 80] on button "1. Choose Category" at bounding box center [601, 71] width 150 height 25
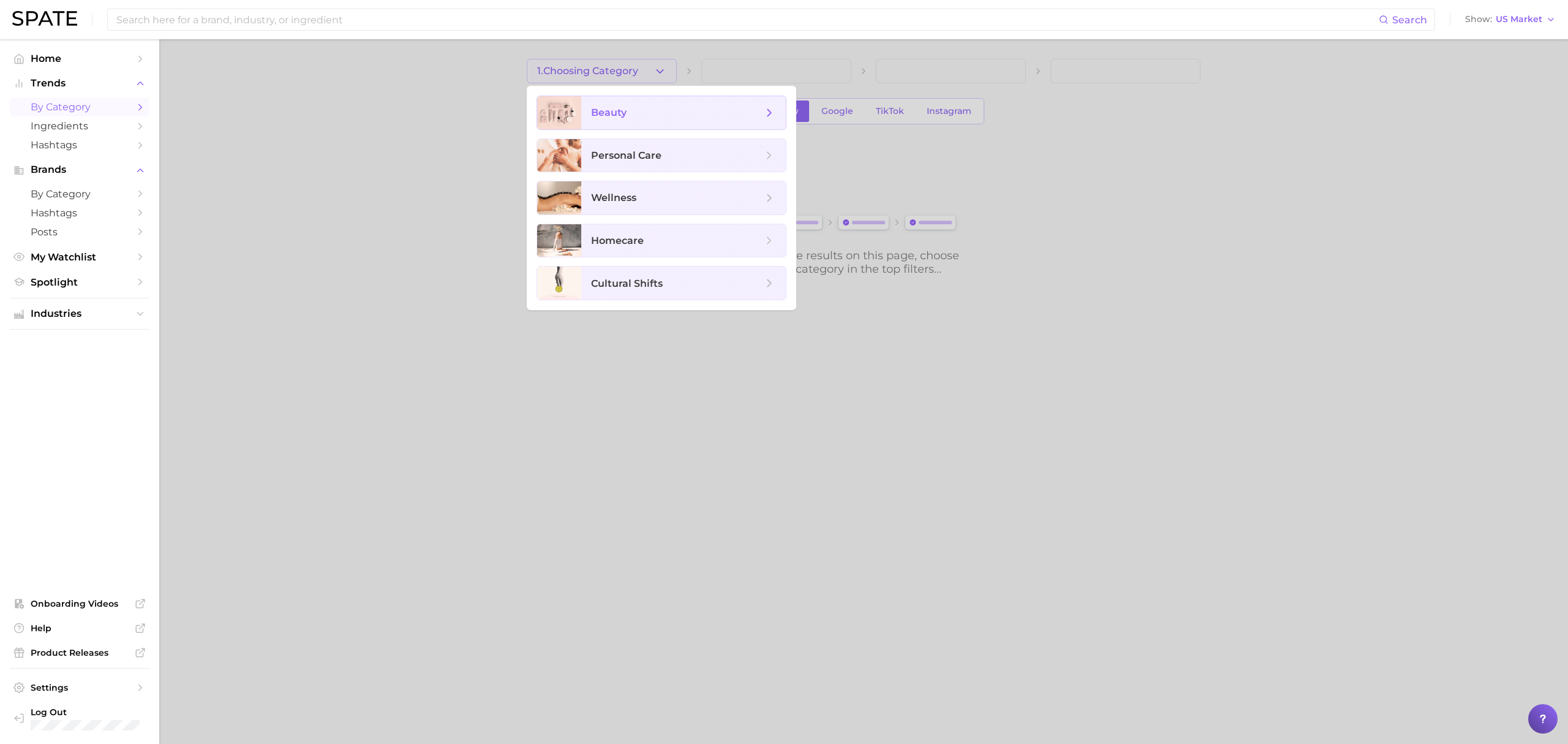
click at [633, 105] on span "beauty" at bounding box center [683, 113] width 204 height 33
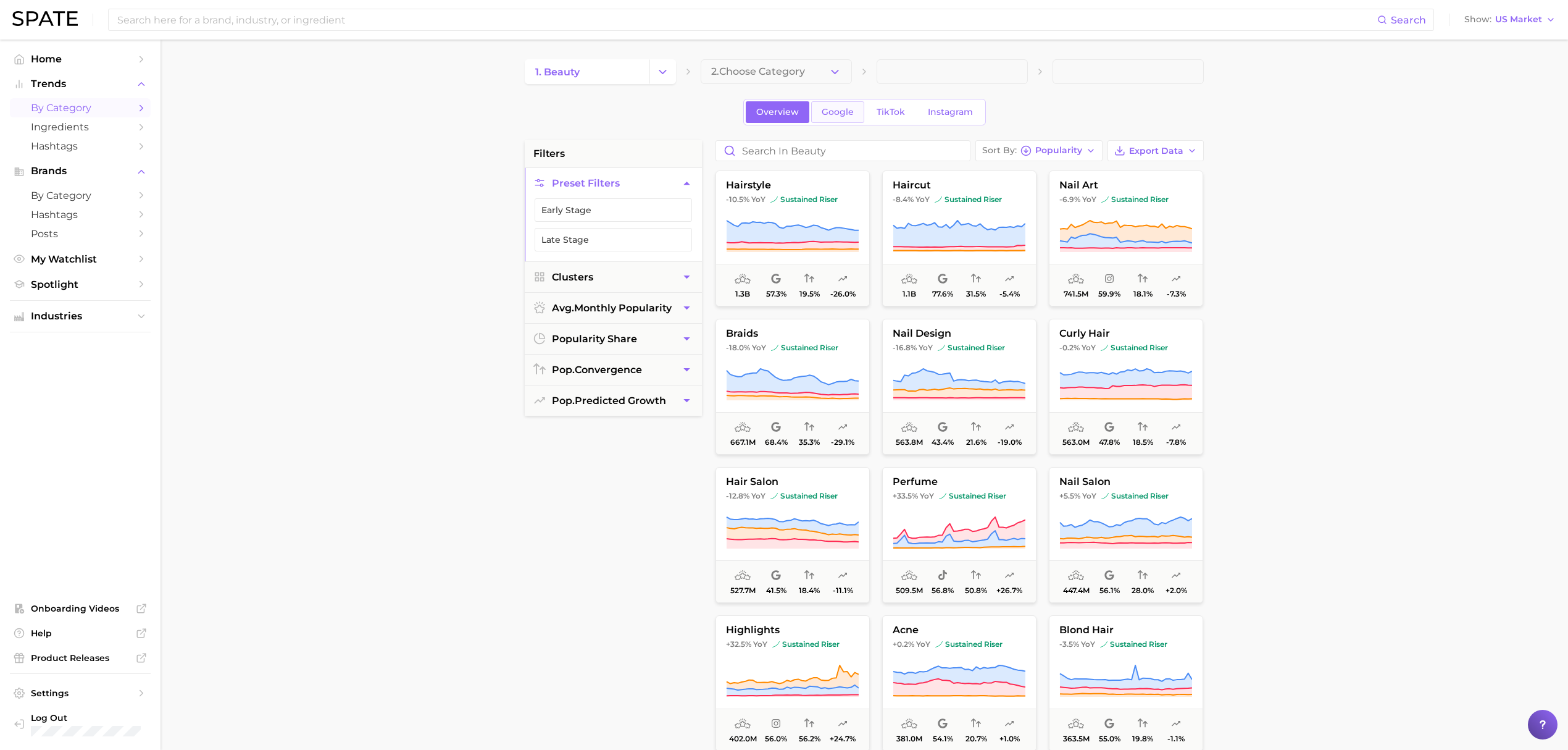
click at [845, 121] on link "Google" at bounding box center [838, 112] width 53 height 22
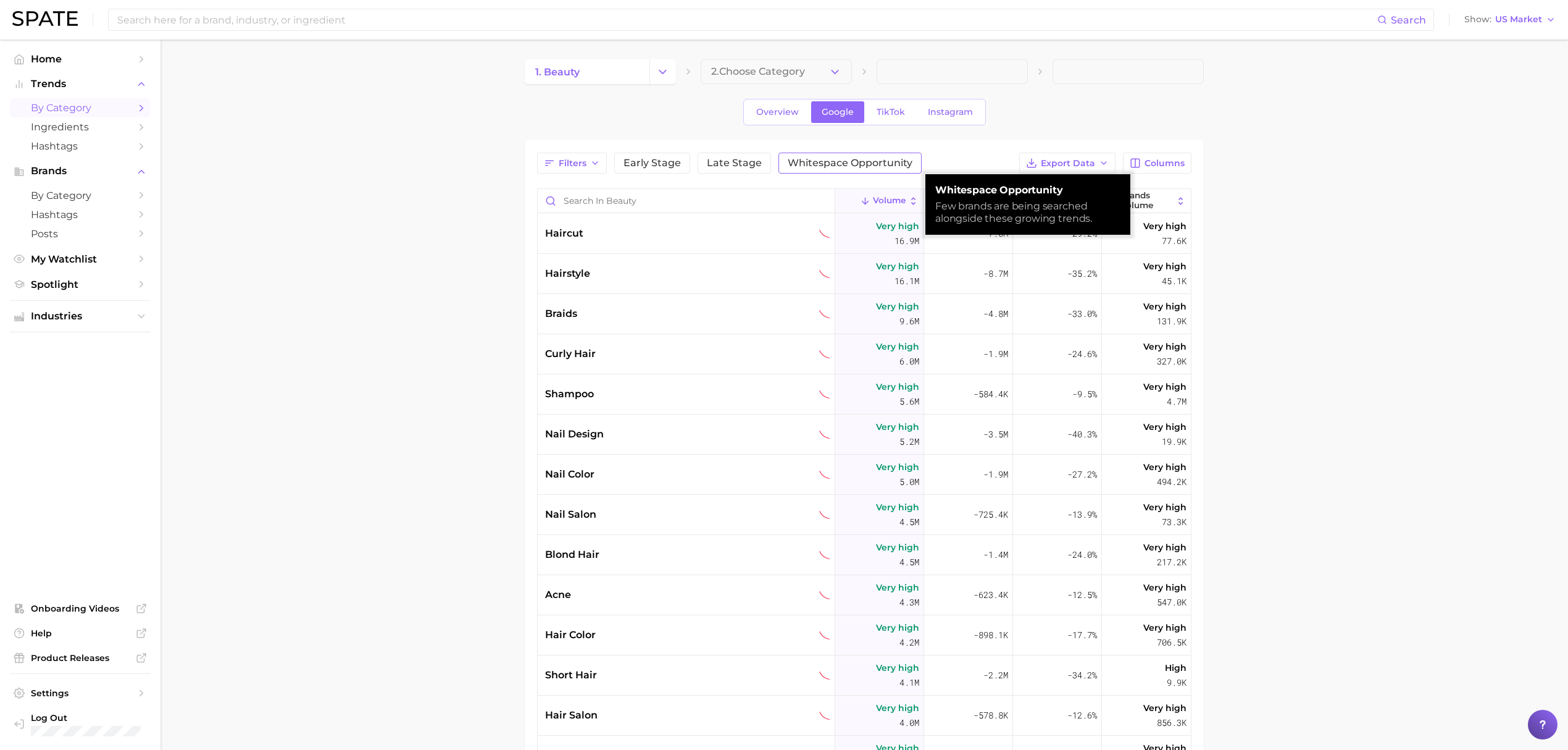
click at [845, 168] on span "Whitespace Opportunity" at bounding box center [850, 163] width 125 height 10
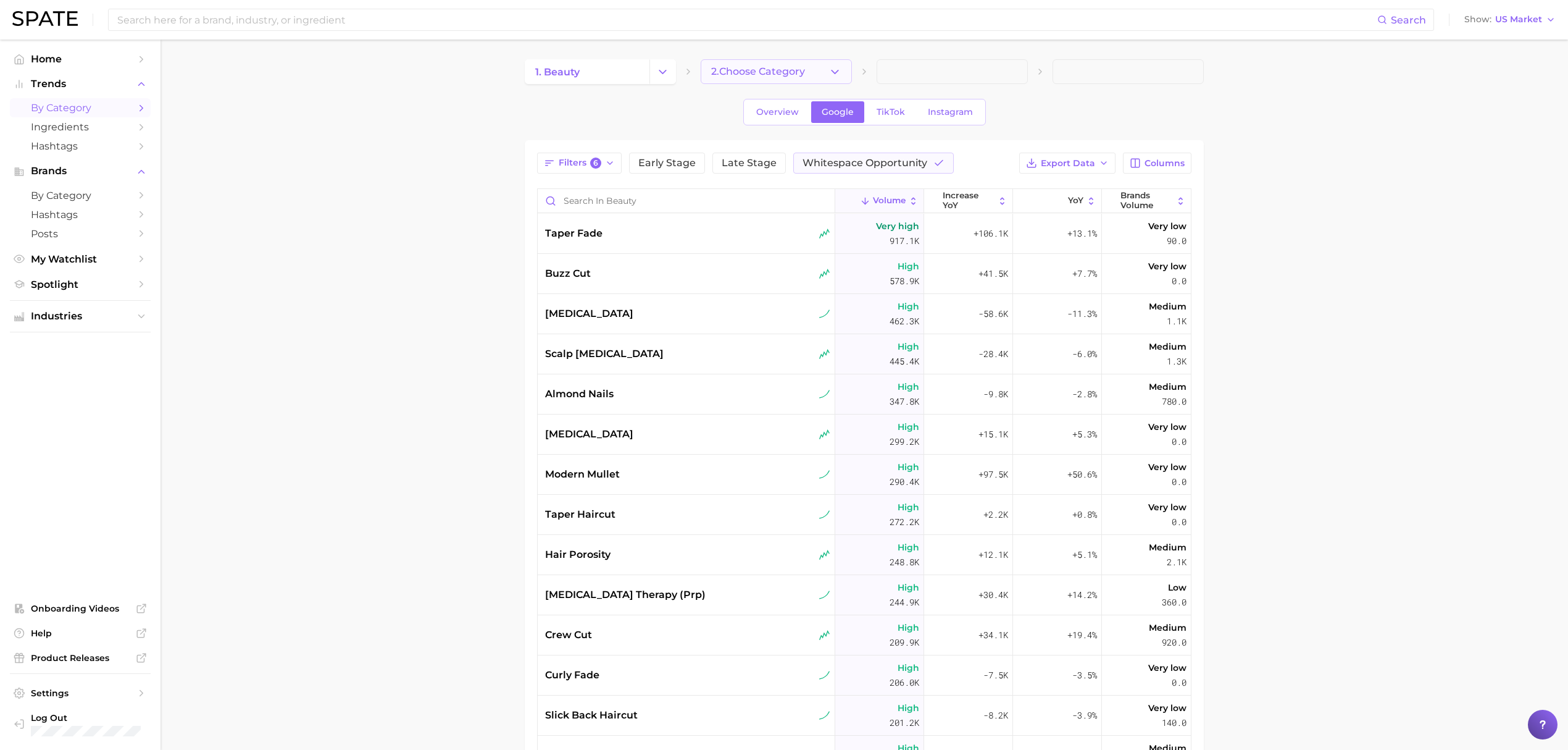
click at [799, 70] on span "2. Choose Category" at bounding box center [758, 71] width 94 height 11
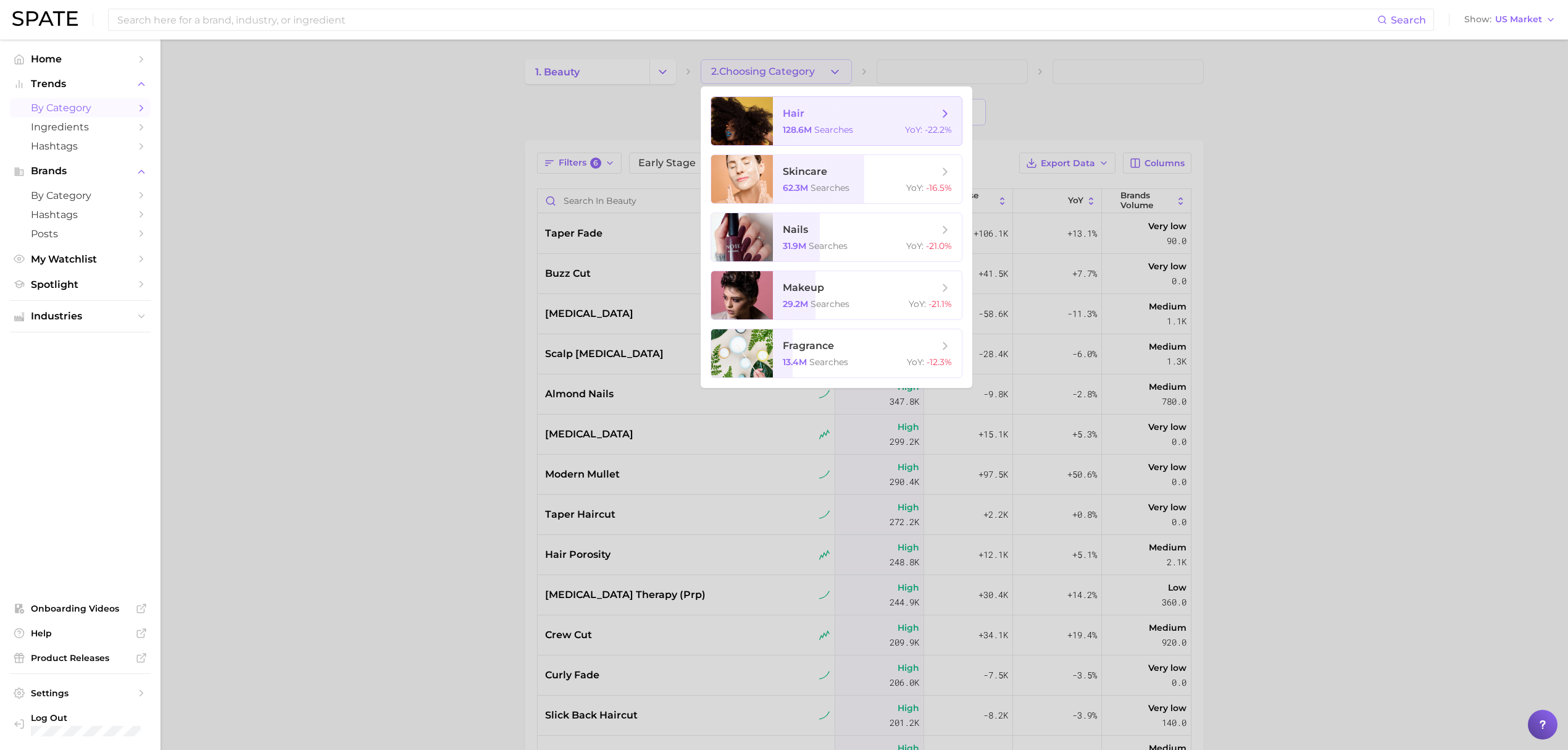
click at [820, 129] on span "searches" at bounding box center [833, 129] width 39 height 11
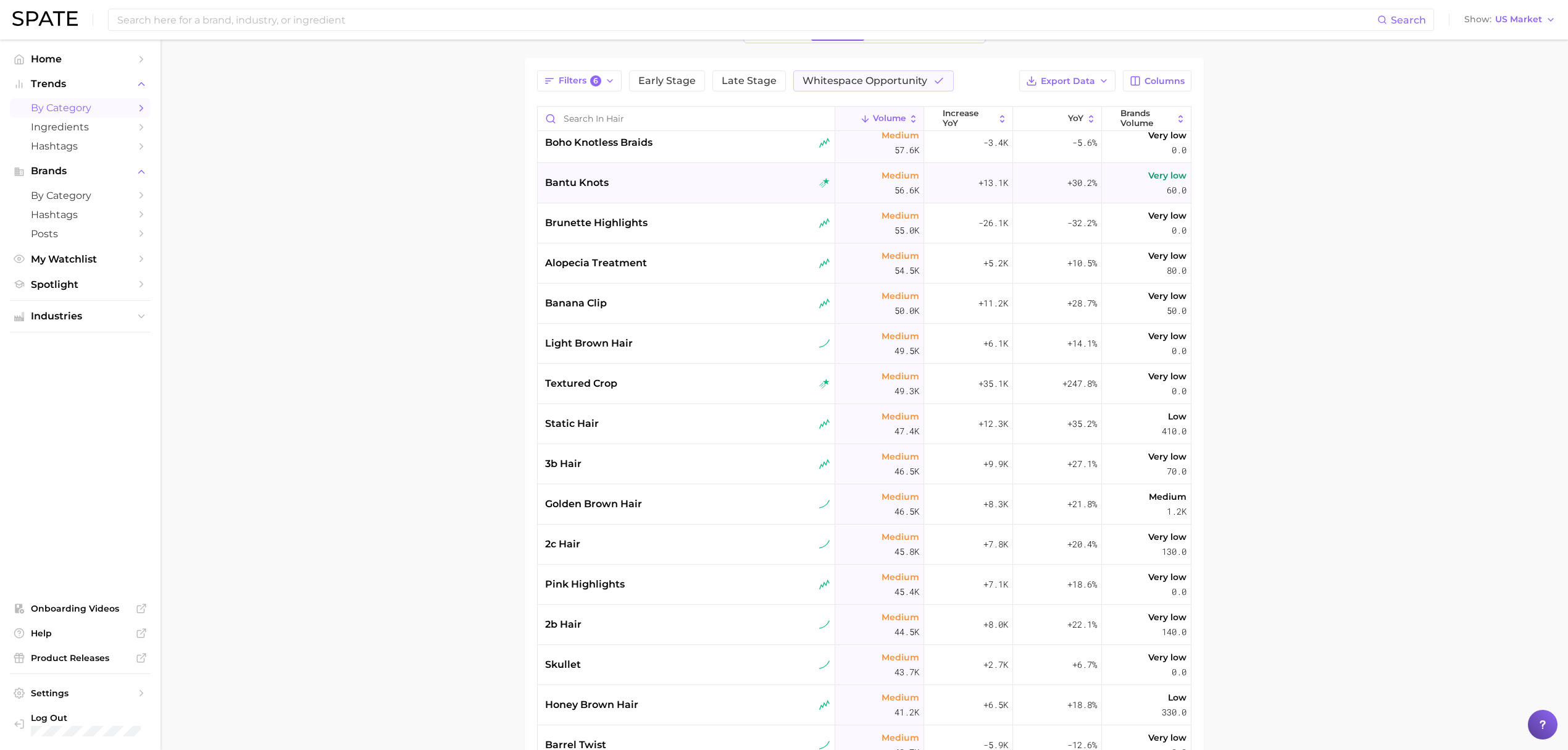
scroll to position [1071, 0]
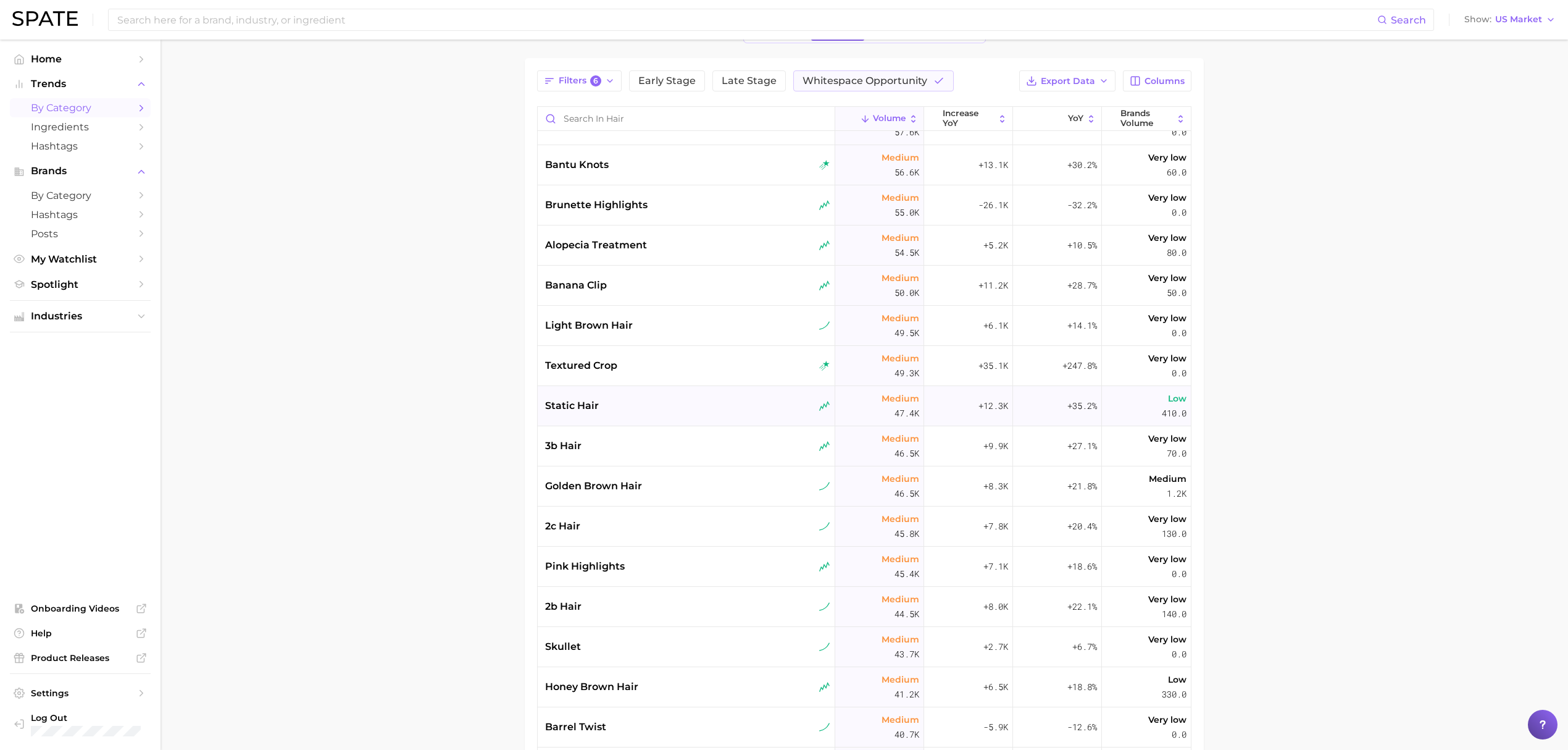
click at [726, 421] on div "static hair" at bounding box center [687, 406] width 298 height 41
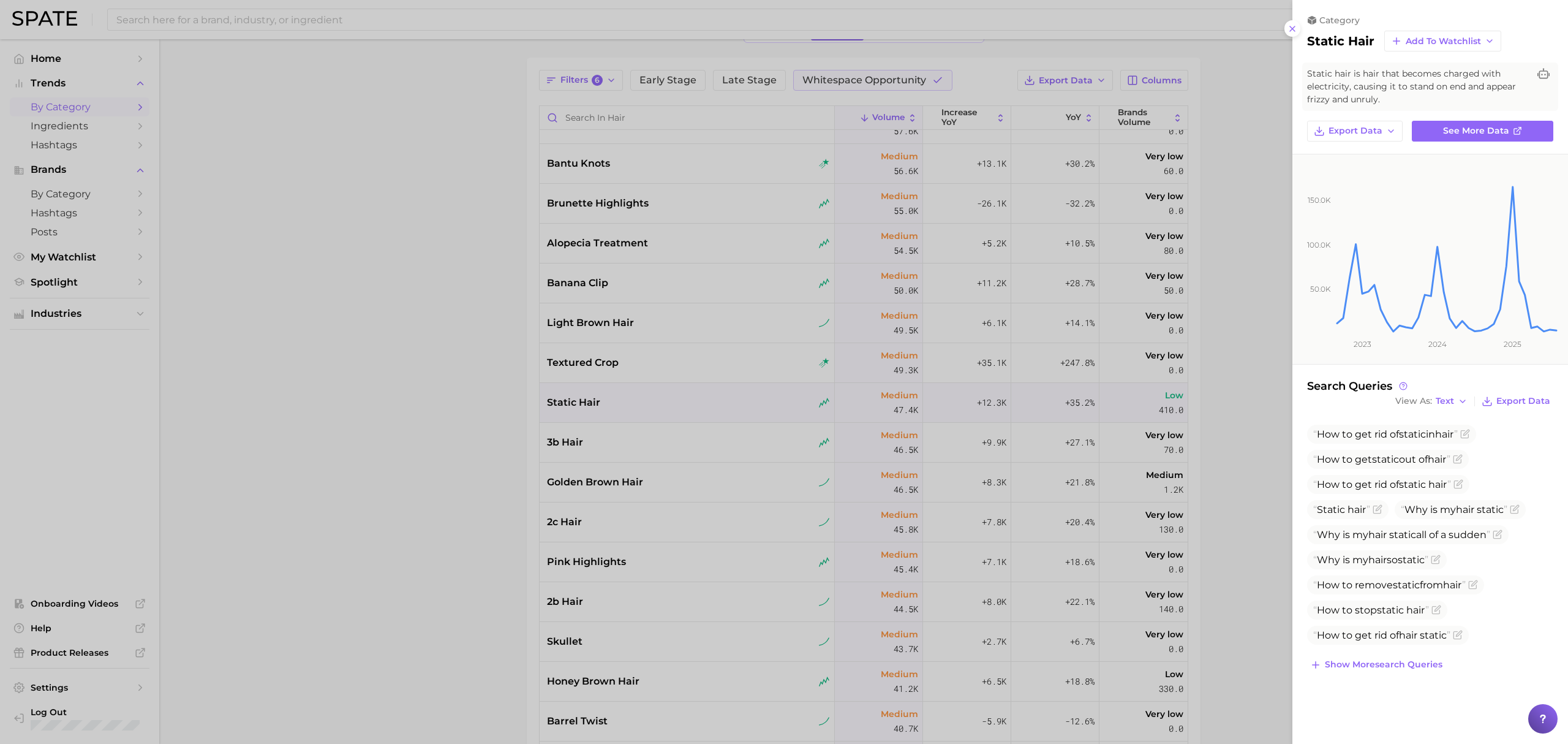
click at [476, 433] on div at bounding box center [784, 372] width 1568 height 744
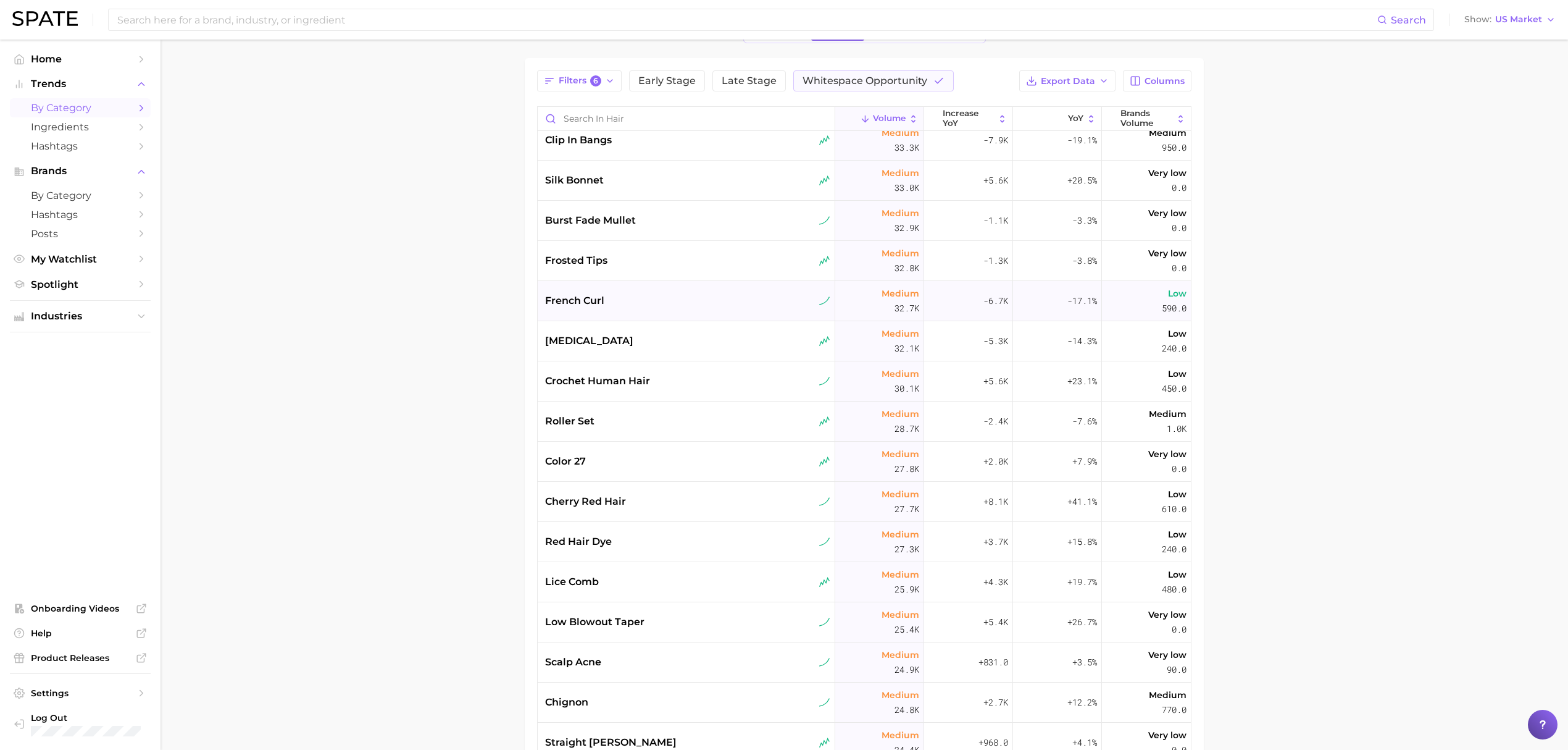
scroll to position [2140, 0]
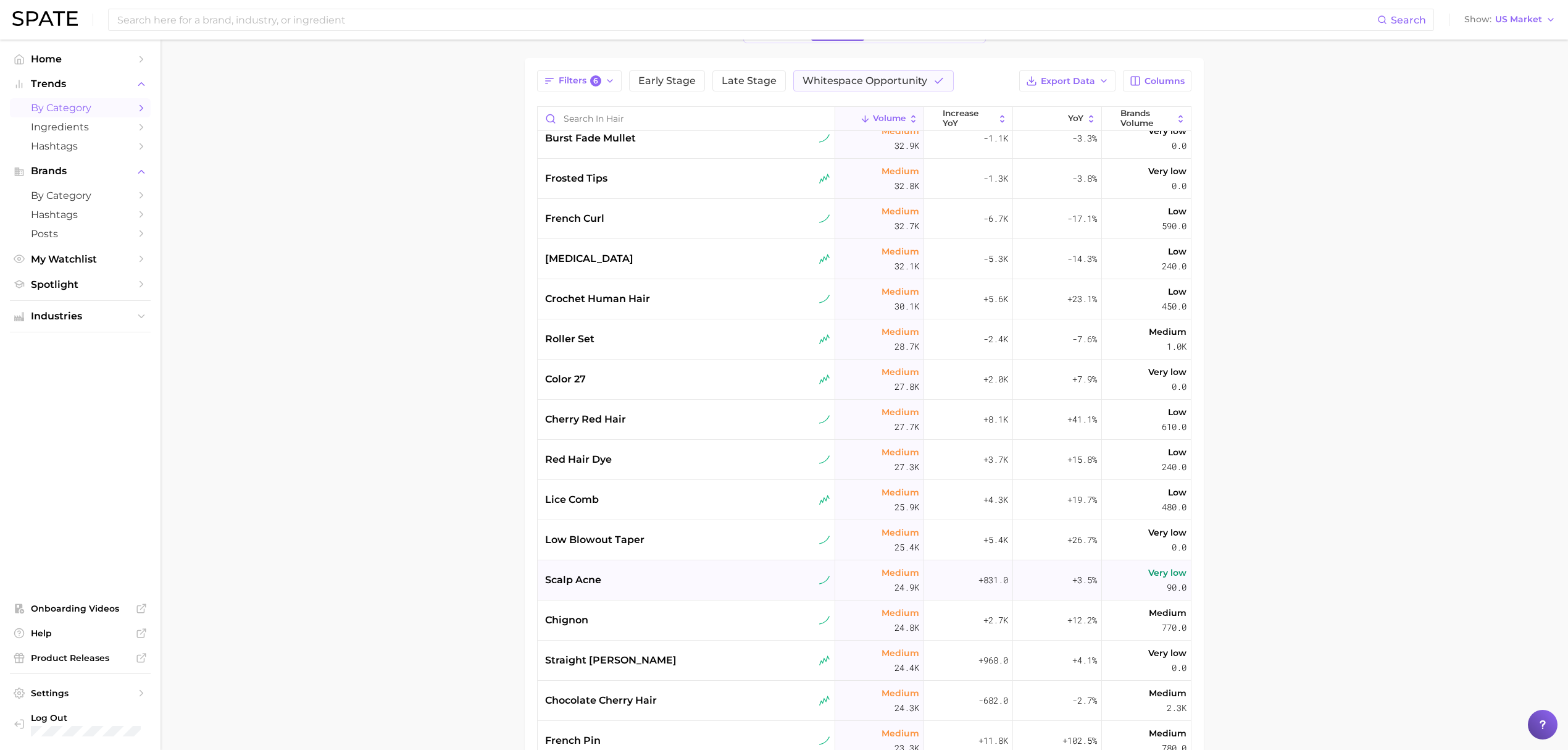
click at [693, 571] on div "scalp acne" at bounding box center [687, 580] width 298 height 41
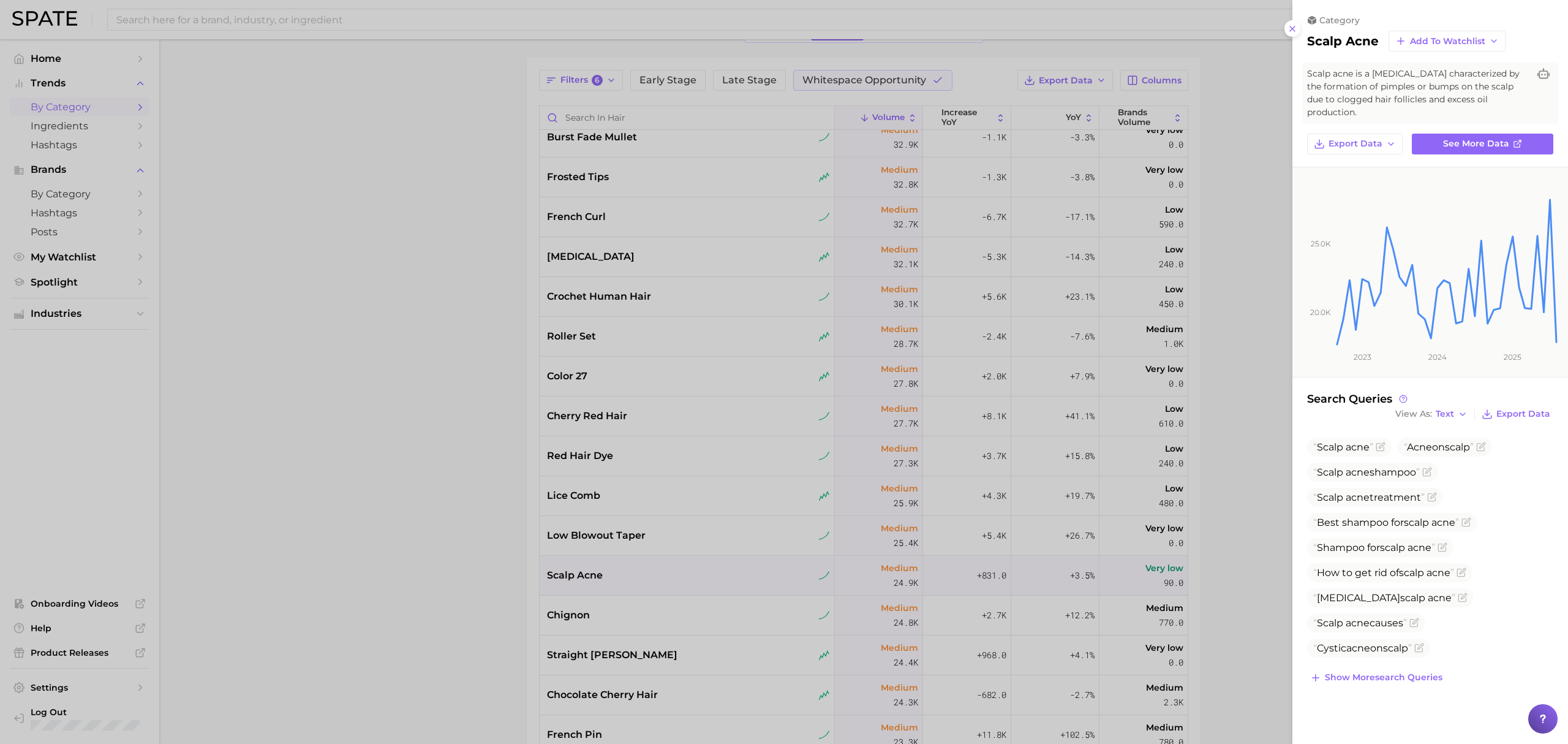
click at [496, 535] on div at bounding box center [784, 372] width 1568 height 744
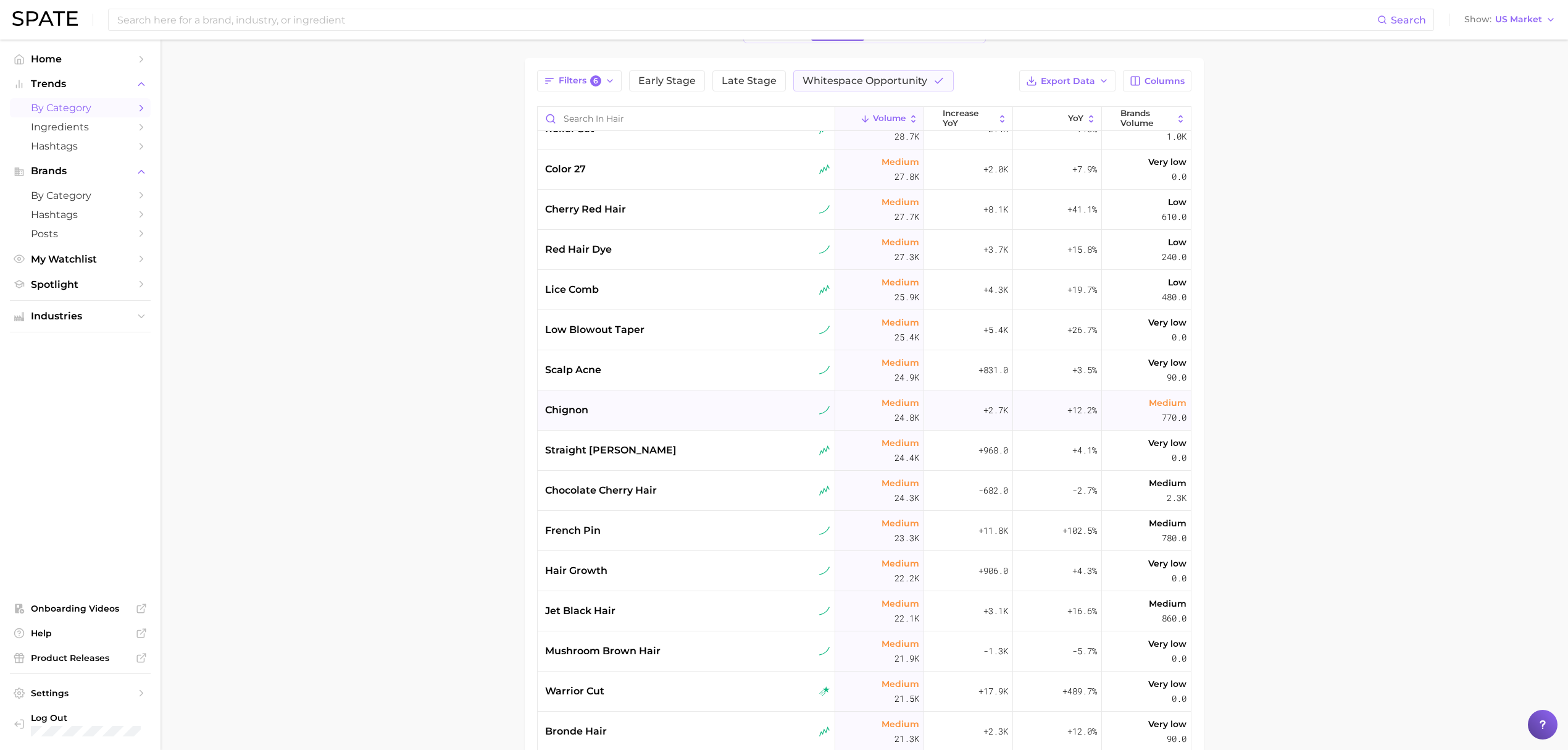
scroll to position [2388, 0]
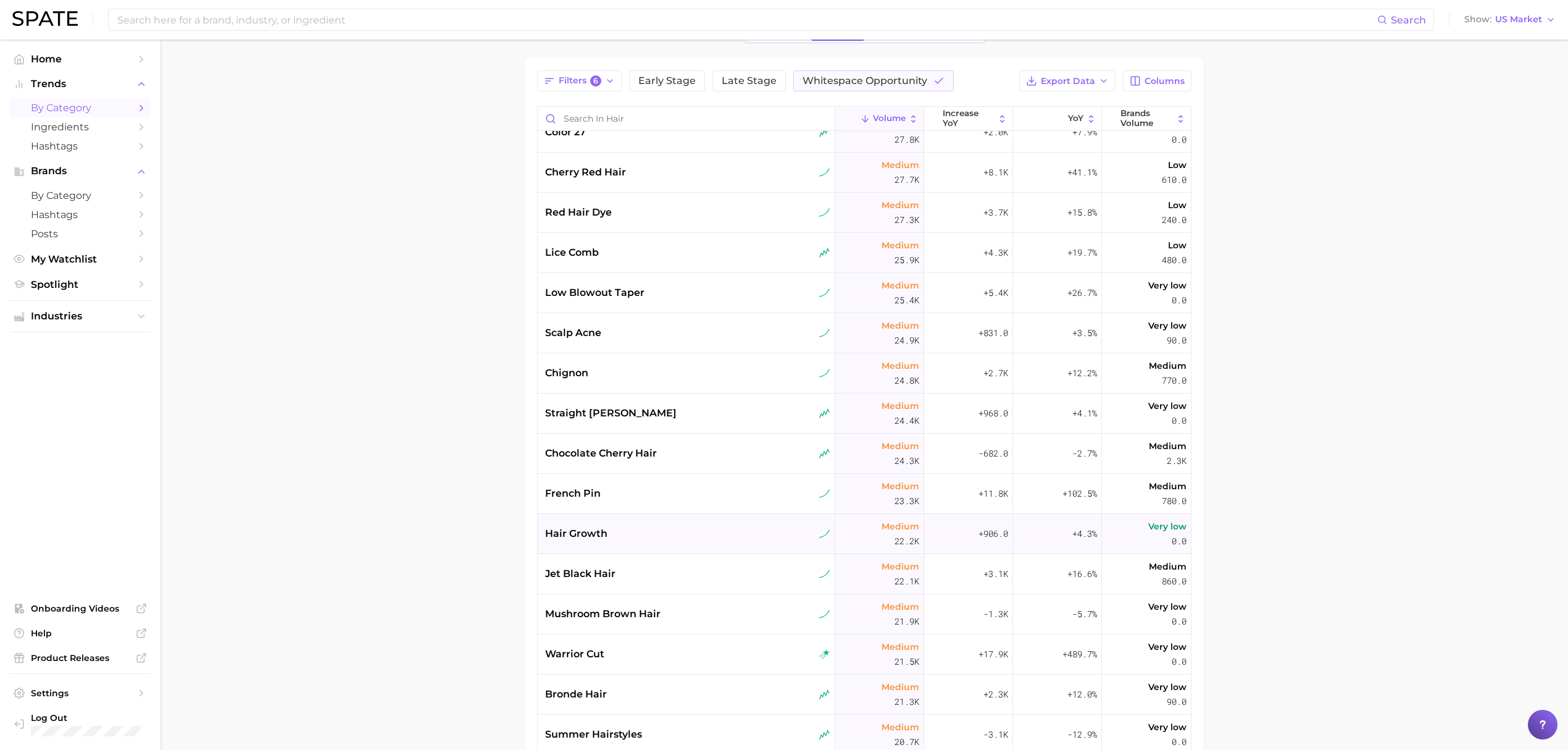
click at [684, 537] on div "hair growth" at bounding box center [688, 533] width 285 height 15
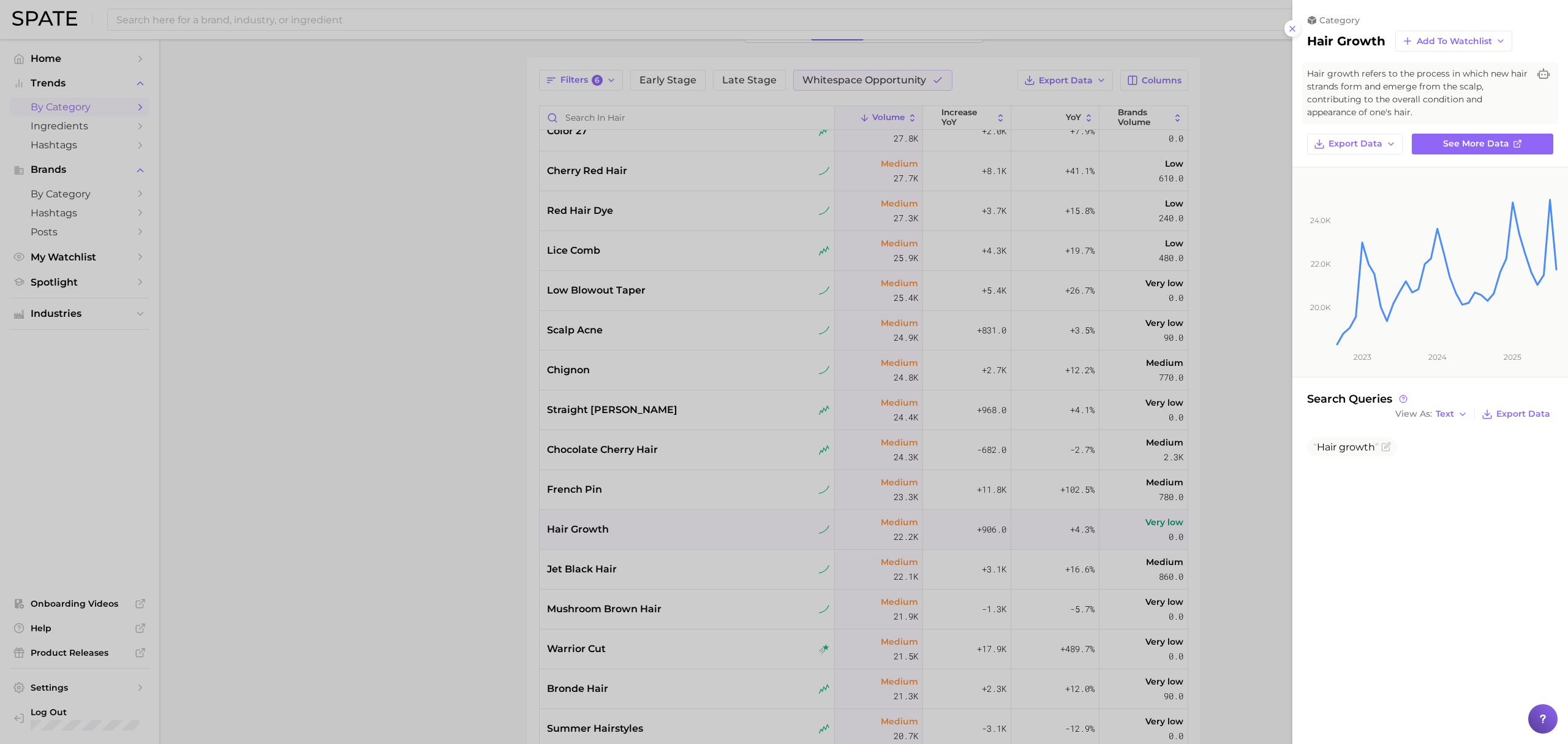
click at [460, 504] on div at bounding box center [784, 372] width 1568 height 744
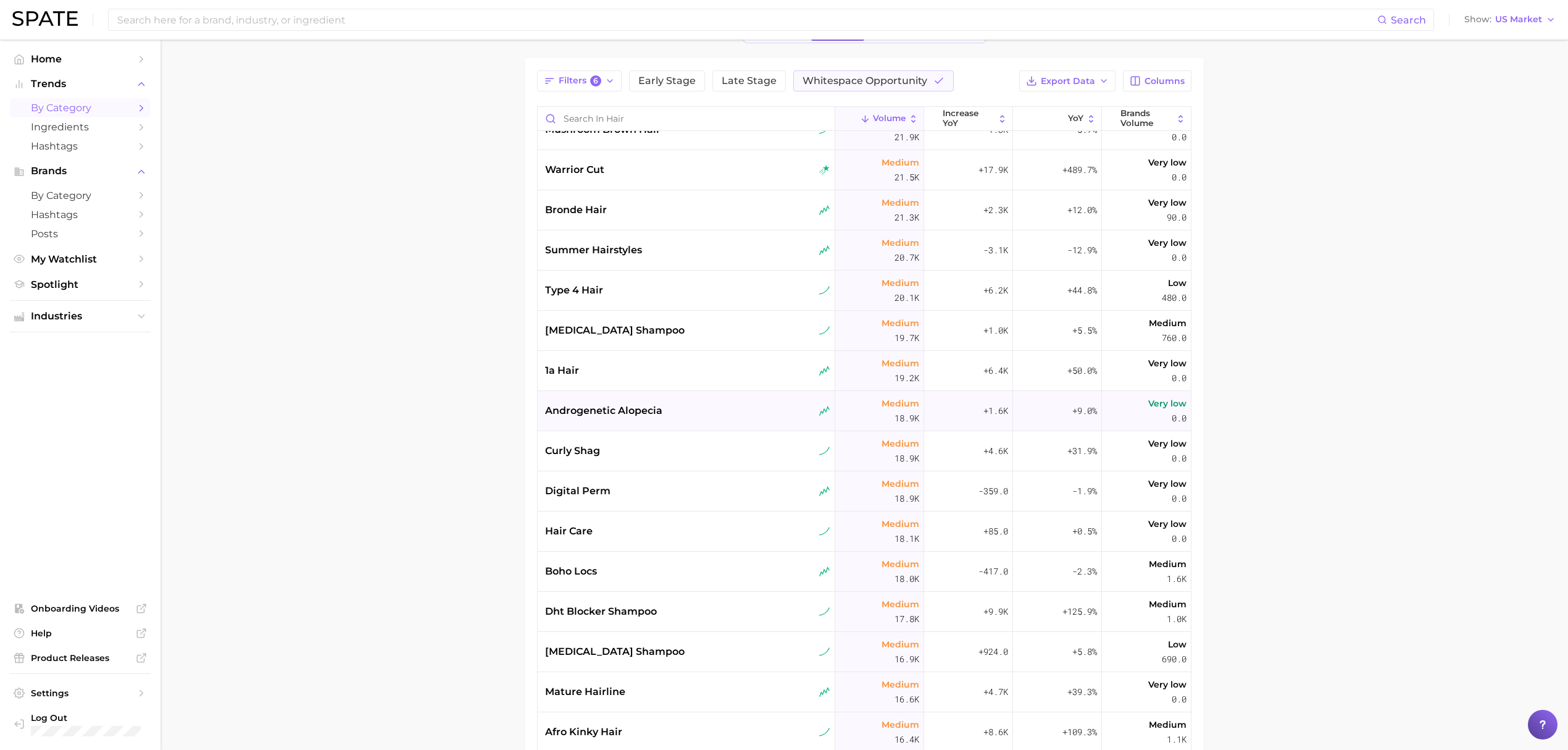
scroll to position [2881, 0]
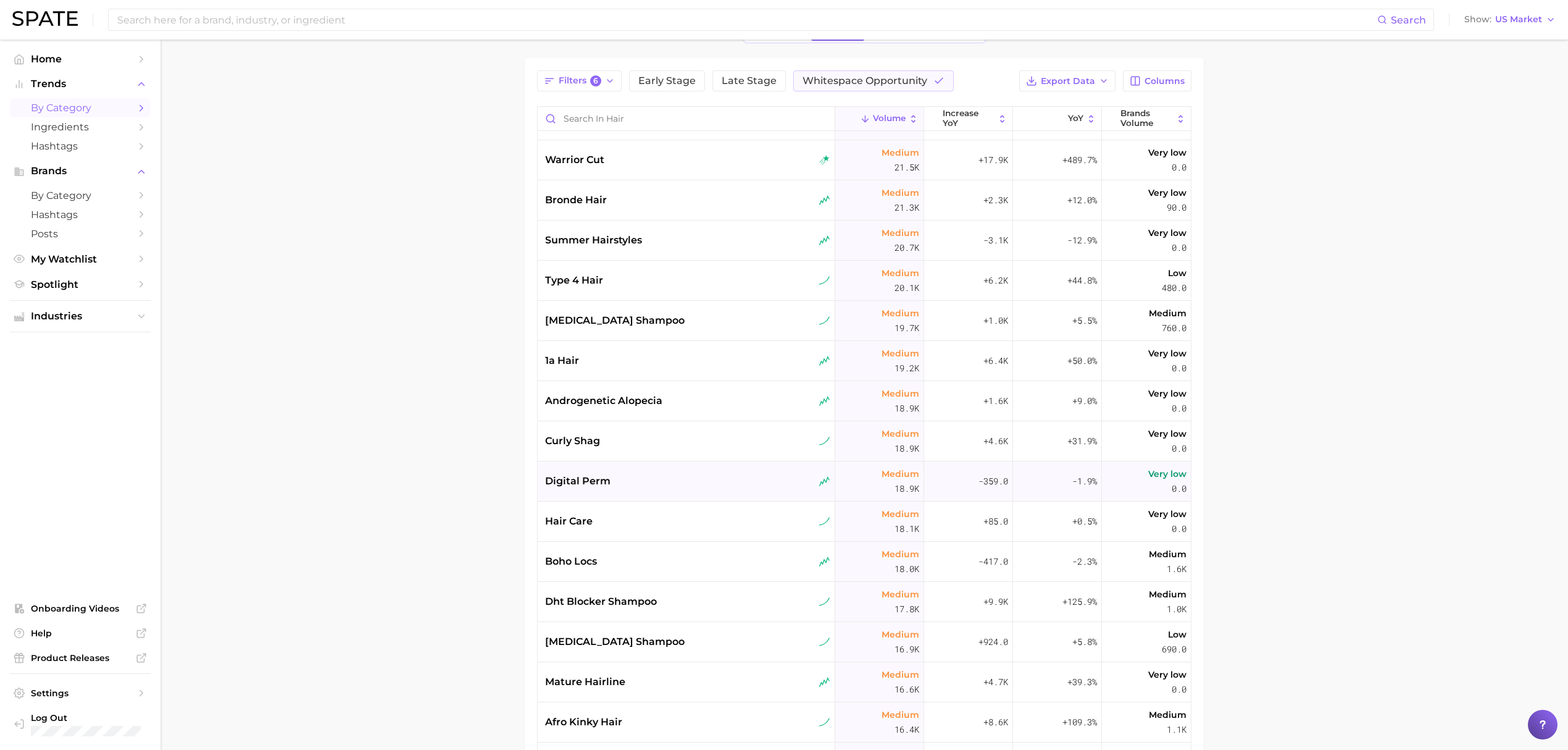
click at [707, 485] on div "digital perm" at bounding box center [688, 481] width 285 height 15
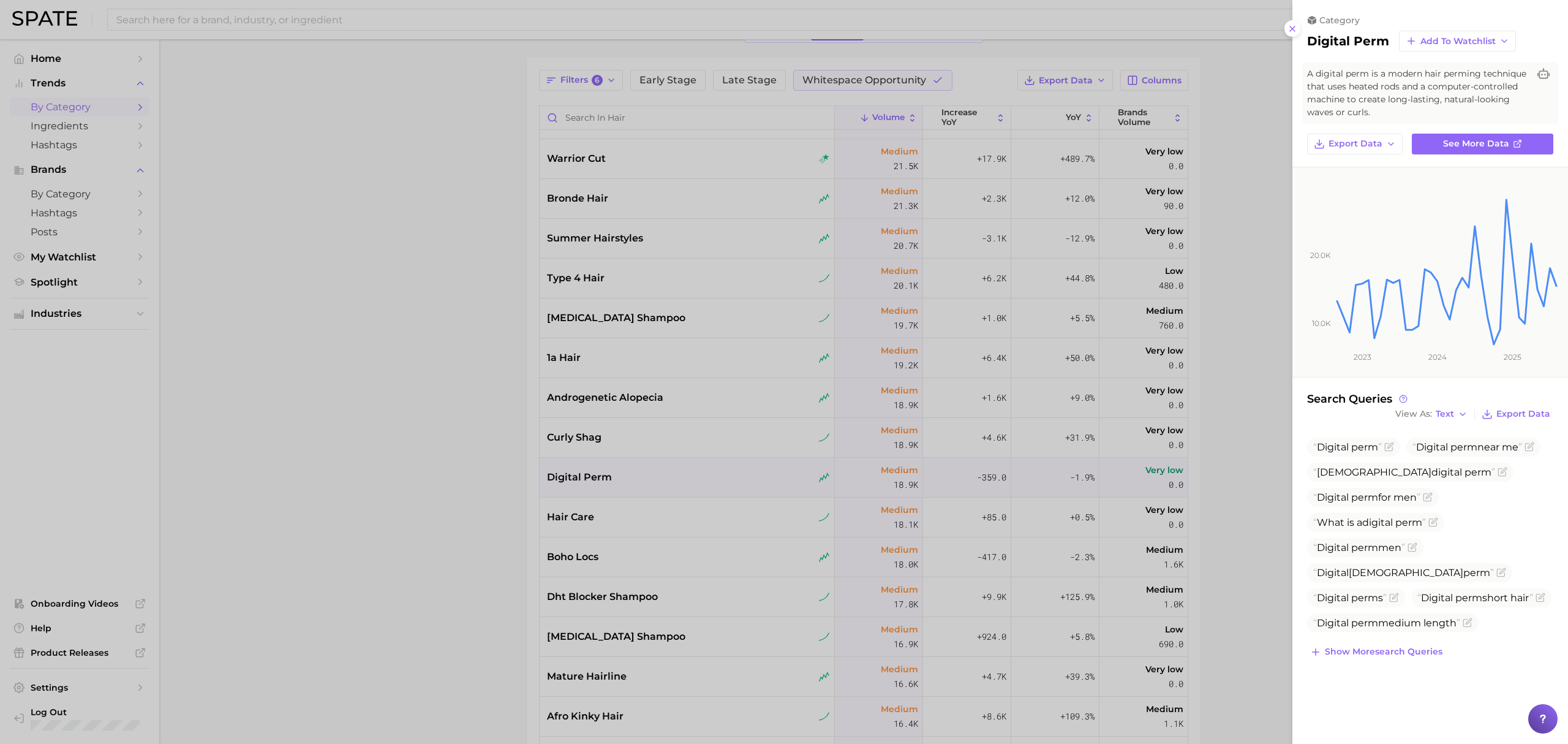
click at [462, 496] on div at bounding box center [784, 372] width 1568 height 744
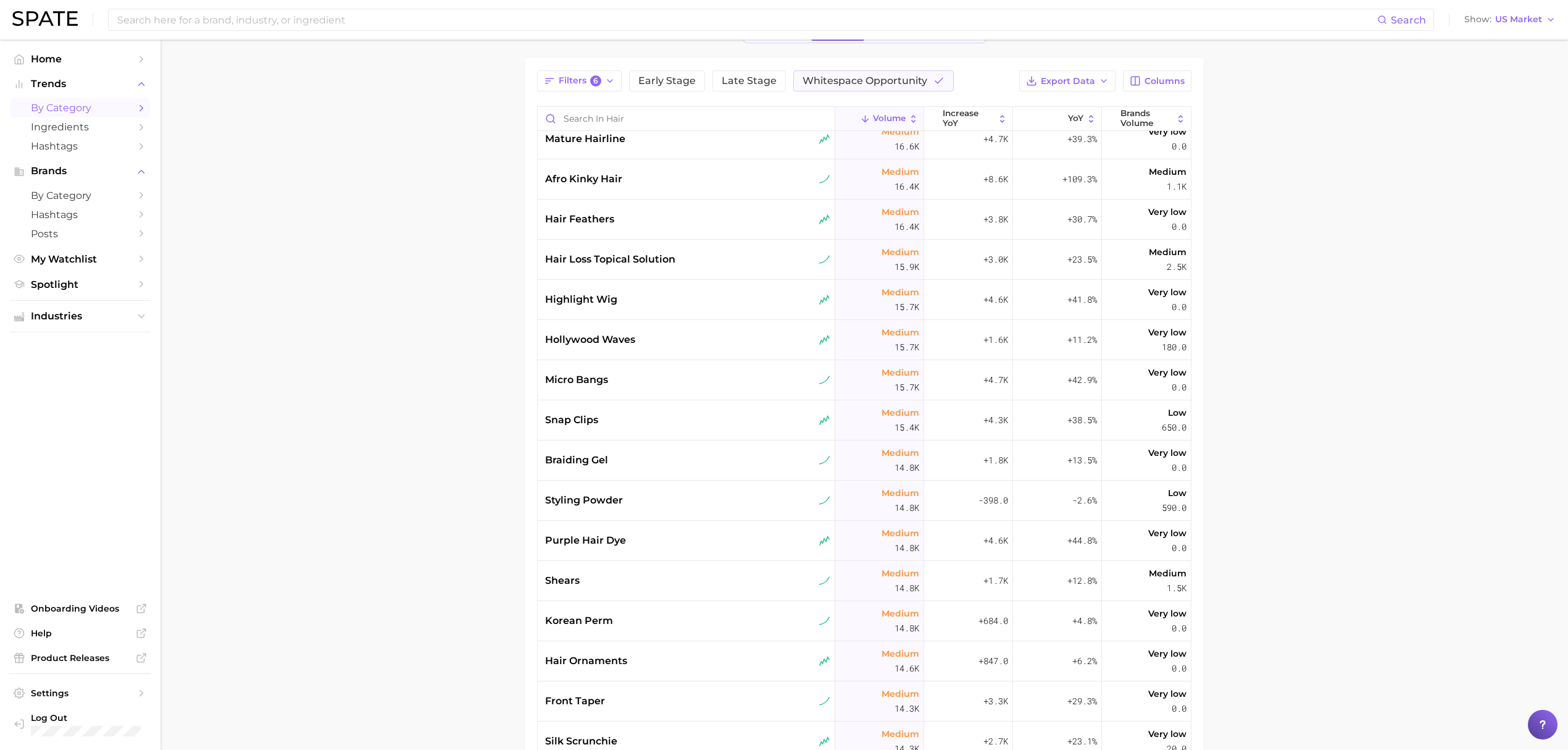
scroll to position [3458, 0]
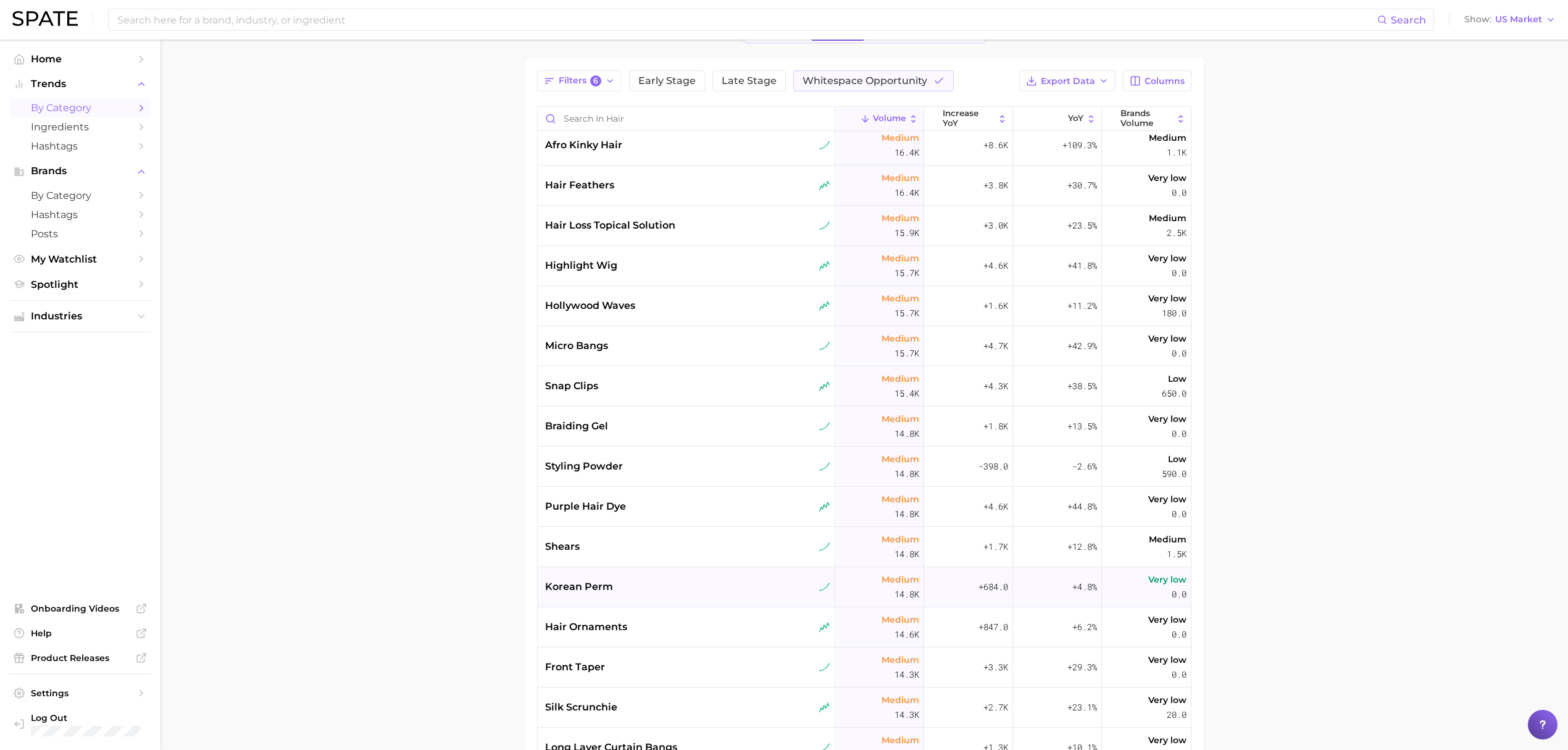
click at [723, 602] on div "korean perm" at bounding box center [687, 587] width 298 height 41
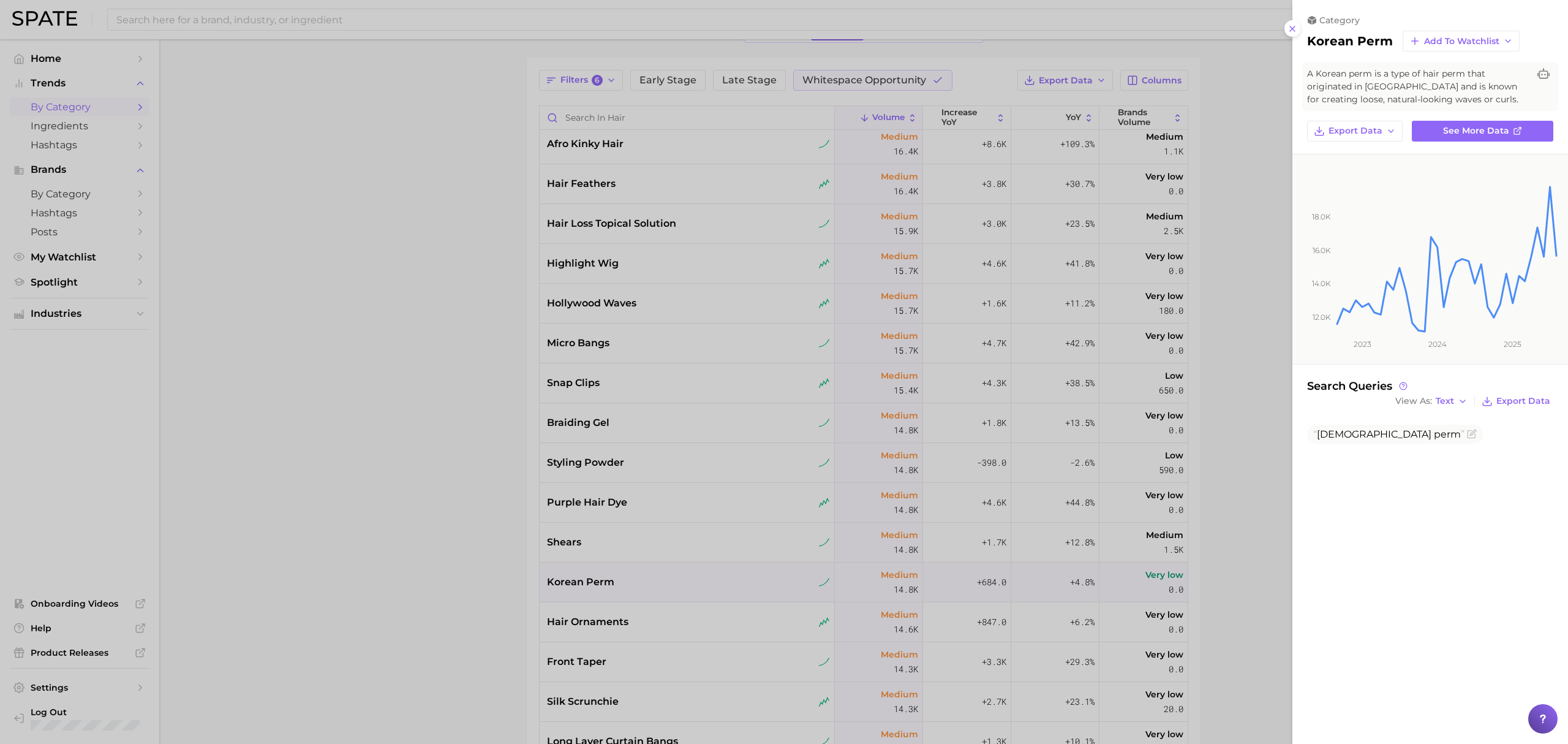
click at [483, 554] on div at bounding box center [784, 372] width 1568 height 744
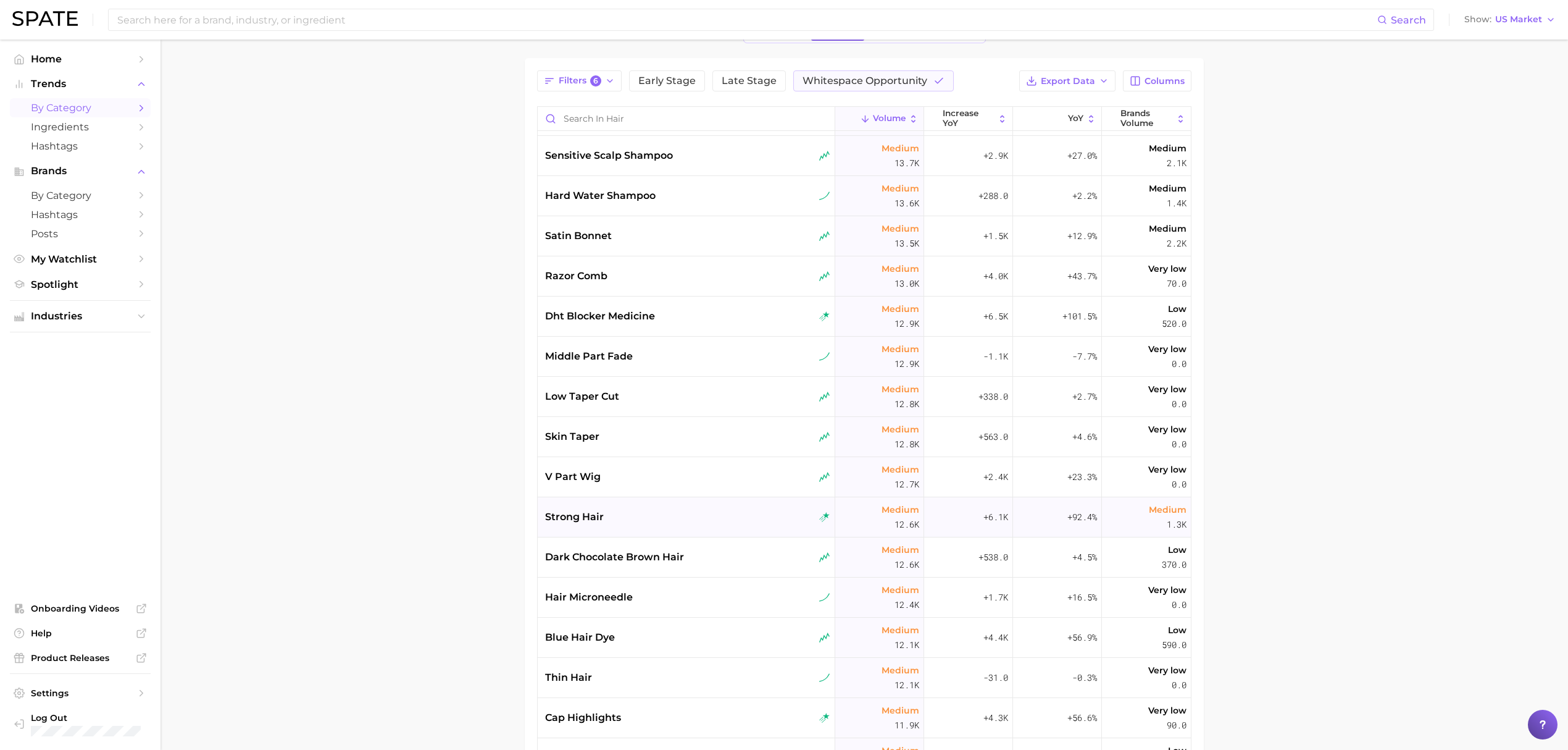
scroll to position [4199, 0]
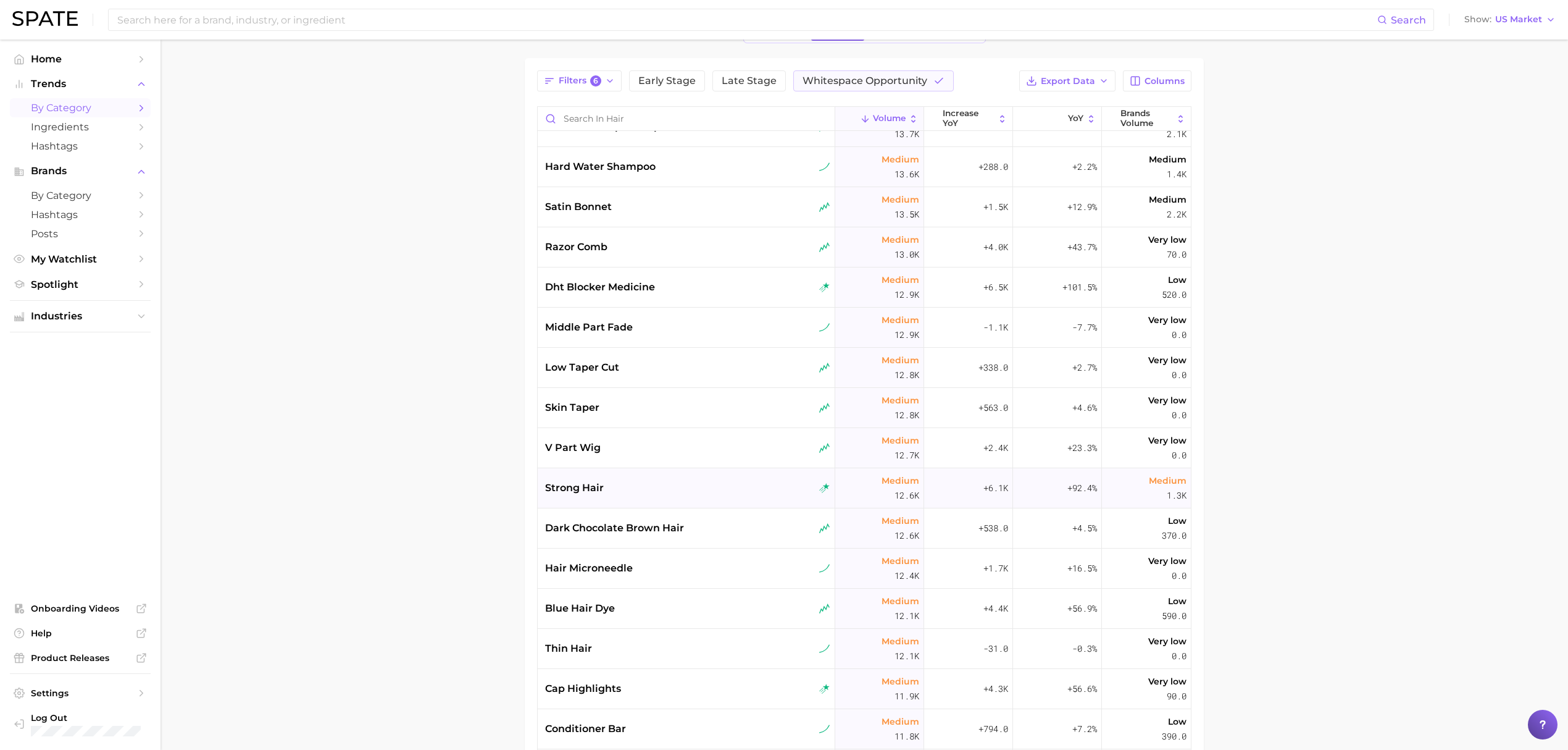
click at [702, 583] on div "hair microneedle" at bounding box center [687, 568] width 298 height 41
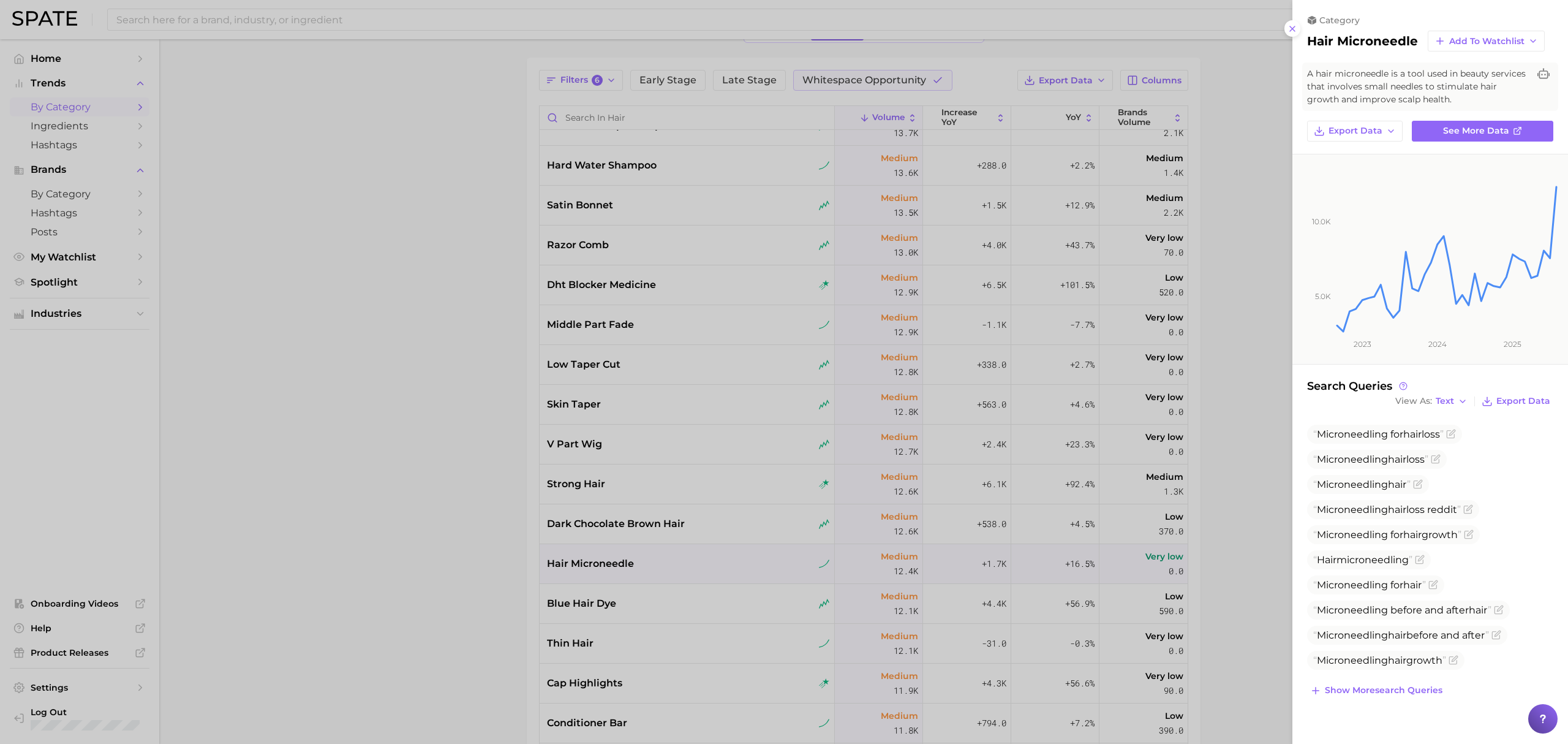
click at [470, 589] on div at bounding box center [784, 372] width 1568 height 744
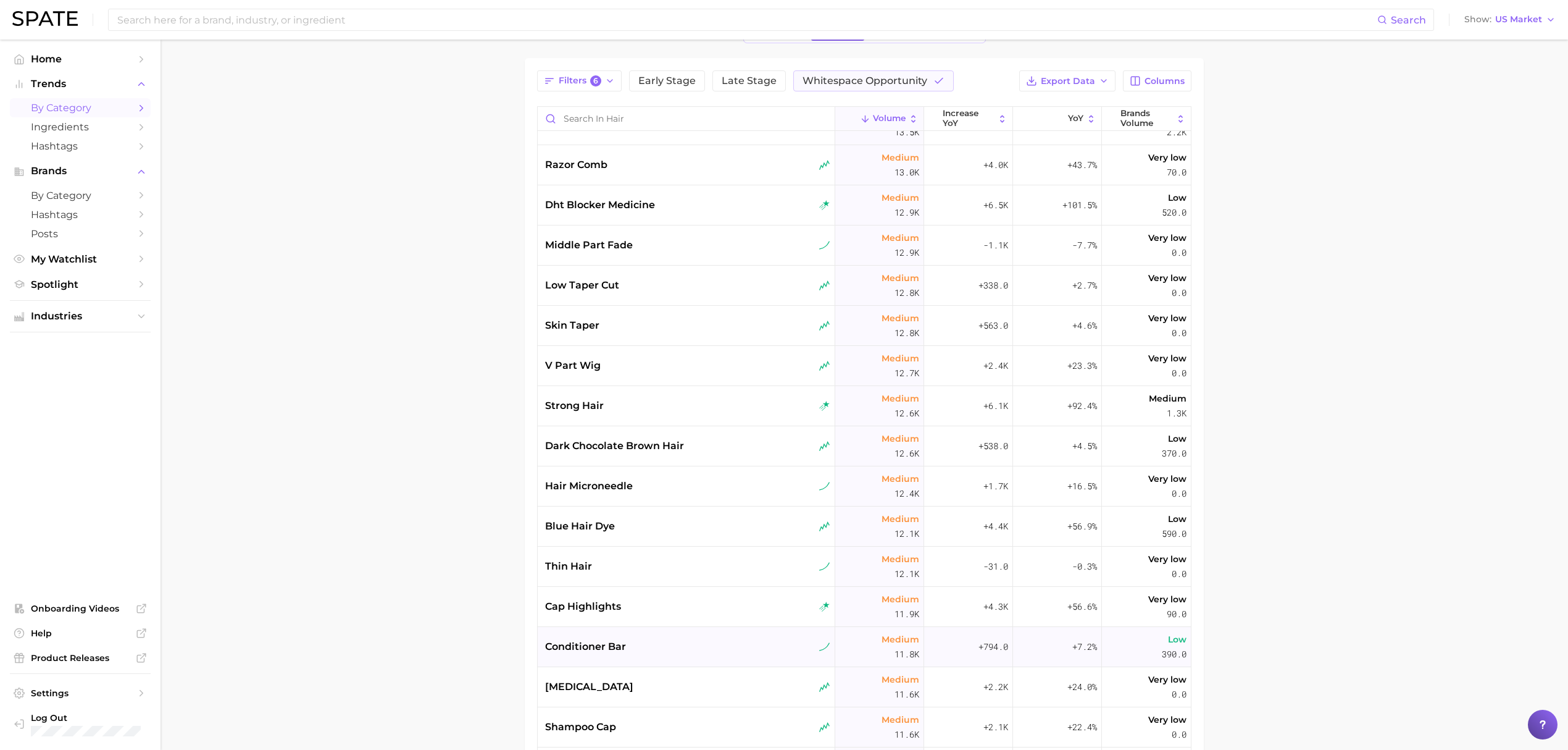
scroll to position [4363, 0]
click at [729, 610] on div "[MEDICAL_DATA]" at bounding box center [688, 604] width 285 height 15
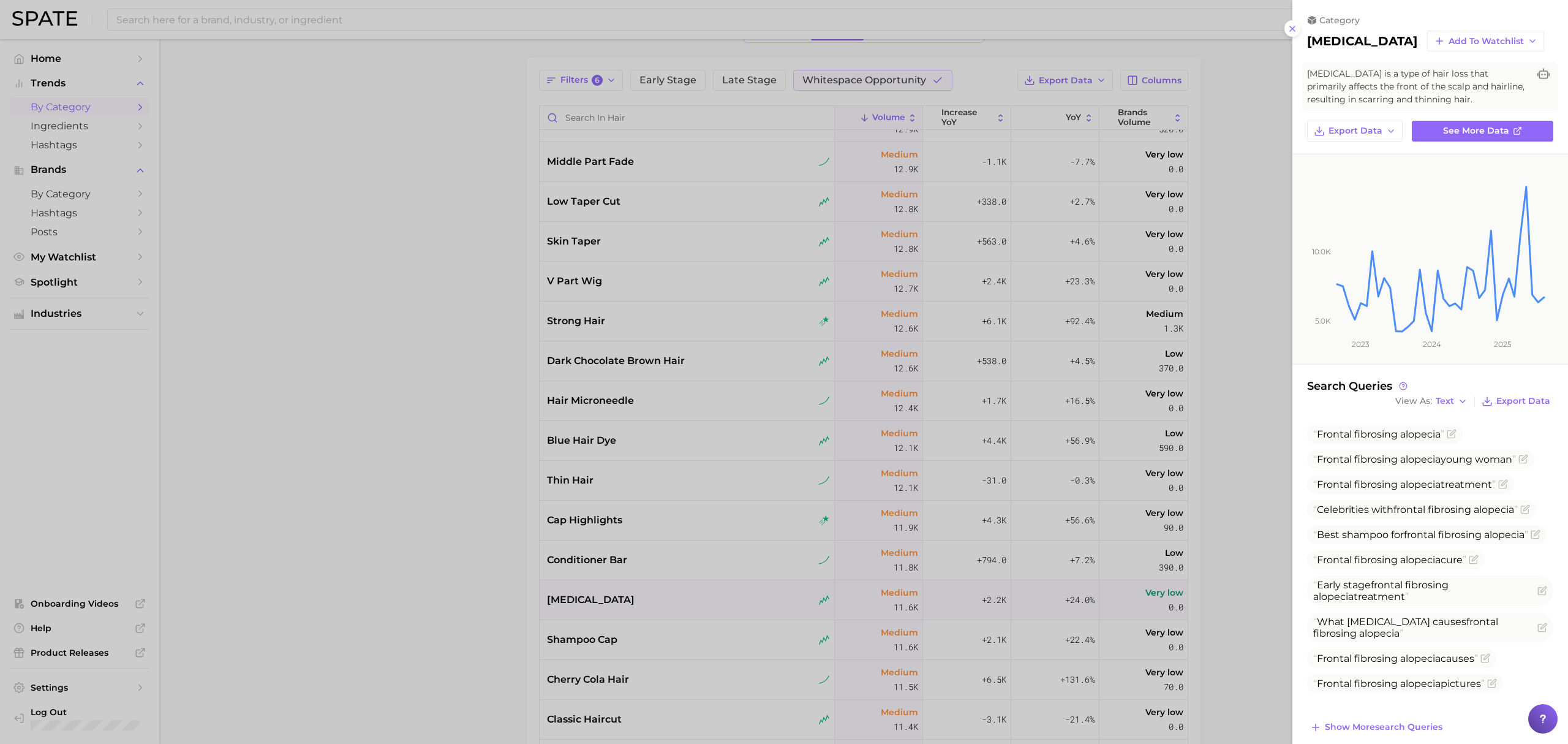
click at [504, 640] on div at bounding box center [784, 372] width 1568 height 744
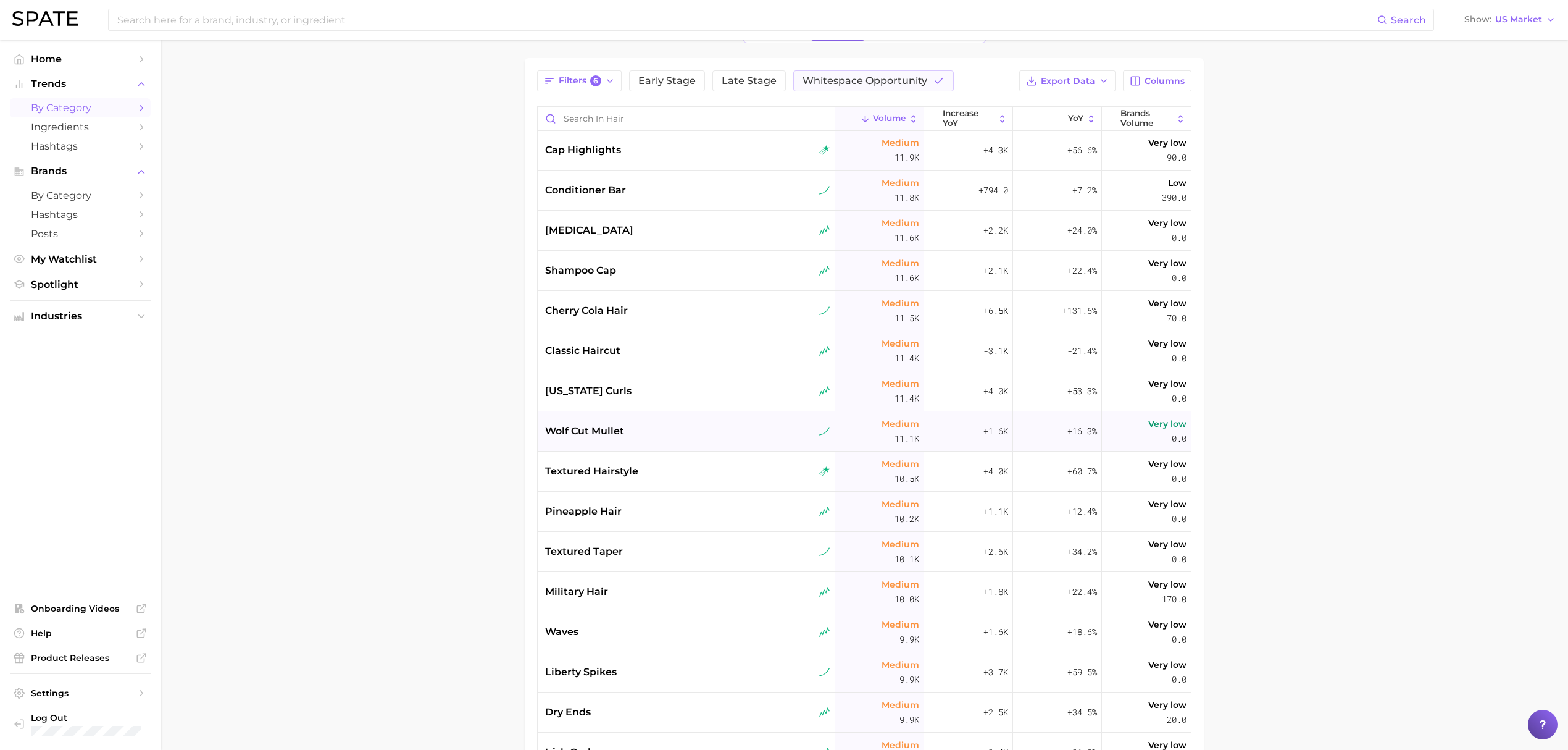
scroll to position [4775, 0]
click at [643, 635] on div "liberty spikes" at bounding box center [688, 633] width 285 height 15
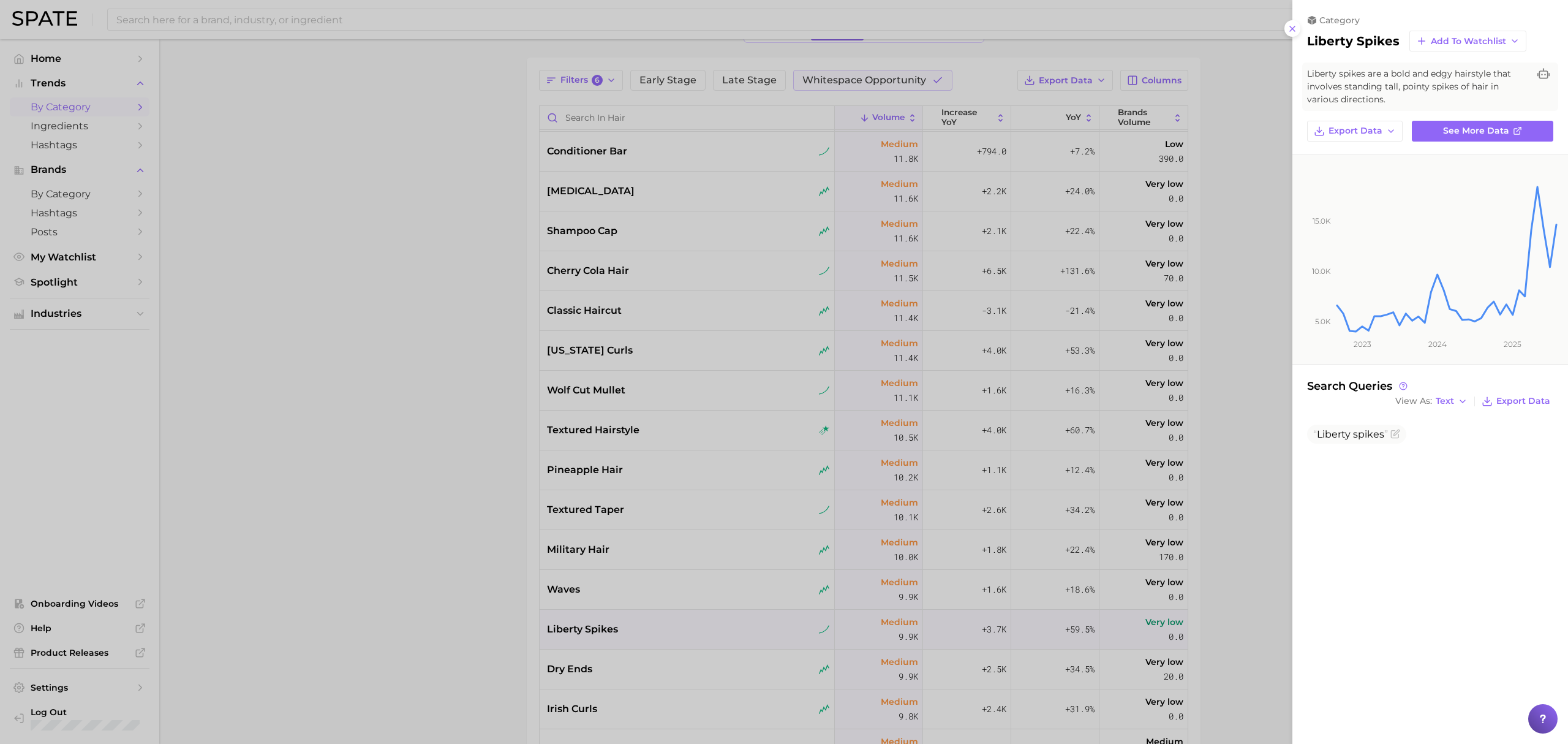
click at [455, 594] on div at bounding box center [784, 372] width 1568 height 744
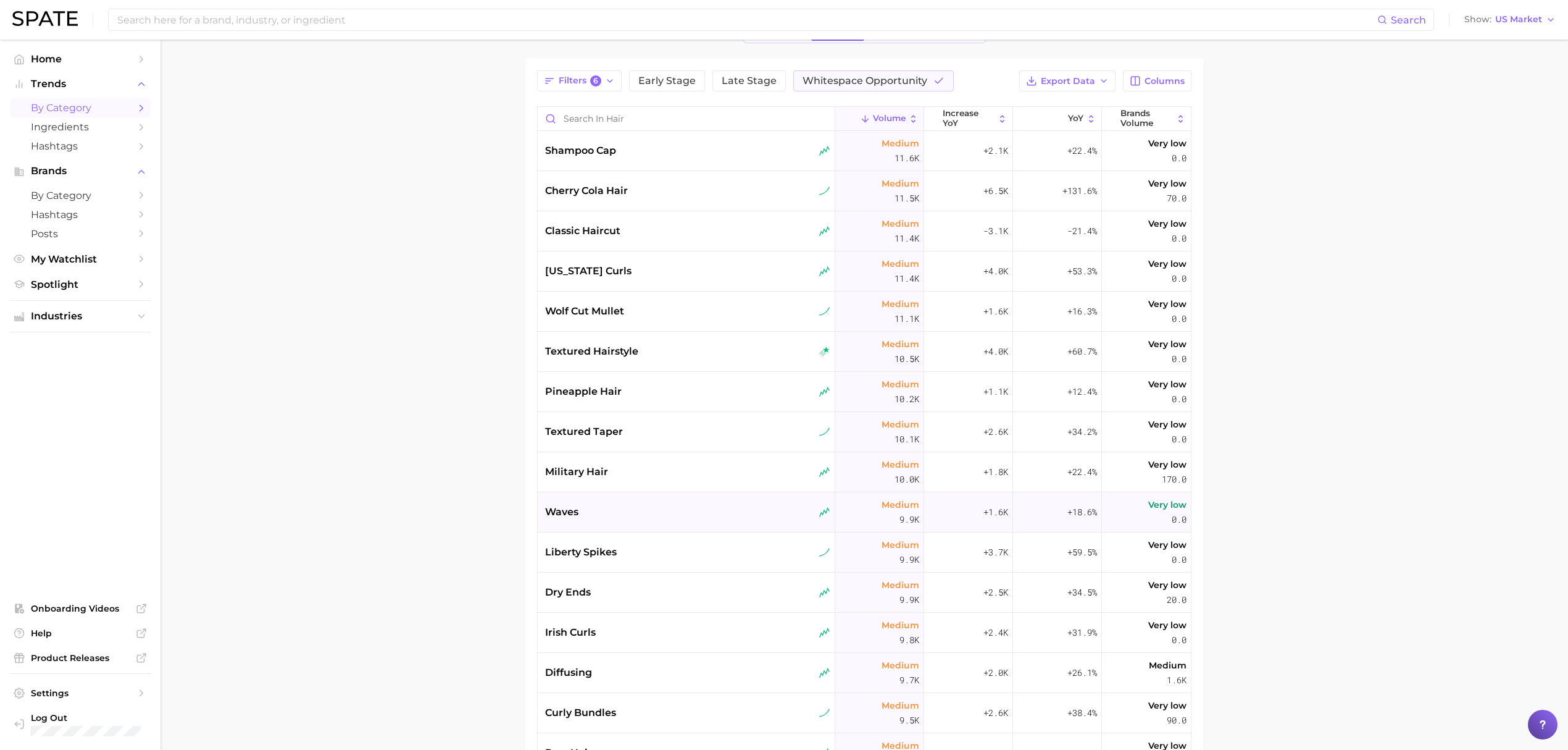
scroll to position [4940, 0]
click at [687, 512] on div "dry ends" at bounding box center [688, 509] width 285 height 15
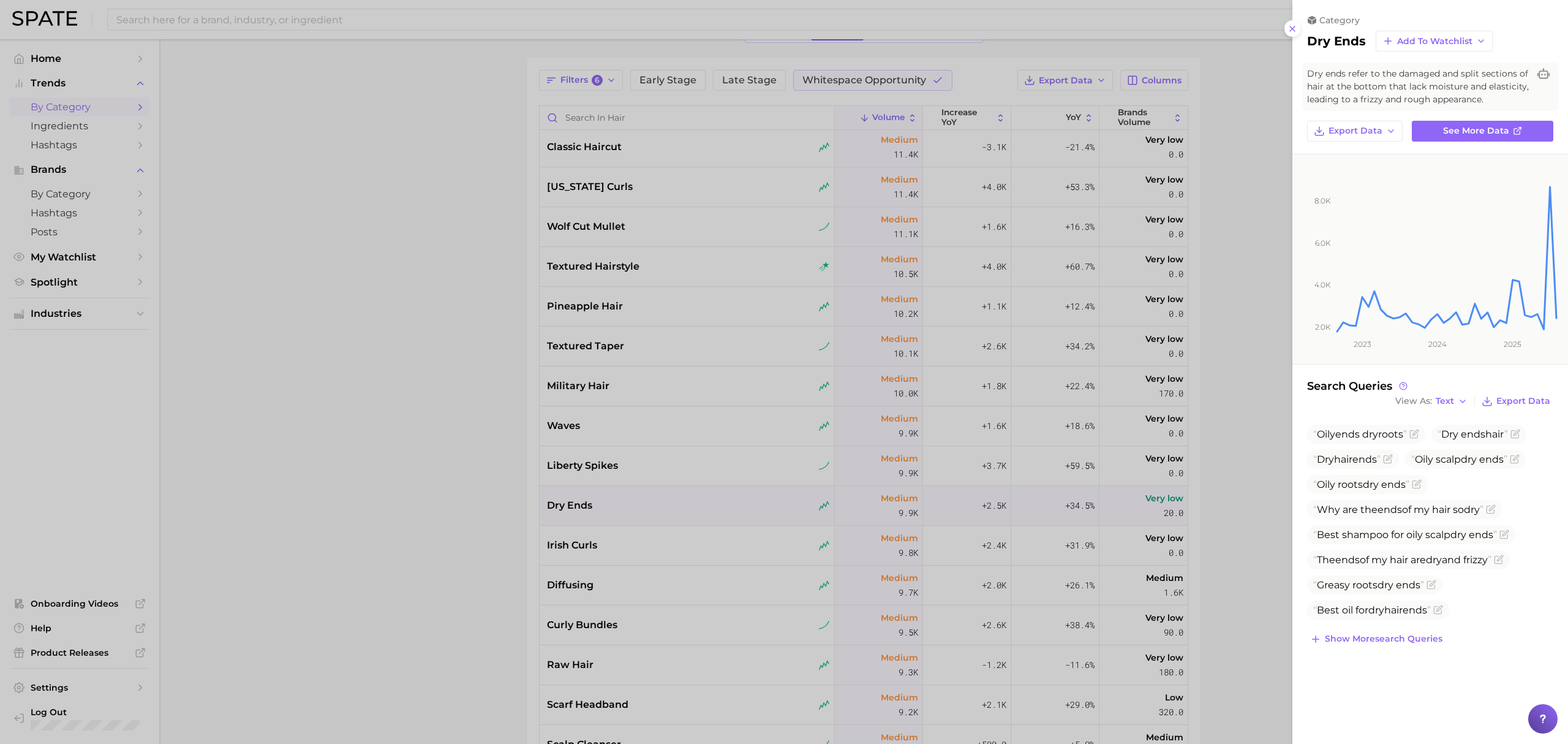
click at [465, 505] on div at bounding box center [784, 372] width 1568 height 744
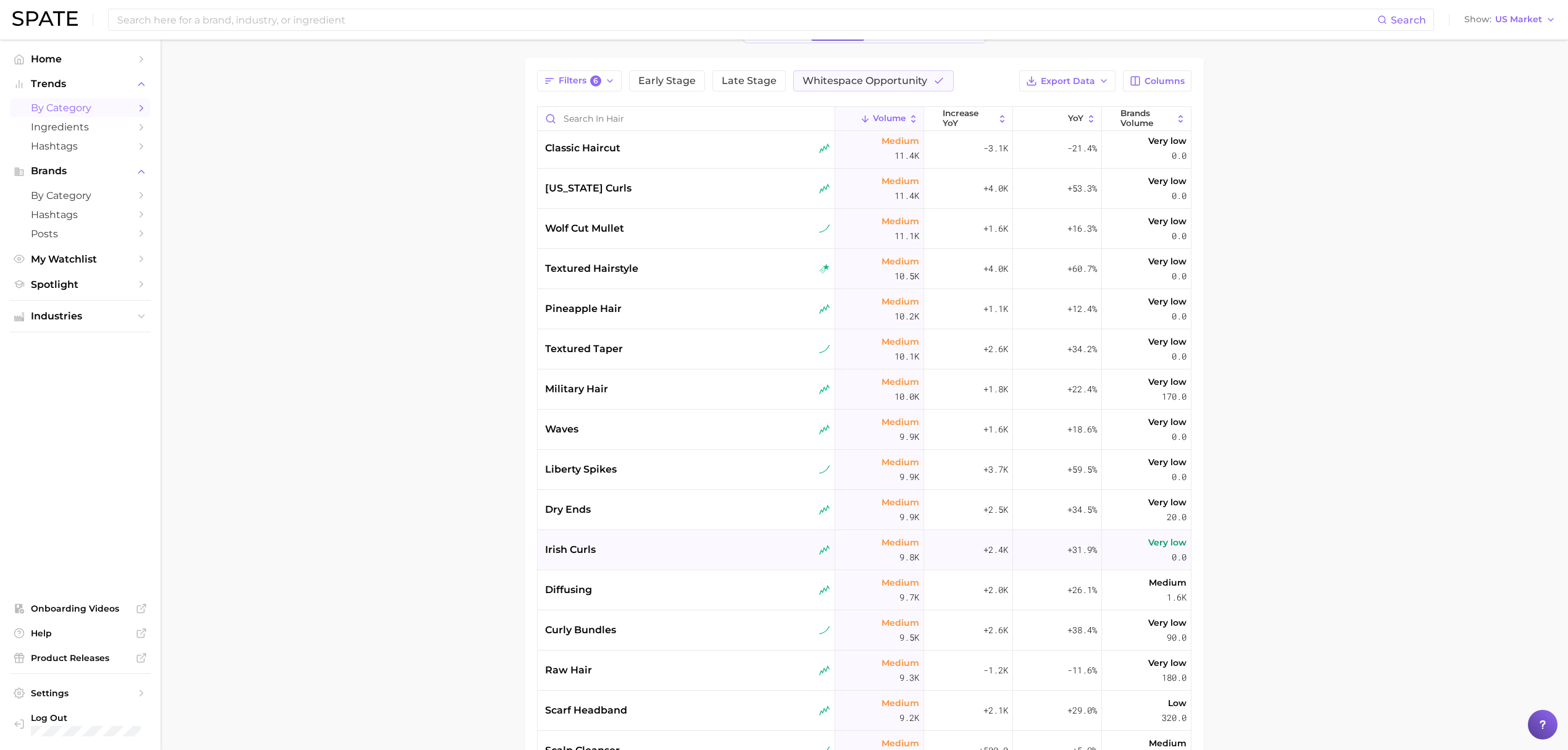
click at [658, 542] on div "irish curls" at bounding box center [688, 549] width 285 height 15
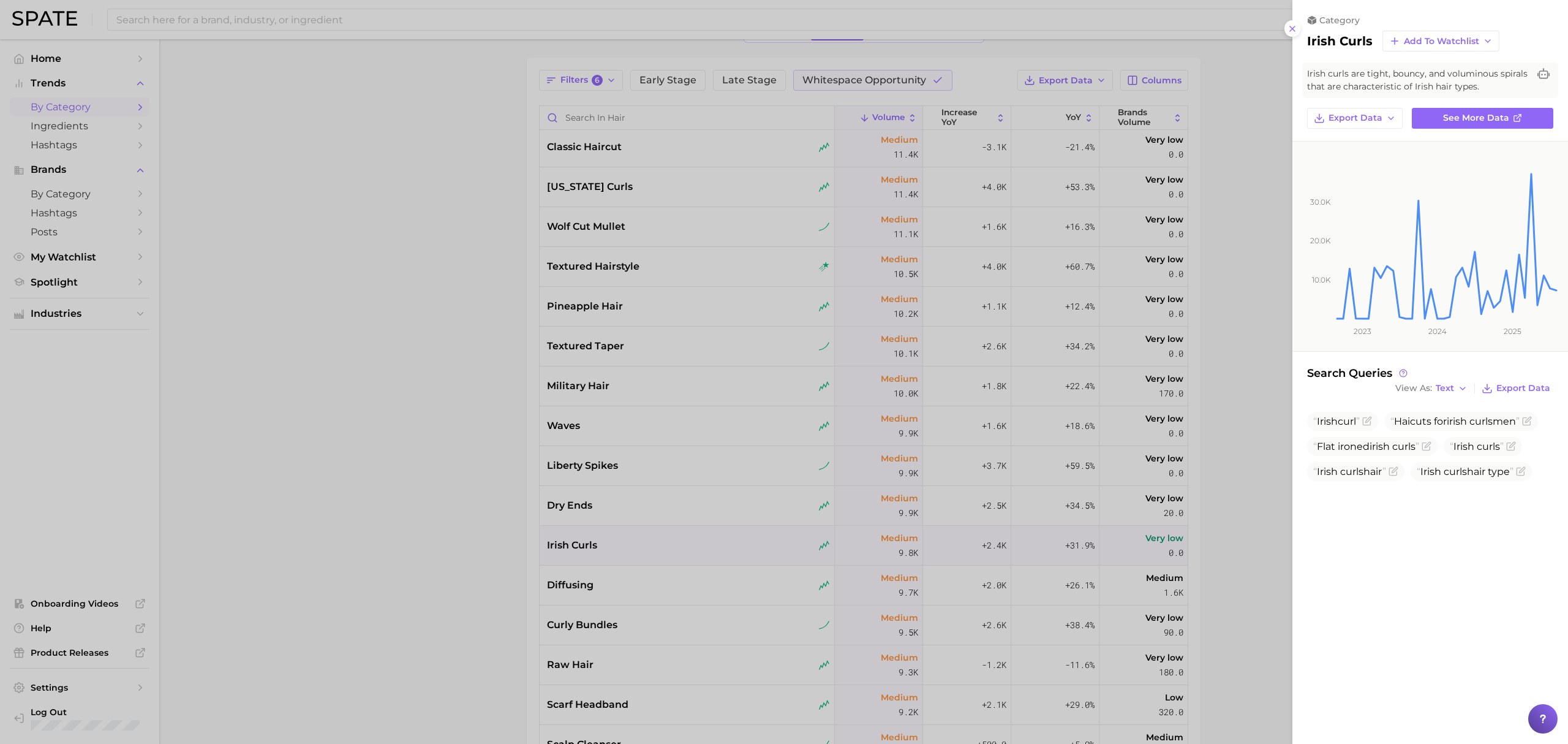
click at [499, 532] on div at bounding box center [784, 372] width 1568 height 744
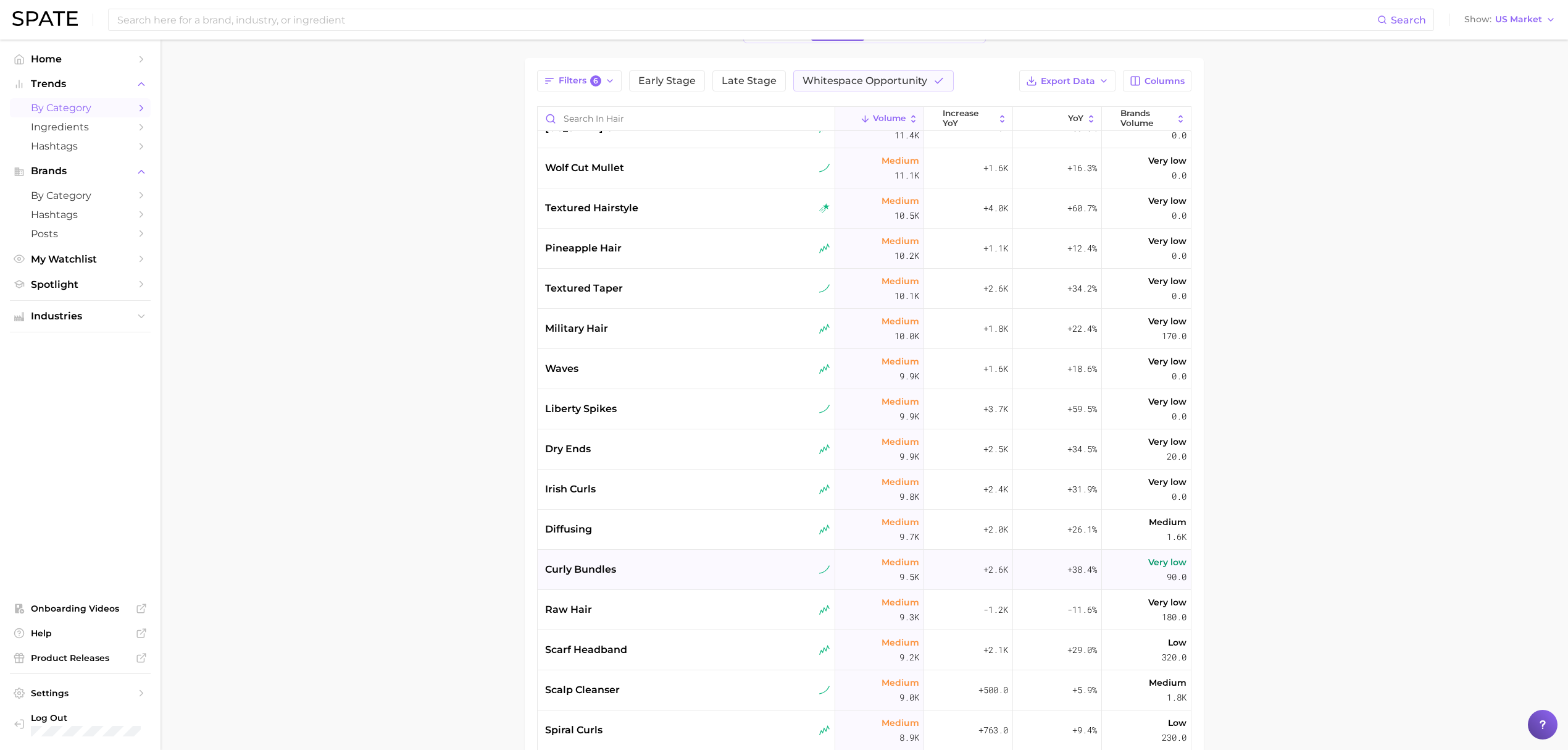
scroll to position [5022, 0]
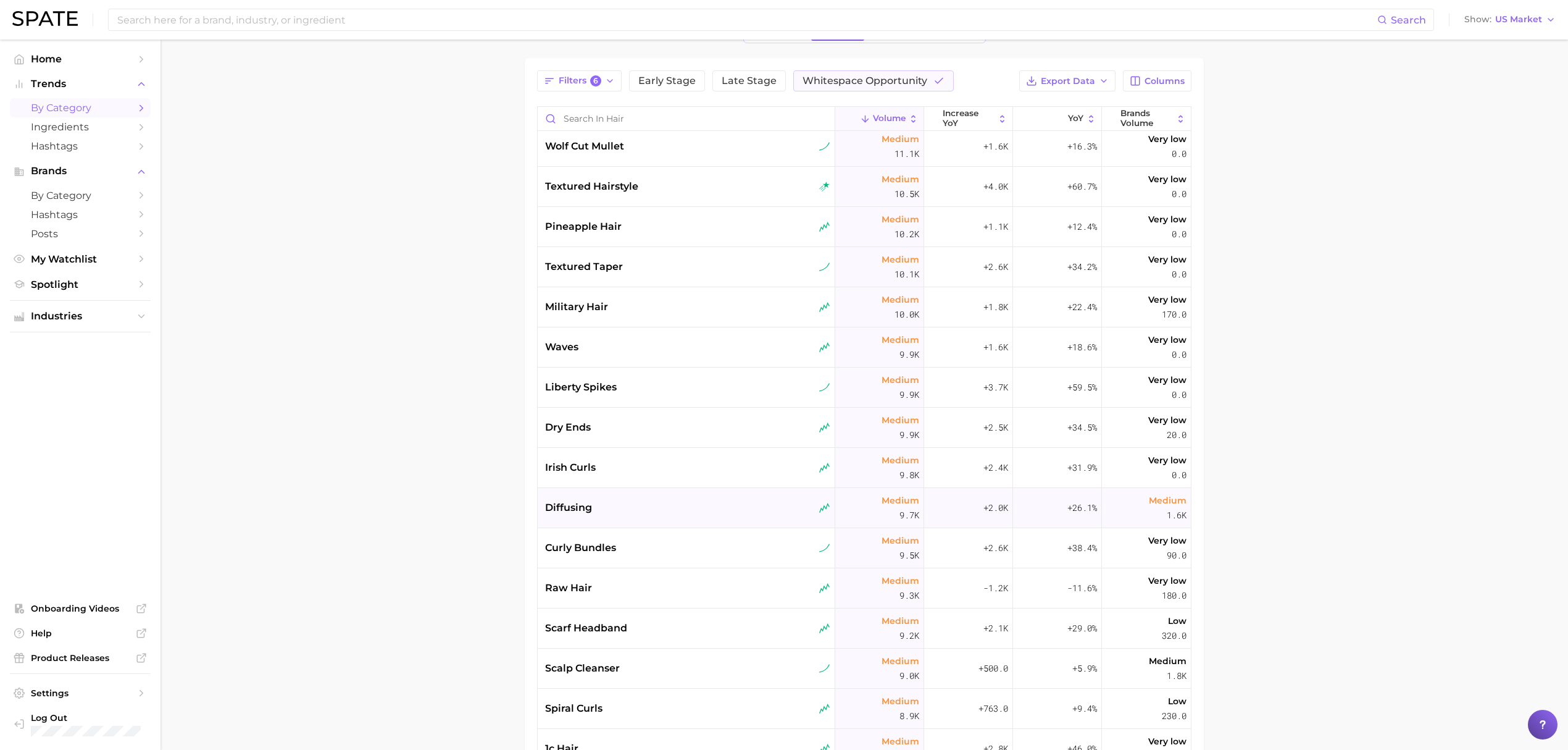
click at [660, 519] on div "diffusing" at bounding box center [687, 508] width 298 height 41
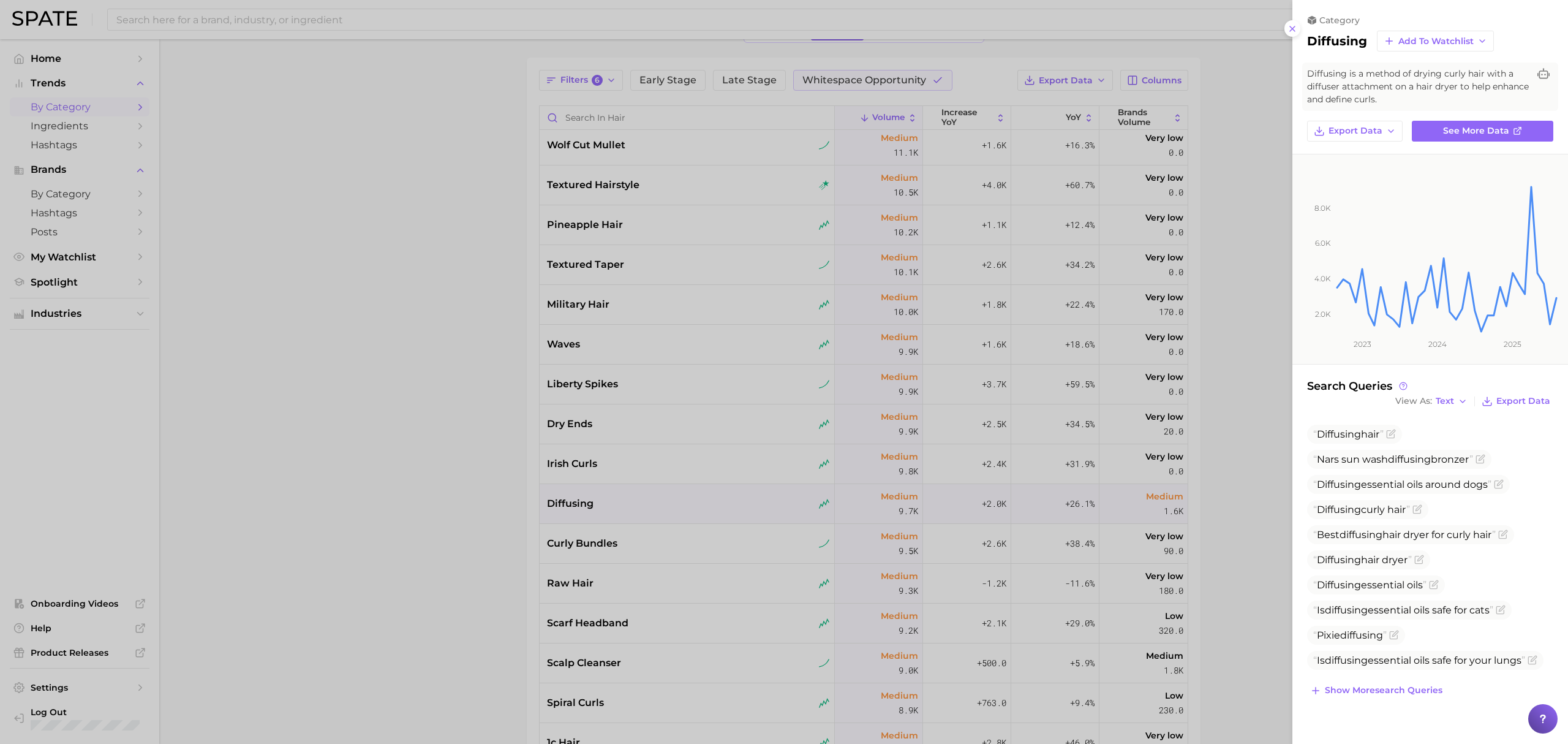
click at [457, 552] on div at bounding box center [784, 372] width 1568 height 744
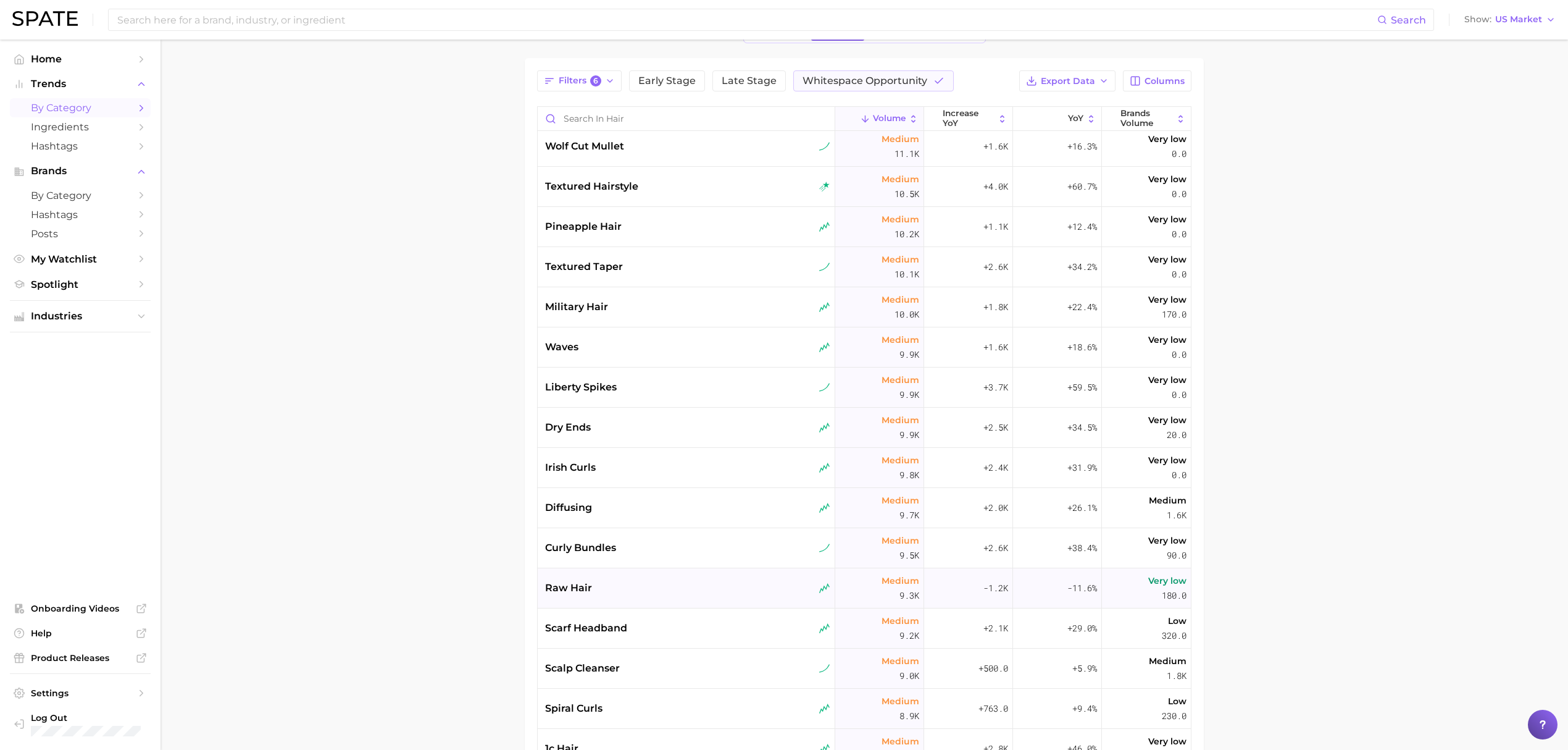
click at [663, 591] on div "raw hair" at bounding box center [688, 588] width 285 height 15
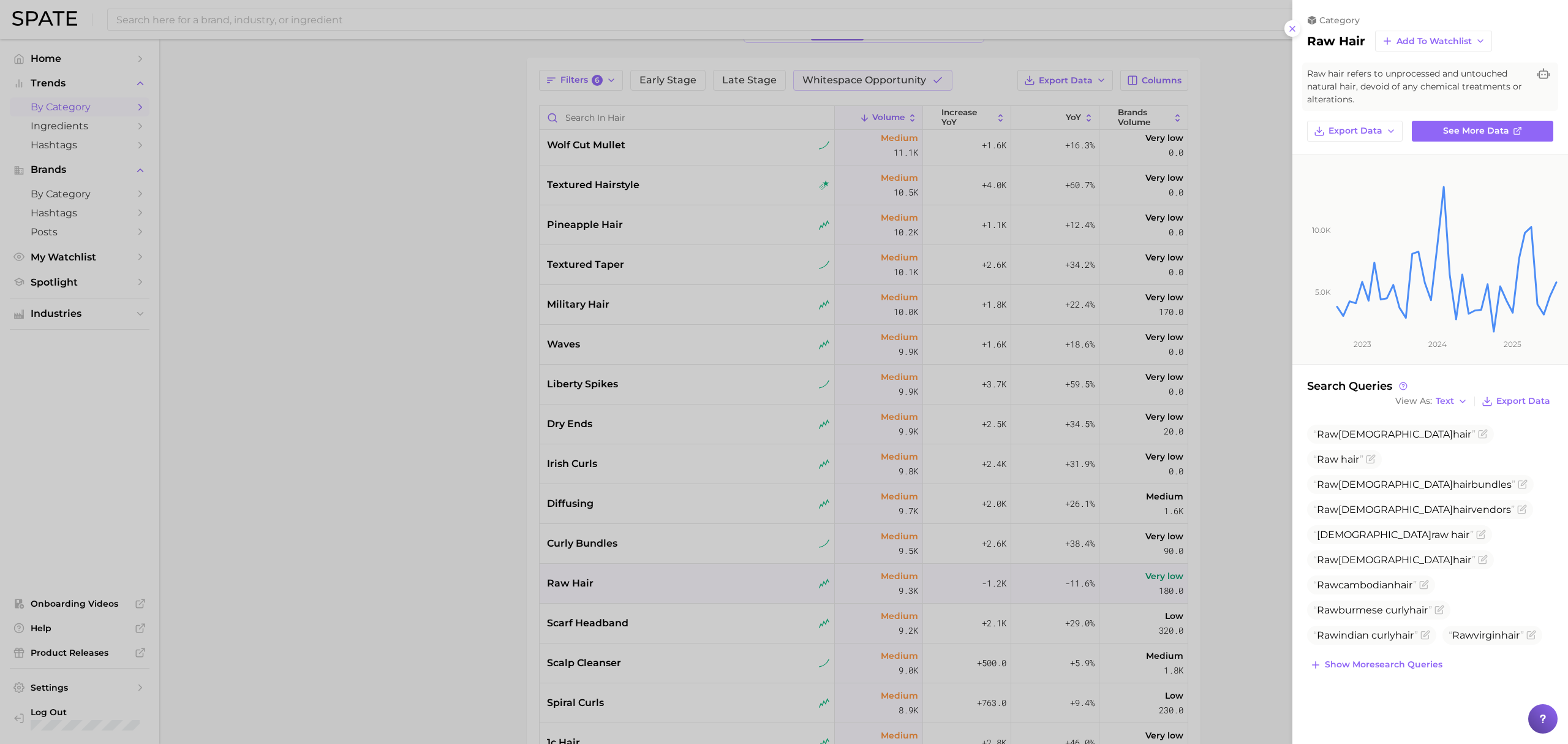
click at [463, 578] on div at bounding box center [784, 372] width 1568 height 744
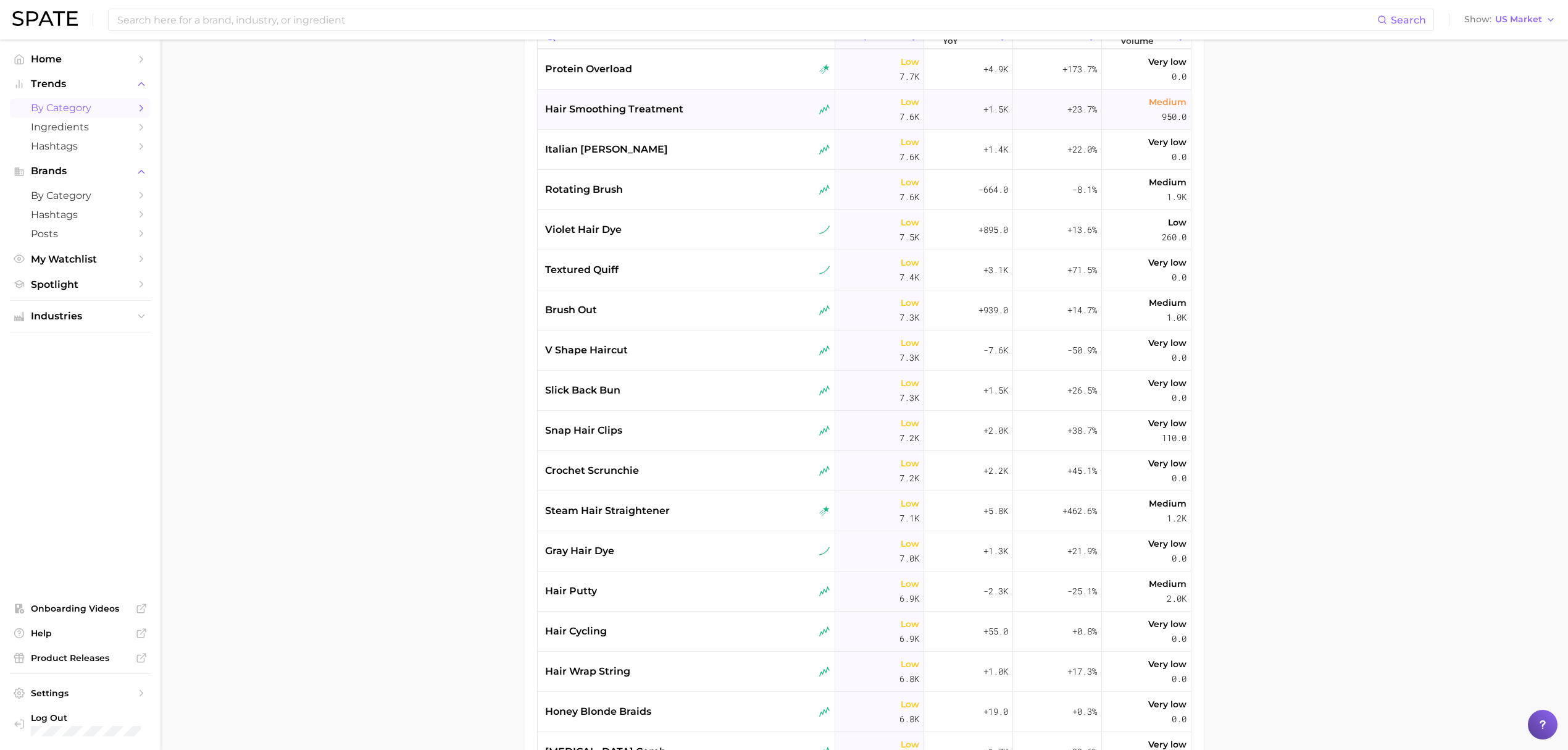
scroll to position [6504, 0]
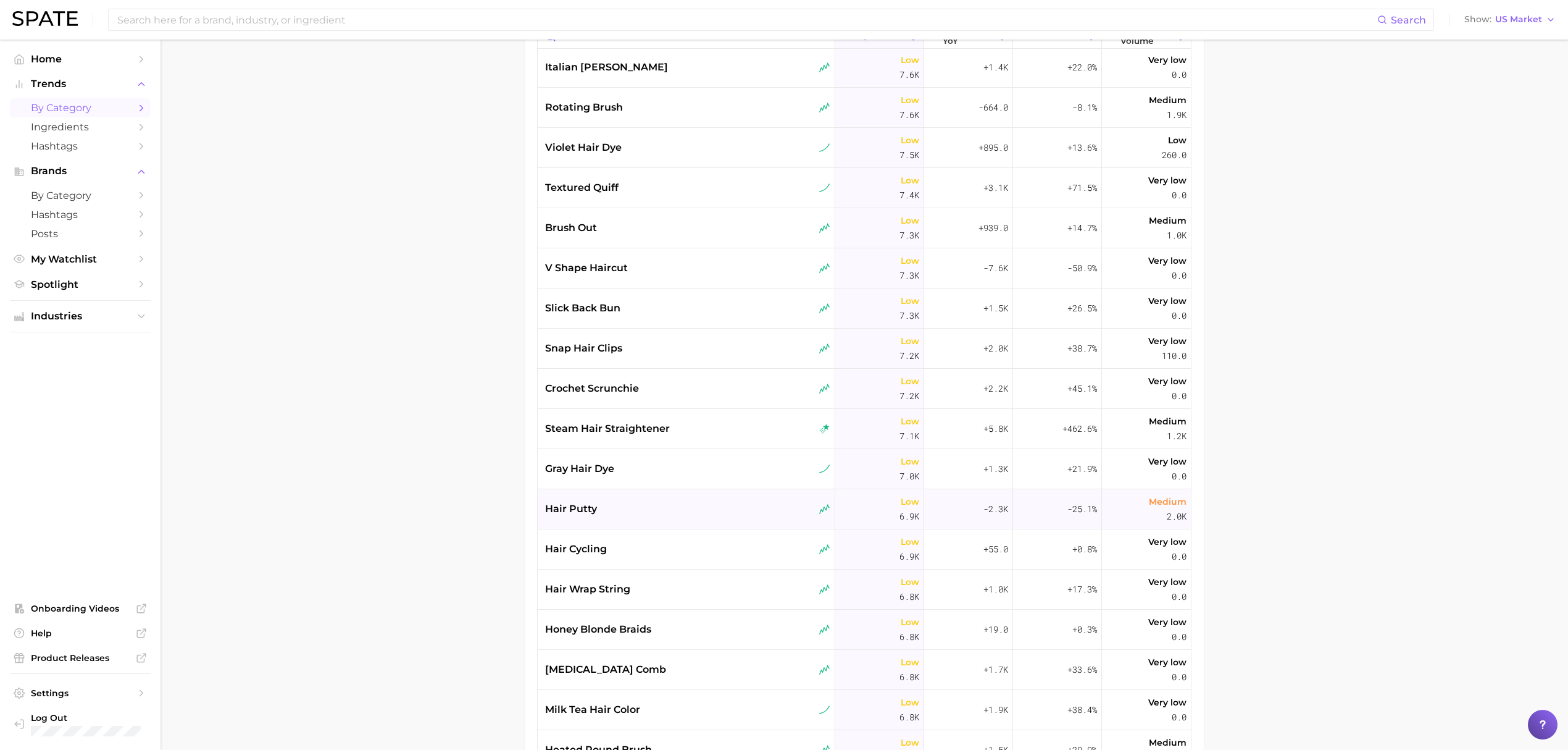
click at [713, 519] on div "hair putty" at bounding box center [687, 509] width 298 height 41
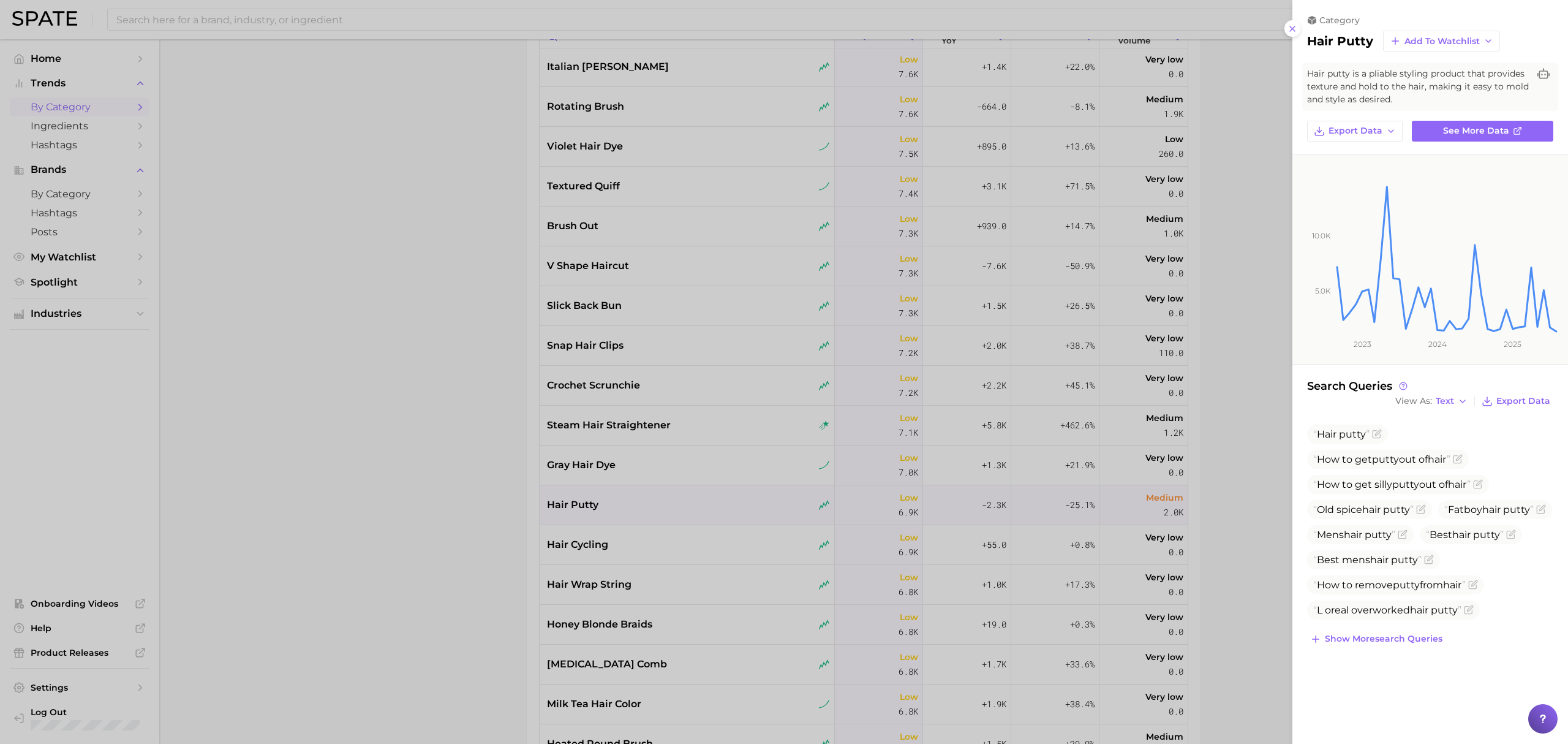
click at [427, 517] on div at bounding box center [784, 372] width 1568 height 744
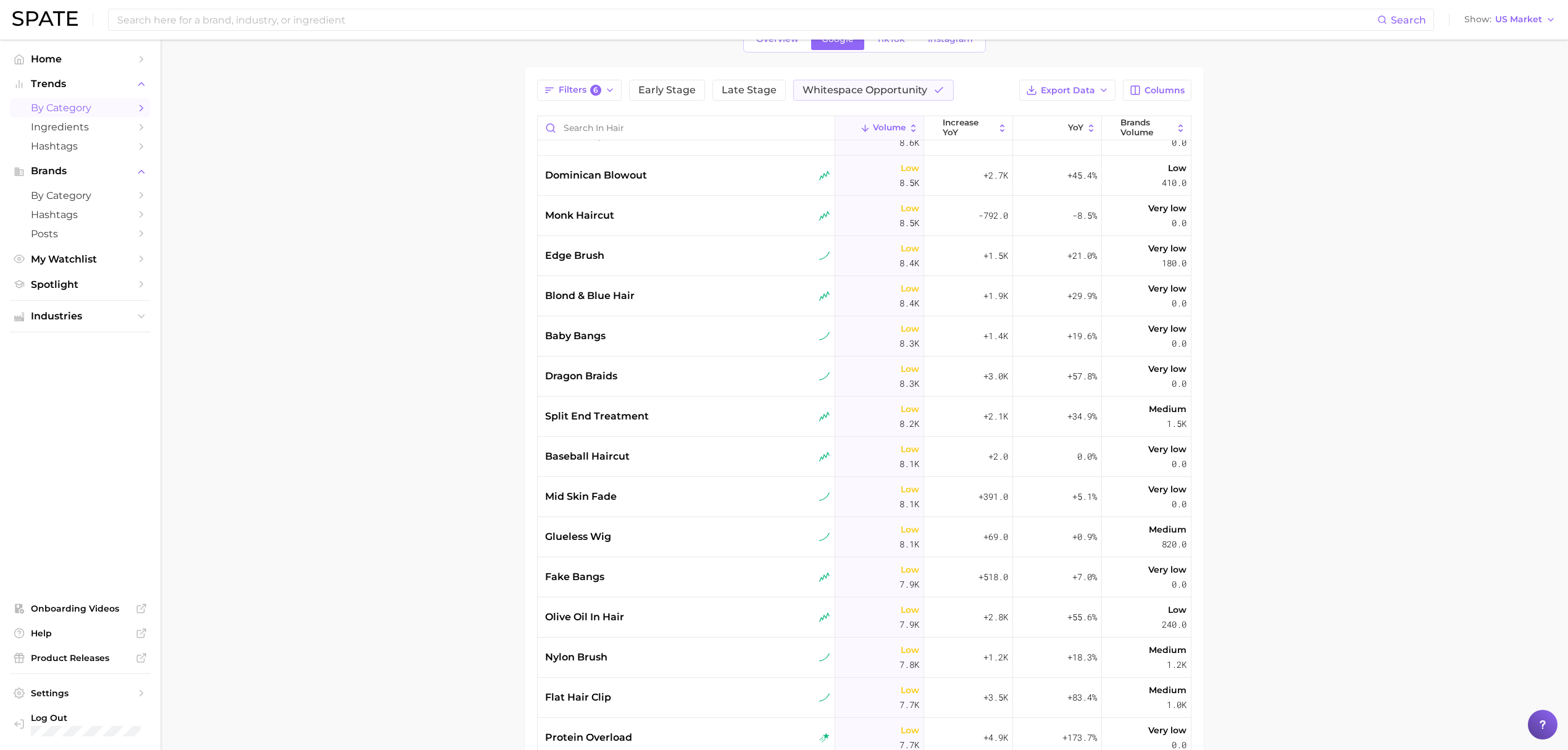
scroll to position [0, 0]
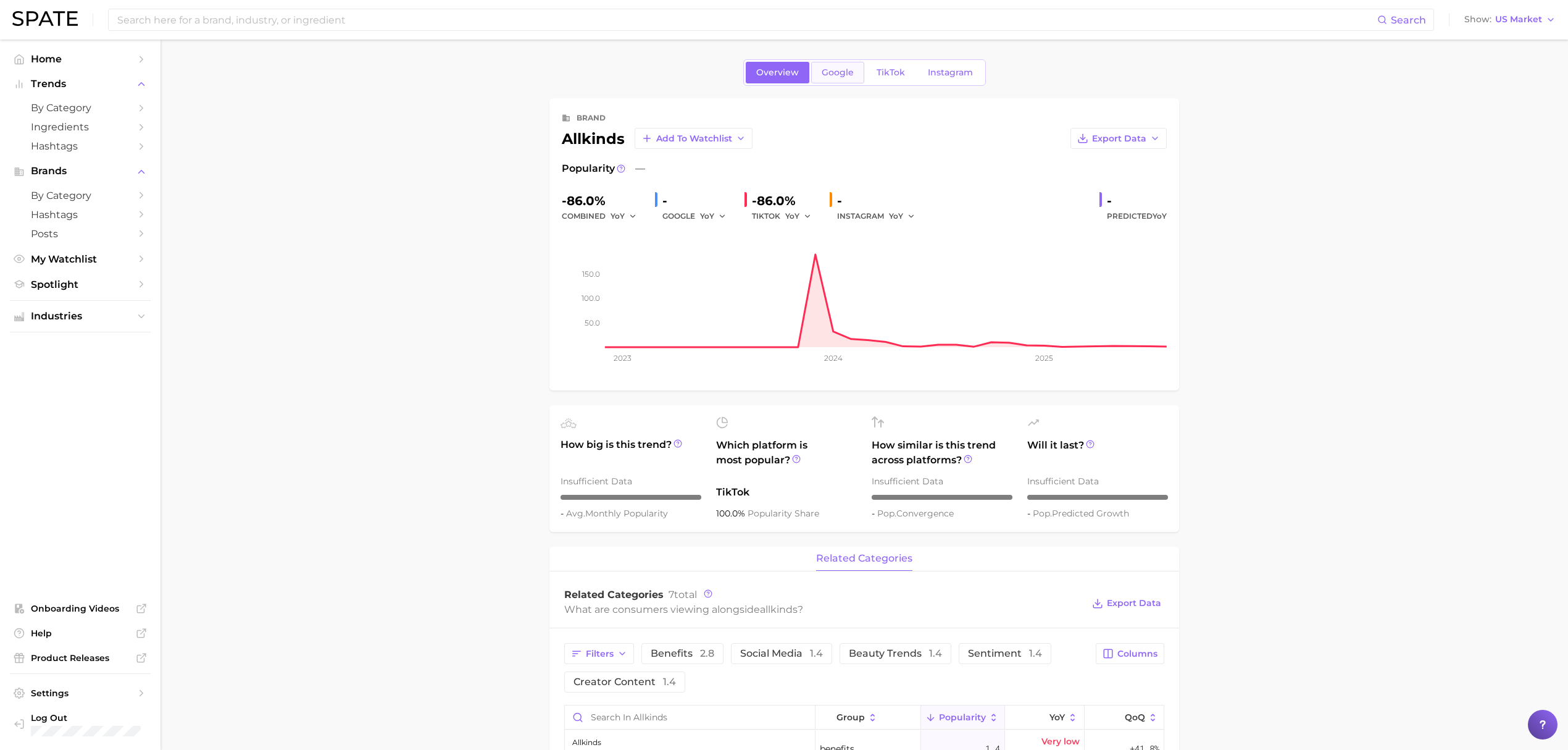
click at [853, 71] on link "Google" at bounding box center [838, 72] width 53 height 22
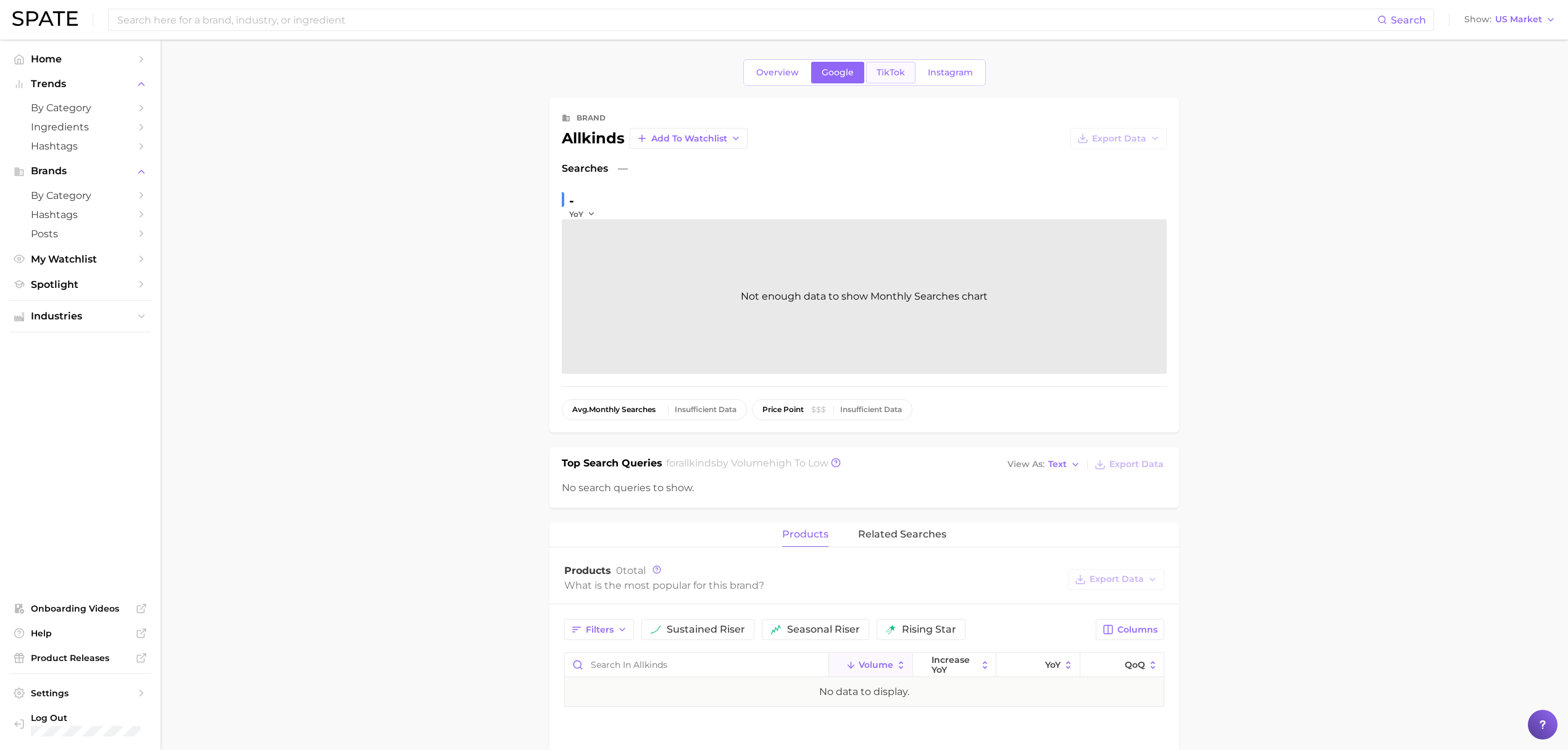
click at [891, 68] on span "TikTok" at bounding box center [890, 72] width 29 height 11
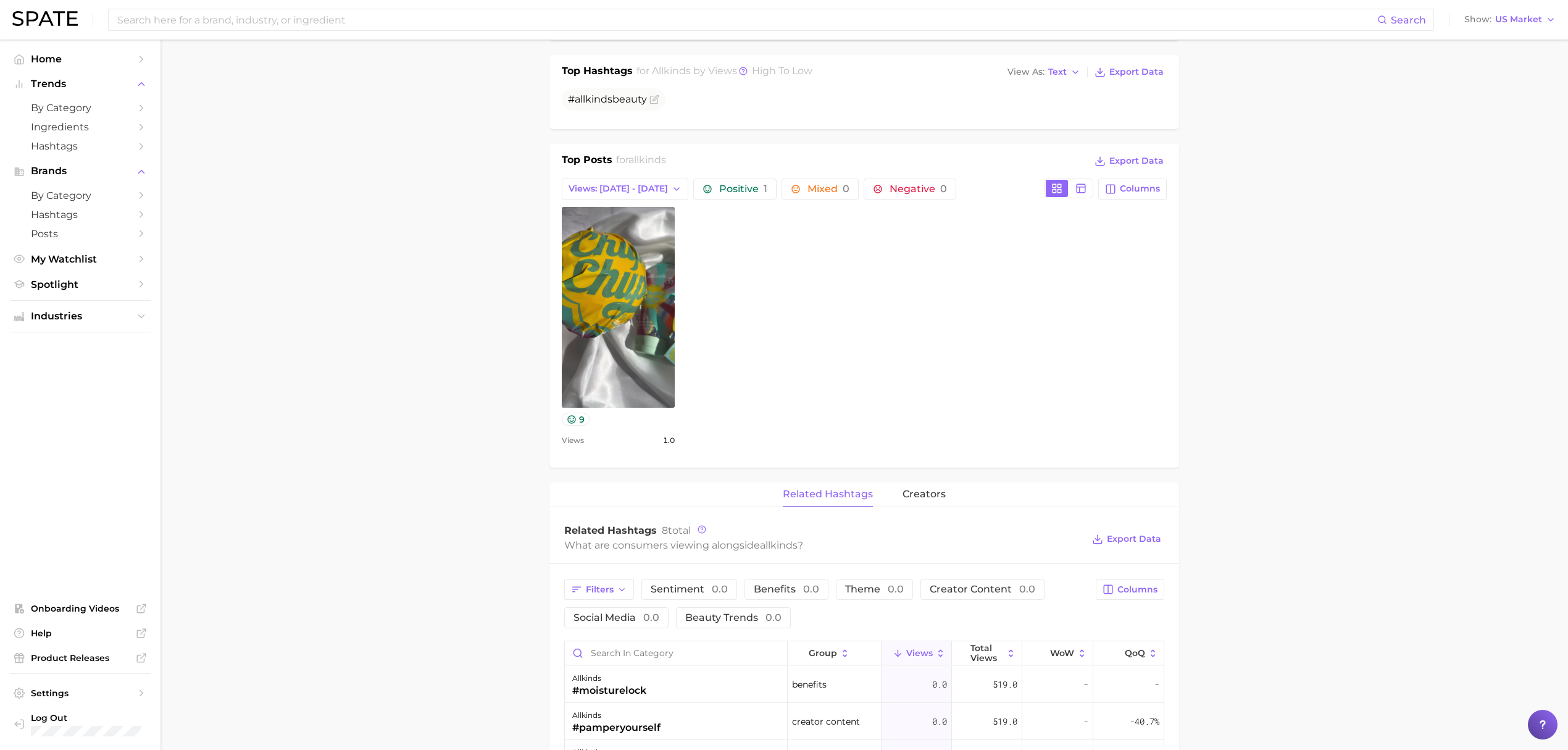
scroll to position [741, 0]
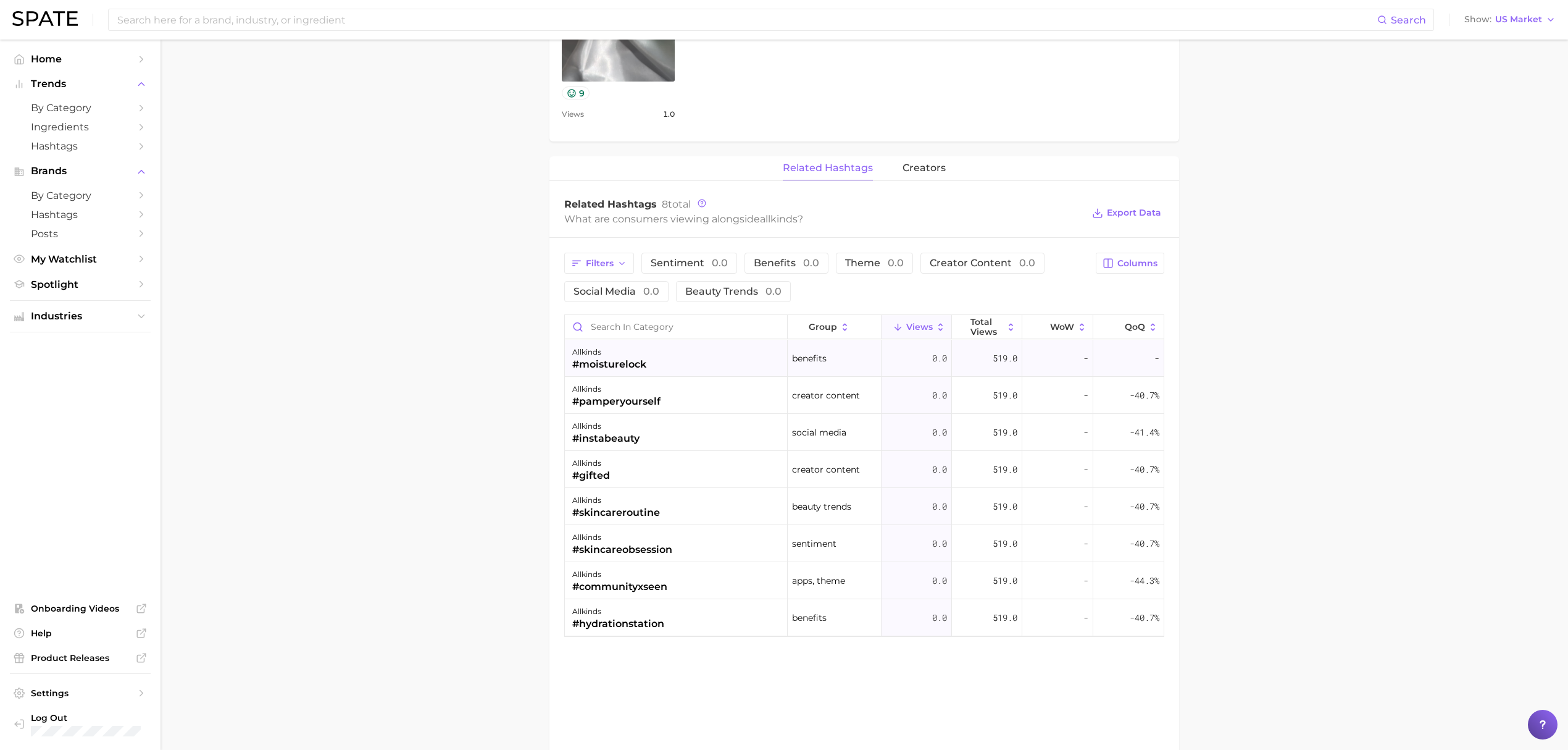
click at [712, 366] on div "allkinds #moisturelock" at bounding box center [676, 357] width 223 height 37
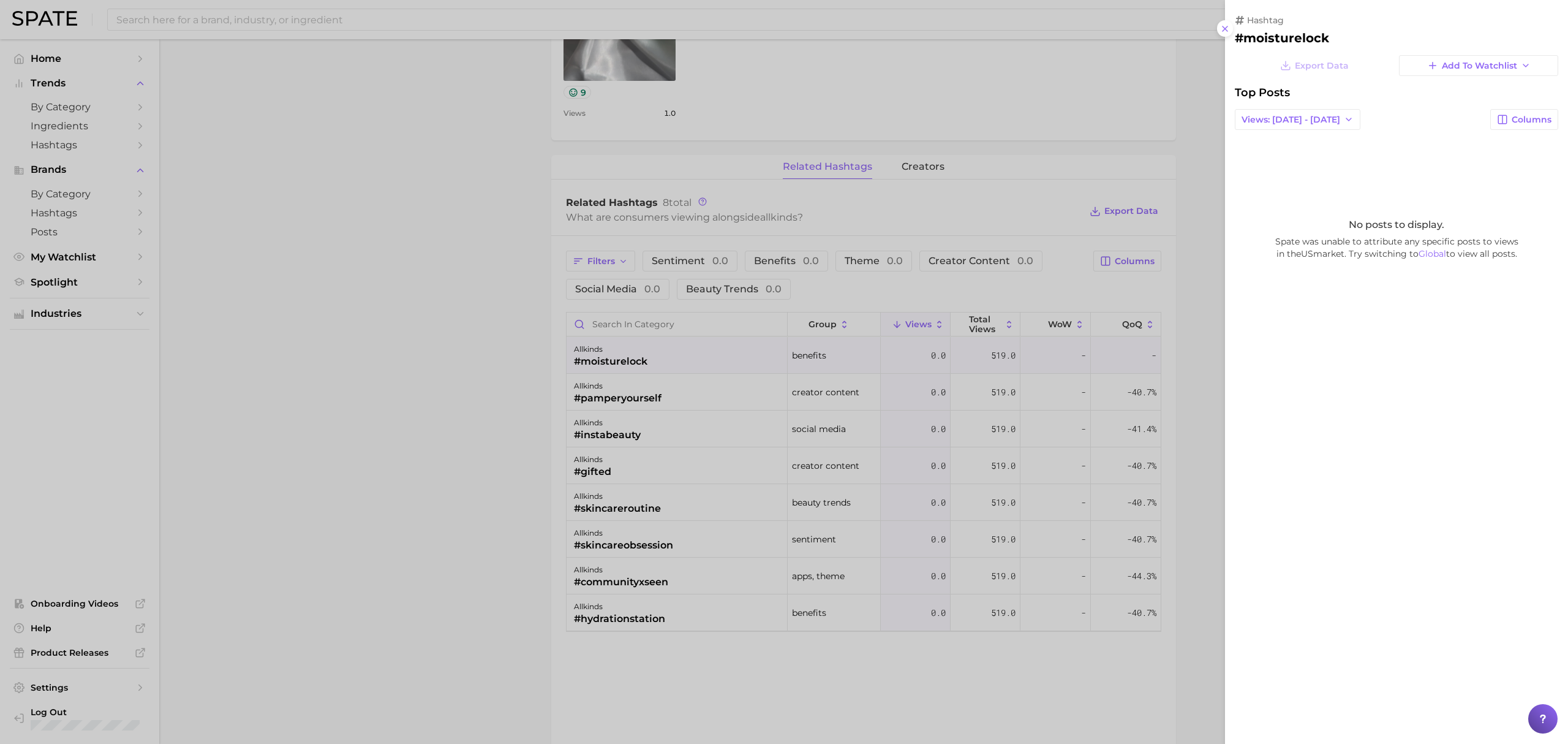
click at [479, 354] on div at bounding box center [784, 372] width 1568 height 744
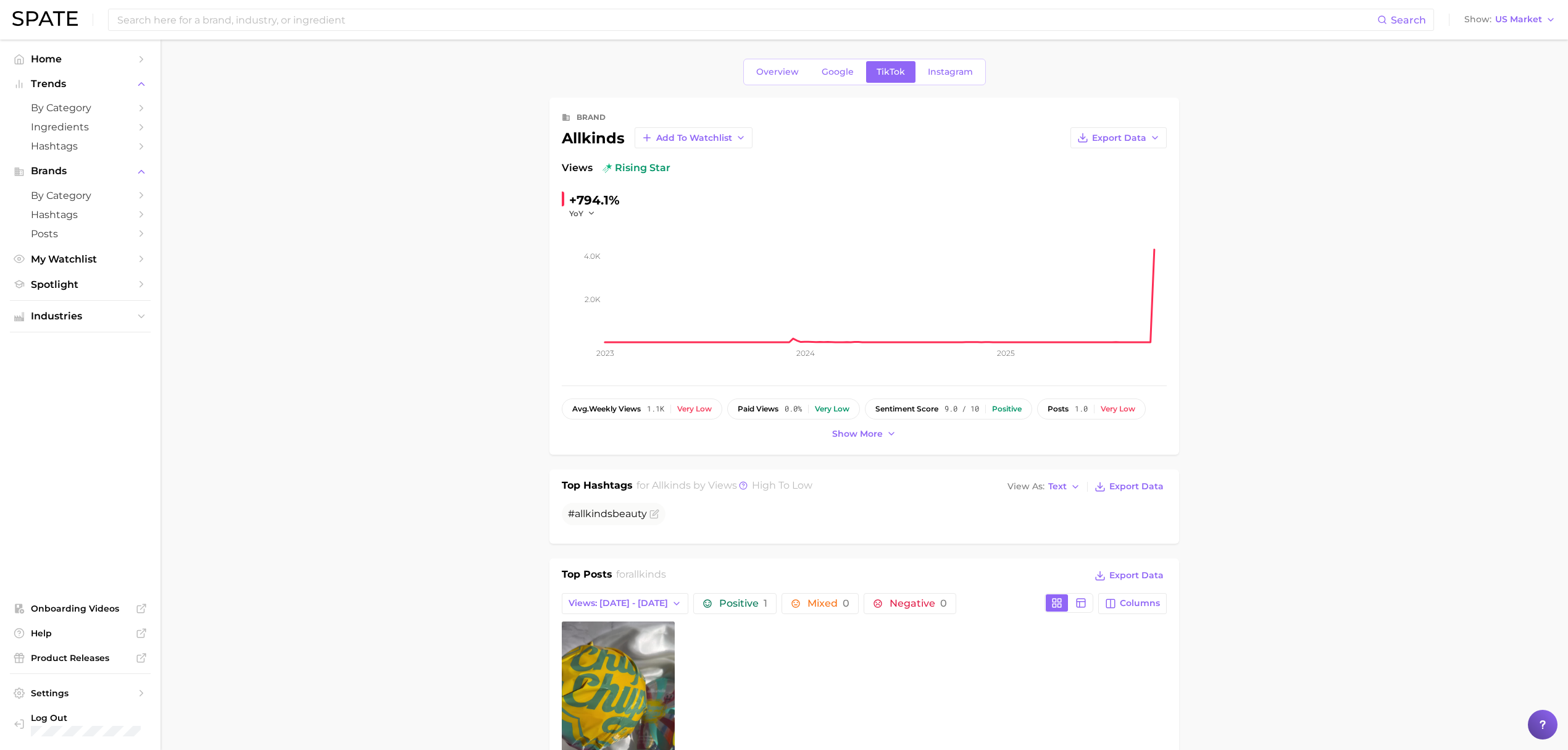
scroll to position [0, 0]
click at [955, 75] on span "Instagram" at bounding box center [951, 72] width 46 height 11
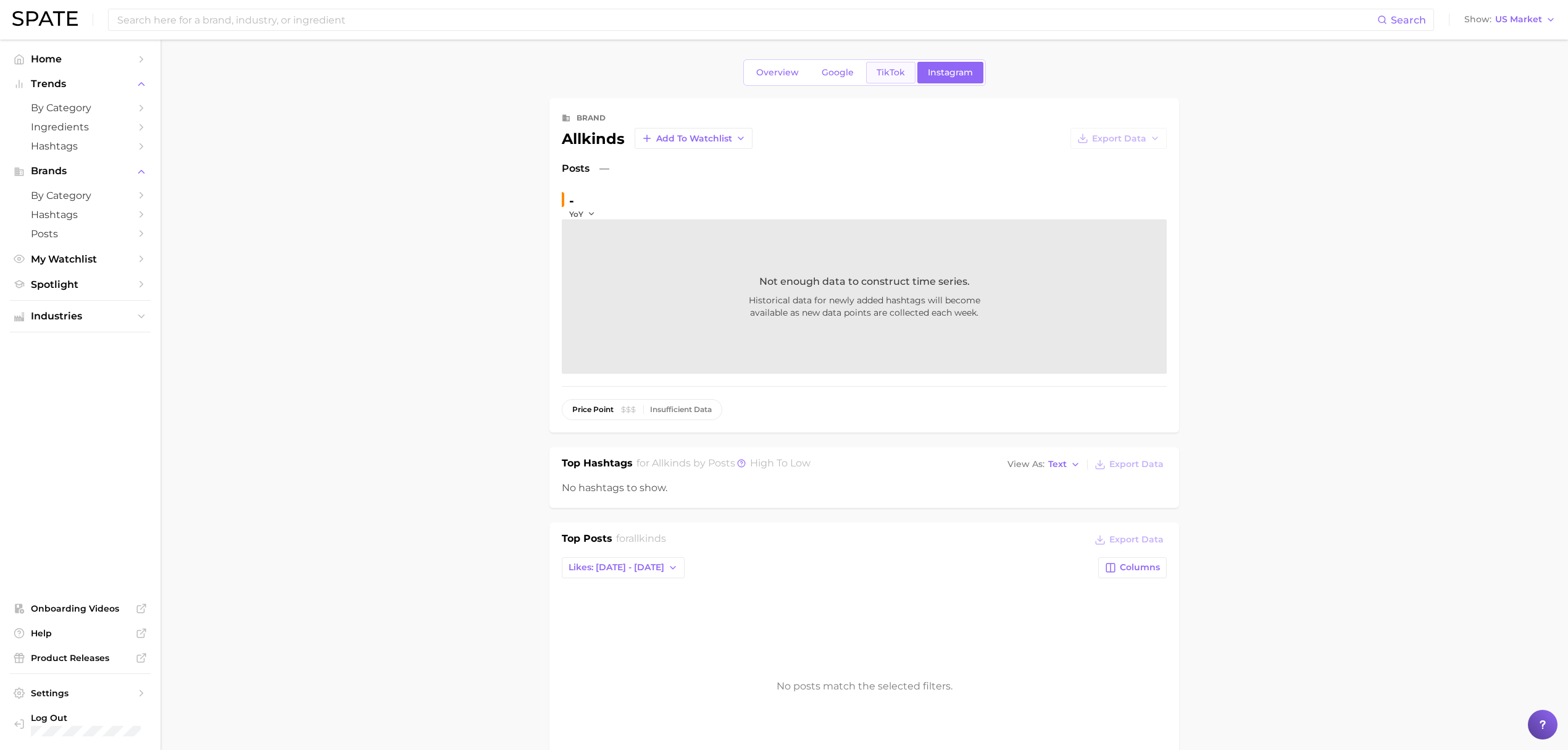
click at [887, 75] on span "TikTok" at bounding box center [890, 72] width 29 height 11
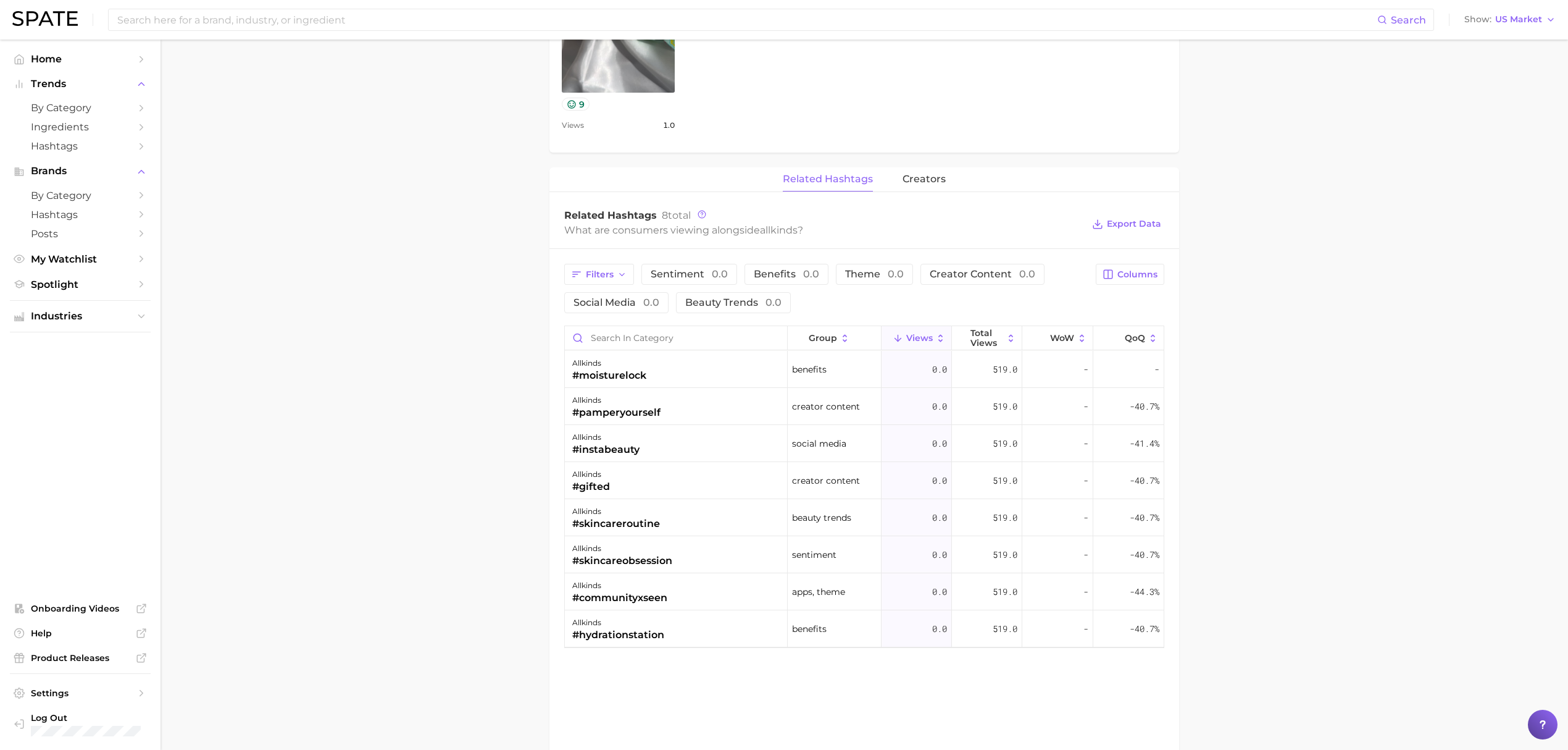
scroll to position [741, 0]
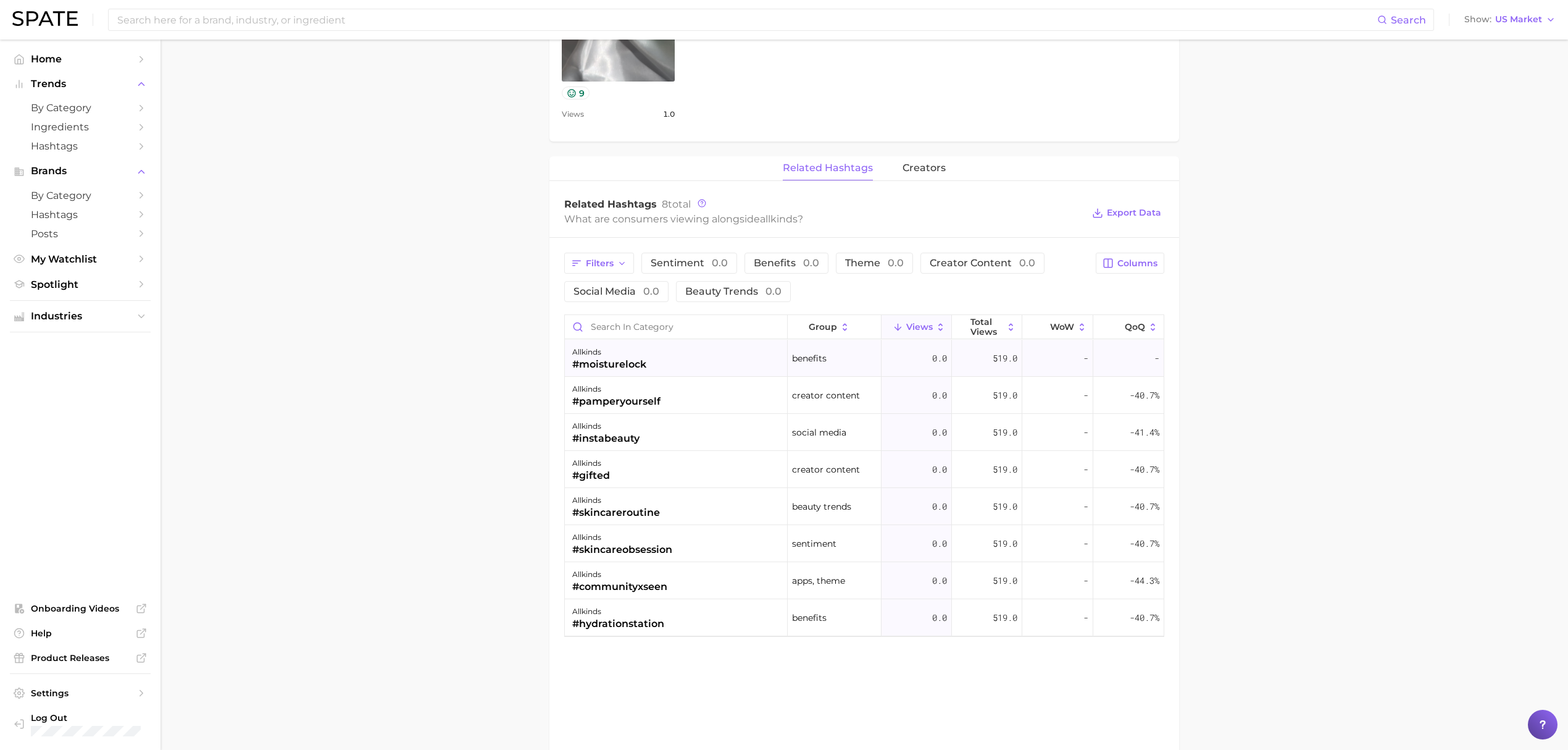
click at [678, 356] on div "allkinds #moisturelock" at bounding box center [676, 357] width 223 height 37
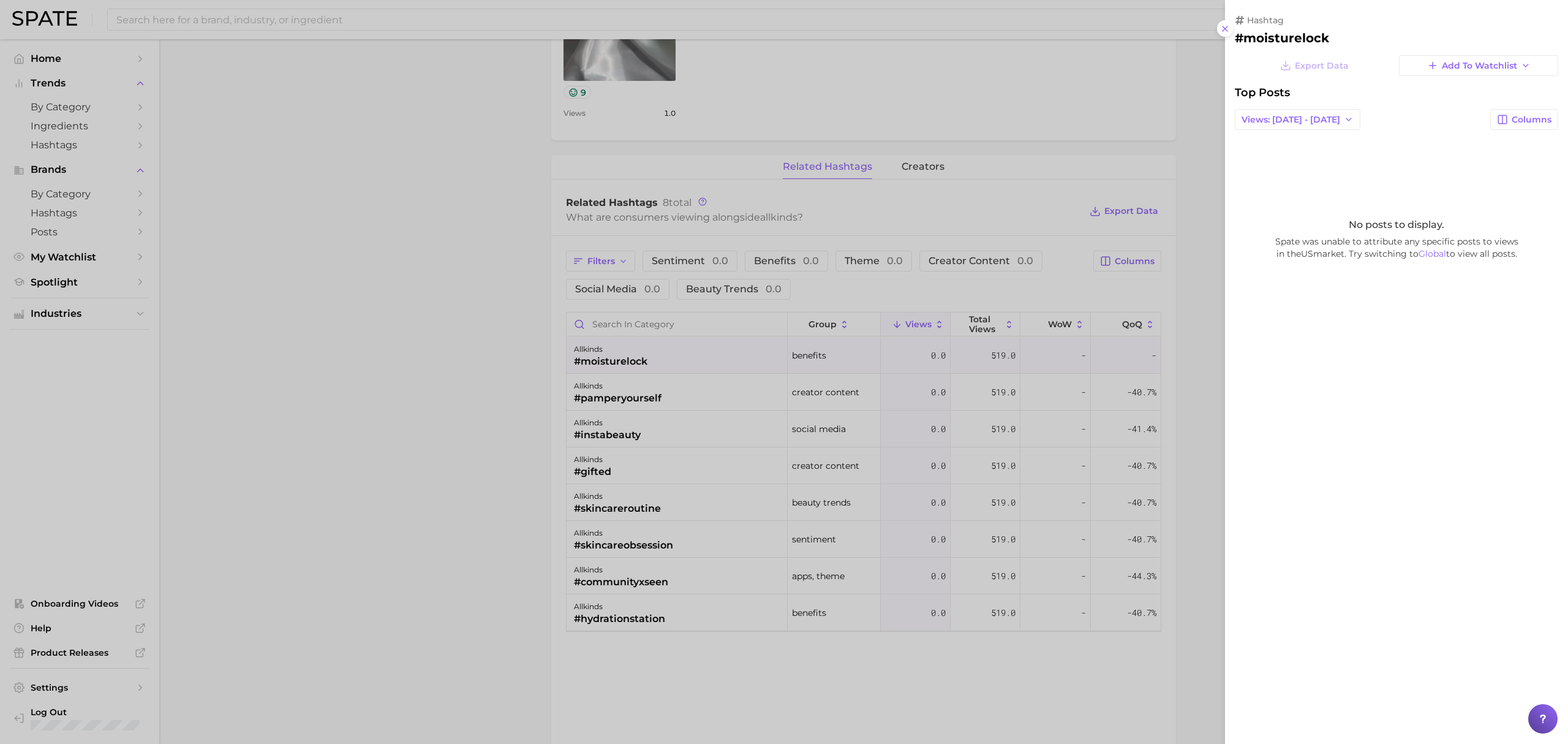
click at [522, 354] on div at bounding box center [784, 372] width 1568 height 744
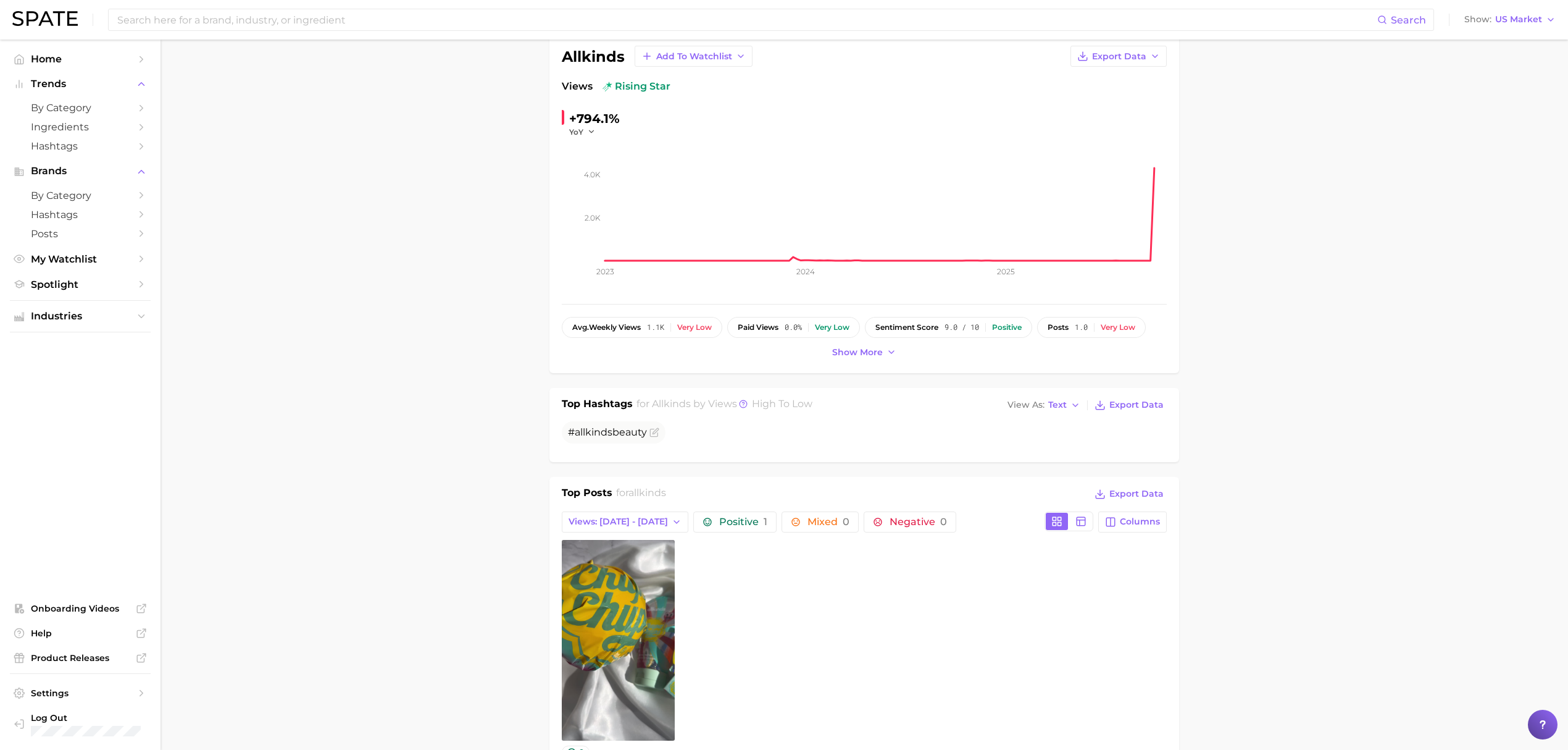
scroll to position [0, 0]
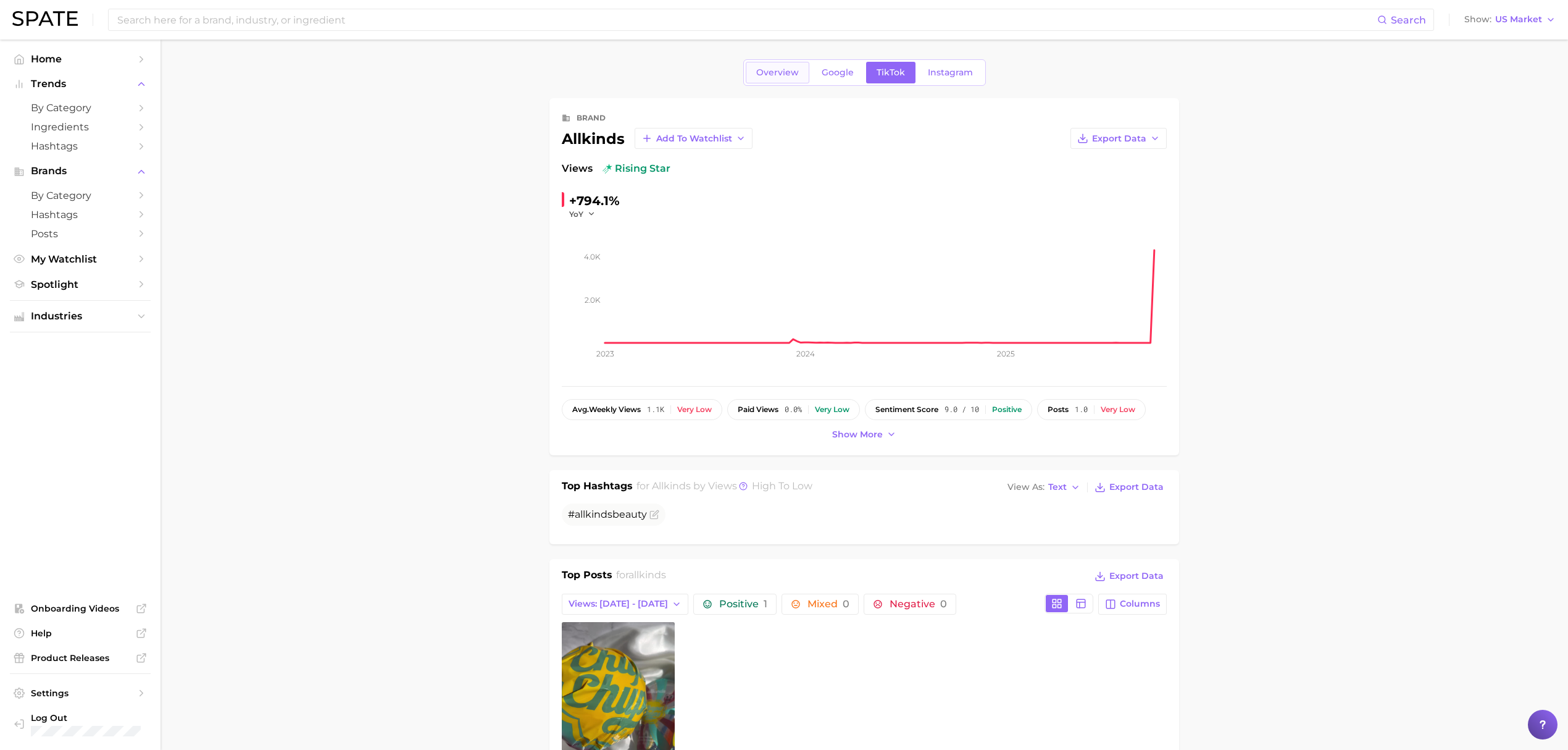
click at [792, 65] on link "Overview" at bounding box center [778, 72] width 63 height 22
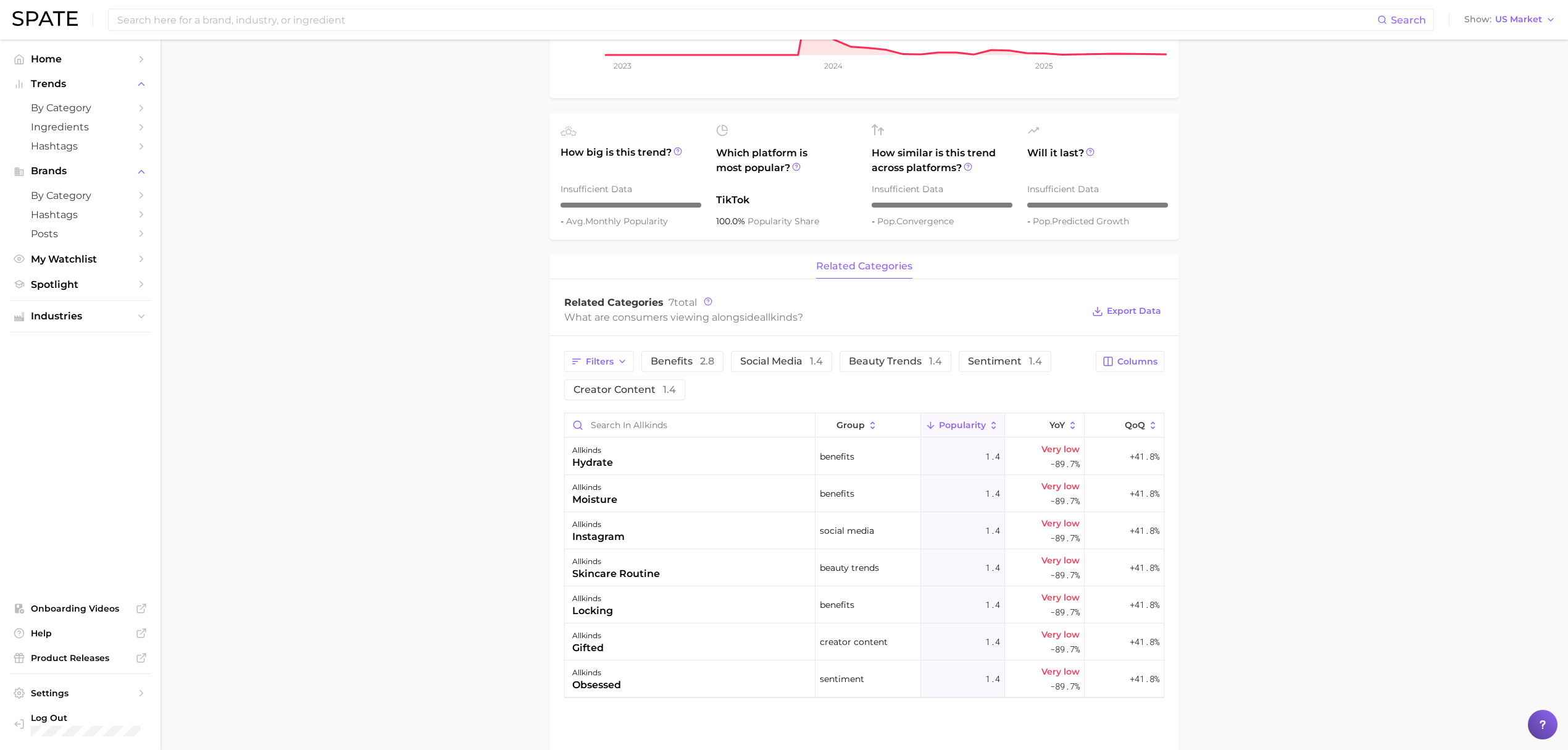
scroll to position [329, 0]
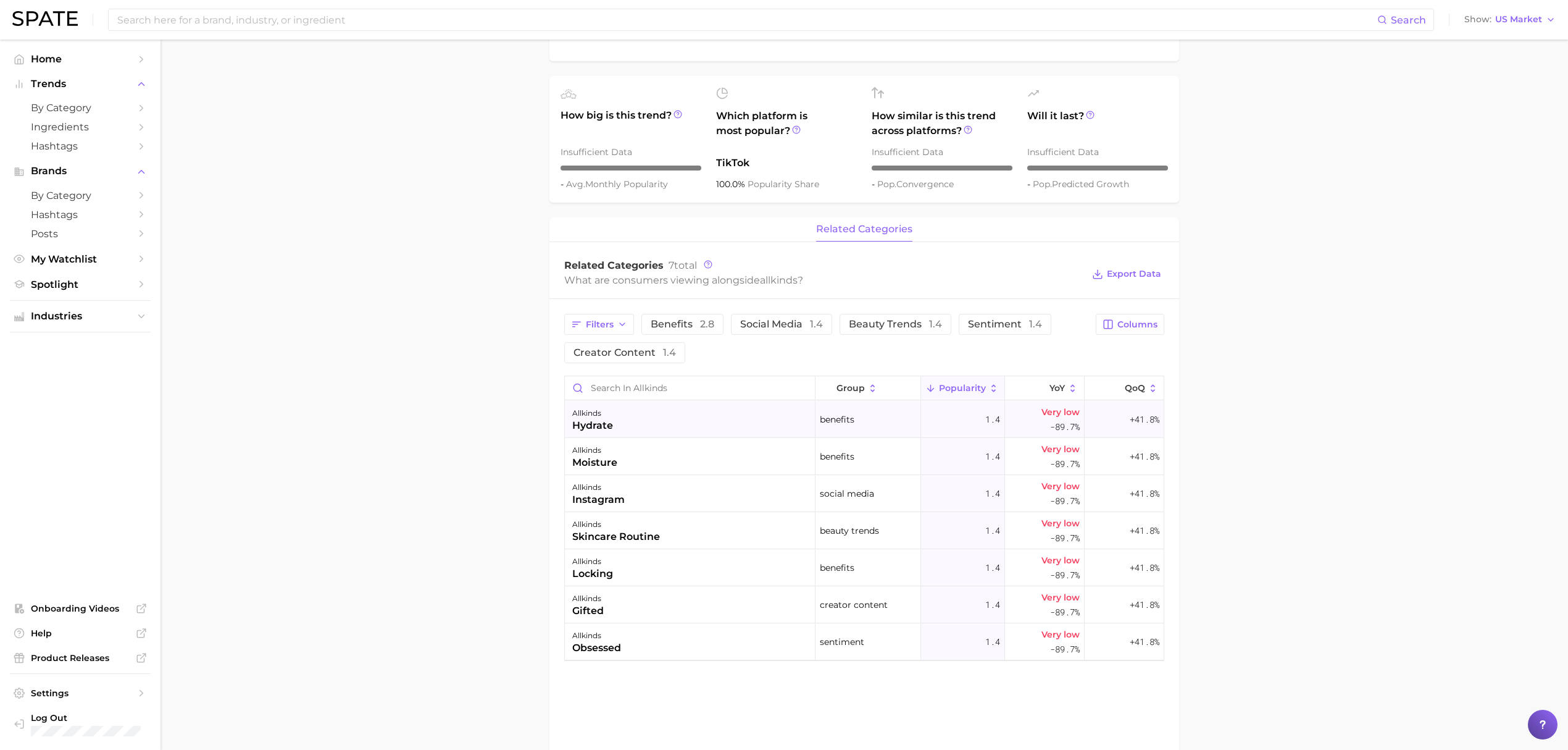
click at [670, 432] on div "allkinds hydrate" at bounding box center [690, 419] width 250 height 37
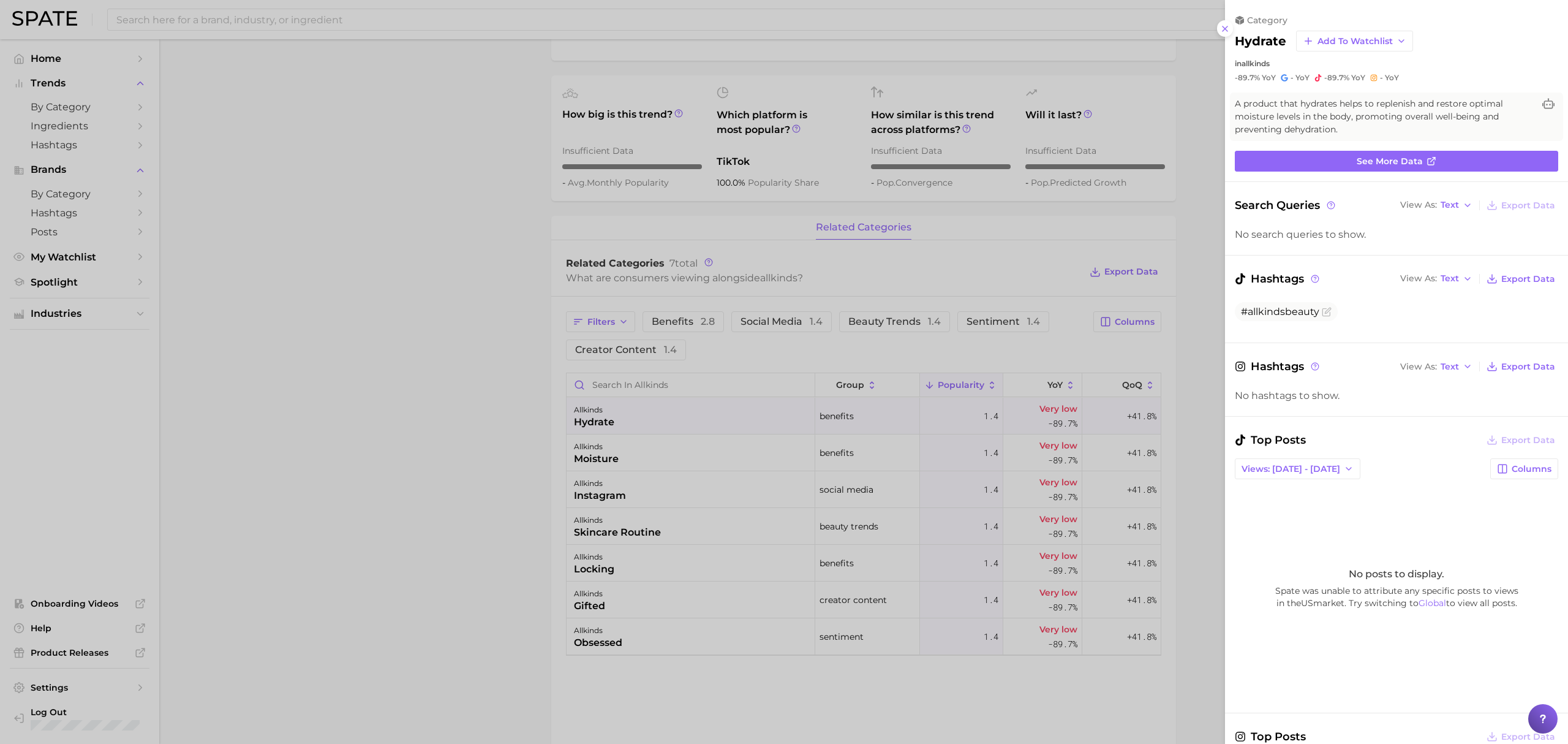
click at [672, 446] on div at bounding box center [784, 372] width 1568 height 744
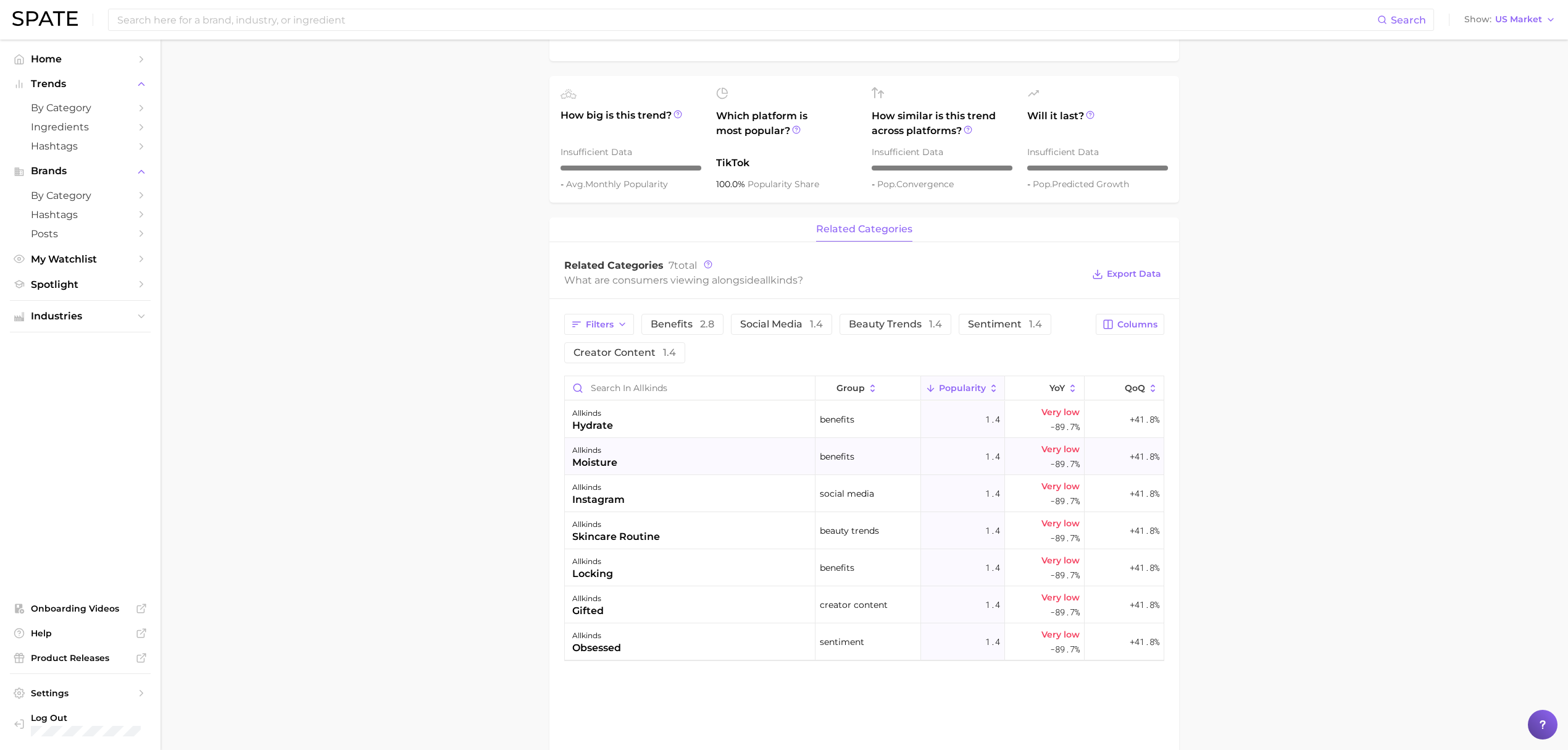
click at [678, 460] on div "allkinds moisture" at bounding box center [690, 455] width 250 height 37
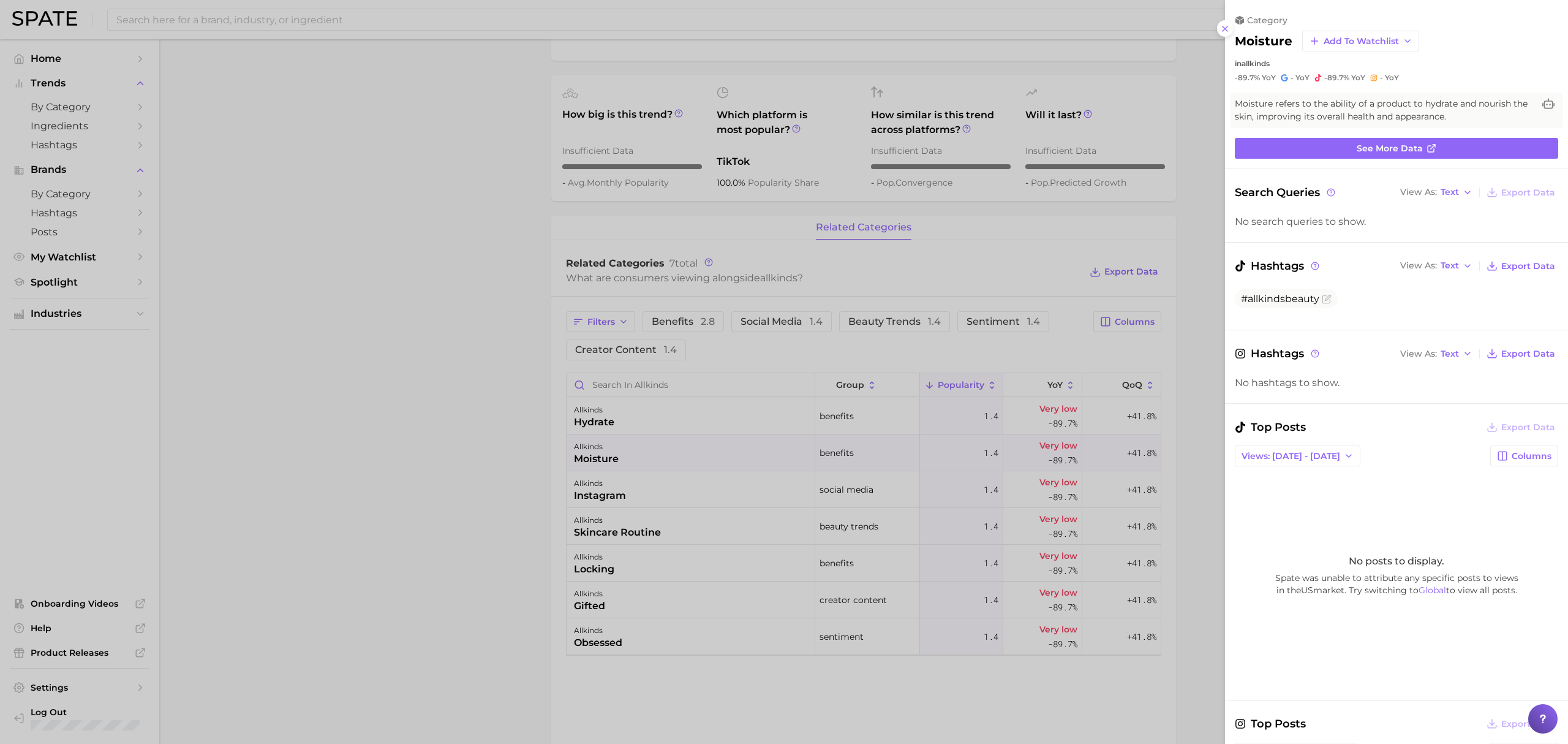
click at [504, 442] on div at bounding box center [784, 372] width 1568 height 744
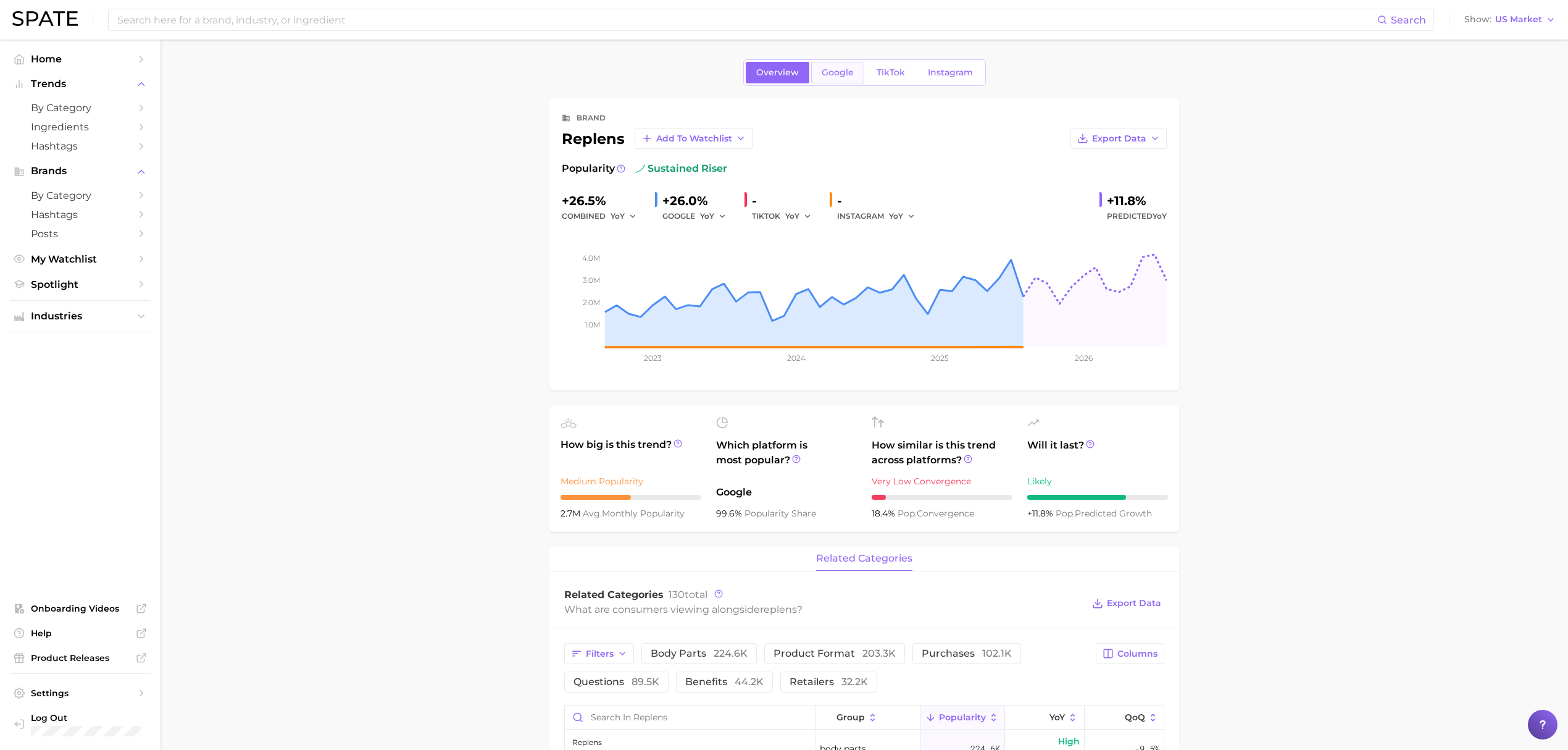
click at [847, 65] on link "Google" at bounding box center [838, 72] width 53 height 22
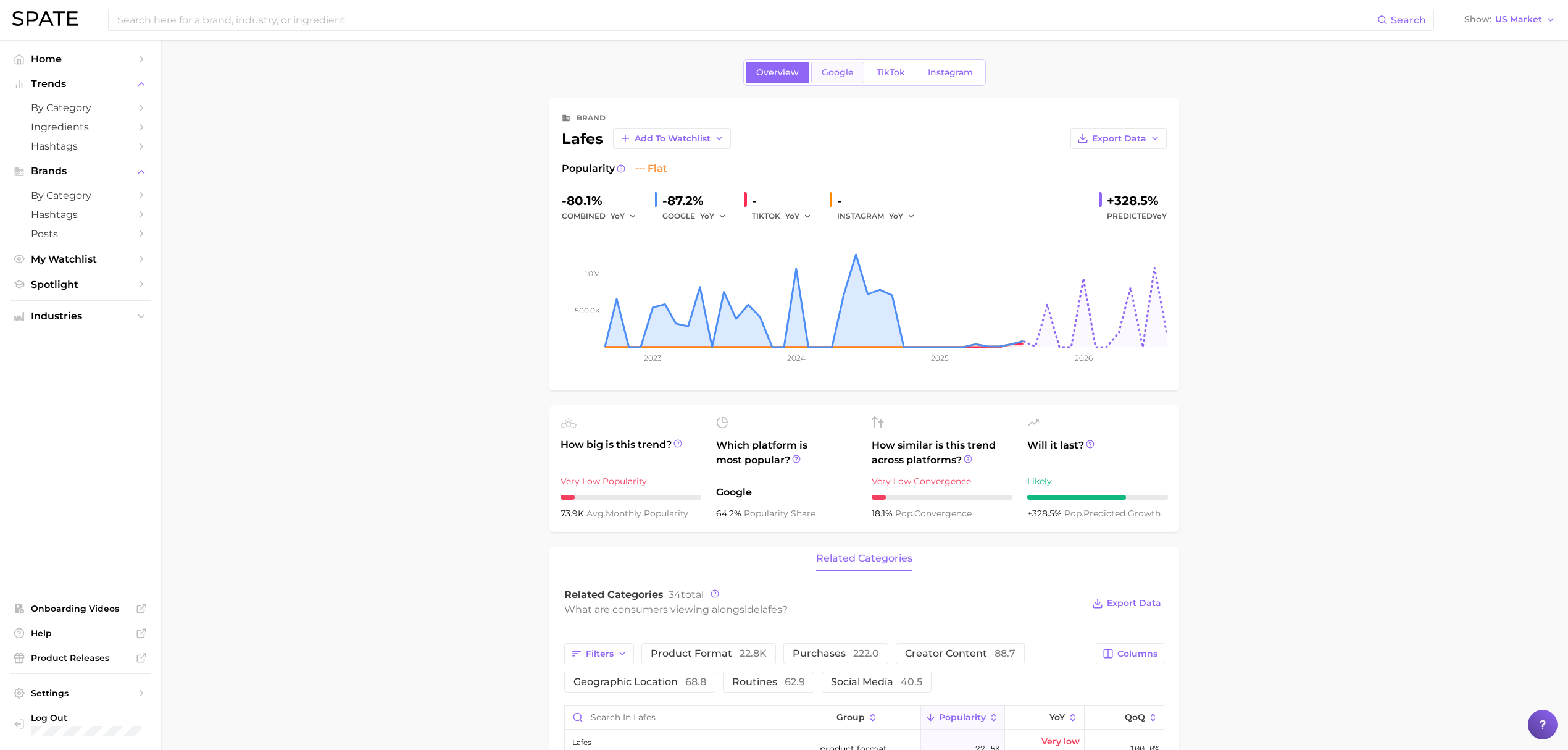
click at [841, 70] on span "Google" at bounding box center [838, 72] width 32 height 11
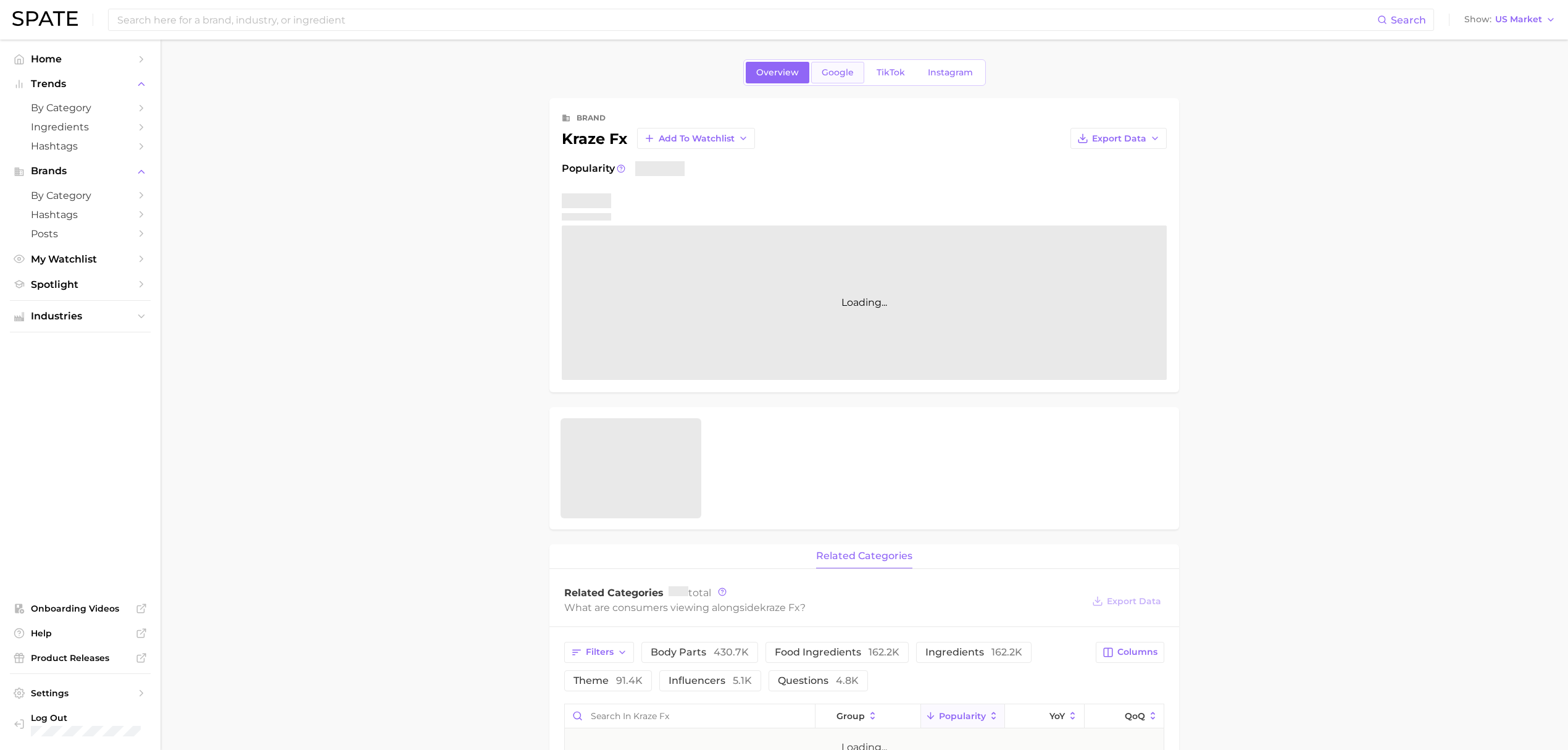
click at [825, 63] on link "Google" at bounding box center [838, 72] width 53 height 22
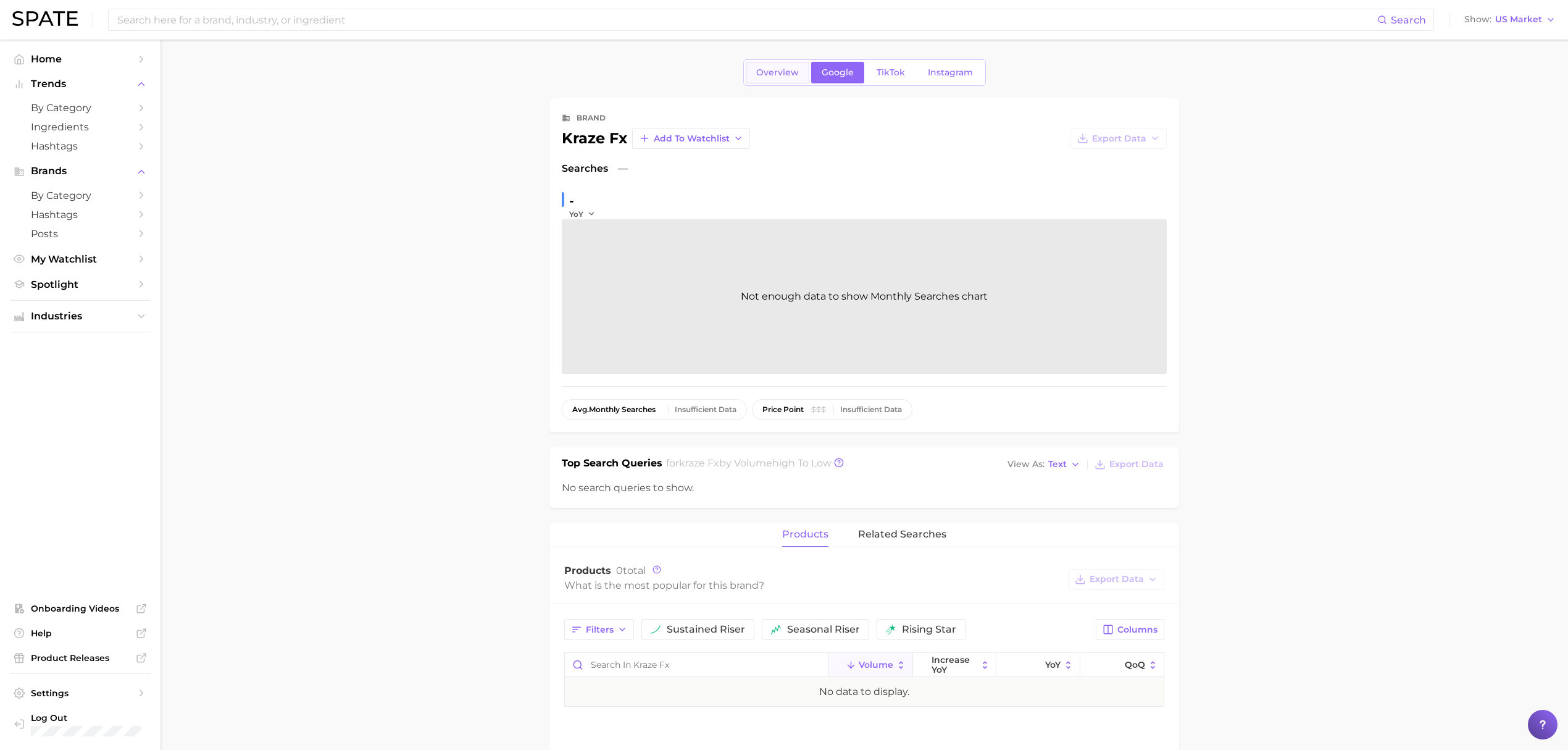
click at [787, 63] on link "Overview" at bounding box center [778, 72] width 63 height 22
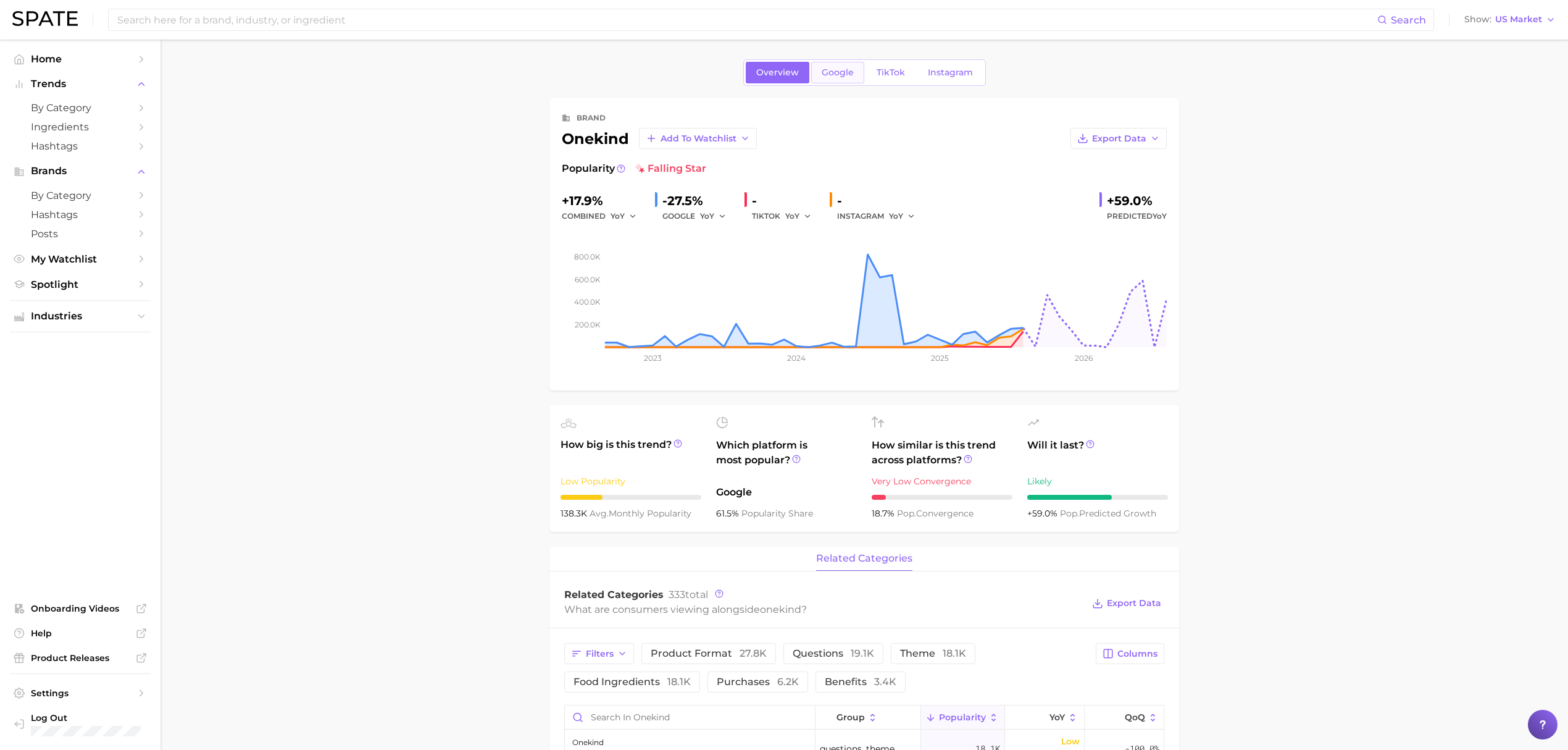
click at [825, 67] on span "Google" at bounding box center [838, 72] width 32 height 11
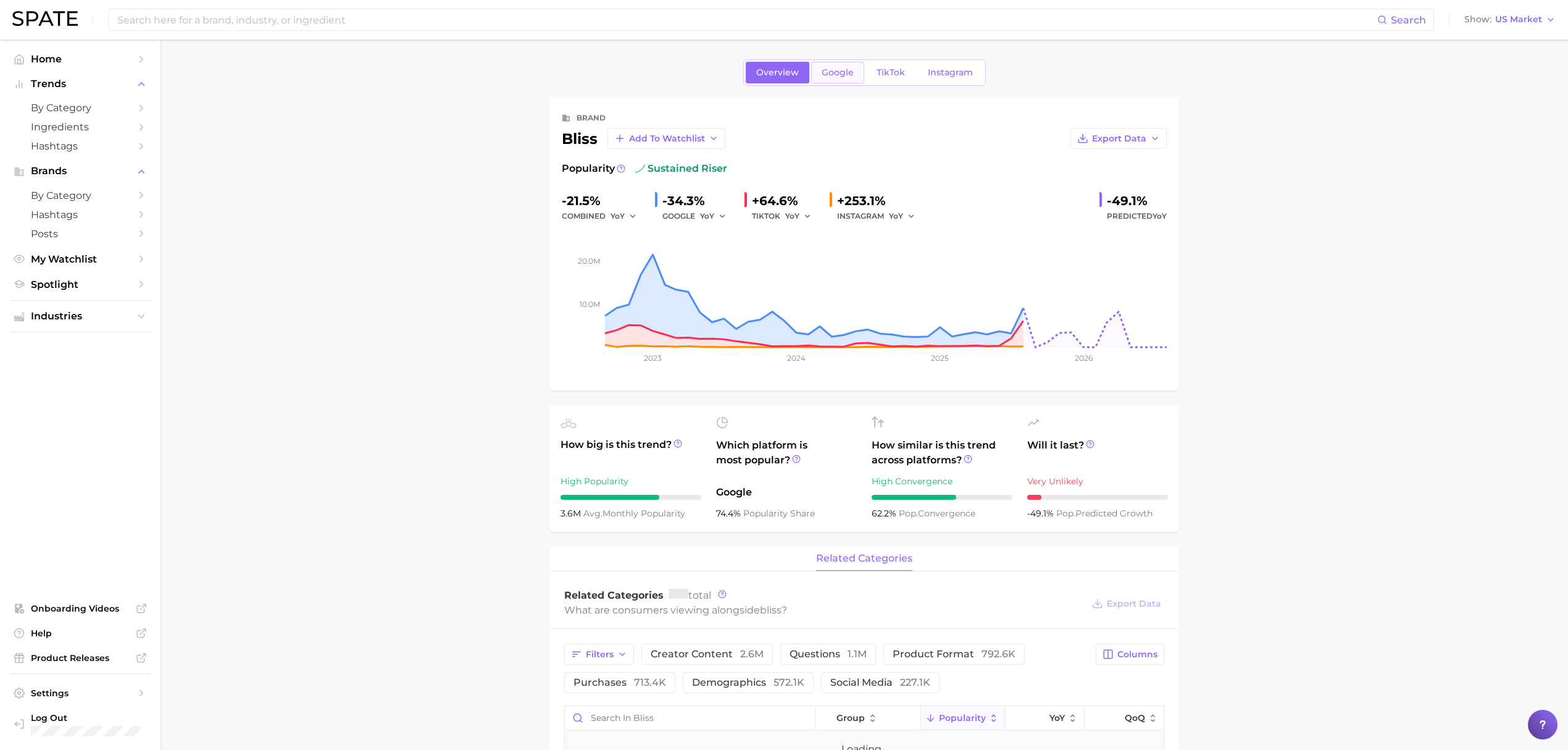
click at [857, 74] on link "Google" at bounding box center [838, 72] width 53 height 22
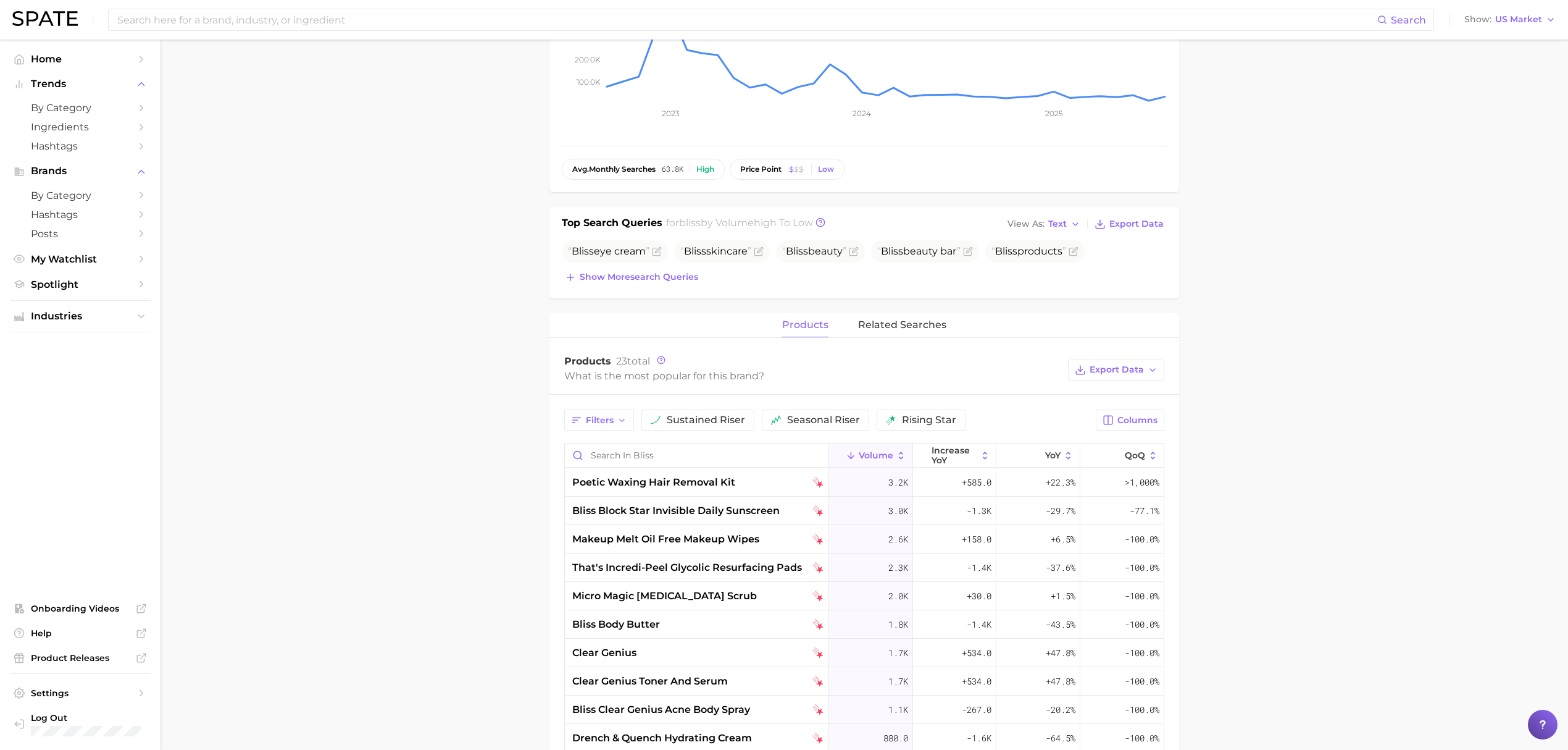
scroll to position [247, 0]
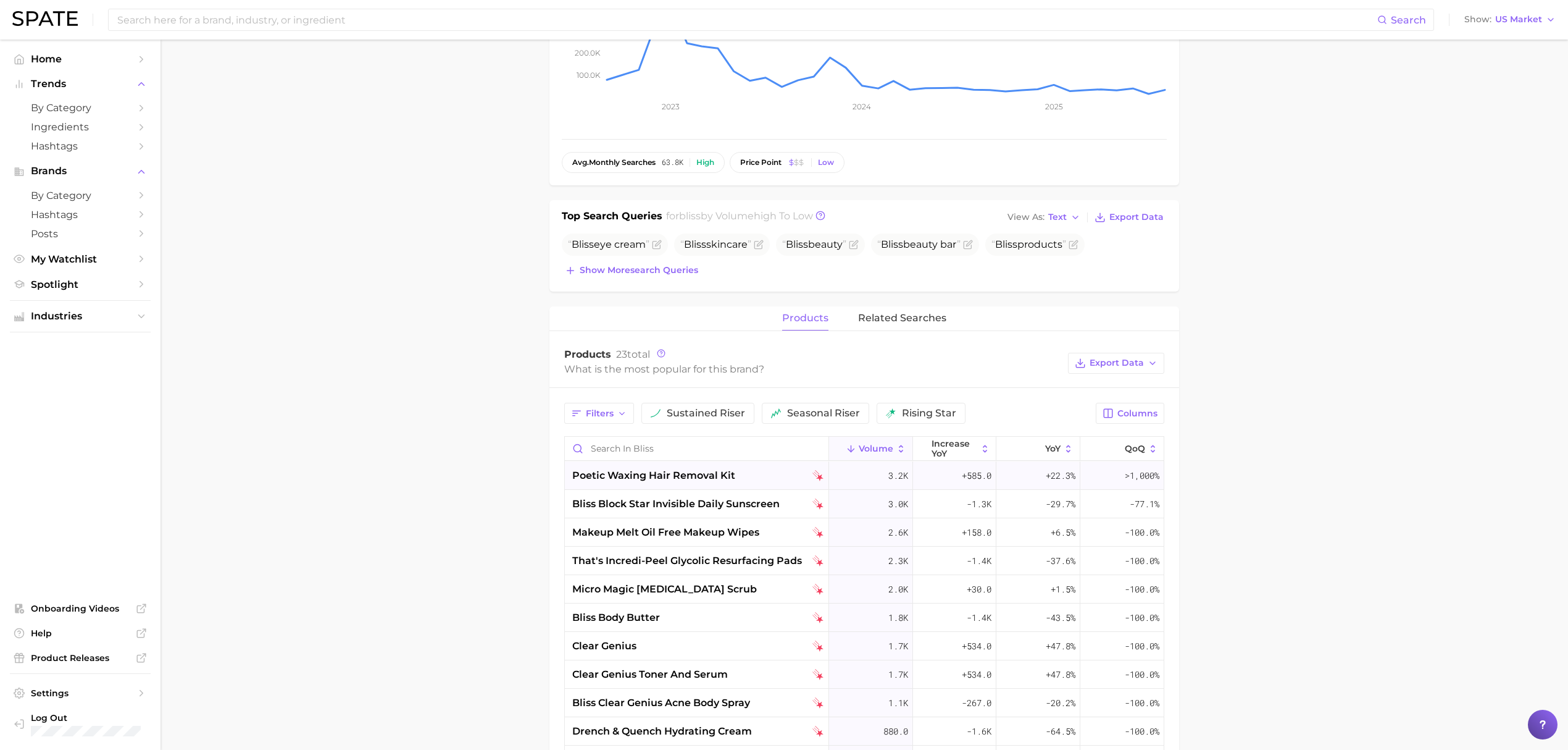
click at [683, 483] on span "poetic waxing hair removal kit" at bounding box center [654, 475] width 163 height 15
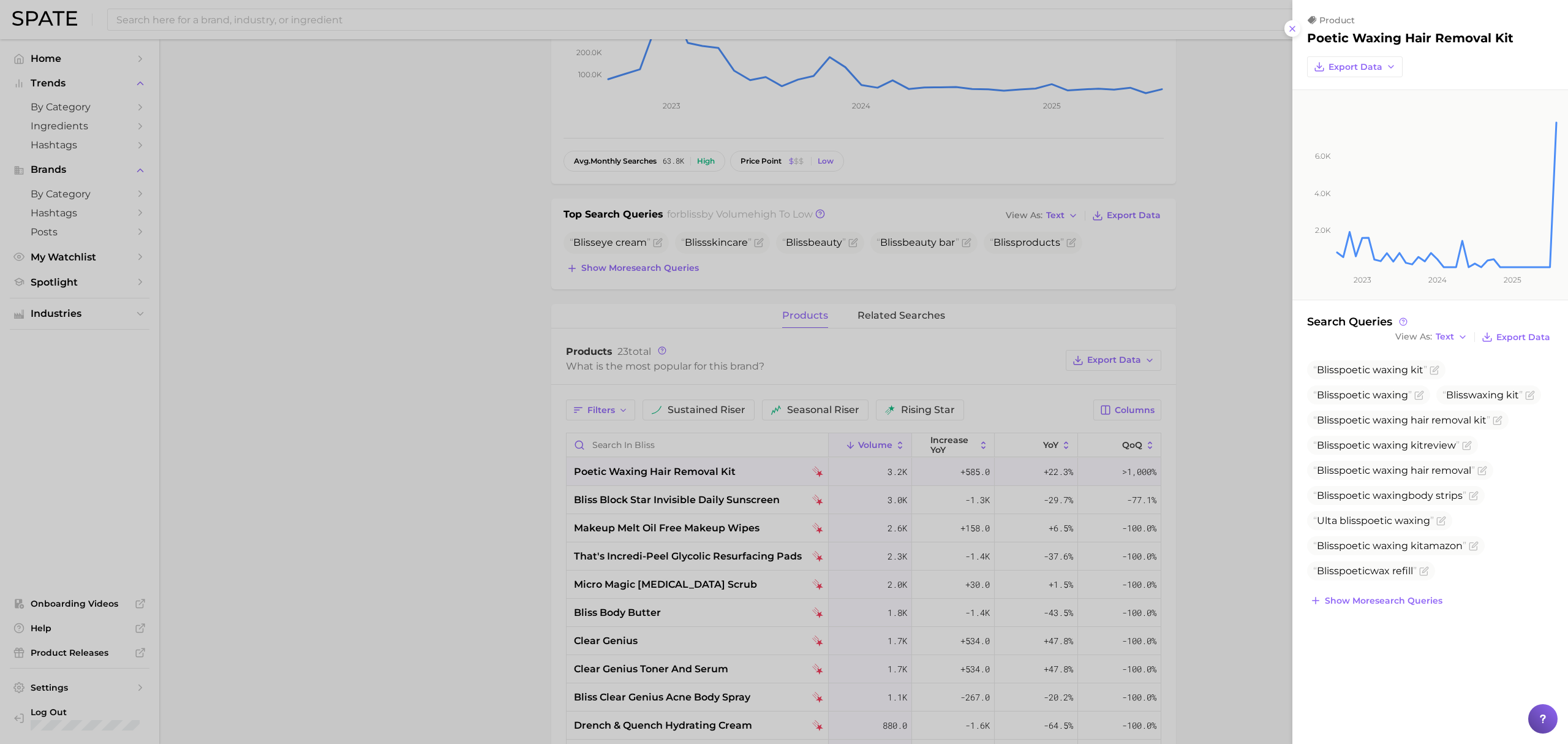
click at [545, 376] on div at bounding box center [784, 372] width 1568 height 744
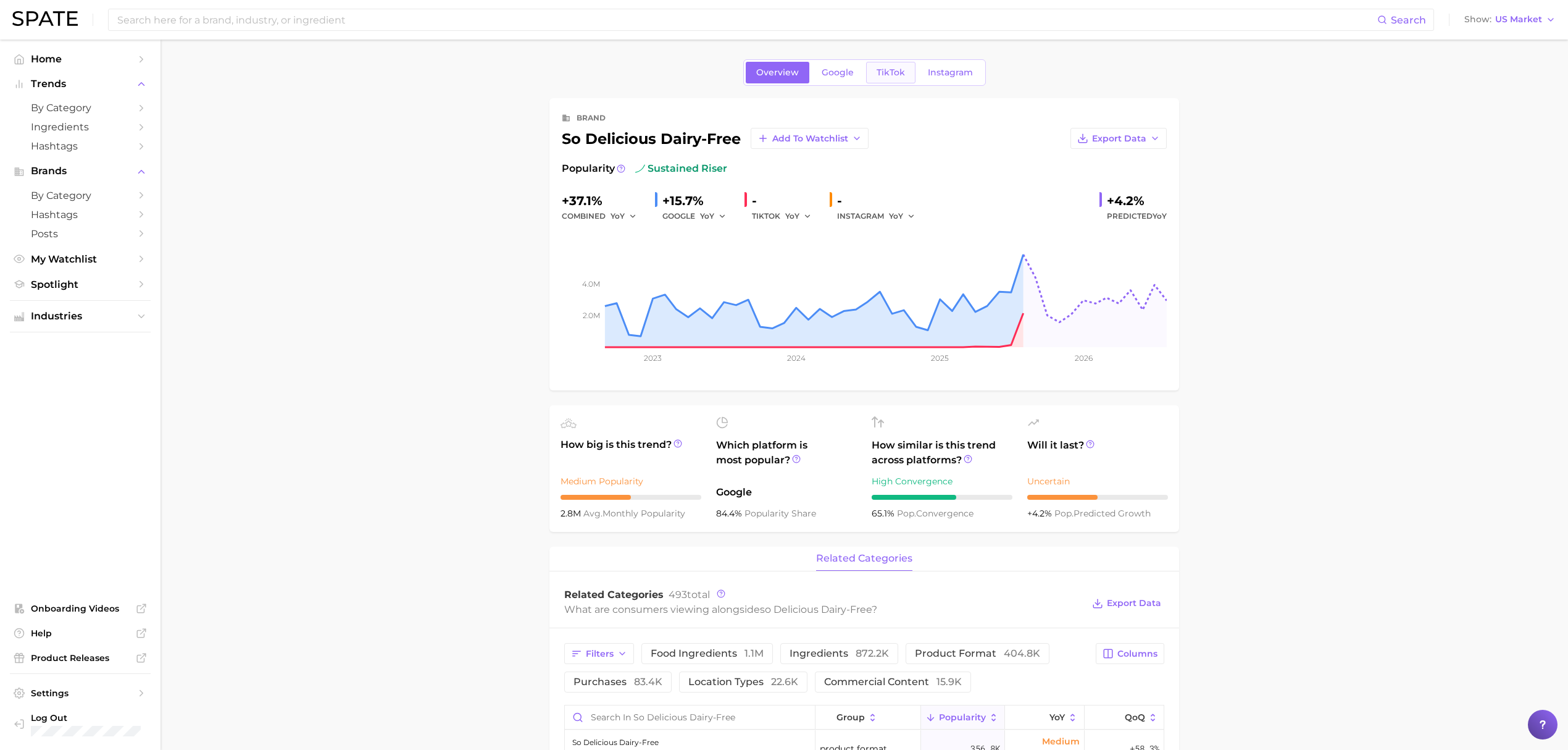
click at [884, 73] on span "TikTok" at bounding box center [890, 72] width 29 height 11
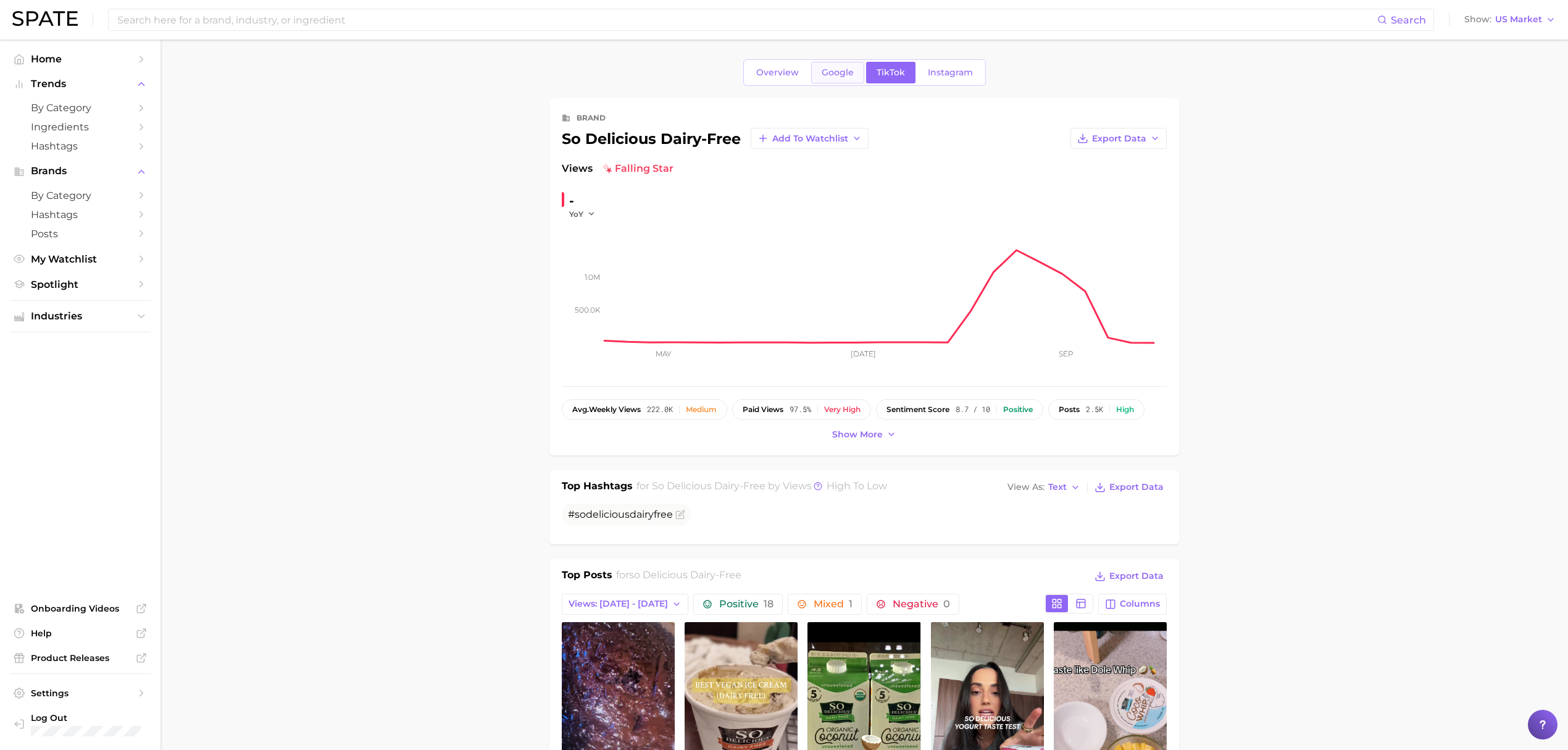
click at [846, 69] on span "Google" at bounding box center [838, 72] width 32 height 11
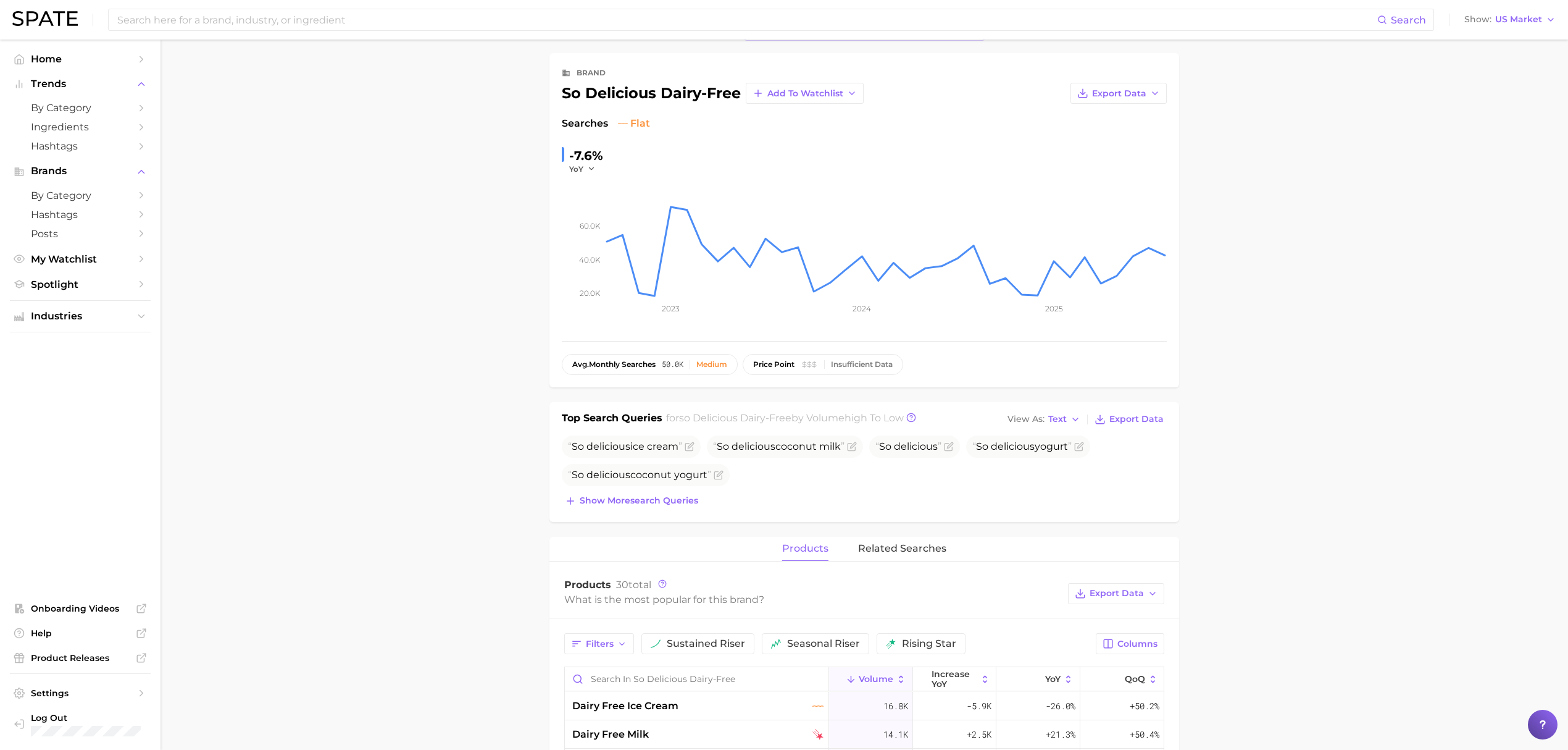
scroll to position [164, 0]
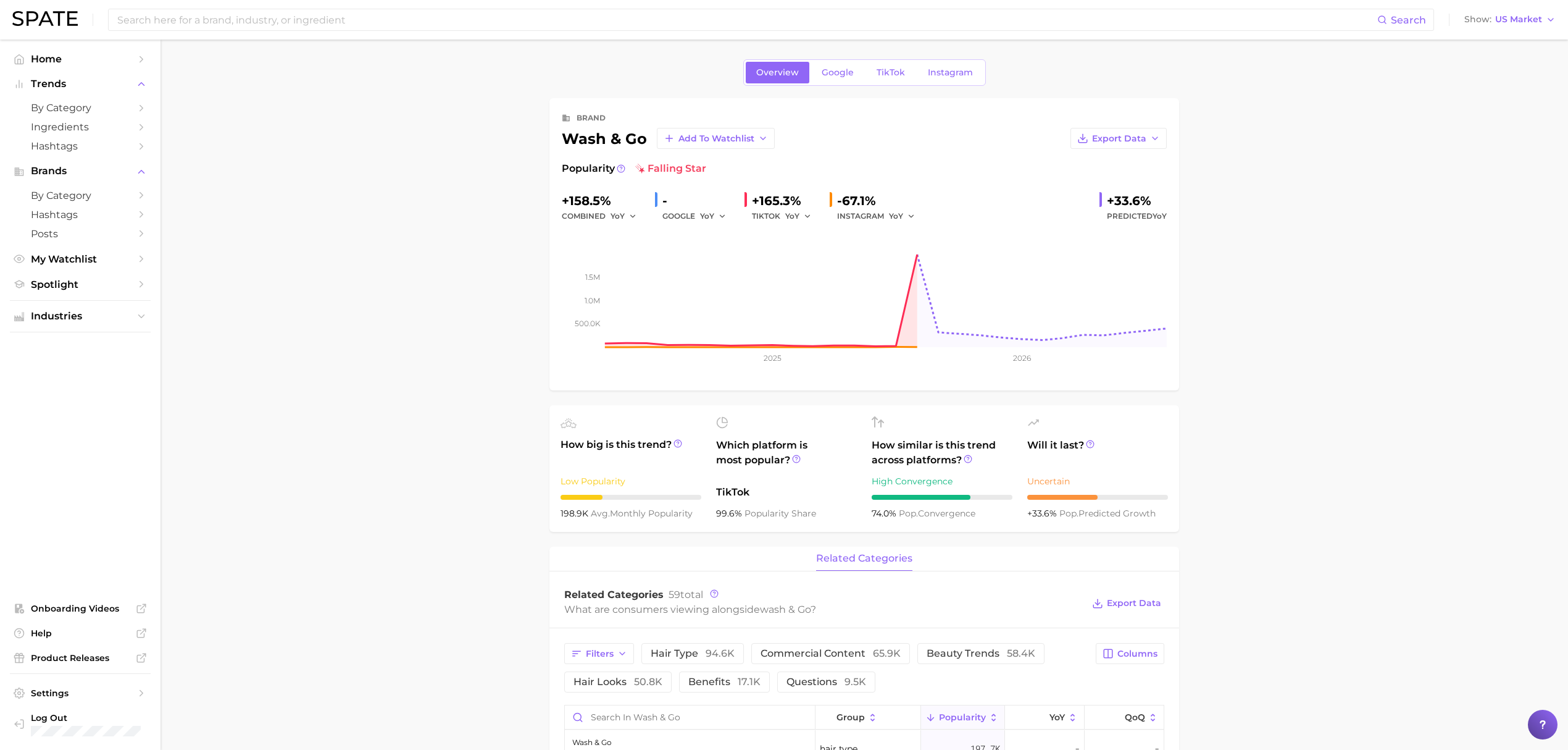
click at [843, 60] on div "Overview Google TikTok Instagram" at bounding box center [864, 72] width 242 height 27
click at [843, 64] on link "Google" at bounding box center [838, 72] width 53 height 22
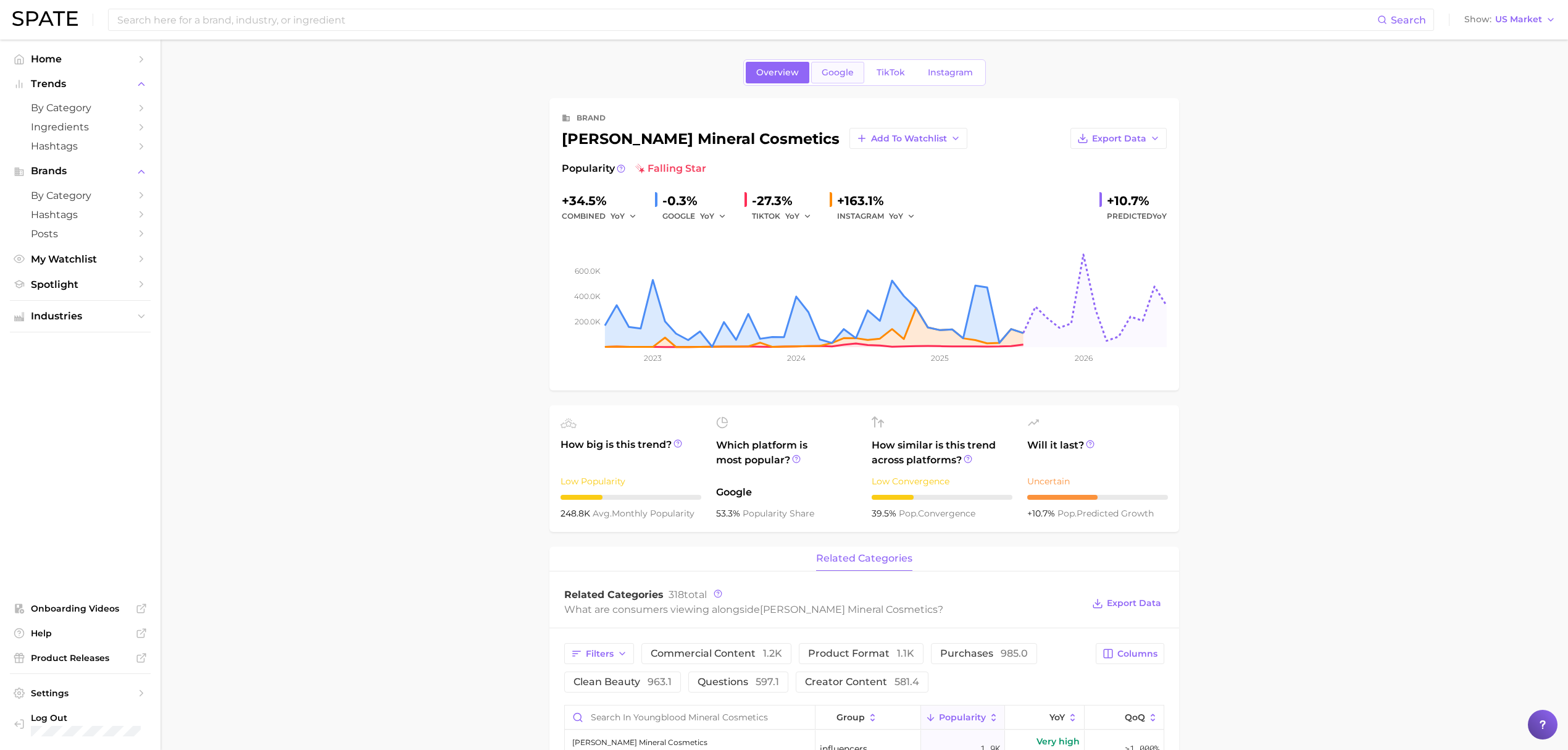
click at [838, 72] on span "Google" at bounding box center [838, 72] width 32 height 11
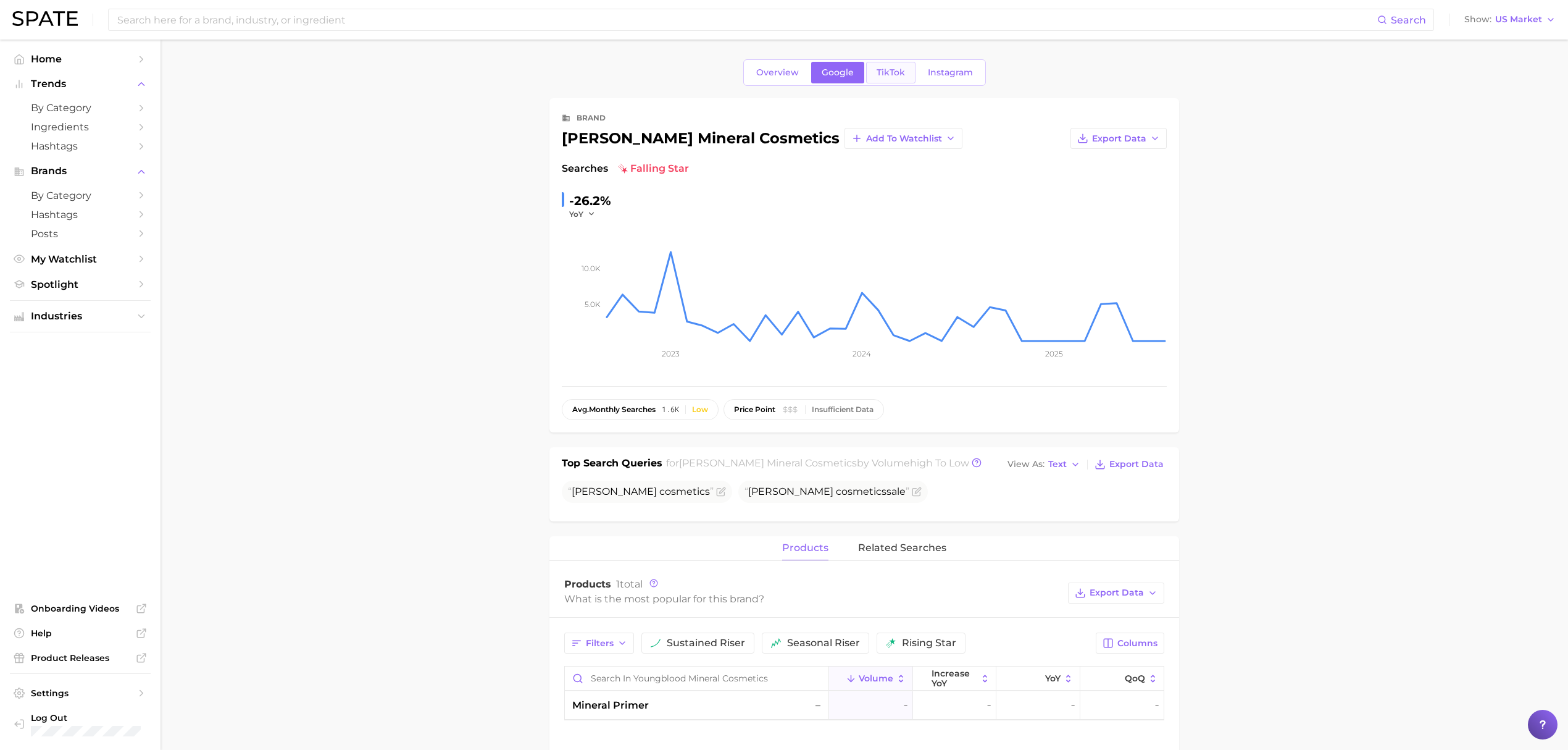
click at [879, 71] on span "TikTok" at bounding box center [890, 72] width 29 height 11
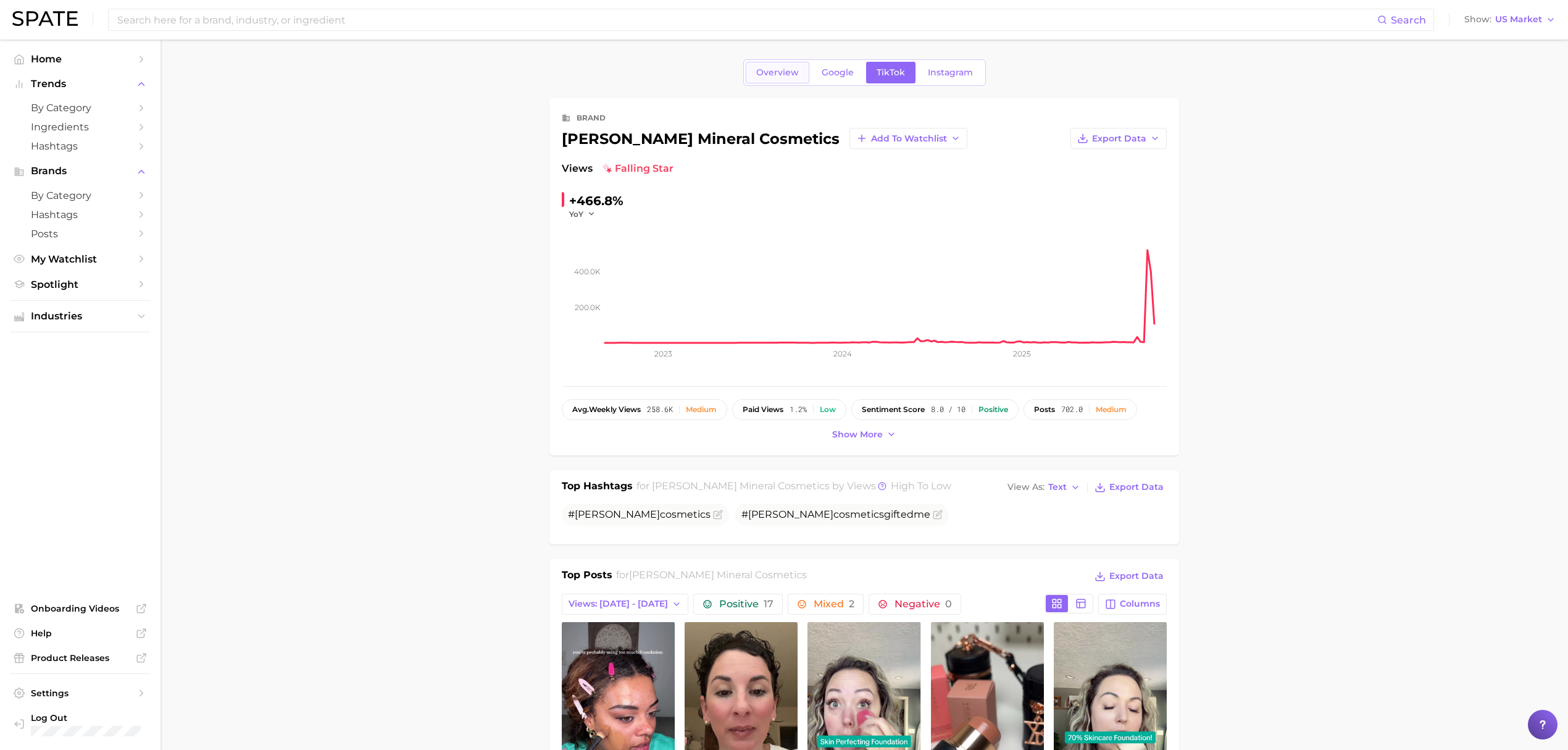
click at [749, 72] on link "Overview" at bounding box center [778, 72] width 63 height 22
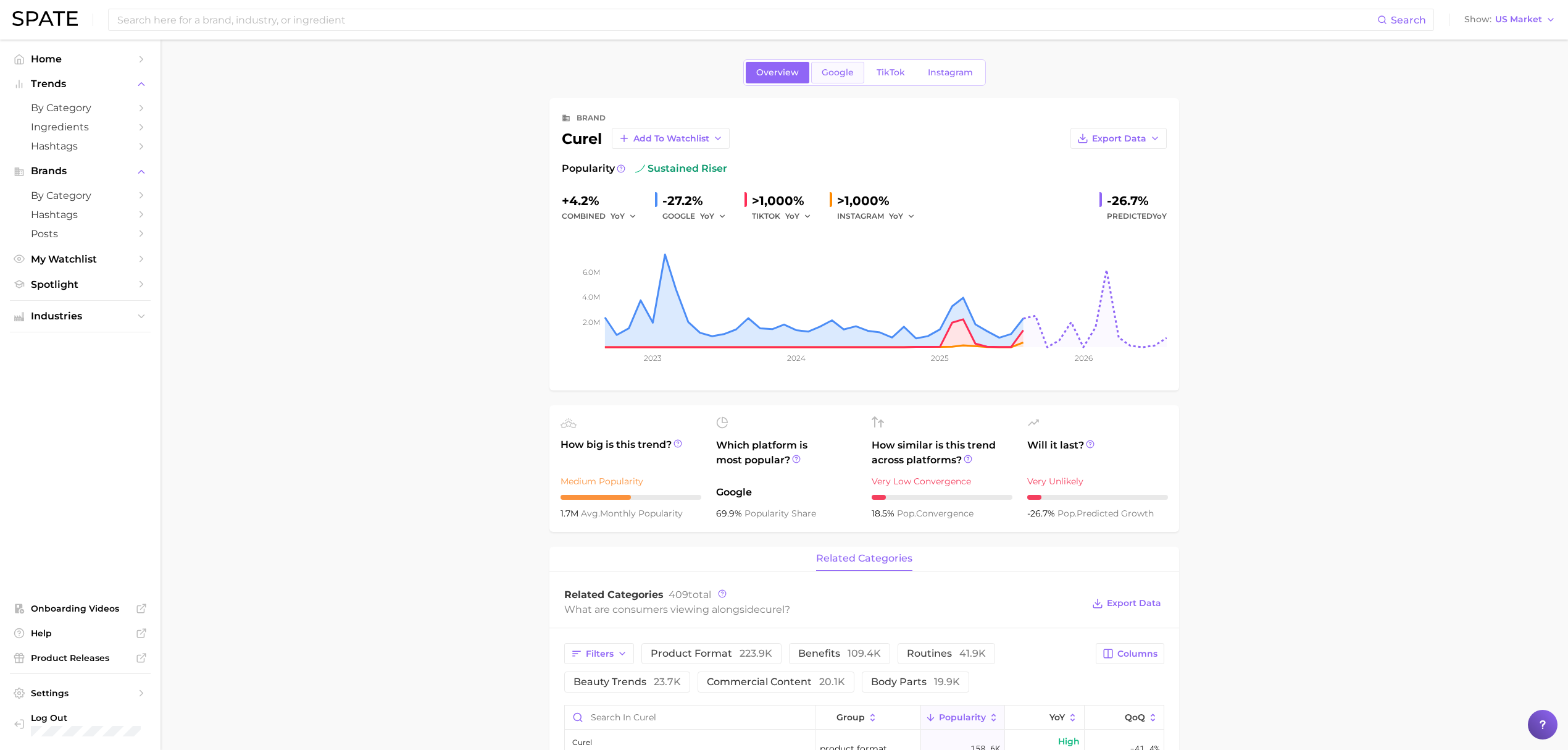
click at [845, 67] on span "Google" at bounding box center [838, 72] width 32 height 11
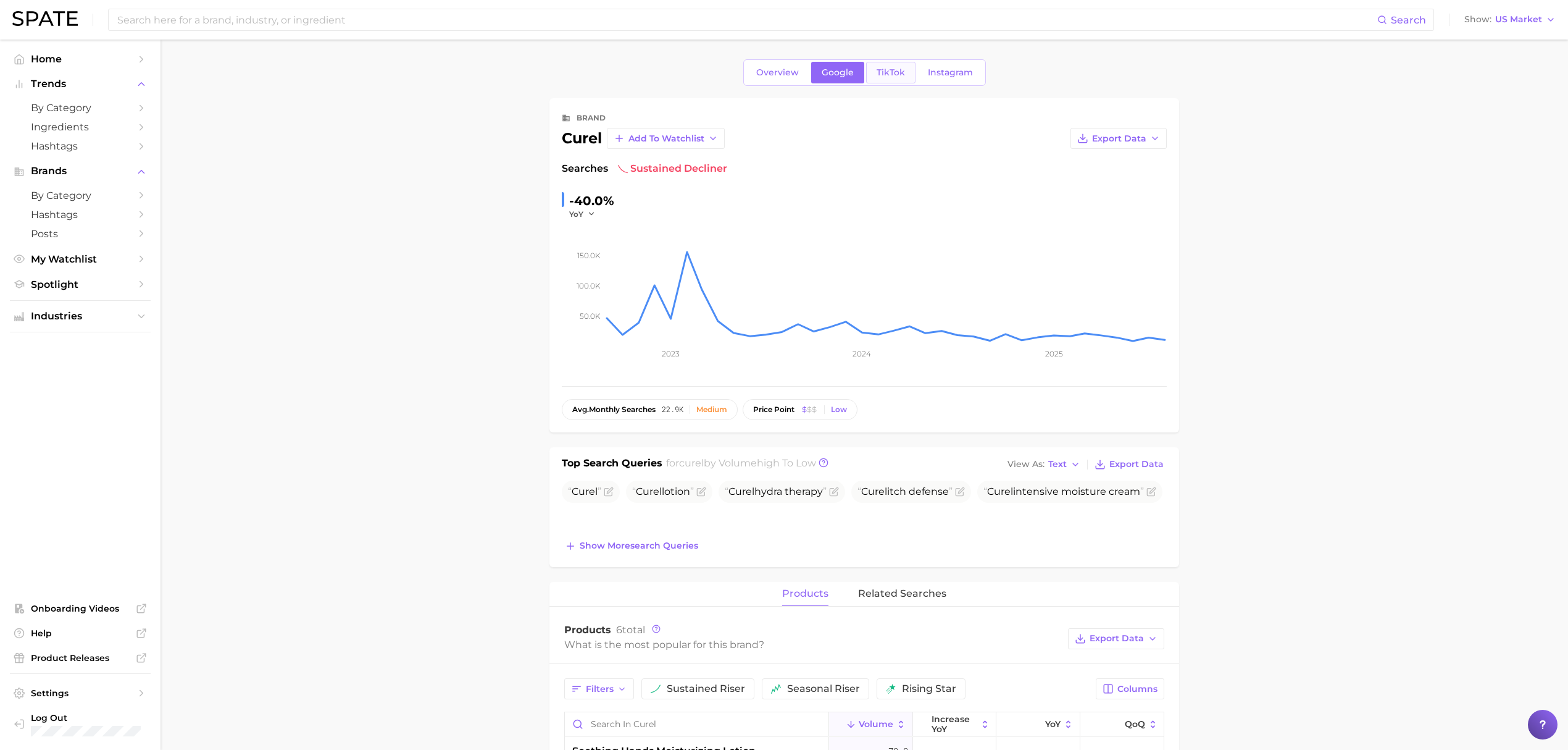
click at [891, 77] on span "TikTok" at bounding box center [890, 72] width 29 height 11
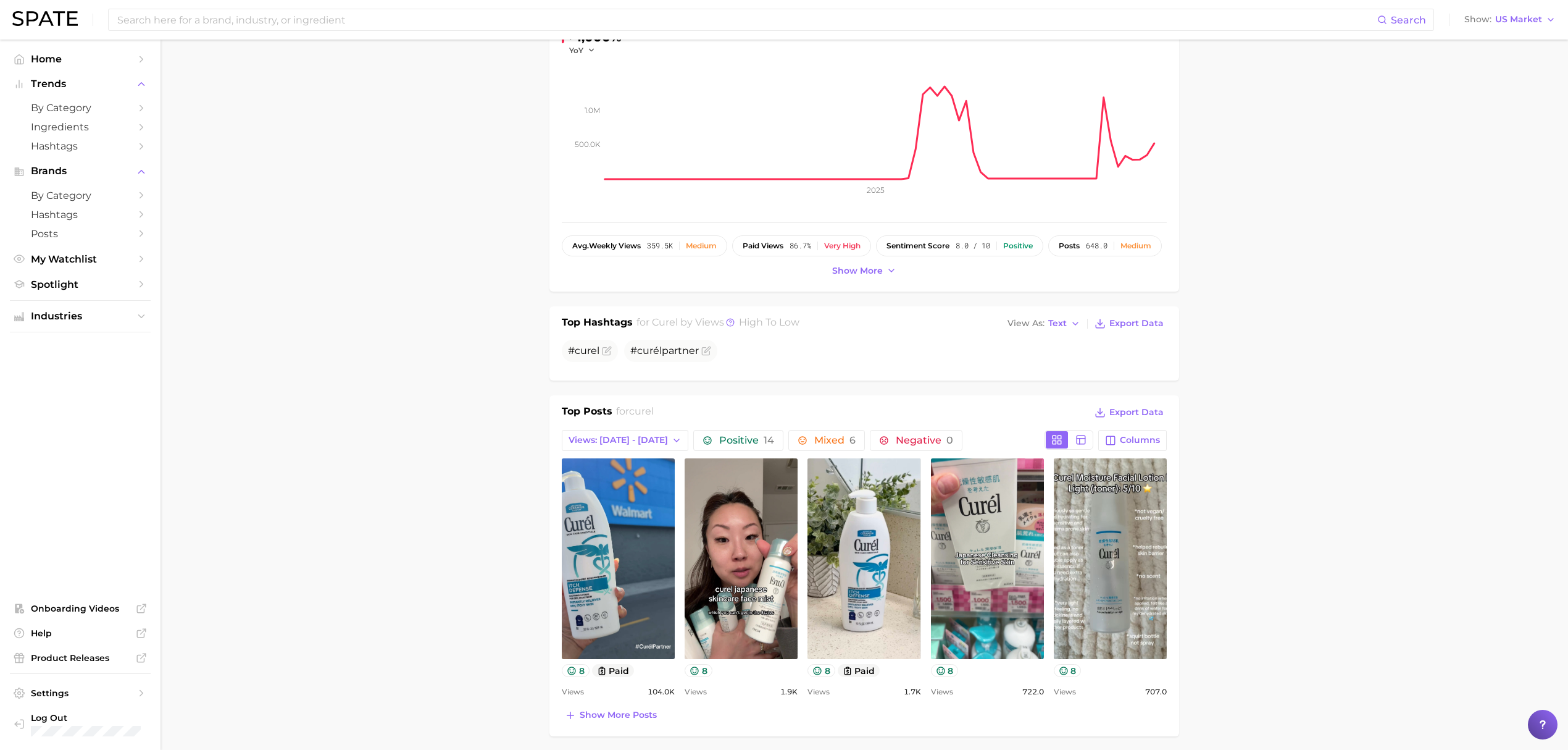
scroll to position [164, 0]
drag, startPoint x: 660, startPoint y: 352, endPoint x: 653, endPoint y: 351, distance: 7.1
click at [653, 351] on span "#curélpartner" at bounding box center [664, 350] width 68 height 12
copy span "é"
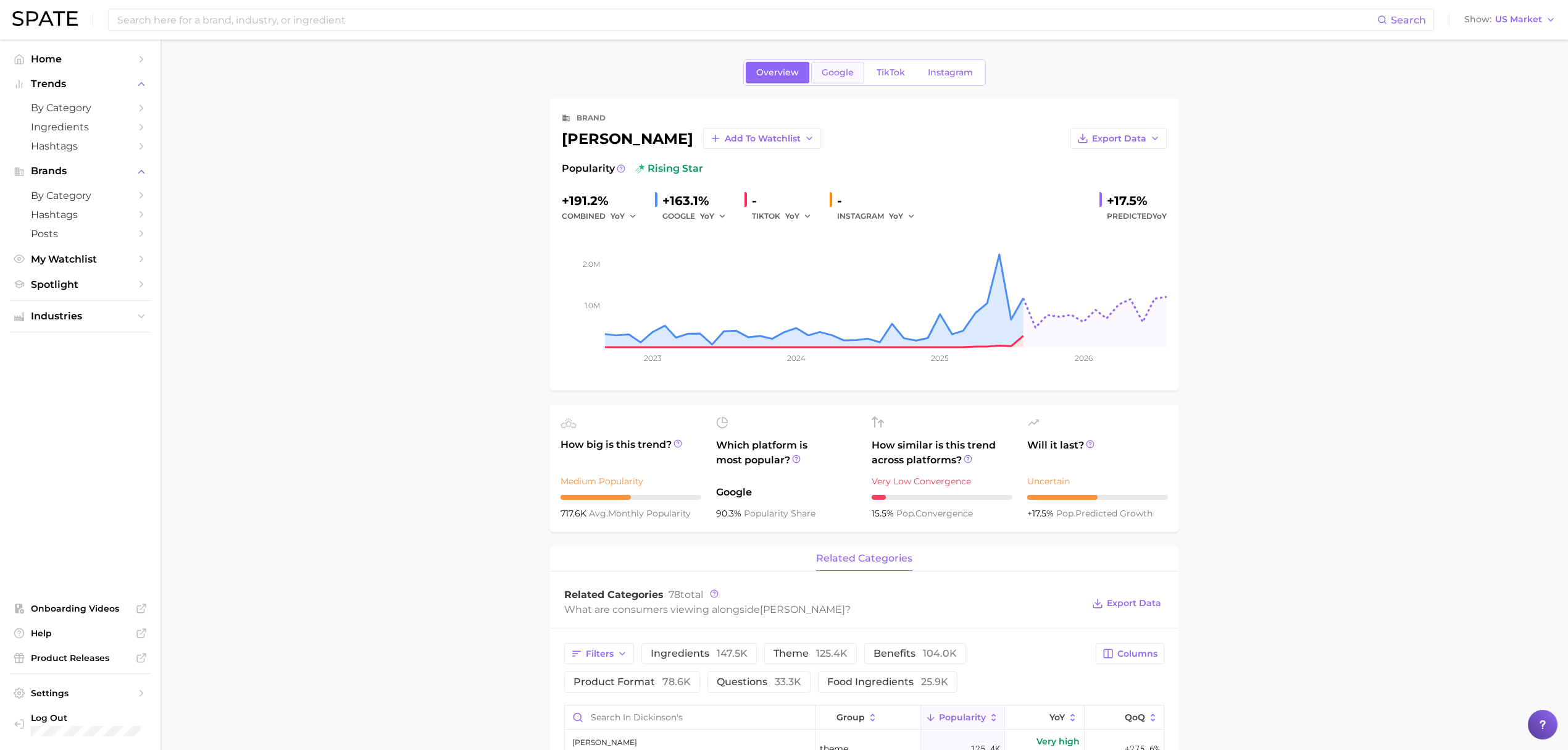
click at [826, 78] on link "Google" at bounding box center [838, 72] width 53 height 22
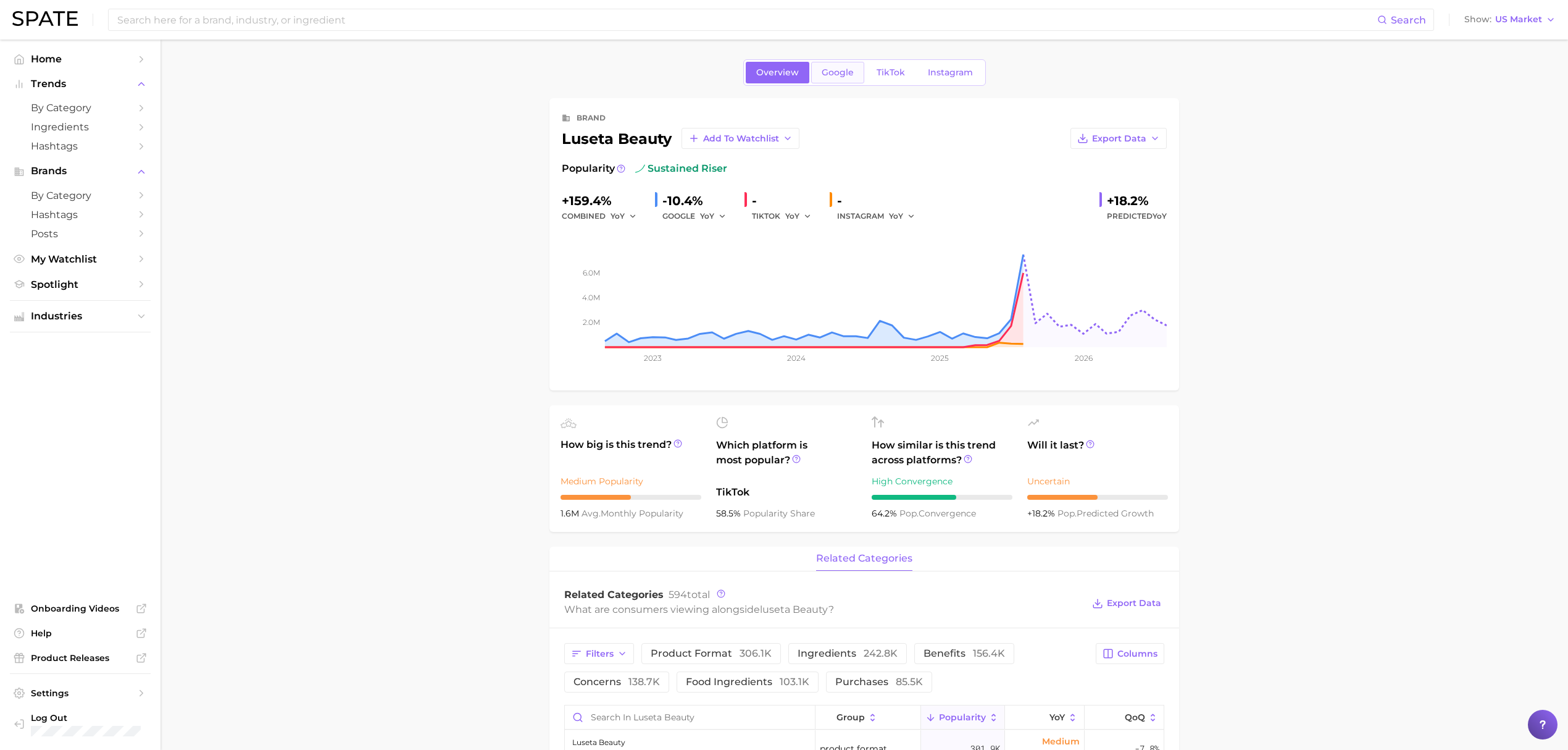
click at [845, 68] on span "Google" at bounding box center [838, 72] width 32 height 11
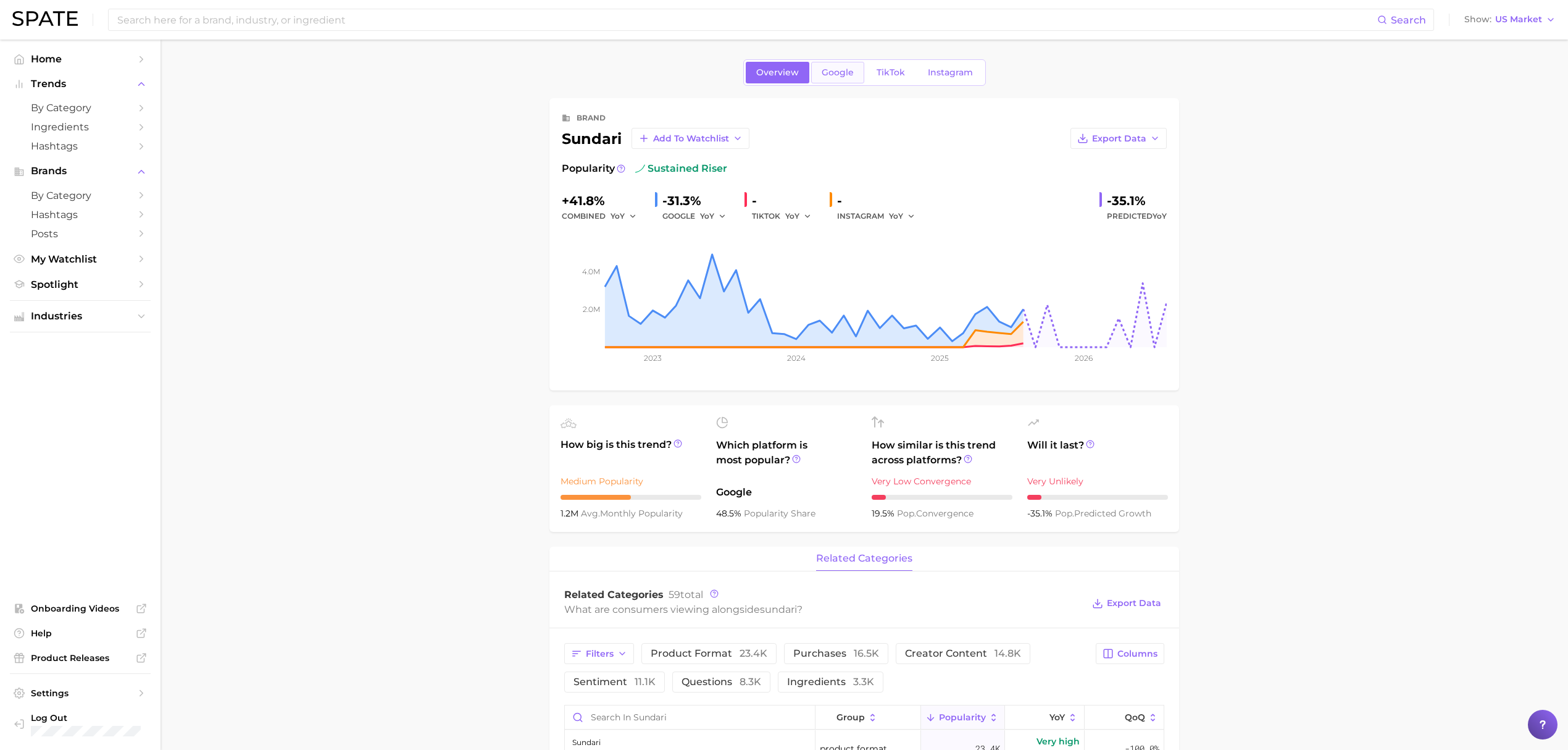
click at [832, 72] on span "Google" at bounding box center [838, 72] width 32 height 11
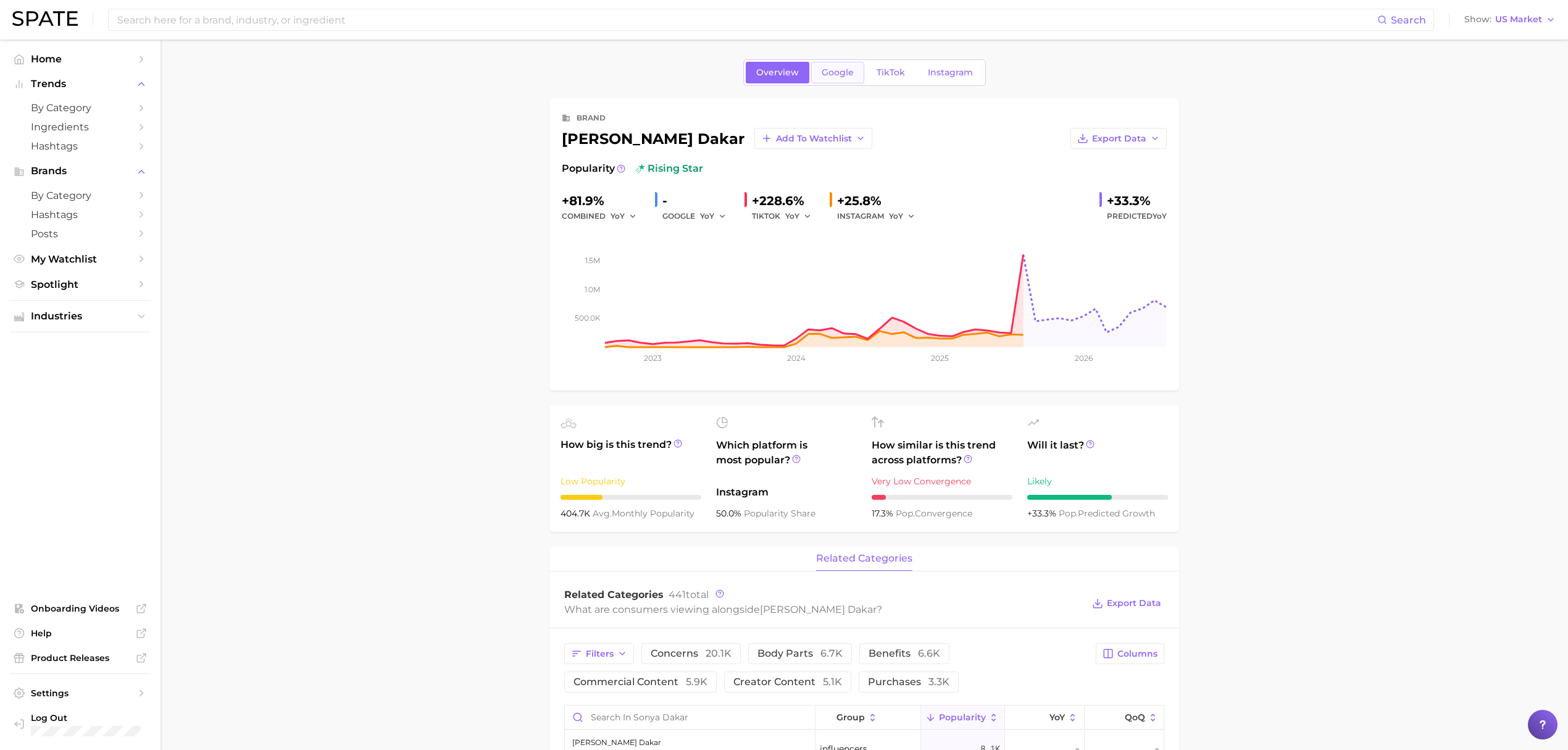
click at [848, 69] on span "Google" at bounding box center [838, 72] width 32 height 11
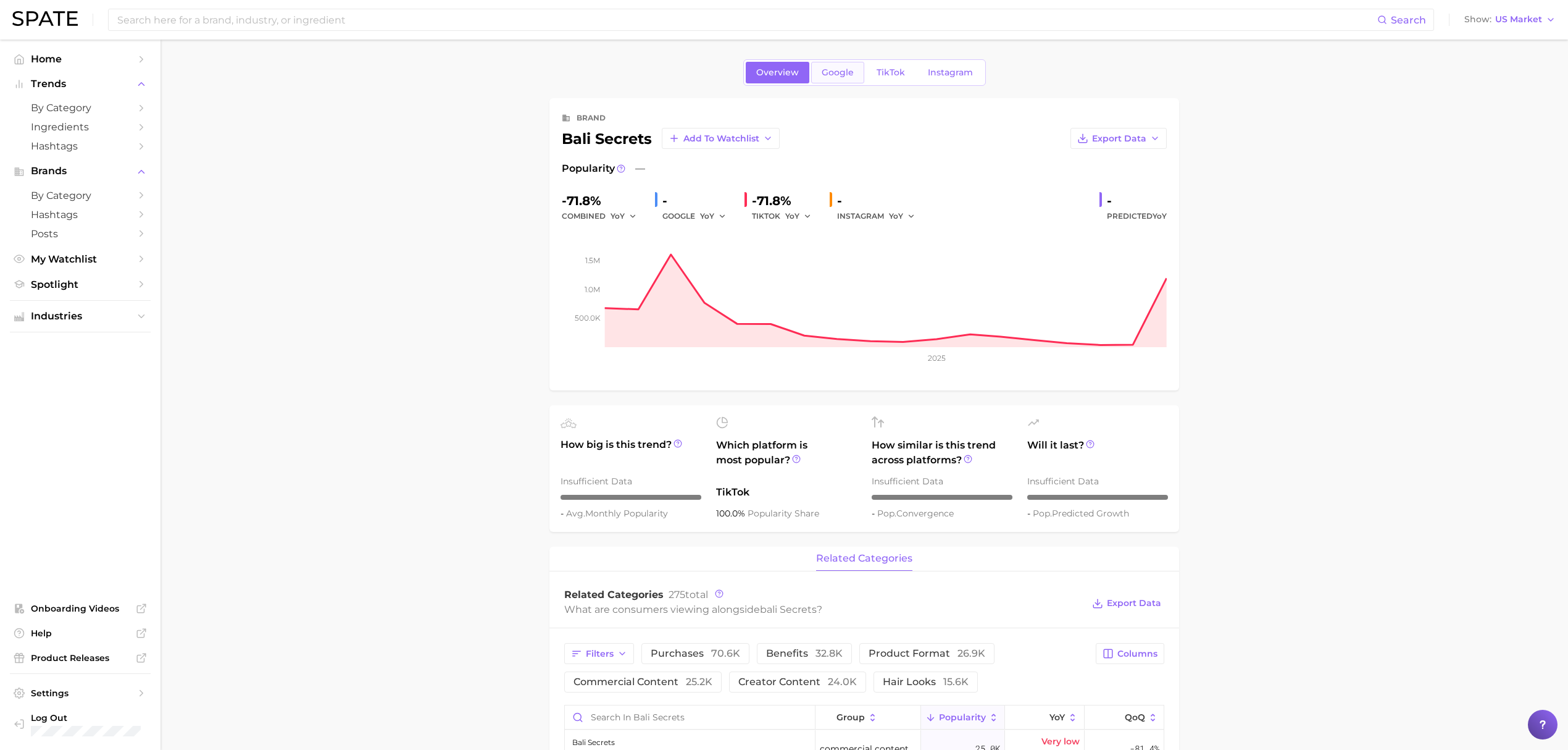
click at [841, 75] on span "Google" at bounding box center [838, 72] width 32 height 11
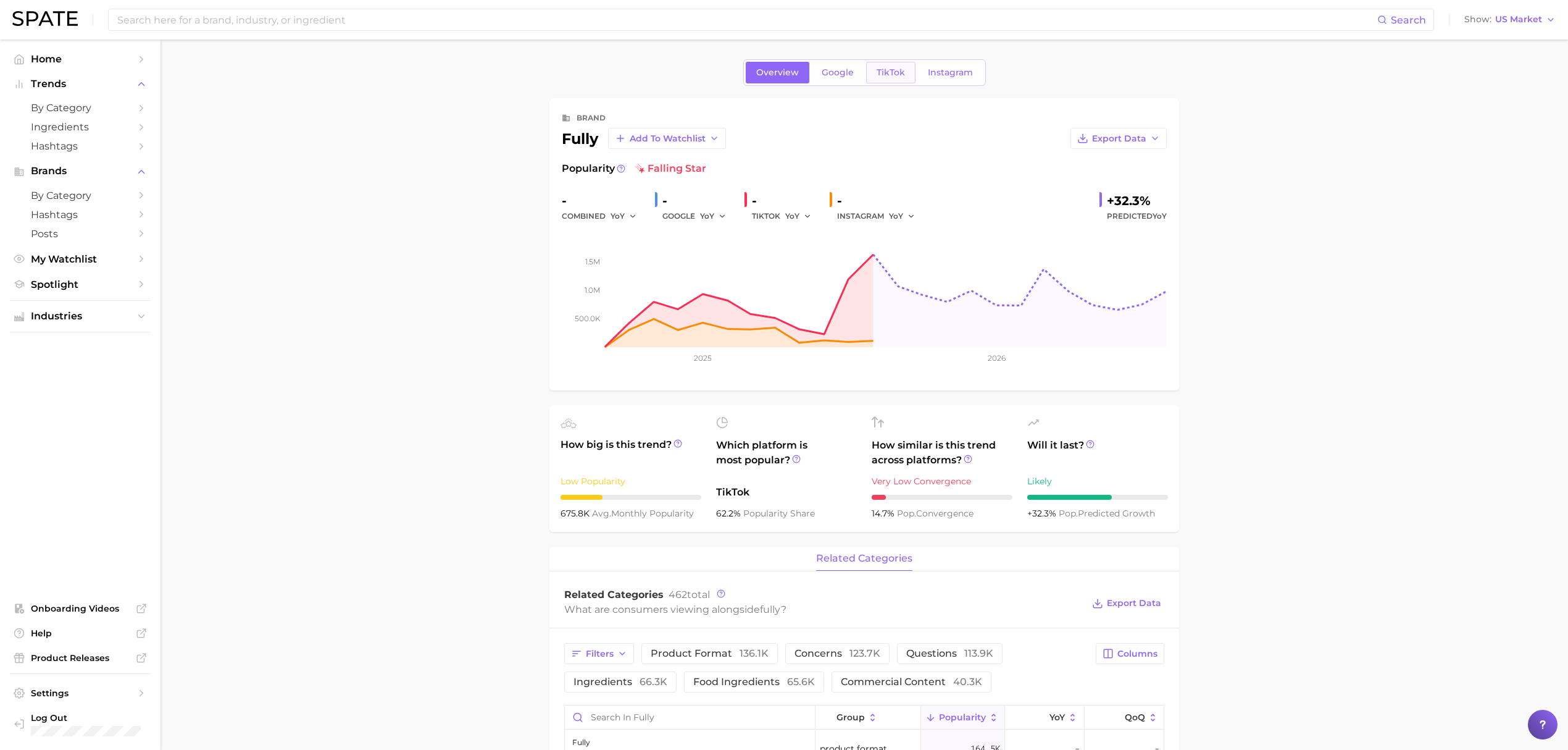
click at [877, 64] on link "TikTok" at bounding box center [891, 72] width 49 height 22
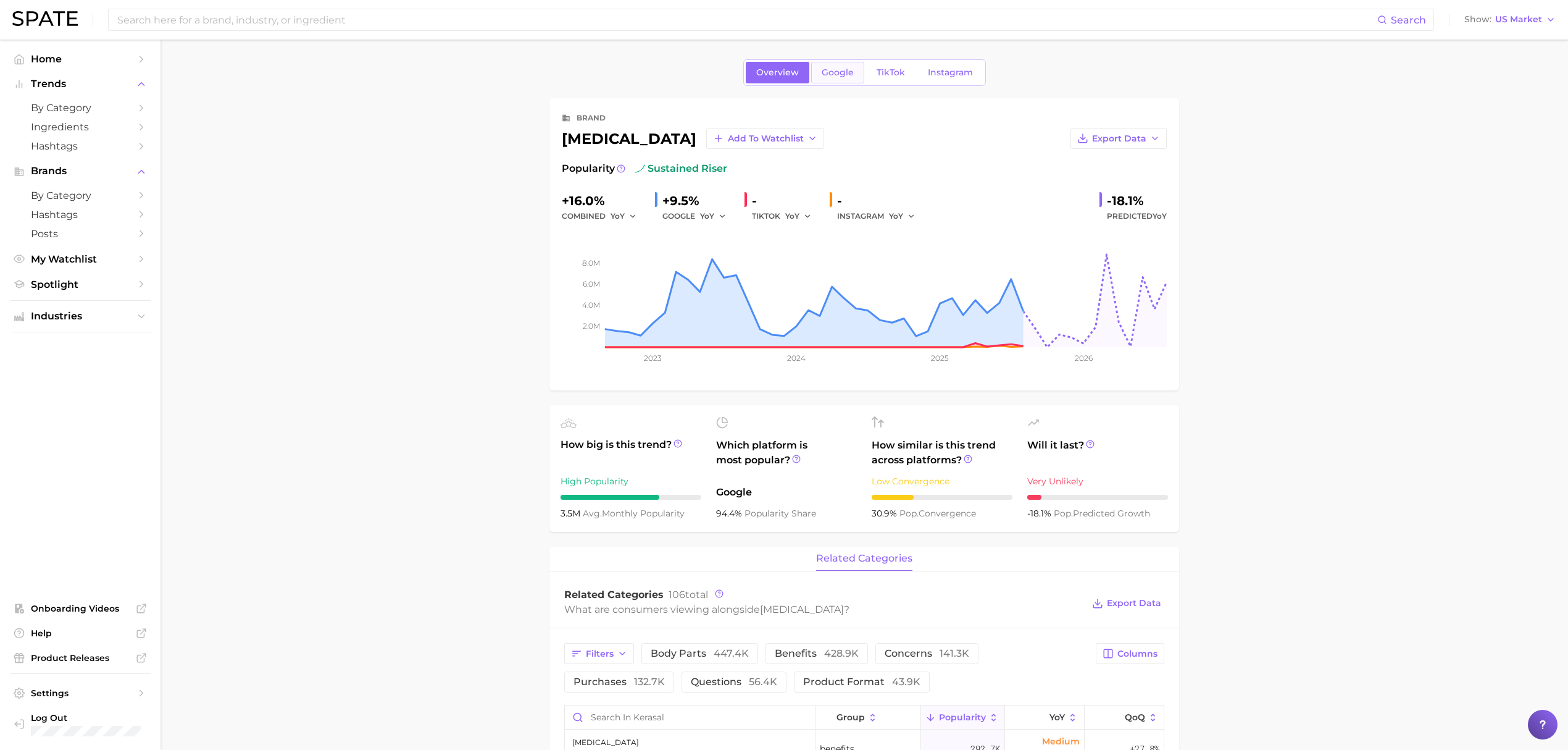
click at [822, 70] on span "Google" at bounding box center [838, 72] width 32 height 11
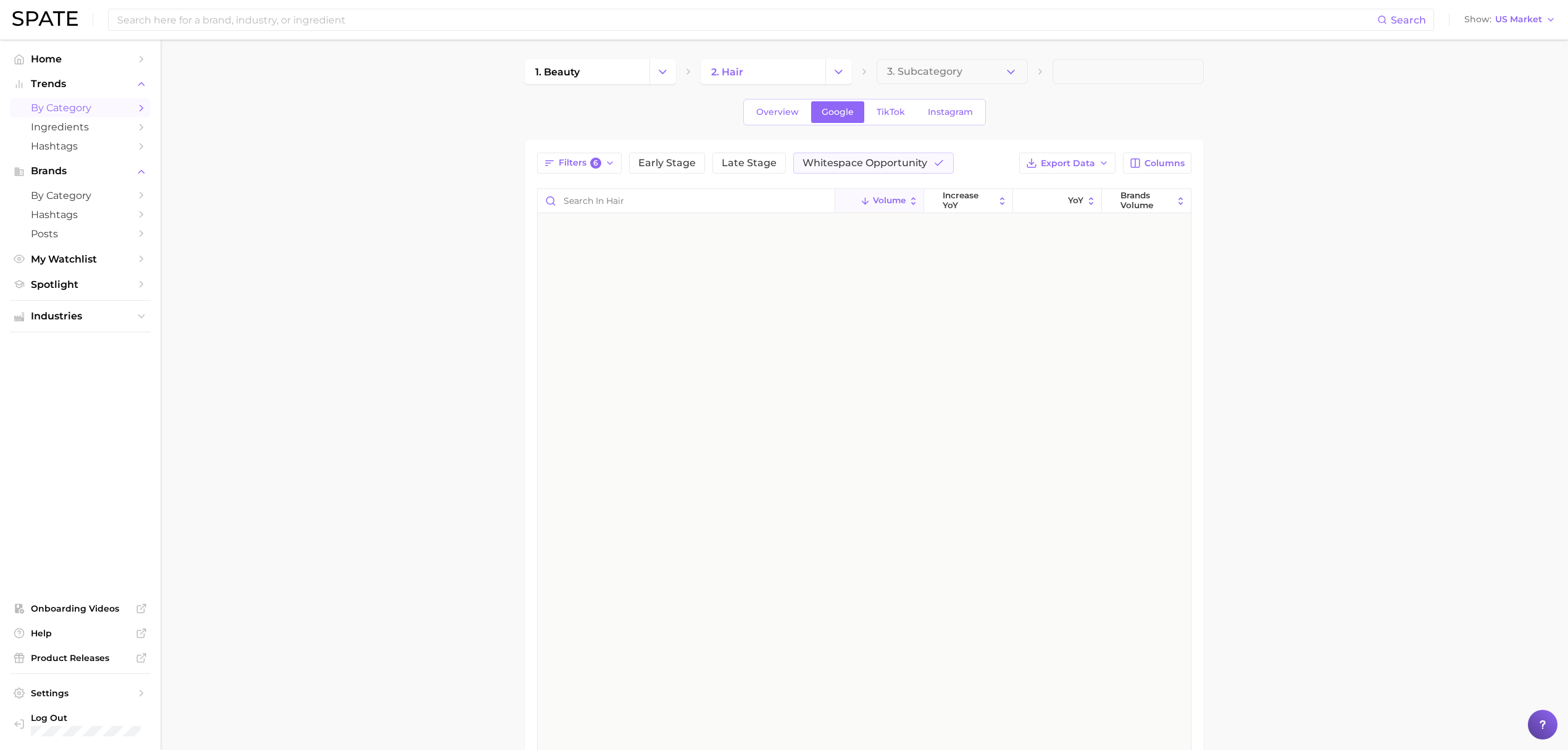
click at [840, 75] on icon "Change Category" at bounding box center [838, 71] width 13 height 13
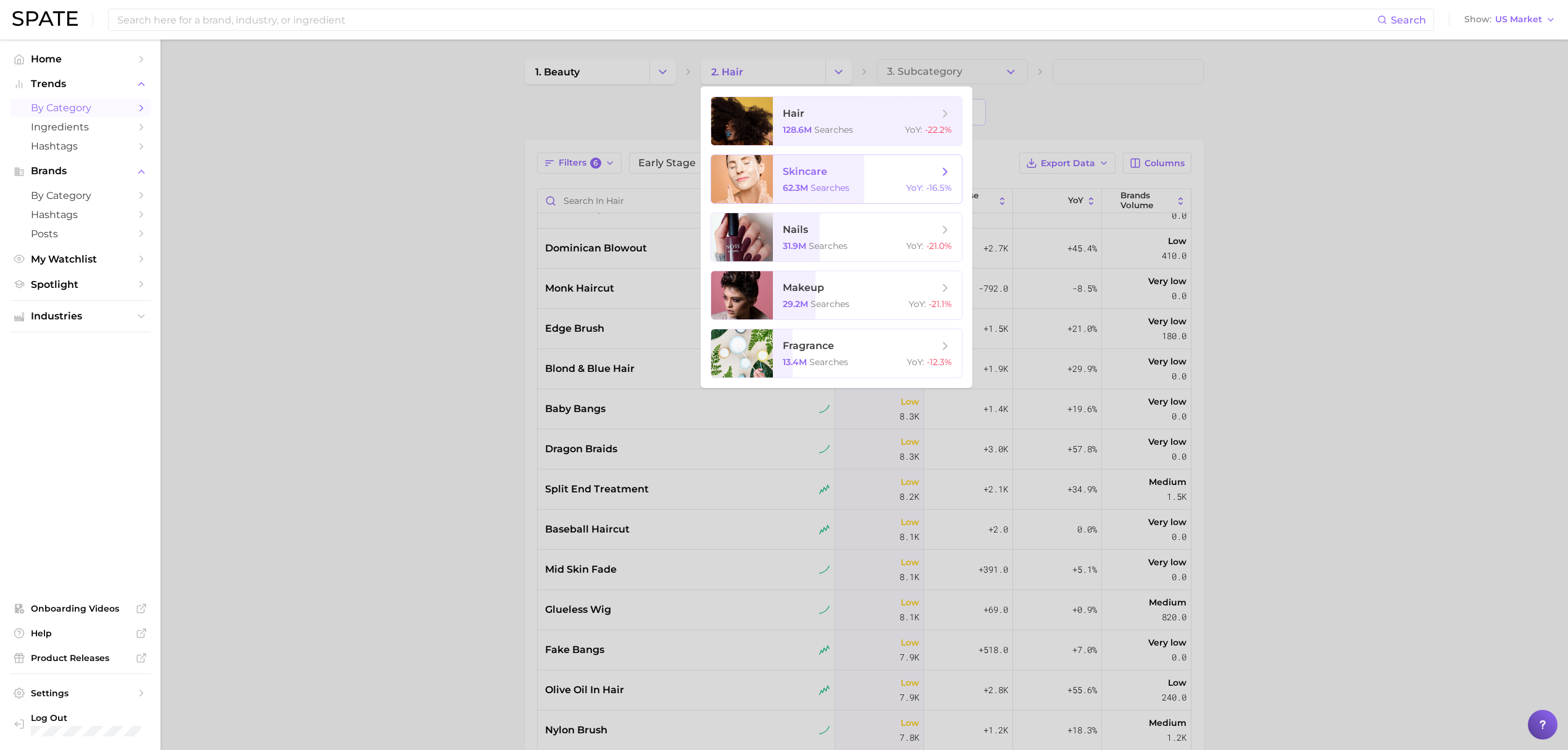
click at [830, 163] on span "skincare 62.3m searches YoY : -16.5%" at bounding box center [867, 179] width 189 height 48
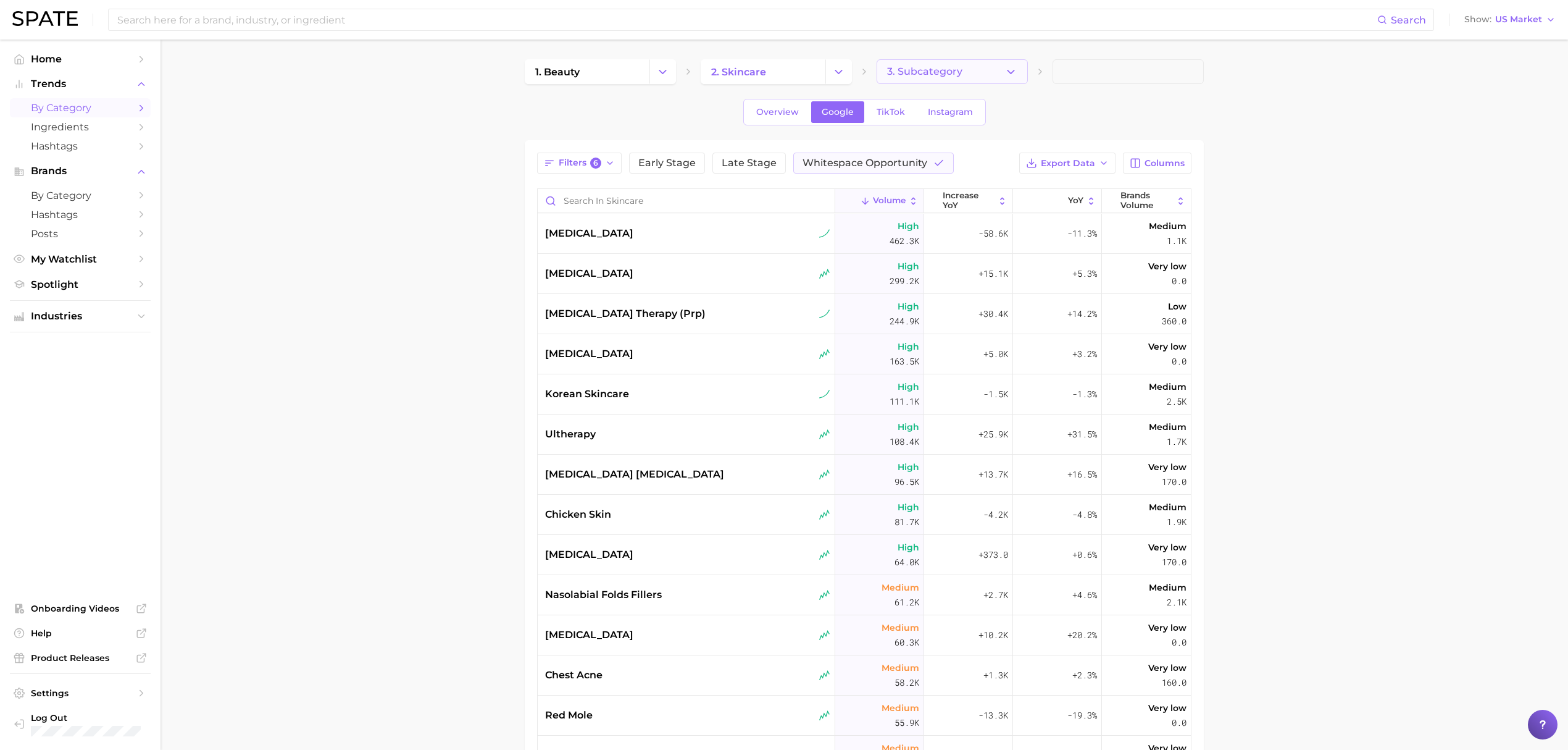
click at [937, 83] on button "3. Subcategory" at bounding box center [952, 71] width 151 height 25
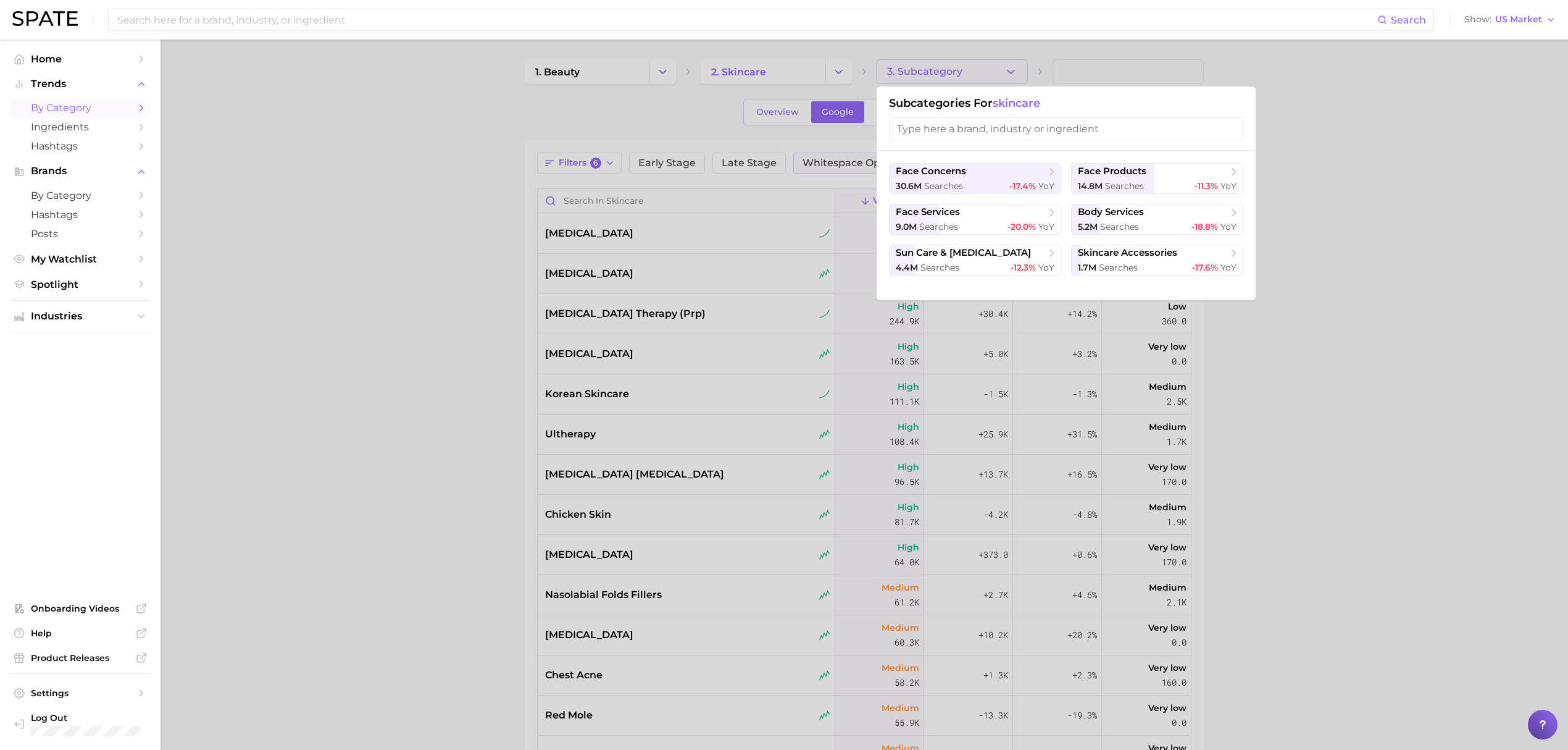
click at [456, 218] on div at bounding box center [784, 375] width 1568 height 750
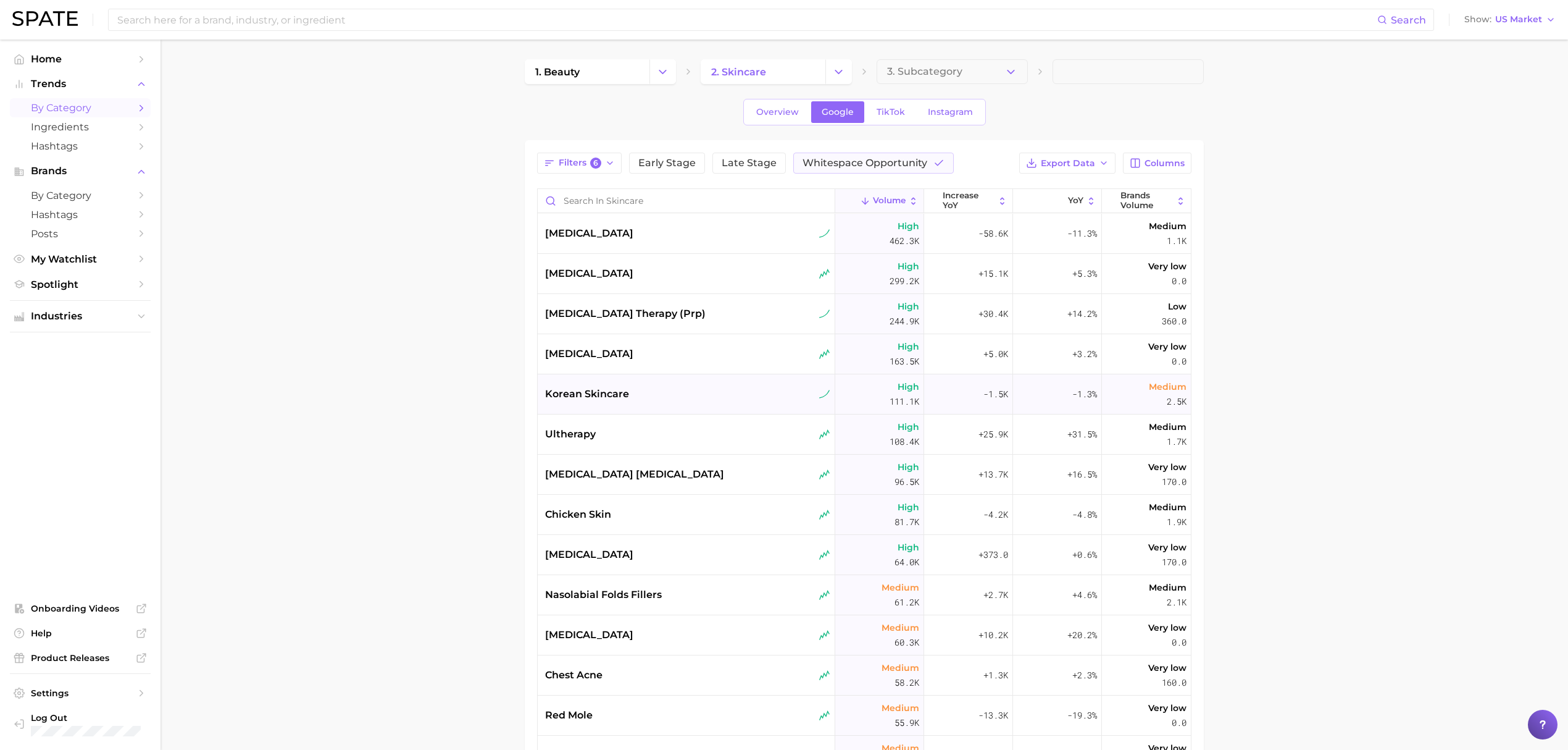
scroll to position [82, 0]
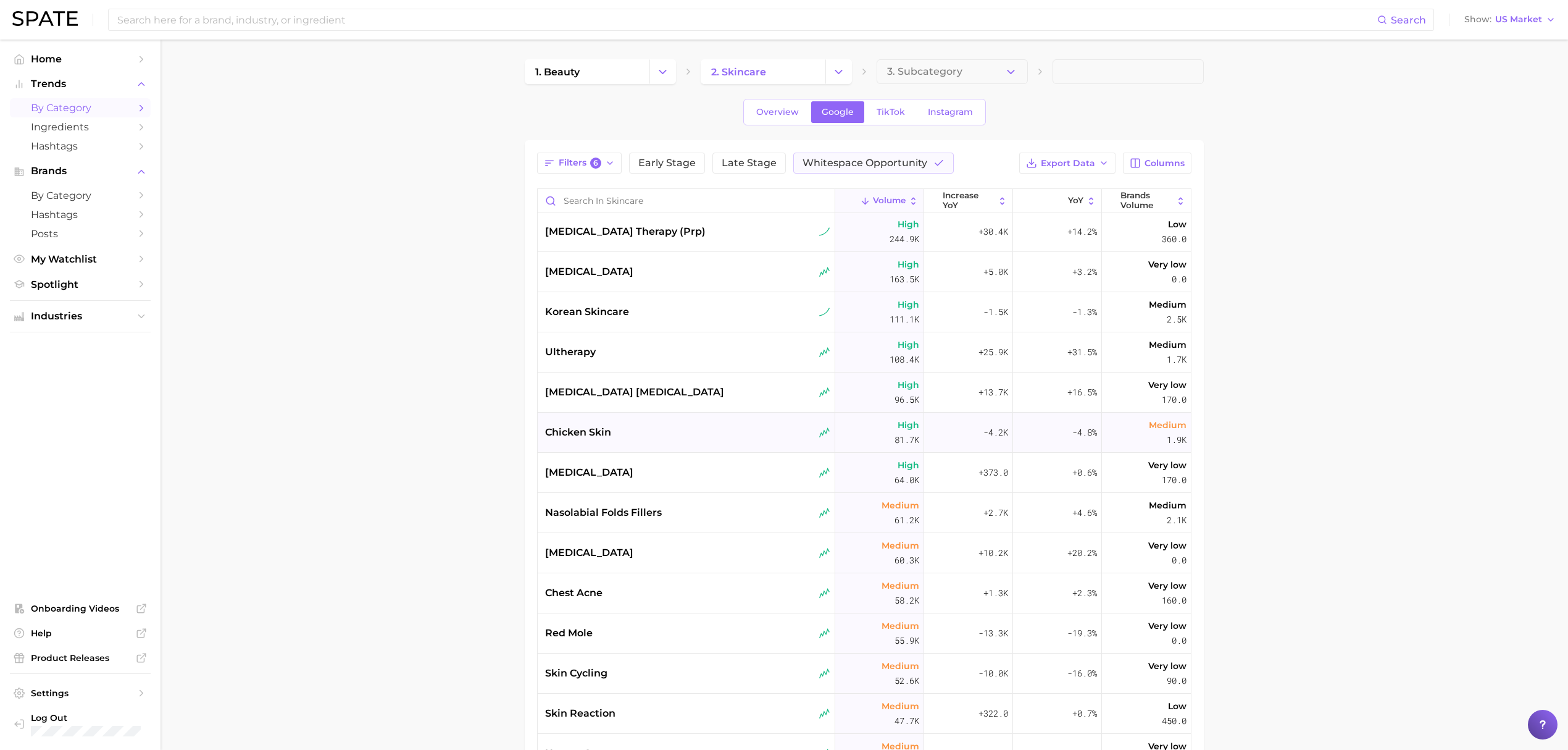
click at [694, 418] on div "chicken skin" at bounding box center [687, 432] width 298 height 41
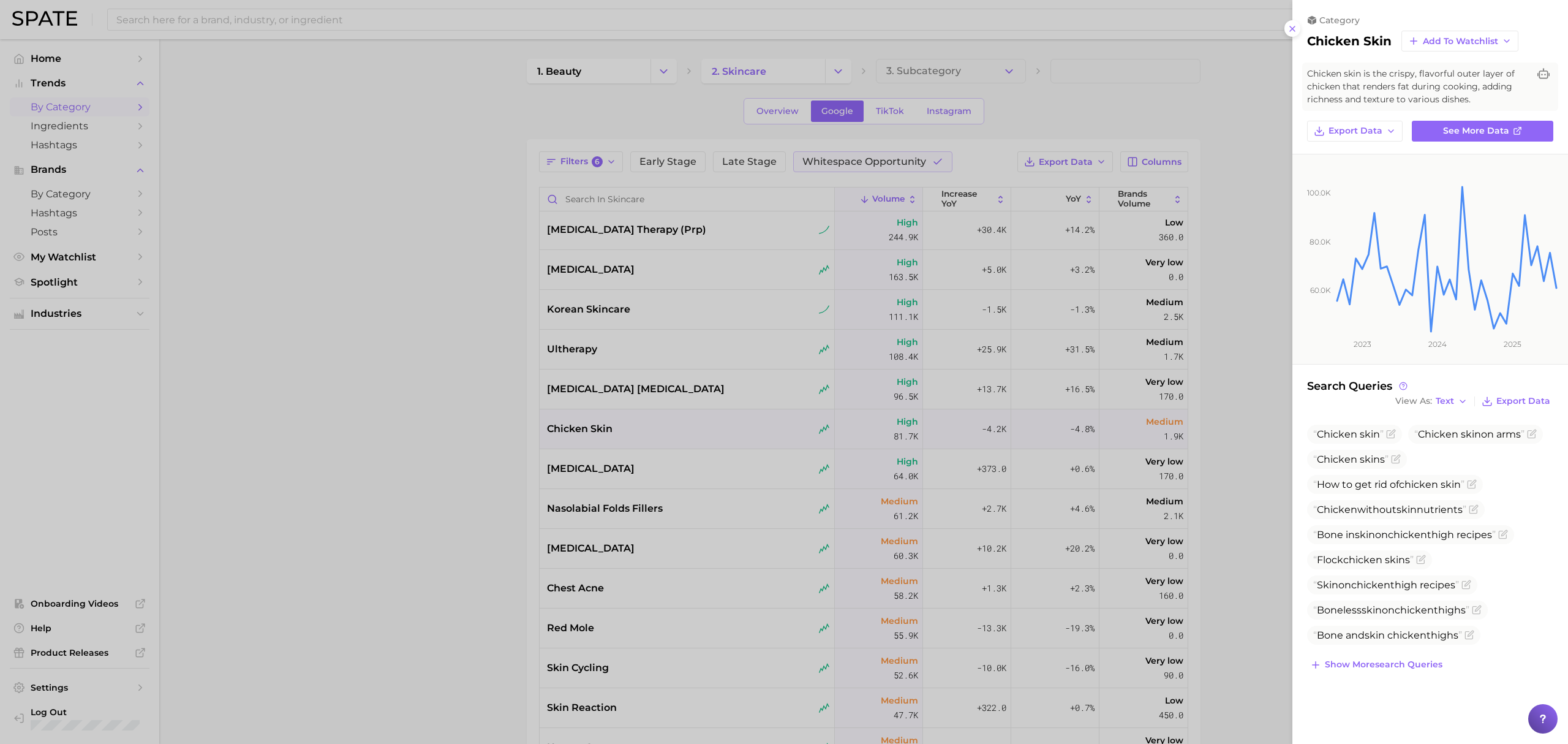
click at [479, 430] on div at bounding box center [784, 372] width 1568 height 744
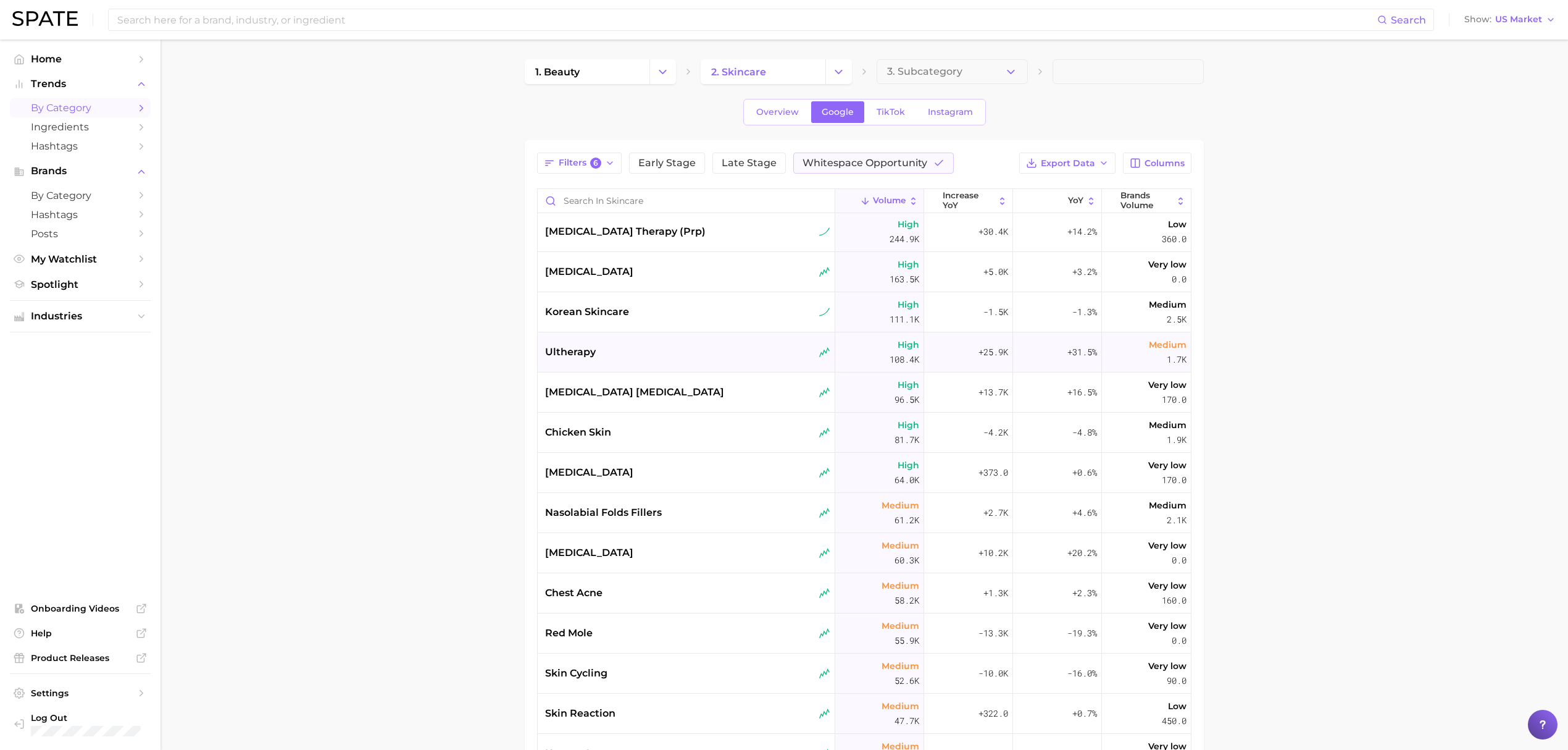
click at [692, 367] on div "ultherapy" at bounding box center [687, 352] width 298 height 41
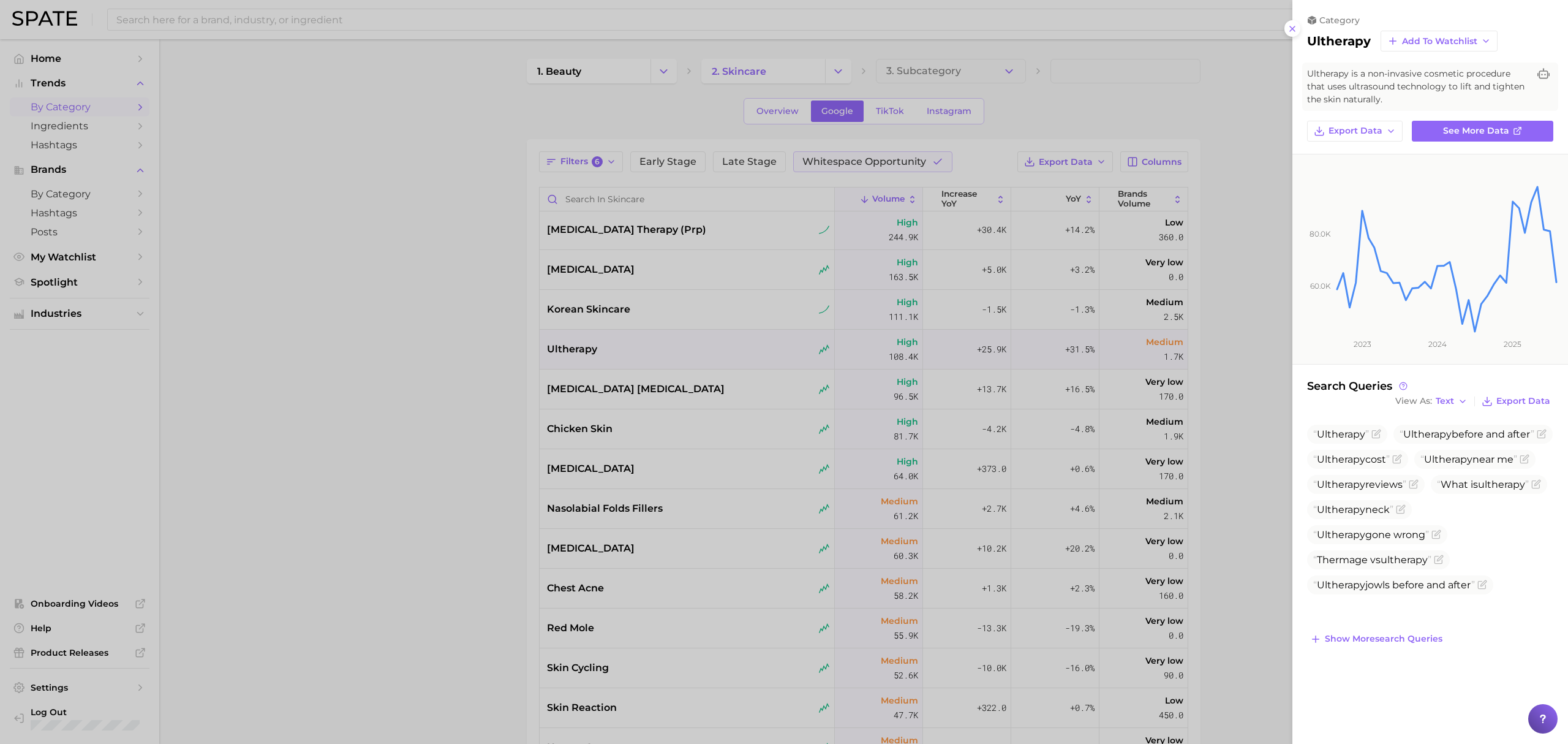
click at [444, 388] on div at bounding box center [784, 372] width 1568 height 744
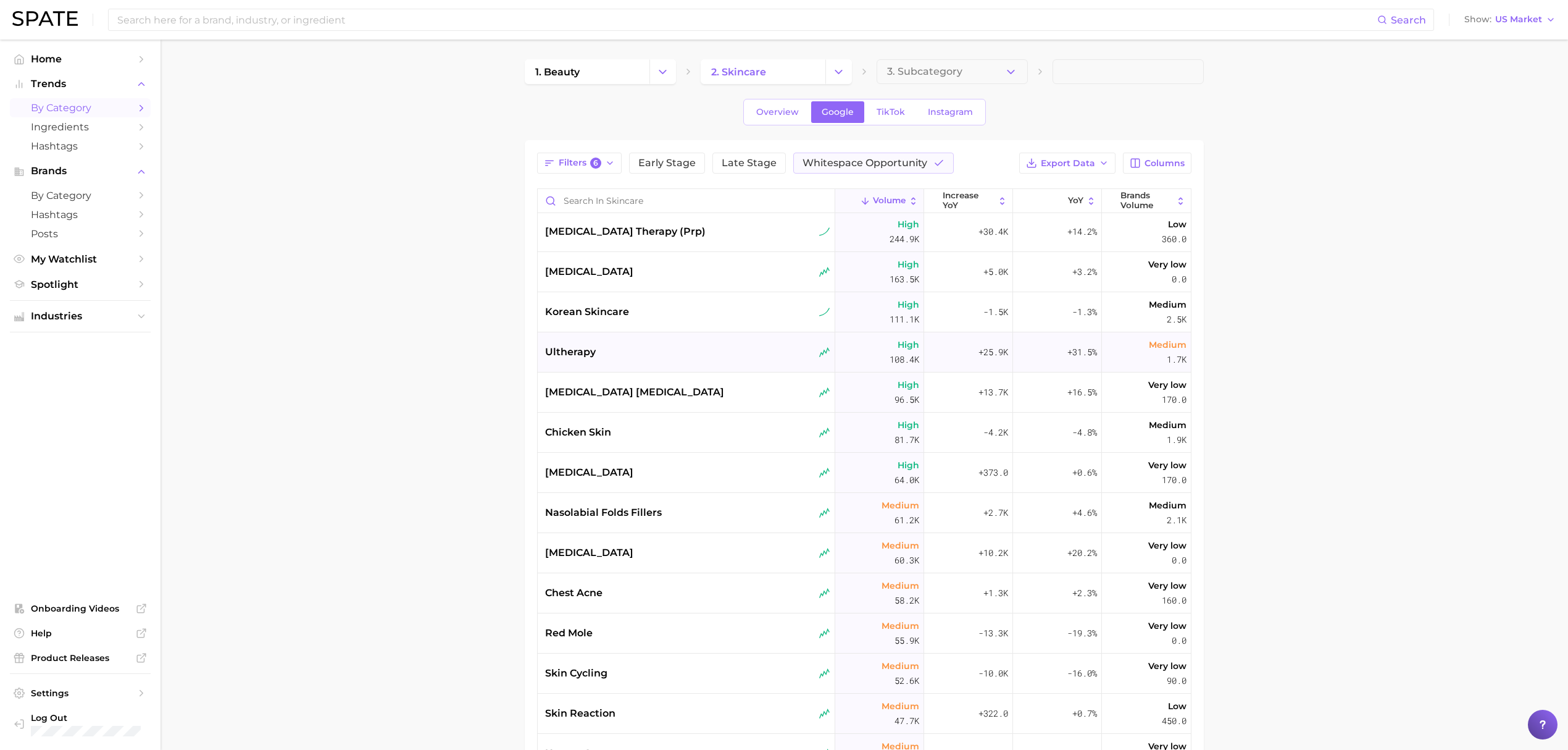
click at [658, 351] on div "ultherapy" at bounding box center [688, 351] width 285 height 15
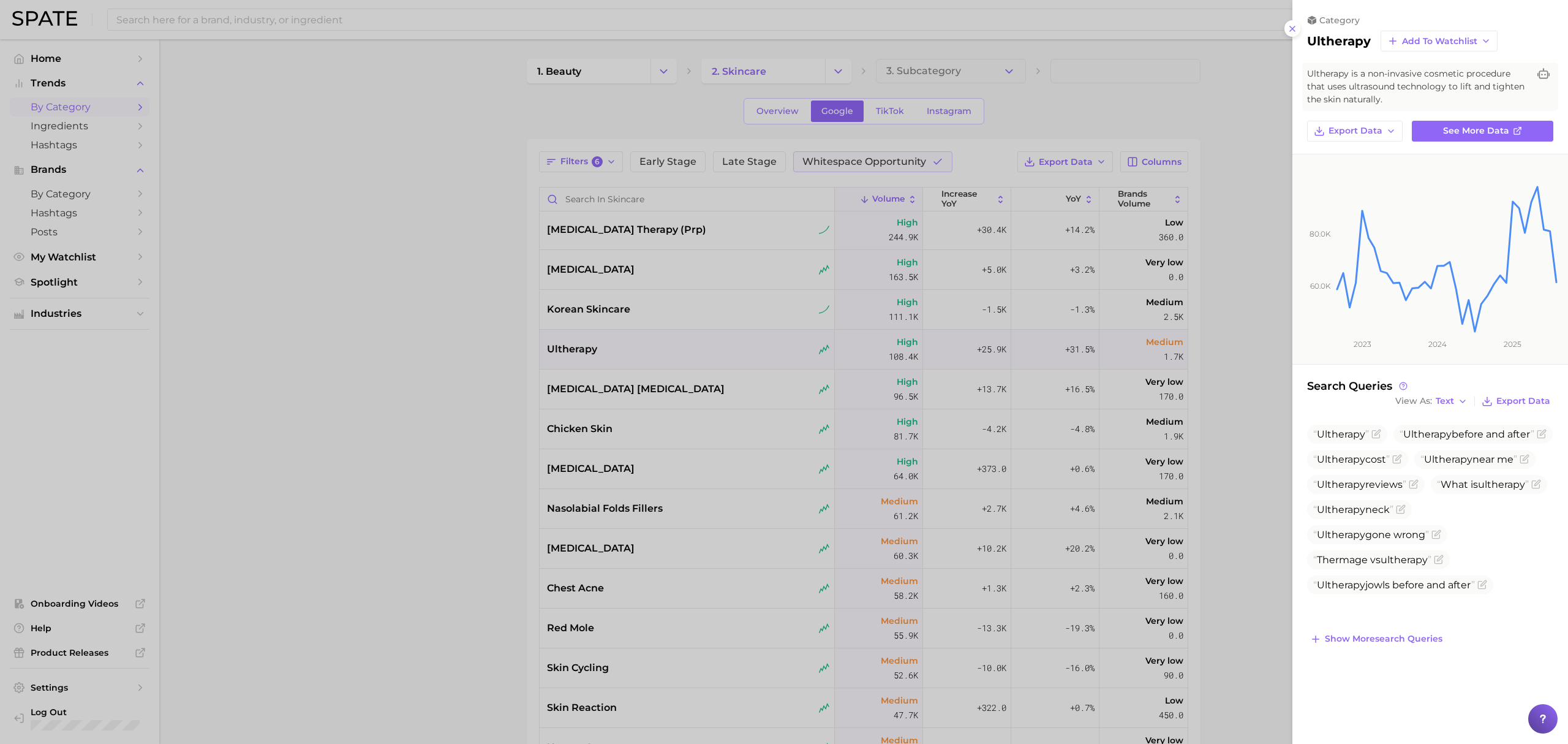
click at [485, 398] on div at bounding box center [784, 372] width 1568 height 744
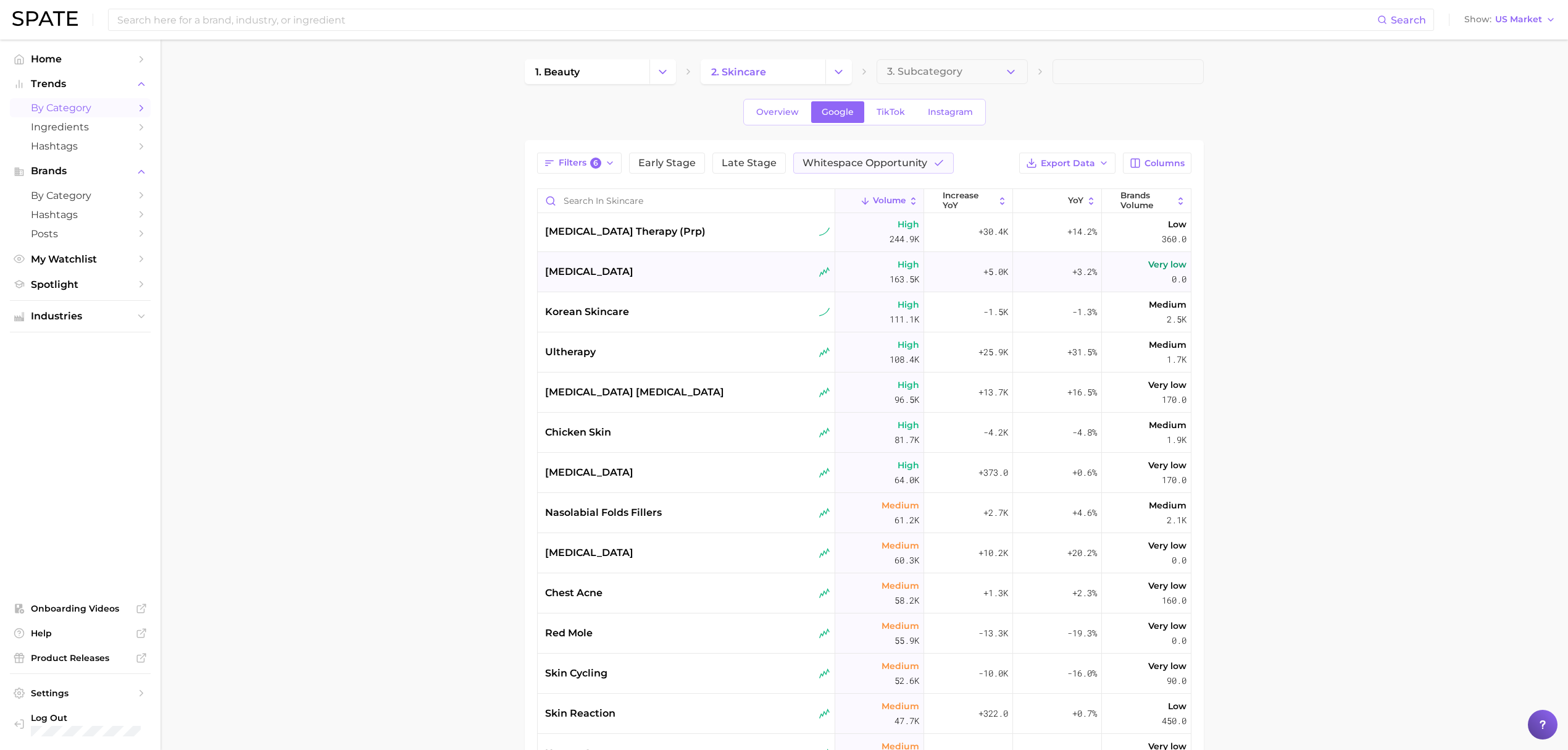
click at [663, 278] on div "[MEDICAL_DATA]" at bounding box center [688, 271] width 285 height 15
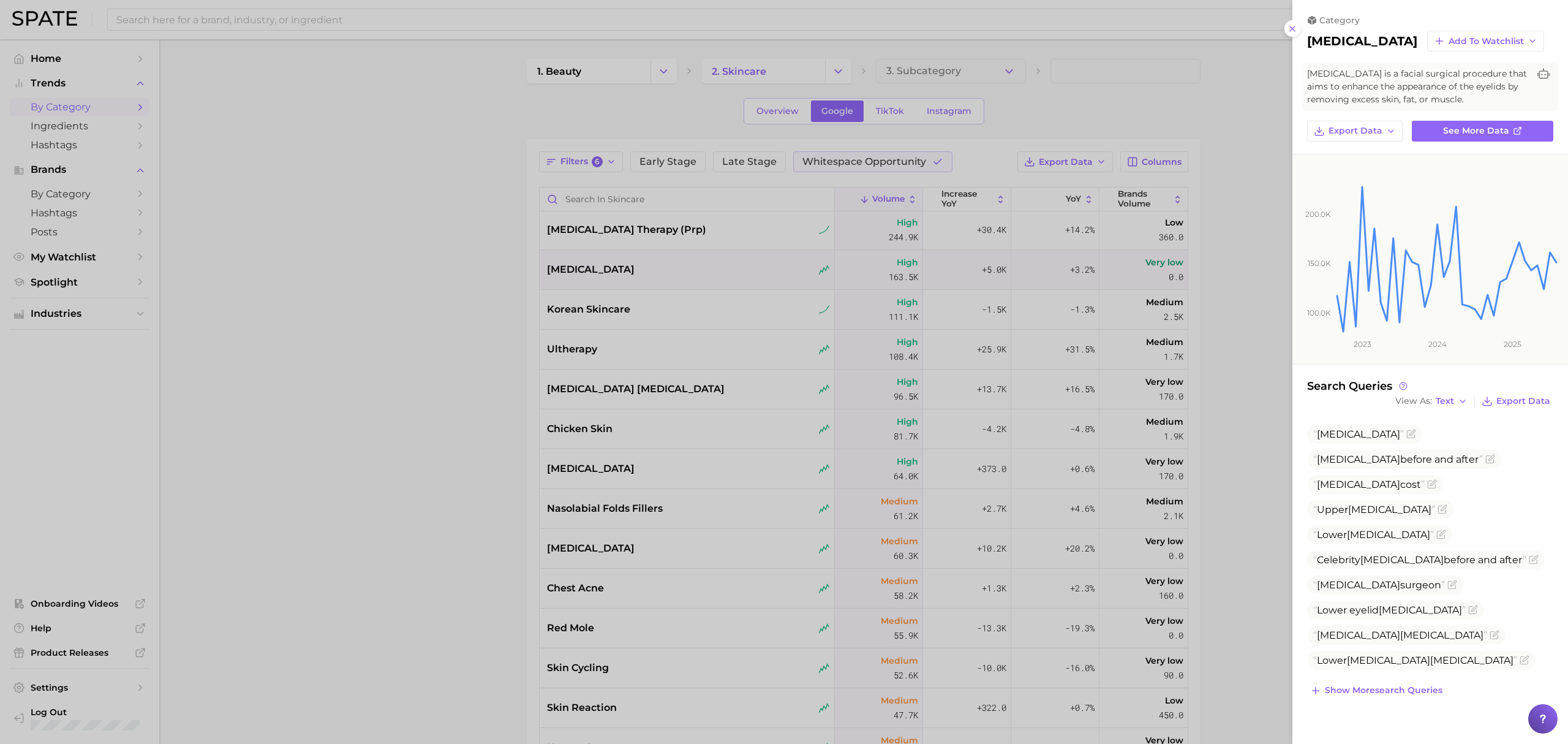
click at [484, 340] on div at bounding box center [784, 372] width 1568 height 744
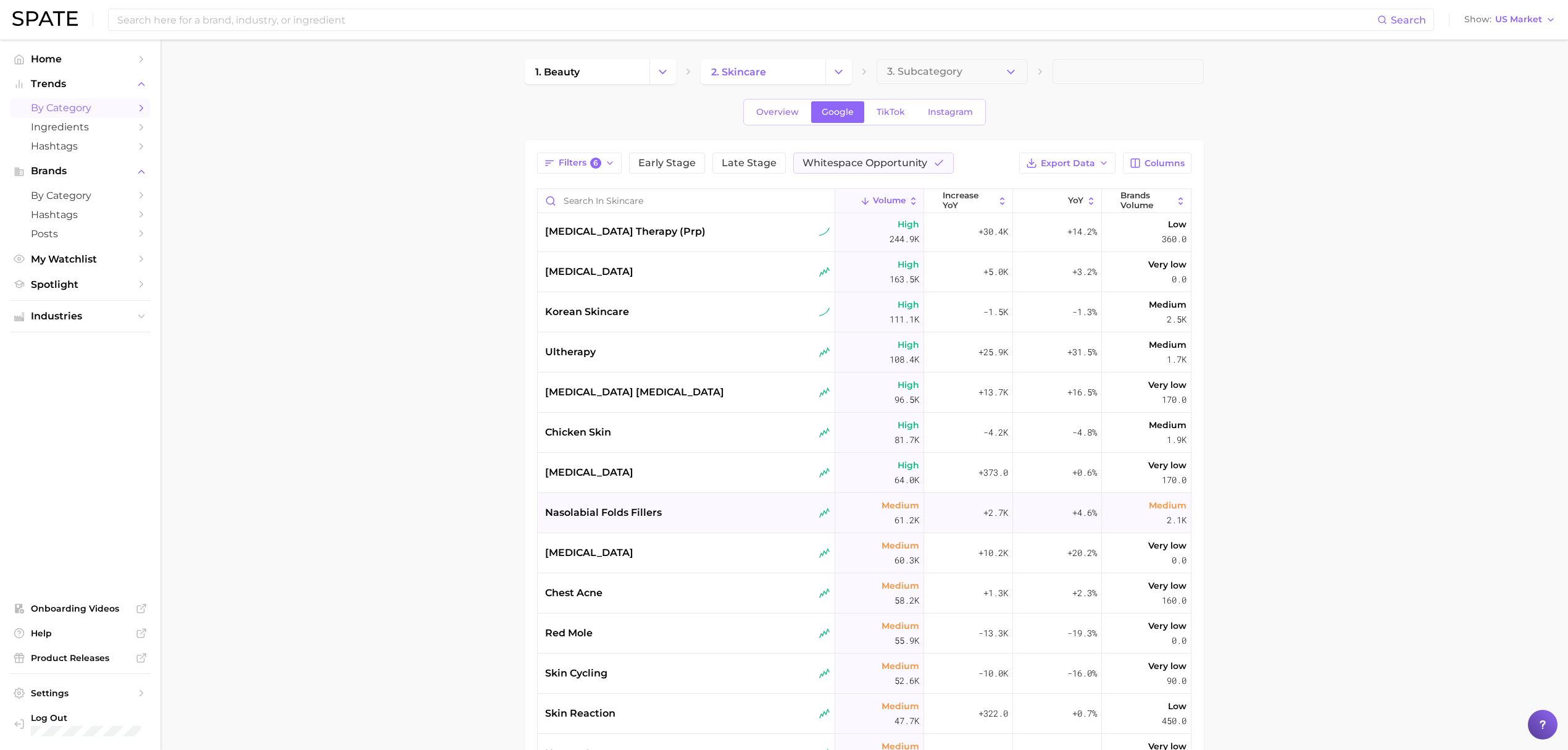
click at [674, 497] on div "nasolabial folds fillers" at bounding box center [687, 513] width 298 height 41
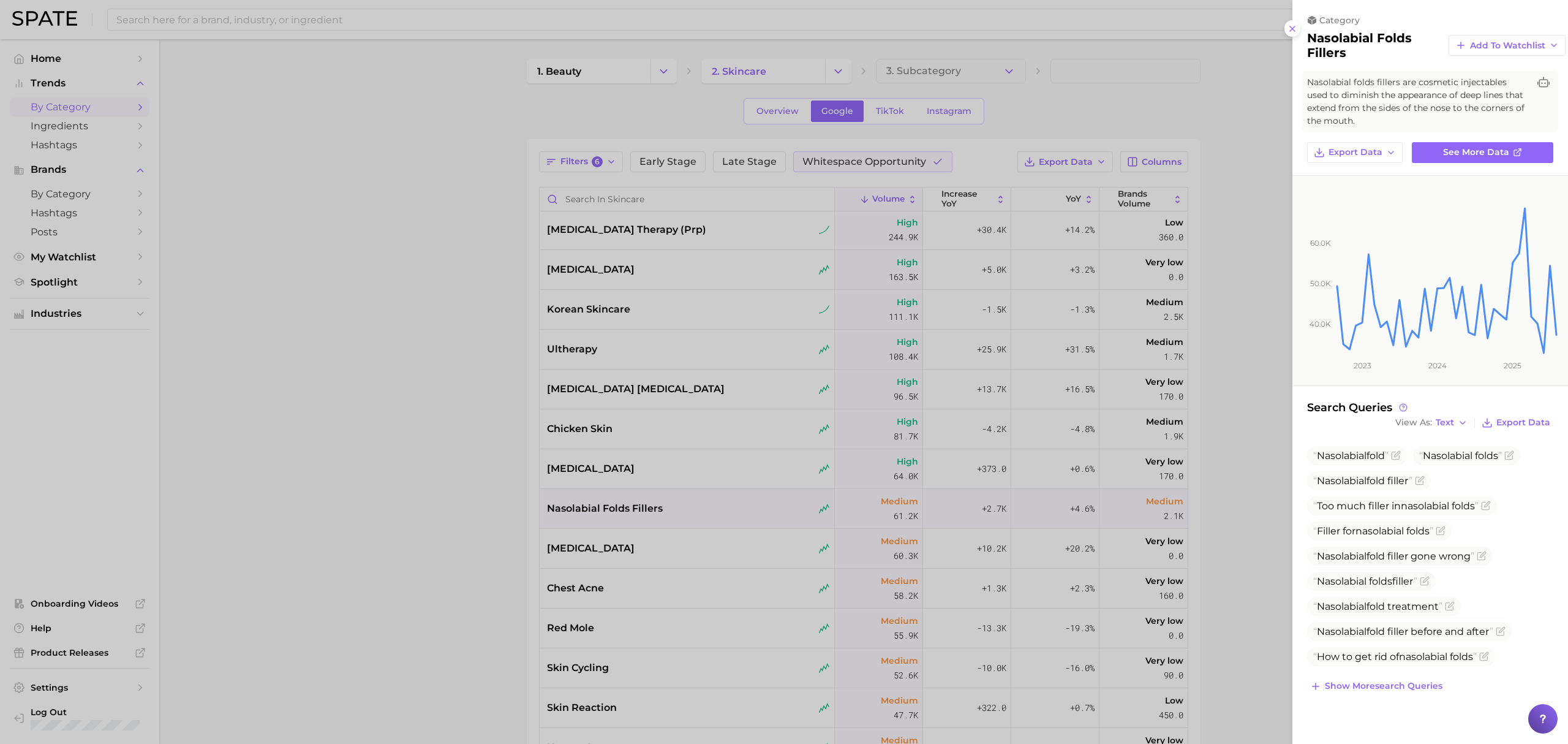
click at [483, 465] on div at bounding box center [784, 372] width 1568 height 744
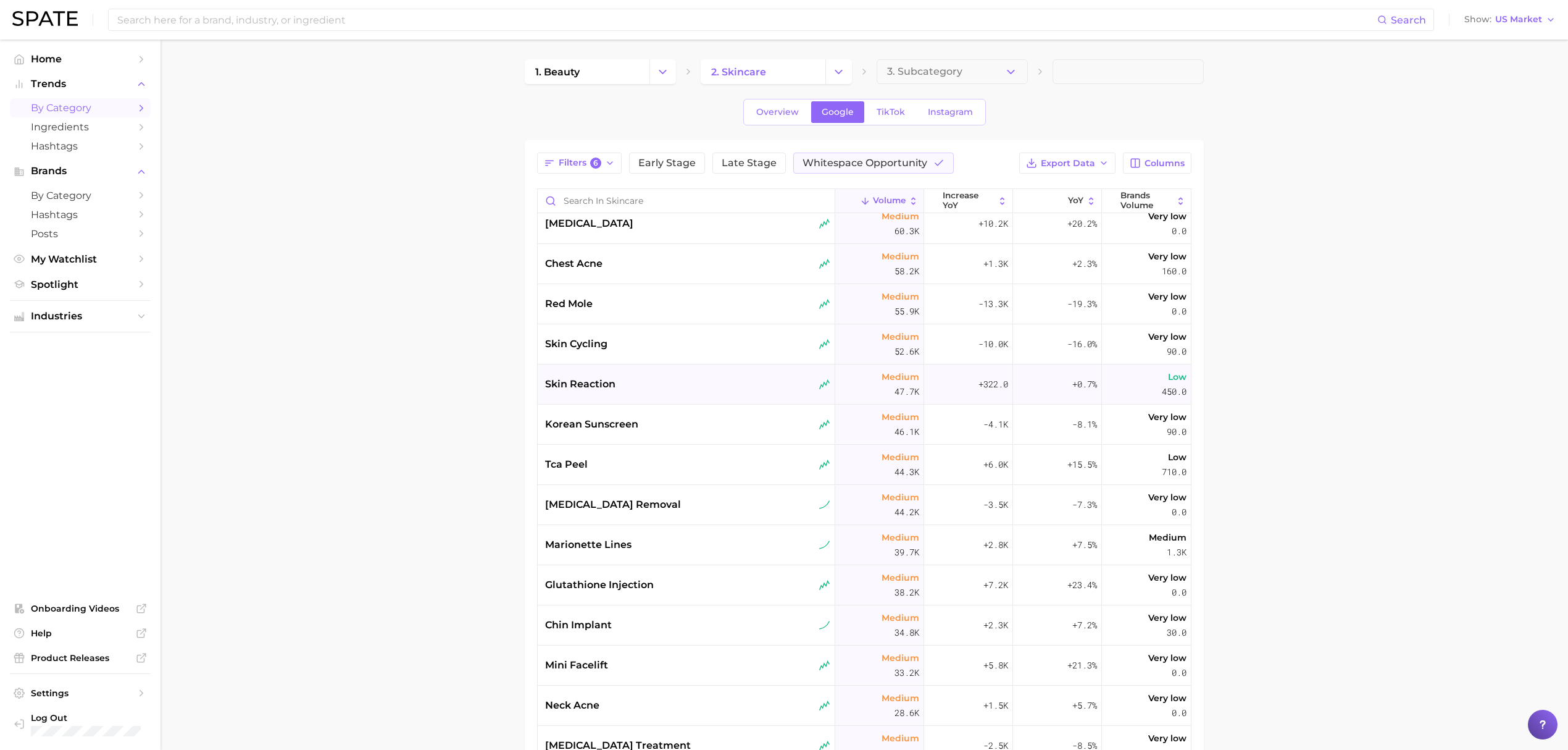
scroll to position [494, 0]
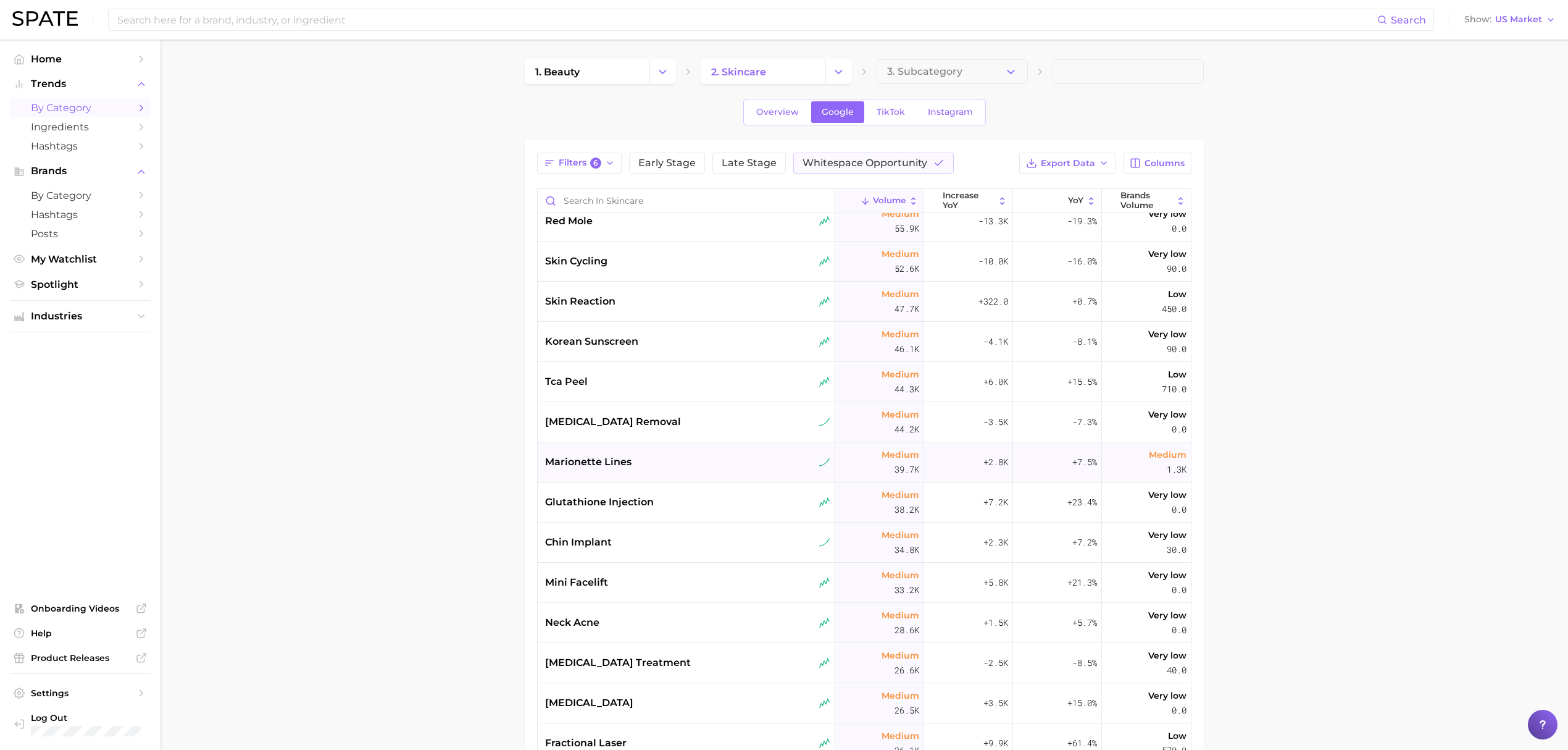
click at [680, 472] on div "marionette lines" at bounding box center [687, 462] width 298 height 41
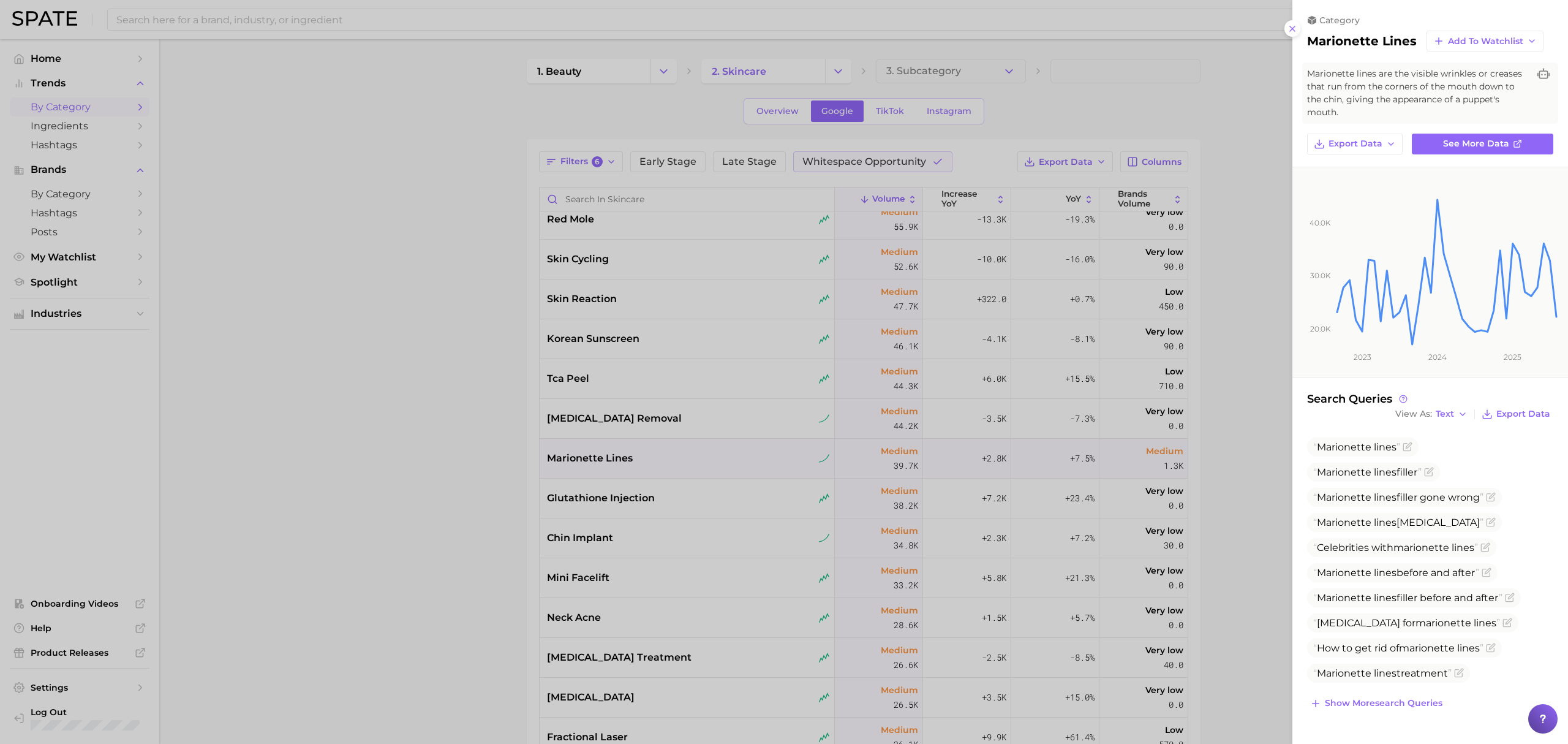
click at [483, 445] on div at bounding box center [784, 372] width 1568 height 744
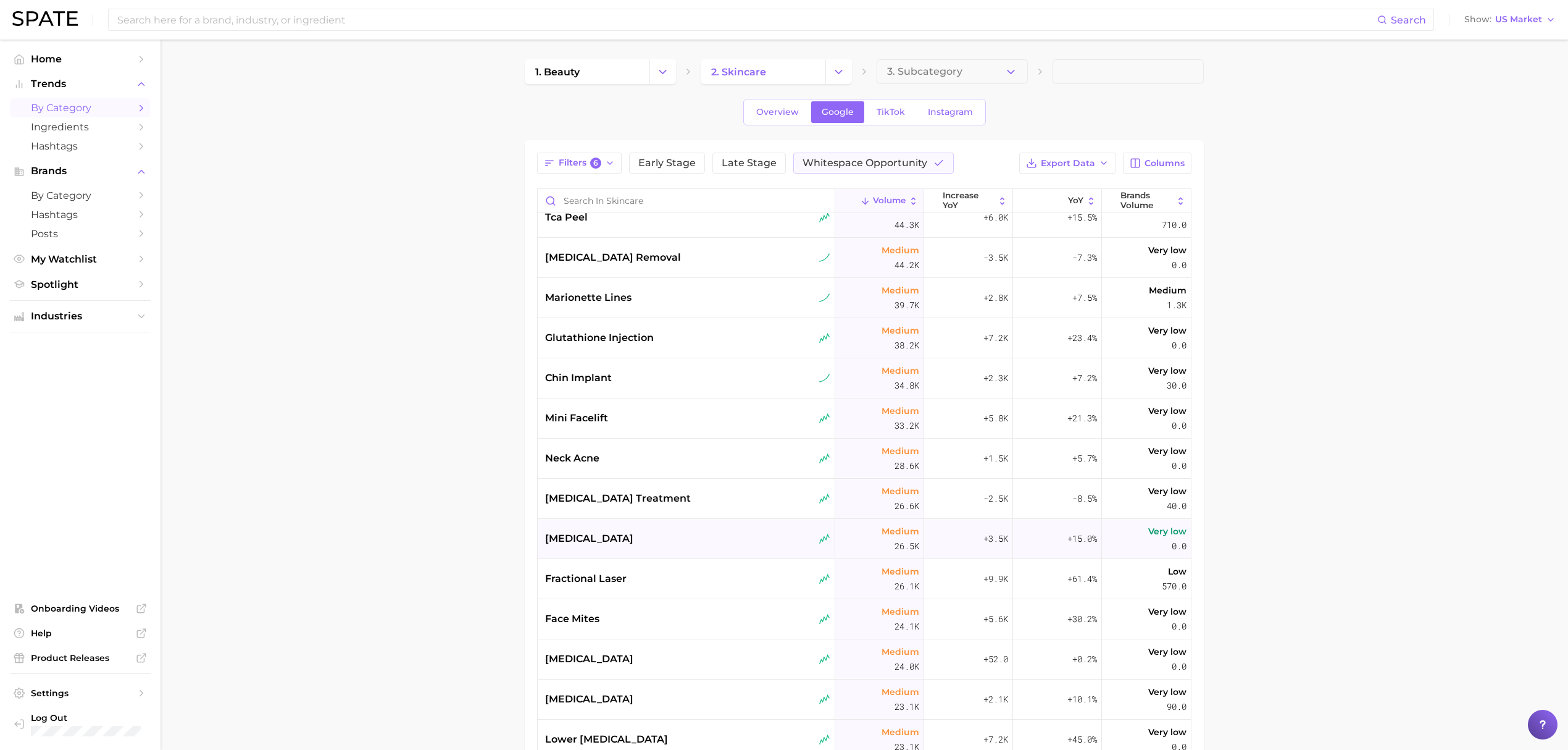
scroll to position [741, 0]
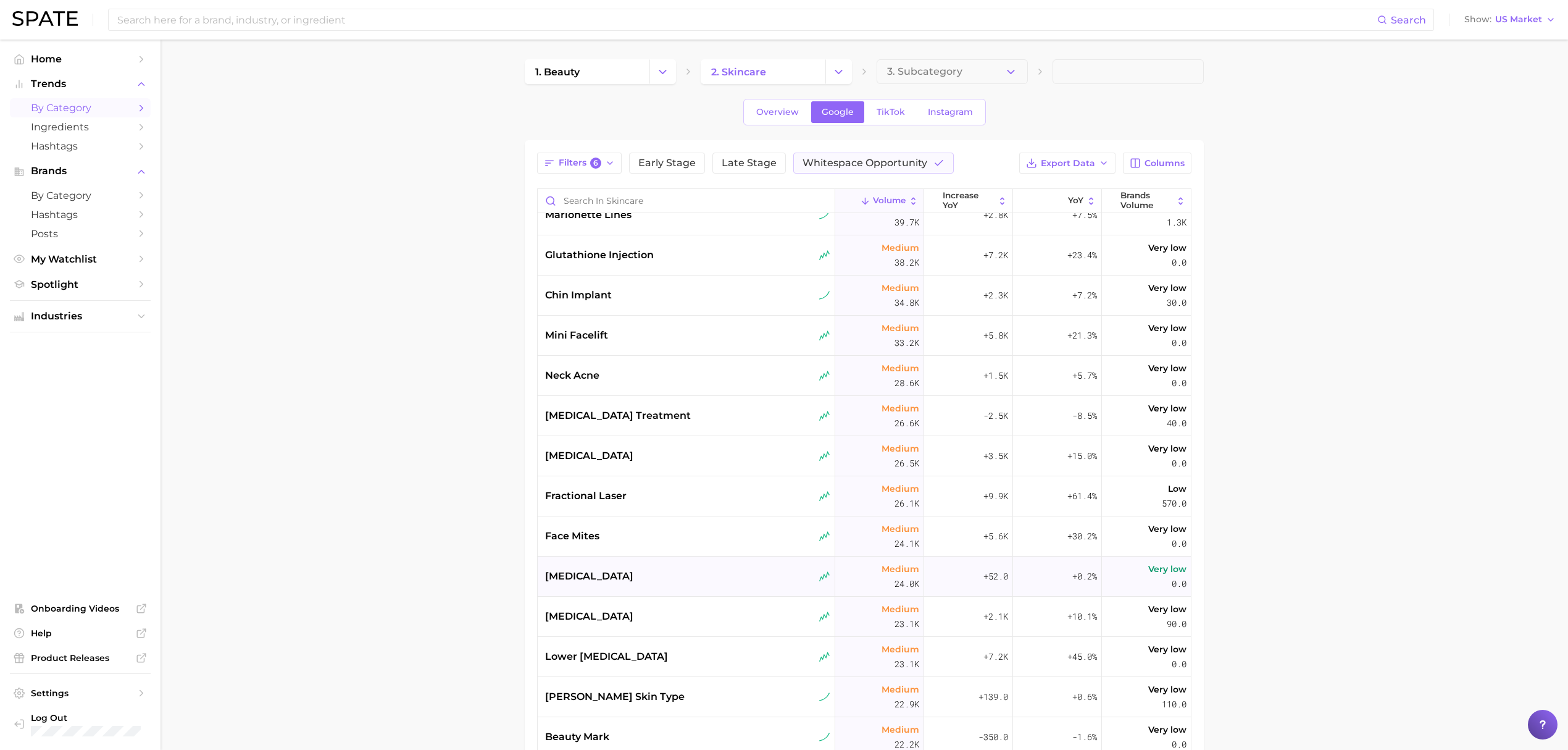
click at [704, 573] on div "[MEDICAL_DATA]" at bounding box center [688, 576] width 285 height 15
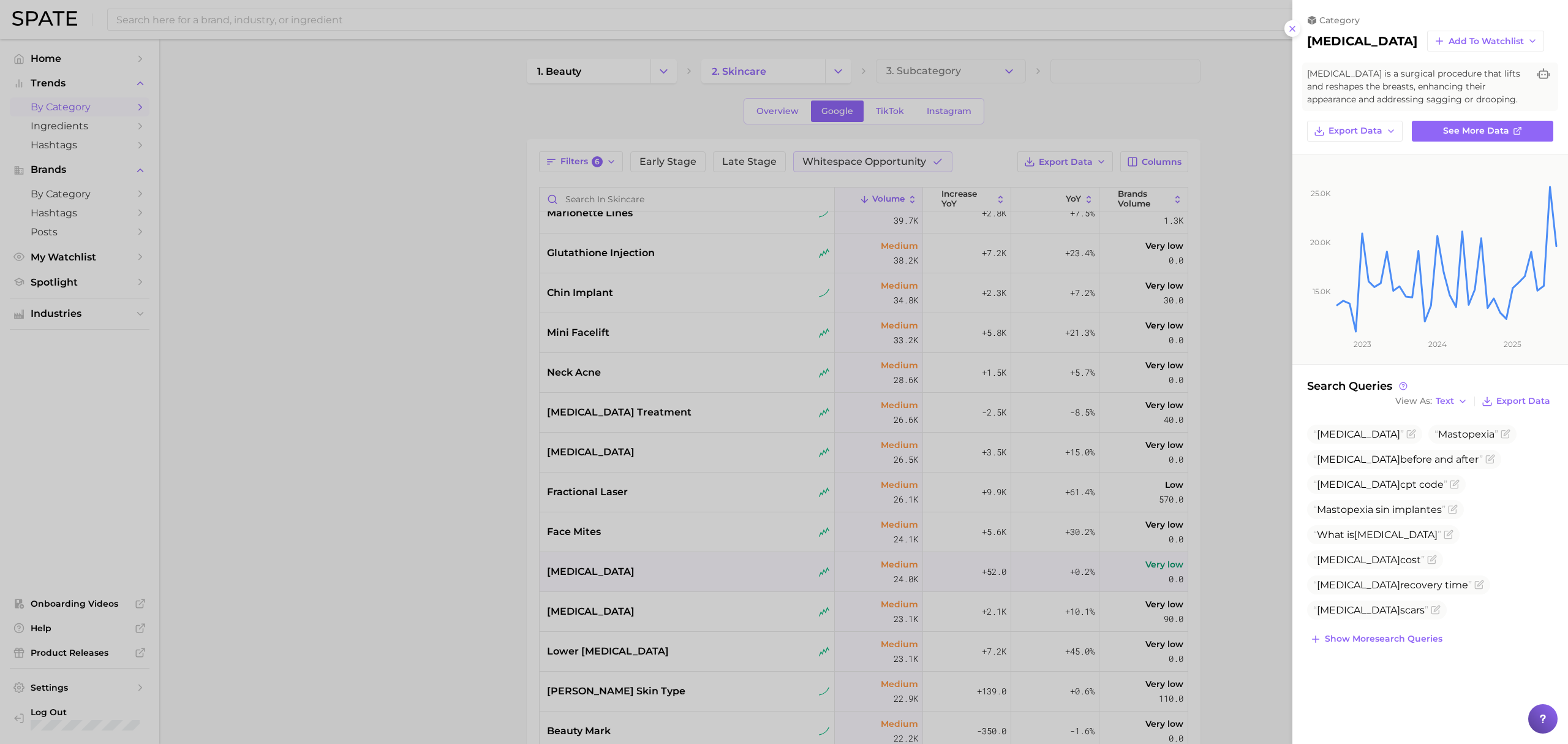
click at [480, 542] on div at bounding box center [784, 372] width 1568 height 744
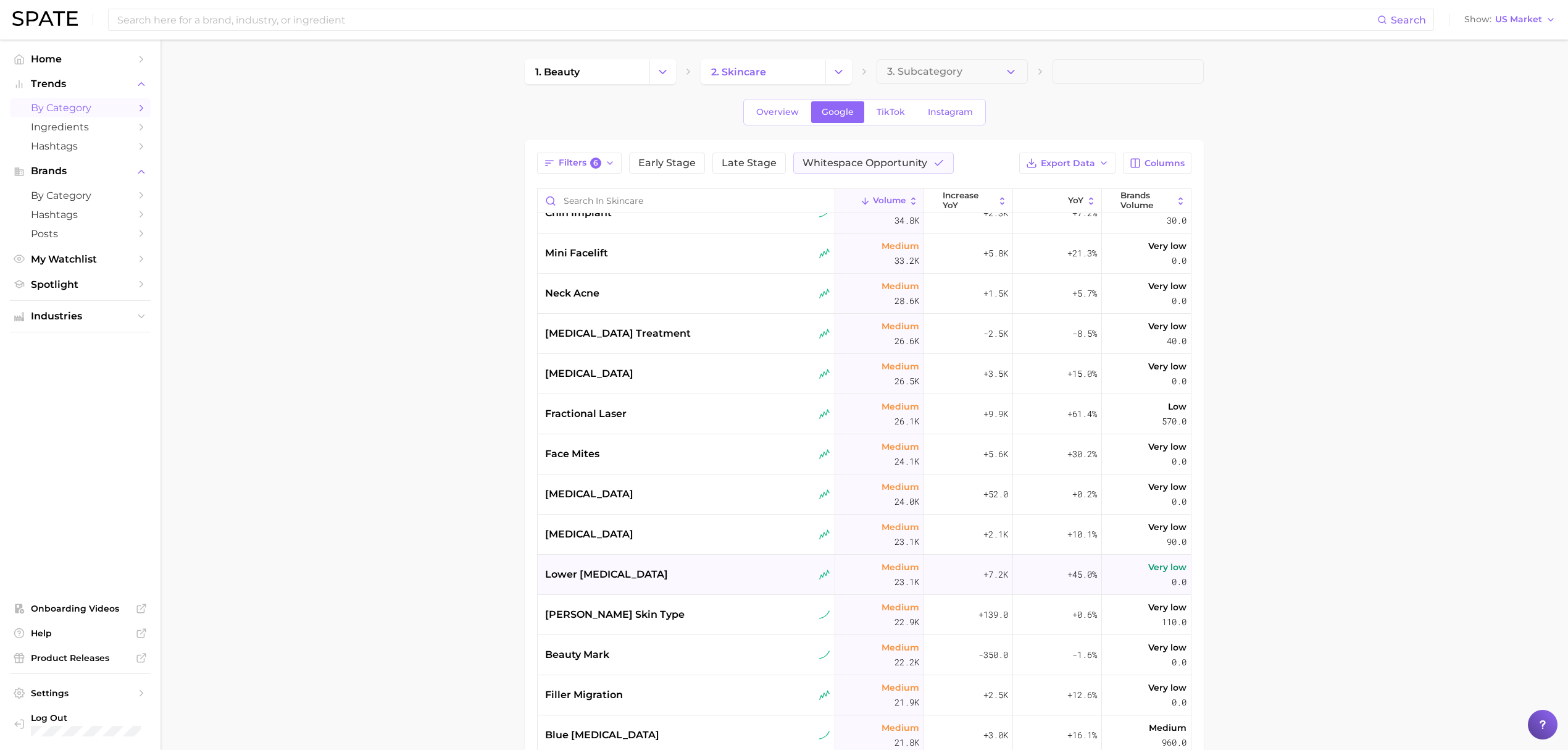
scroll to position [905, 0]
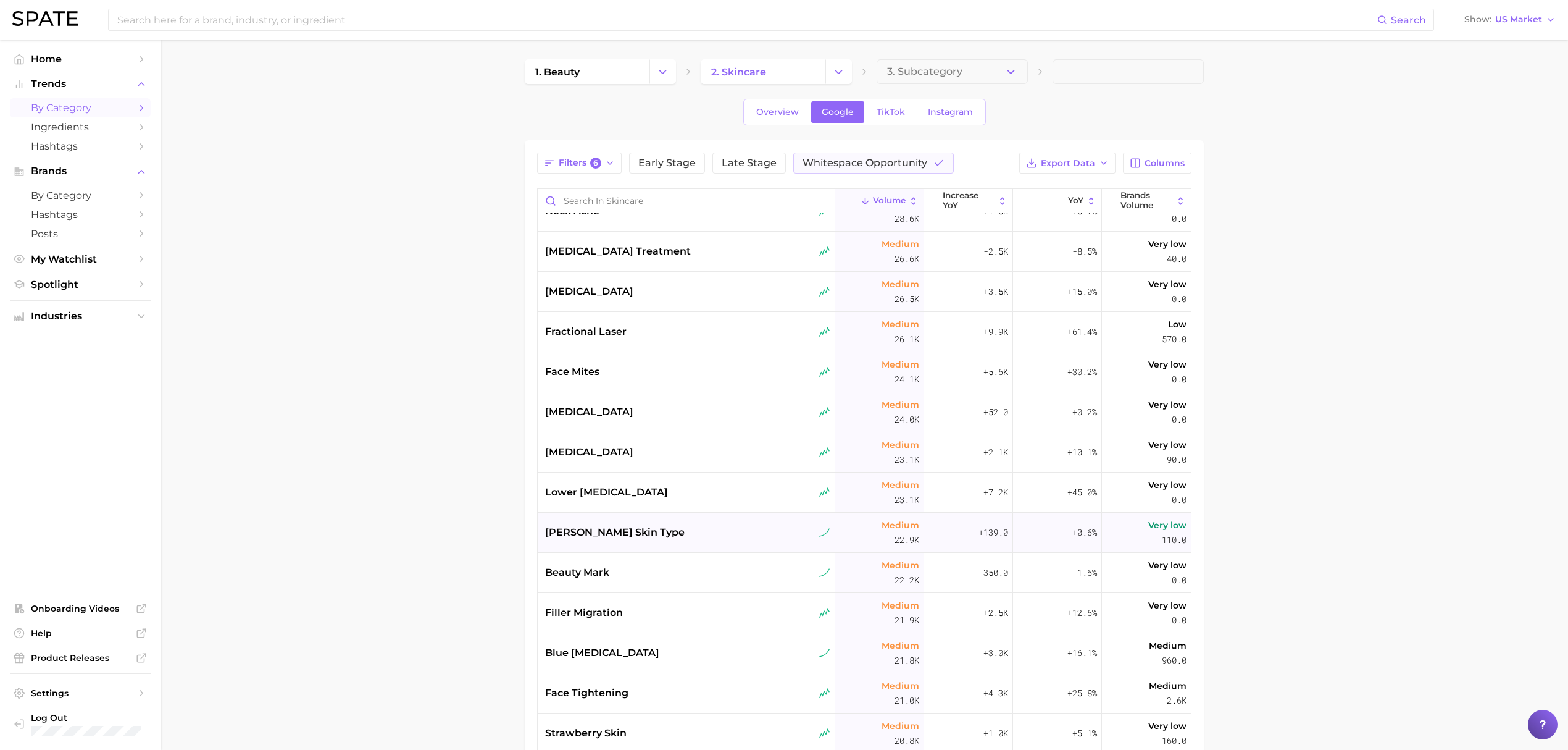
click at [678, 544] on div "[PERSON_NAME] skin type" at bounding box center [687, 532] width 298 height 41
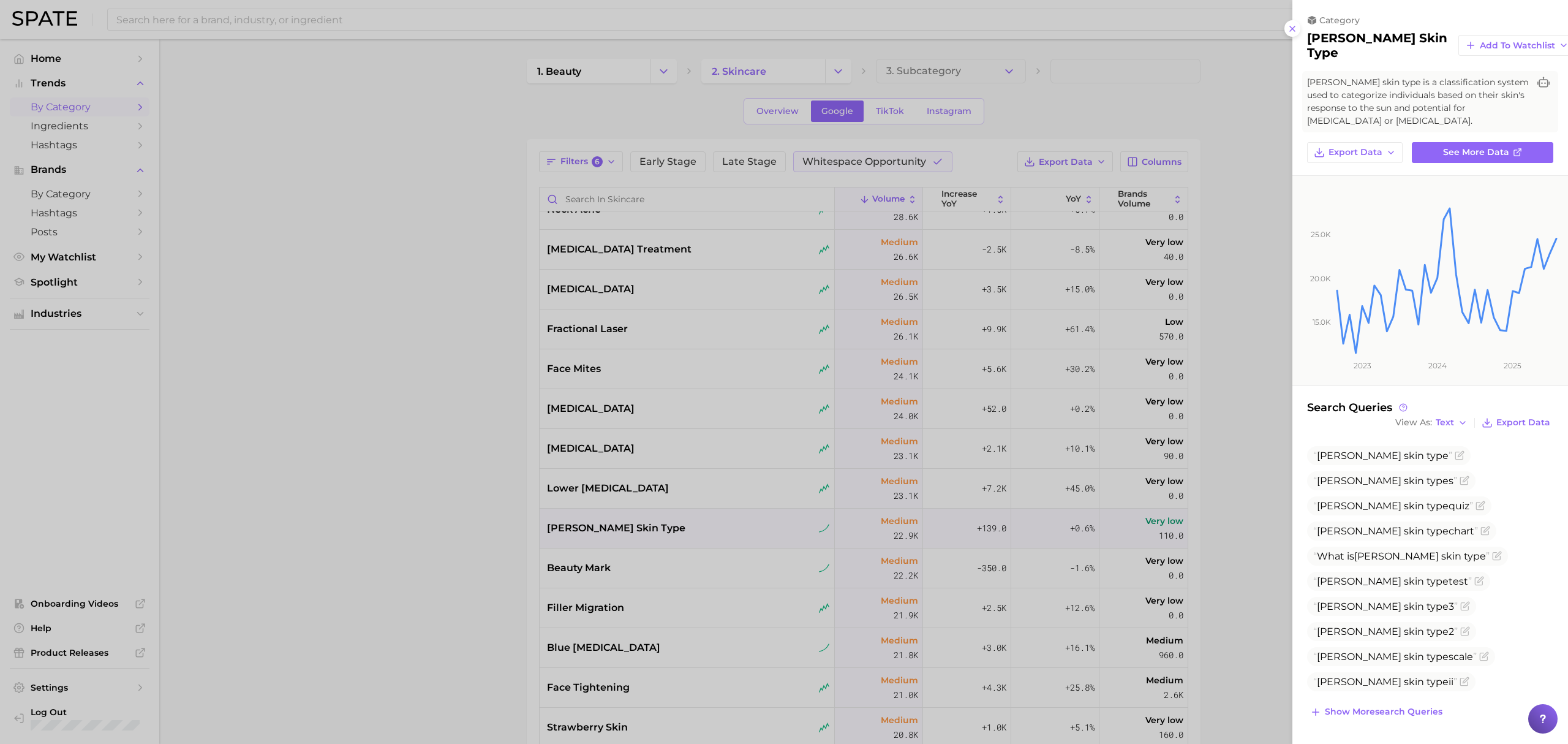
click at [491, 538] on div at bounding box center [784, 372] width 1568 height 744
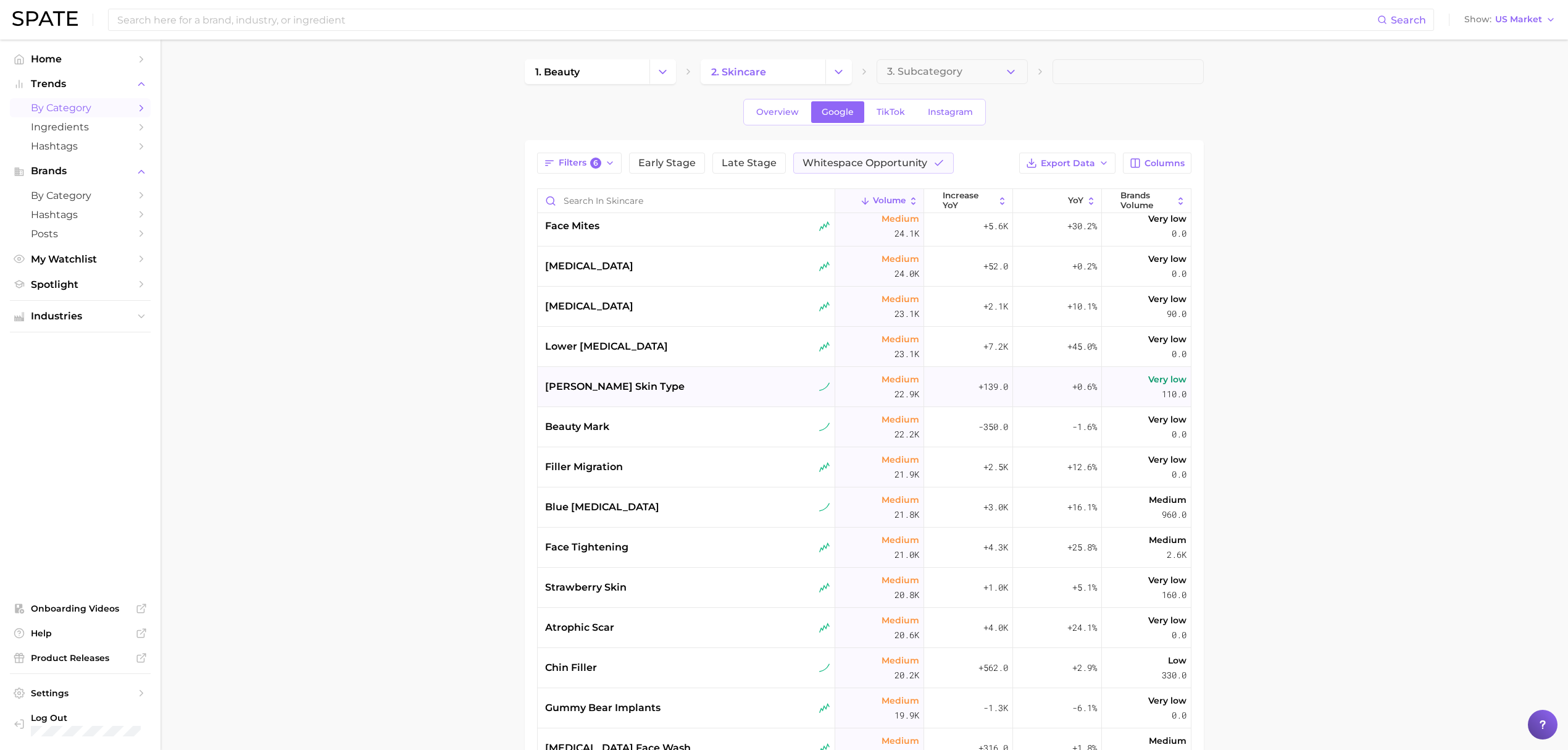
scroll to position [1071, 0]
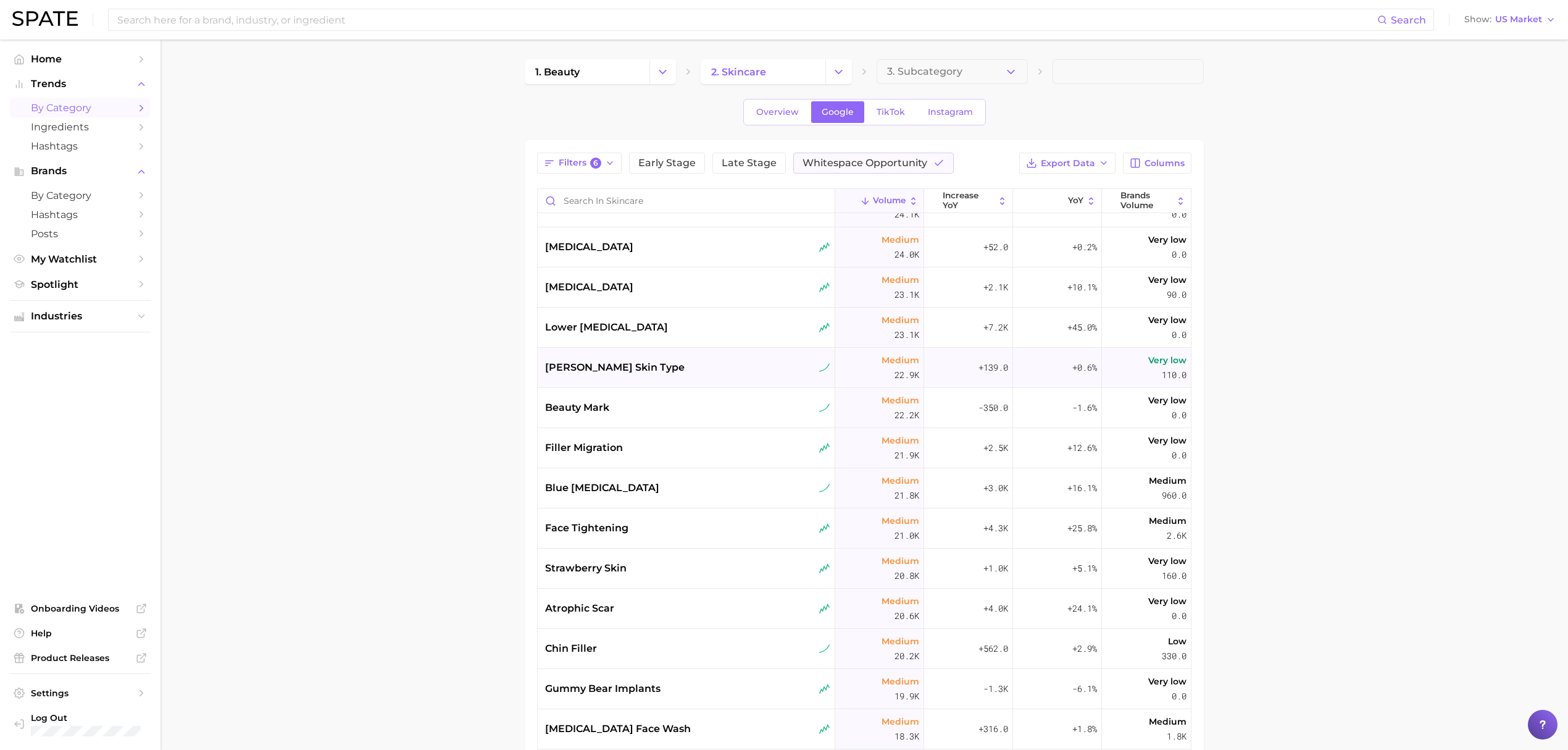
click at [655, 552] on div "strawberry skin" at bounding box center [687, 568] width 298 height 41
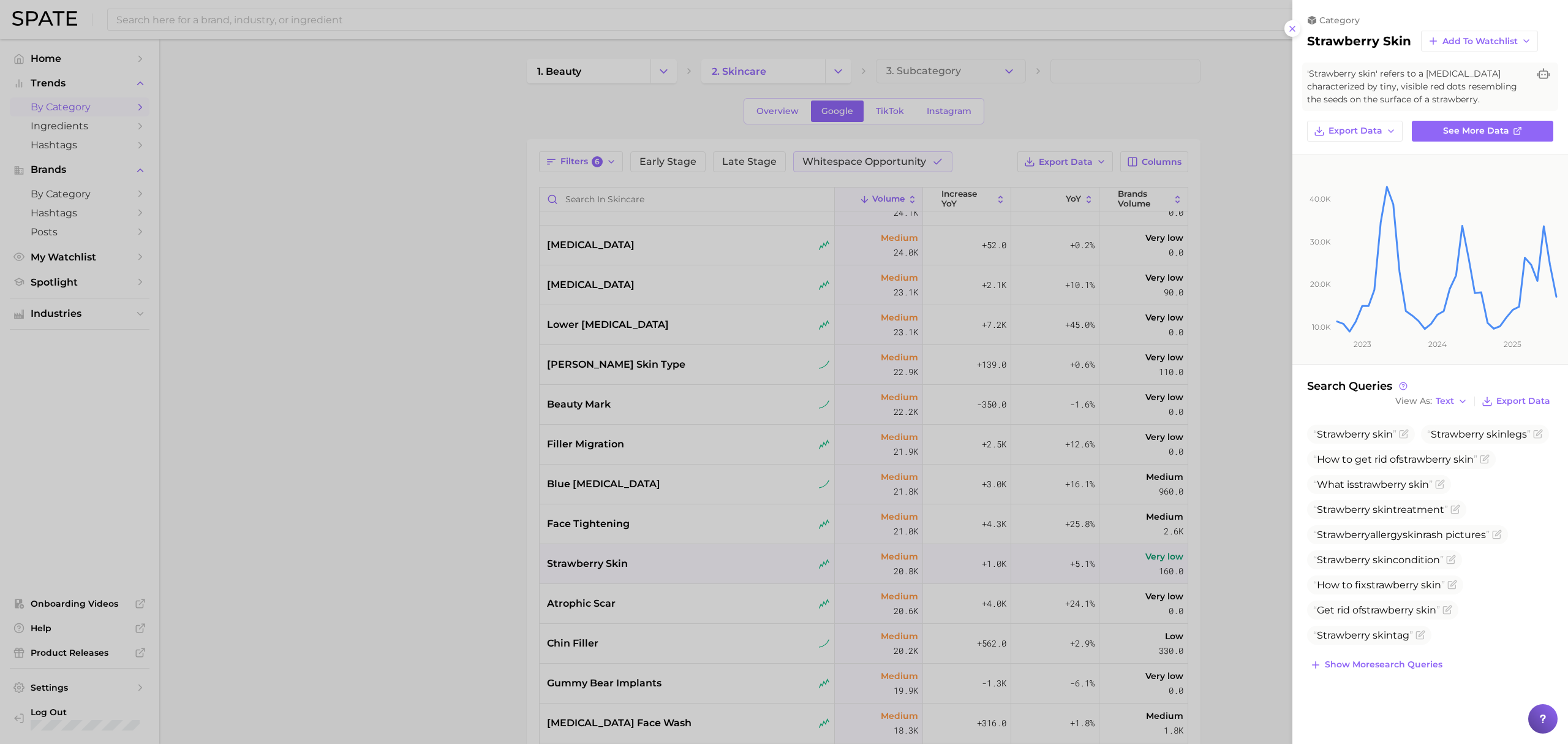
click at [493, 533] on div at bounding box center [784, 372] width 1568 height 744
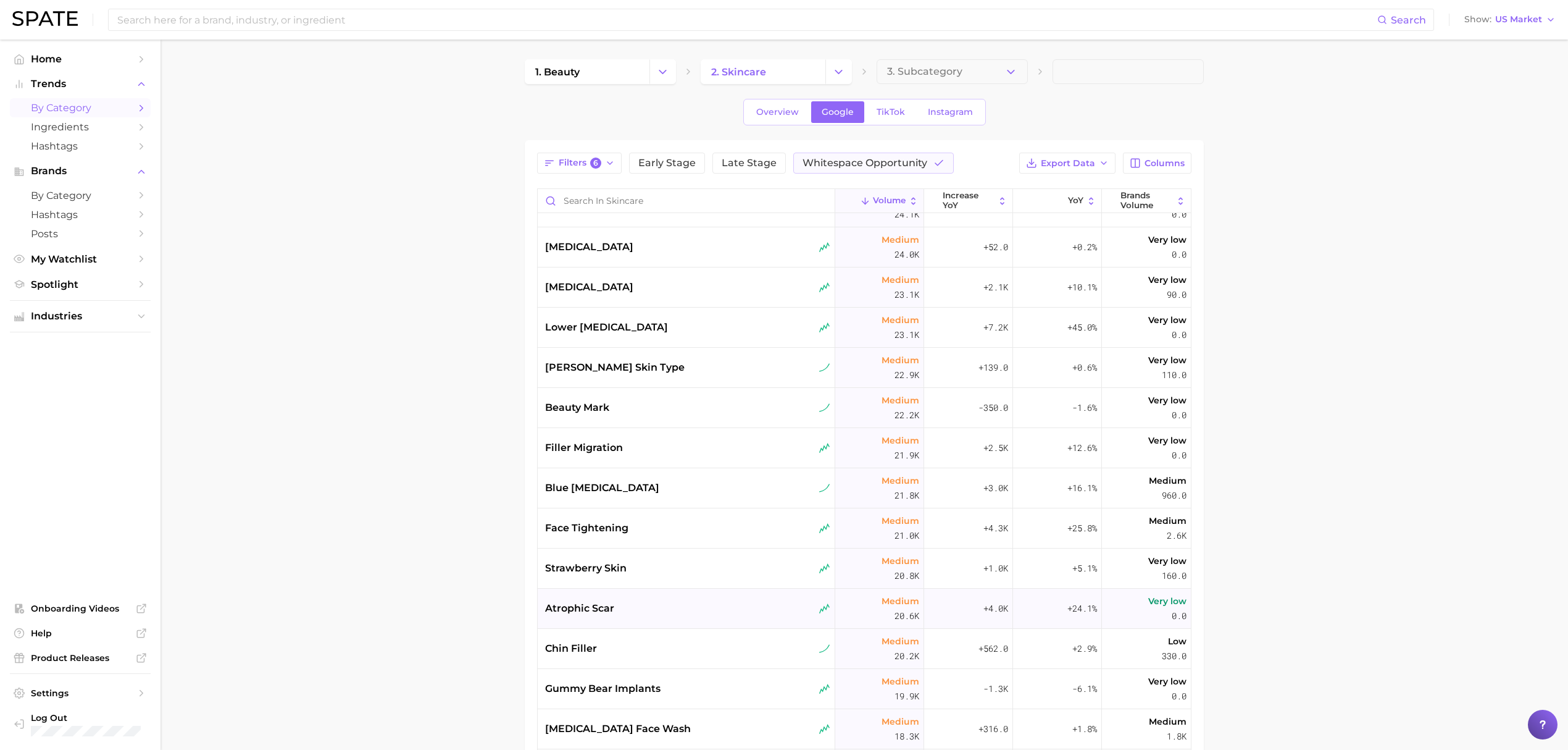
click at [656, 599] on div "atrophic scar" at bounding box center [687, 609] width 298 height 41
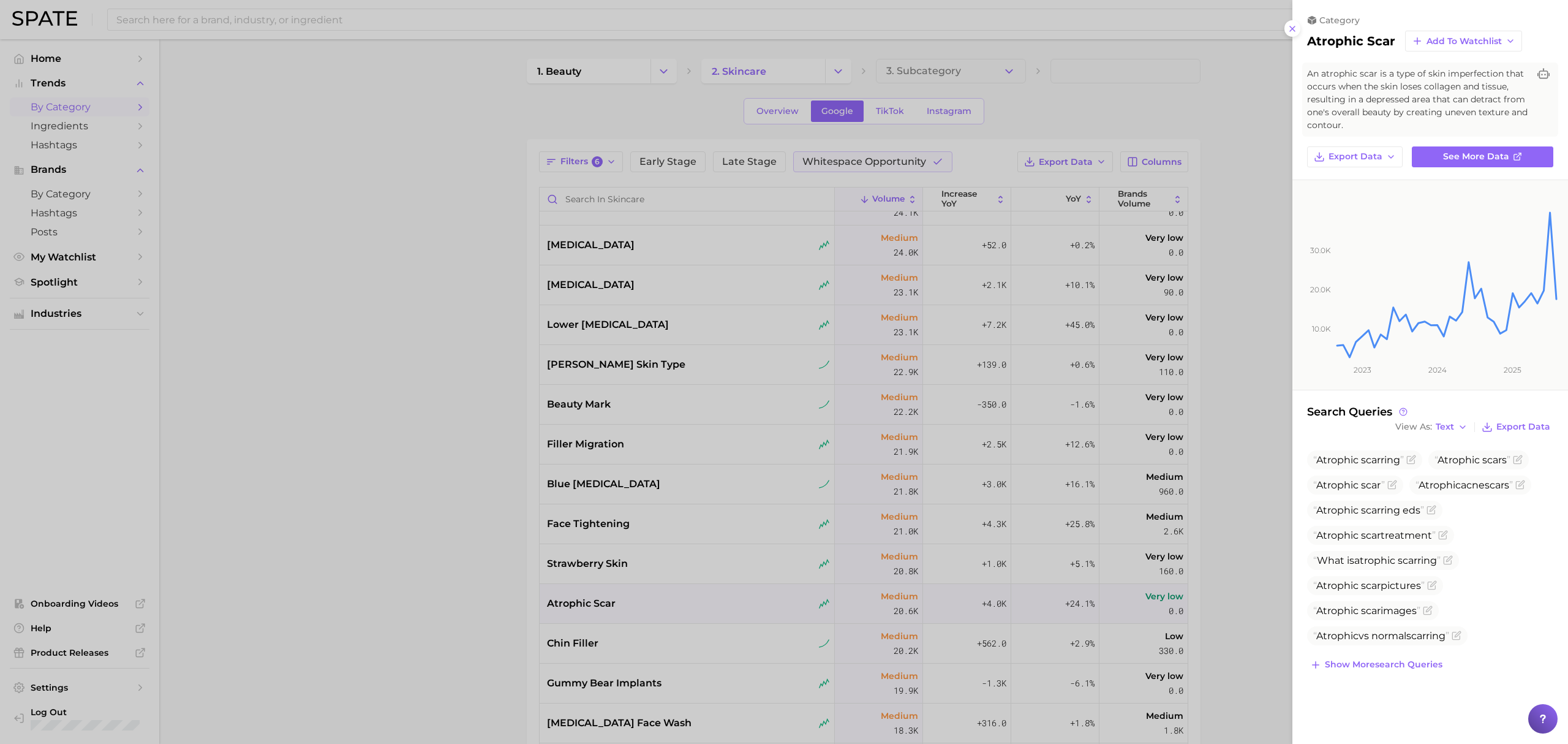
click at [487, 543] on div at bounding box center [784, 372] width 1568 height 744
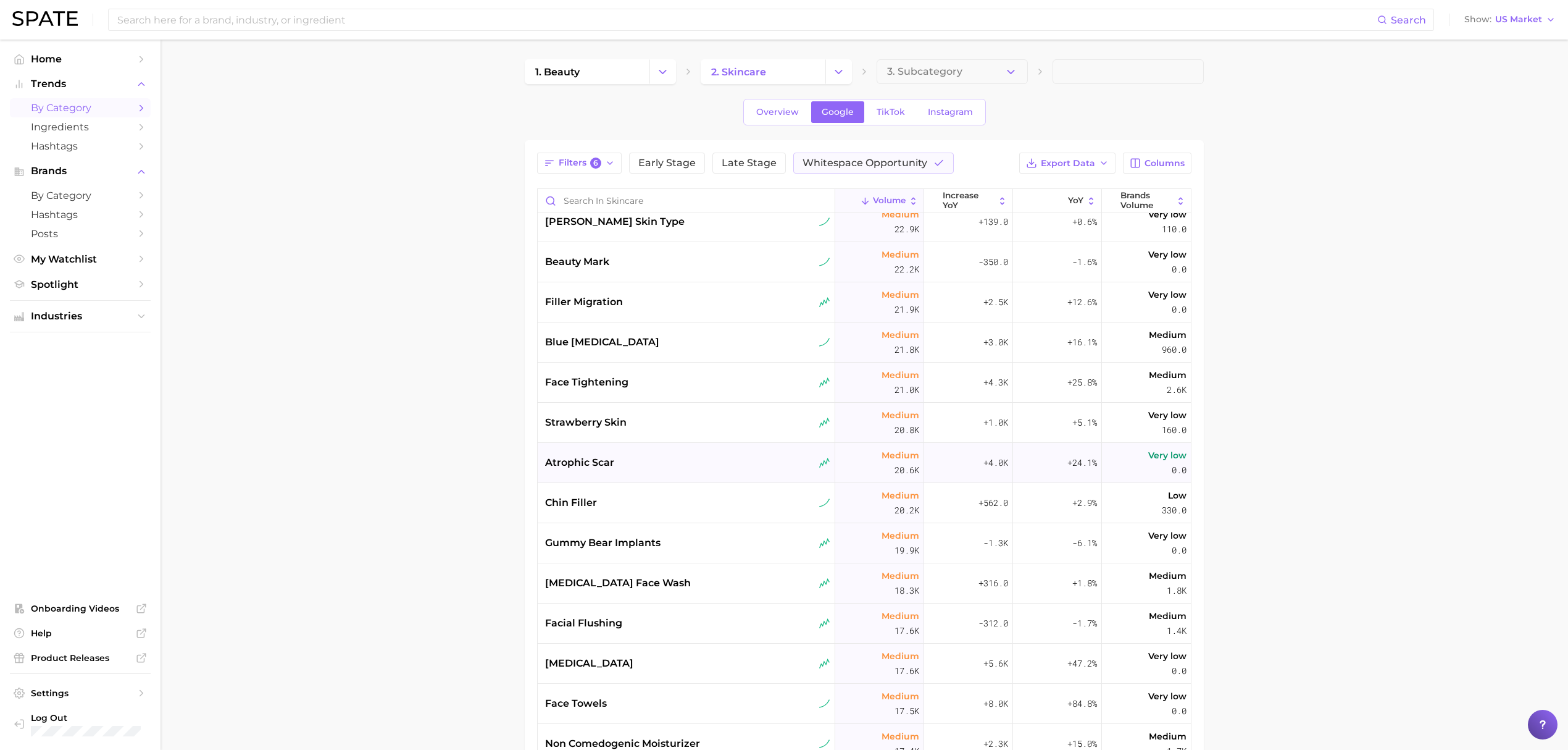
scroll to position [1235, 0]
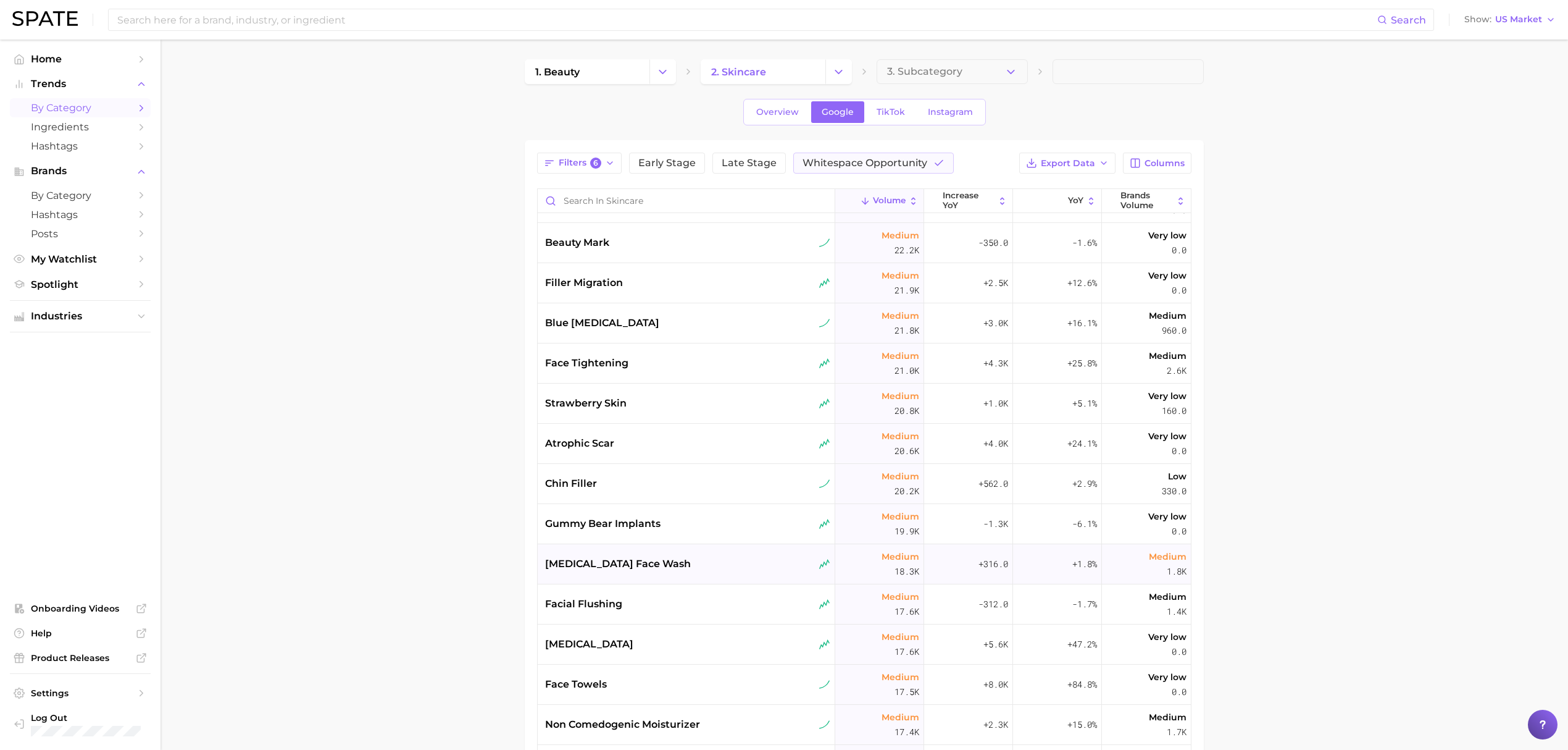
click at [663, 573] on div "[MEDICAL_DATA] face wash" at bounding box center [687, 564] width 298 height 41
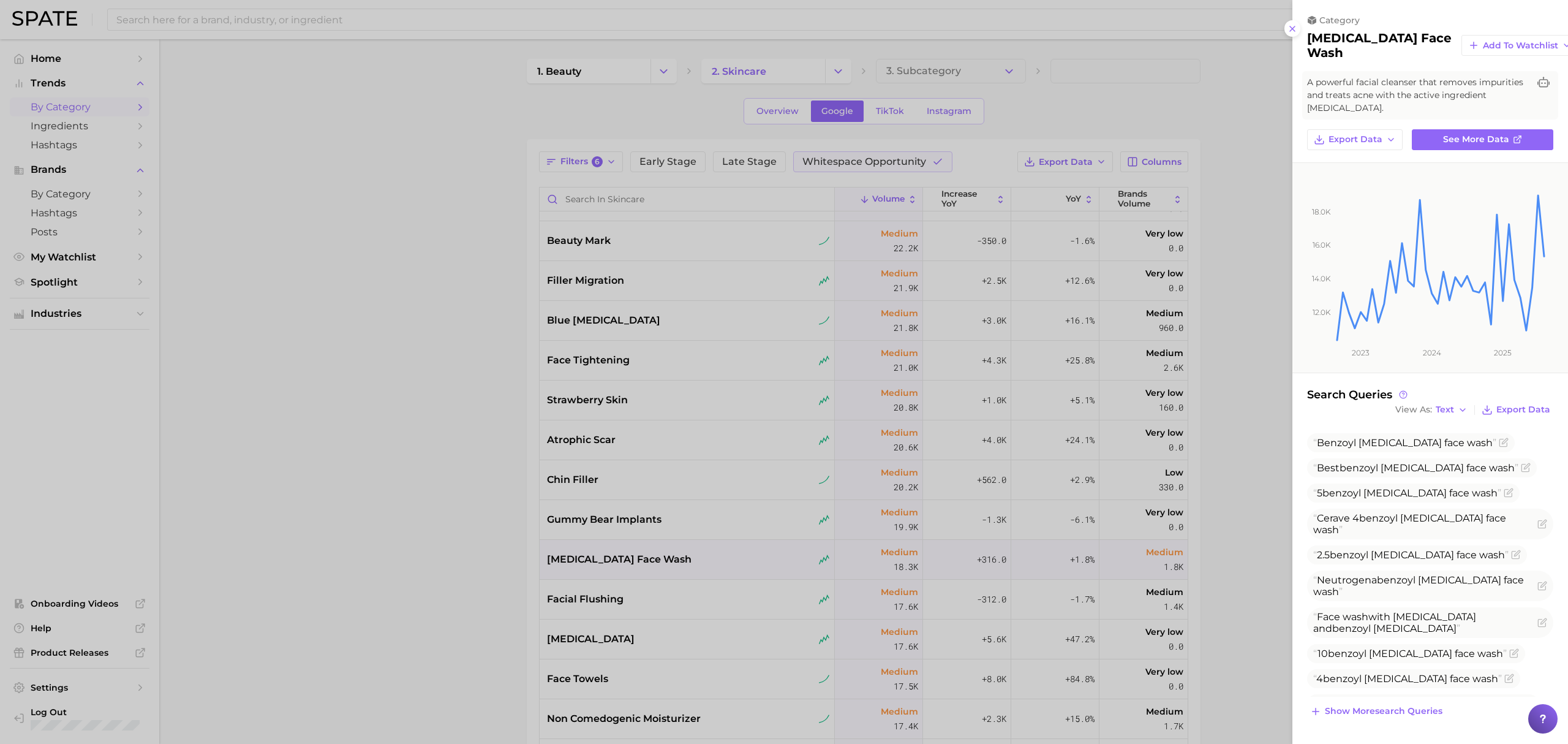
click at [443, 552] on div at bounding box center [784, 372] width 1568 height 744
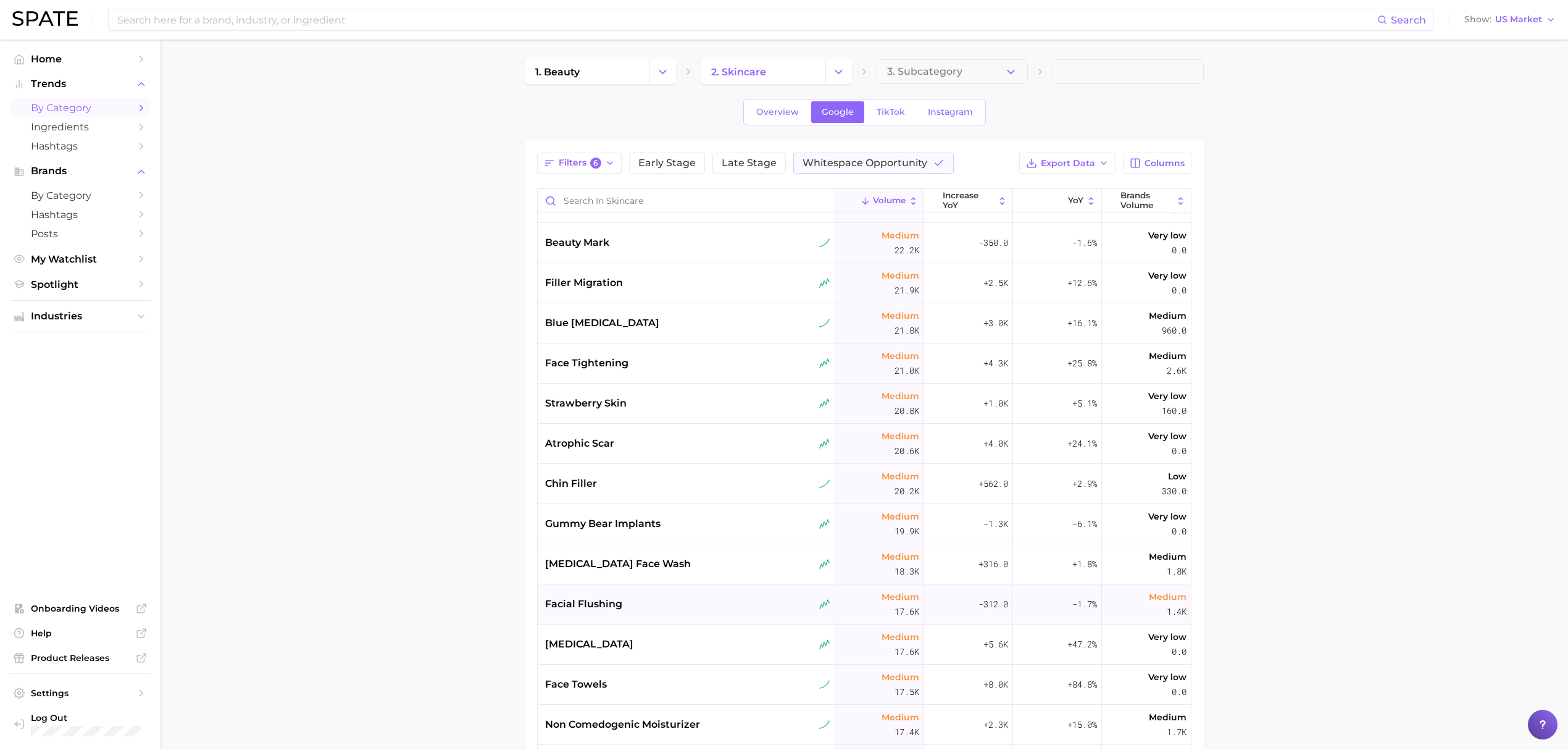
click at [692, 601] on div "facial flushing" at bounding box center [688, 604] width 285 height 15
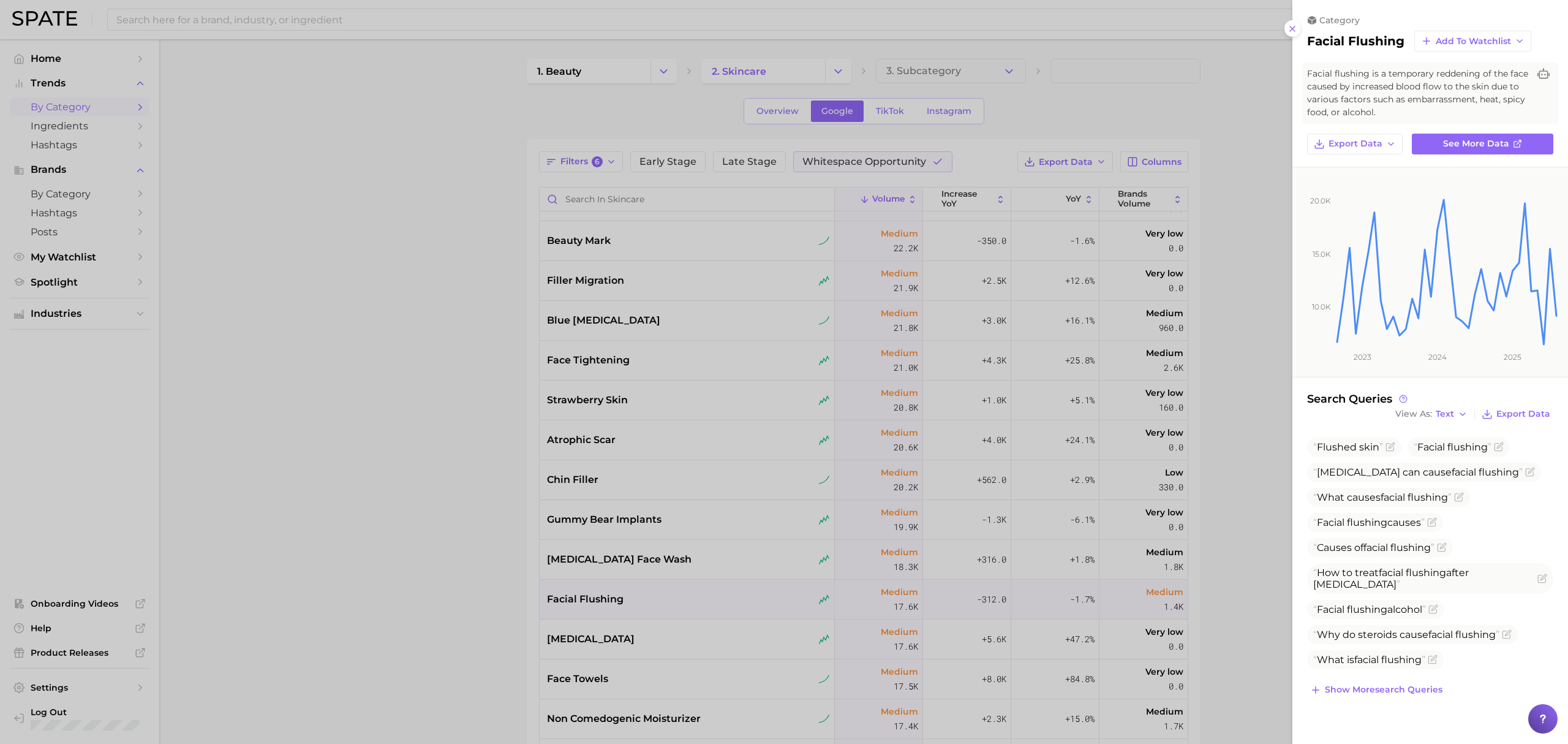
click at [510, 571] on div at bounding box center [784, 372] width 1568 height 744
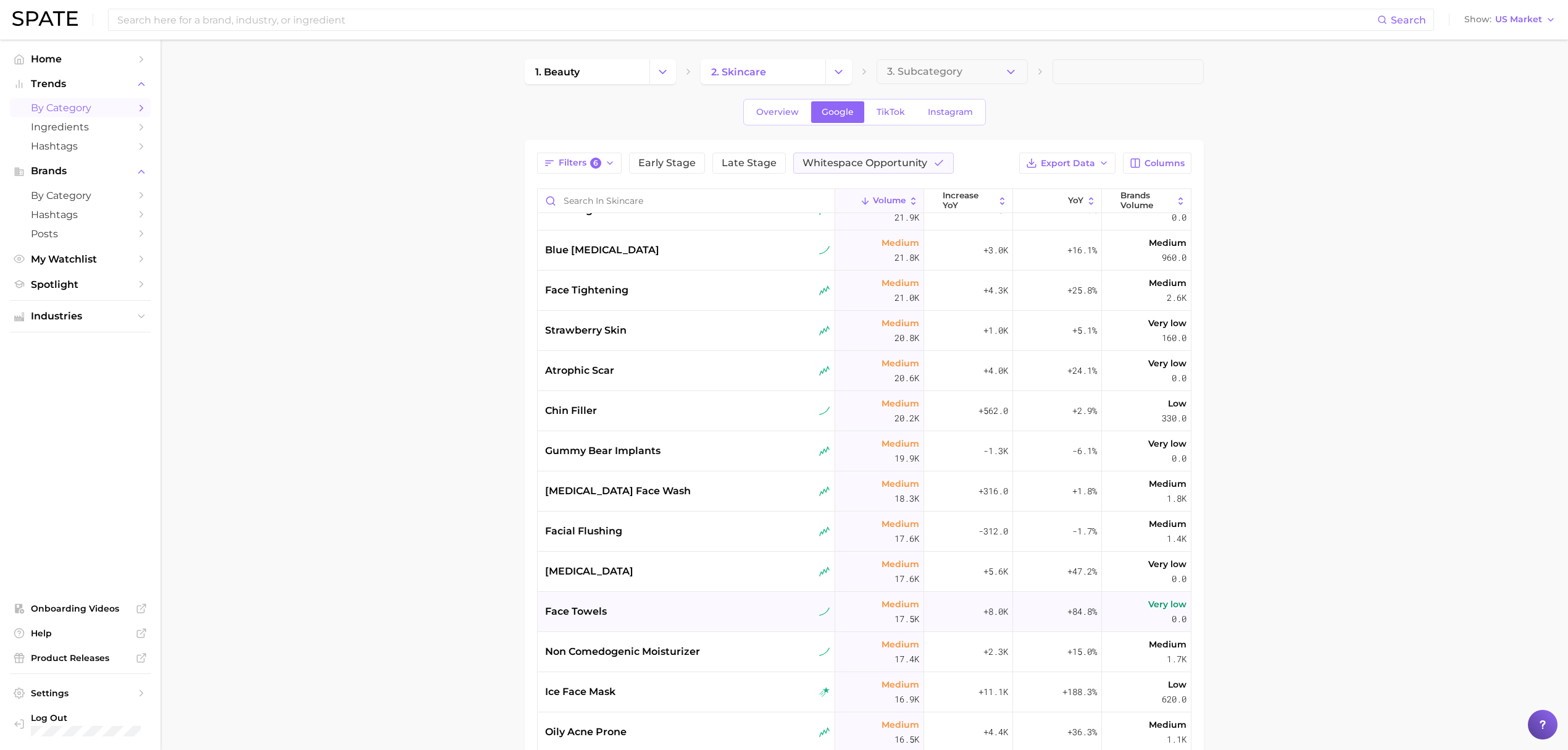
scroll to position [1317, 0]
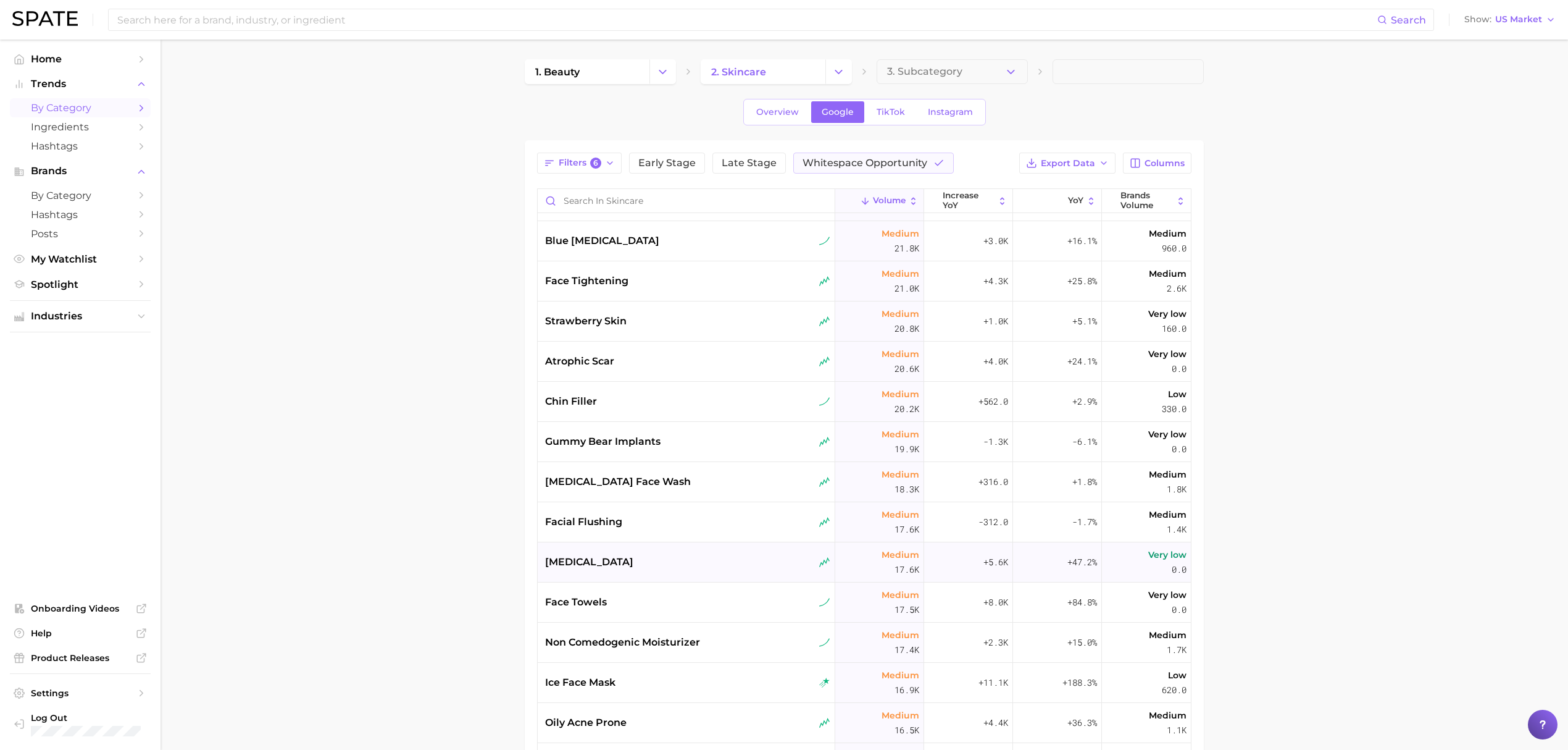
click at [694, 572] on div "[MEDICAL_DATA]" at bounding box center [687, 562] width 298 height 41
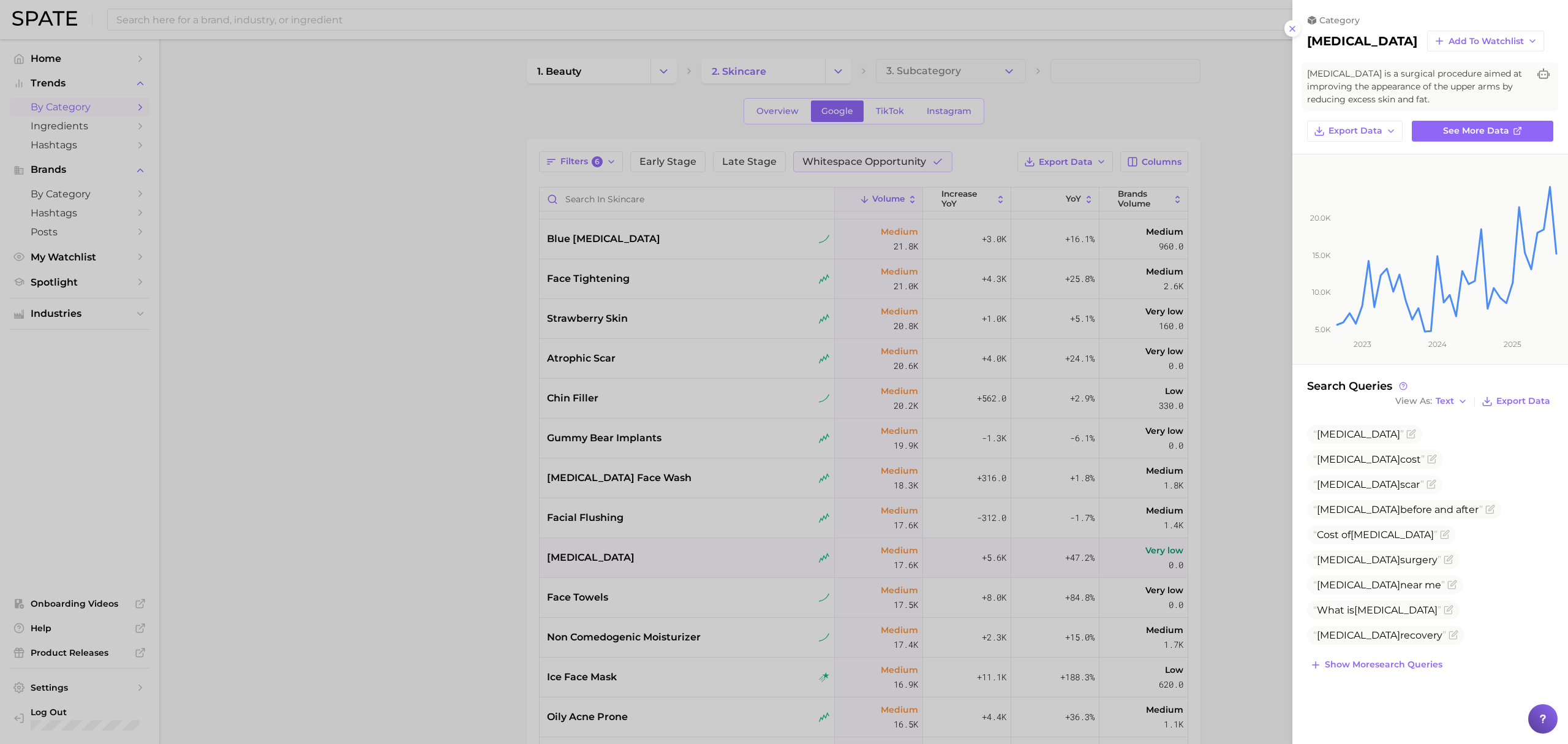
click at [474, 566] on div at bounding box center [784, 372] width 1568 height 744
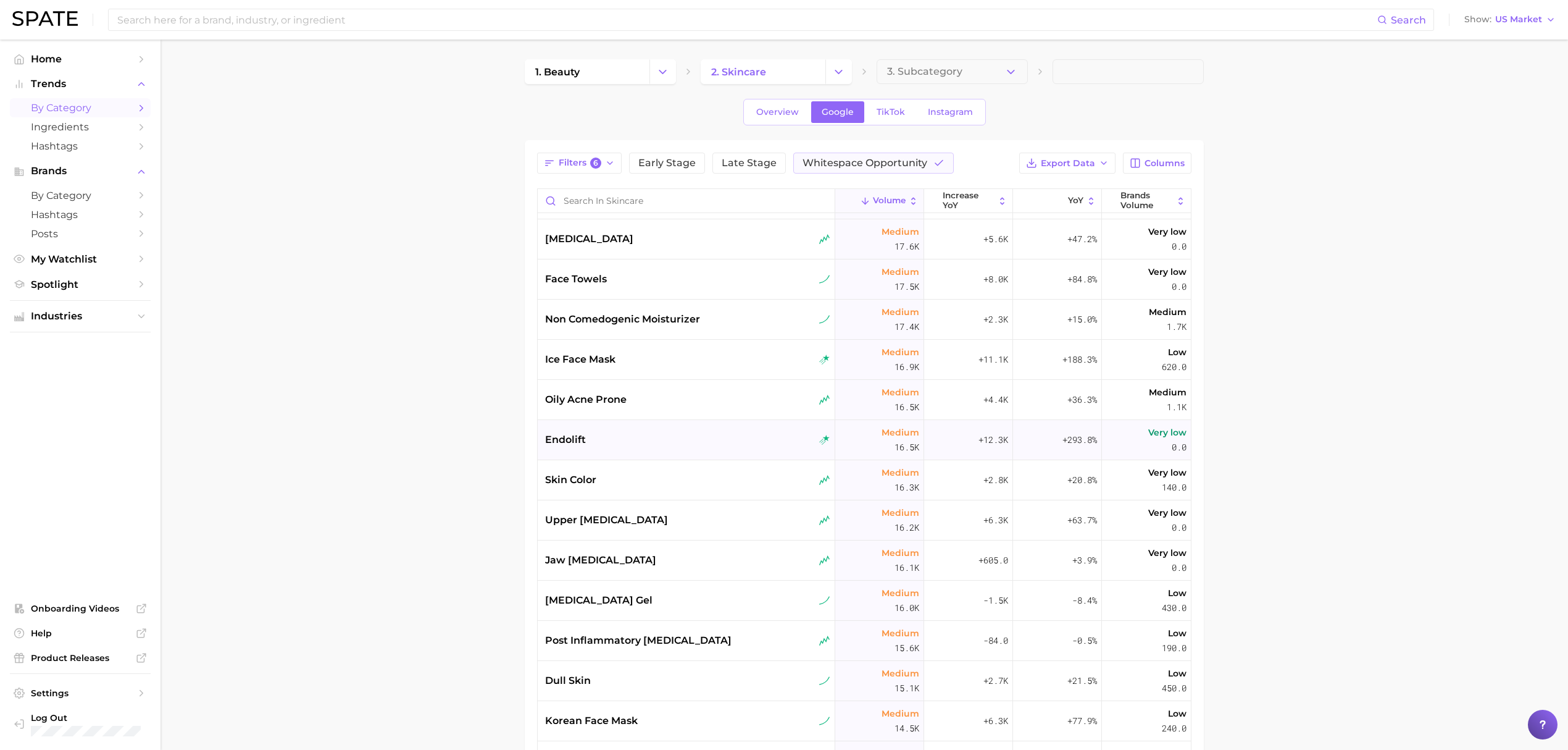
scroll to position [1646, 0]
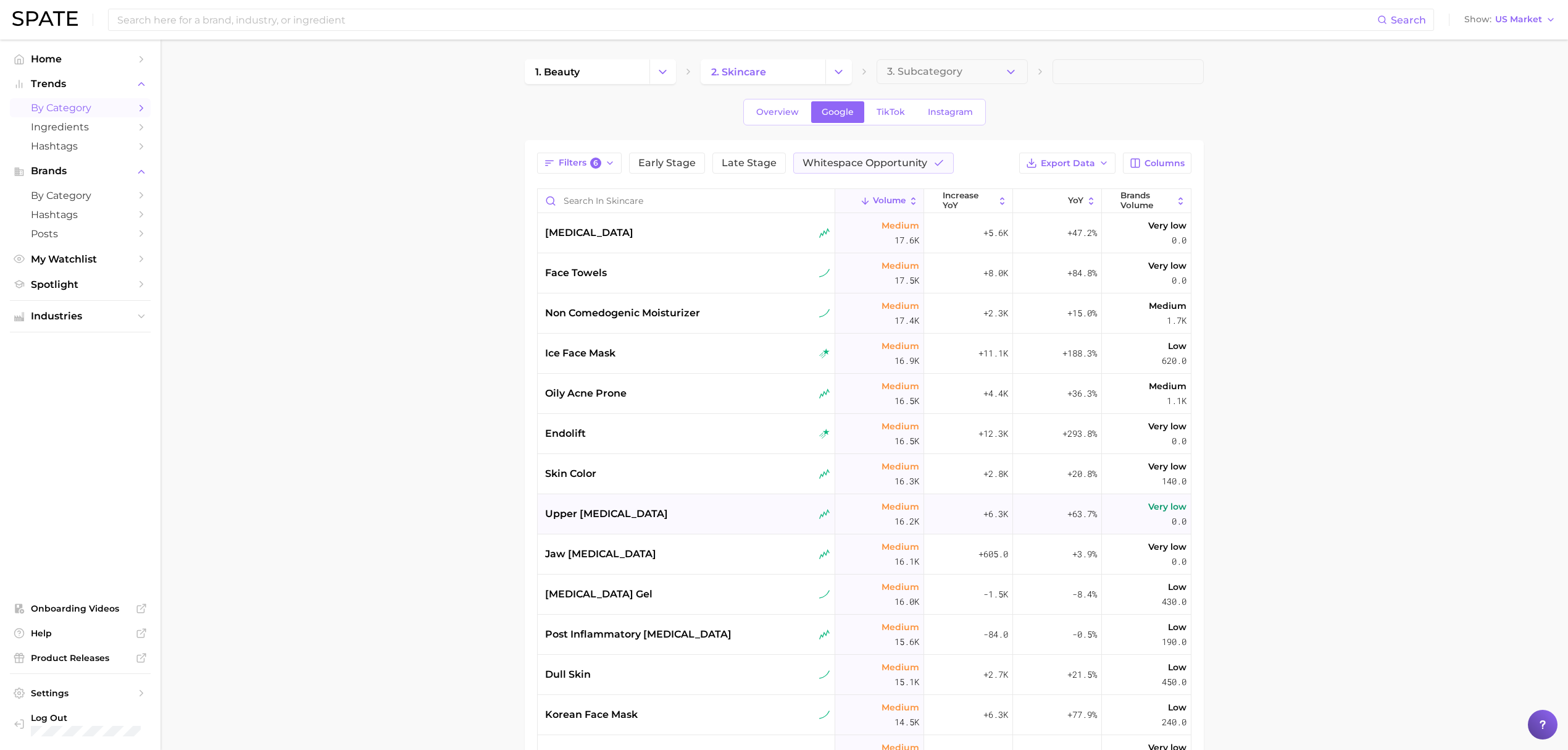
click at [694, 498] on div "upper [MEDICAL_DATA]" at bounding box center [687, 514] width 298 height 41
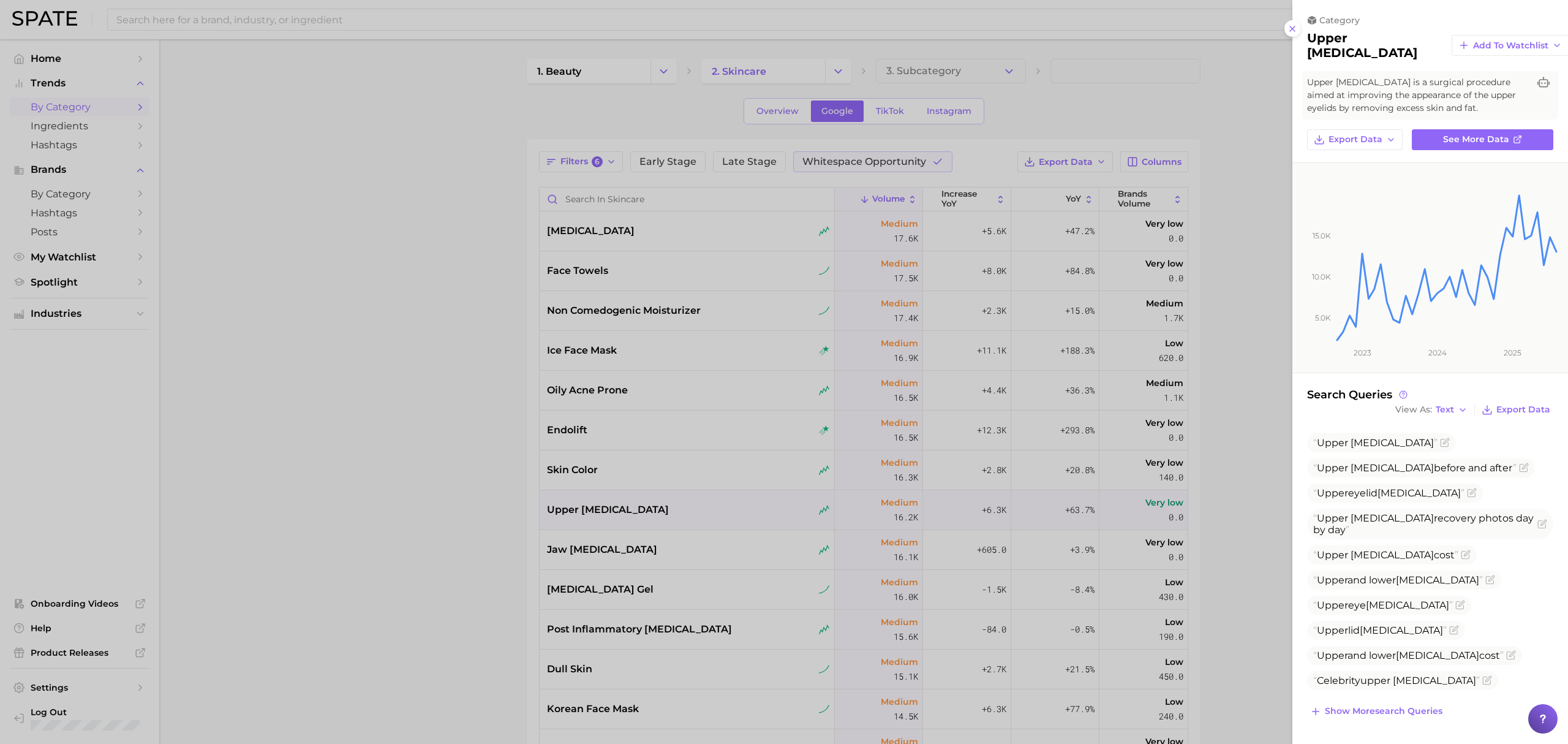
click at [446, 501] on div at bounding box center [784, 372] width 1568 height 744
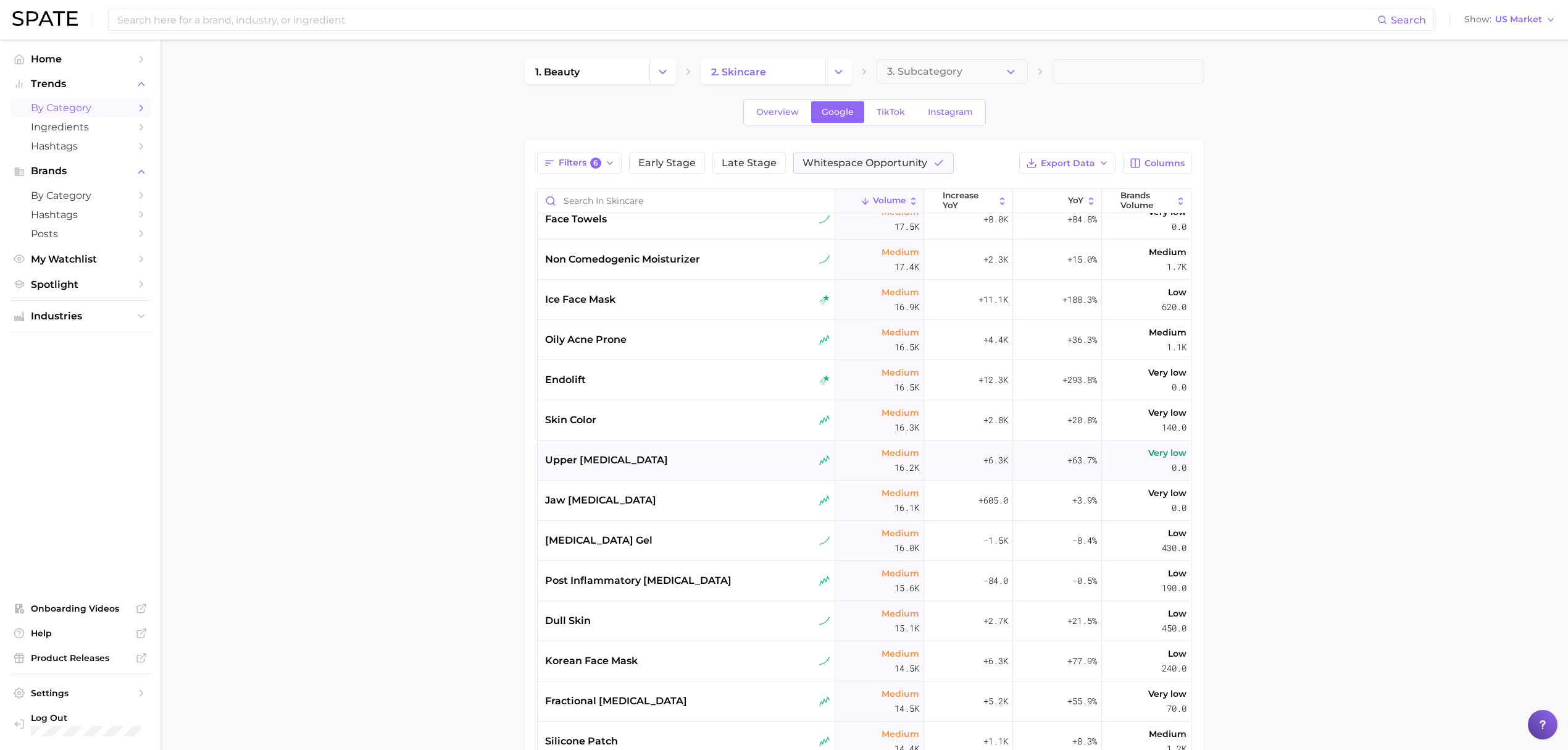
scroll to position [1729, 0]
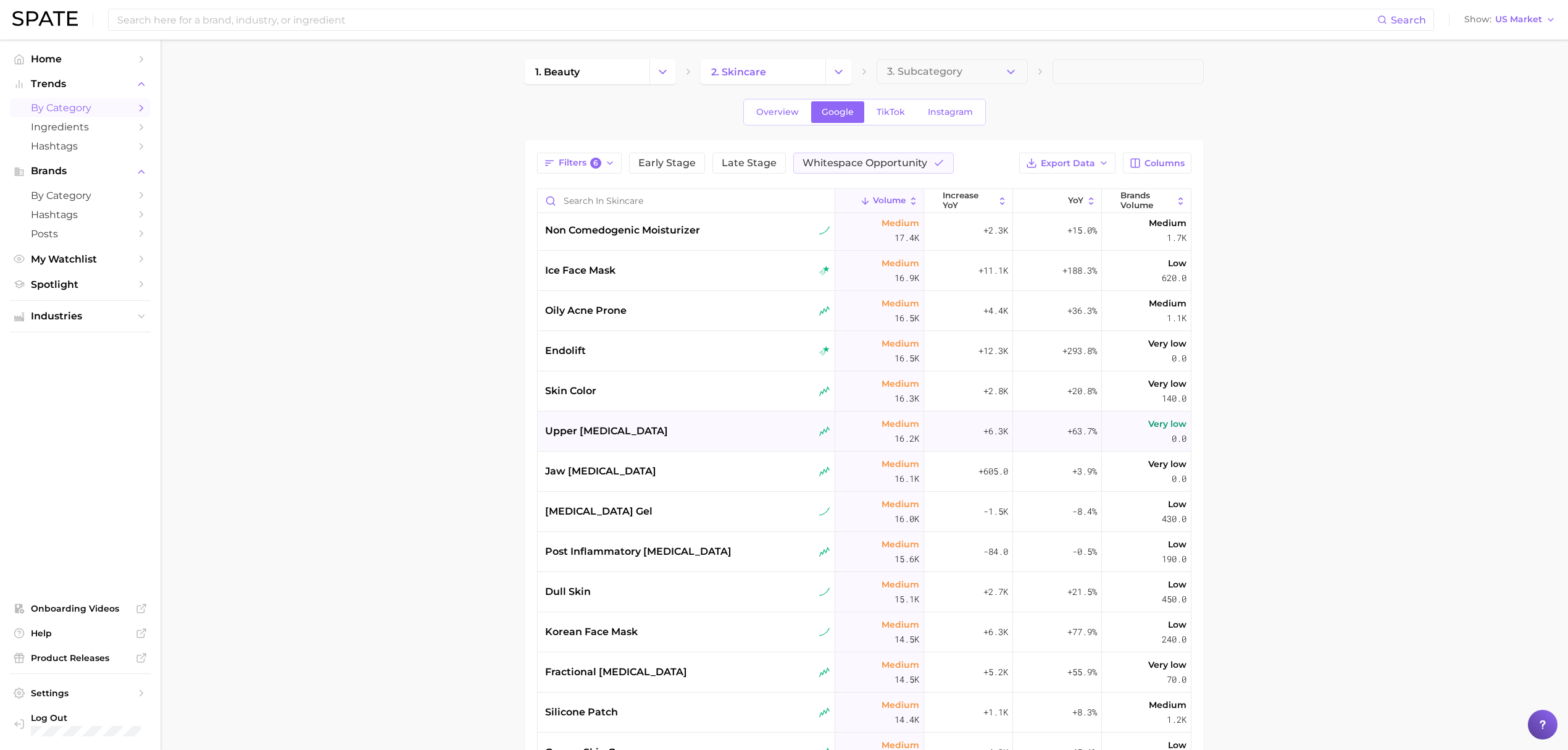
click at [707, 526] on div "[MEDICAL_DATA] gel" at bounding box center [687, 512] width 298 height 41
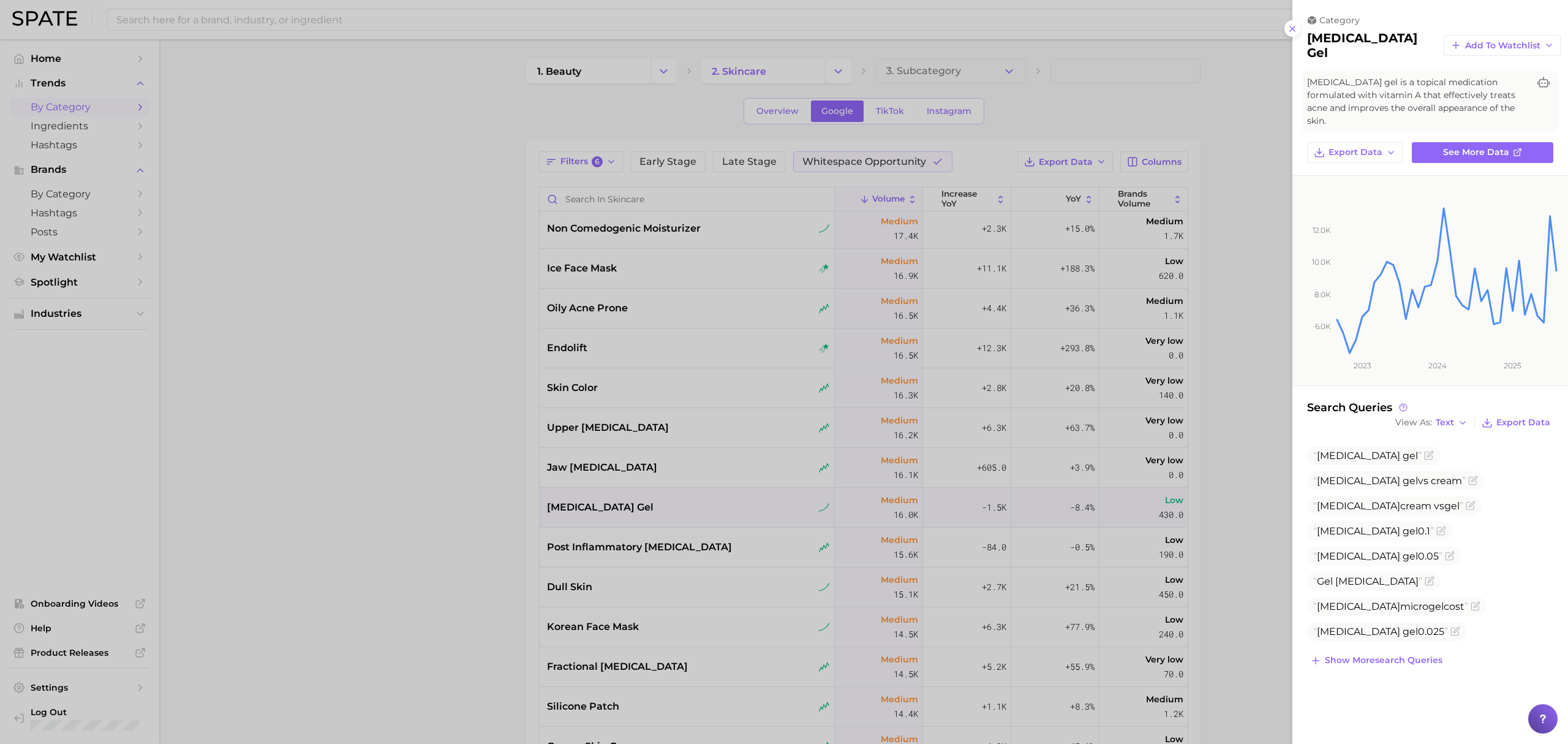
click at [452, 523] on div at bounding box center [784, 372] width 1568 height 744
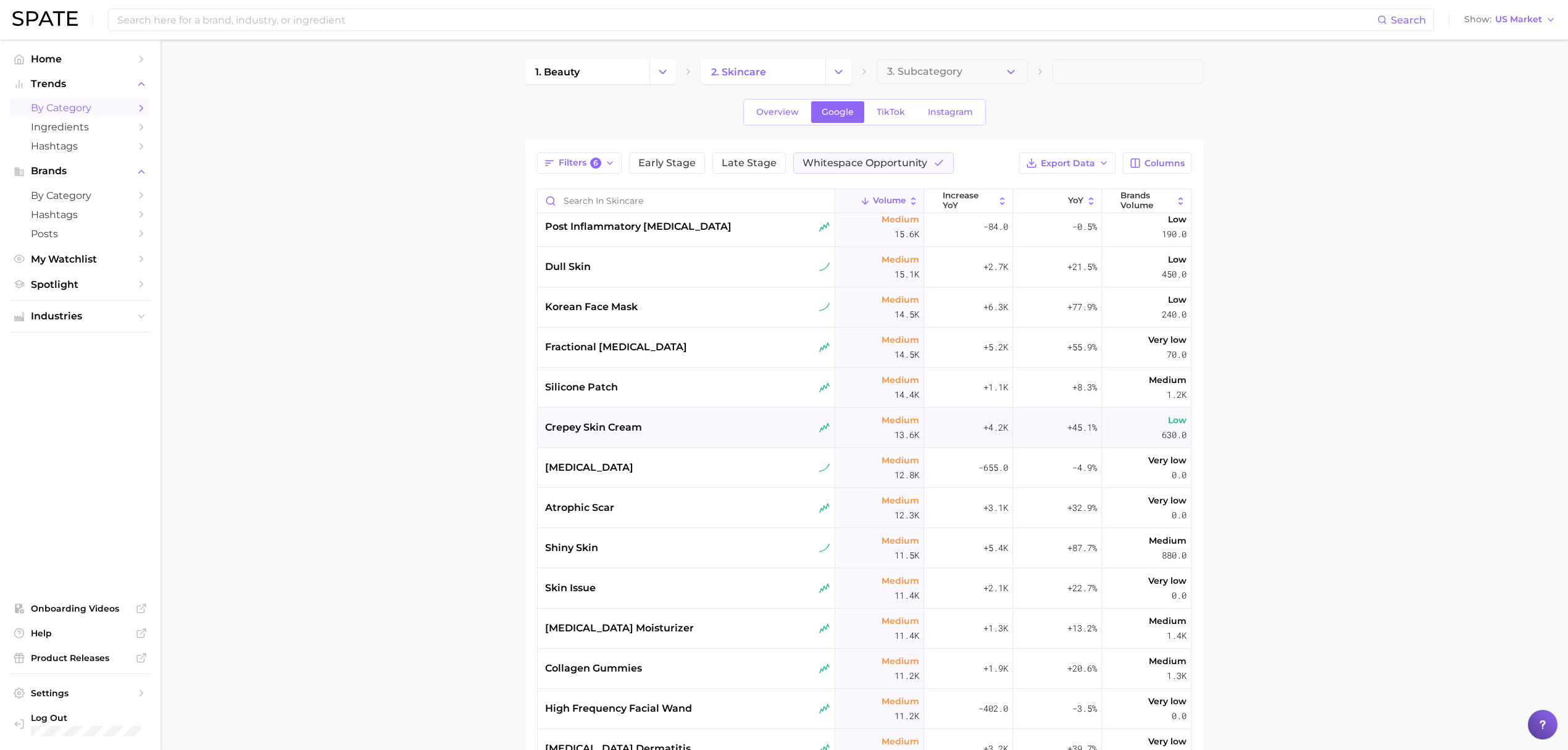
scroll to position [2058, 0]
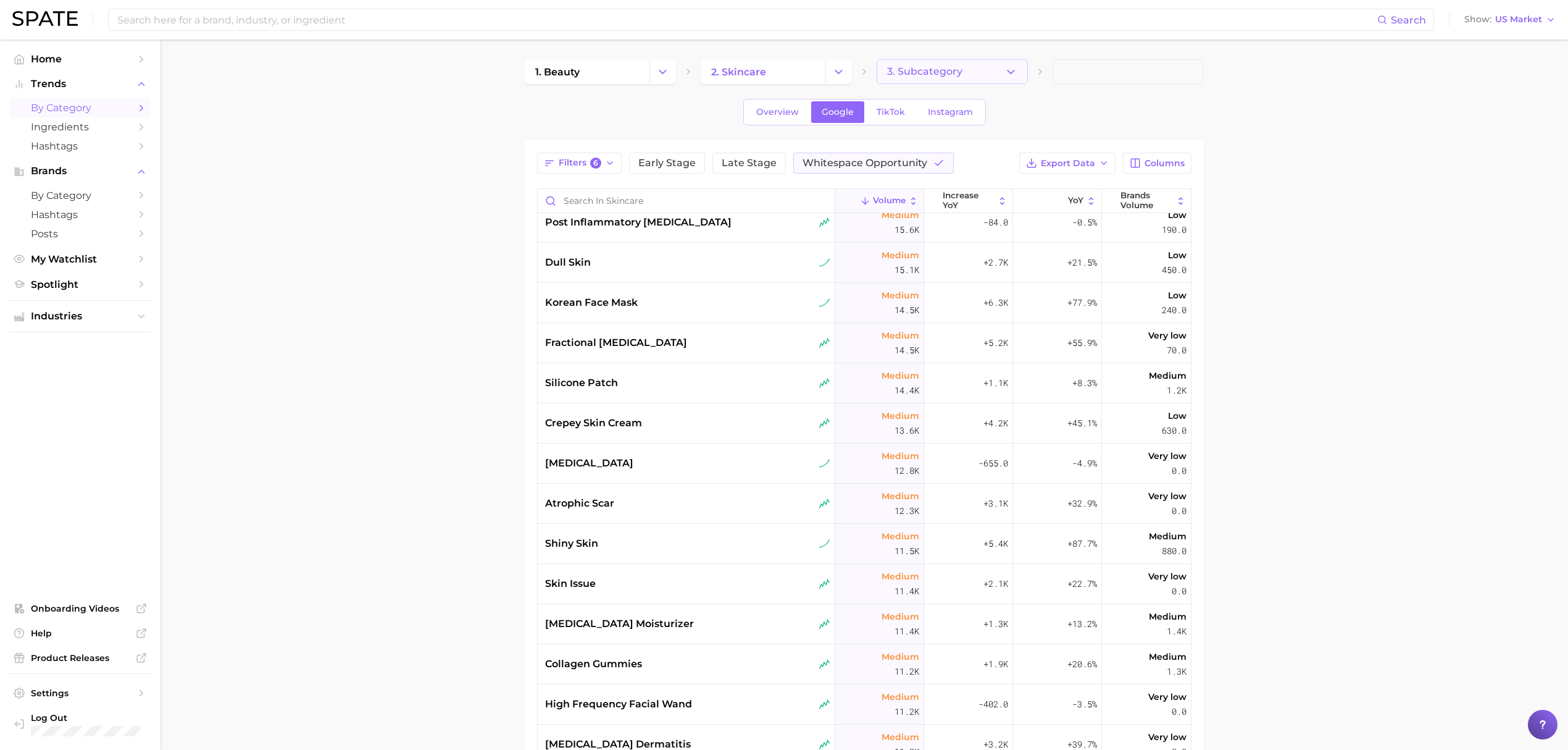
click at [922, 71] on span "3. Subcategory" at bounding box center [925, 71] width 75 height 11
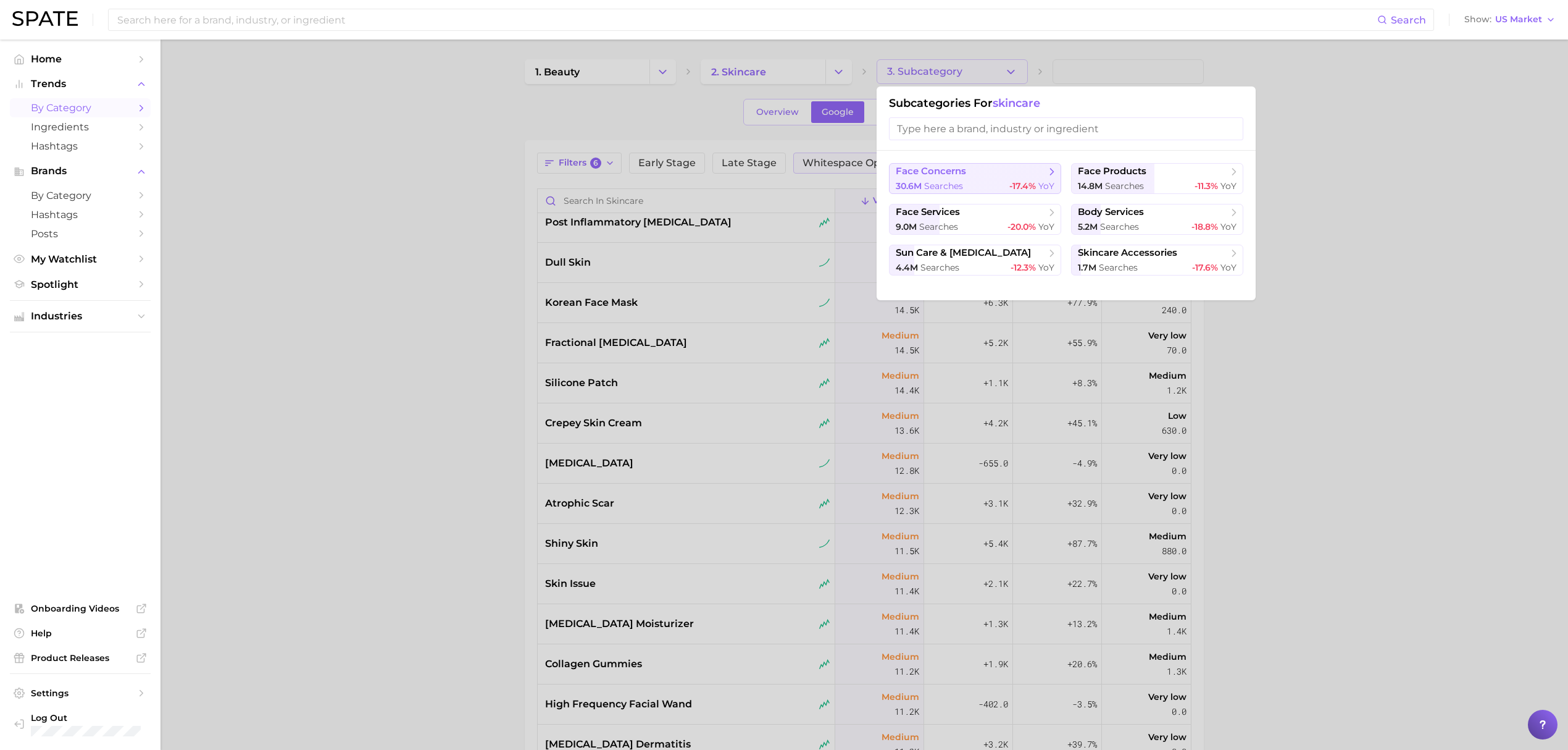
click at [986, 181] on div "30.6m searches -17.4% YoY" at bounding box center [975, 186] width 158 height 12
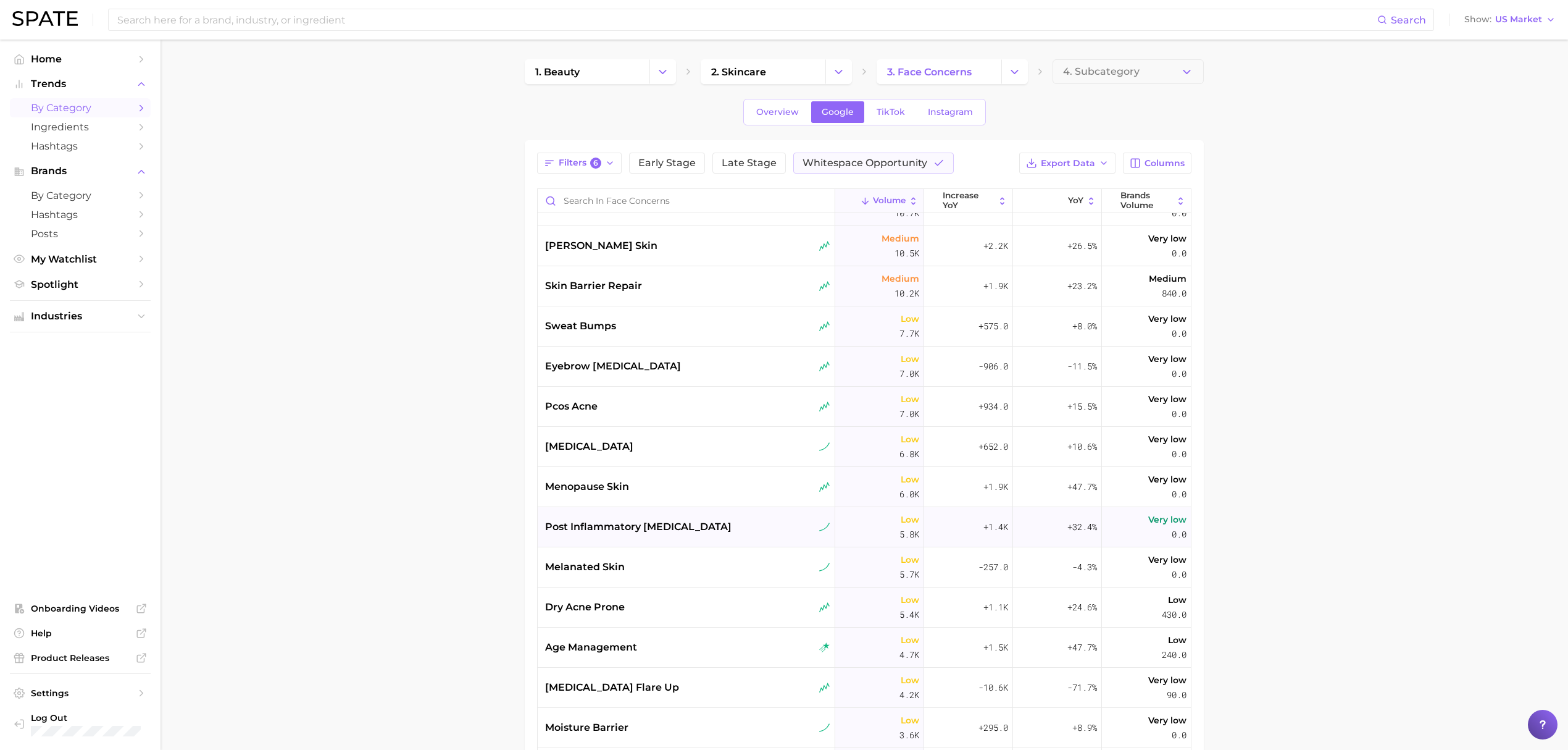
scroll to position [1153, 0]
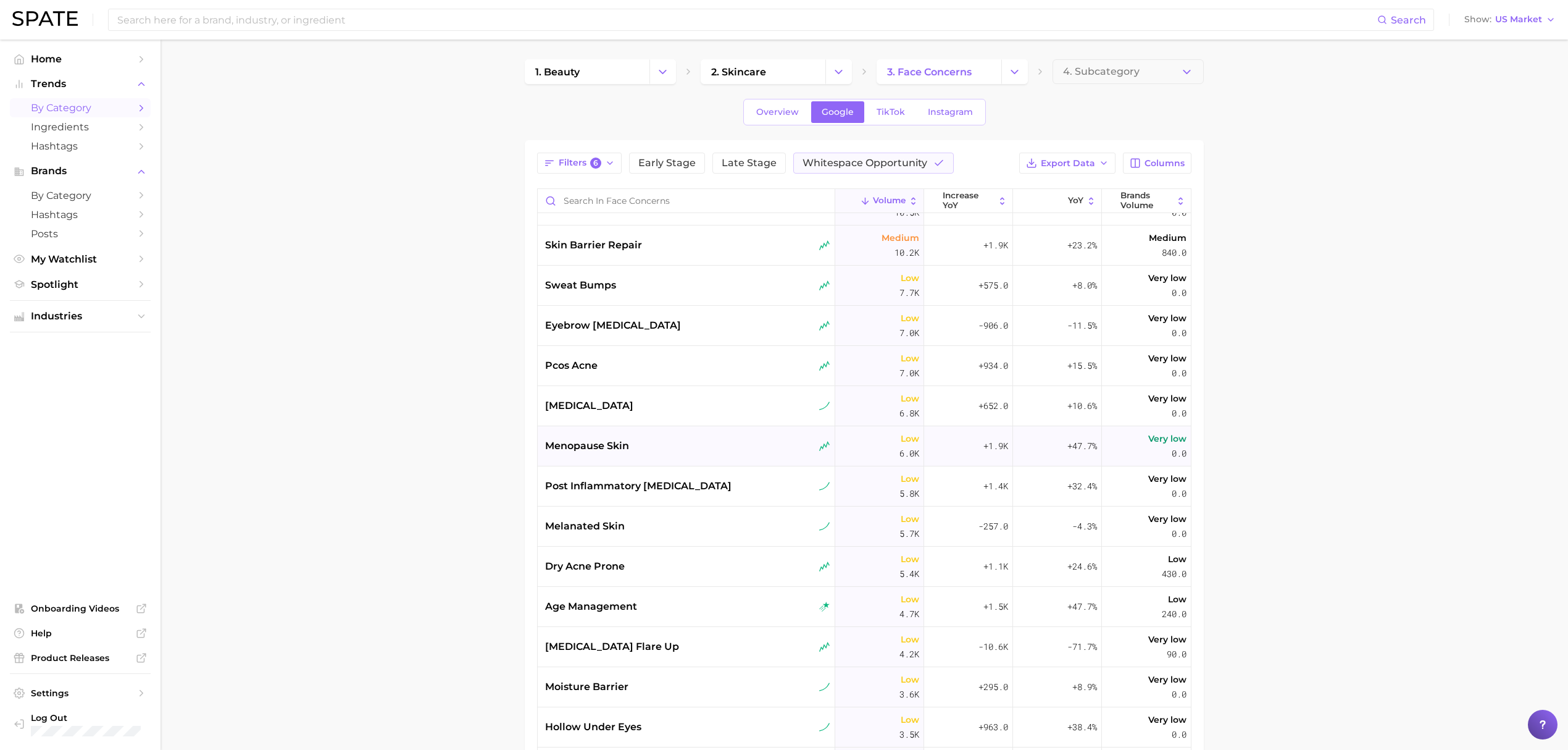
click at [707, 431] on div "menopause skin" at bounding box center [687, 446] width 298 height 41
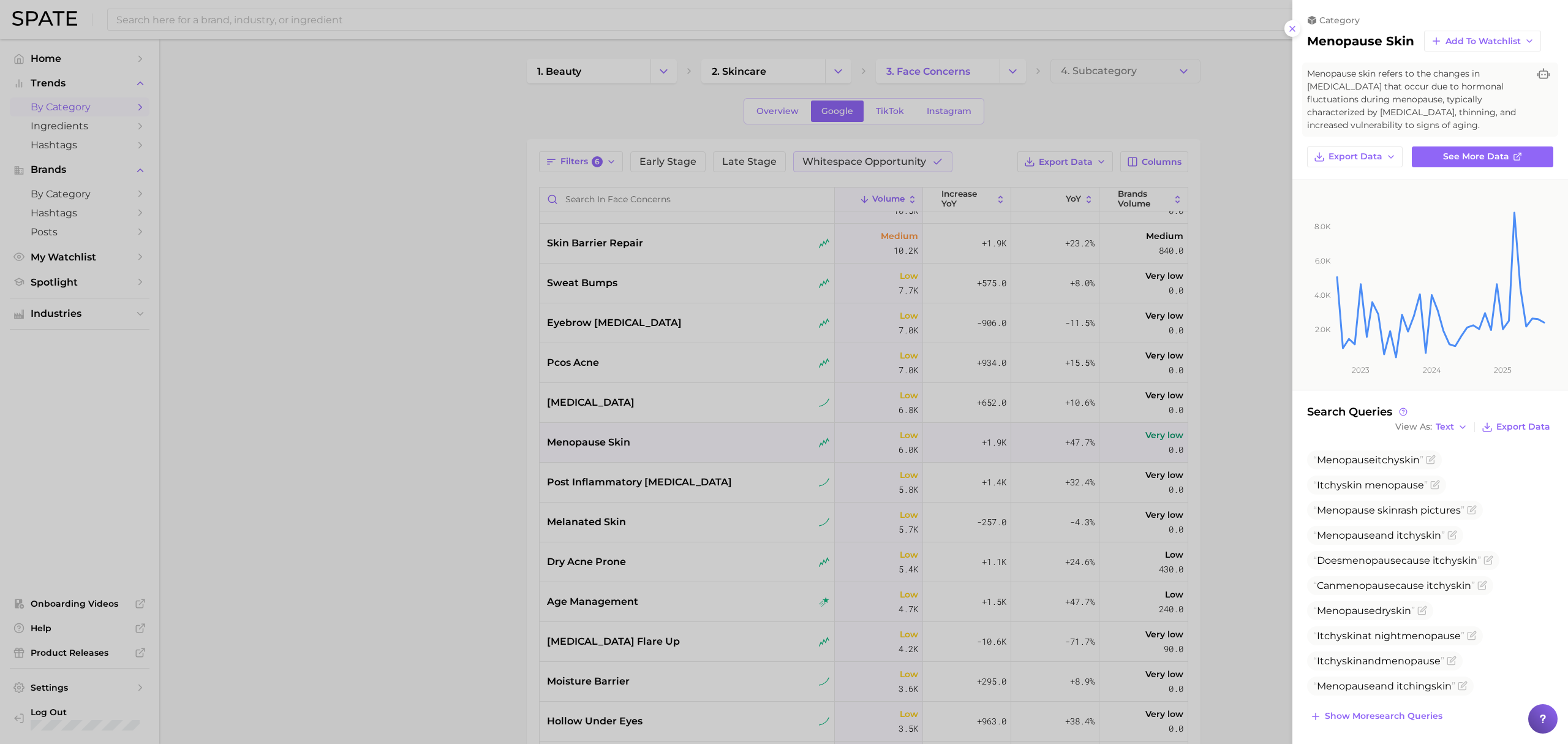
click at [446, 371] on div at bounding box center [784, 372] width 1568 height 744
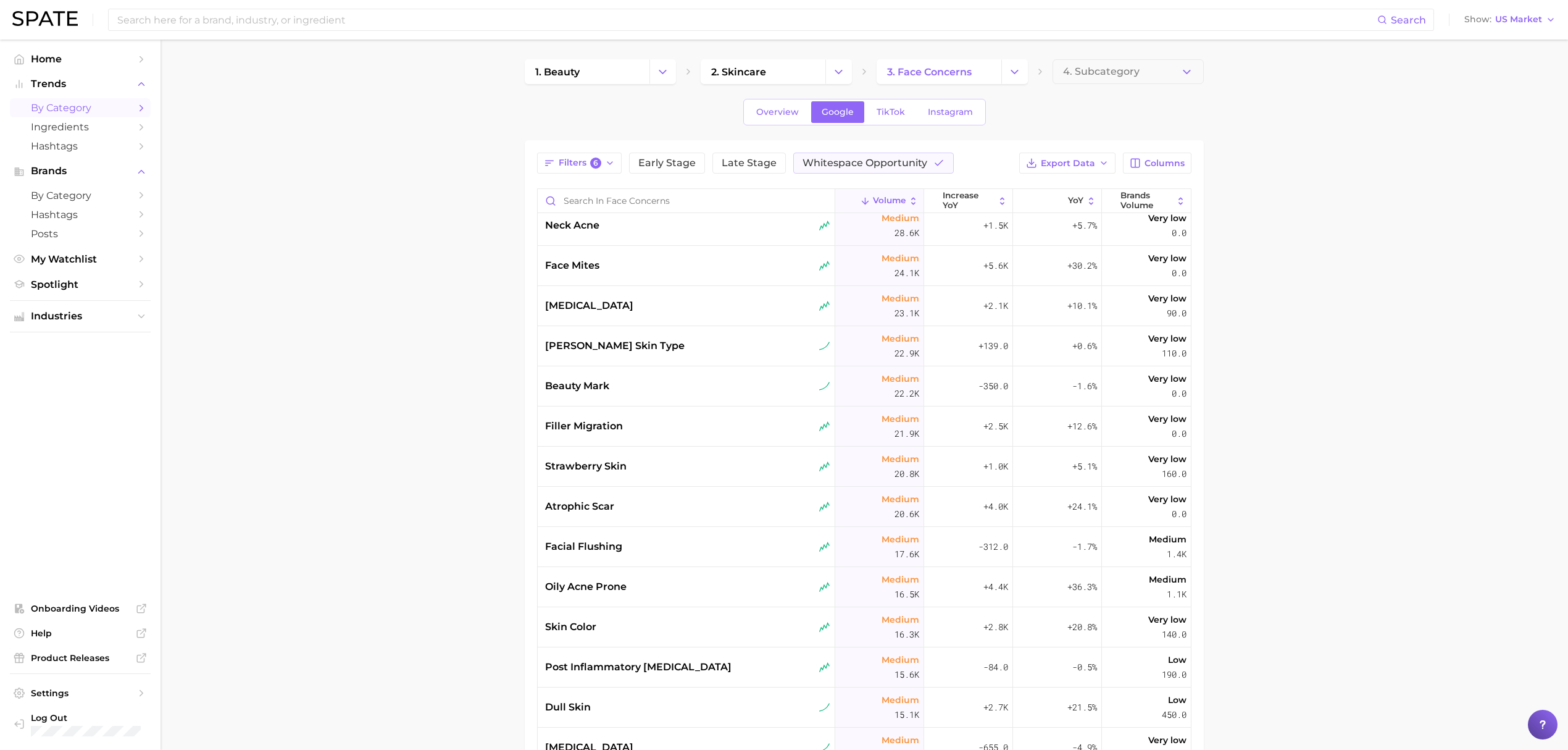
scroll to position [0, 0]
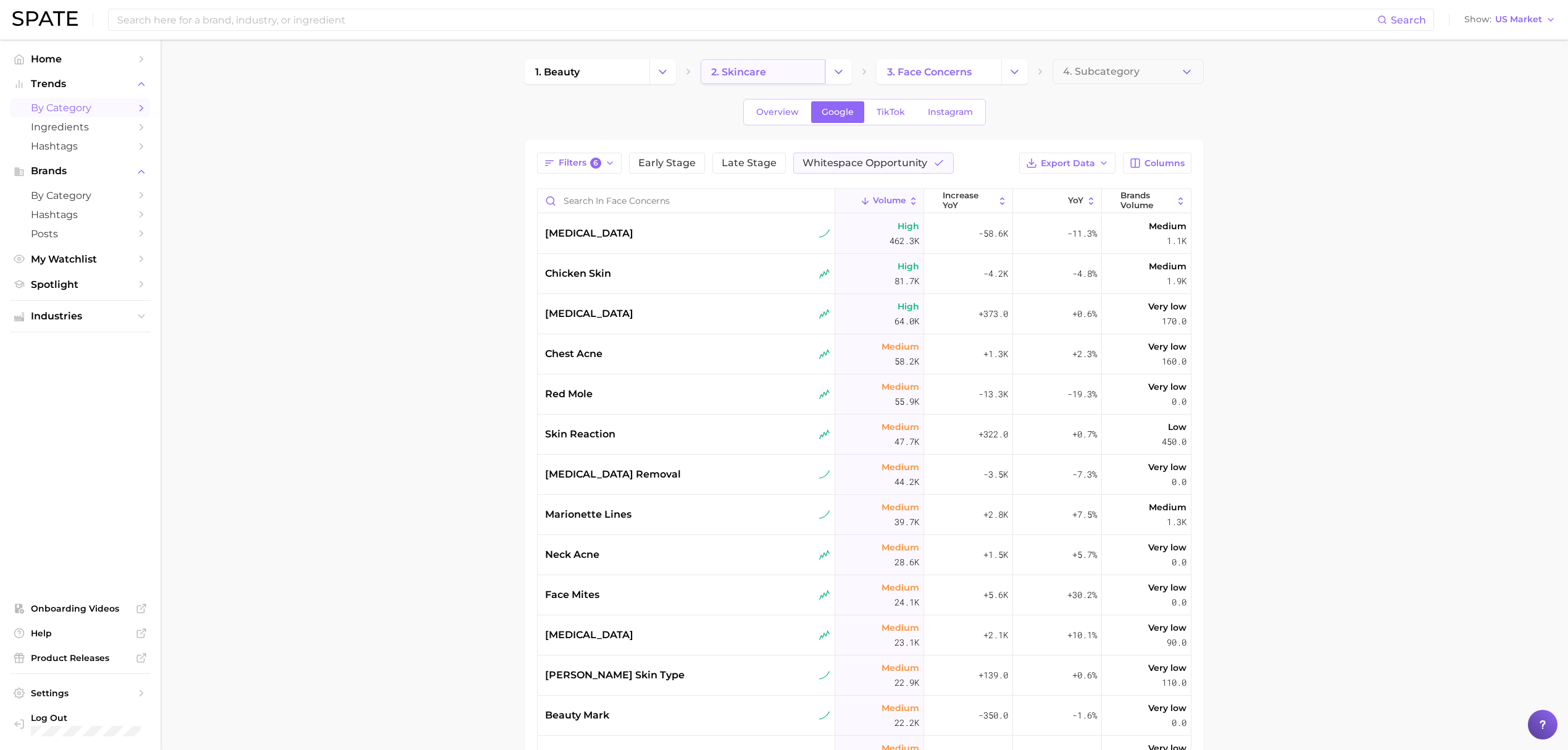
click at [775, 73] on link "2. skincare" at bounding box center [763, 71] width 125 height 25
